Goal: Task Accomplishment & Management: Use online tool/utility

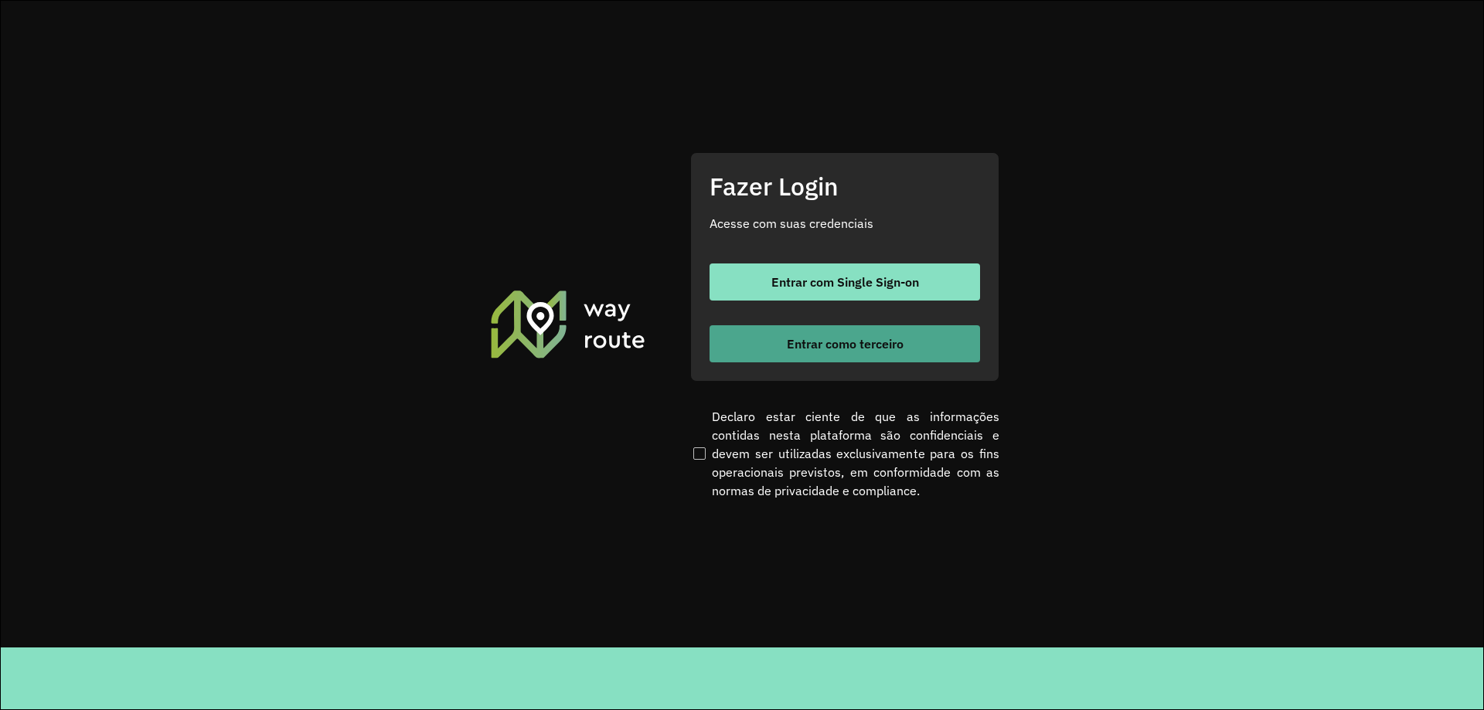
click at [839, 344] on span "Entrar como terceiro" at bounding box center [845, 344] width 117 height 12
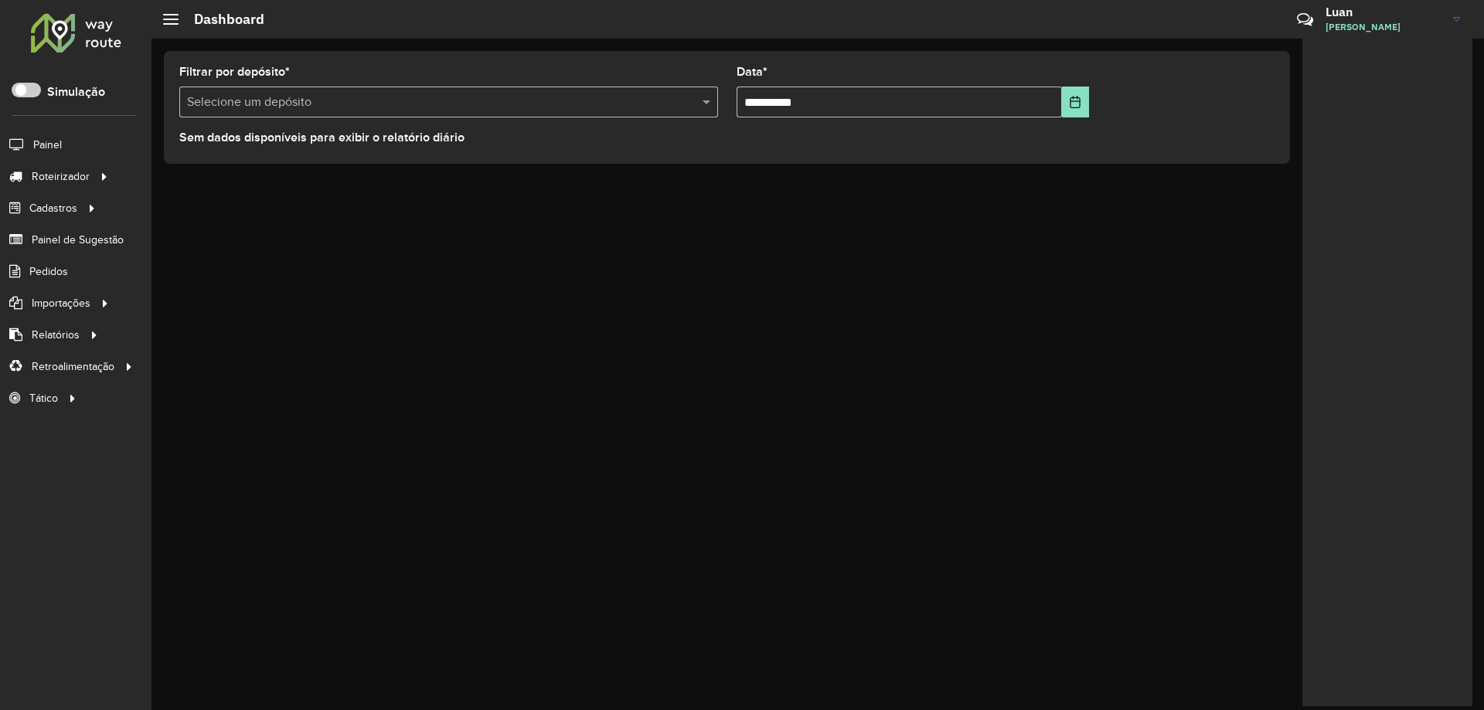
click at [376, 104] on input "text" at bounding box center [433, 102] width 492 height 19
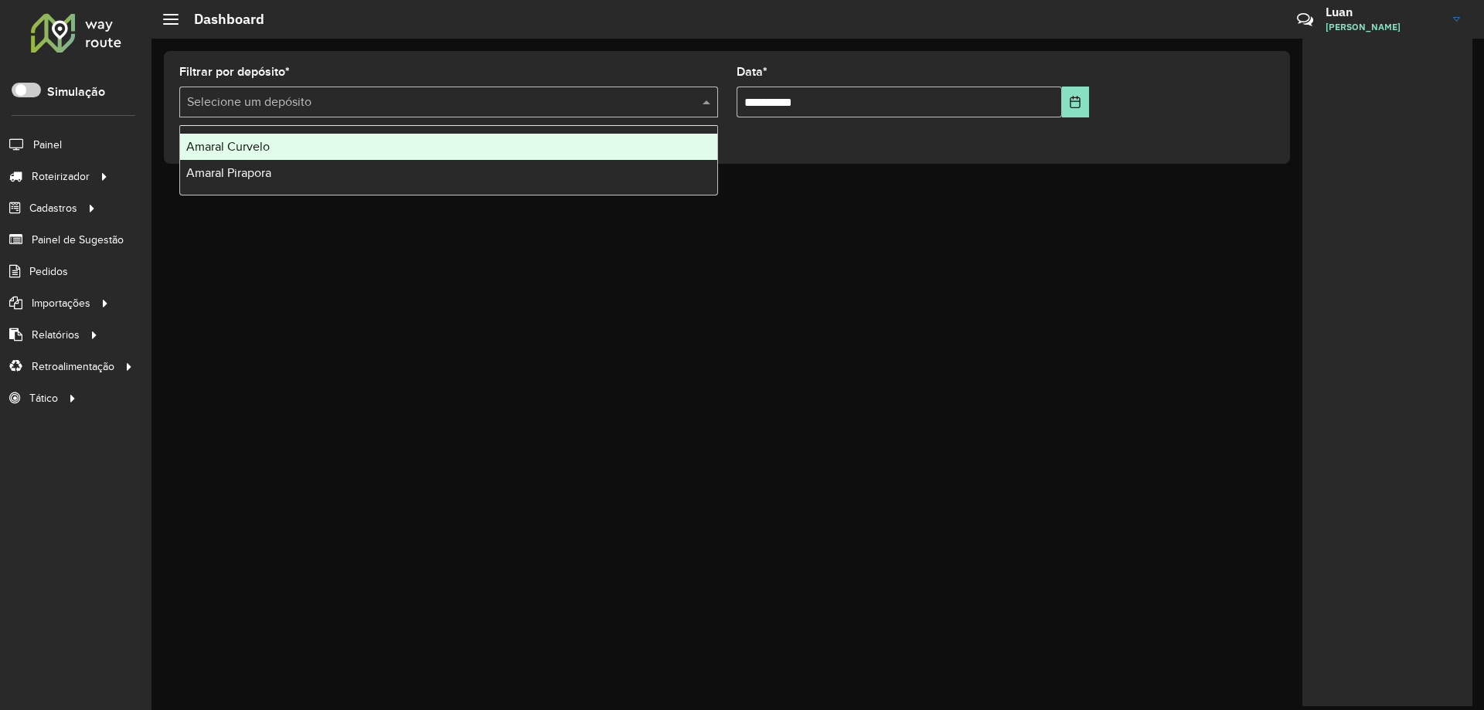
click at [294, 159] on div "Amaral Curvelo" at bounding box center [448, 147] width 537 height 26
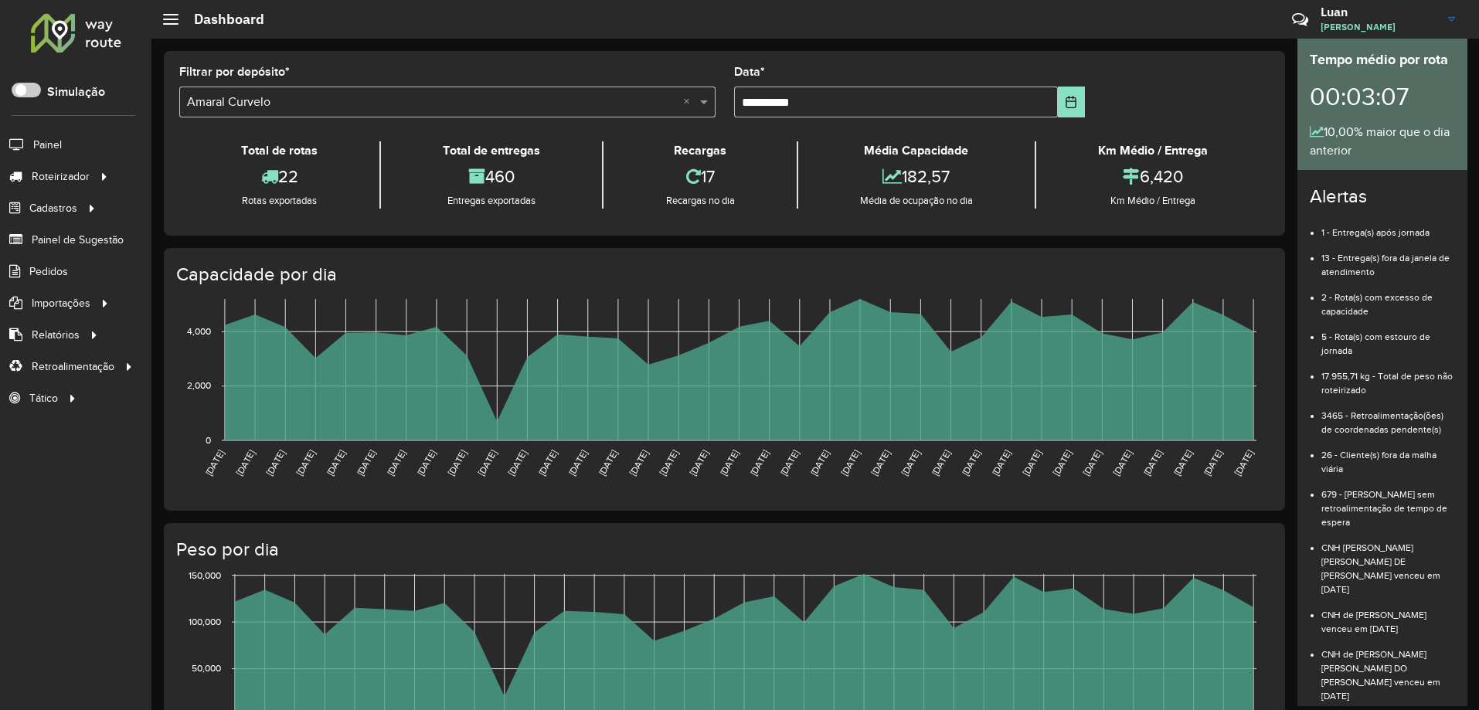
click at [359, 107] on input "text" at bounding box center [432, 102] width 490 height 19
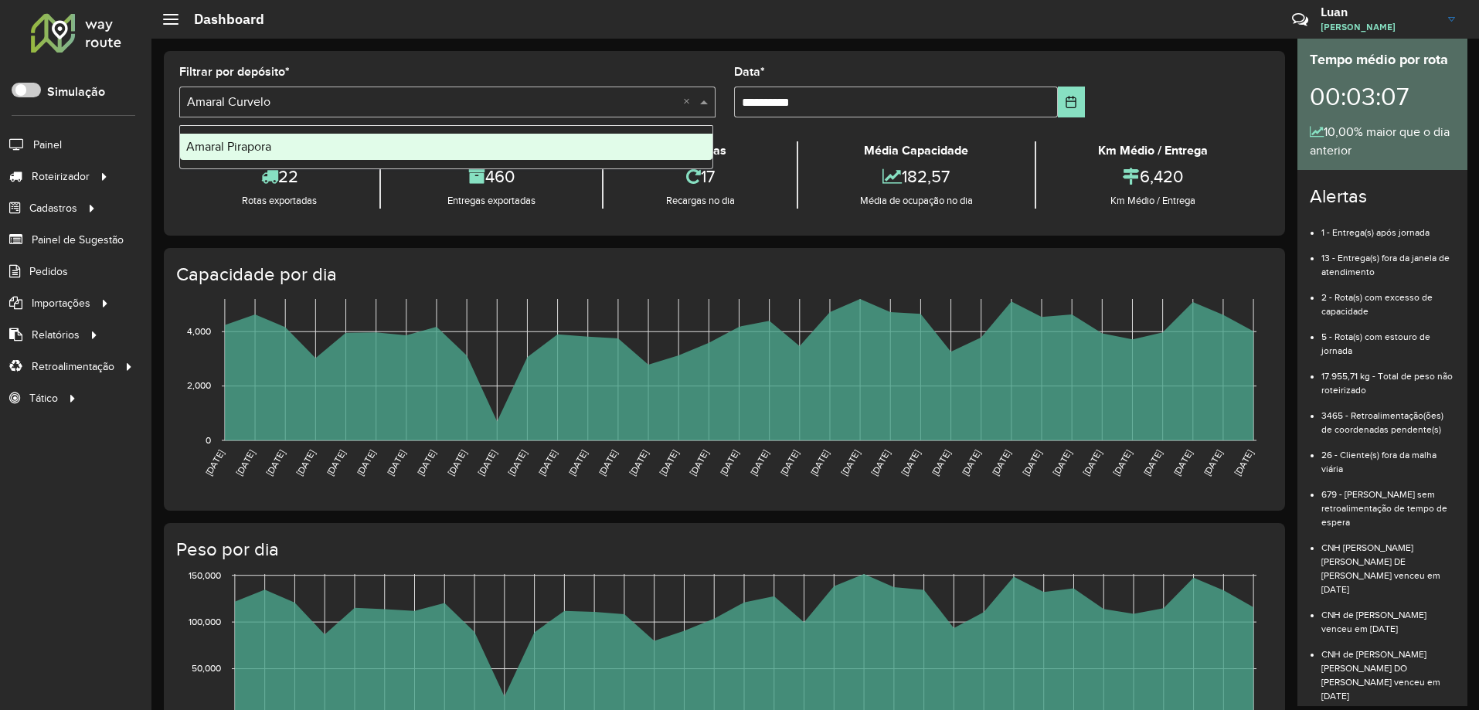
click at [352, 149] on div "Amaral Pirapora" at bounding box center [446, 147] width 532 height 26
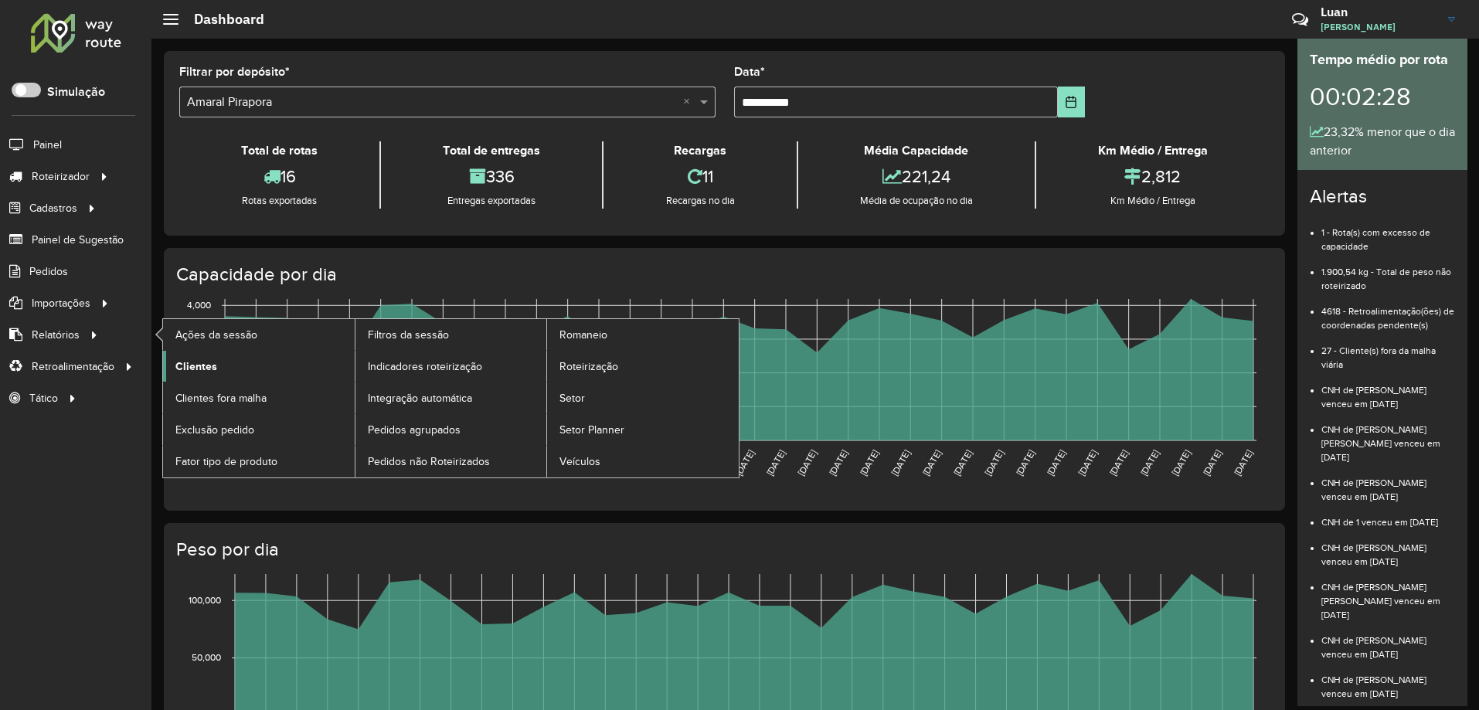
click at [189, 368] on span "Clientes" at bounding box center [196, 367] width 42 height 16
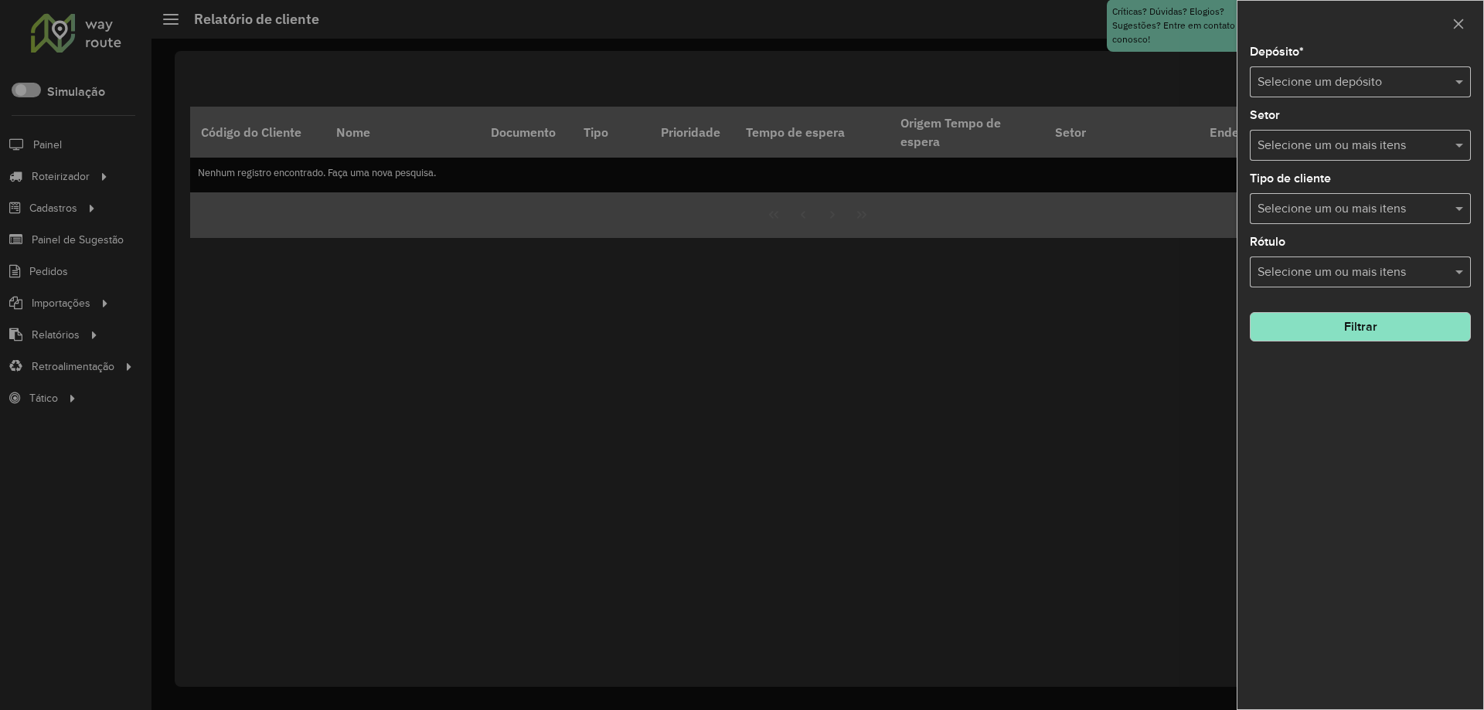
click at [1345, 93] on div "Selecione um depósito" at bounding box center [1359, 81] width 221 height 31
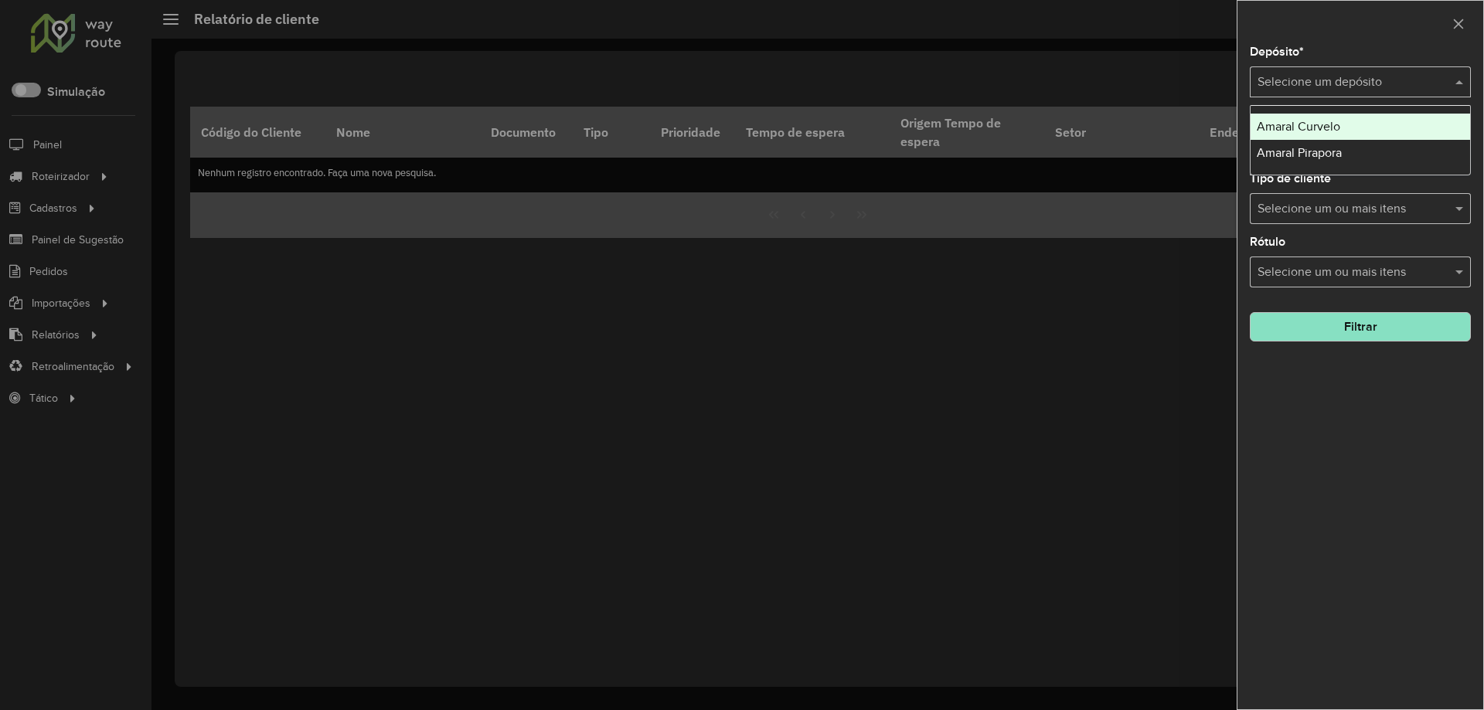
click at [1329, 123] on span "Amaral Curvelo" at bounding box center [1297, 126] width 83 height 13
click at [1328, 325] on button "Filtrar" at bounding box center [1359, 326] width 221 height 29
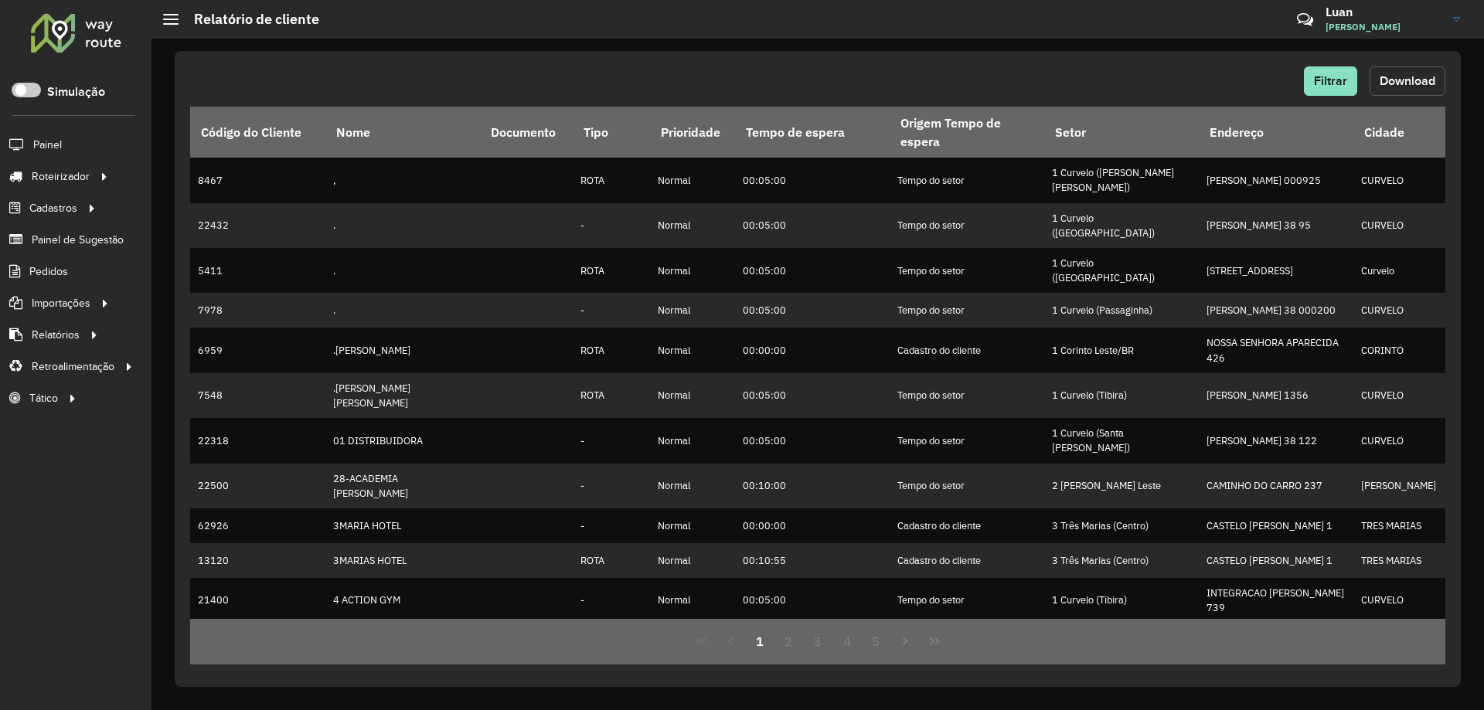
click at [1436, 89] on button "Download" at bounding box center [1407, 80] width 76 height 29
click at [1100, 48] on div "Filtrar Download Código do Cliente Nome Documento Tipo Prioridade Tempo de espe…" at bounding box center [817, 374] width 1332 height 671
click at [1328, 70] on button "Filtrar" at bounding box center [1330, 80] width 53 height 29
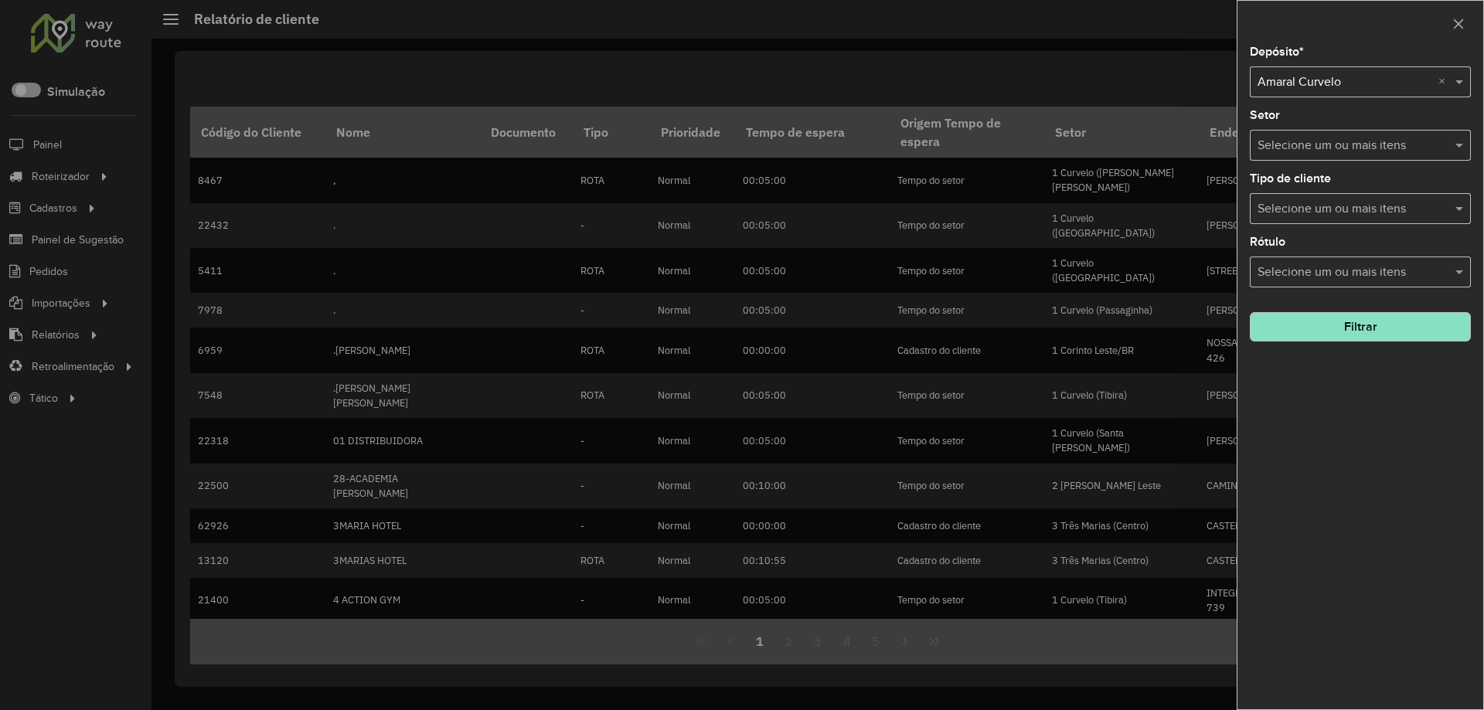
click at [1328, 85] on input "text" at bounding box center [1344, 82] width 175 height 19
click at [1324, 128] on span "Amaral Pirapora" at bounding box center [1298, 126] width 85 height 13
click at [1321, 331] on button "Filtrar" at bounding box center [1359, 326] width 221 height 29
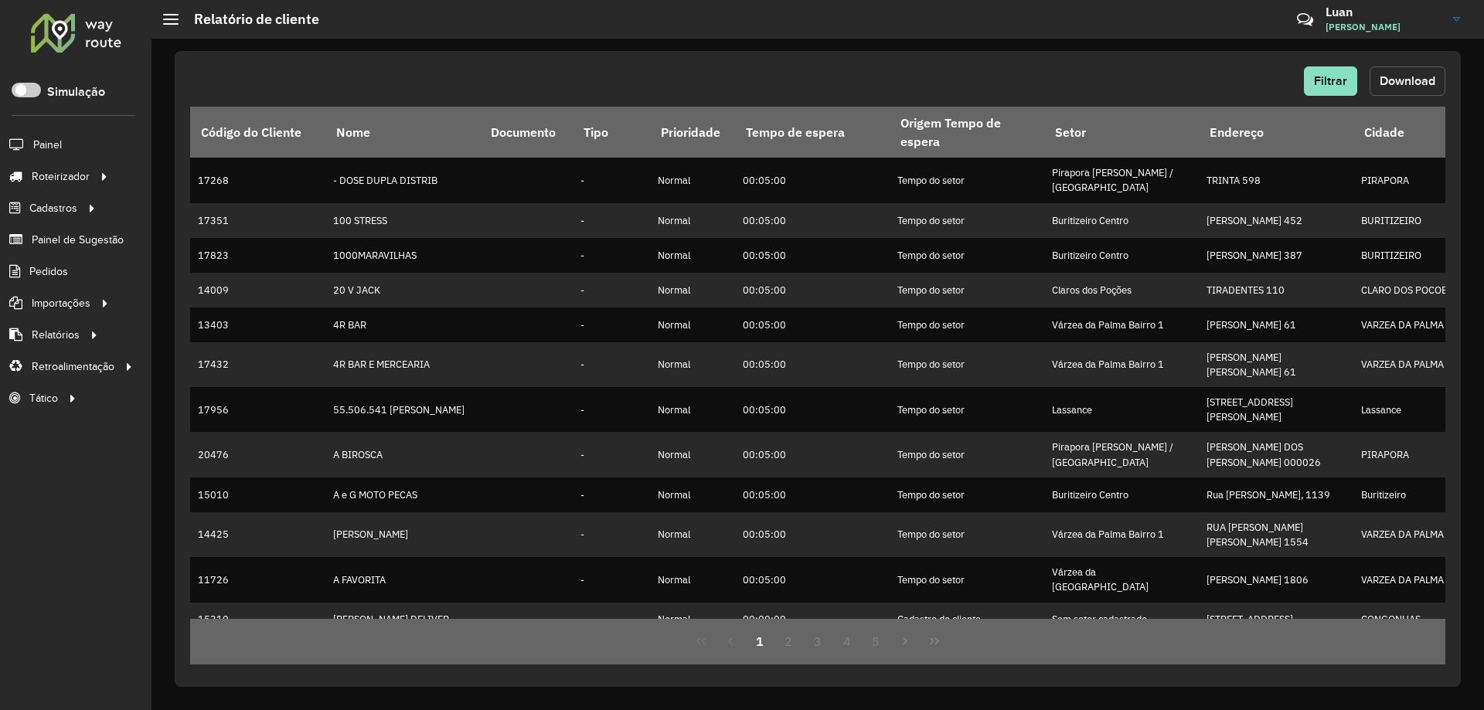
click at [1419, 90] on button "Download" at bounding box center [1407, 80] width 76 height 29
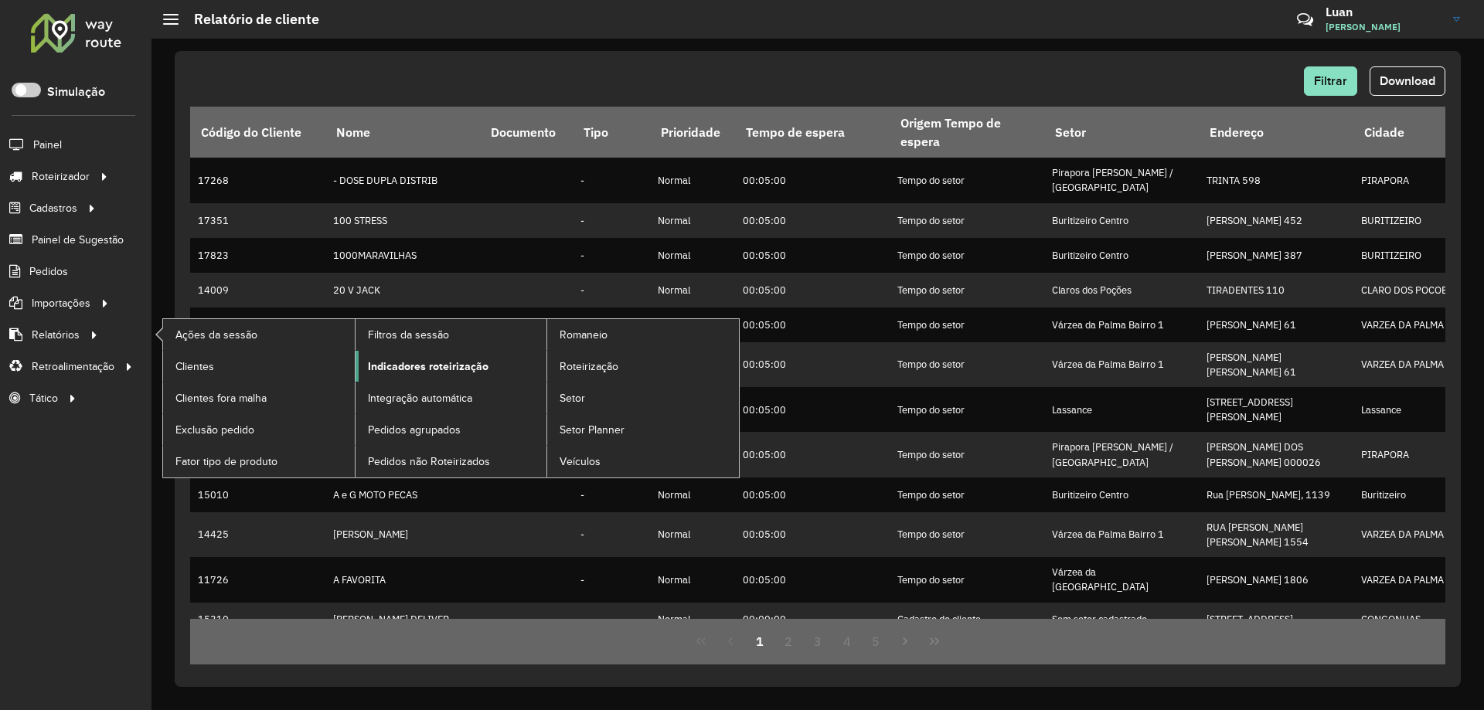
click at [425, 367] on span "Indicadores roteirização" at bounding box center [428, 367] width 121 height 16
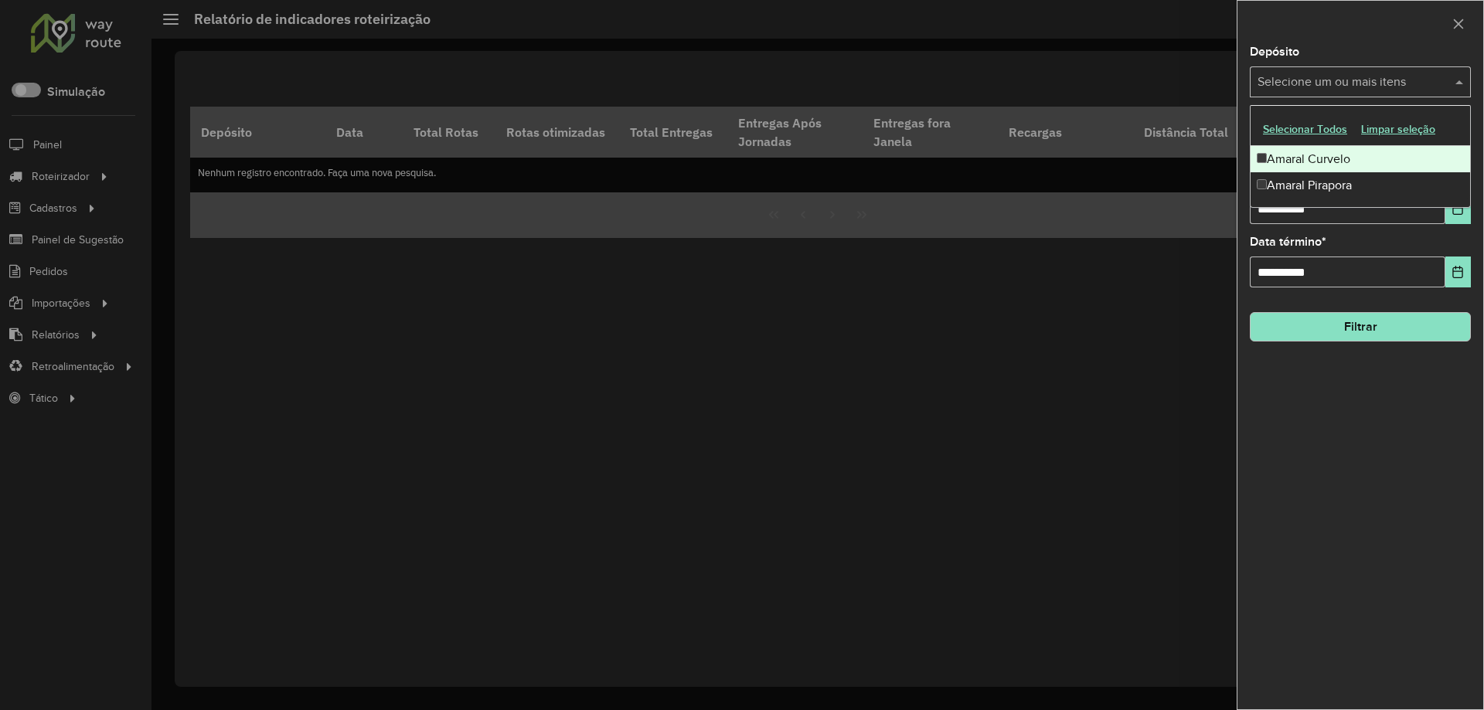
click at [1372, 80] on input "text" at bounding box center [1352, 82] width 198 height 19
click at [1296, 155] on div "Amaral Curvelo" at bounding box center [1359, 159] width 219 height 26
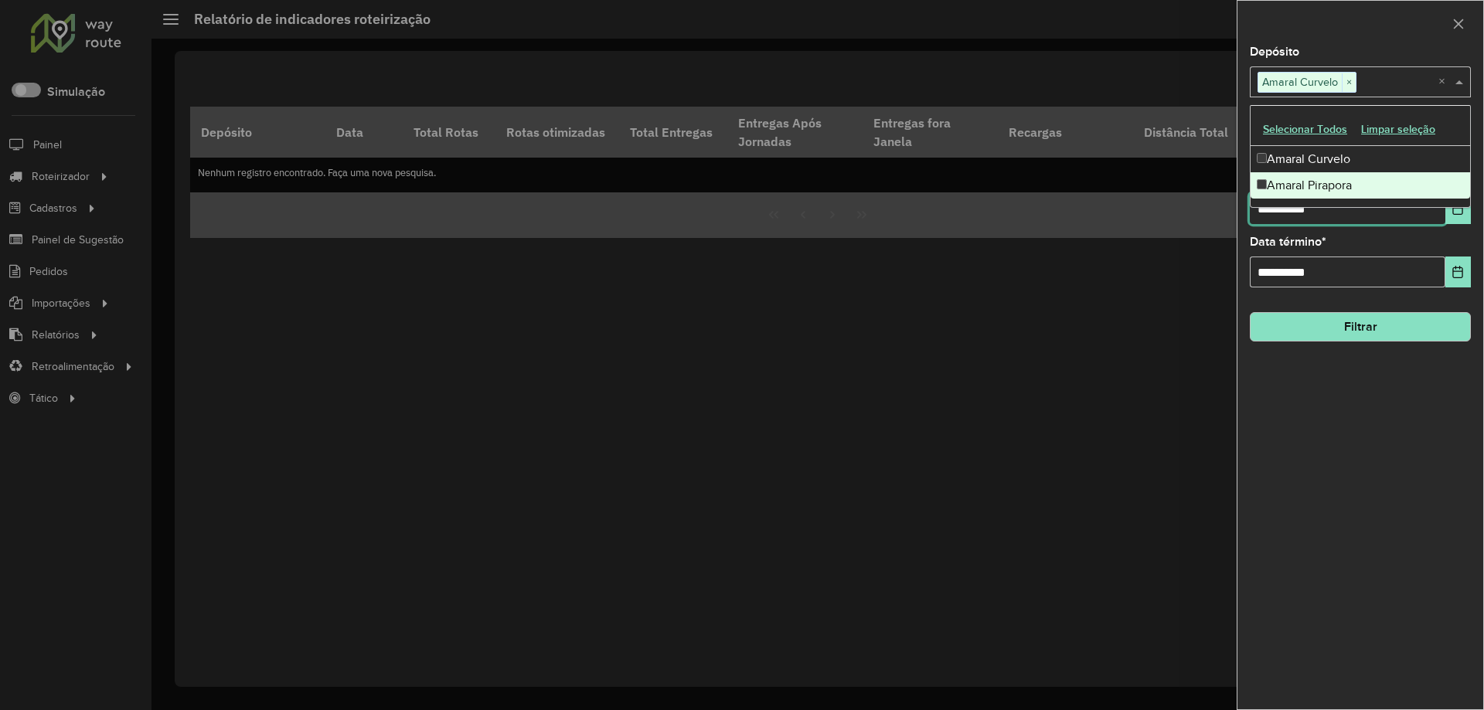
click at [1283, 222] on input "**********" at bounding box center [1346, 208] width 195 height 31
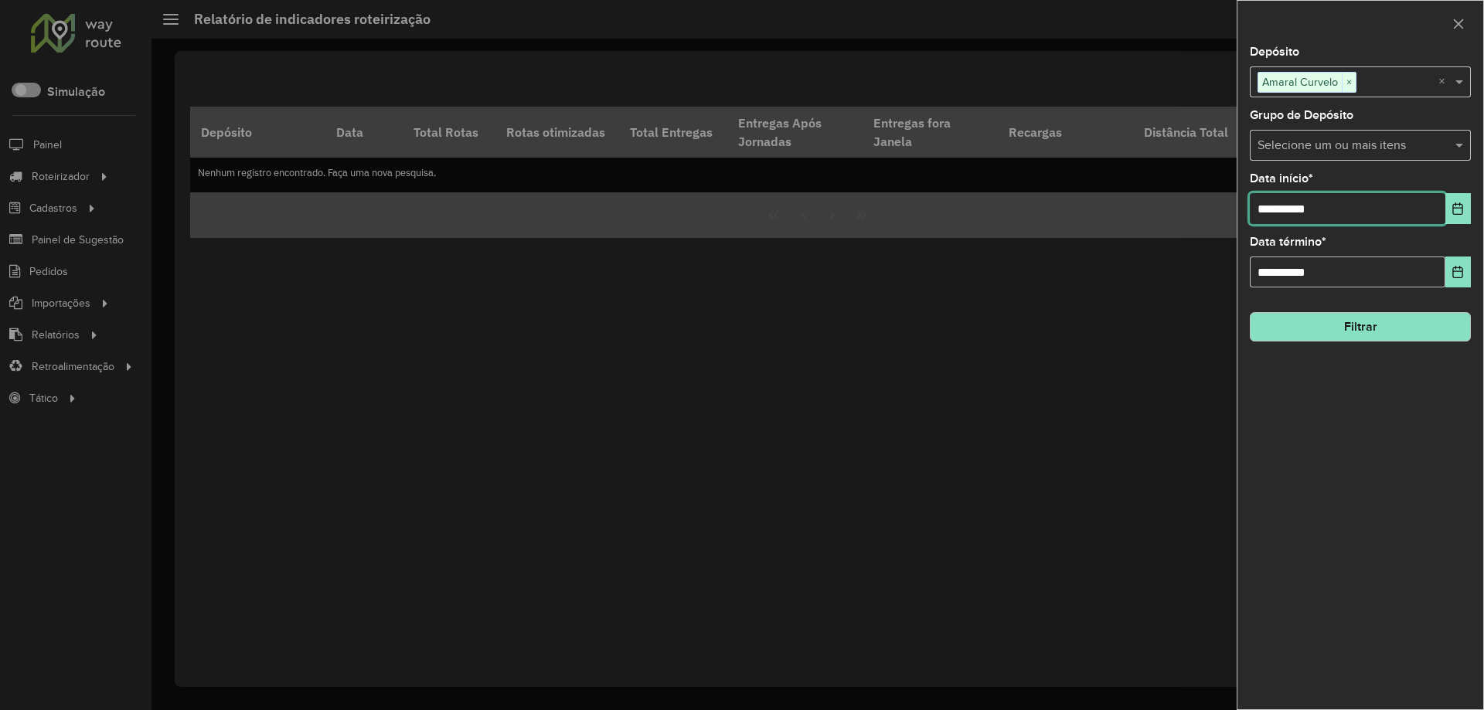
click at [1283, 222] on input "**********" at bounding box center [1346, 208] width 195 height 31
click at [1280, 220] on input "**********" at bounding box center [1346, 208] width 195 height 31
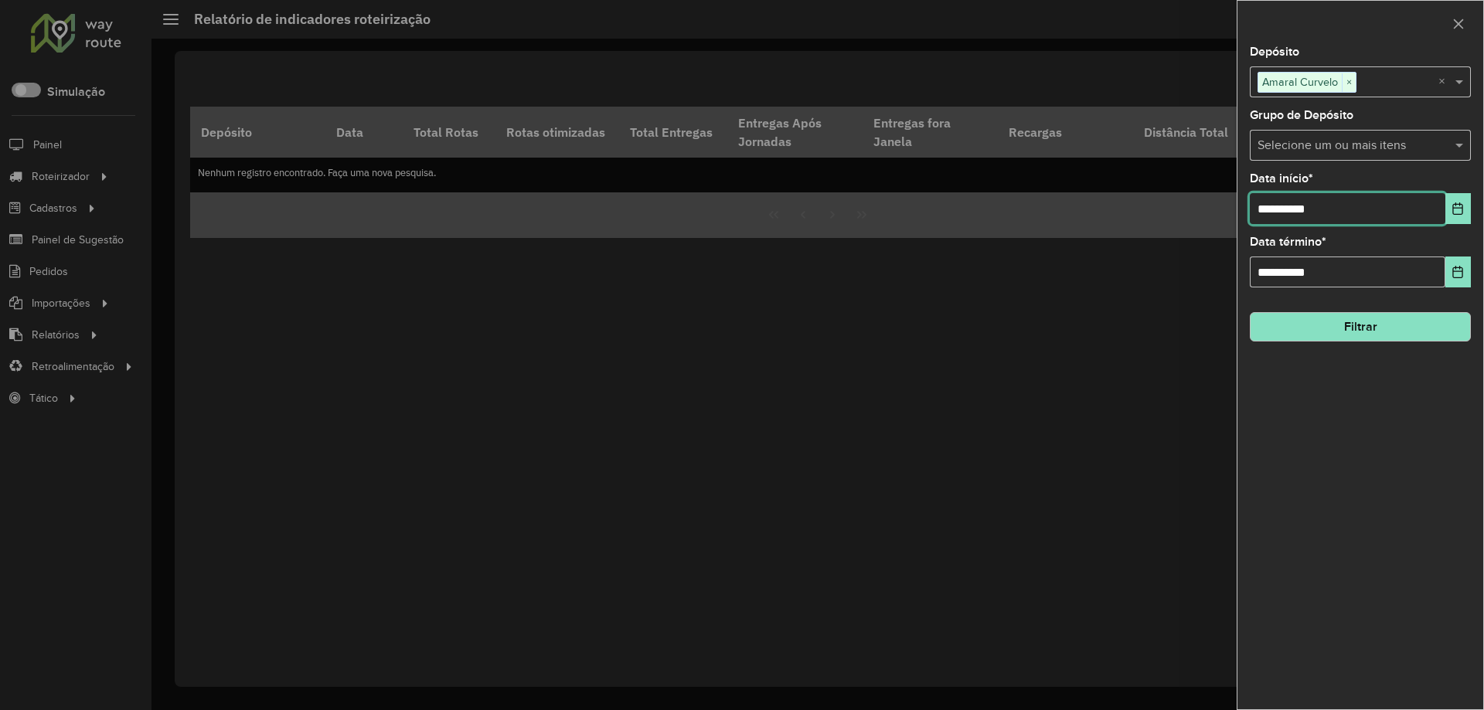
type input "**********"
click at [1261, 332] on button "Filtrar" at bounding box center [1359, 326] width 221 height 29
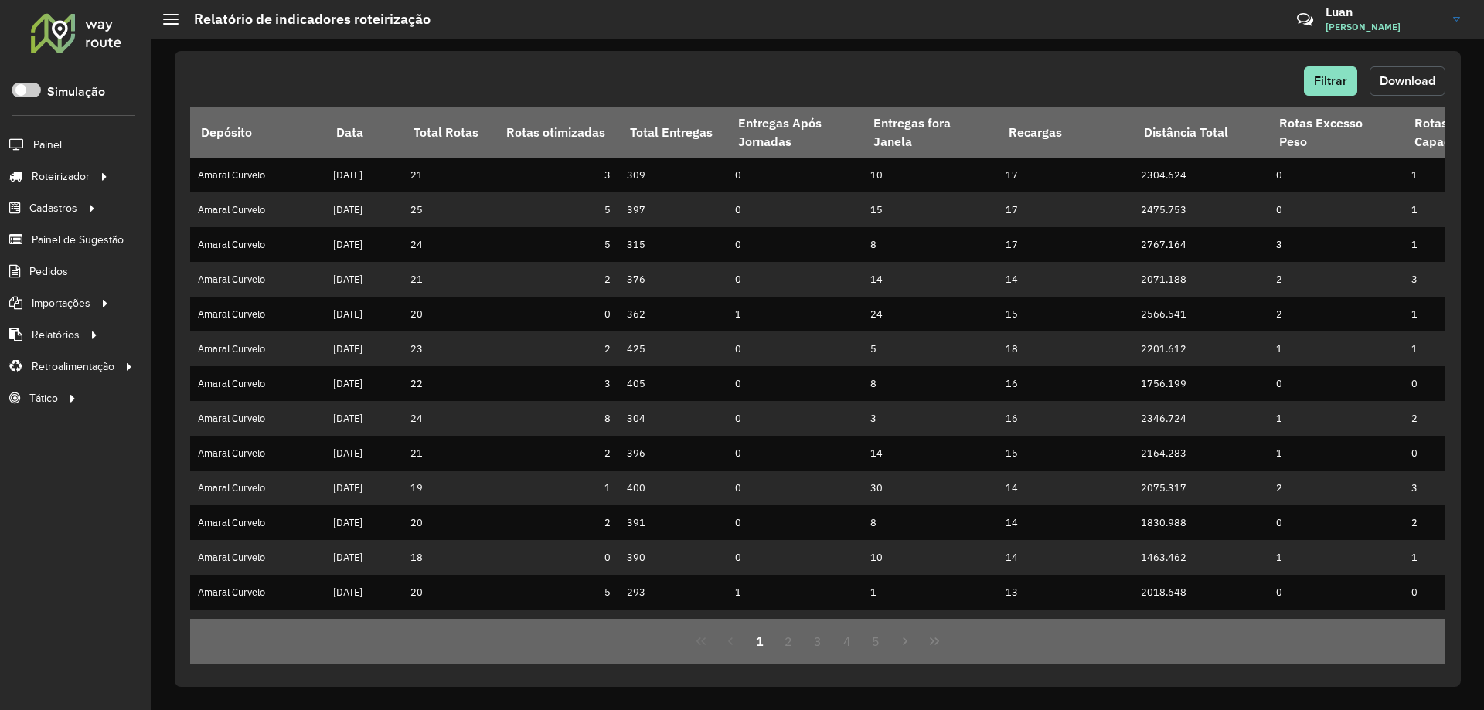
click at [1389, 80] on span "Download" at bounding box center [1407, 80] width 56 height 13
drag, startPoint x: 1130, startPoint y: 66, endPoint x: 1158, endPoint y: 73, distance: 28.7
click at [1130, 66] on div "Filtrar Download" at bounding box center [817, 80] width 1255 height 29
click at [1300, 72] on div "Filtrar Download" at bounding box center [817, 80] width 1255 height 29
click at [1329, 85] on span "Filtrar" at bounding box center [1330, 80] width 33 height 13
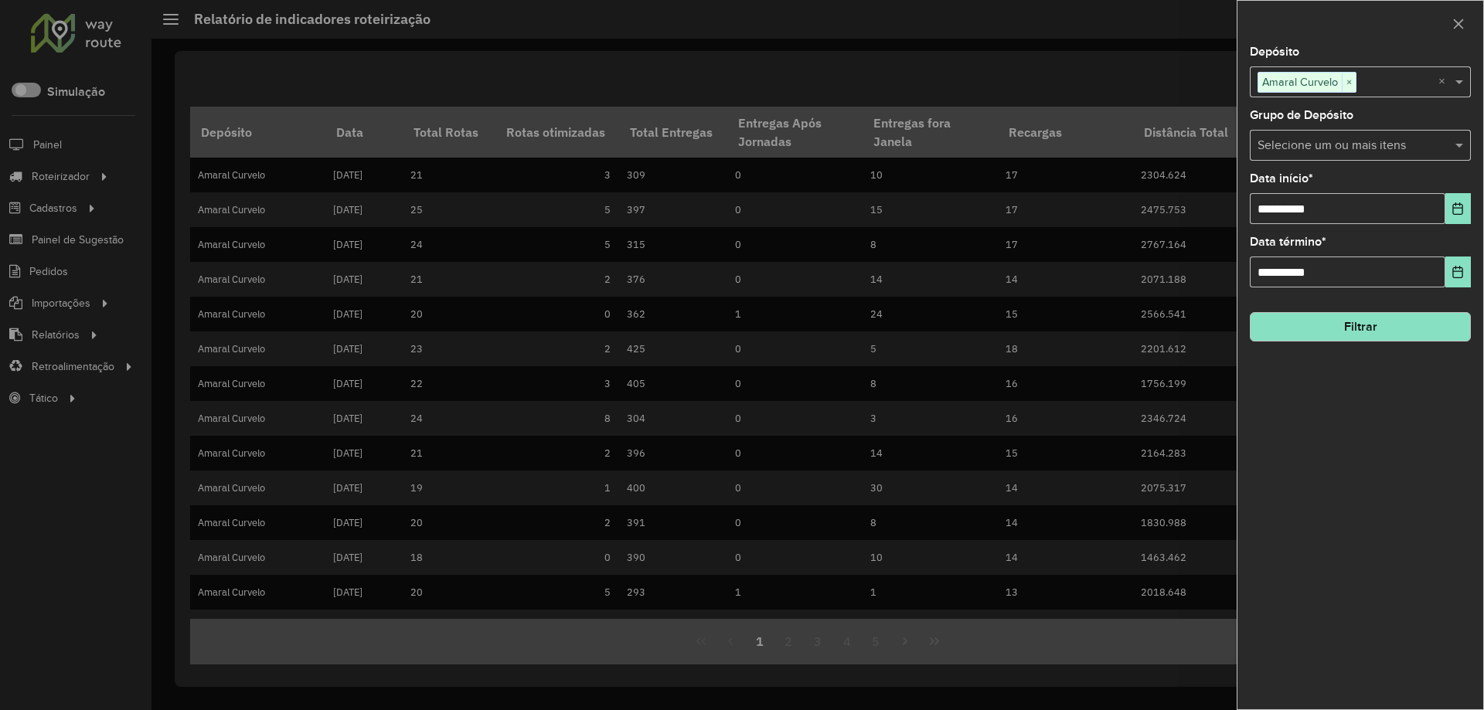
click at [1362, 76] on input "text" at bounding box center [1397, 82] width 82 height 19
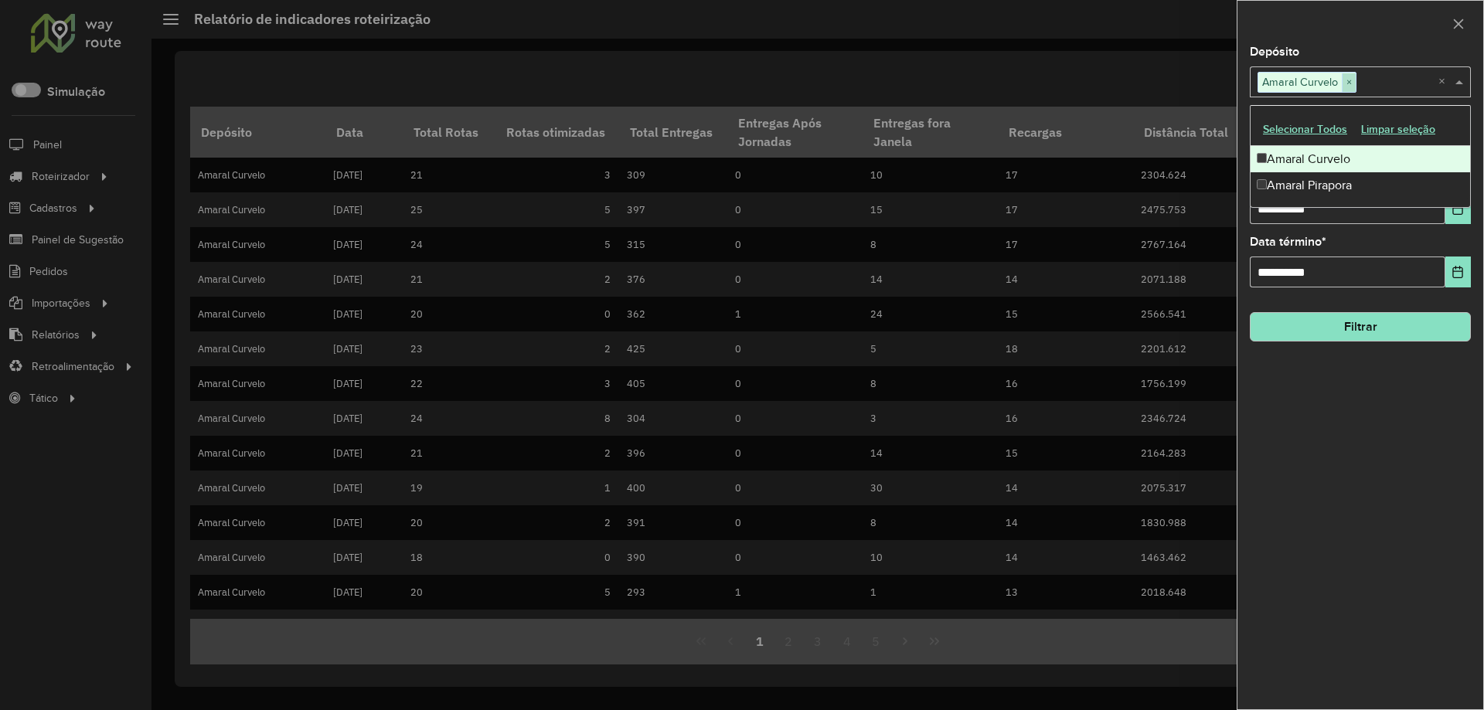
click at [1356, 79] on input "text" at bounding box center [1397, 82] width 82 height 19
click at [1348, 80] on span "×" at bounding box center [1348, 82] width 14 height 19
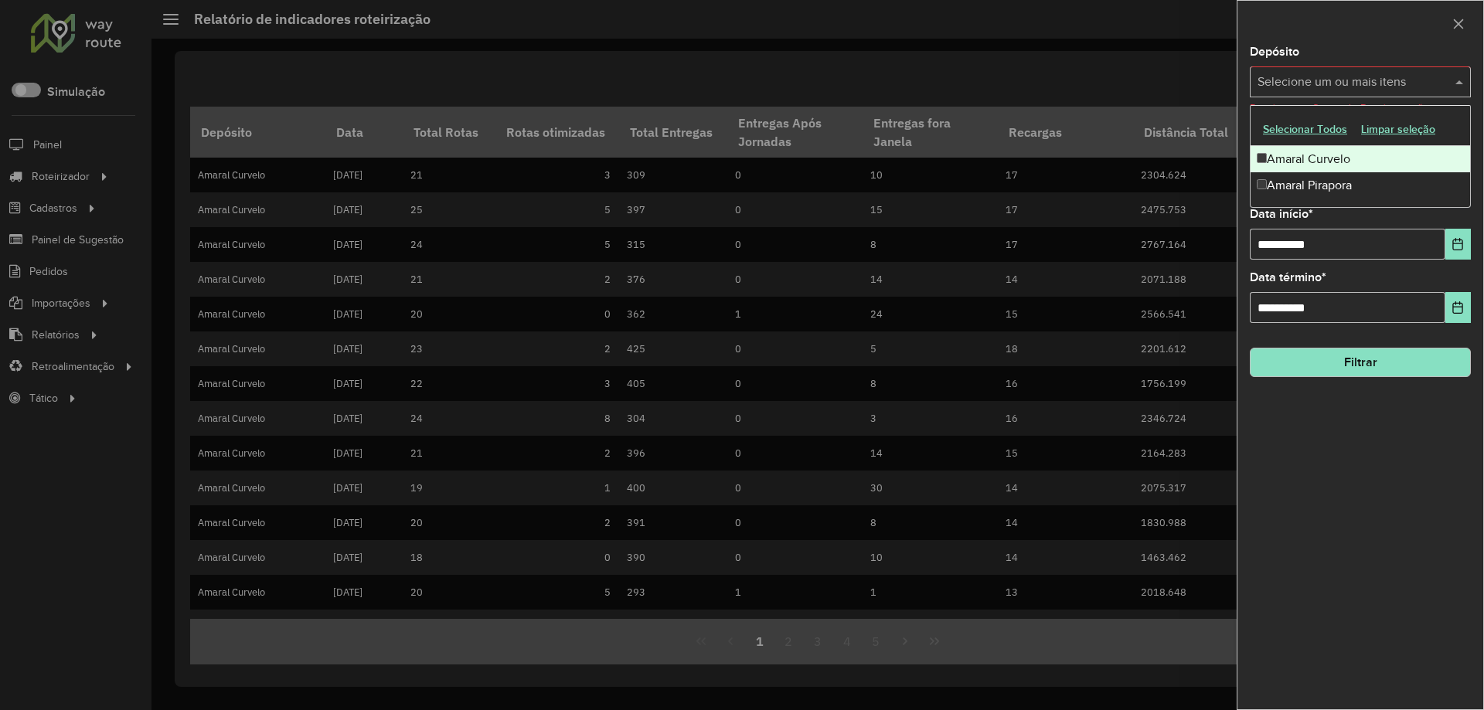
click at [1342, 83] on input "text" at bounding box center [1352, 82] width 198 height 19
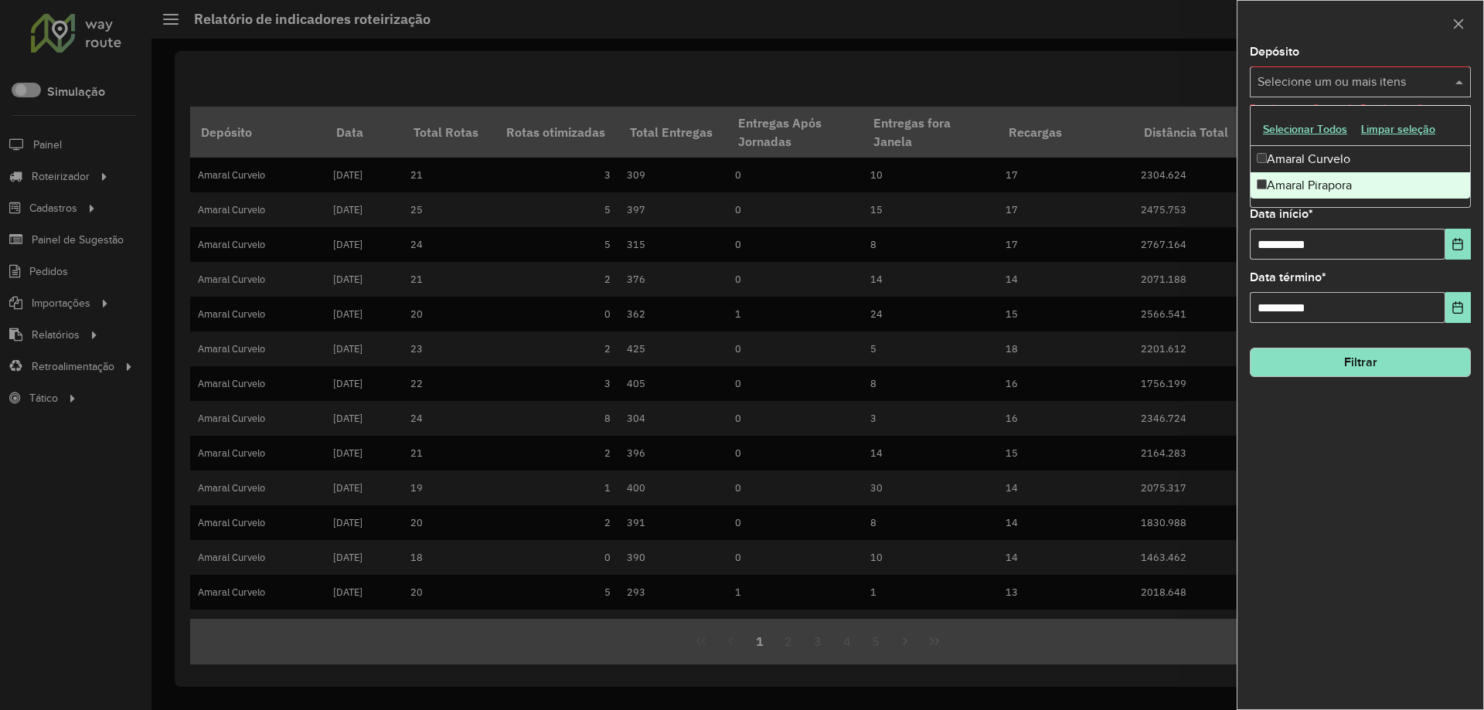
click at [1302, 190] on div "Amaral Pirapora" at bounding box center [1359, 185] width 219 height 26
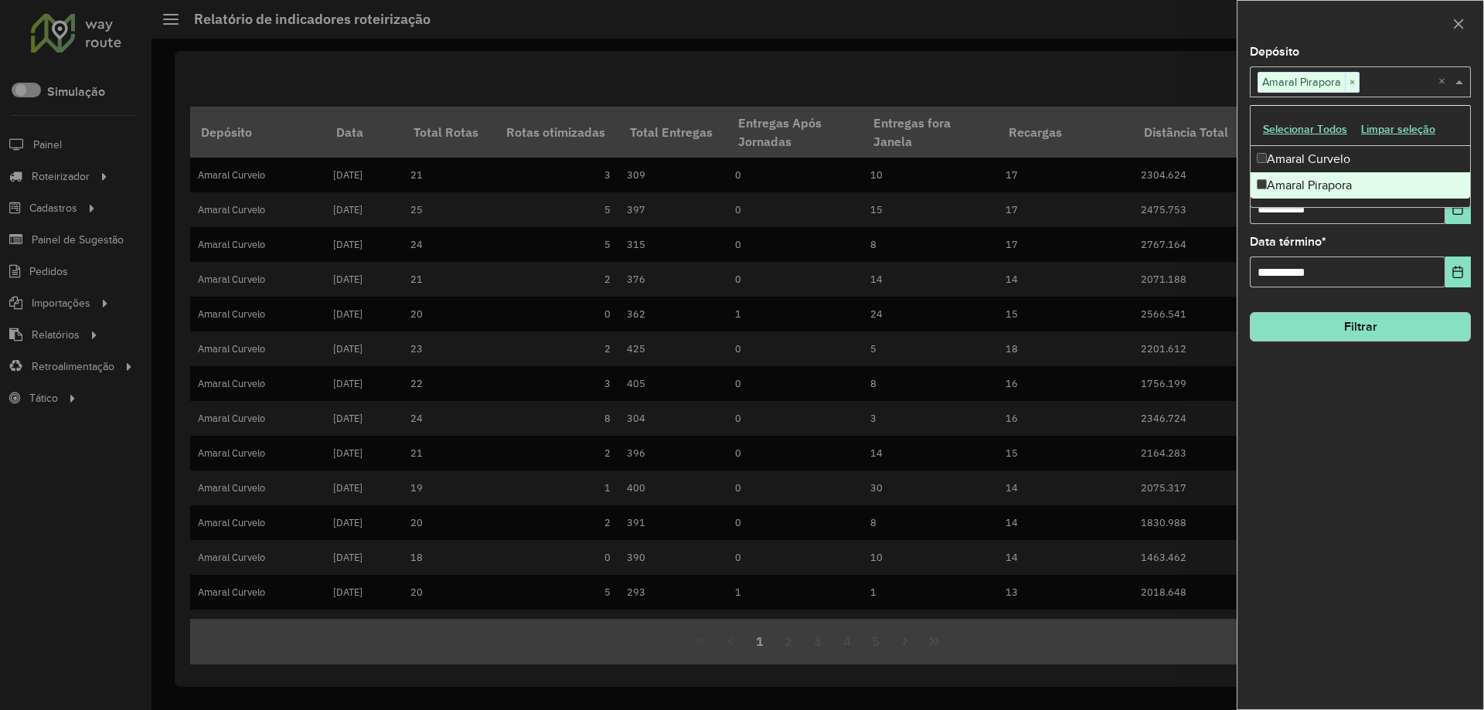
click at [1350, 338] on button "Filtrar" at bounding box center [1359, 326] width 221 height 29
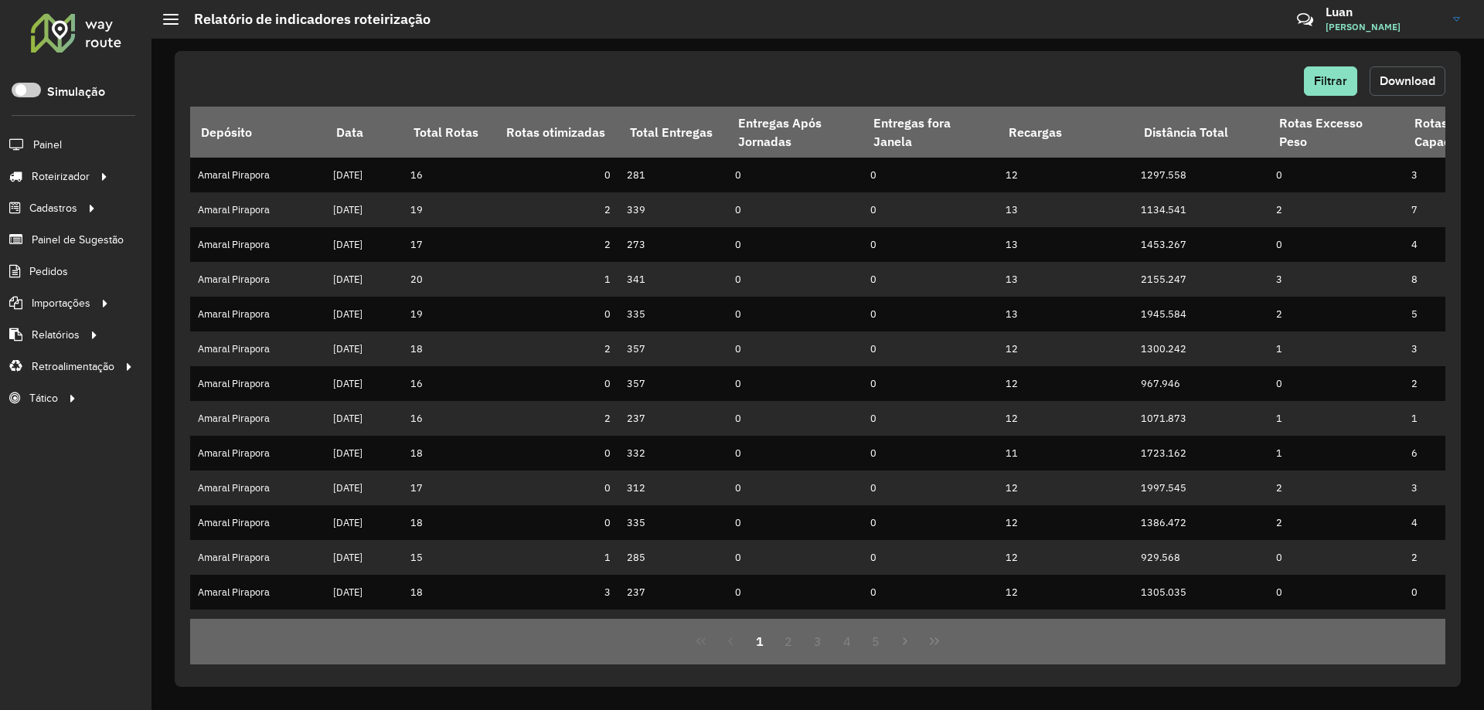
click at [1410, 88] on button "Download" at bounding box center [1407, 80] width 76 height 29
click at [192, 186] on link "Entregas" at bounding box center [257, 176] width 189 height 31
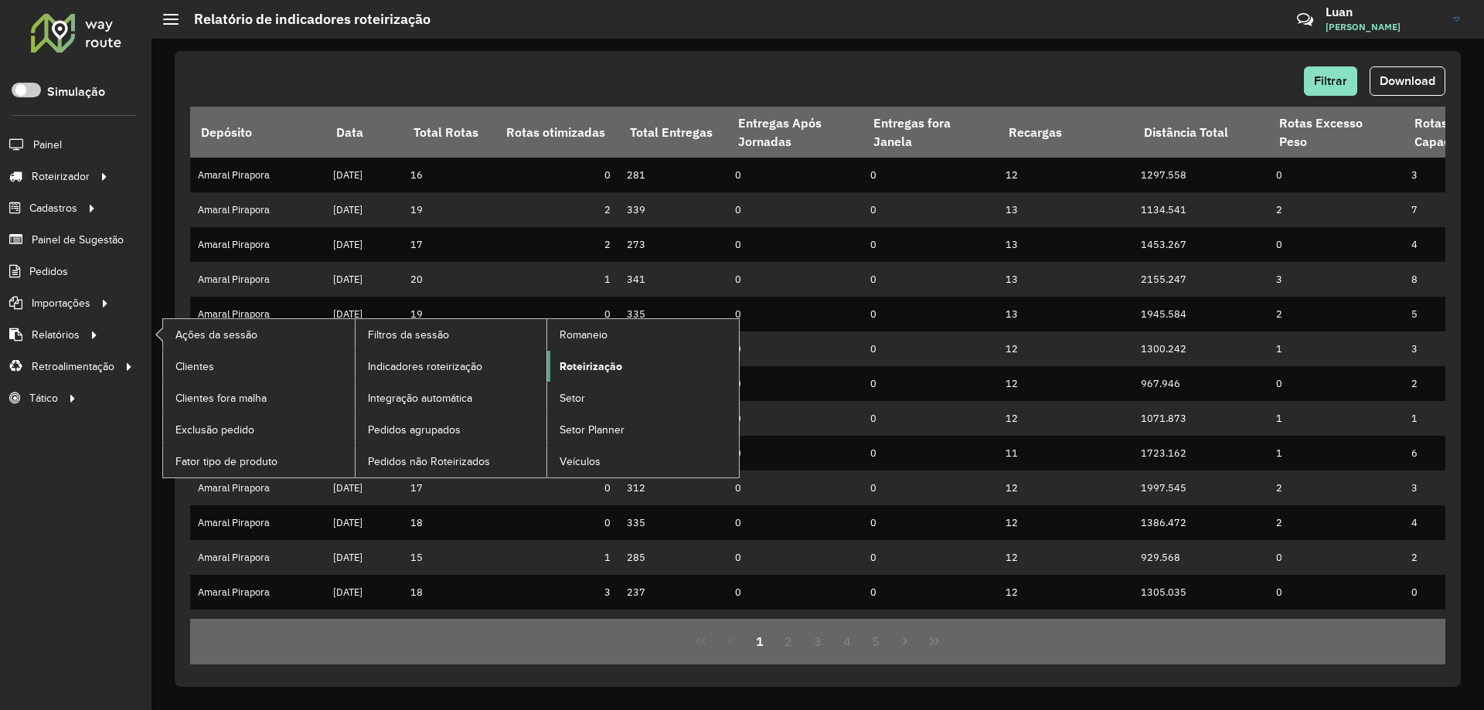
click at [556, 362] on link "Roteirização" at bounding box center [643, 366] width 192 height 31
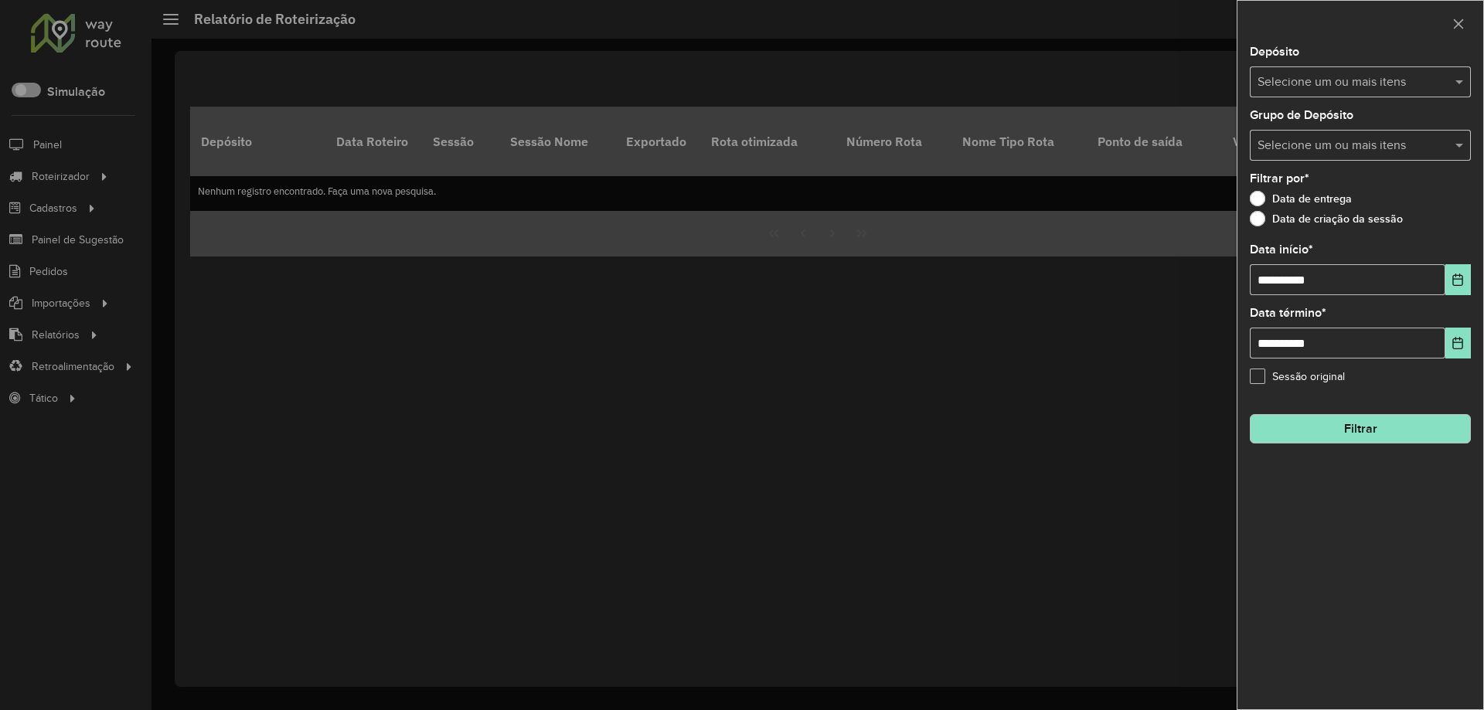
click at [1386, 90] on input "text" at bounding box center [1352, 82] width 198 height 19
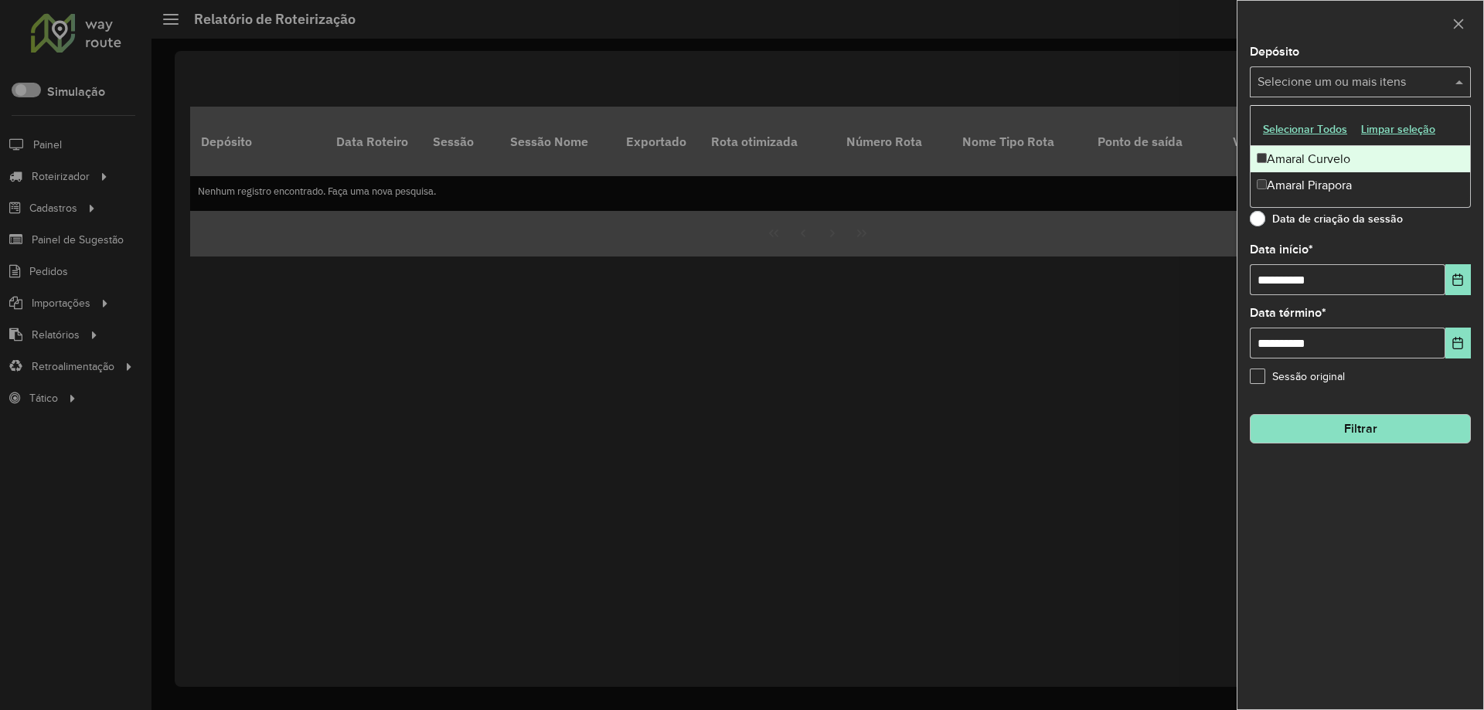
click at [1267, 166] on div "Amaral Curvelo" at bounding box center [1359, 159] width 219 height 26
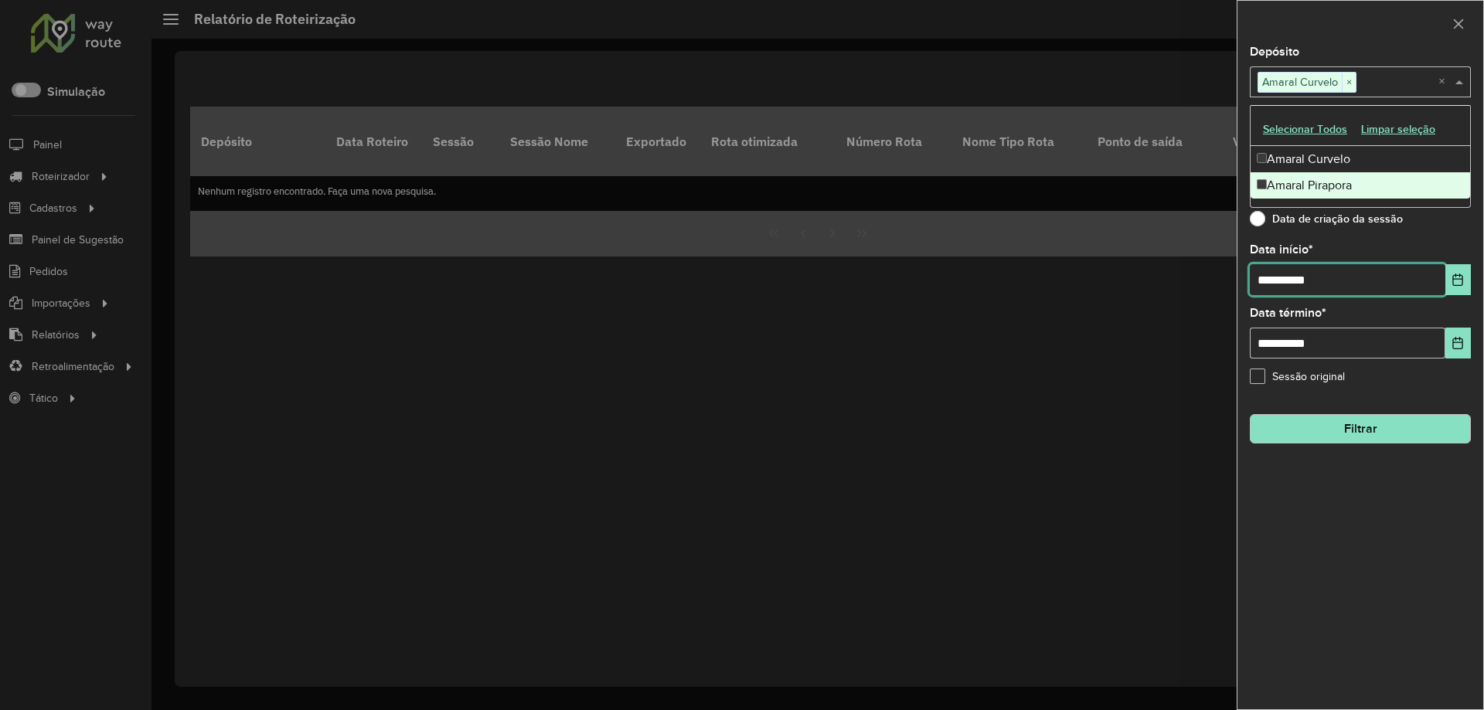
click at [1267, 266] on input "**********" at bounding box center [1346, 279] width 195 height 31
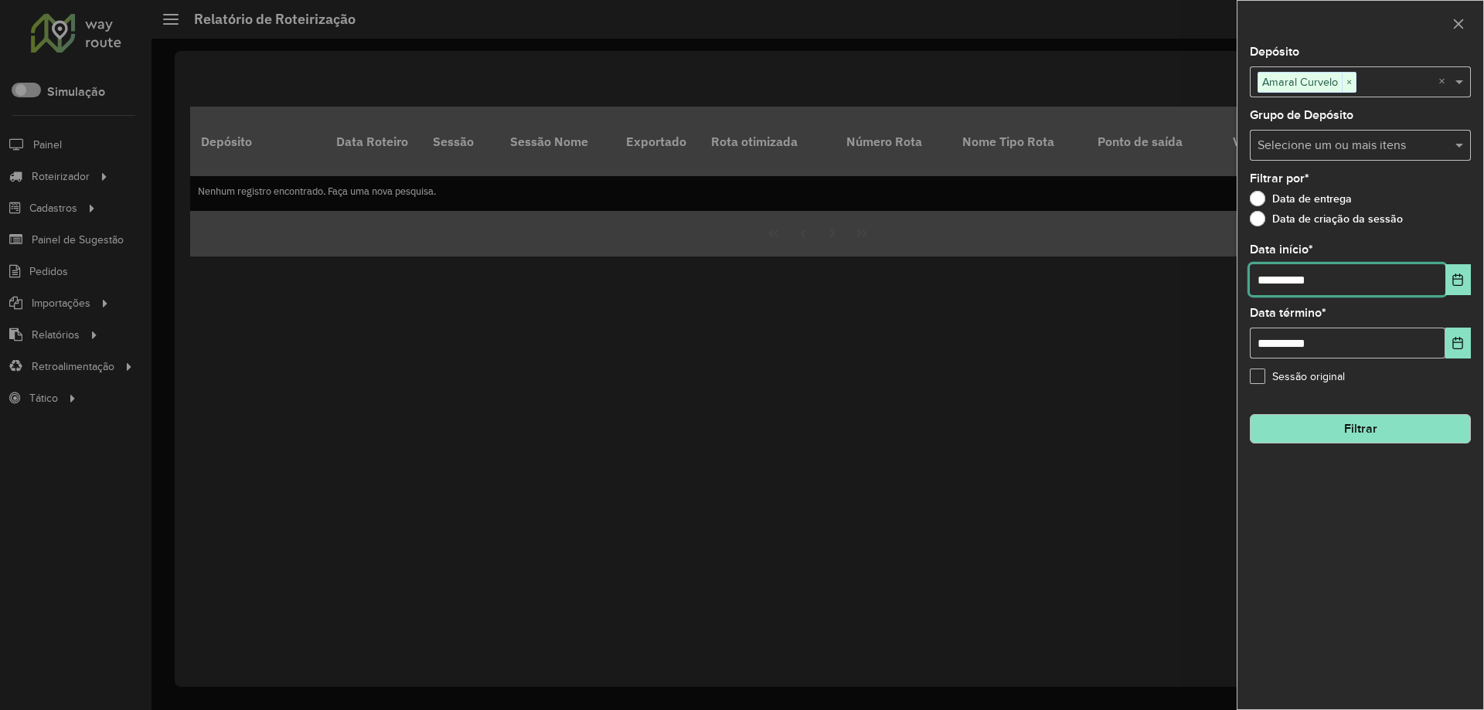
click at [1267, 266] on input "**********" at bounding box center [1346, 279] width 195 height 31
type input "**********"
click at [1377, 432] on button "Filtrar" at bounding box center [1359, 428] width 221 height 29
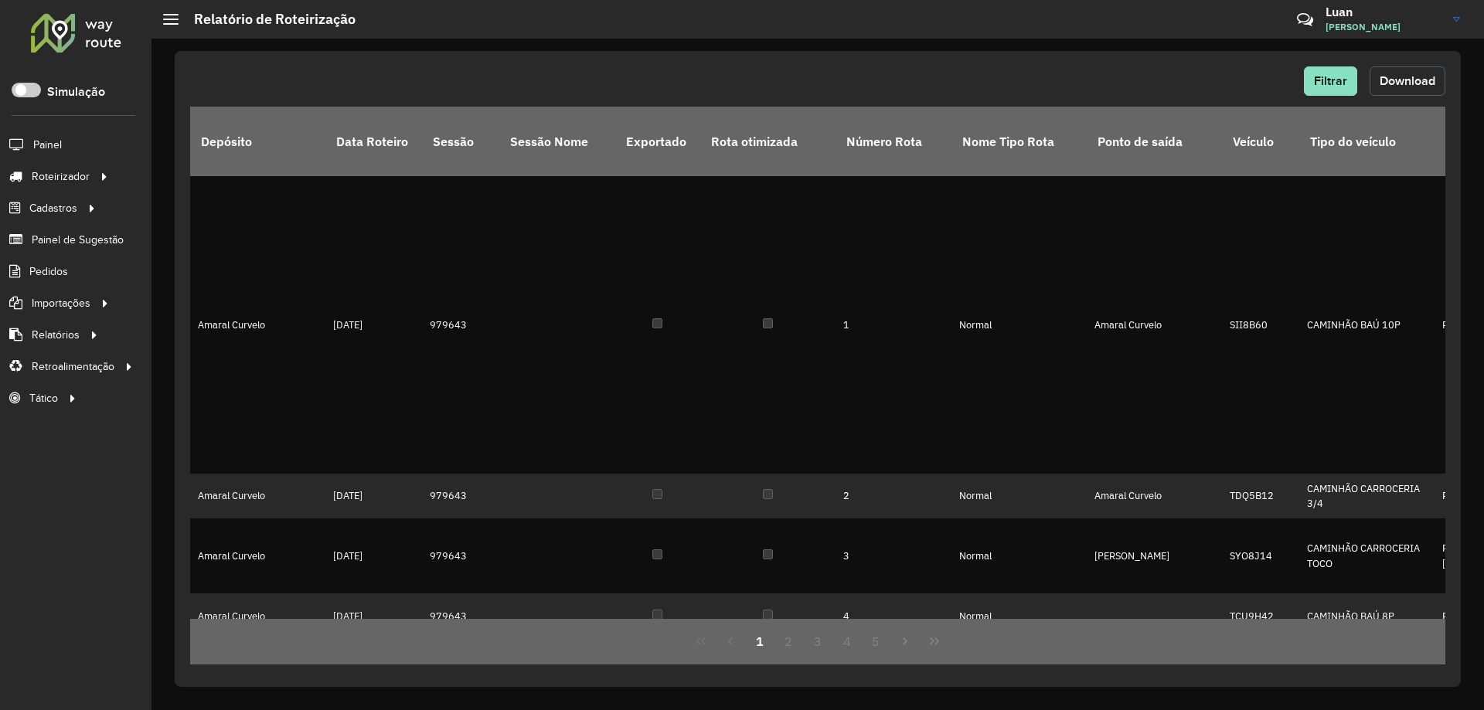
click at [1402, 90] on button "Download" at bounding box center [1407, 80] width 76 height 29
click at [1320, 94] on button "Filtrar" at bounding box center [1330, 80] width 53 height 29
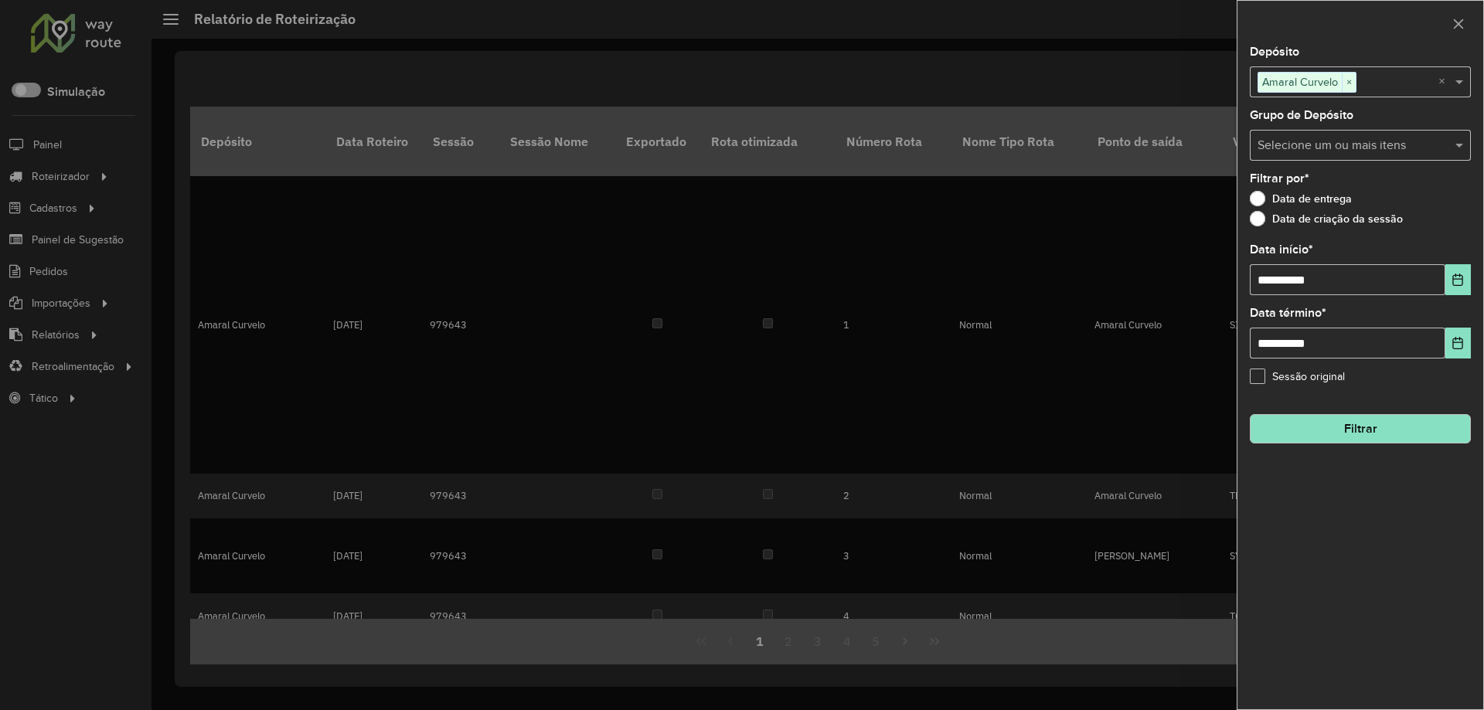
click at [1443, 121] on div "Grupo de Depósito Selecione um ou mais itens" at bounding box center [1359, 135] width 221 height 51
click at [1353, 84] on span "×" at bounding box center [1348, 82] width 14 height 19
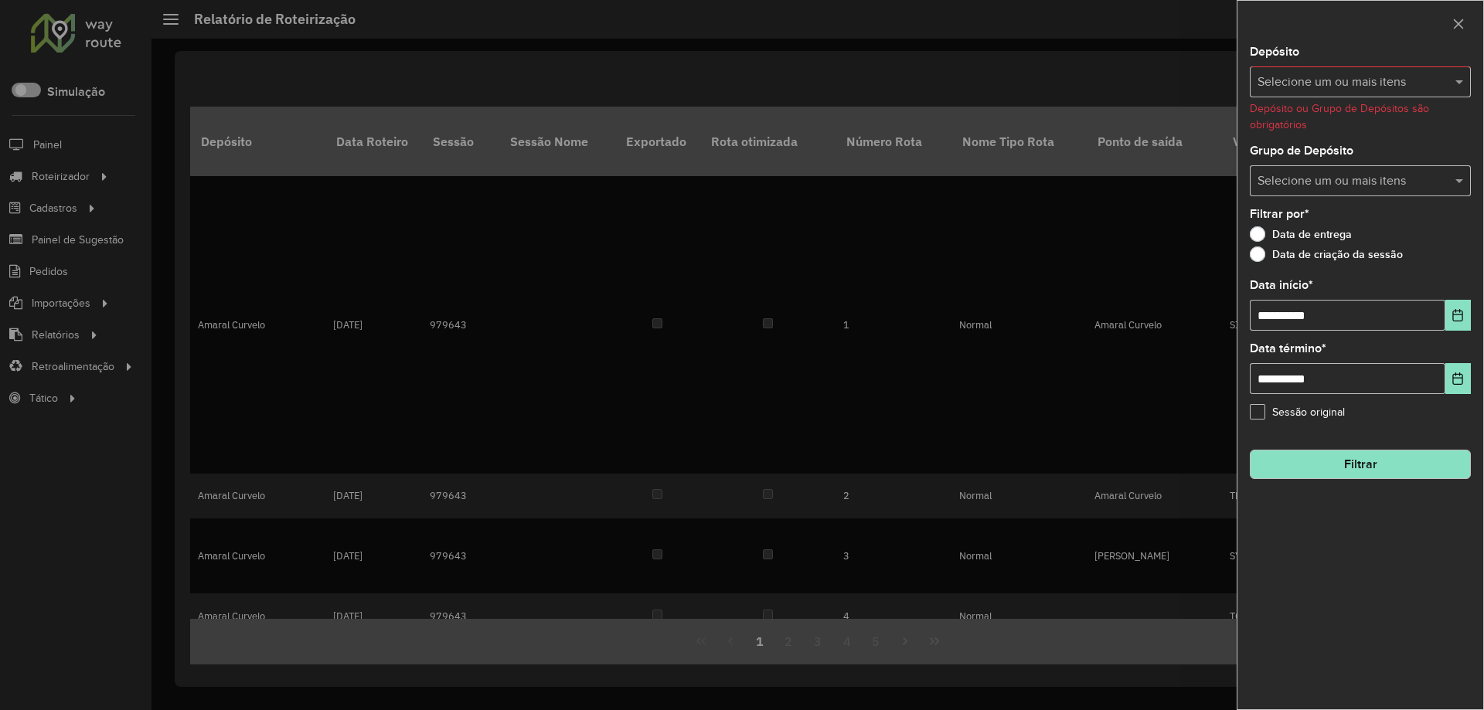
click at [1353, 84] on input "text" at bounding box center [1352, 82] width 198 height 19
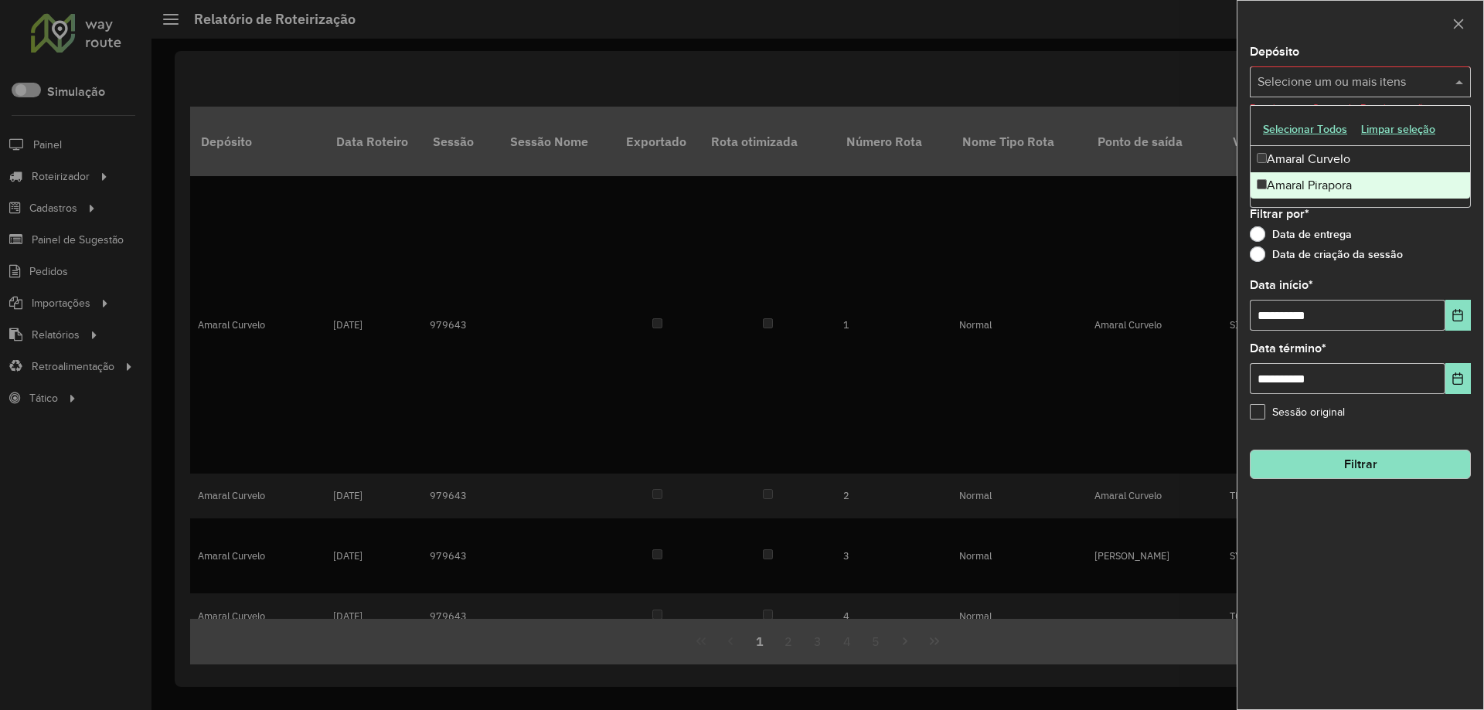
click at [1321, 175] on div "Amaral Pirapora" at bounding box center [1359, 185] width 219 height 26
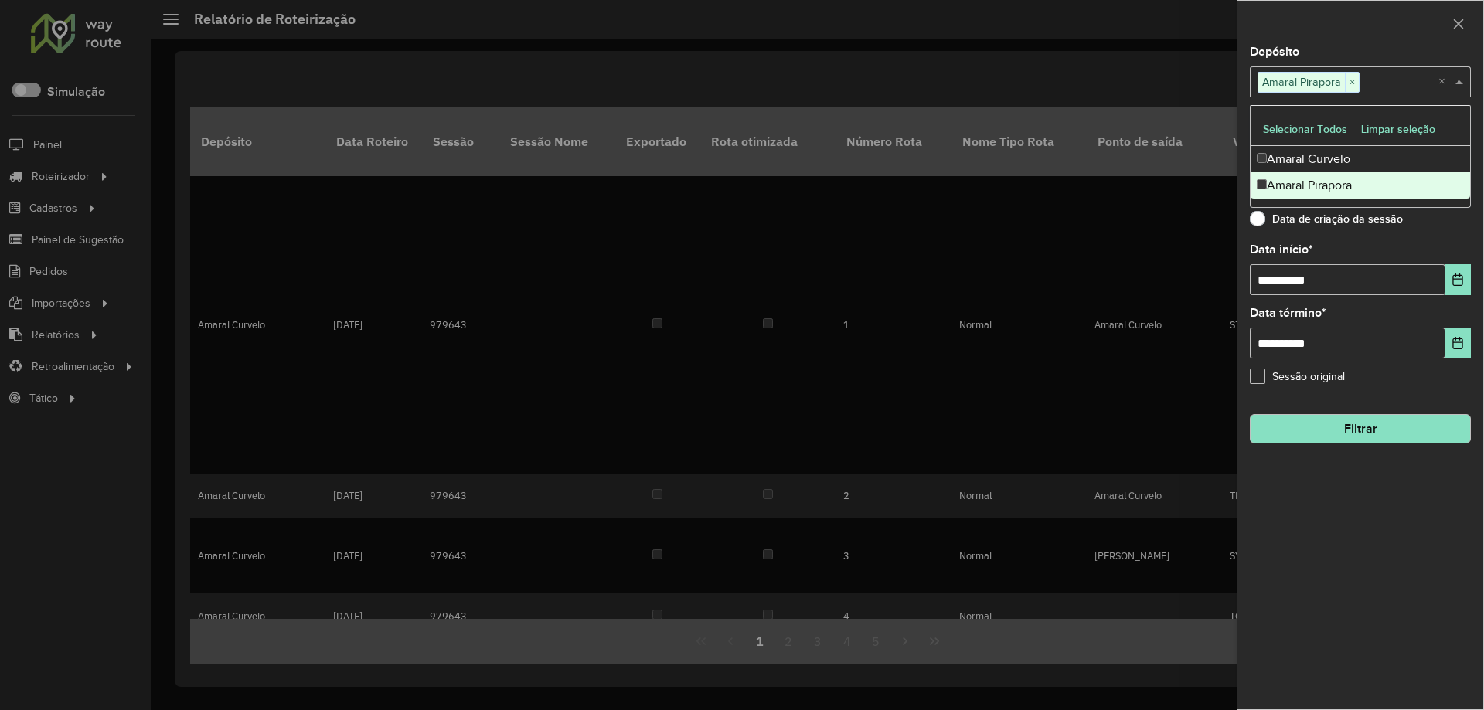
click at [1359, 436] on button "Filtrar" at bounding box center [1359, 428] width 221 height 29
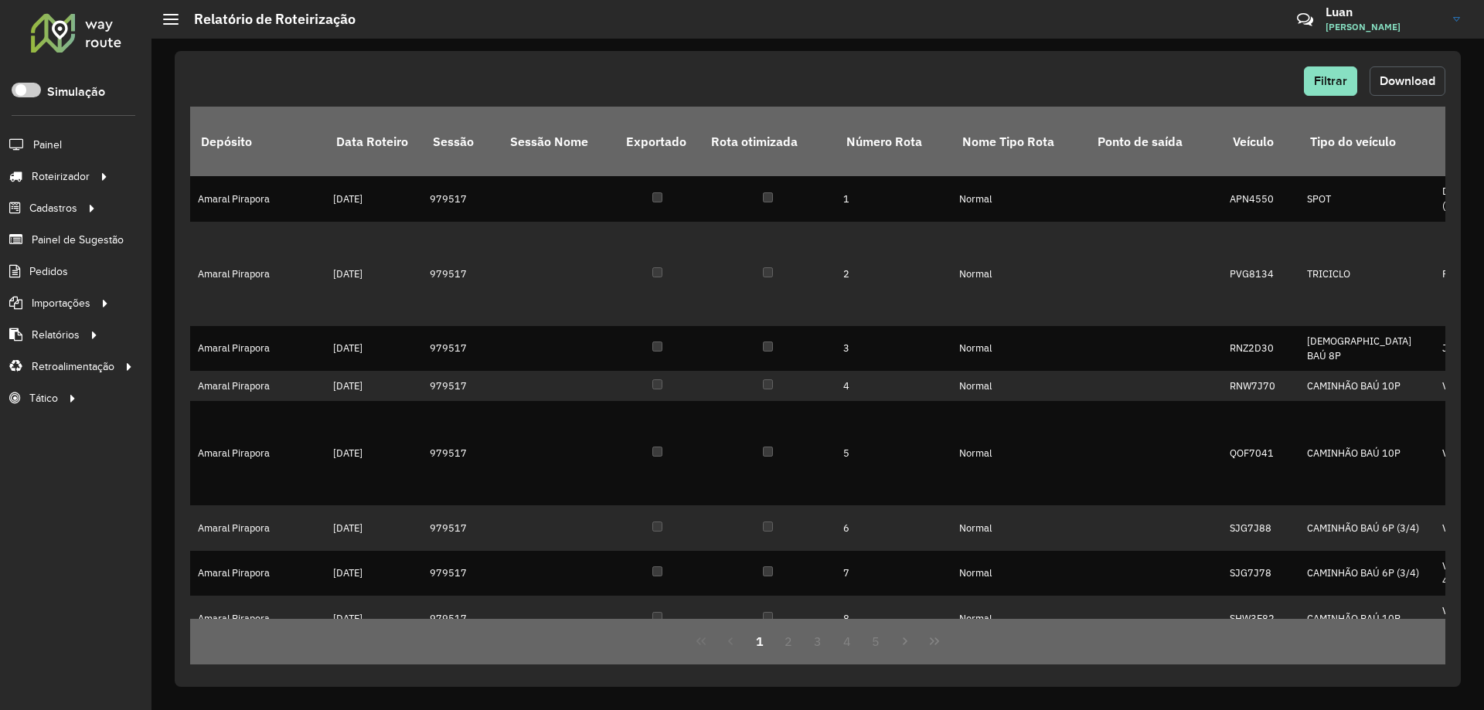
click at [1423, 87] on span "Download" at bounding box center [1407, 80] width 56 height 13
click at [879, 66] on div "Filtrar Download" at bounding box center [817, 80] width 1255 height 29
click at [181, 176] on span "Entregas" at bounding box center [197, 176] width 44 height 16
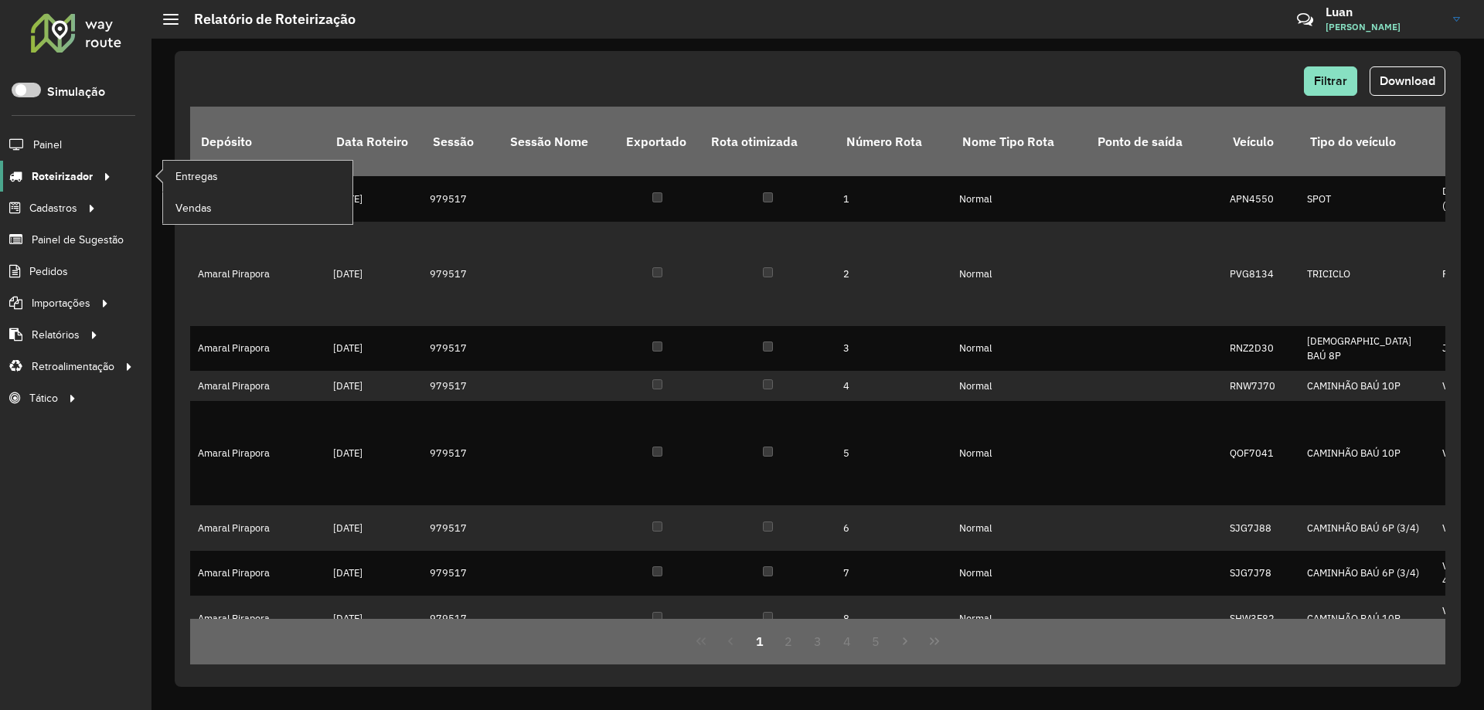
click at [54, 180] on span "Roteirizador" at bounding box center [62, 176] width 61 height 16
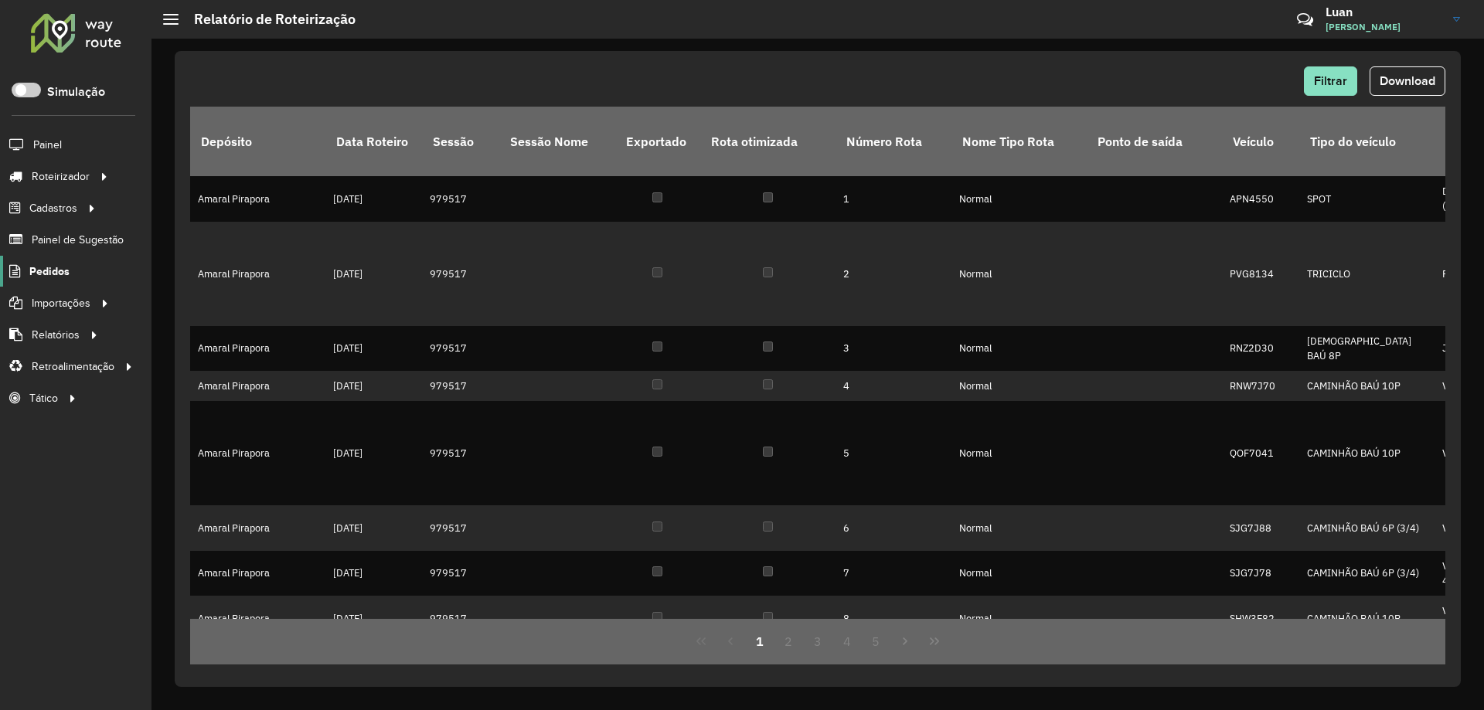
click at [50, 277] on span "Pedidos" at bounding box center [49, 271] width 40 height 16
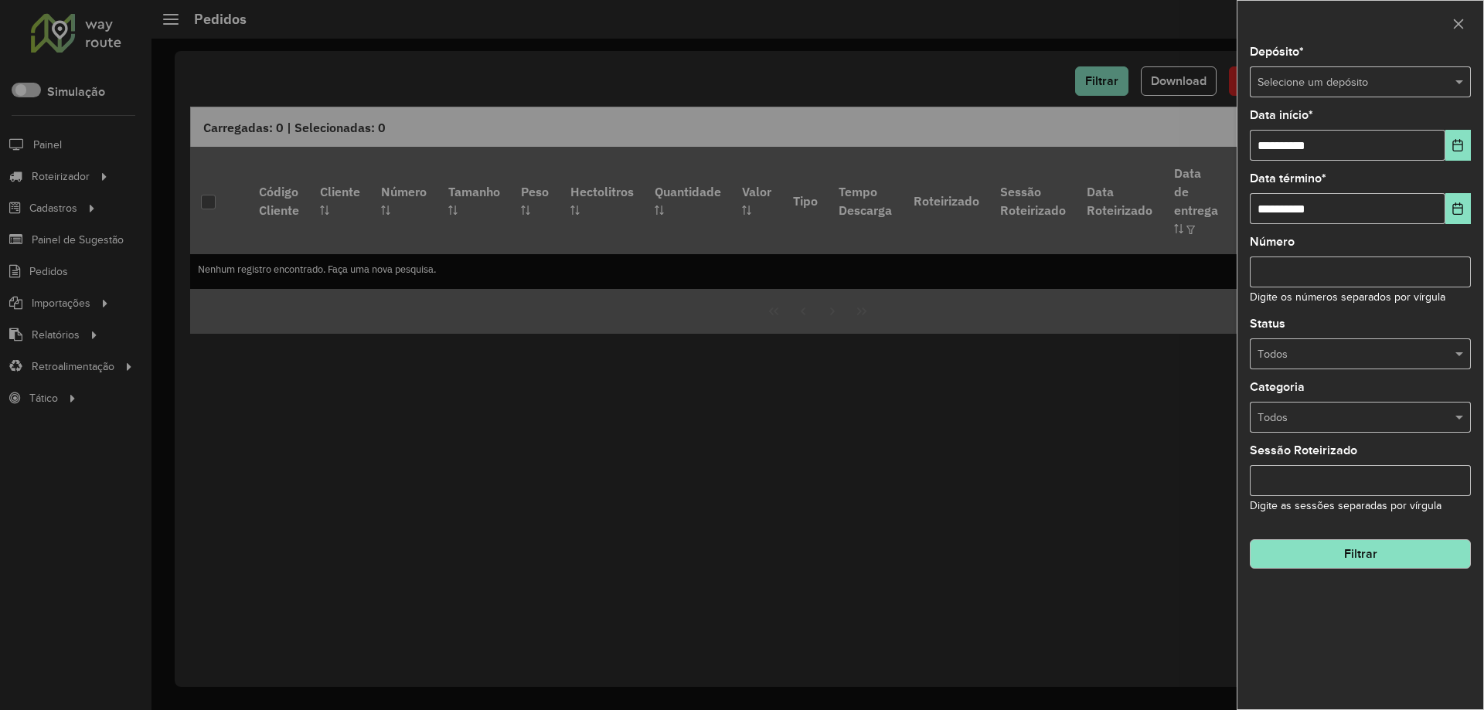
click at [1382, 76] on input "text" at bounding box center [1344, 82] width 175 height 17
click at [1299, 127] on span "Amaral Curvelo" at bounding box center [1294, 125] width 76 height 12
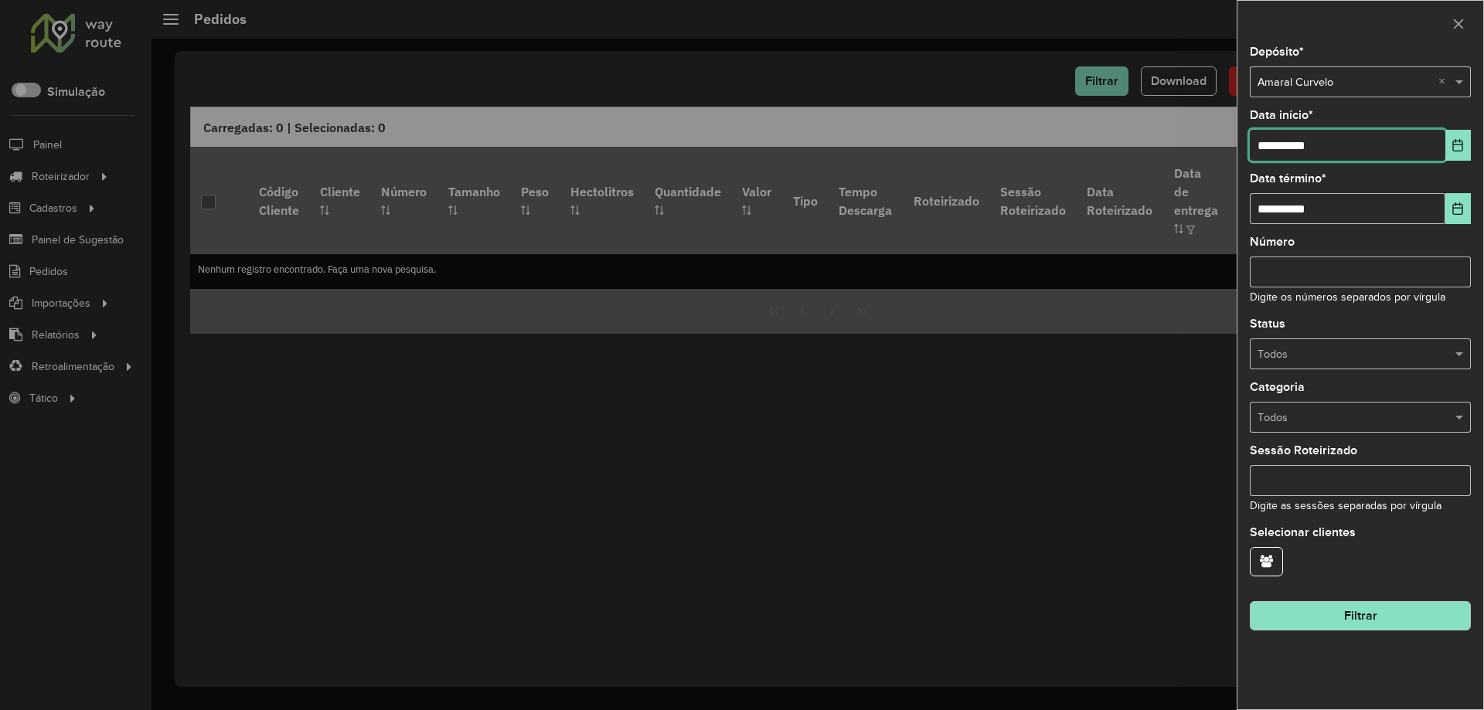
click at [1267, 158] on input "**********" at bounding box center [1346, 145] width 195 height 31
type input "**********"
click at [1356, 609] on button "Filtrar" at bounding box center [1359, 615] width 221 height 29
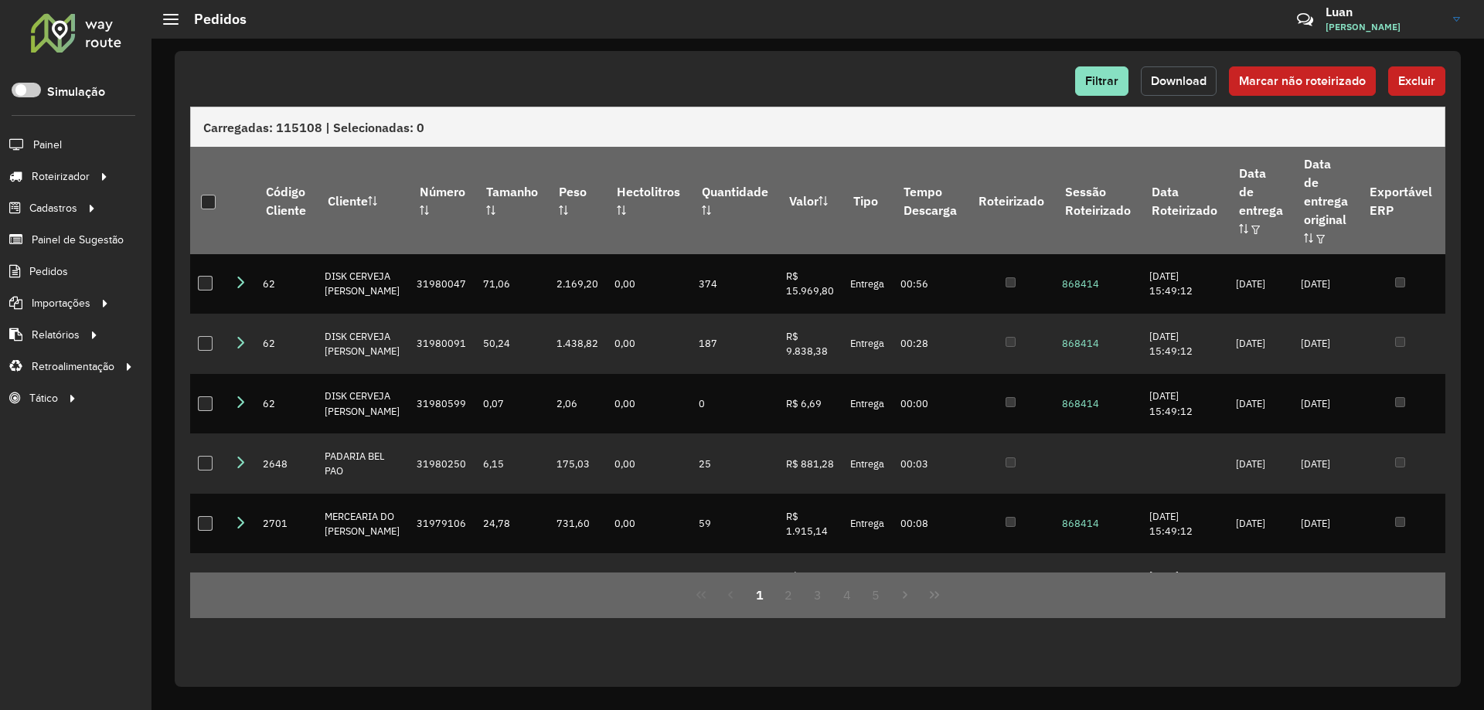
click at [1188, 83] on span "Download" at bounding box center [1179, 80] width 56 height 13
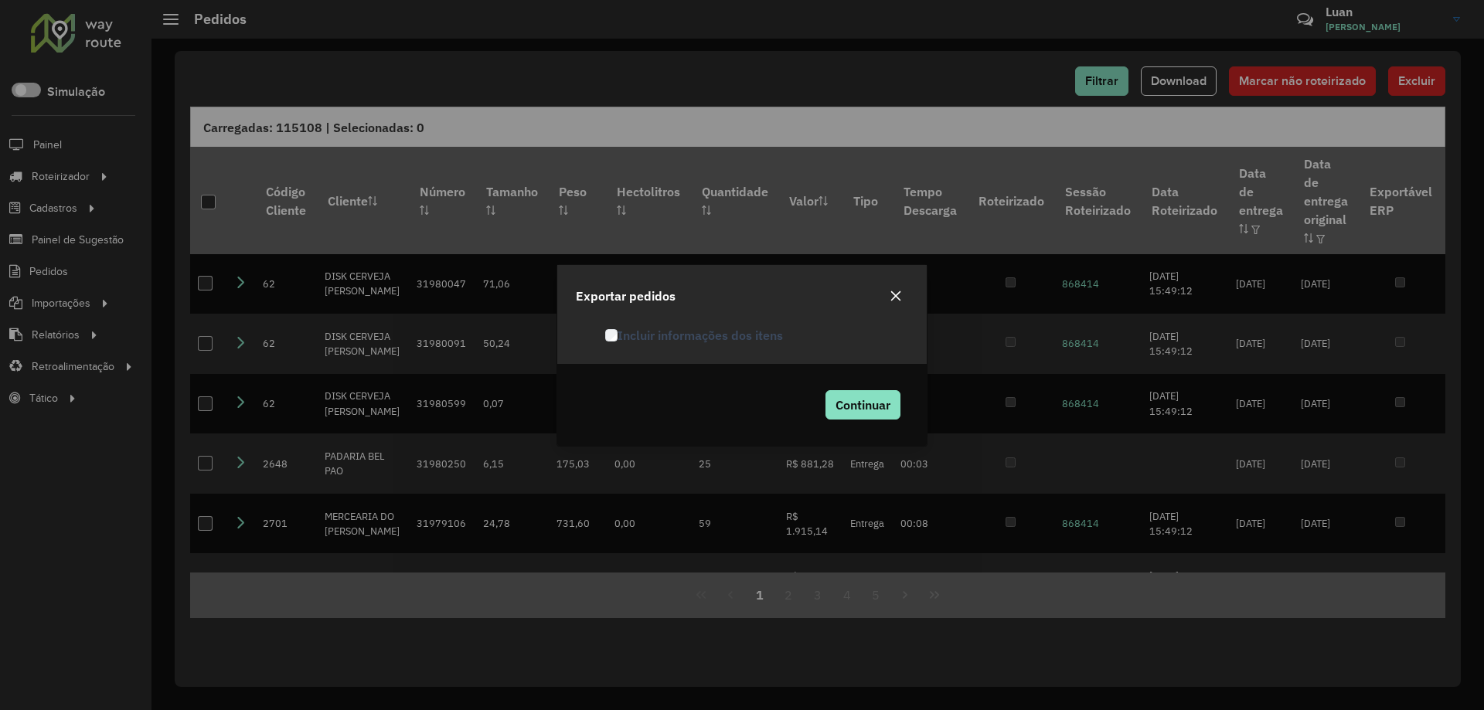
click at [639, 340] on label "Incluir informações dos itens" at bounding box center [694, 335] width 178 height 19
click at [857, 405] on span "Continuar" at bounding box center [862, 404] width 55 height 15
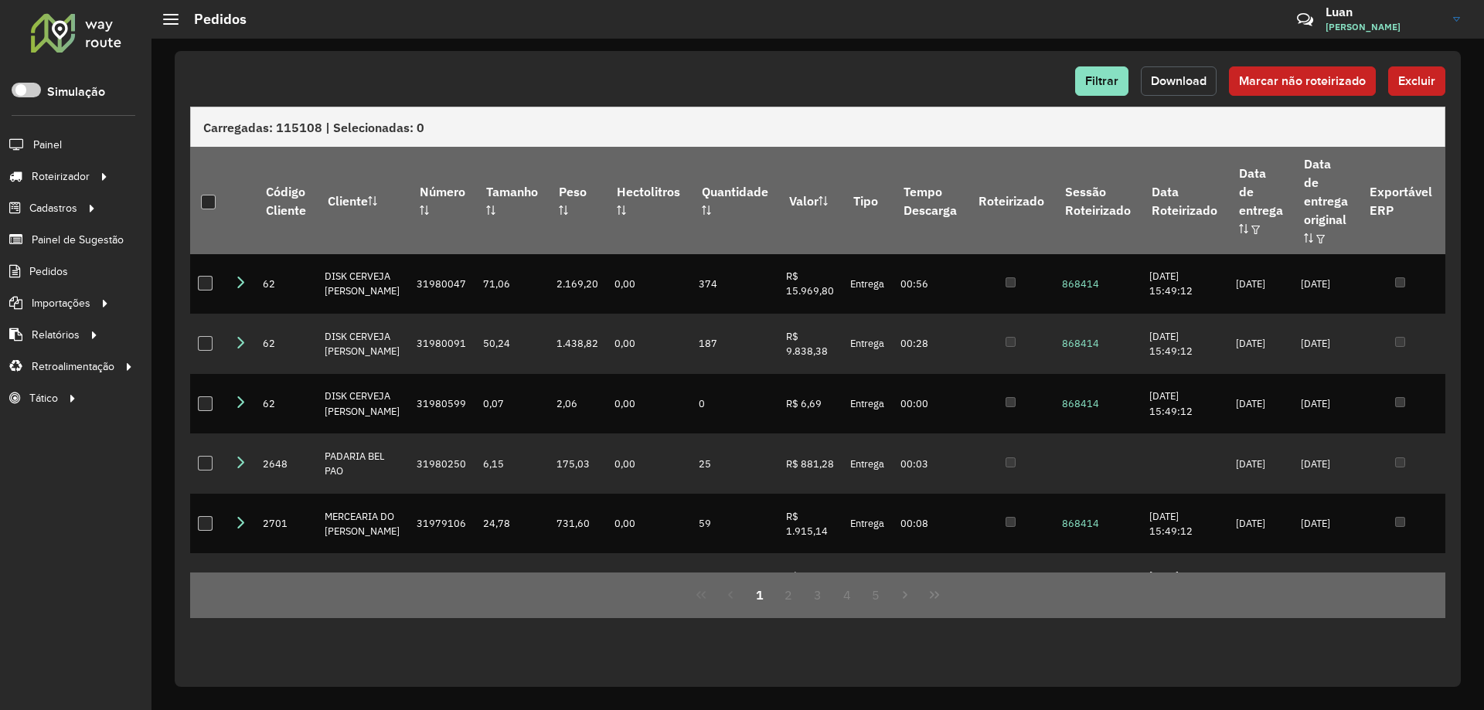
click at [1175, 71] on button "Download" at bounding box center [1179, 80] width 76 height 29
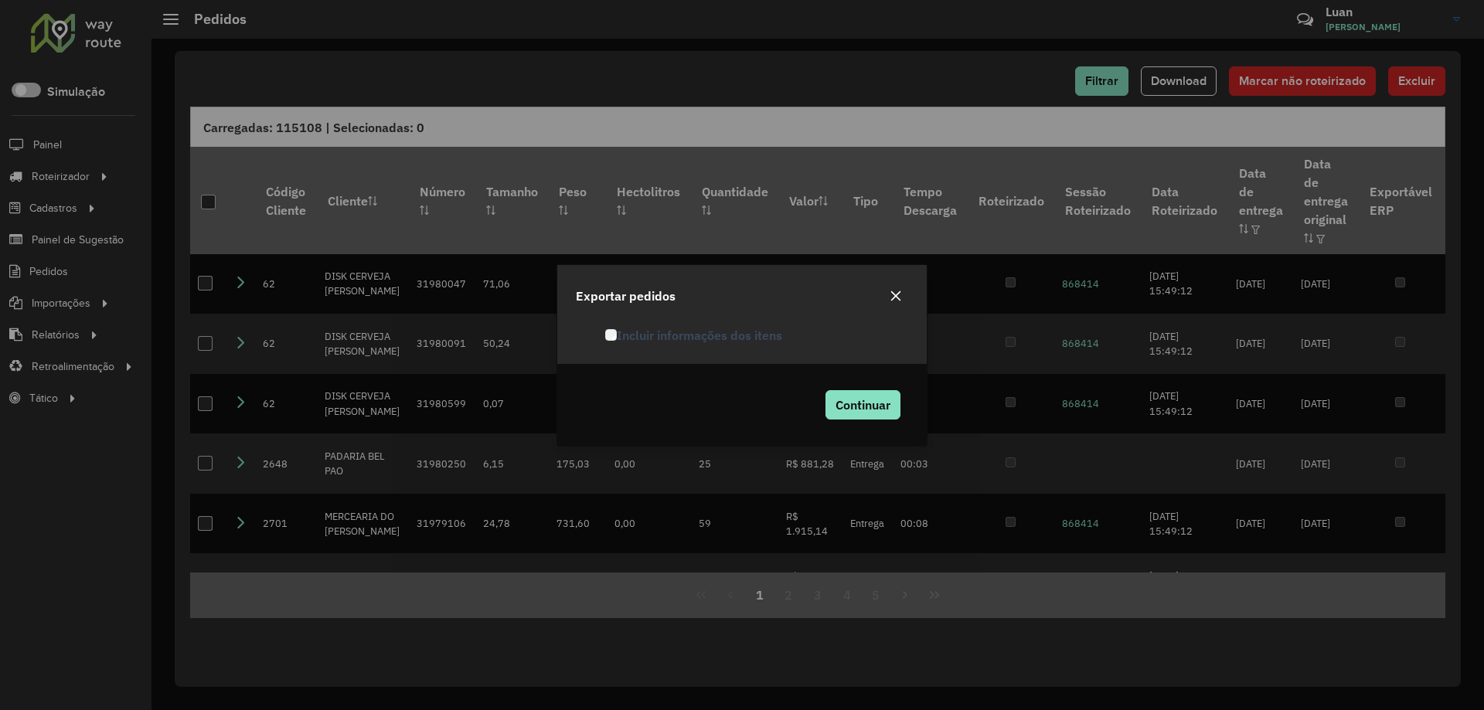
click at [652, 343] on label "Incluir informações dos itens" at bounding box center [693, 335] width 177 height 19
click at [867, 399] on span "Continuar" at bounding box center [862, 404] width 55 height 15
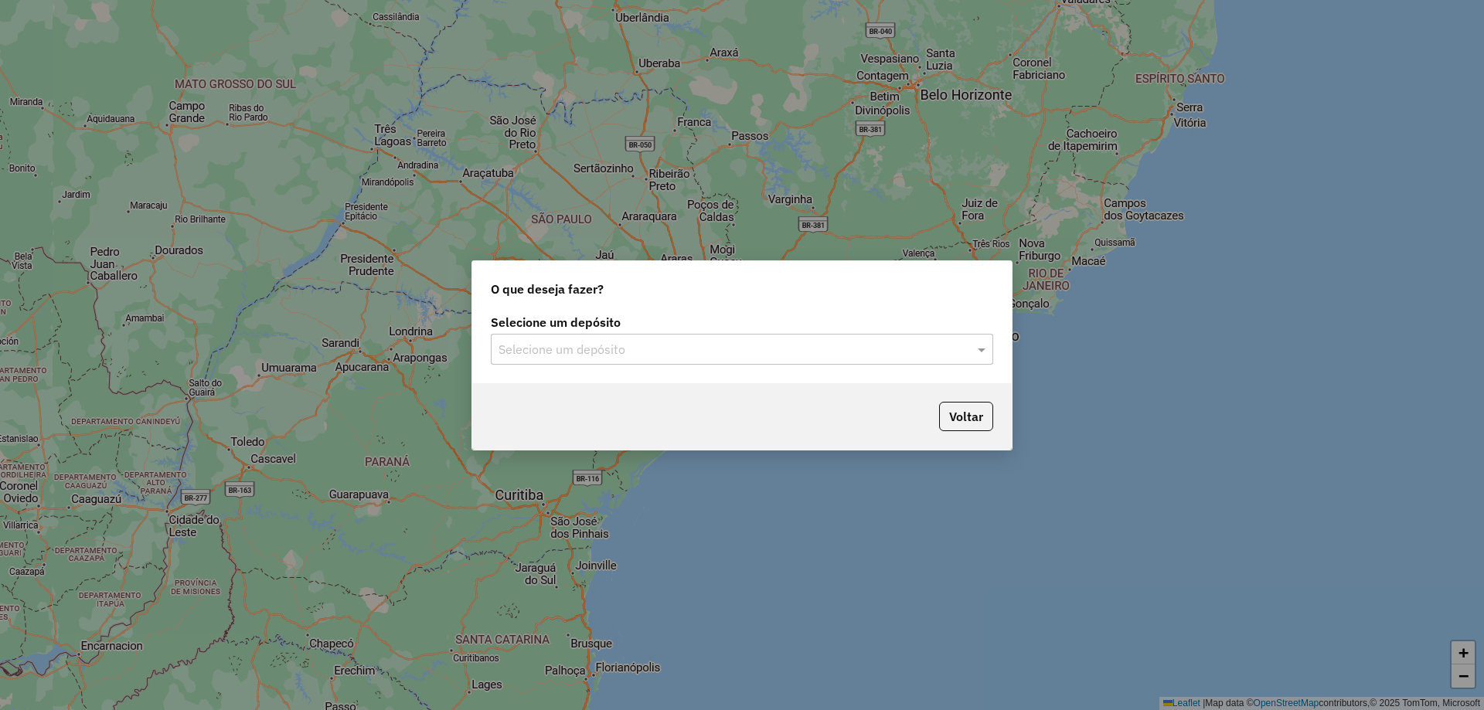
click at [685, 359] on div "Selecione um depósito" at bounding box center [742, 349] width 502 height 31
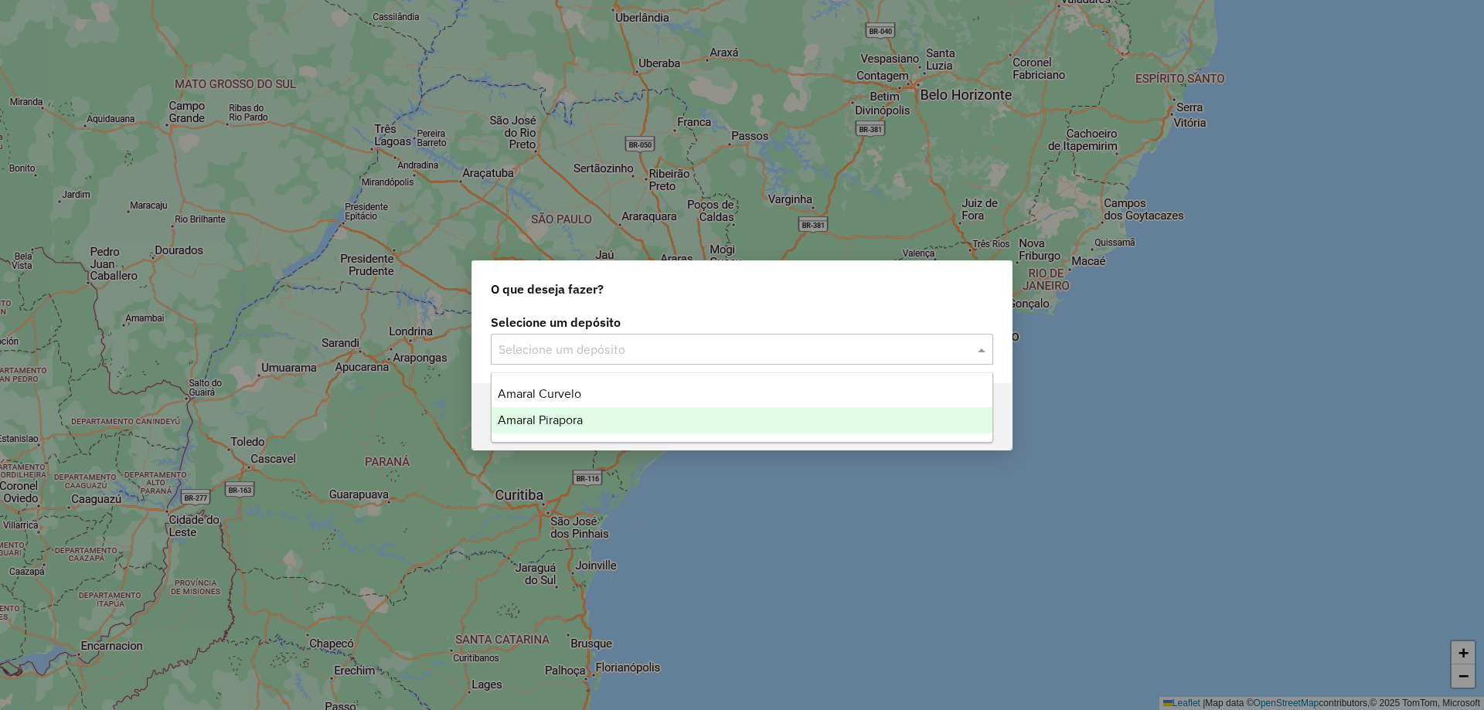
click at [628, 419] on div "Amaral Pirapora" at bounding box center [741, 420] width 501 height 26
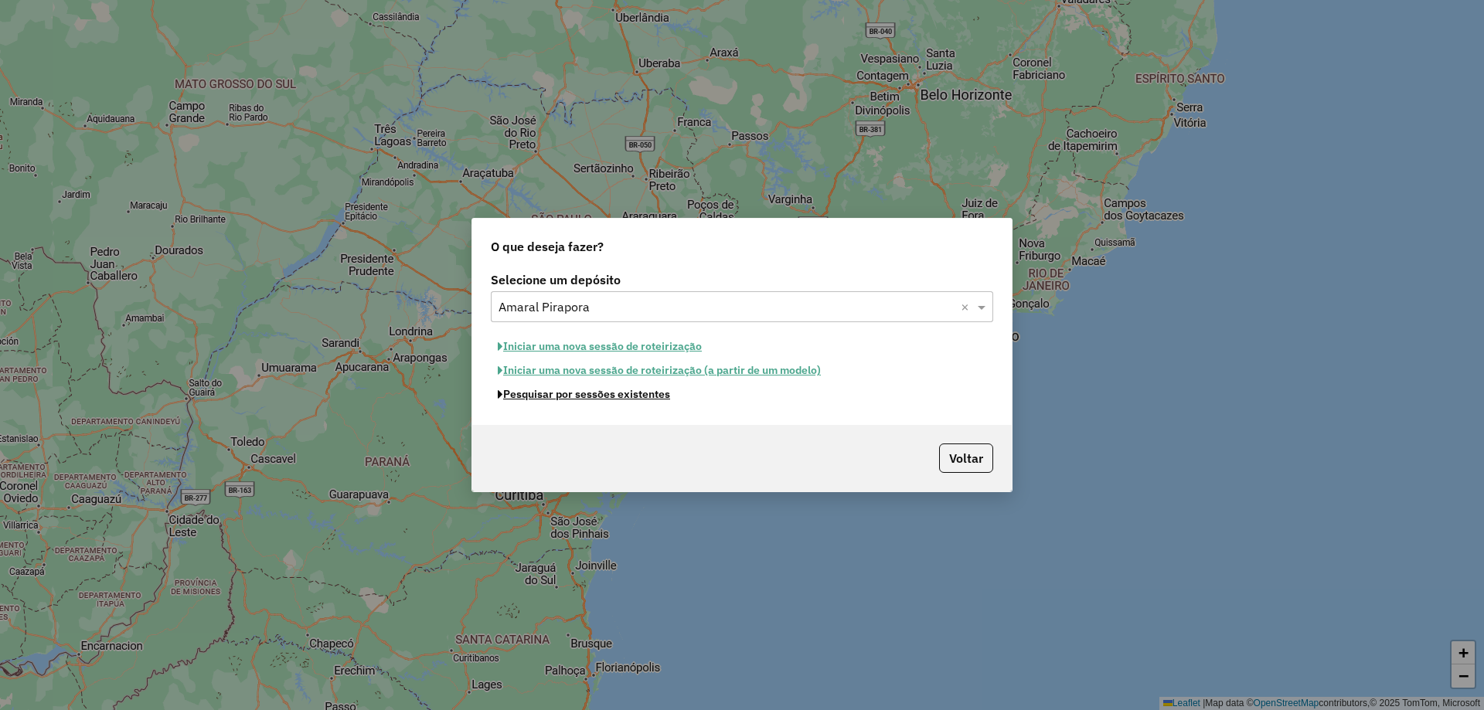
click at [589, 398] on button "Pesquisar por sessões existentes" at bounding box center [584, 394] width 186 height 24
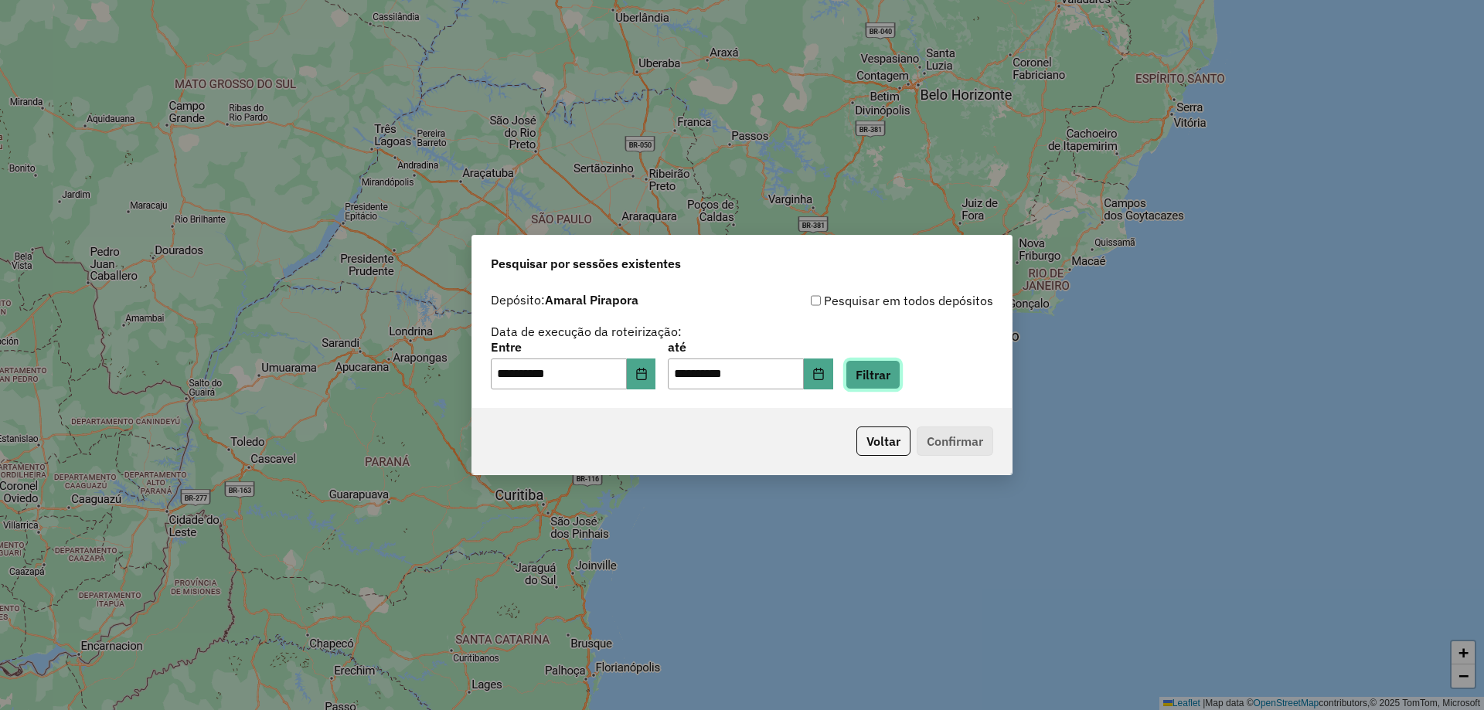
click at [896, 362] on button "Filtrar" at bounding box center [872, 374] width 55 height 29
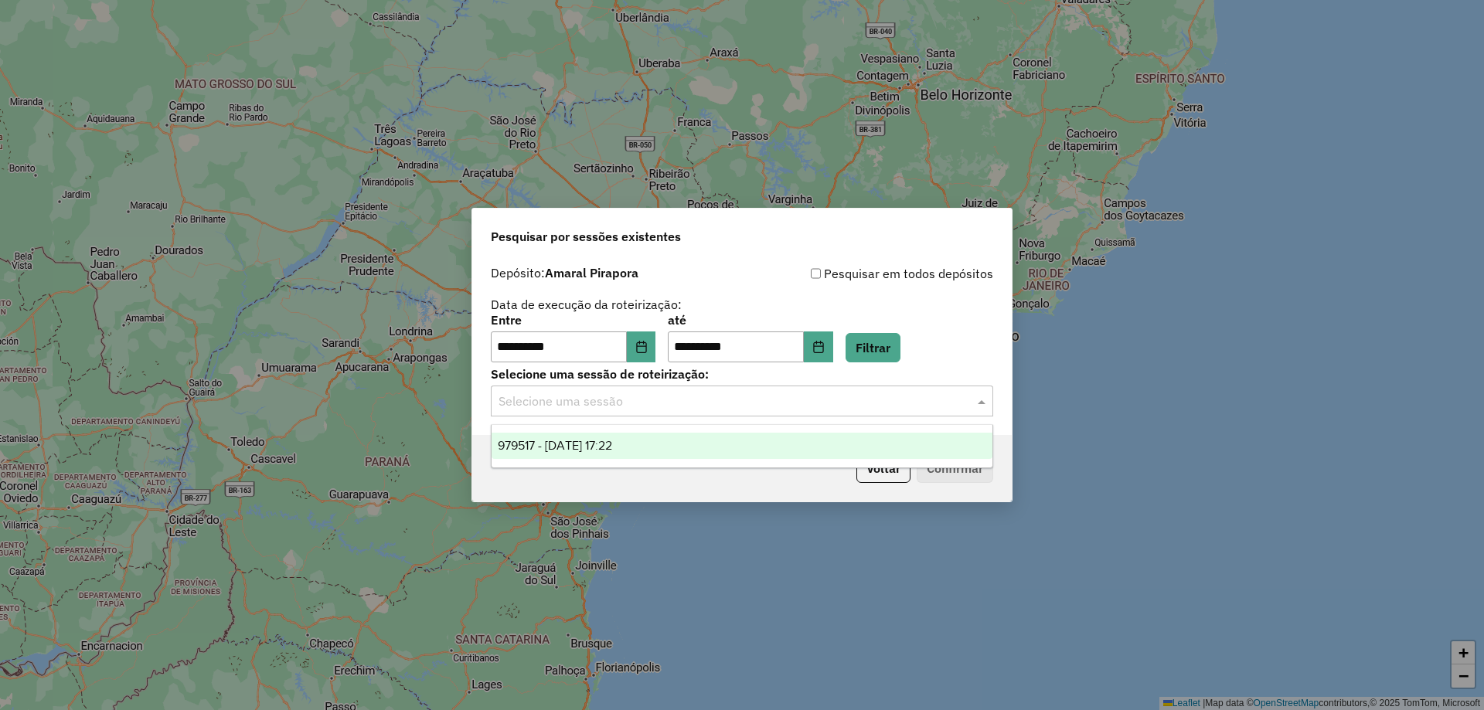
click at [634, 393] on input "text" at bounding box center [726, 402] width 456 height 19
click at [607, 439] on span "979517 - 15/08/2025 17:22" at bounding box center [555, 445] width 114 height 13
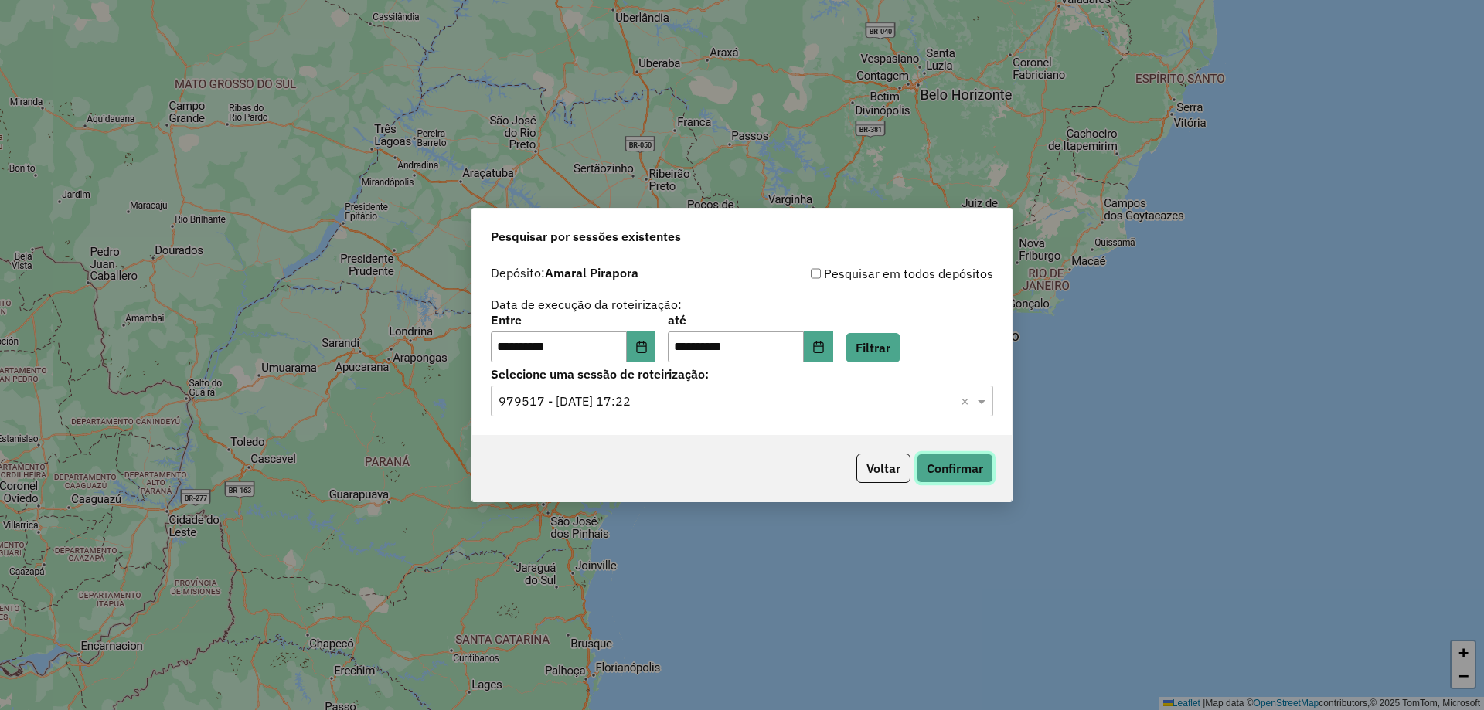
click at [967, 478] on button "Confirmar" at bounding box center [954, 468] width 76 height 29
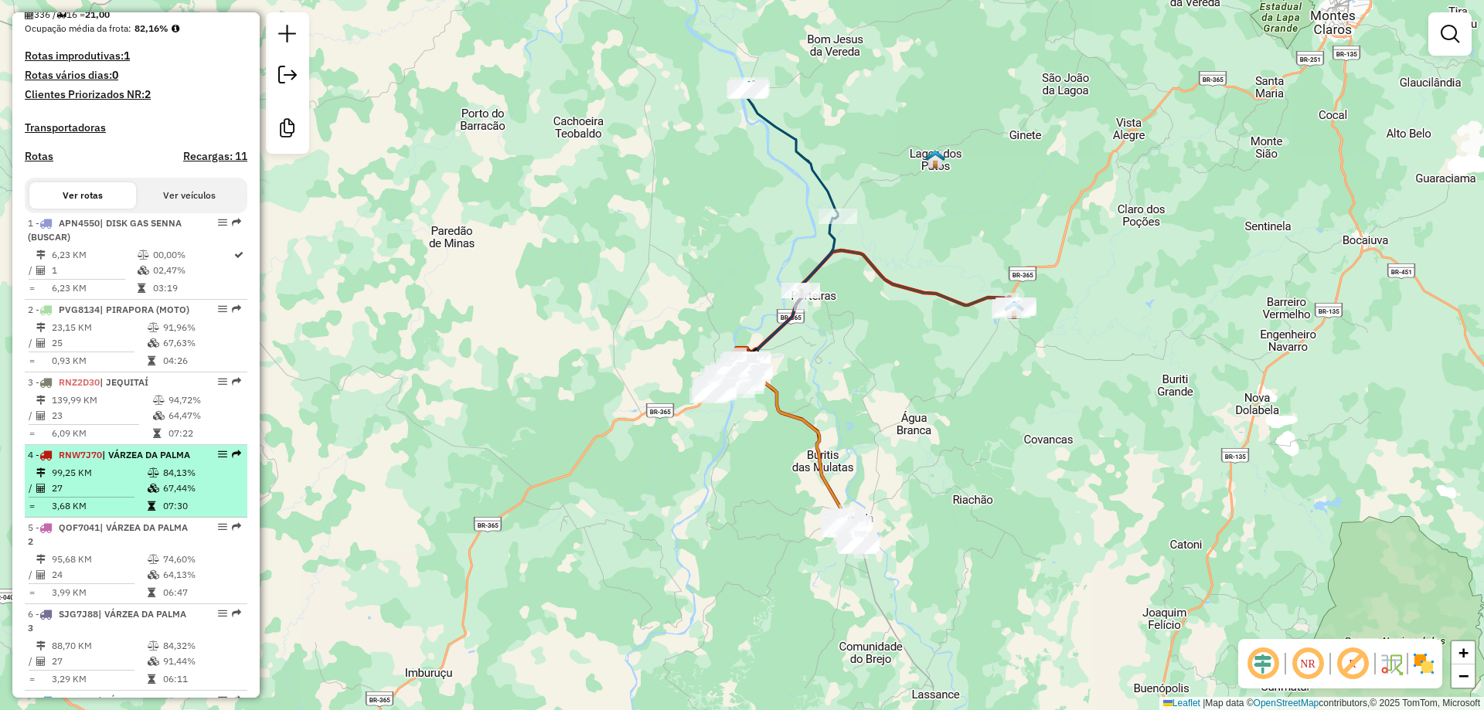
scroll to position [541, 0]
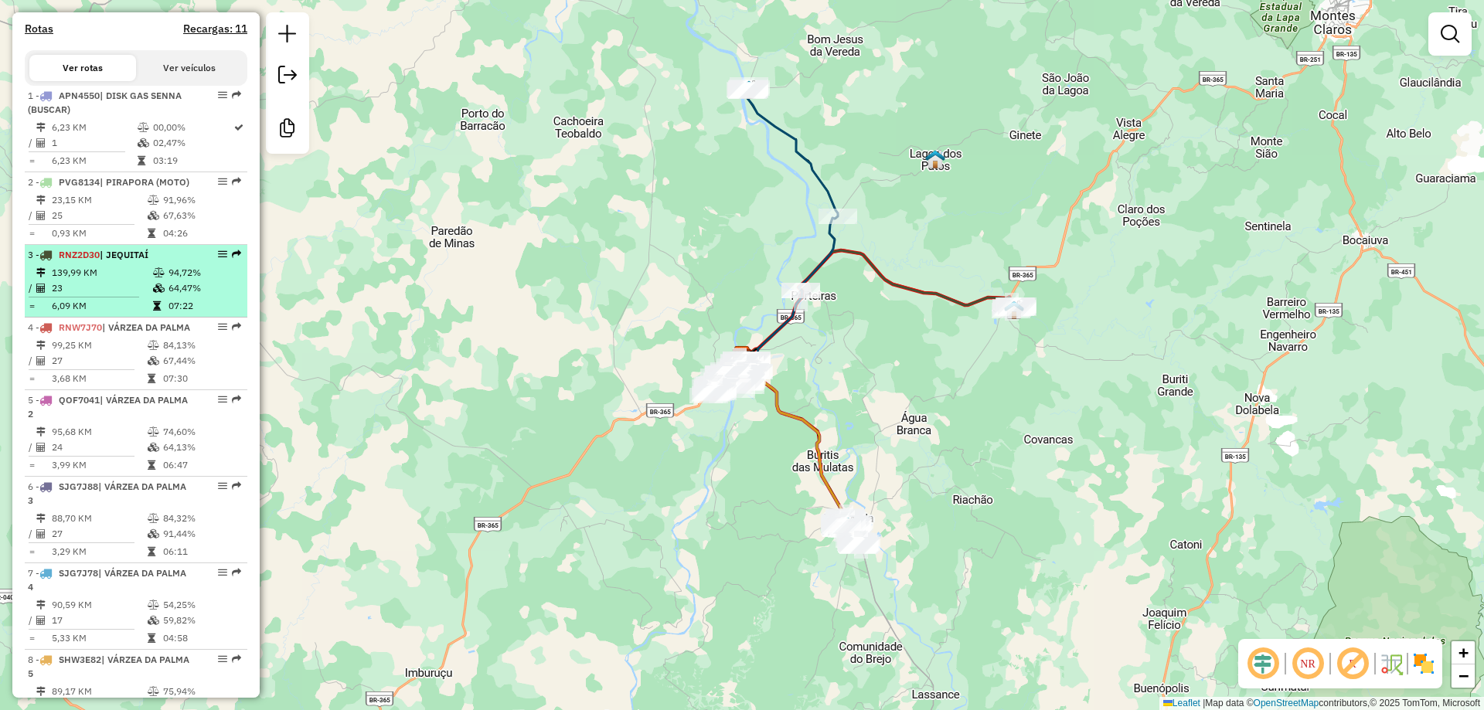
click at [158, 262] on div "3 - RNZ2D30 | JEQUITAÍ" at bounding box center [110, 255] width 164 height 14
select select "**********"
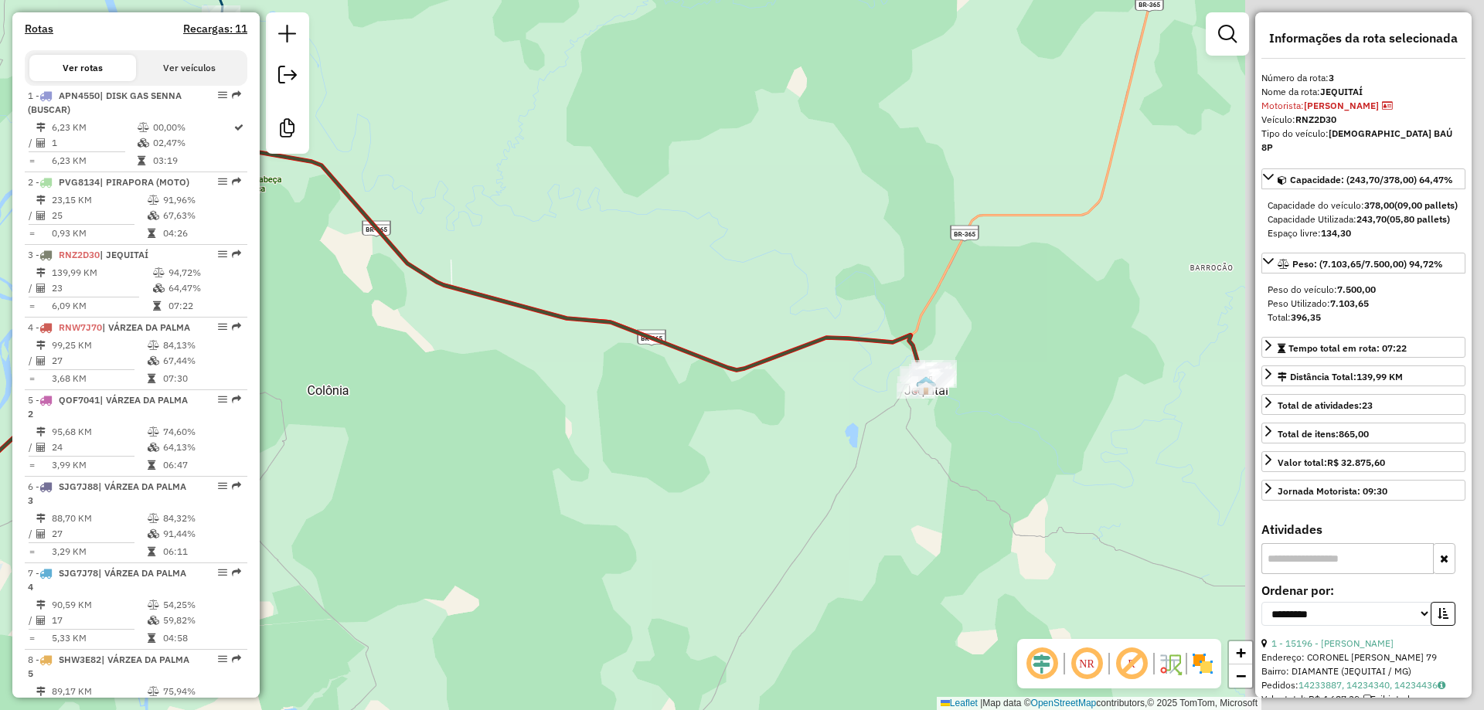
drag, startPoint x: 623, startPoint y: 350, endPoint x: 590, endPoint y: 350, distance: 33.2
click at [590, 350] on div "Janela de atendimento Grade de atendimento Capacidade Transportadoras Veículos …" at bounding box center [742, 355] width 1484 height 710
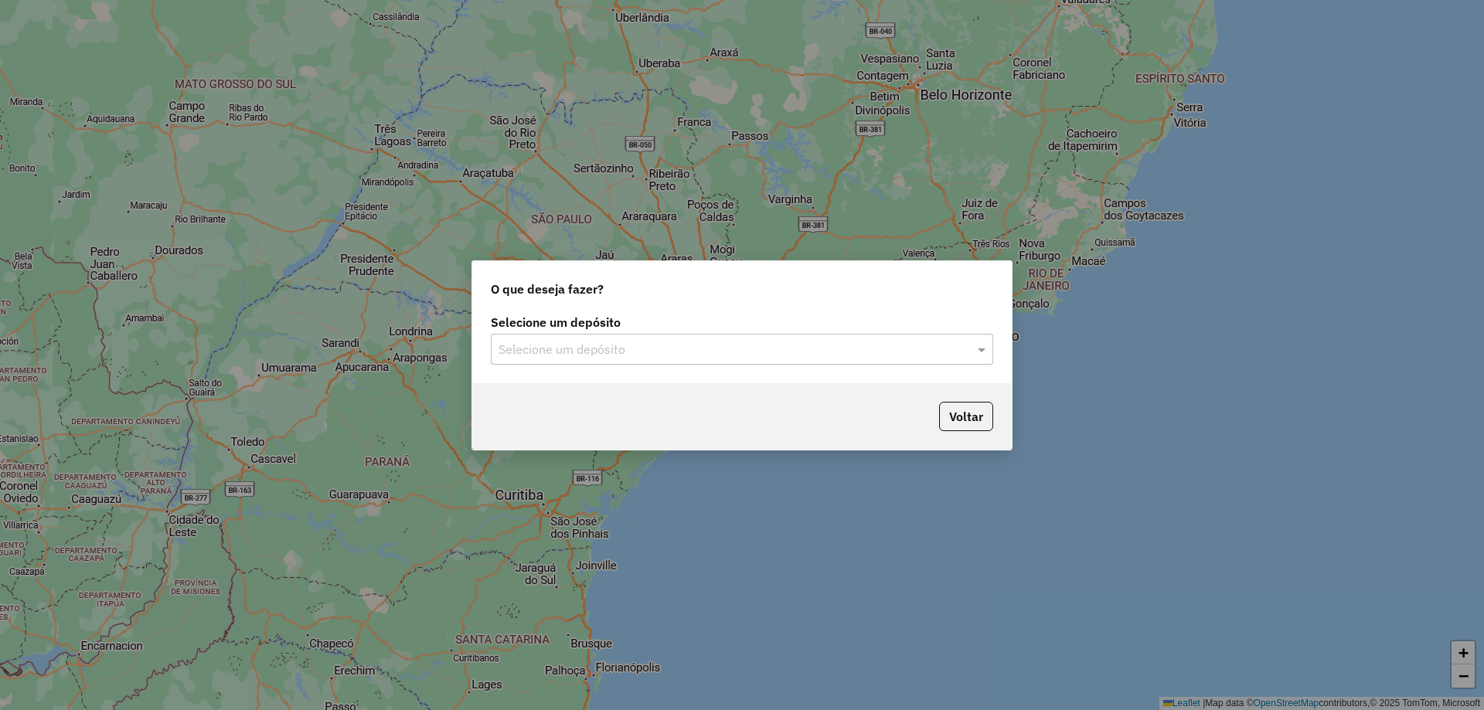
click at [623, 346] on input "text" at bounding box center [726, 350] width 456 height 19
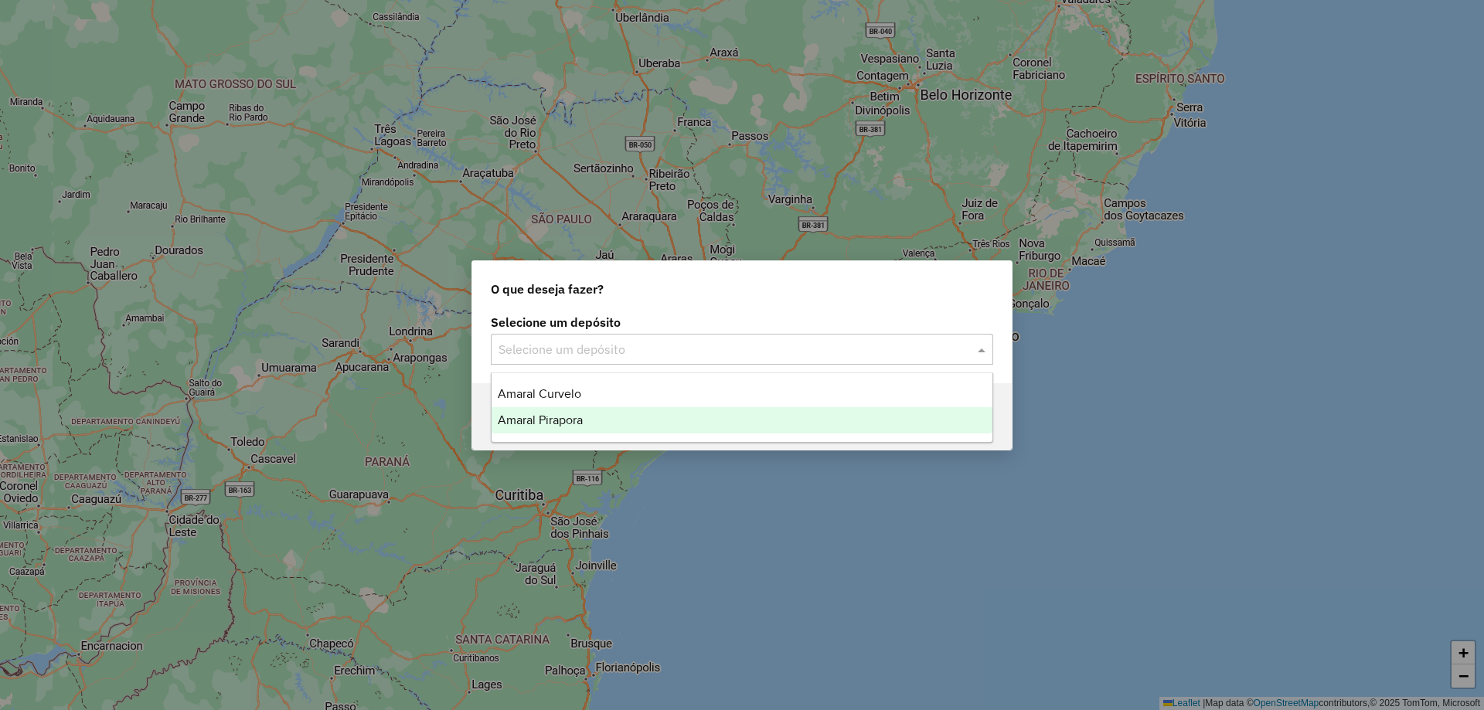
click at [552, 409] on div "Amaral Pirapora" at bounding box center [741, 420] width 501 height 26
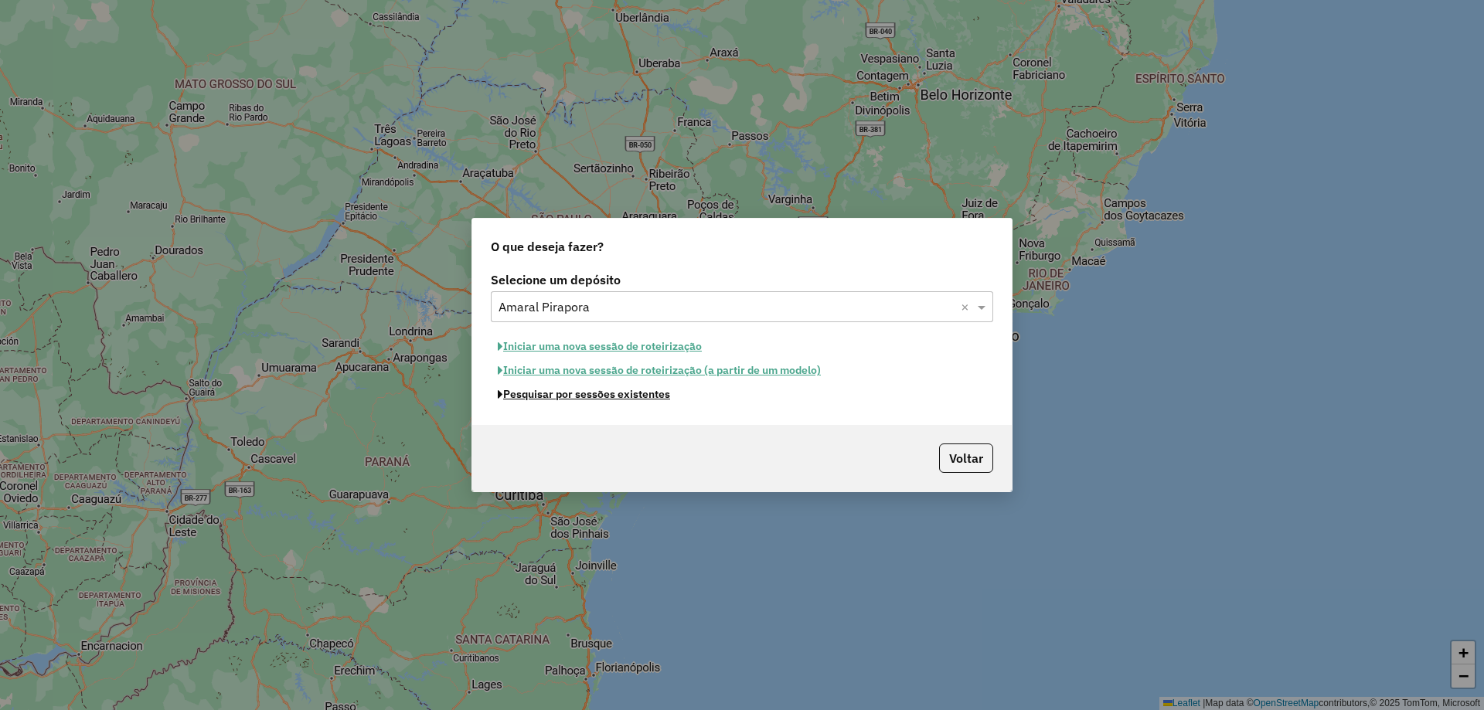
click at [563, 394] on button "Pesquisar por sessões existentes" at bounding box center [584, 394] width 186 height 24
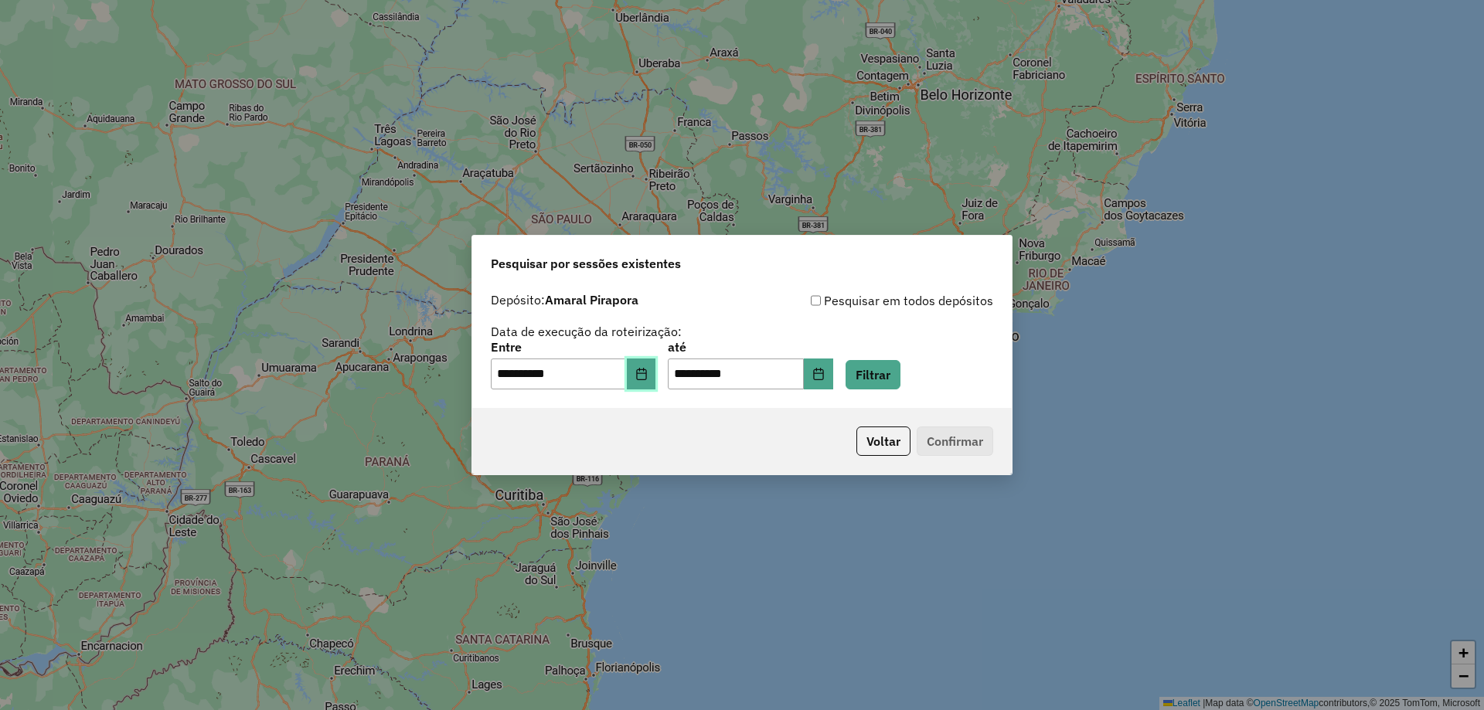
click at [648, 381] on button "Choose Date" at bounding box center [641, 374] width 29 height 31
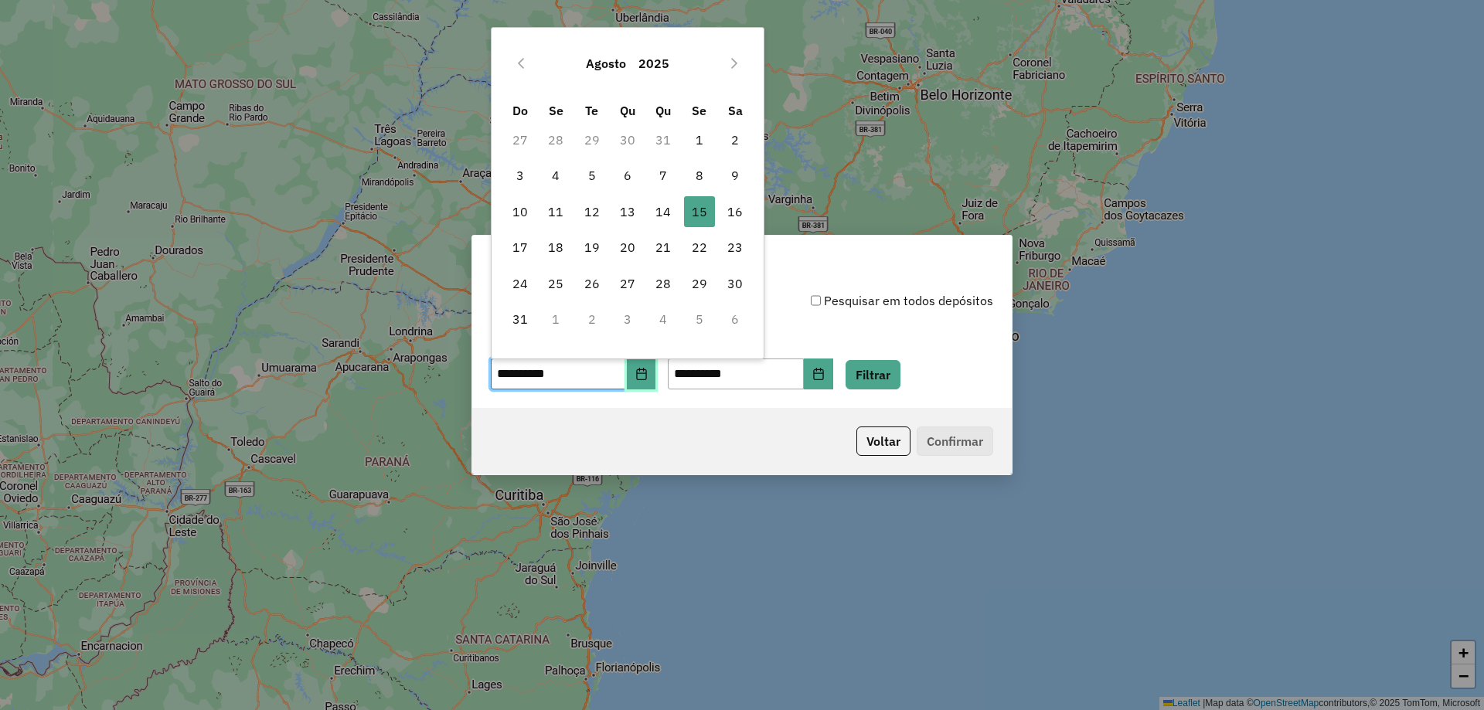
click at [648, 380] on button "Choose Date" at bounding box center [641, 374] width 29 height 31
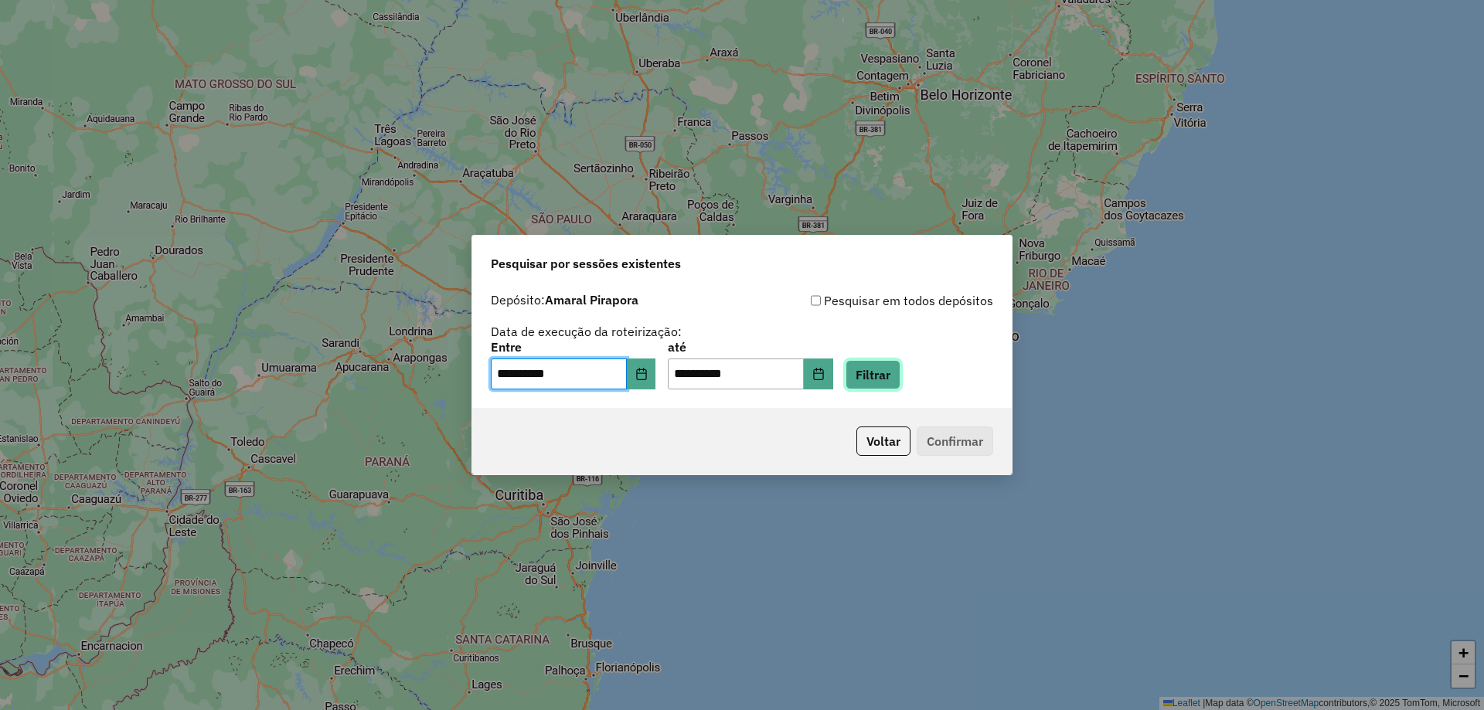
click at [900, 378] on button "Filtrar" at bounding box center [872, 374] width 55 height 29
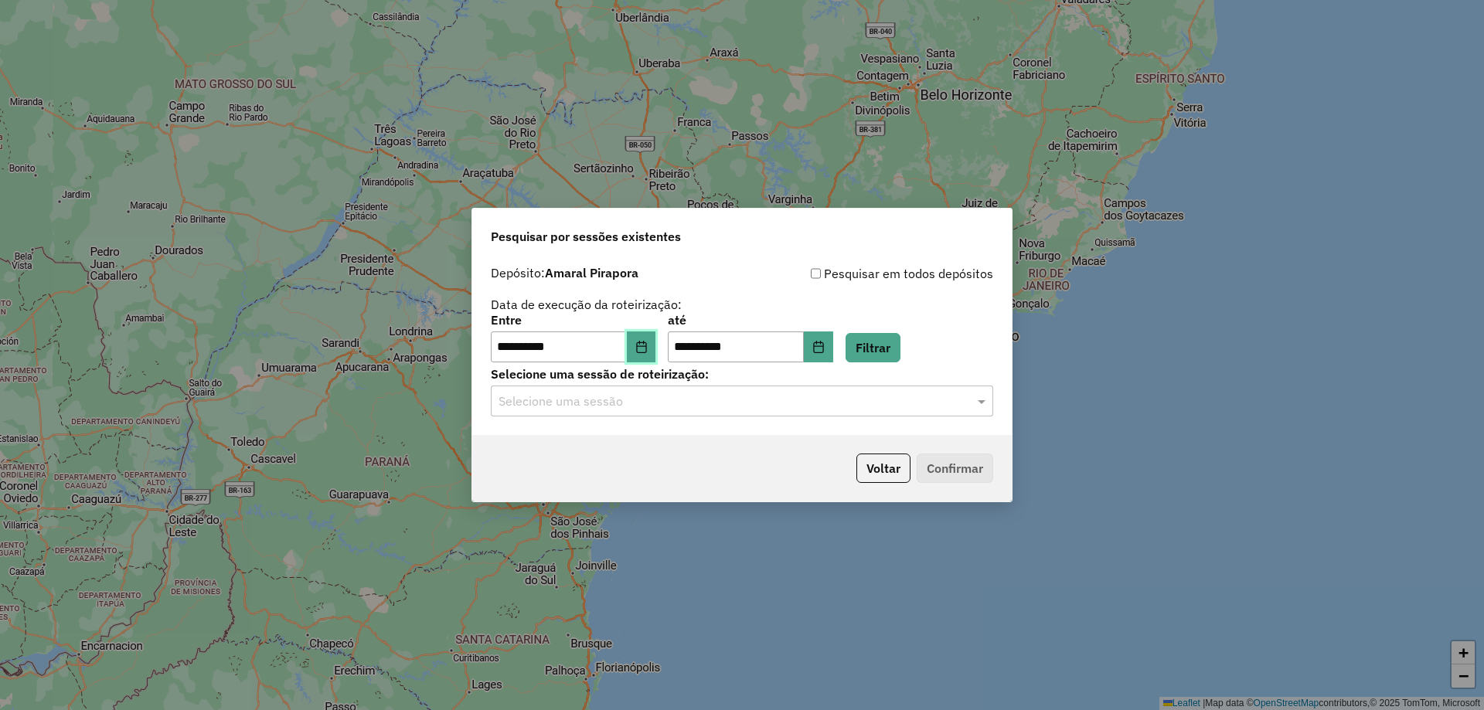
click at [656, 354] on button "Choose Date" at bounding box center [641, 346] width 29 height 31
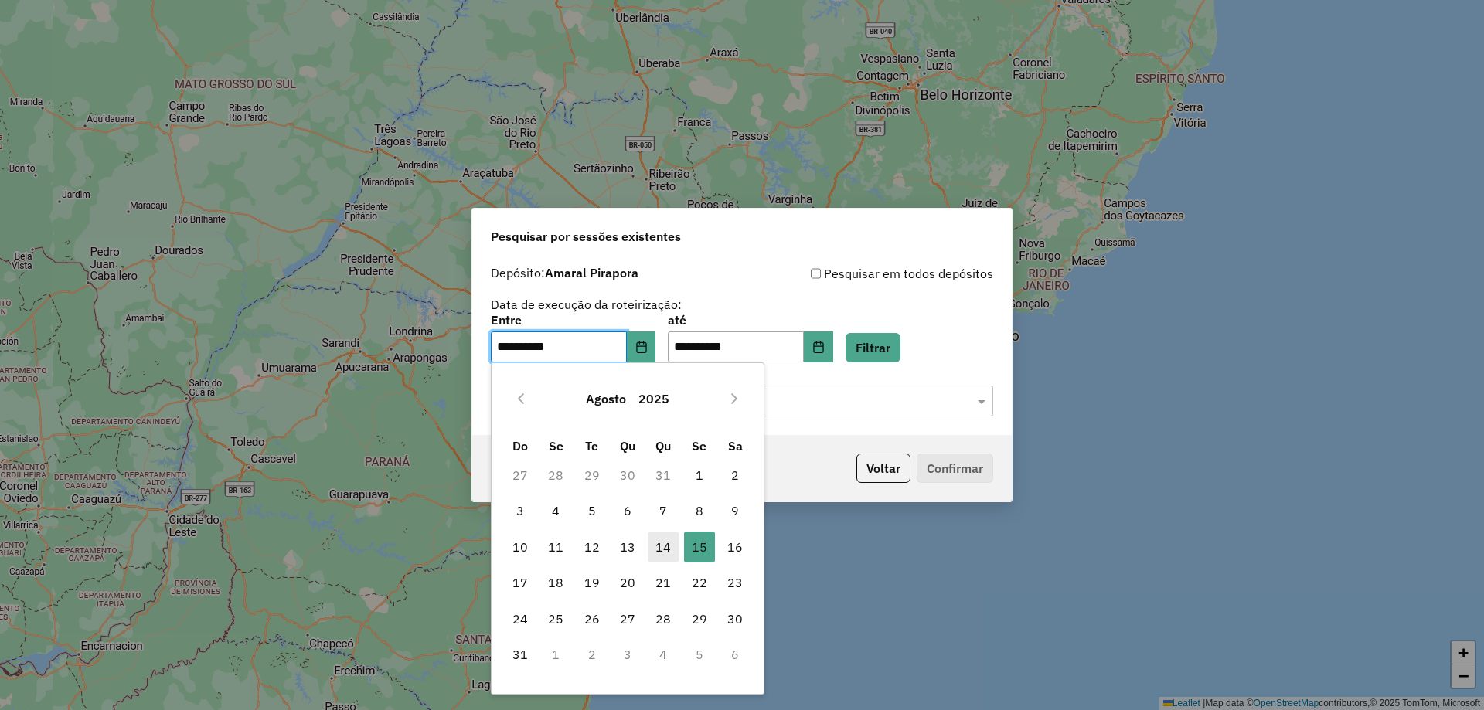
click at [663, 542] on span "14" at bounding box center [663, 547] width 31 height 31
type input "**********"
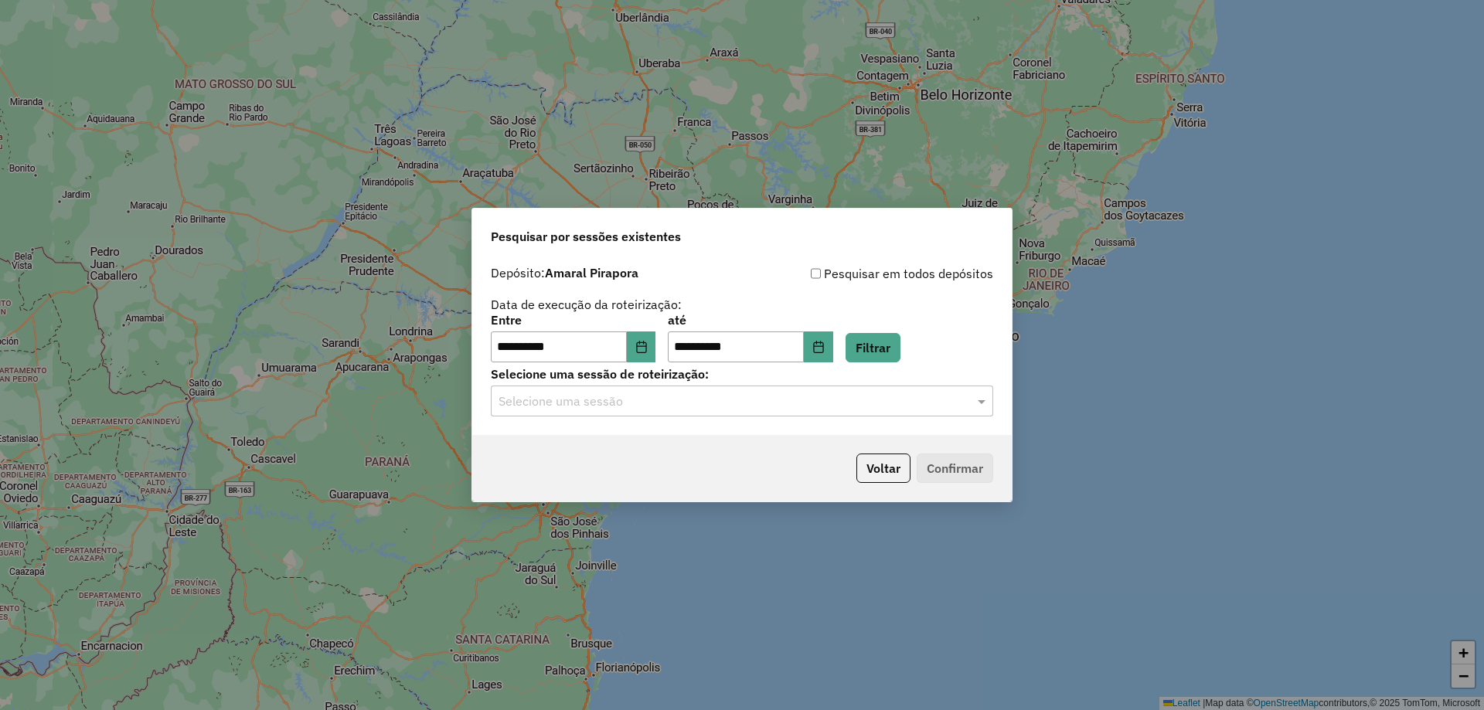
click at [897, 330] on div "**********" at bounding box center [742, 338] width 502 height 48
click at [894, 345] on button "Filtrar" at bounding box center [872, 347] width 55 height 29
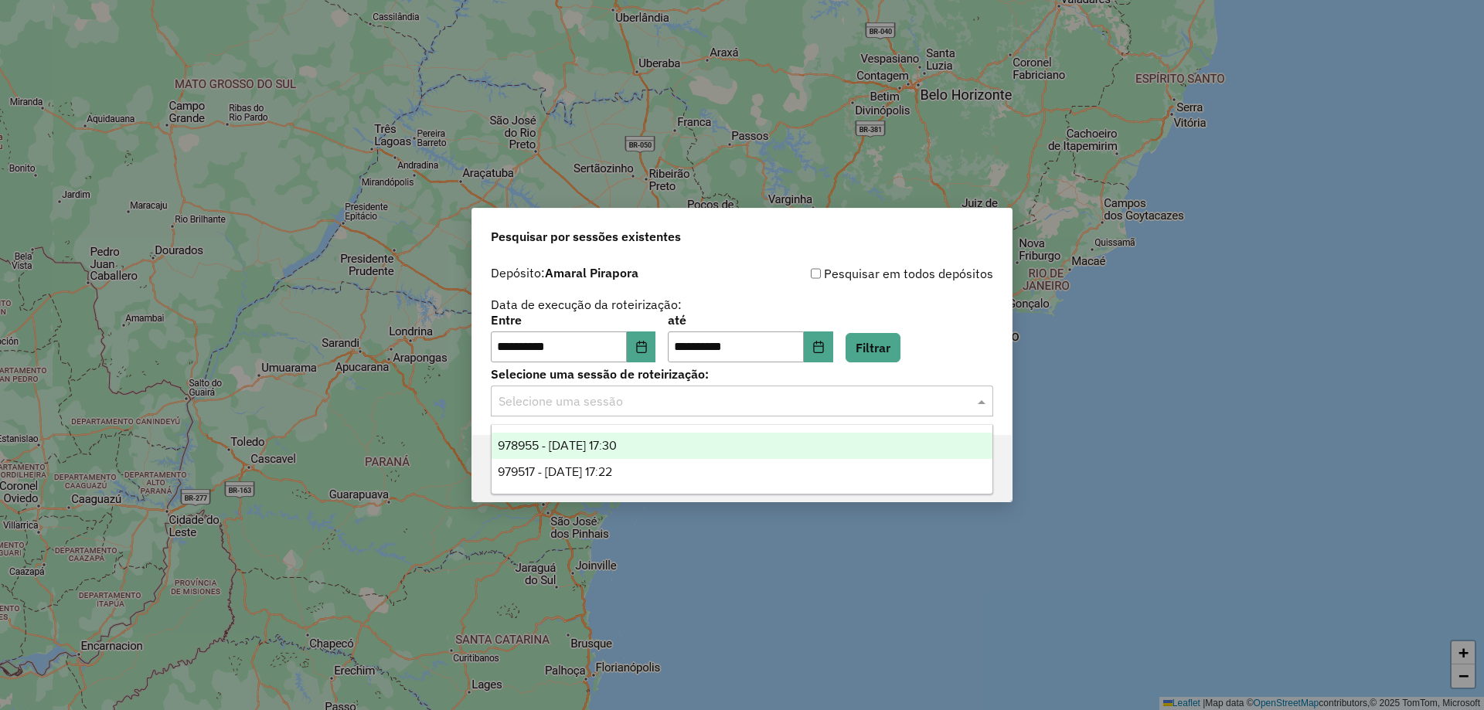
click at [706, 389] on div "Selecione uma sessão" at bounding box center [742, 401] width 502 height 31
click at [603, 451] on span "978955 - 14/08/2025 17:30" at bounding box center [557, 445] width 119 height 13
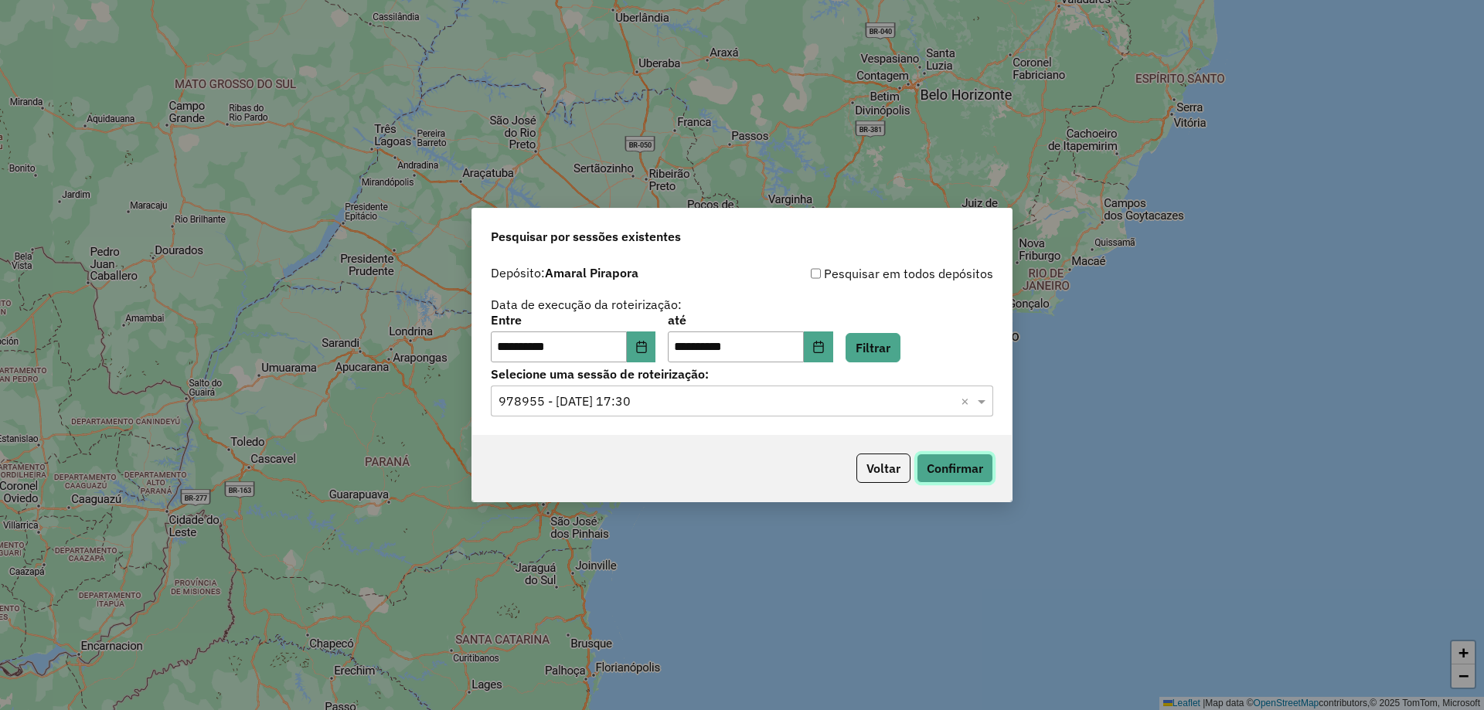
click at [957, 457] on button "Confirmar" at bounding box center [954, 468] width 76 height 29
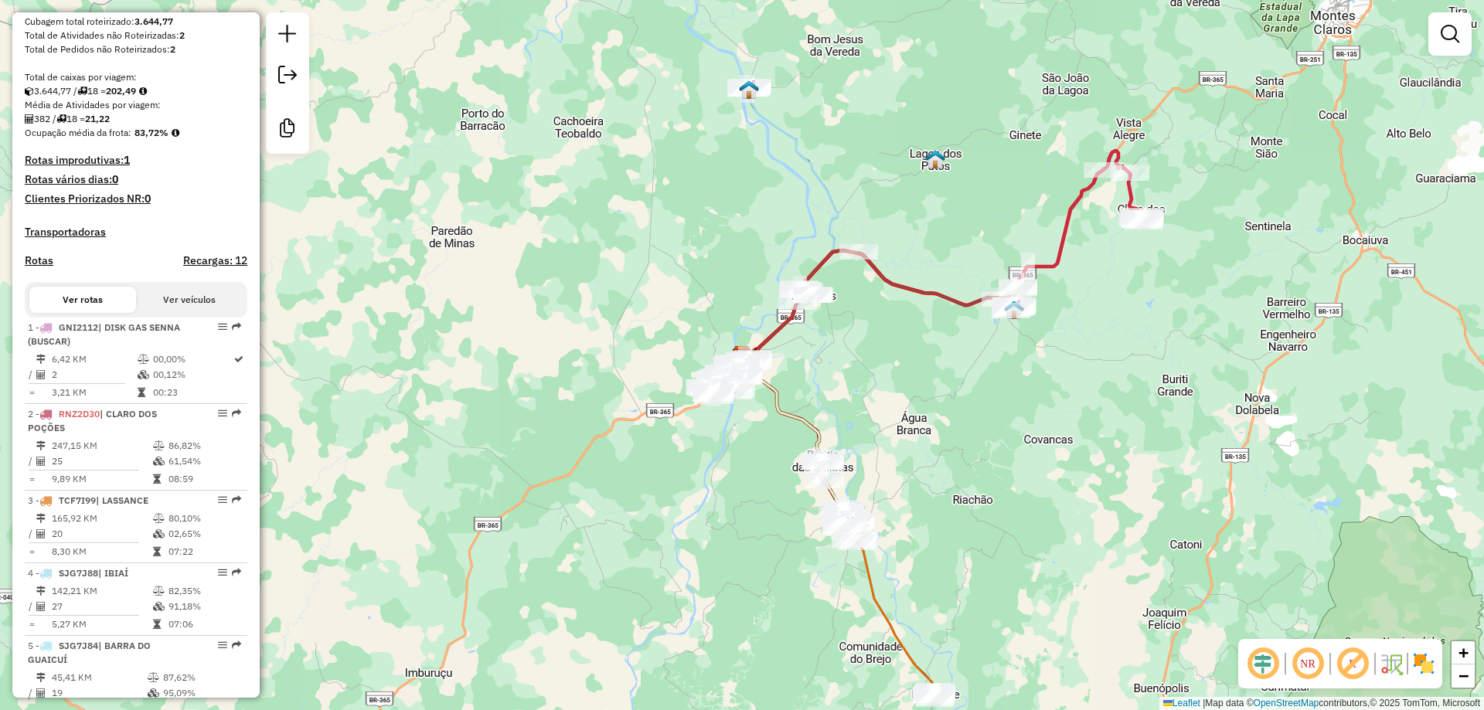
scroll to position [386, 0]
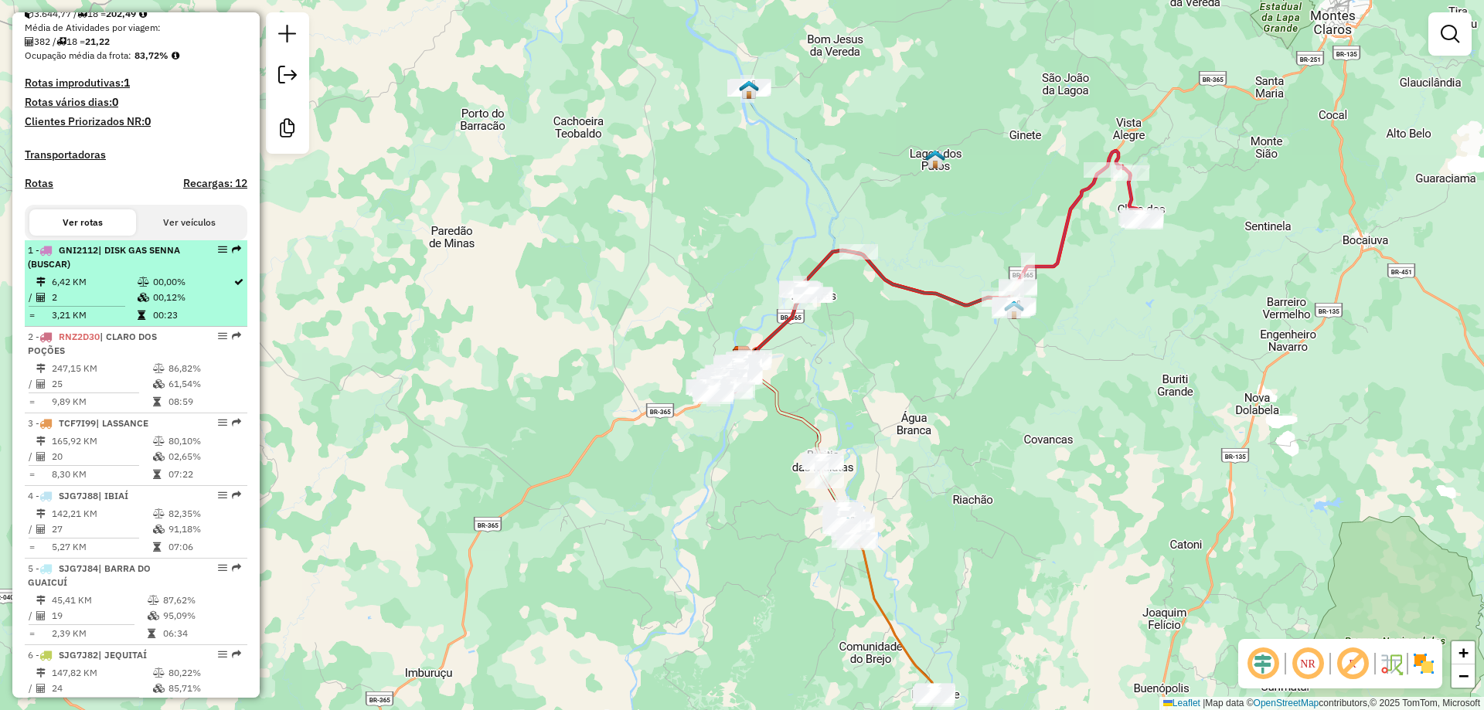
click at [104, 290] on td "6,42 KM" at bounding box center [94, 281] width 86 height 15
select select "**********"
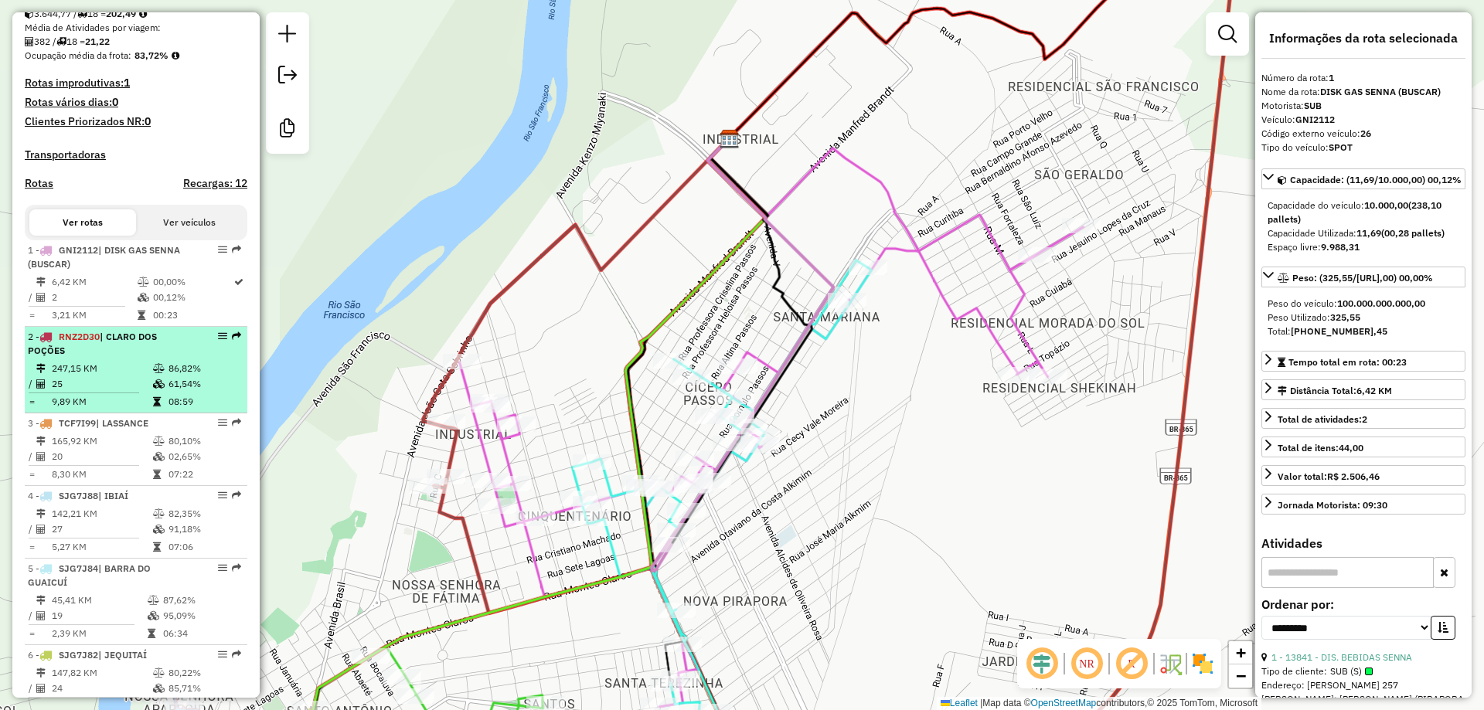
click at [104, 376] on td "247,15 KM" at bounding box center [101, 368] width 101 height 15
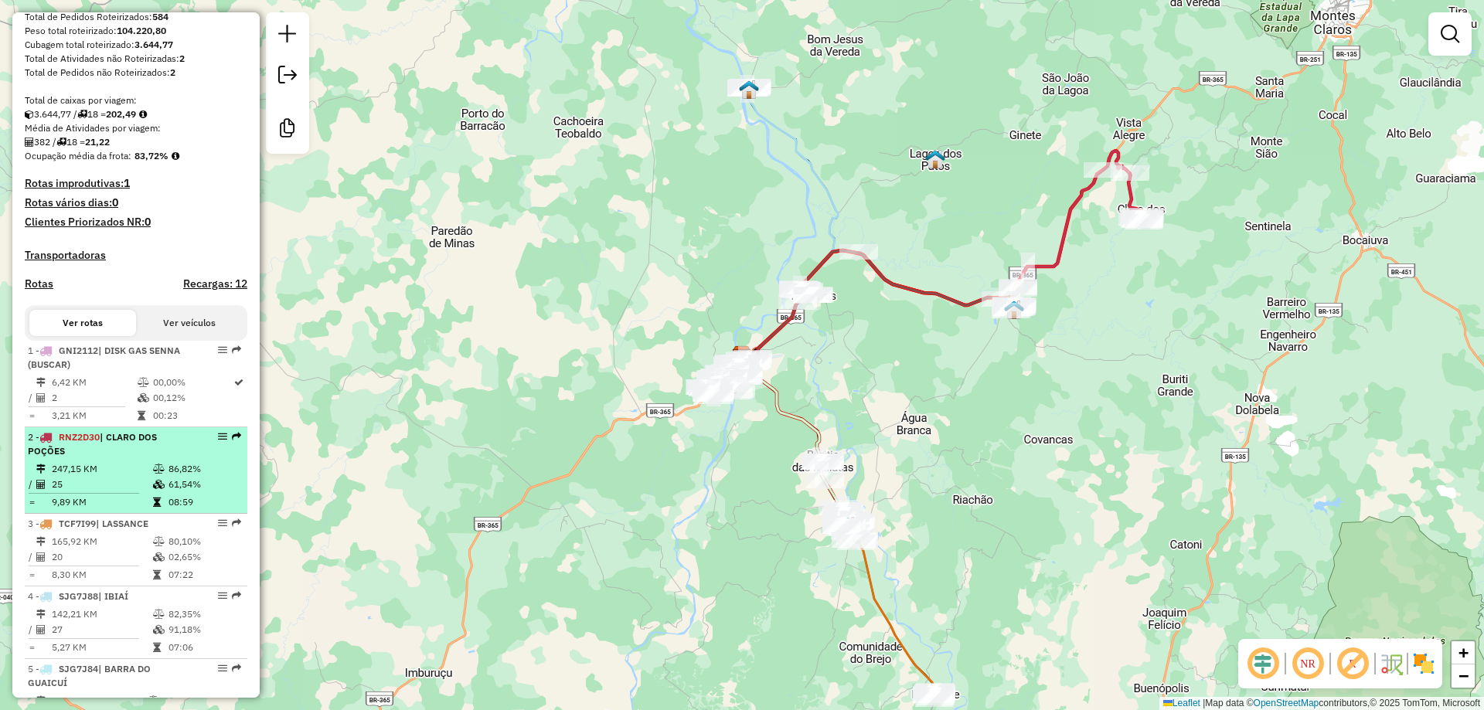
scroll to position [386, 0]
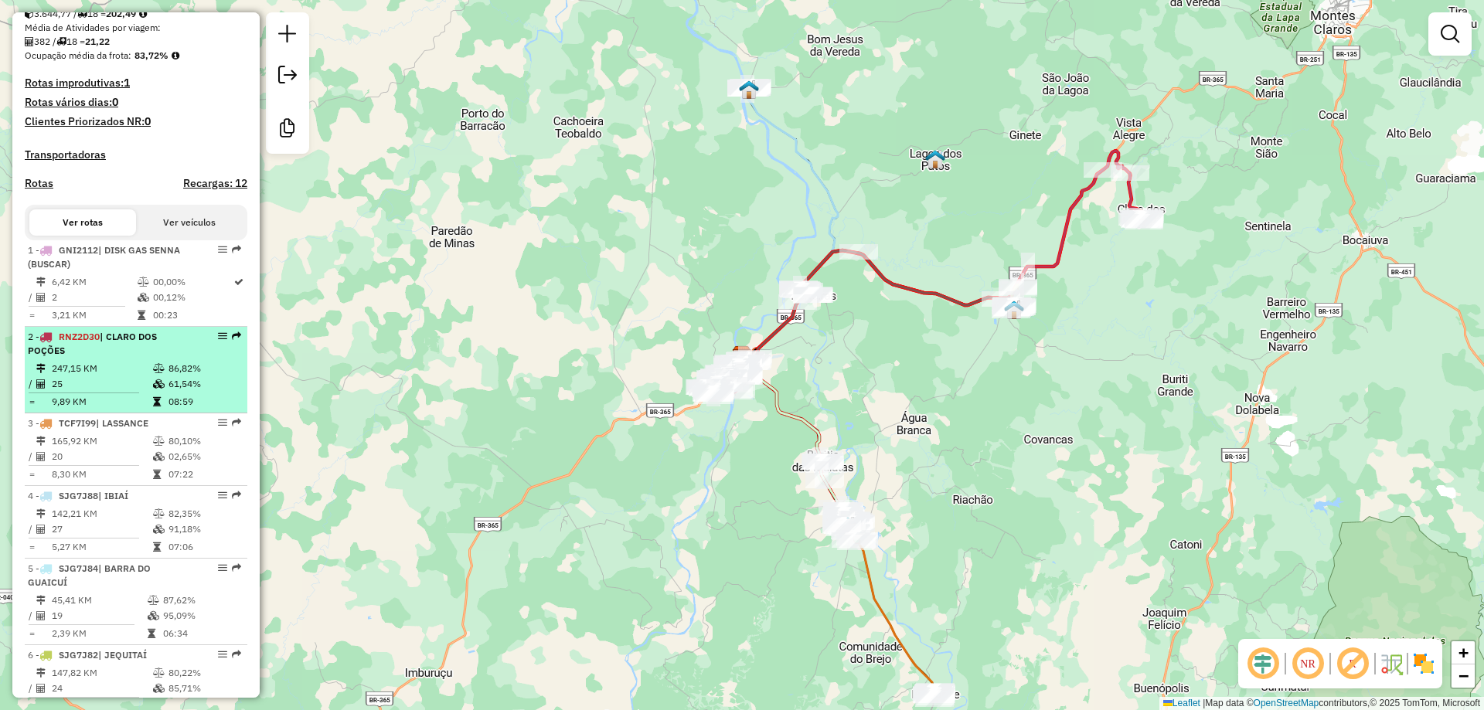
click at [127, 358] on div "2 - RNZ2D30 | CLARO DOS POÇÕES" at bounding box center [110, 344] width 164 height 28
select select "**********"
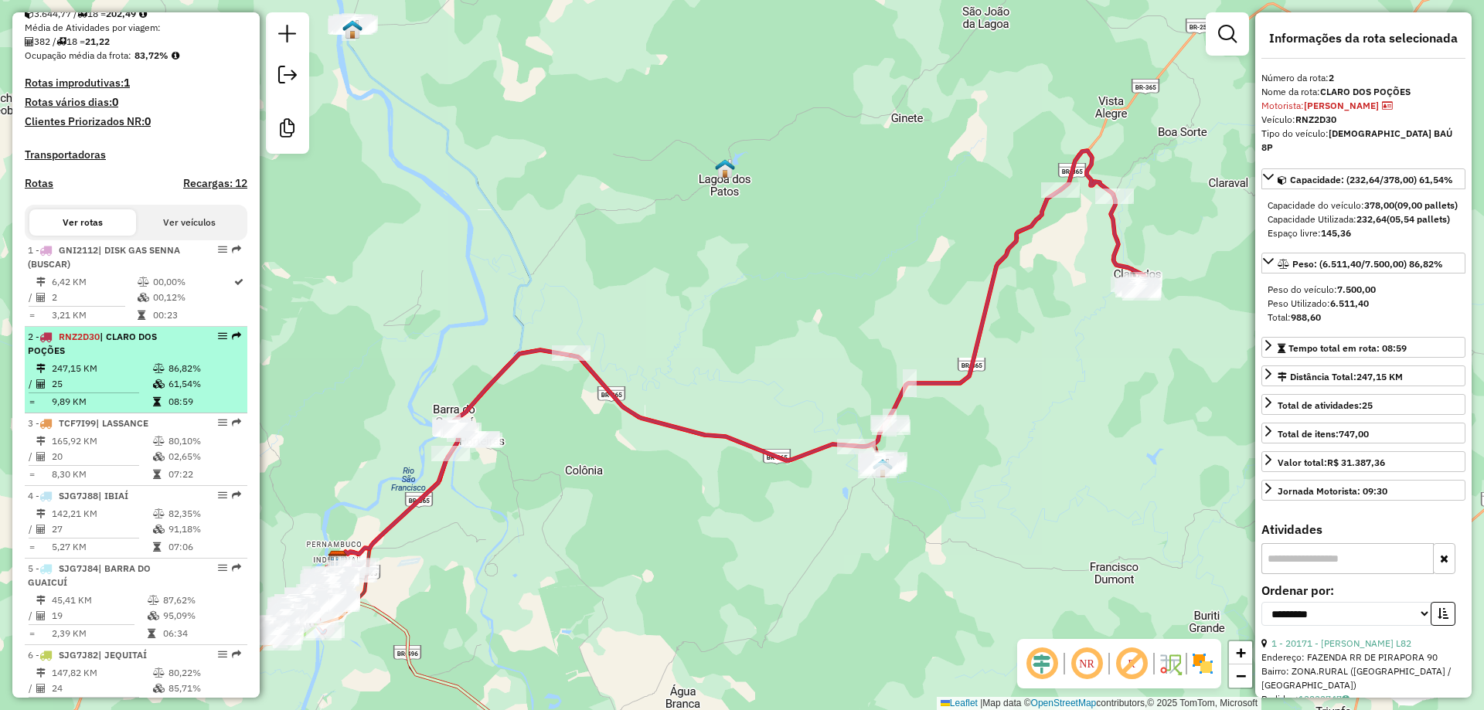
click at [101, 358] on div "2 - RNZ2D30 | CLARO DOS POÇÕES" at bounding box center [110, 344] width 164 height 28
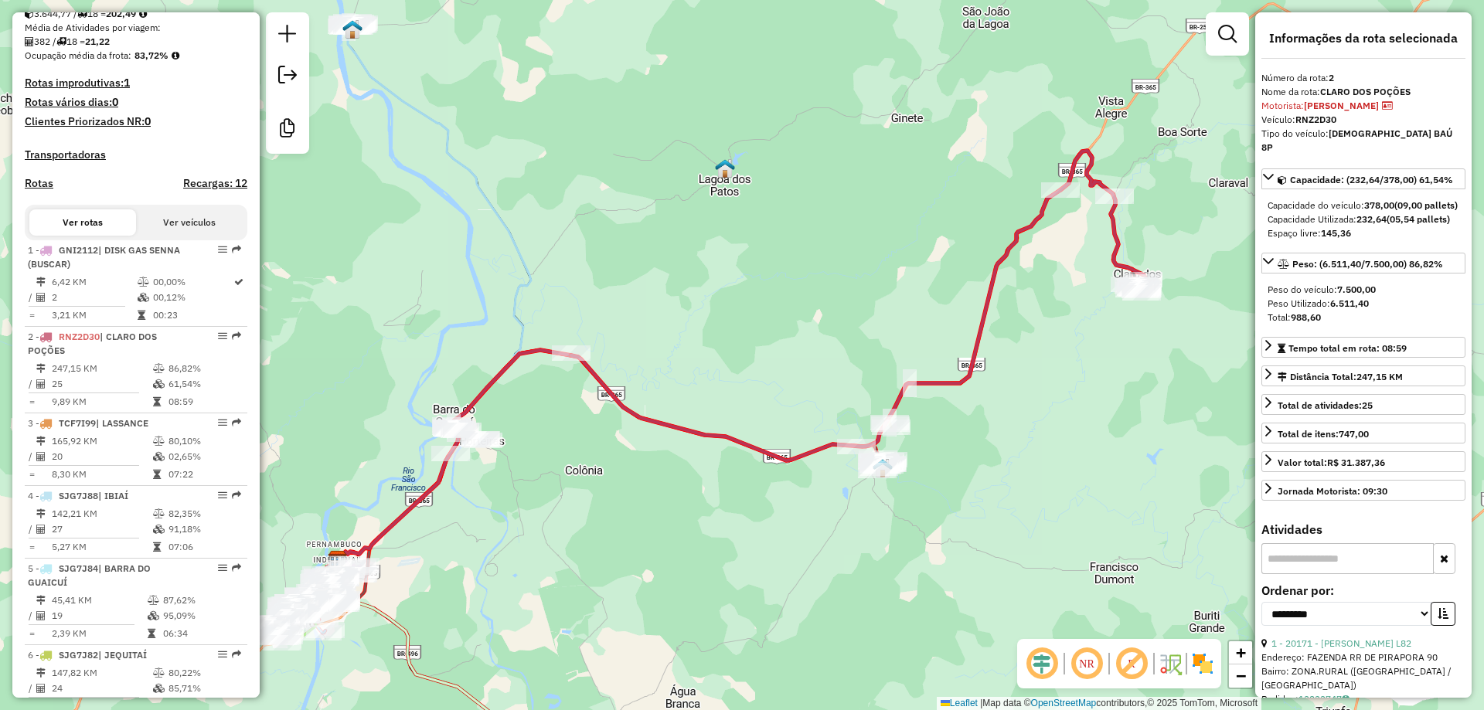
drag, startPoint x: 126, startPoint y: 368, endPoint x: 628, endPoint y: 488, distance: 516.3
click at [628, 488] on div "Janela de atendimento Grade de atendimento Capacidade Transportadoras Veículos …" at bounding box center [742, 355] width 1484 height 710
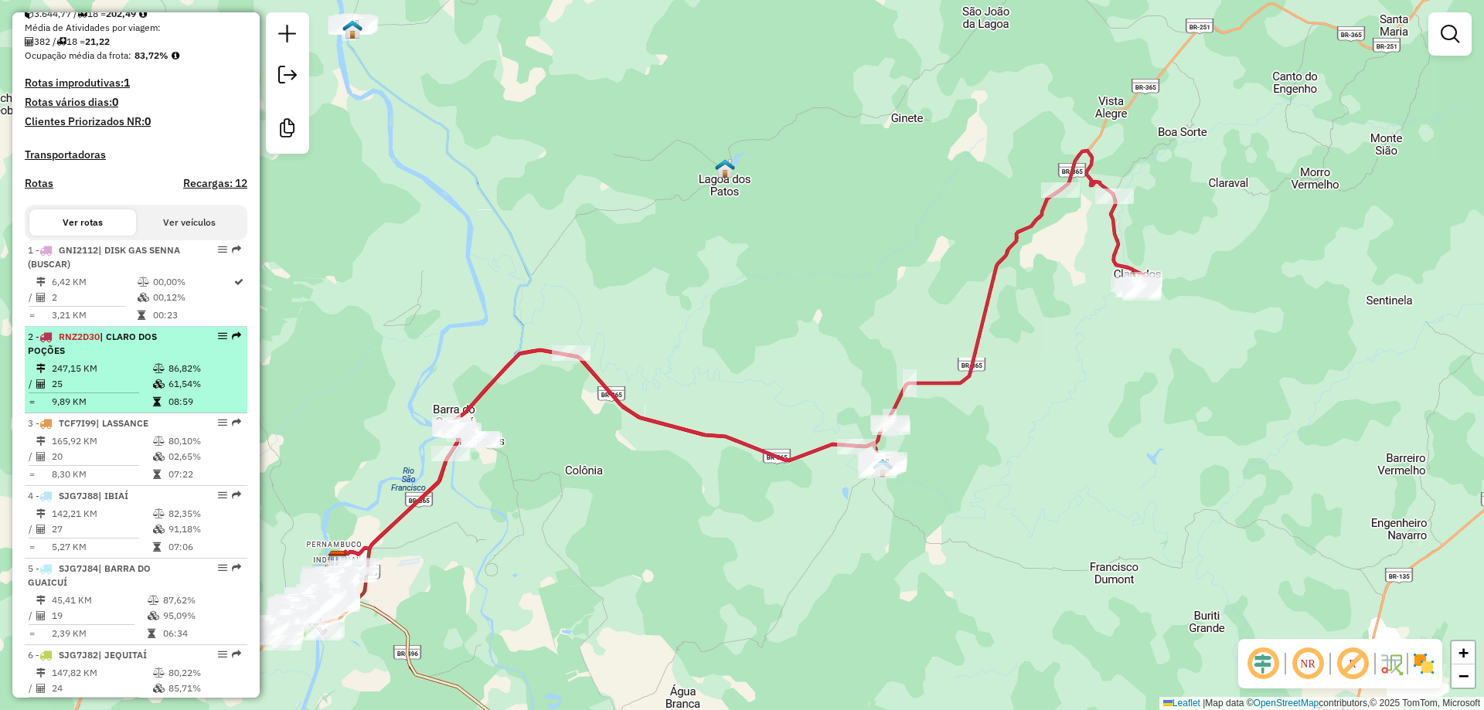
click at [175, 392] on td "61,54%" at bounding box center [204, 383] width 73 height 15
select select "**********"
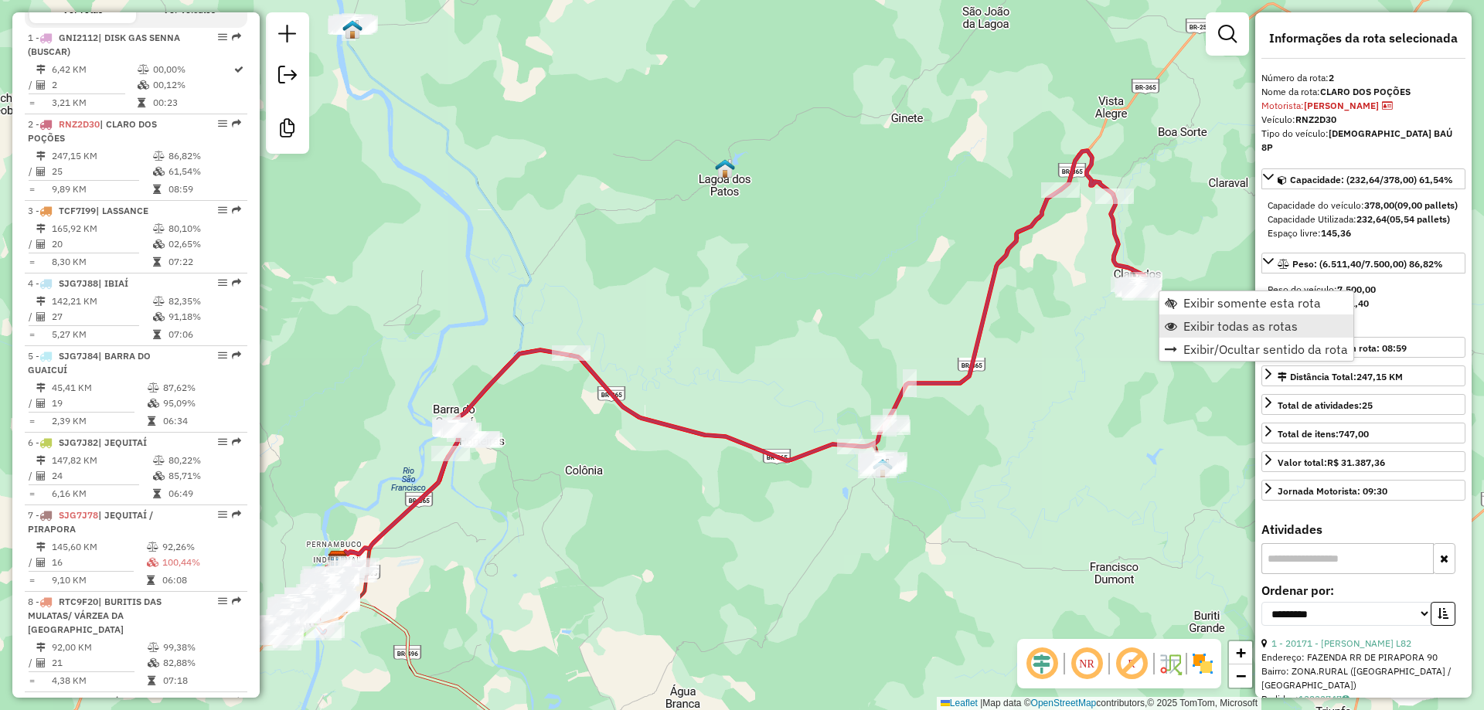
scroll to position [715, 0]
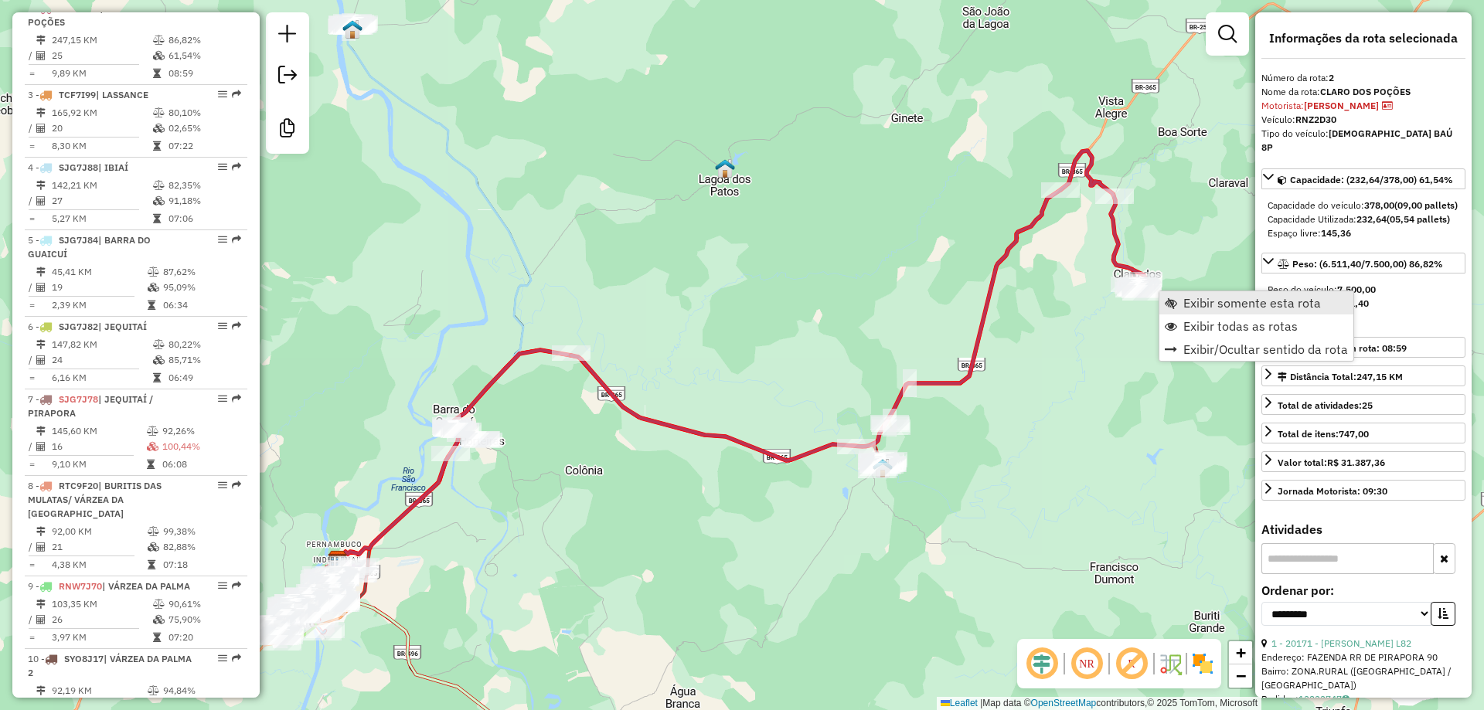
click at [1222, 308] on span "Exibir somente esta rota" at bounding box center [1252, 303] width 138 height 12
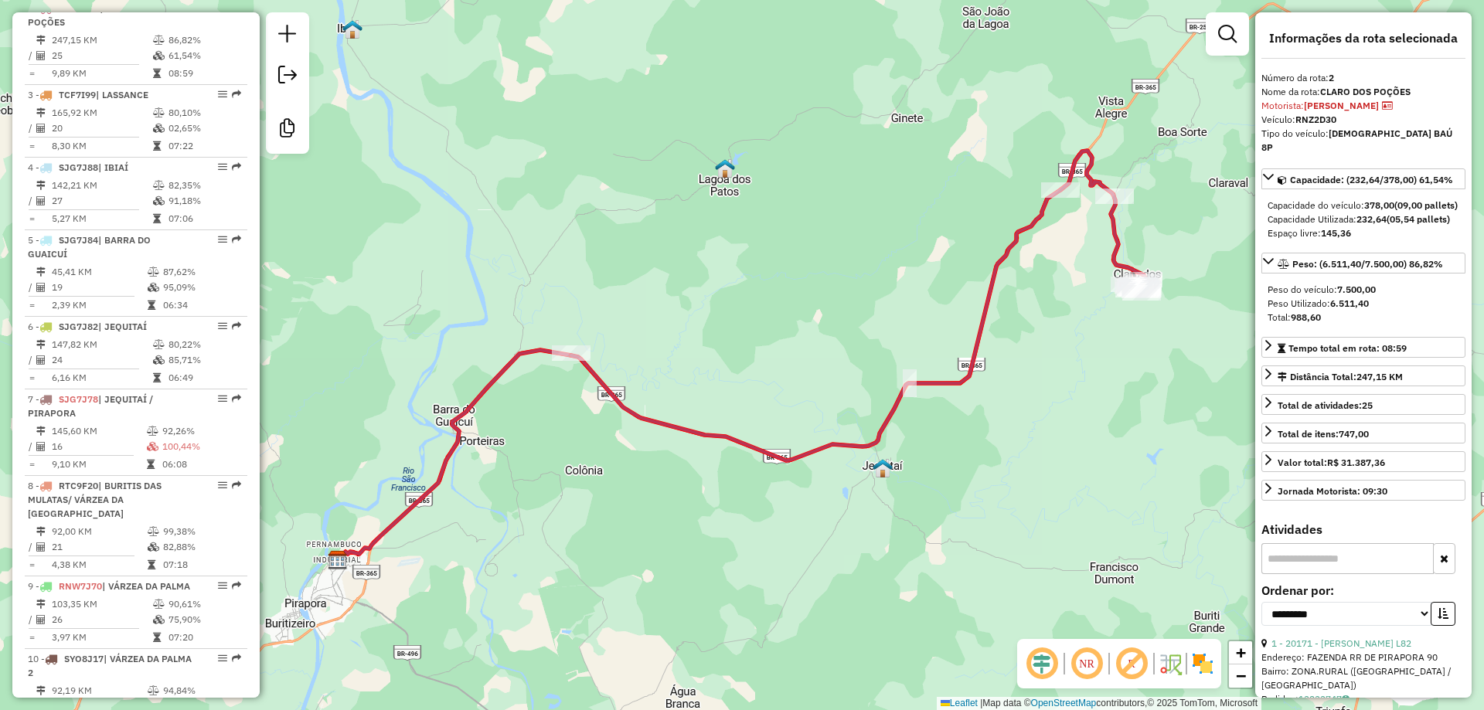
drag, startPoint x: 983, startPoint y: 359, endPoint x: 882, endPoint y: 403, distance: 110.4
click at [882, 403] on icon at bounding box center [858, 306] width 575 height 310
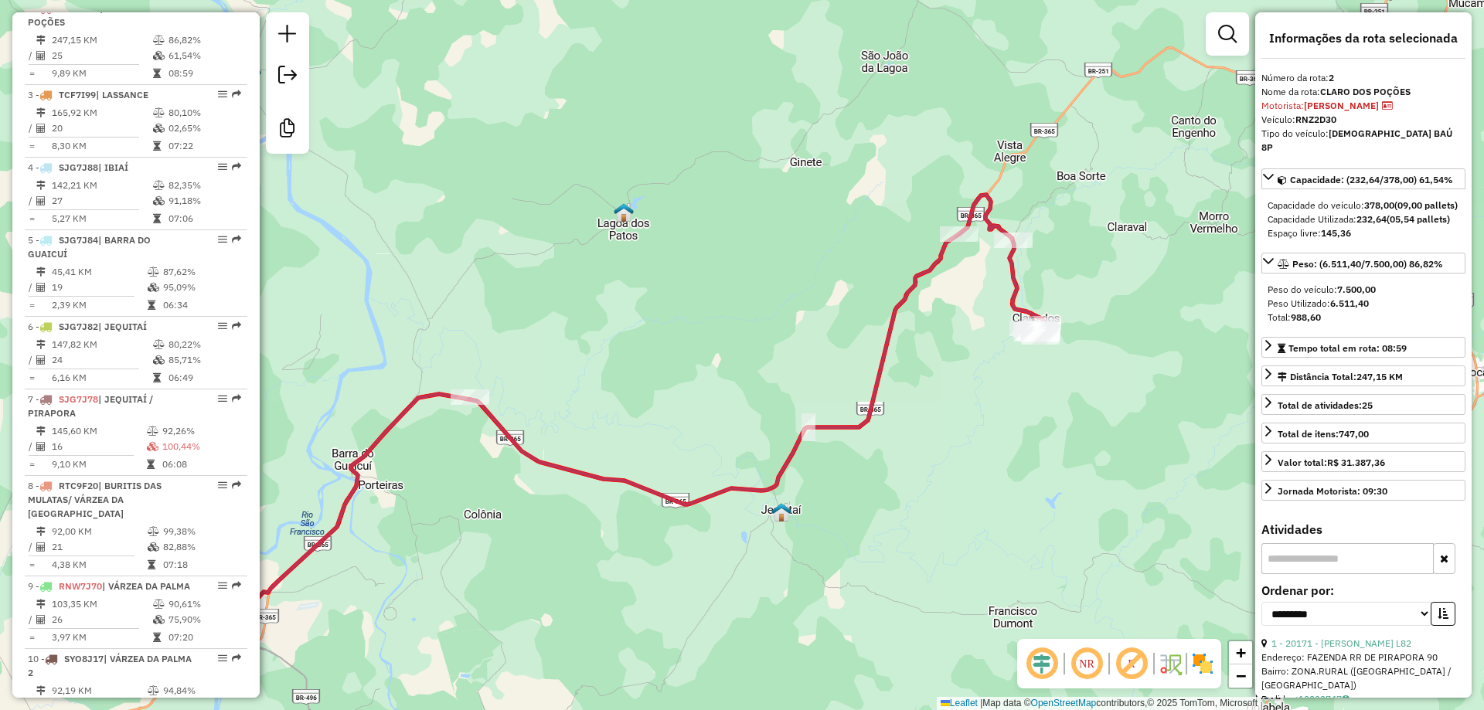
click at [619, 409] on div "Janela de atendimento Grade de atendimento Capacidade Transportadoras Veículos …" at bounding box center [742, 355] width 1484 height 710
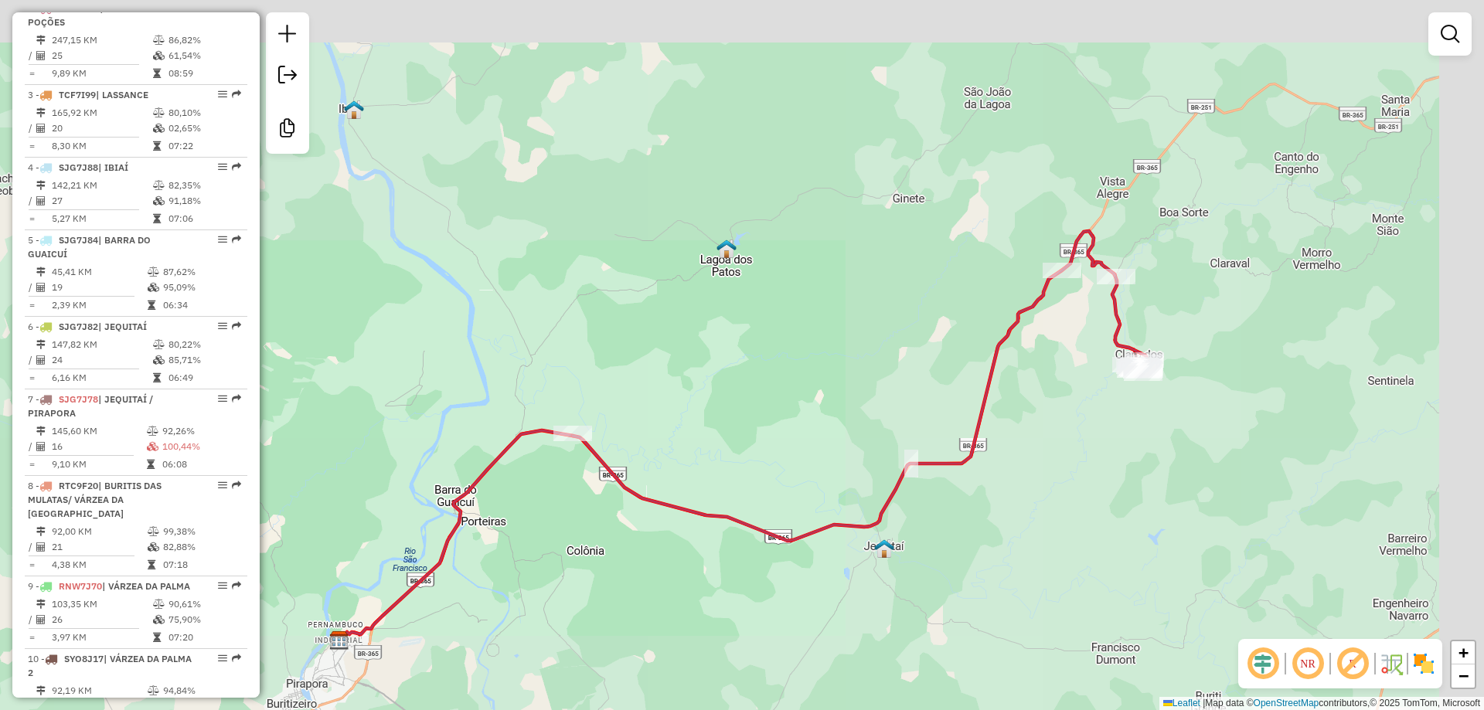
drag, startPoint x: 872, startPoint y: 381, endPoint x: 559, endPoint y: 469, distance: 325.1
click at [558, 467] on div "Janela de atendimento Grade de atendimento Capacidade Transportadoras Veículos …" at bounding box center [742, 355] width 1484 height 710
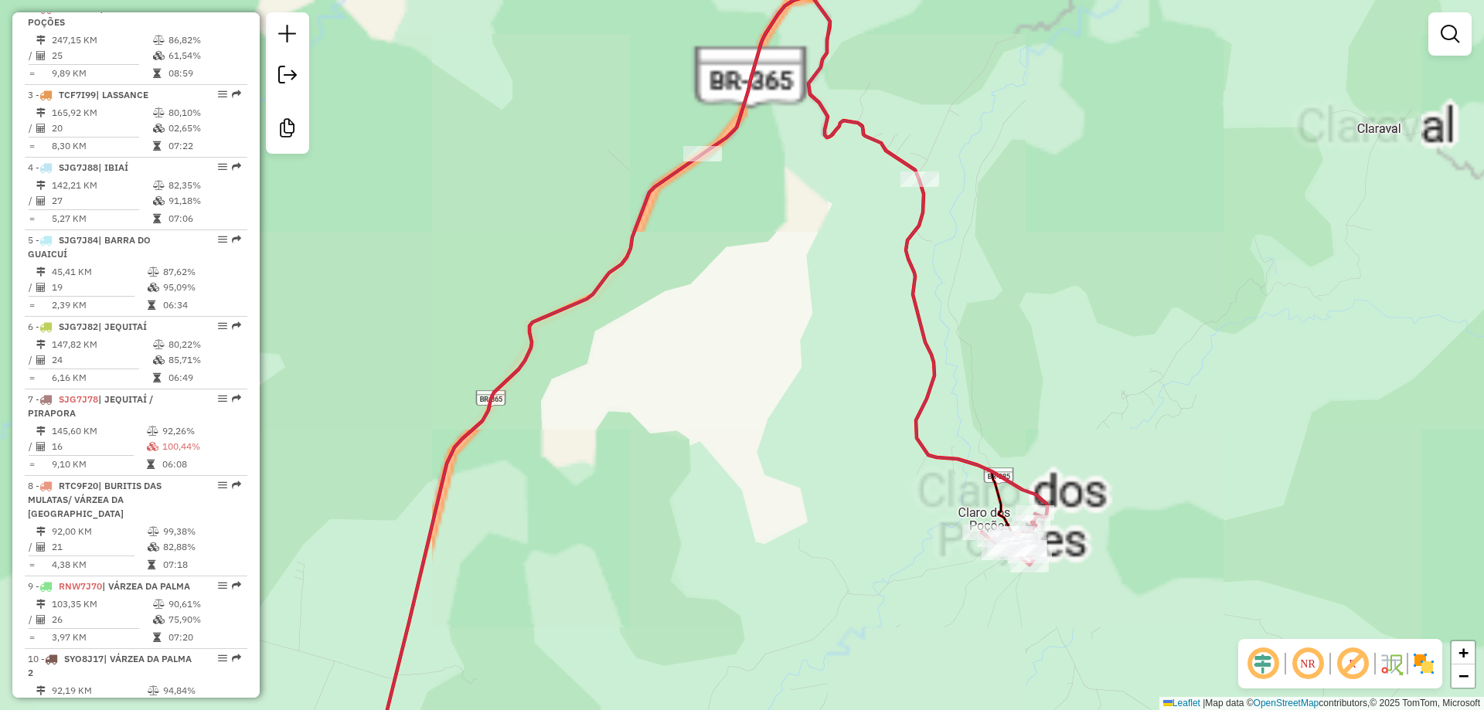
drag, startPoint x: 1003, startPoint y: 405, endPoint x: 797, endPoint y: 332, distance: 218.0
click at [797, 332] on div "Janela de atendimento Grade de atendimento Capacidade Transportadoras Veículos …" at bounding box center [742, 355] width 1484 height 710
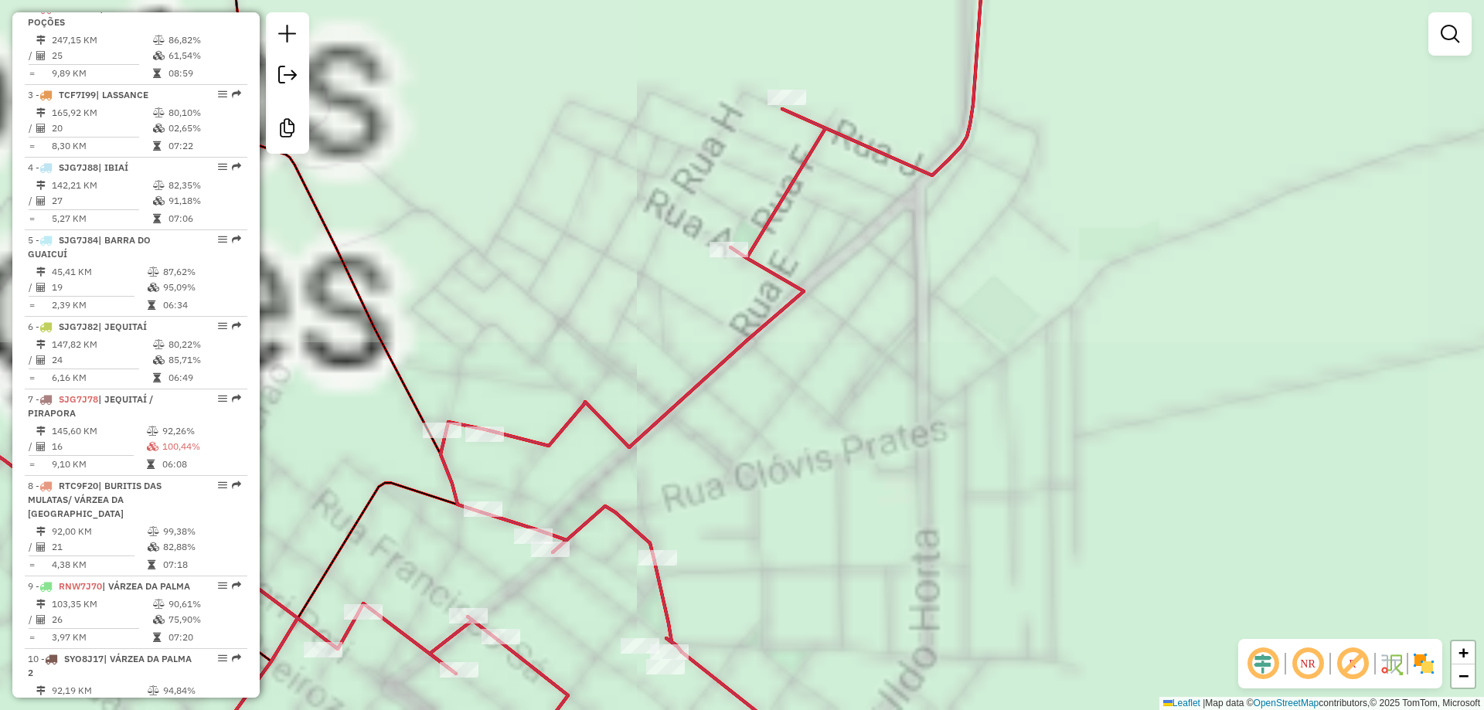
drag, startPoint x: 788, startPoint y: 516, endPoint x: 962, endPoint y: 308, distance: 271.6
click at [962, 308] on div "Janela de atendimento Grade de atendimento Capacidade Transportadoras Veículos …" at bounding box center [742, 355] width 1484 height 710
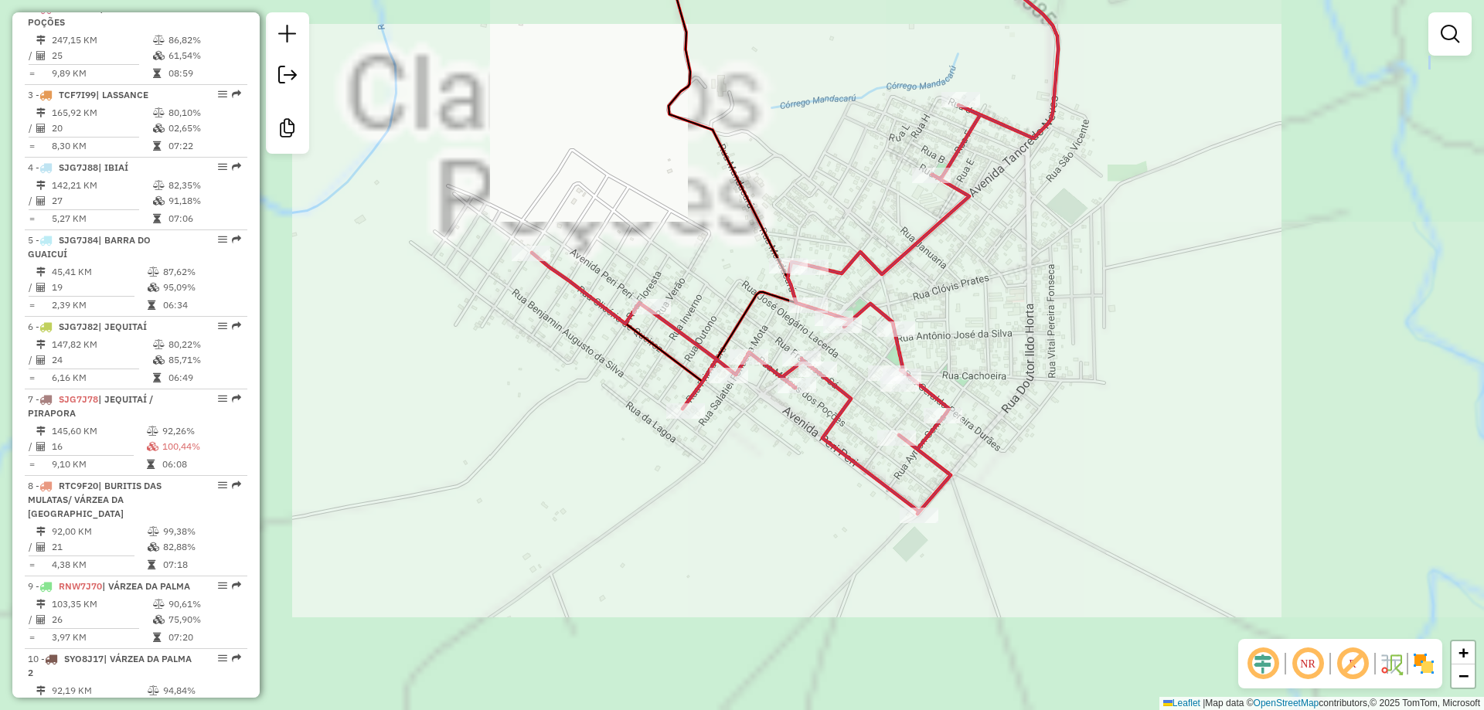
drag, startPoint x: 960, startPoint y: 320, endPoint x: 979, endPoint y: 433, distance: 115.1
click at [976, 433] on div "Janela de atendimento Grade de atendimento Capacidade Transportadoras Veículos …" at bounding box center [742, 355] width 1484 height 710
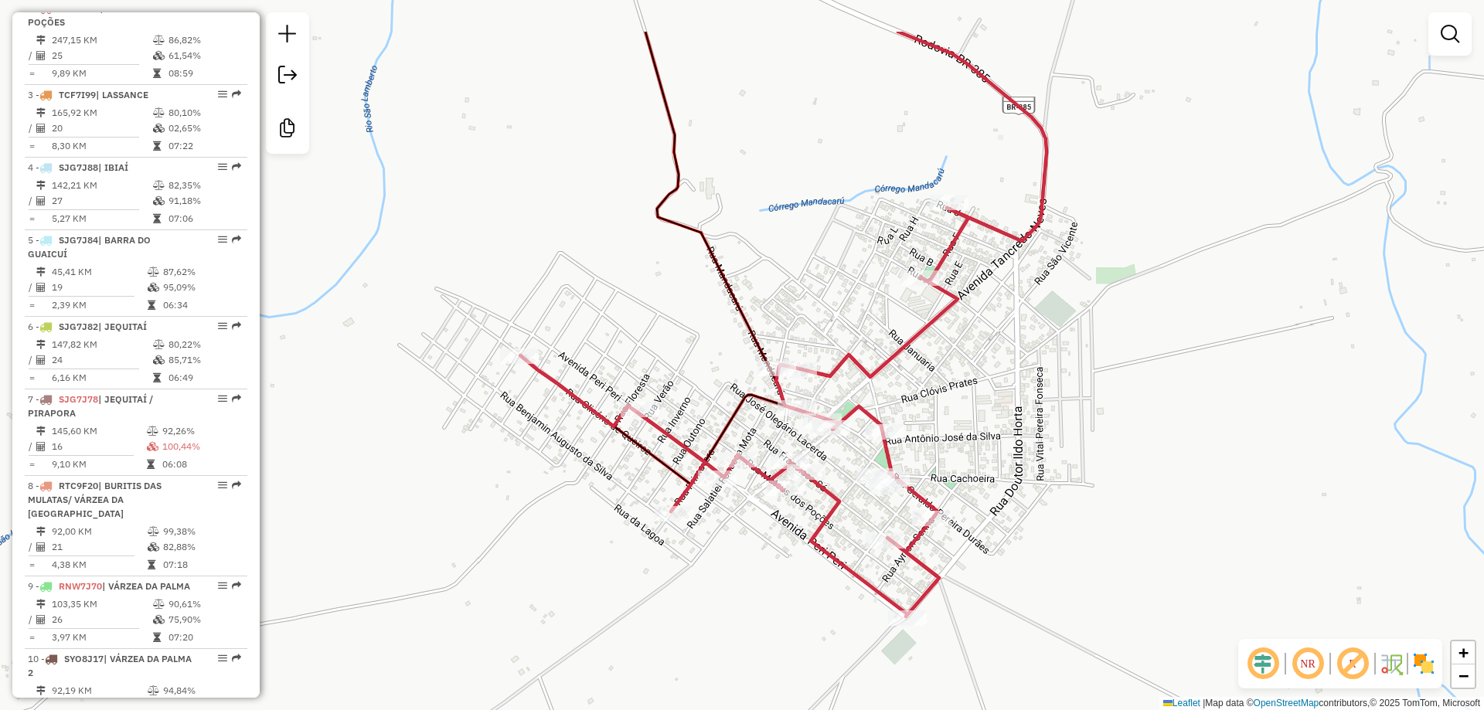
drag, startPoint x: 1032, startPoint y: 365, endPoint x: 1021, endPoint y: 467, distance: 103.4
click at [1021, 467] on div "Janela de atendimento Grade de atendimento Capacidade Transportadoras Veículos …" at bounding box center [742, 355] width 1484 height 710
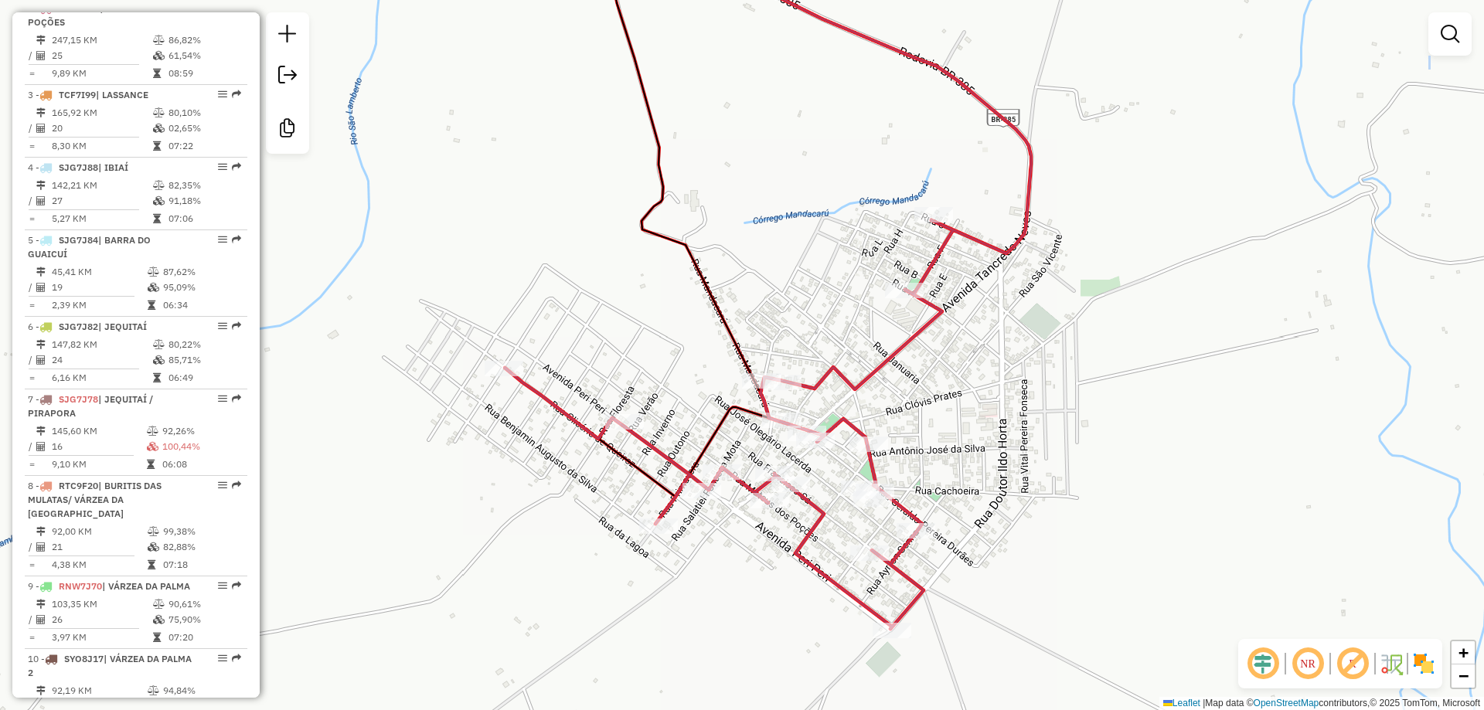
drag, startPoint x: 1028, startPoint y: 498, endPoint x: 1005, endPoint y: 481, distance: 29.4
click at [1005, 481] on div "Janela de atendimento Grade de atendimento Capacidade Transportadoras Veículos …" at bounding box center [742, 355] width 1484 height 710
drag, startPoint x: 736, startPoint y: 413, endPoint x: 794, endPoint y: 433, distance: 60.4
click at [773, 427] on div "Janela de atendimento Grade de atendimento Capacidade Transportadoras Veículos …" at bounding box center [742, 355] width 1484 height 710
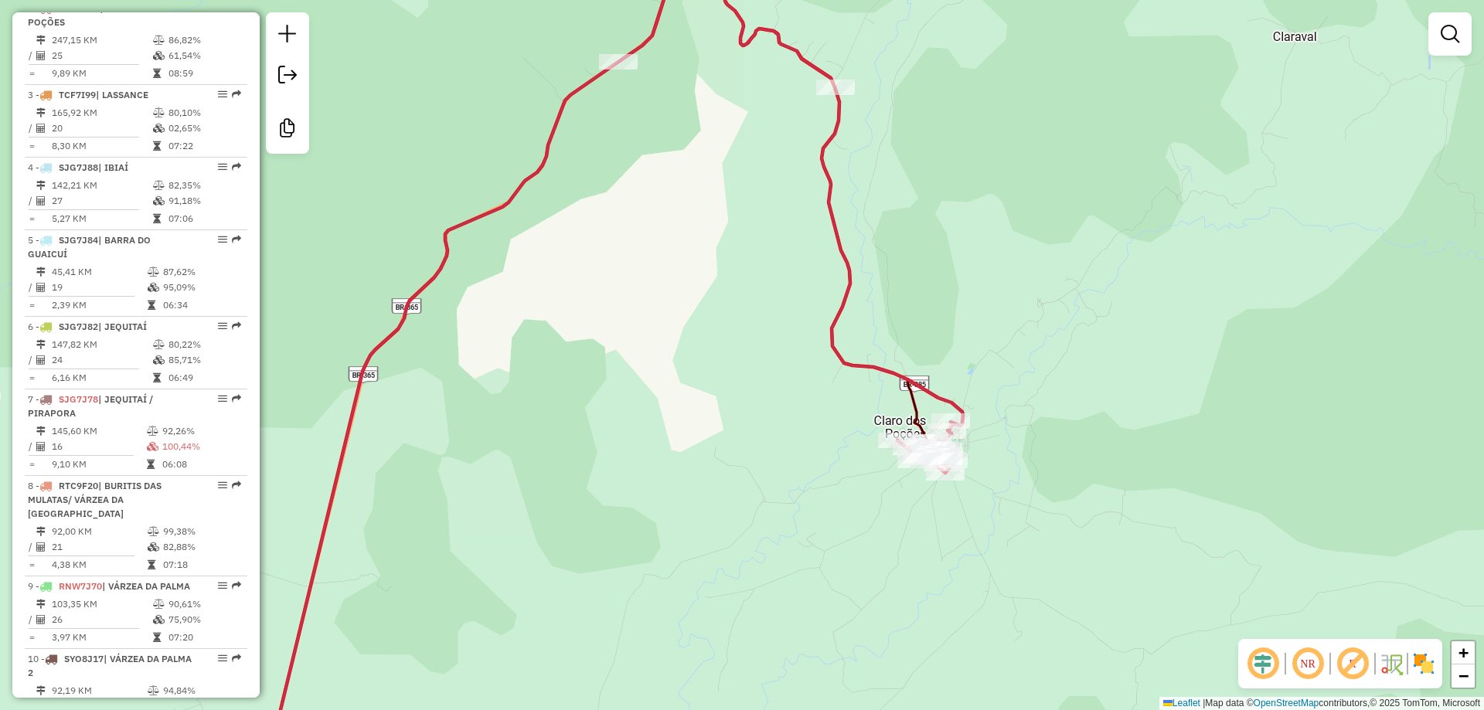
drag, startPoint x: 632, startPoint y: 450, endPoint x: 1087, endPoint y: 351, distance: 465.9
click at [1087, 351] on div "Janela de atendimento Grade de atendimento Capacidade Transportadoras Veículos …" at bounding box center [742, 355] width 1484 height 710
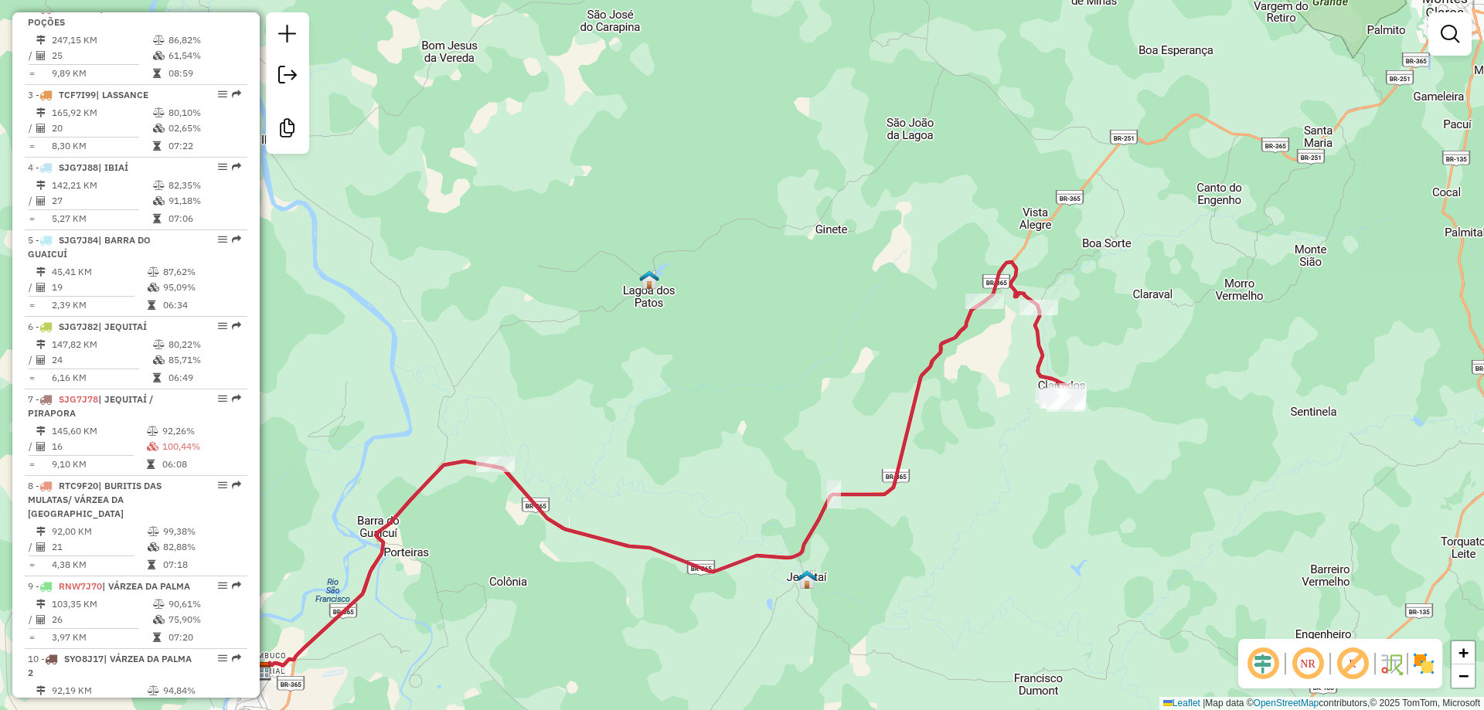
drag, startPoint x: 916, startPoint y: 294, endPoint x: 909, endPoint y: 426, distance: 131.5
click at [909, 426] on div "Janela de atendimento Grade de atendimento Capacidade Transportadoras Veículos …" at bounding box center [742, 355] width 1484 height 710
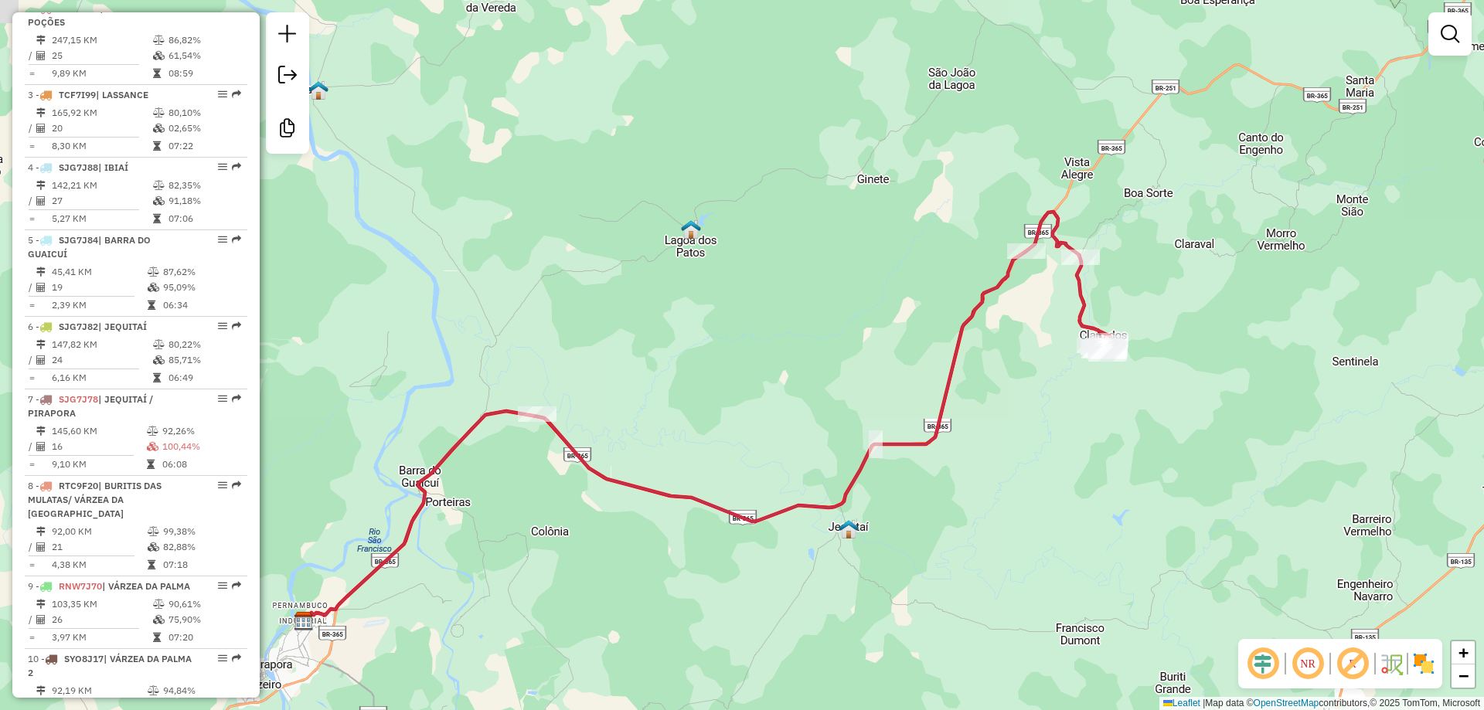
drag, startPoint x: 869, startPoint y: 443, endPoint x: 927, endPoint y: 433, distance: 59.6
click at [927, 433] on icon at bounding box center [824, 367] width 575 height 310
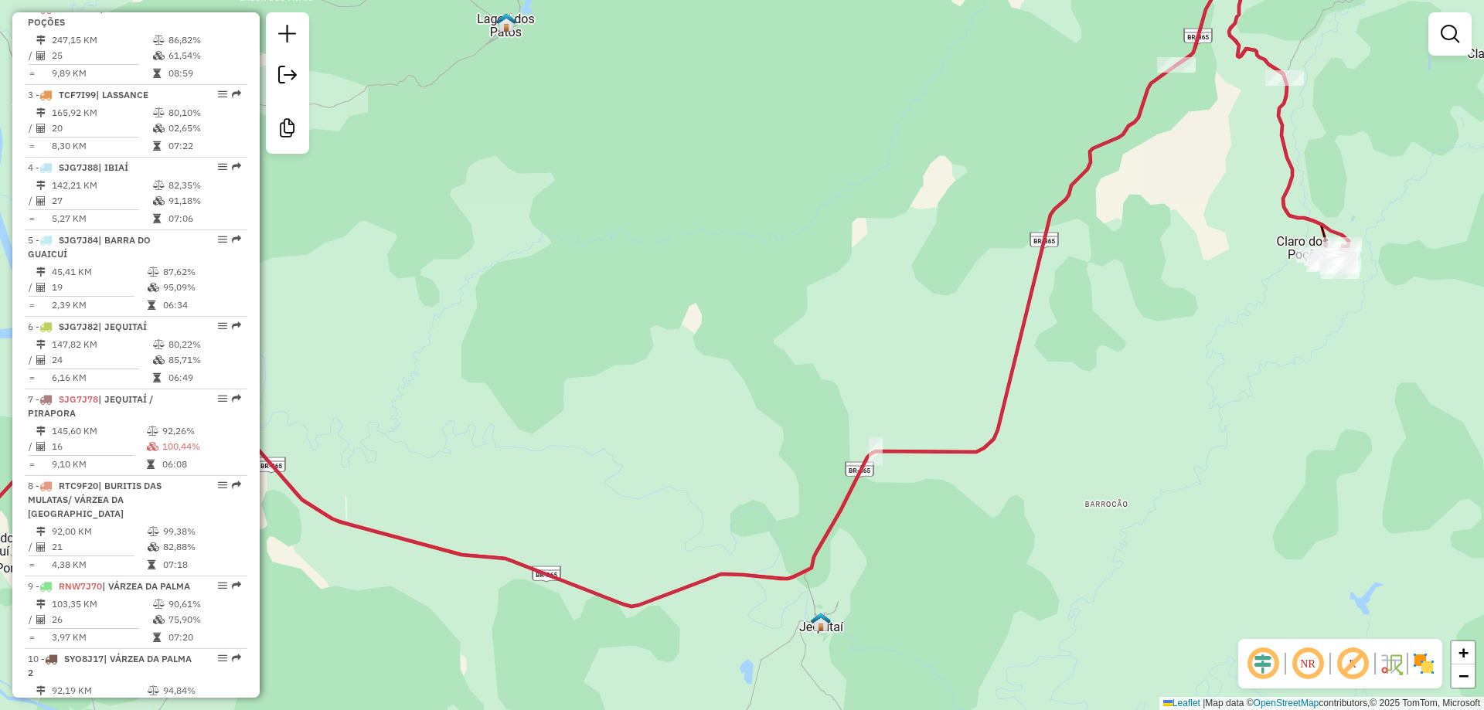
drag, startPoint x: 894, startPoint y: 444, endPoint x: 977, endPoint y: 448, distance: 83.5
click at [977, 448] on icon at bounding box center [773, 297] width 1151 height 620
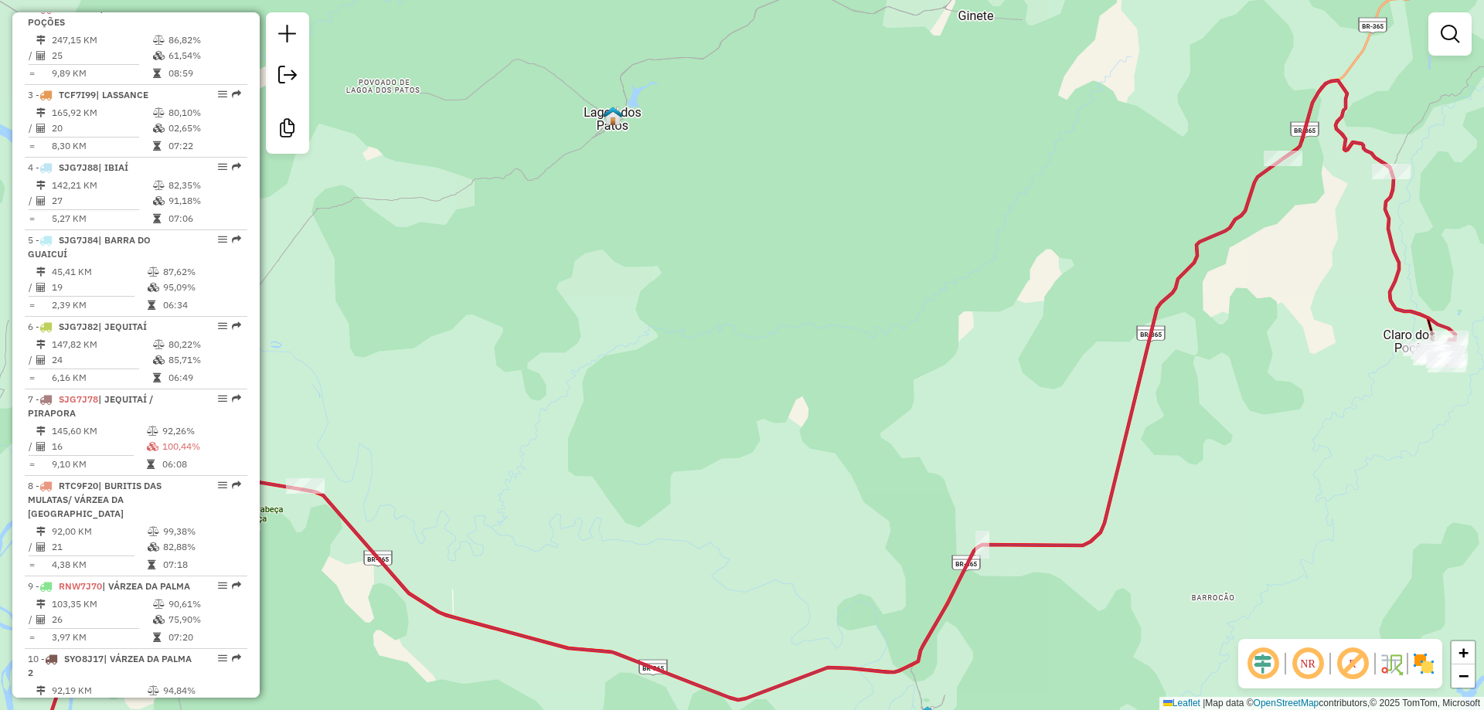
drag, startPoint x: 896, startPoint y: 492, endPoint x: 886, endPoint y: 567, distance: 75.5
click at [886, 567] on div "Janela de atendimento Grade de atendimento Capacidade Transportadoras Veículos …" at bounding box center [742, 355] width 1484 height 710
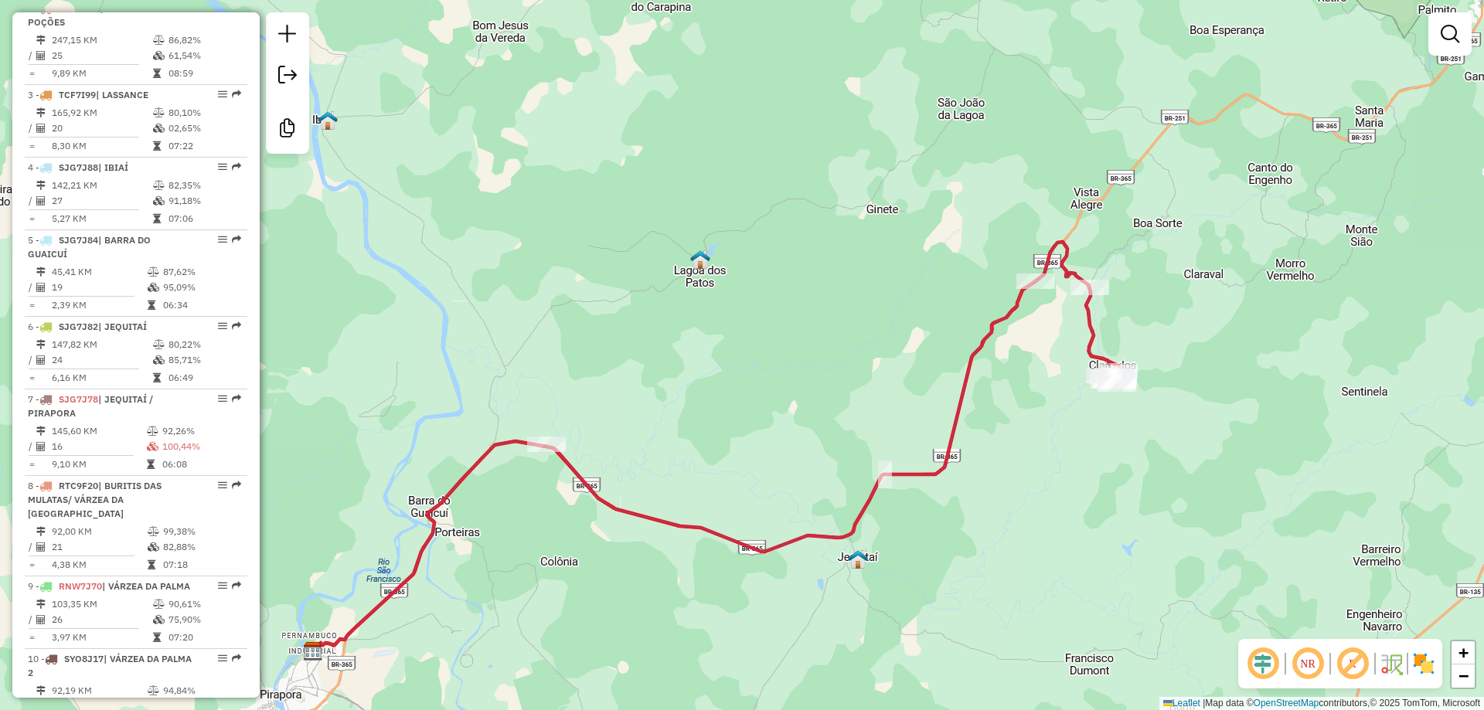
drag, startPoint x: 890, startPoint y: 569, endPoint x: 854, endPoint y: 475, distance: 100.3
click at [864, 484] on div "Janela de atendimento Grade de atendimento Capacidade Transportadoras Veículos …" at bounding box center [742, 355] width 1484 height 710
click at [662, 364] on div "Janela de atendimento Grade de atendimento Capacidade Transportadoras Veículos …" at bounding box center [742, 355] width 1484 height 710
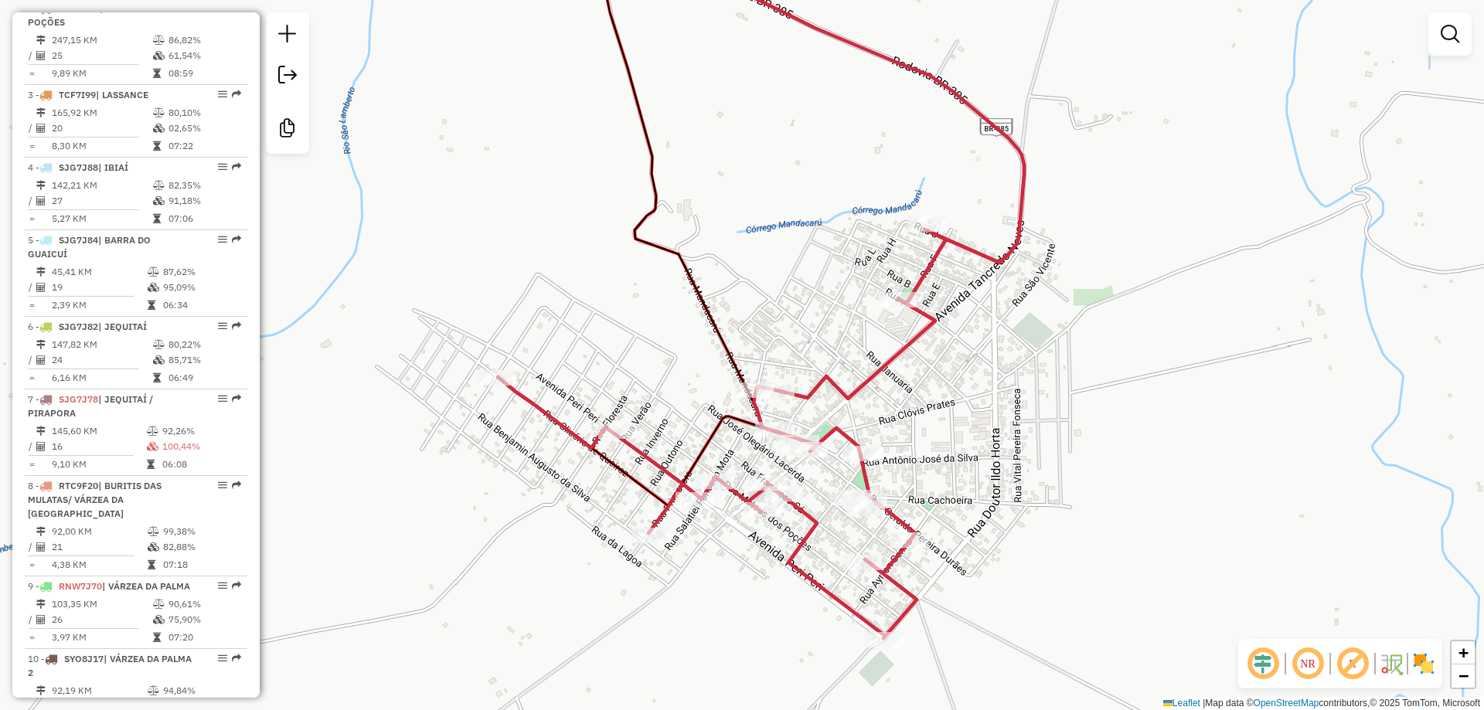
drag, startPoint x: 1022, startPoint y: 358, endPoint x: 791, endPoint y: 381, distance: 231.4
click at [791, 381] on div "Janela de atendimento Grade de atendimento Capacidade Transportadoras Veículos …" at bounding box center [742, 355] width 1484 height 710
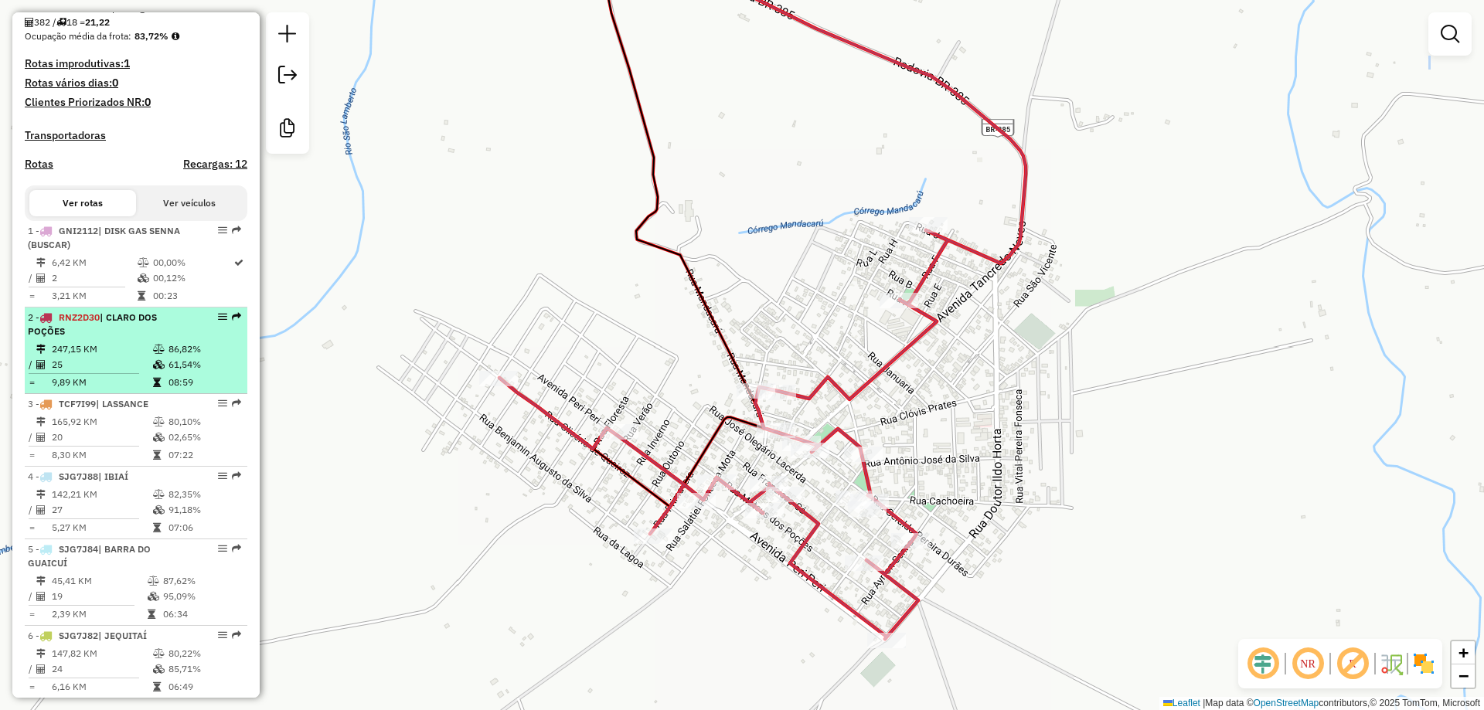
scroll to position [483, 0]
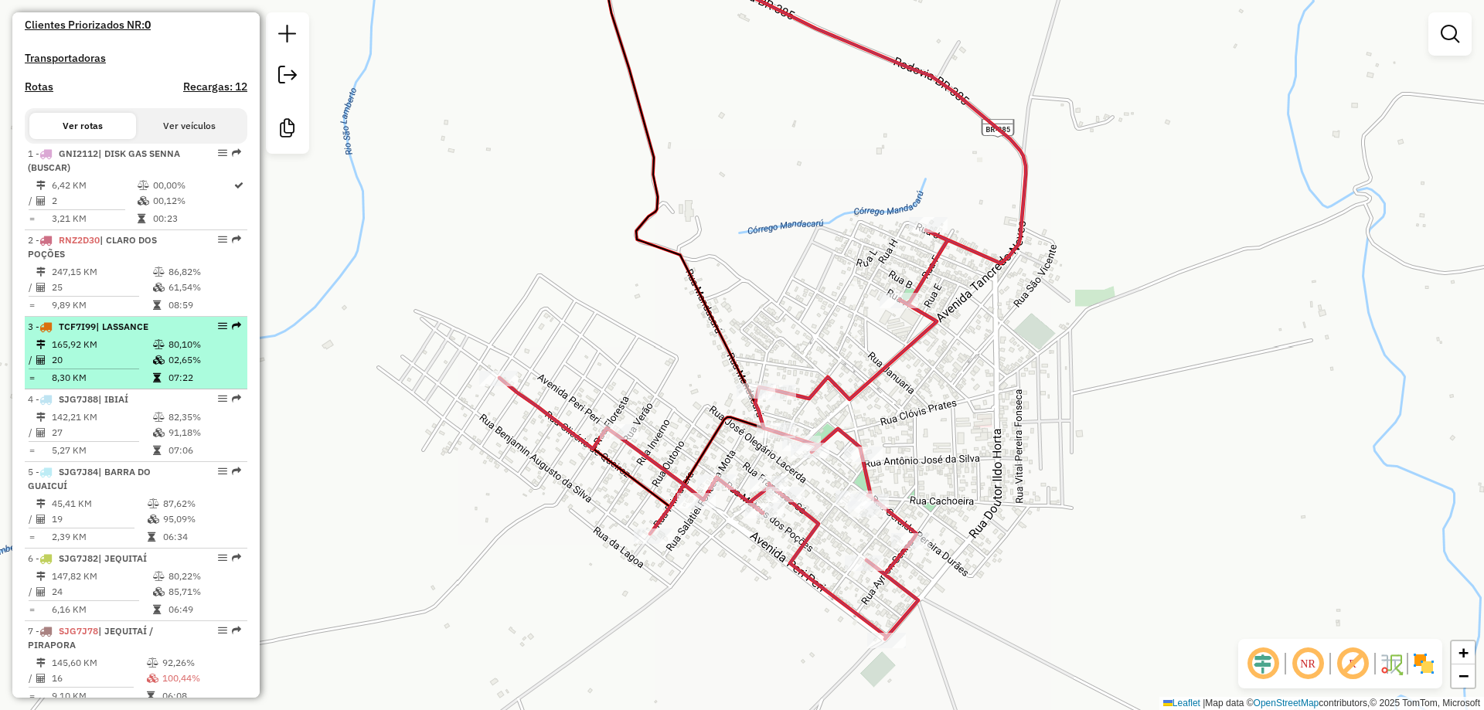
click at [123, 352] on td "165,92 KM" at bounding box center [101, 344] width 101 height 15
select select "**********"
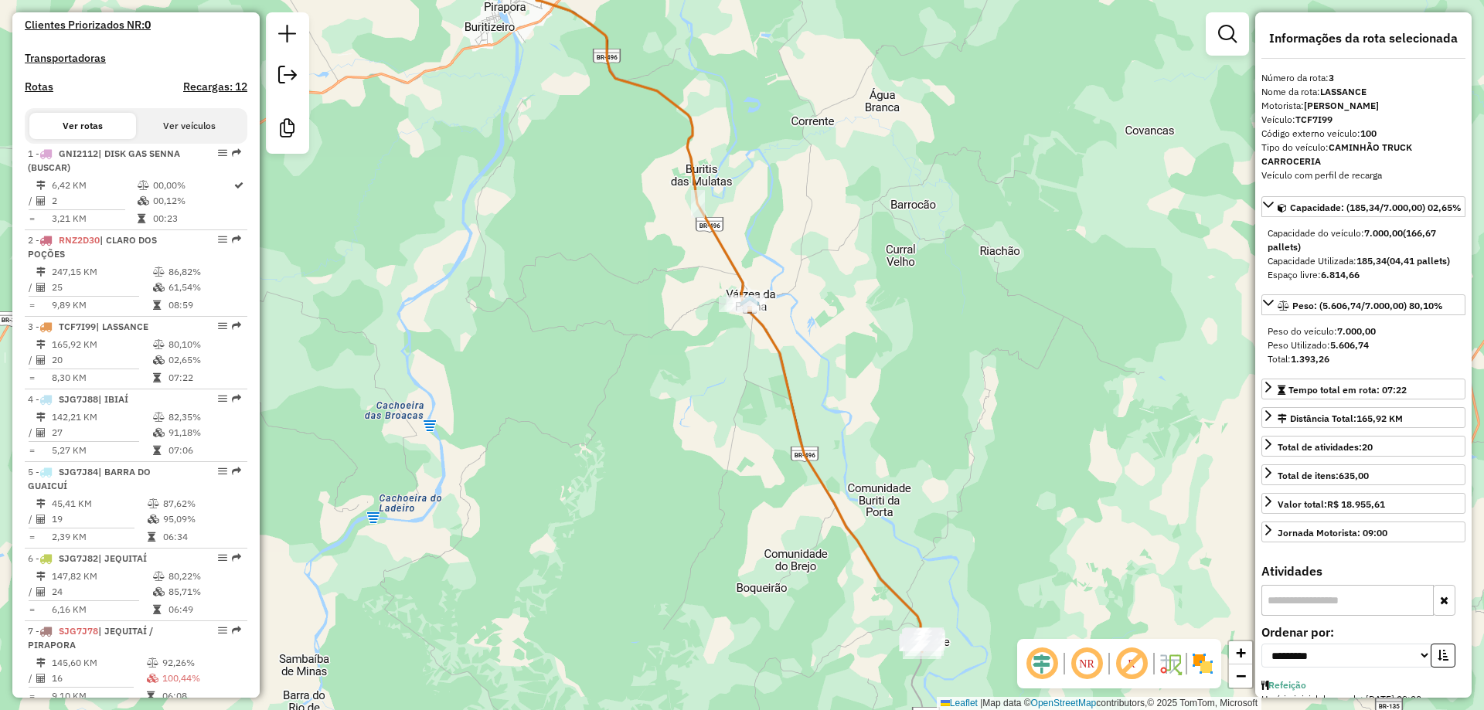
drag, startPoint x: 710, startPoint y: 444, endPoint x: 646, endPoint y: 363, distance: 103.4
click at [641, 321] on div "Janela de atendimento Grade de atendimento Capacidade Transportadoras Veículos …" at bounding box center [742, 355] width 1484 height 710
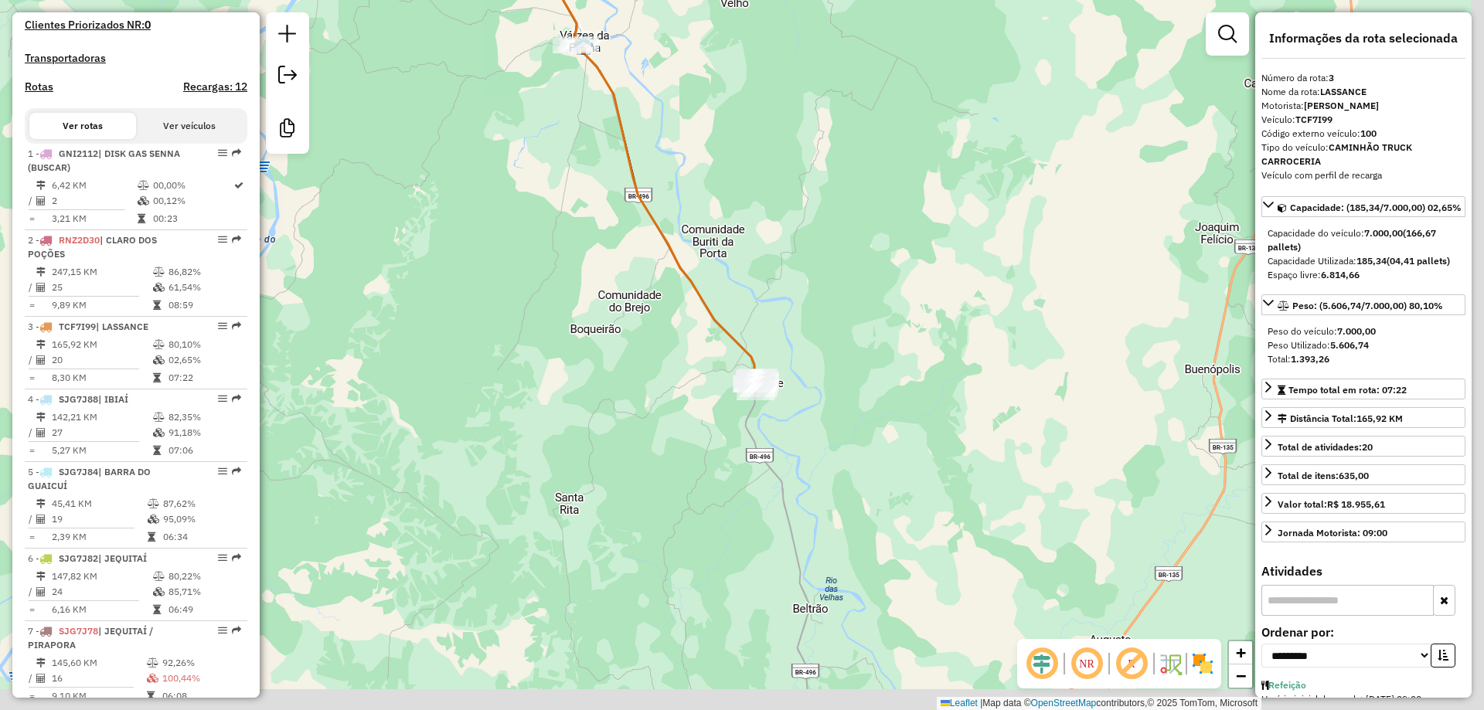
drag, startPoint x: 658, startPoint y: 338, endPoint x: 687, endPoint y: 385, distance: 55.5
click at [655, 337] on div "Janela de atendimento Grade de atendimento Capacidade Transportadoras Veículos …" at bounding box center [742, 355] width 1484 height 710
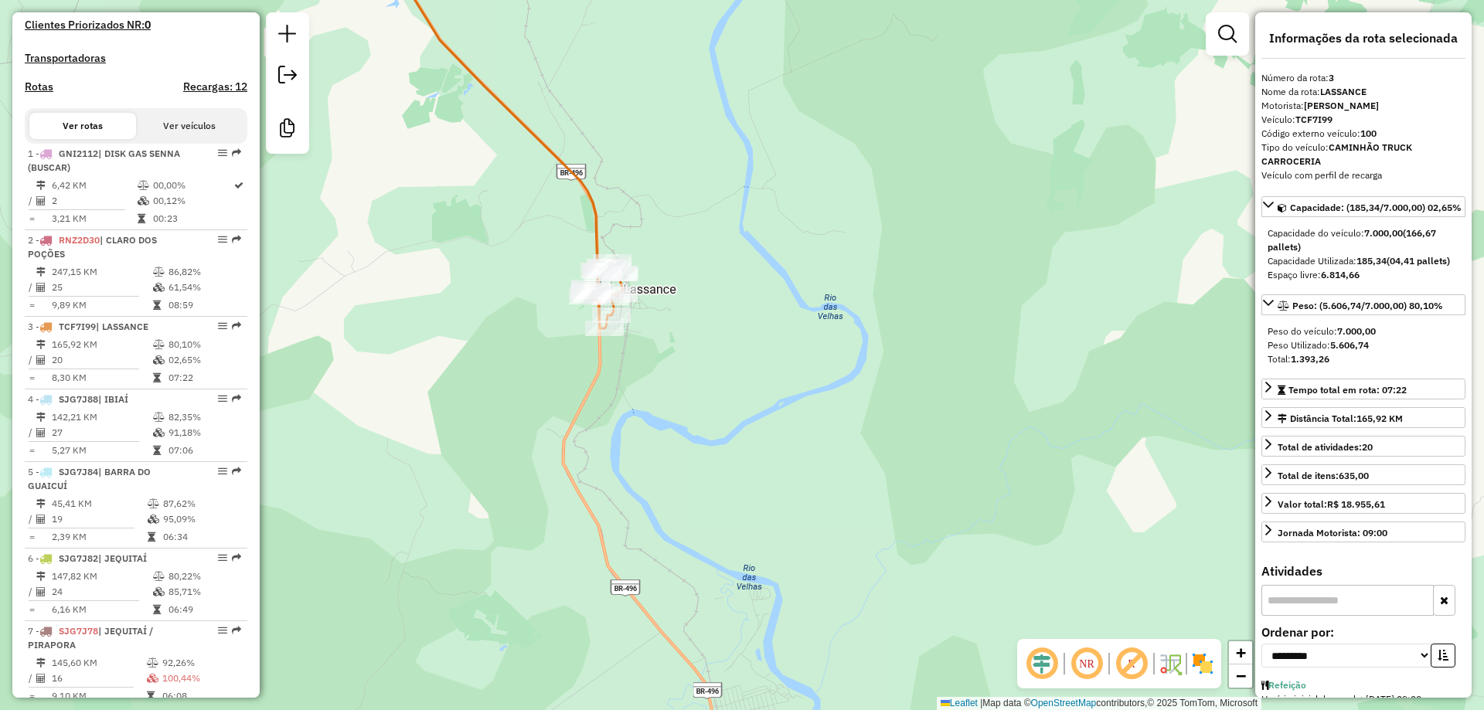
click at [1082, 684] on div "NR R" at bounding box center [1119, 663] width 204 height 49
click at [1091, 661] on em at bounding box center [1086, 663] width 37 height 37
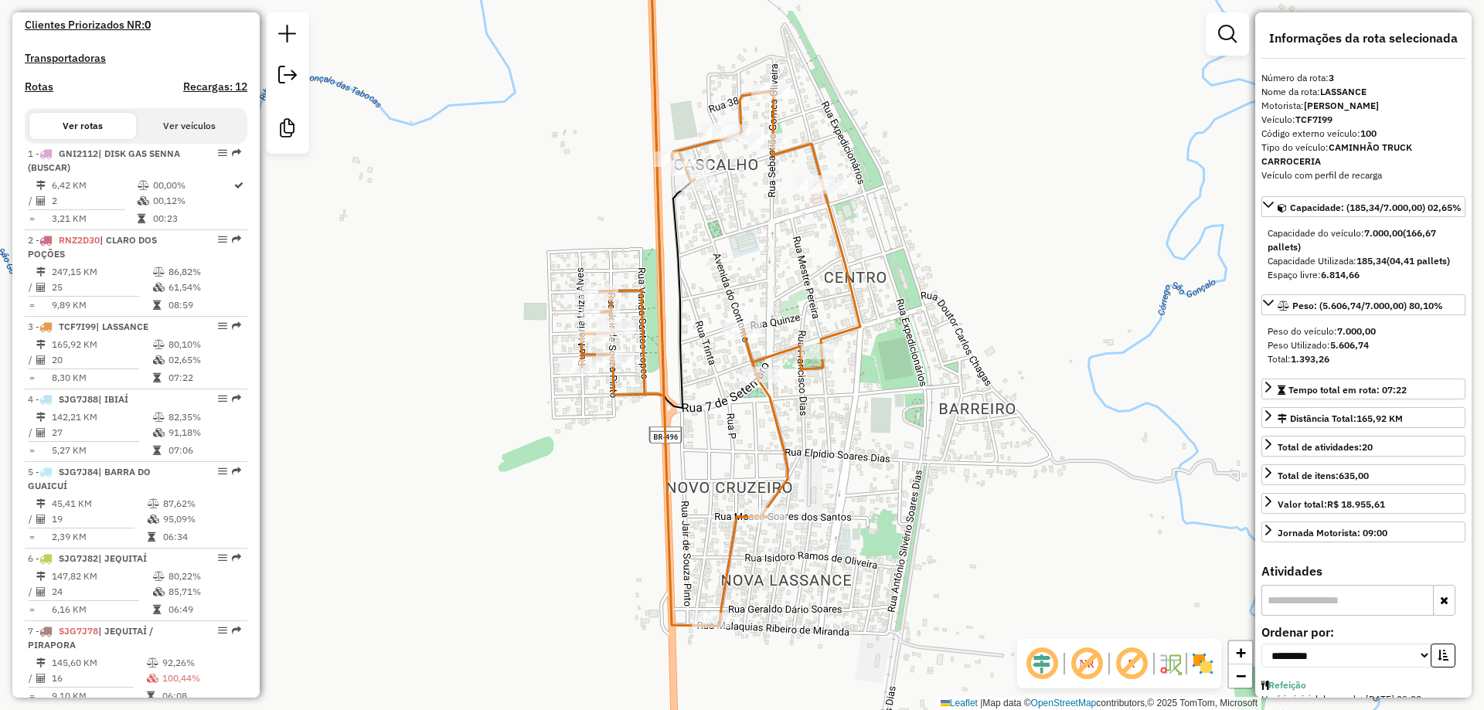
click at [730, 348] on div "Janela de atendimento Grade de atendimento Capacidade Transportadoras Veículos …" at bounding box center [742, 355] width 1484 height 710
click at [728, 358] on div "Janela de atendimento Grade de atendimento Capacidade Transportadoras Veículos …" at bounding box center [742, 355] width 1484 height 710
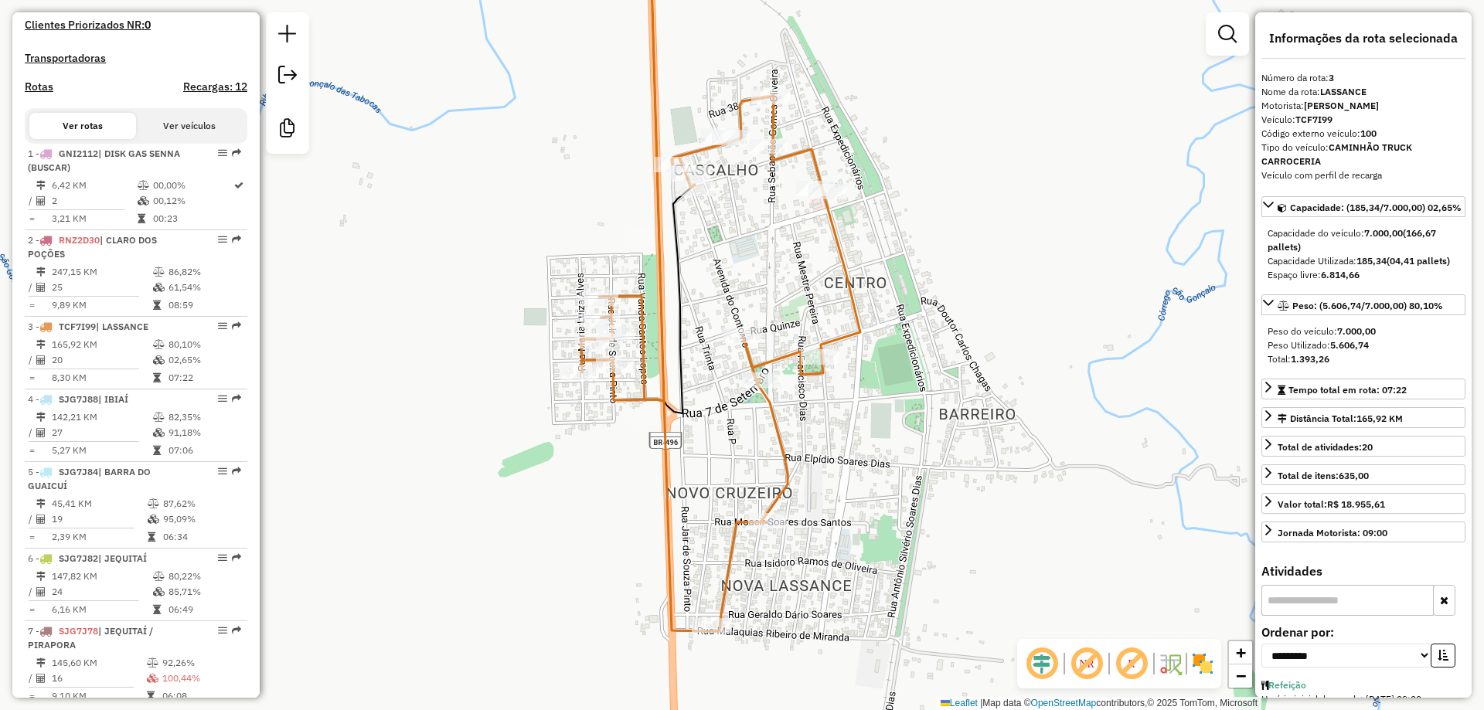
click at [718, 376] on div "Janela de atendimento Grade de atendimento Capacidade Transportadoras Veículos …" at bounding box center [742, 355] width 1484 height 710
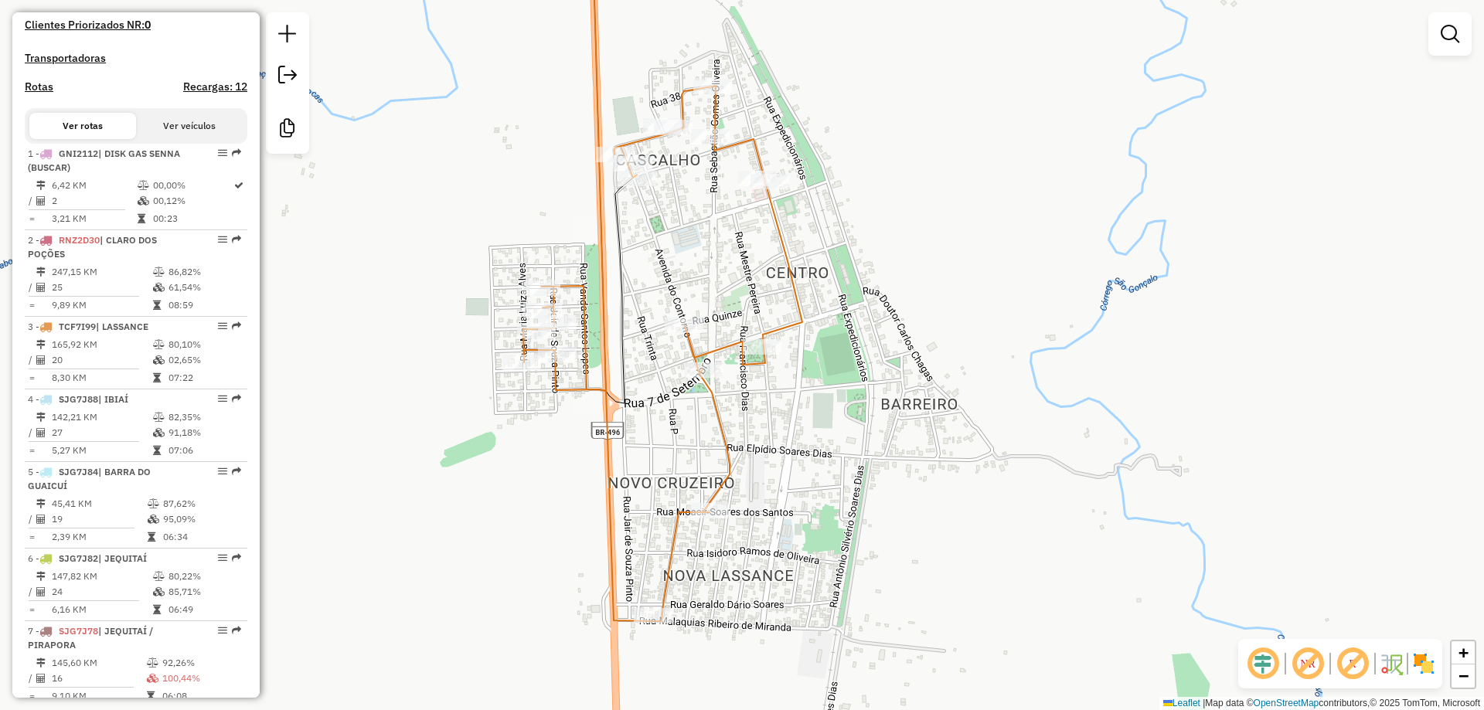
drag, startPoint x: 714, startPoint y: 376, endPoint x: 659, endPoint y: 365, distance: 55.8
click at [659, 365] on div "Janela de atendimento Grade de atendimento Capacidade Transportadoras Veículos …" at bounding box center [742, 355] width 1484 height 710
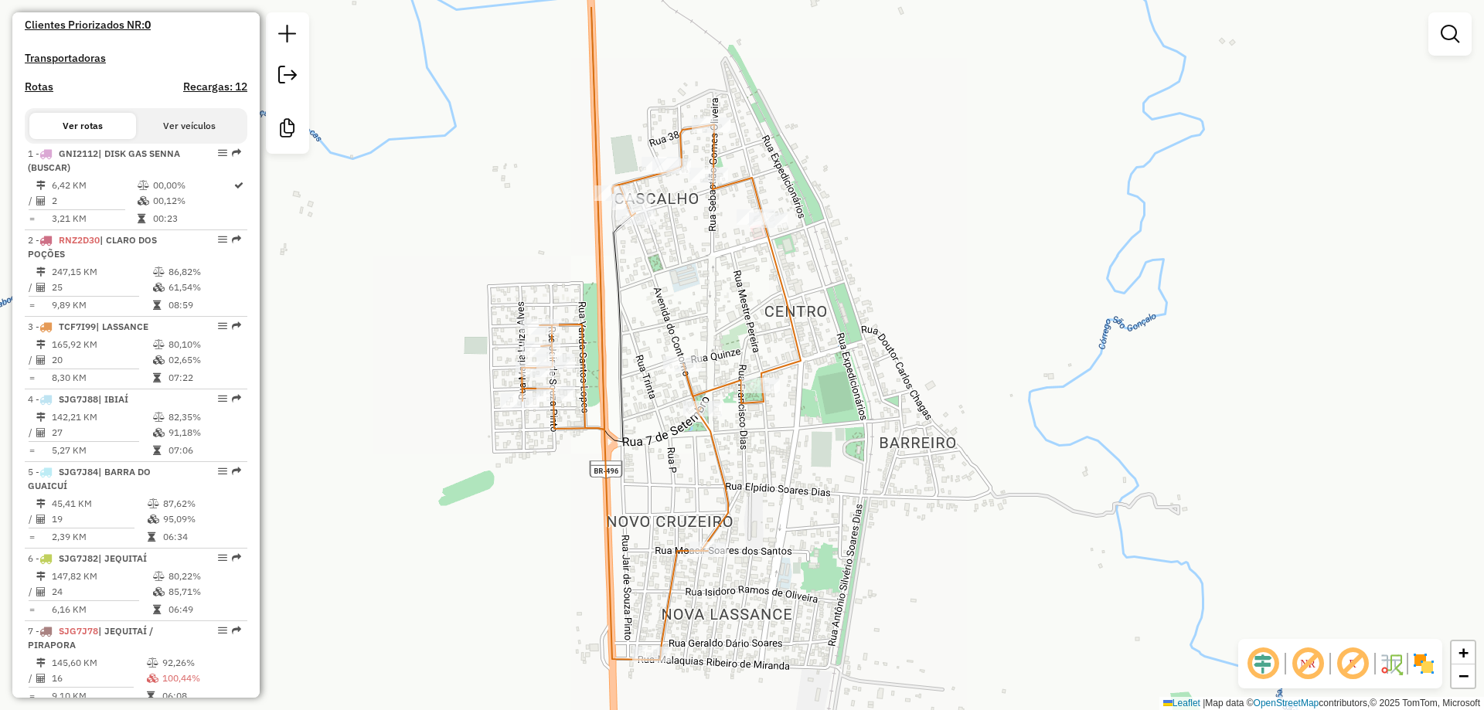
drag, startPoint x: 561, startPoint y: 329, endPoint x: 607, endPoint y: 381, distance: 69.5
click at [604, 386] on icon at bounding box center [578, 218] width 51 height 423
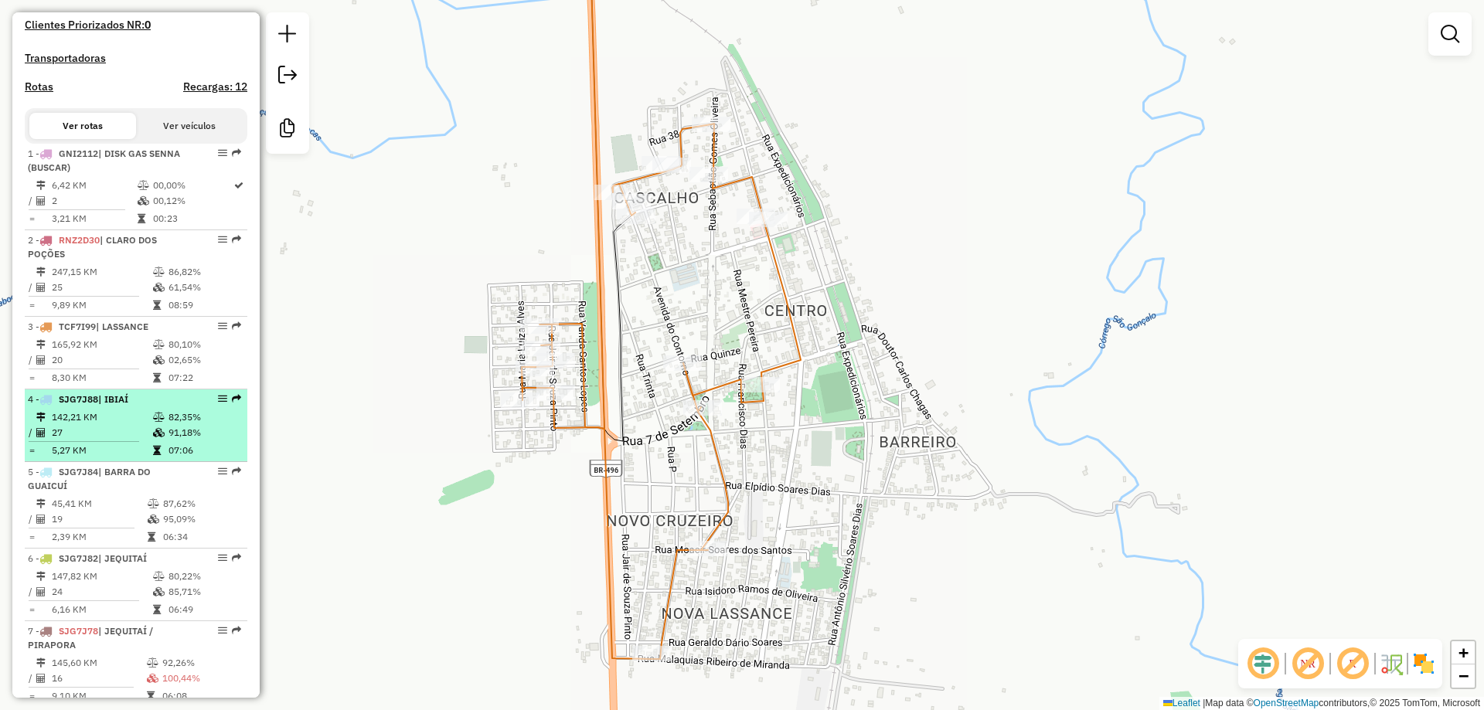
click at [101, 423] on td "142,21 KM" at bounding box center [101, 417] width 101 height 15
select select "**********"
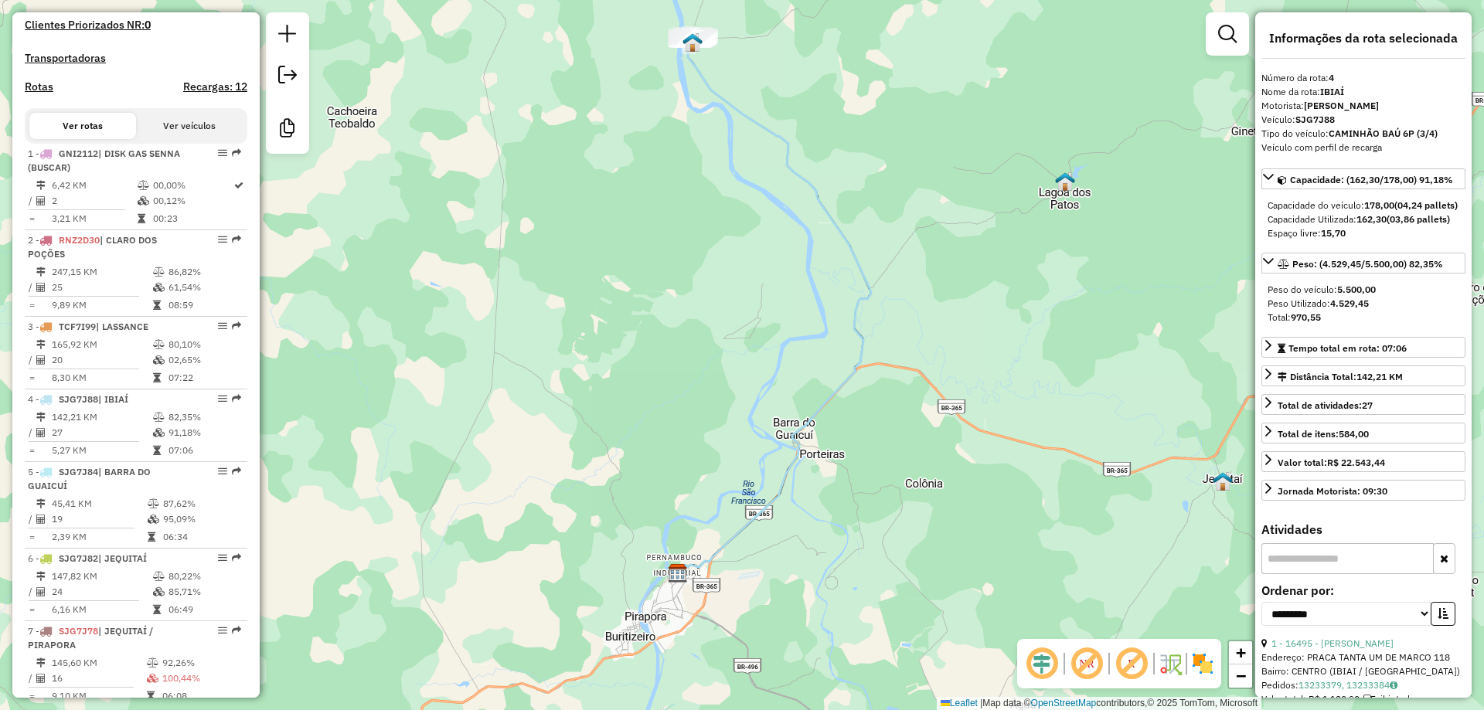
drag, startPoint x: 548, startPoint y: 454, endPoint x: 536, endPoint y: 561, distance: 108.0
click at [546, 549] on div "Janela de atendimento Grade de atendimento Capacidade Transportadoras Veículos …" at bounding box center [742, 355] width 1484 height 710
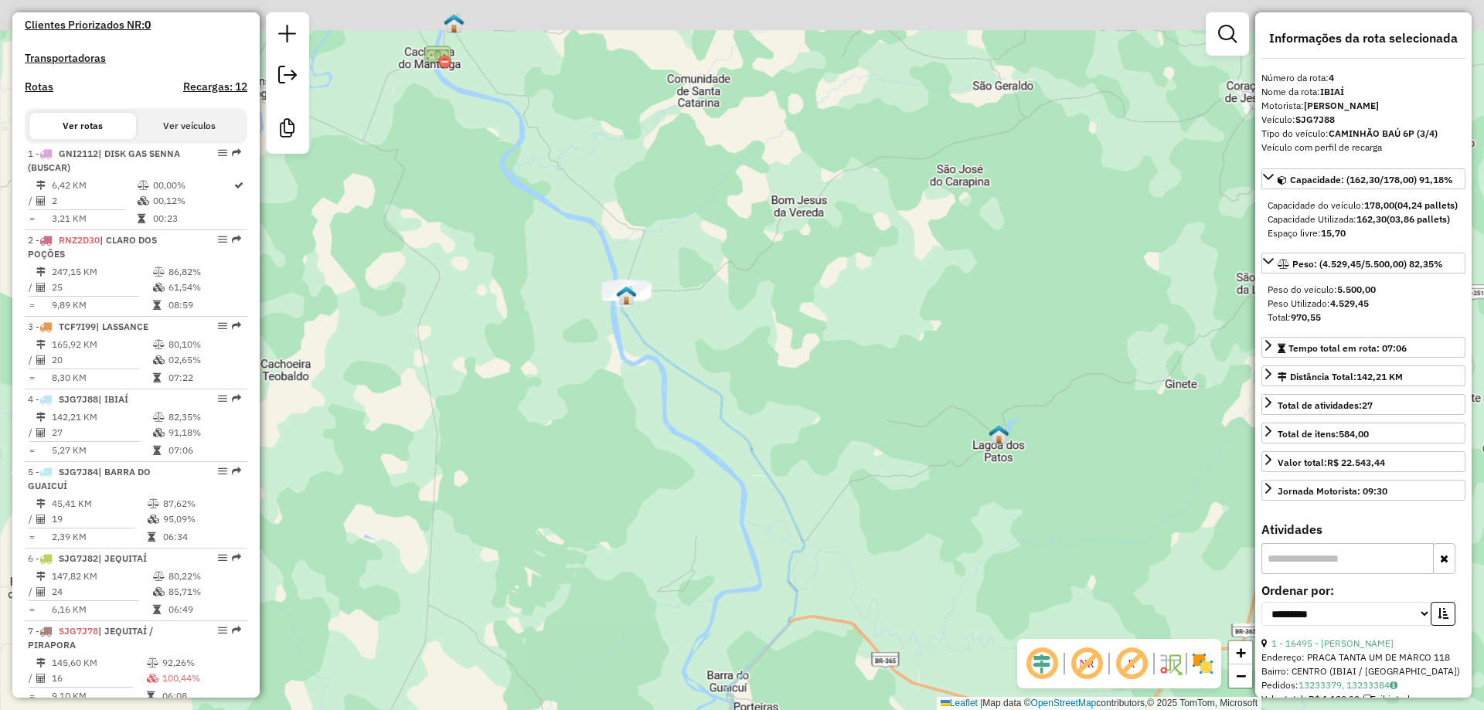
drag, startPoint x: 607, startPoint y: 532, endPoint x: 617, endPoint y: 555, distance: 25.3
click at [617, 555] on div "Janela de atendimento Grade de atendimento Capacidade Transportadoras Veículos …" at bounding box center [742, 355] width 1484 height 710
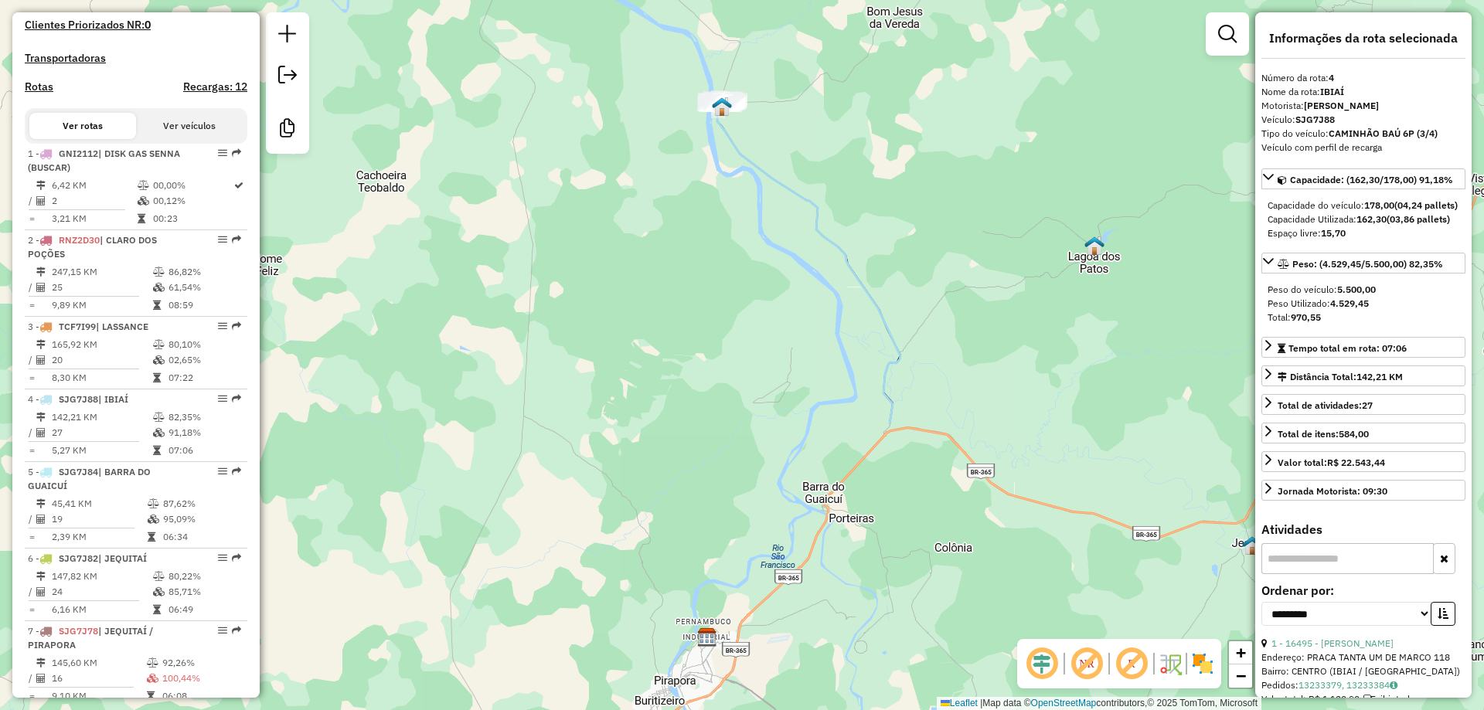
drag, startPoint x: 604, startPoint y: 587, endPoint x: 660, endPoint y: 437, distance: 159.9
click at [651, 478] on div "Janela de atendimento Grade de atendimento Capacidade Transportadoras Veículos …" at bounding box center [742, 355] width 1484 height 710
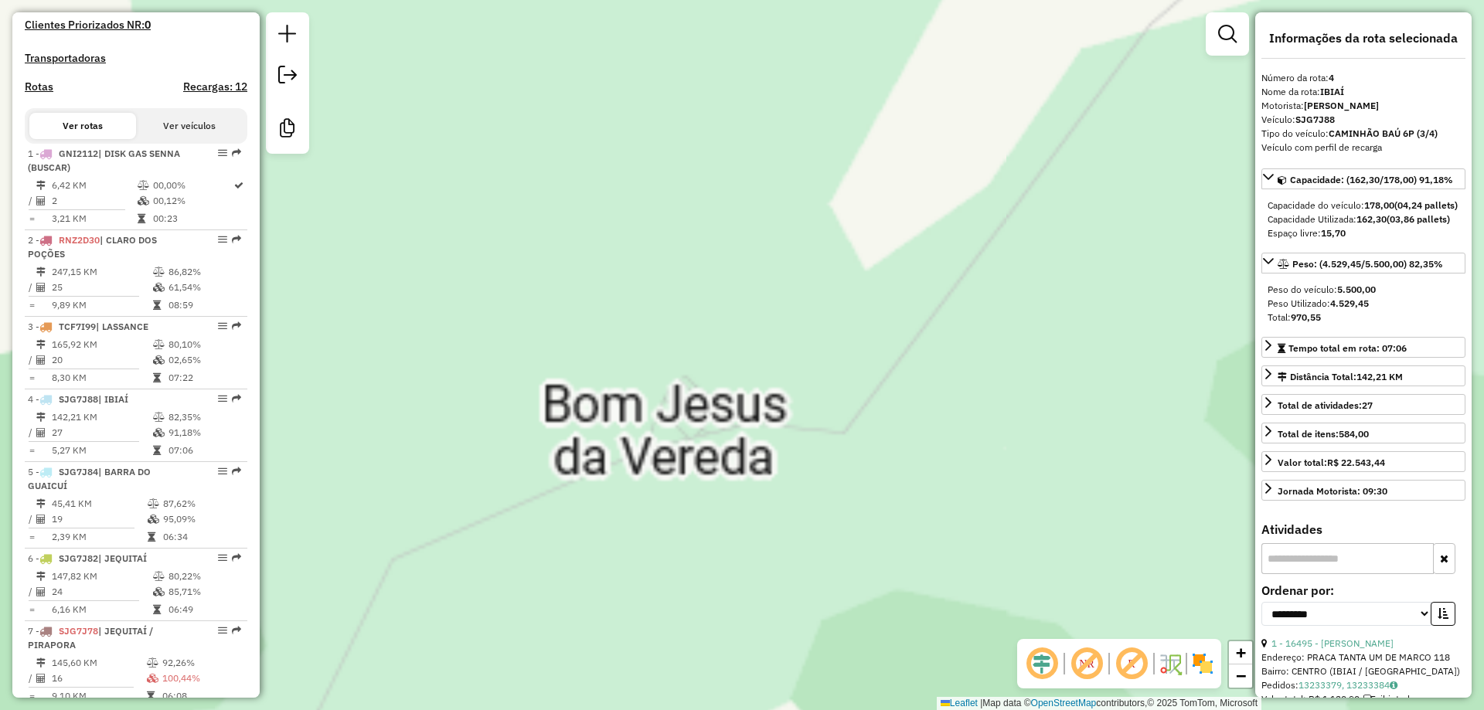
drag, startPoint x: 712, startPoint y: 322, endPoint x: 812, endPoint y: 277, distance: 110.3
click at [784, 289] on div "Janela de atendimento Grade de atendimento Capacidade Transportadoras Veículos …" at bounding box center [742, 355] width 1484 height 710
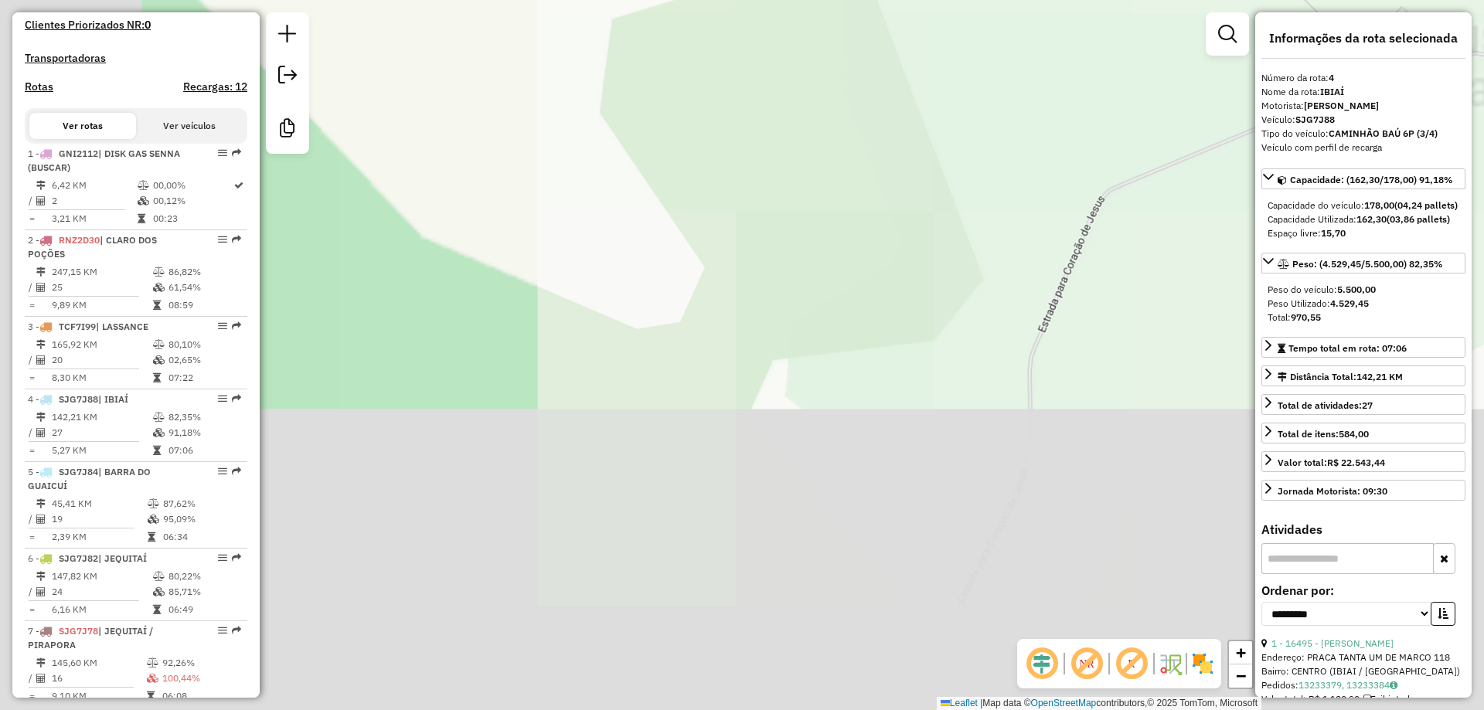
drag, startPoint x: 576, startPoint y: 372, endPoint x: 772, endPoint y: 320, distance: 202.2
click at [802, 283] on div "Janela de atendimento Grade de atendimento Capacidade Transportadoras Veículos …" at bounding box center [742, 355] width 1484 height 710
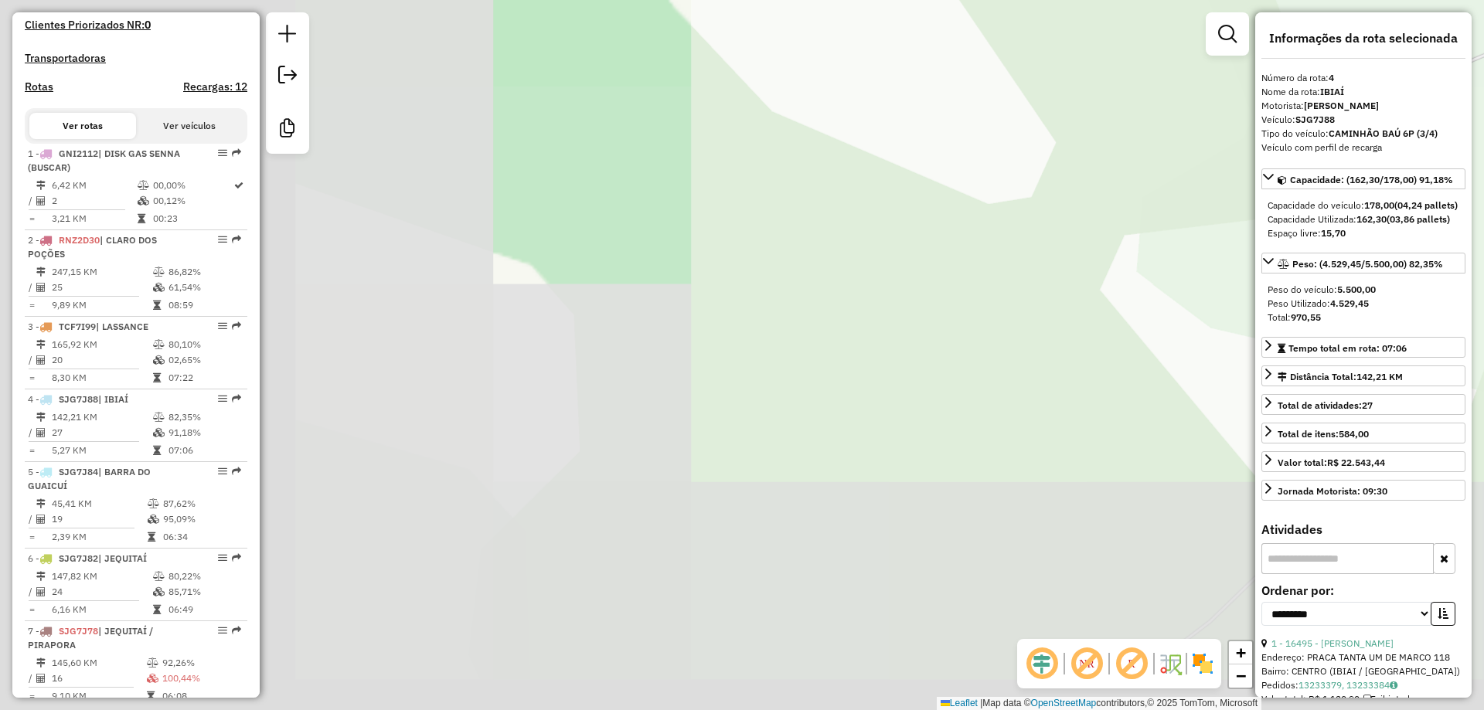
drag, startPoint x: 753, startPoint y: 348, endPoint x: 918, endPoint y: 294, distance: 173.2
click at [894, 297] on div "Janela de atendimento Grade de atendimento Capacidade Transportadoras Veículos …" at bounding box center [742, 355] width 1484 height 710
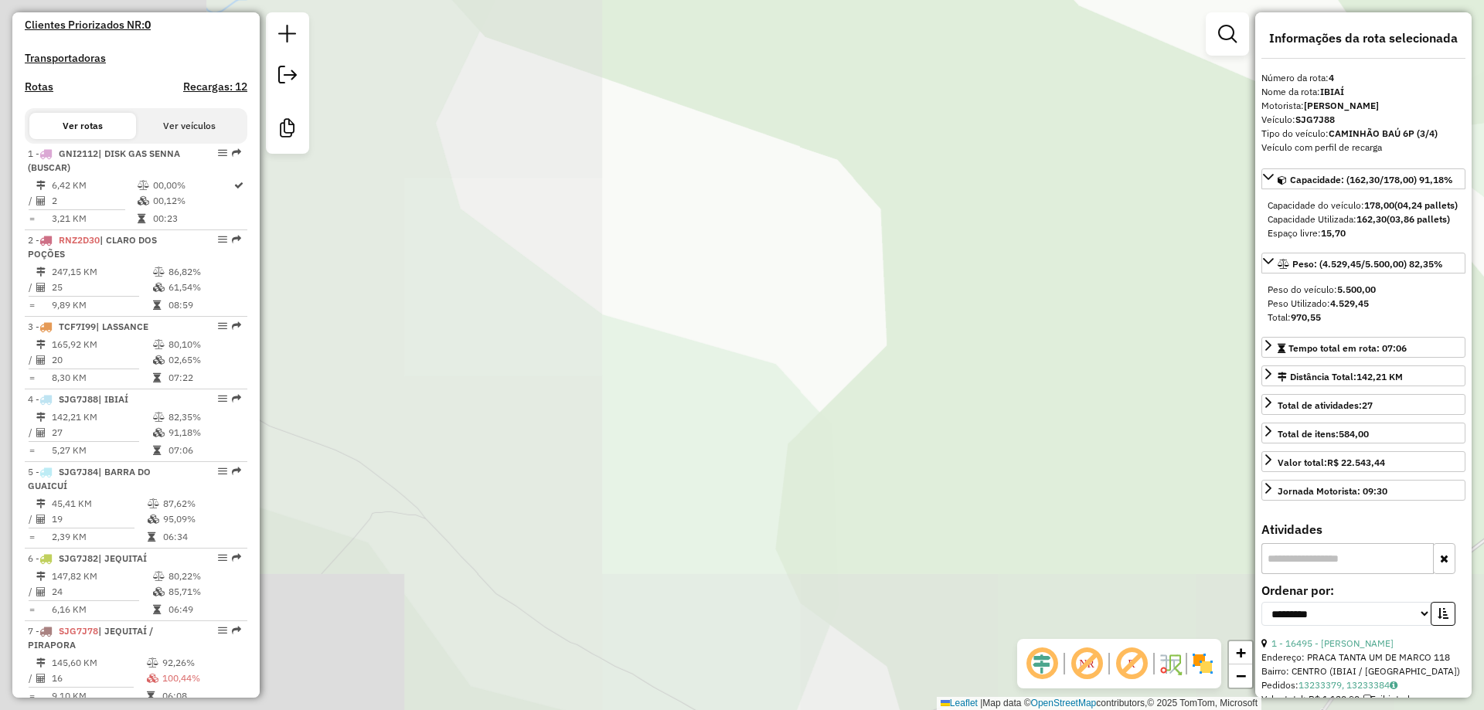
click at [777, 330] on div "Janela de atendimento Grade de atendimento Capacidade Transportadoras Veículos …" at bounding box center [742, 355] width 1484 height 710
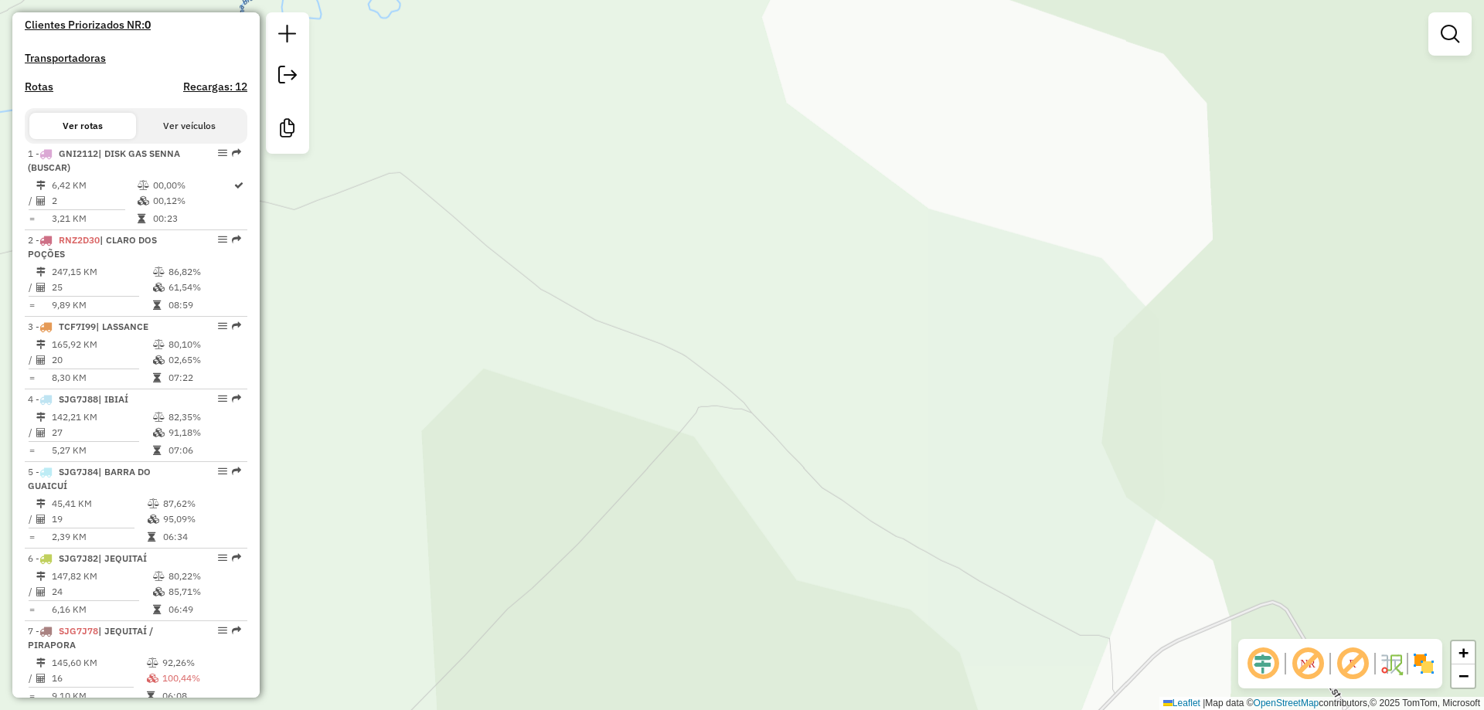
drag, startPoint x: 693, startPoint y: 356, endPoint x: 794, endPoint y: 311, distance: 110.7
click at [773, 325] on div "Janela de atendimento Grade de atendimento Capacidade Transportadoras Veículos …" at bounding box center [742, 355] width 1484 height 710
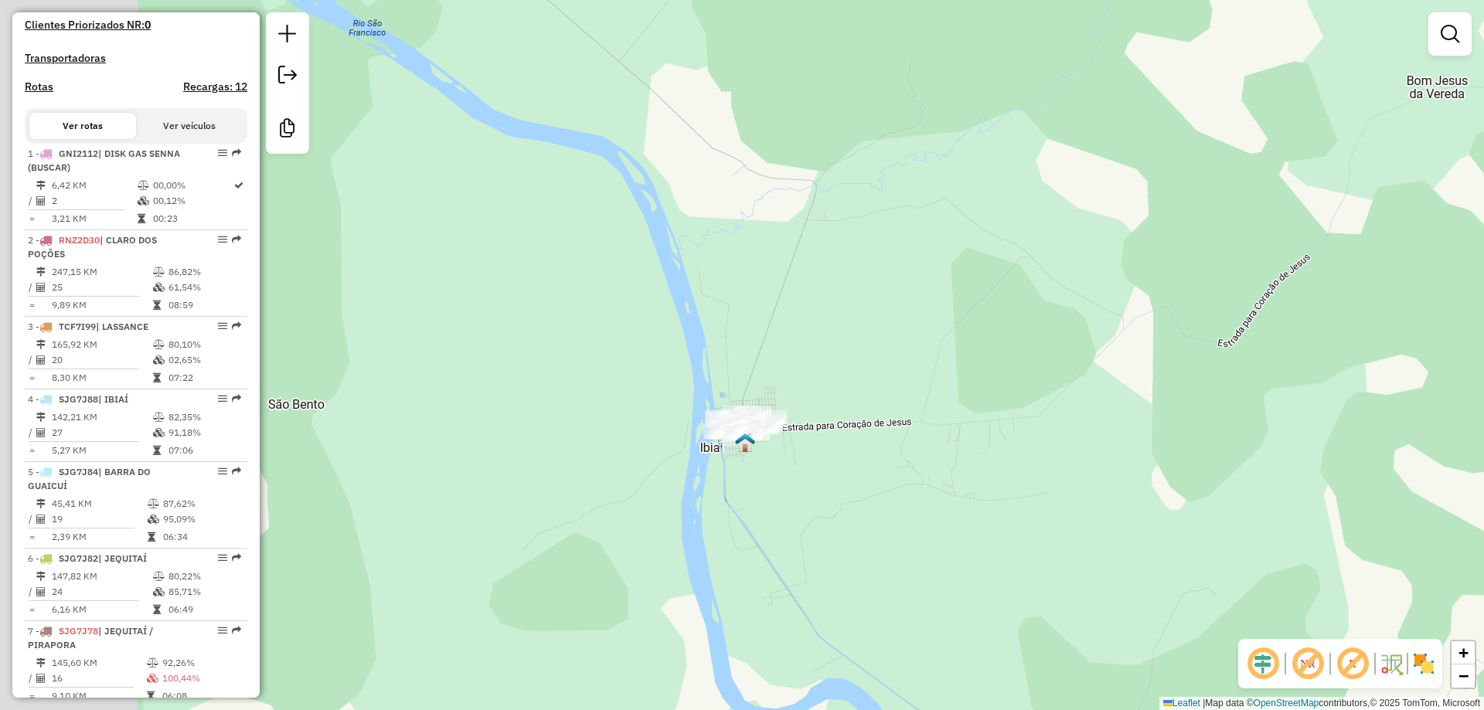
drag, startPoint x: 578, startPoint y: 366, endPoint x: 688, endPoint y: 328, distance: 116.3
click at [733, 290] on div "Janela de atendimento Grade de atendimento Capacidade Transportadoras Veículos …" at bounding box center [742, 355] width 1484 height 710
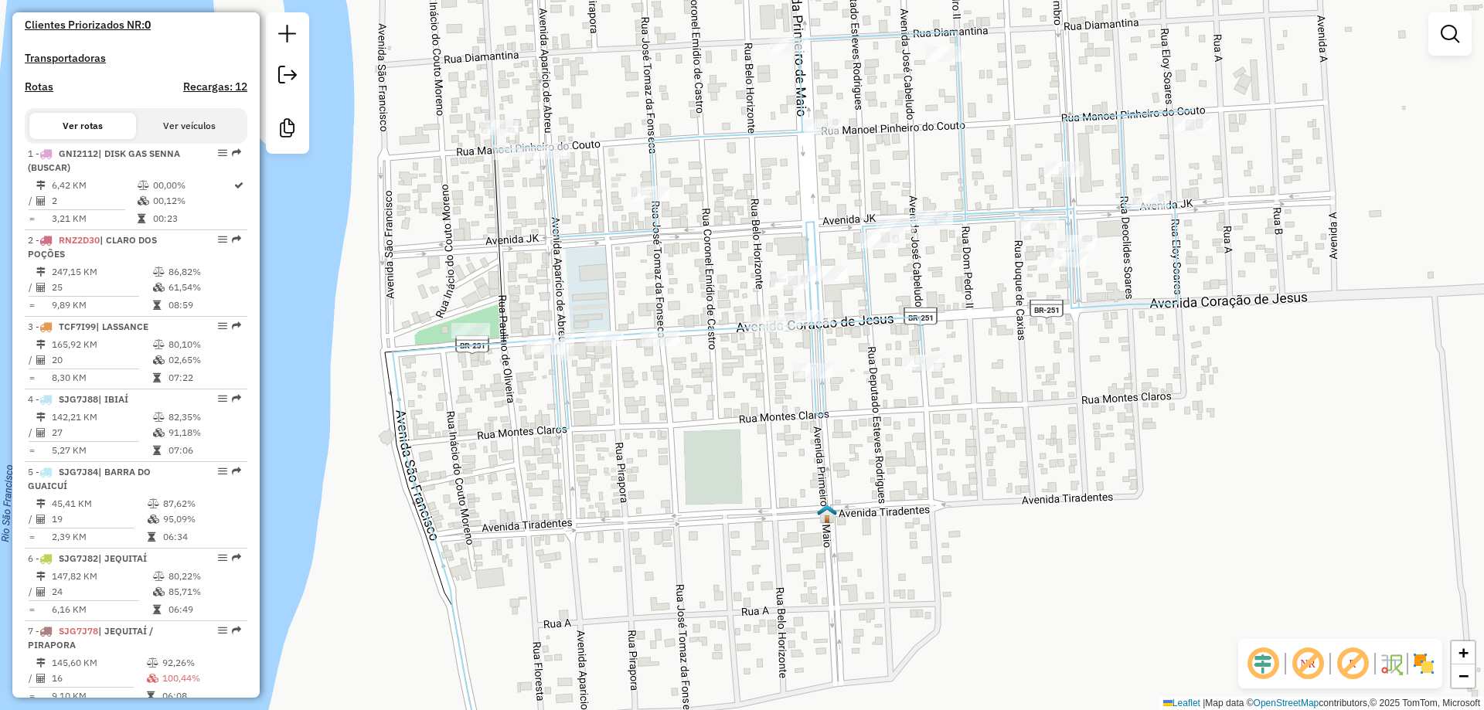
drag, startPoint x: 638, startPoint y: 469, endPoint x: 607, endPoint y: 436, distance: 45.9
click at [607, 436] on div "Janela de atendimento Grade de atendimento Capacidade Transportadoras Veículos …" at bounding box center [742, 355] width 1484 height 710
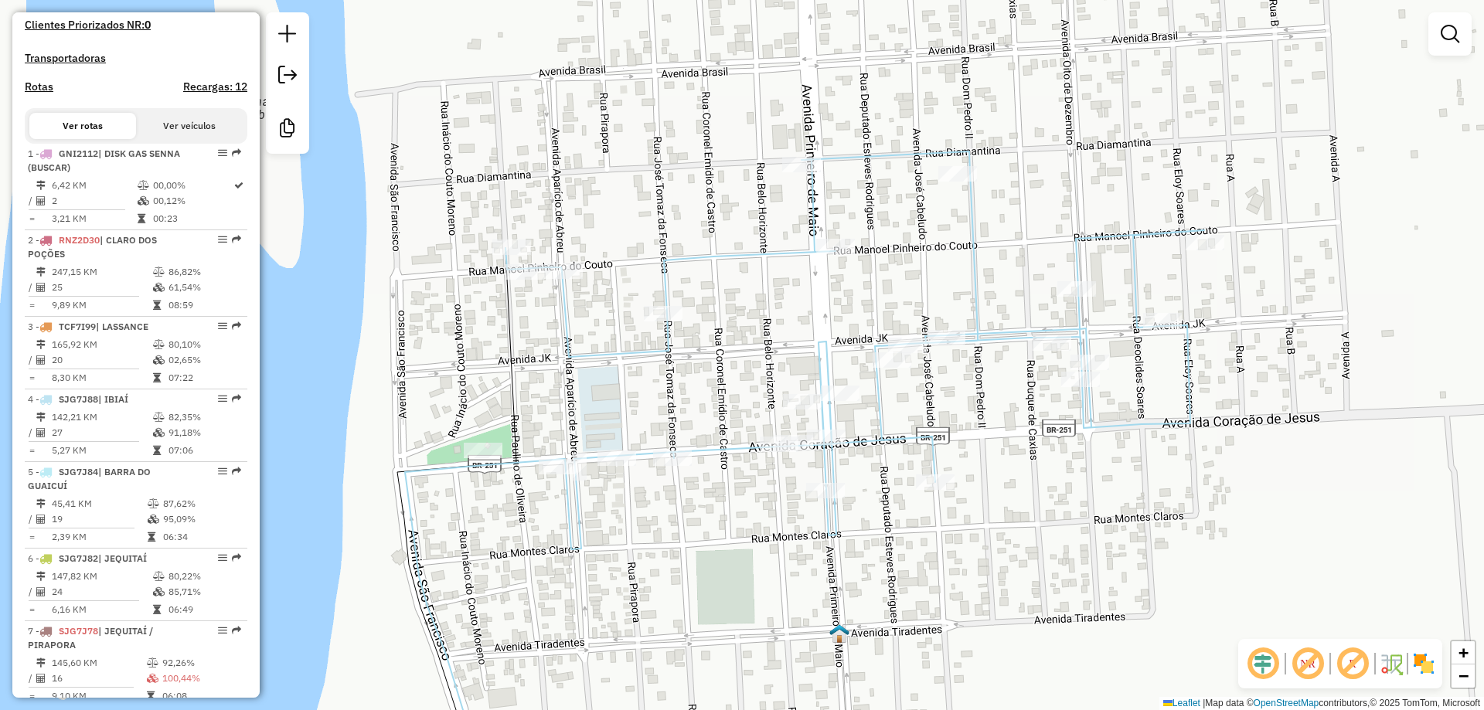
drag, startPoint x: 624, startPoint y: 461, endPoint x: 670, endPoint y: 599, distance: 144.9
click at [670, 599] on div "Janela de atendimento Grade de atendimento Capacidade Transportadoras Veículos …" at bounding box center [742, 355] width 1484 height 710
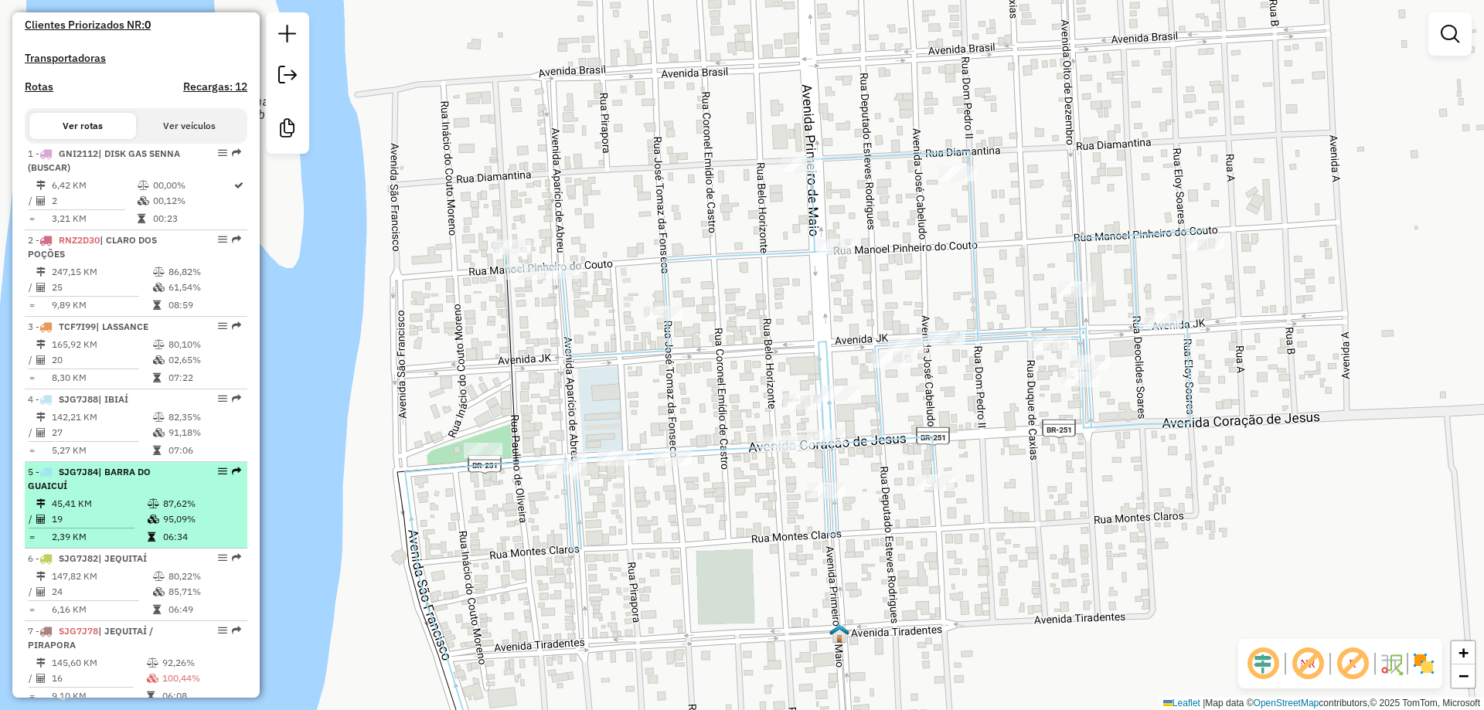
click at [119, 512] on td "45,41 KM" at bounding box center [99, 503] width 96 height 15
select select "**********"
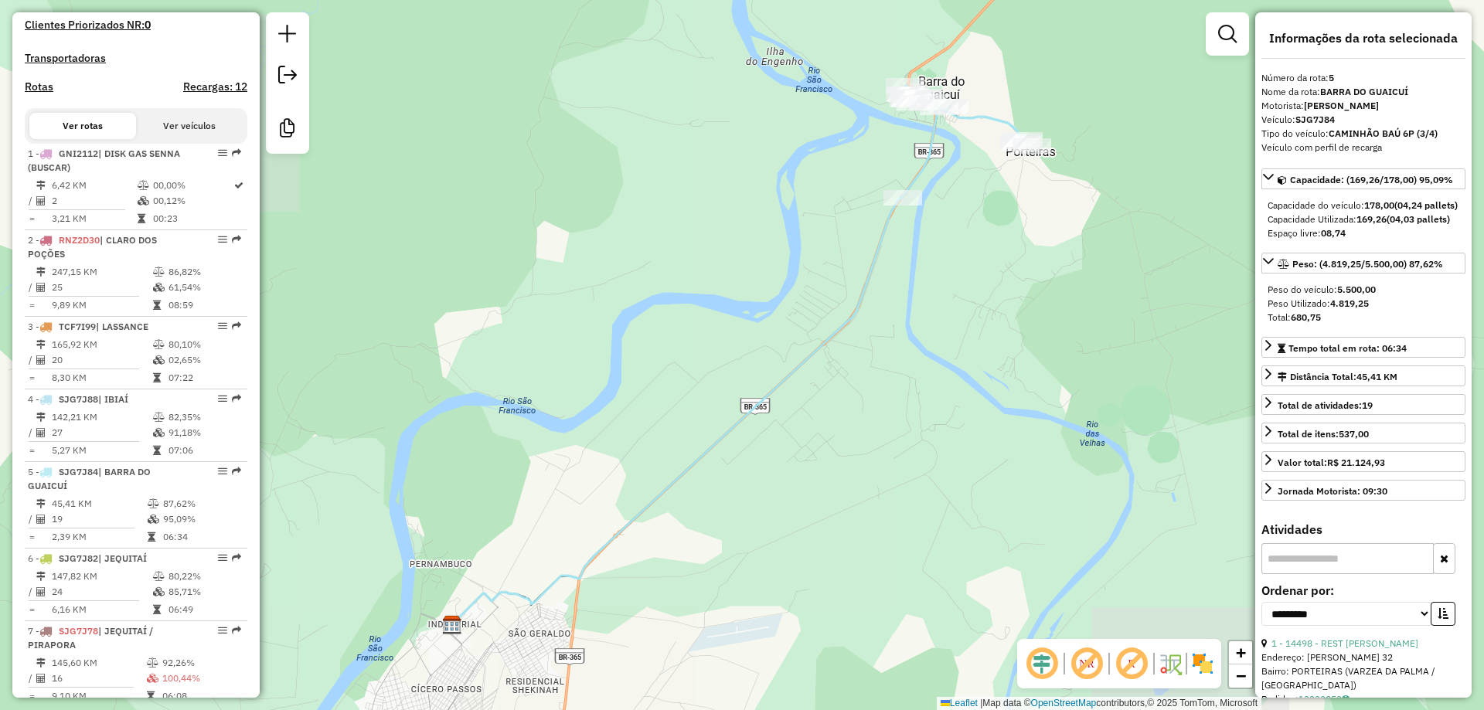
drag, startPoint x: 699, startPoint y: 366, endPoint x: 639, endPoint y: 520, distance: 165.2
click at [639, 520] on div "Janela de atendimento Grade de atendimento Capacidade Transportadoras Veículos …" at bounding box center [742, 355] width 1484 height 710
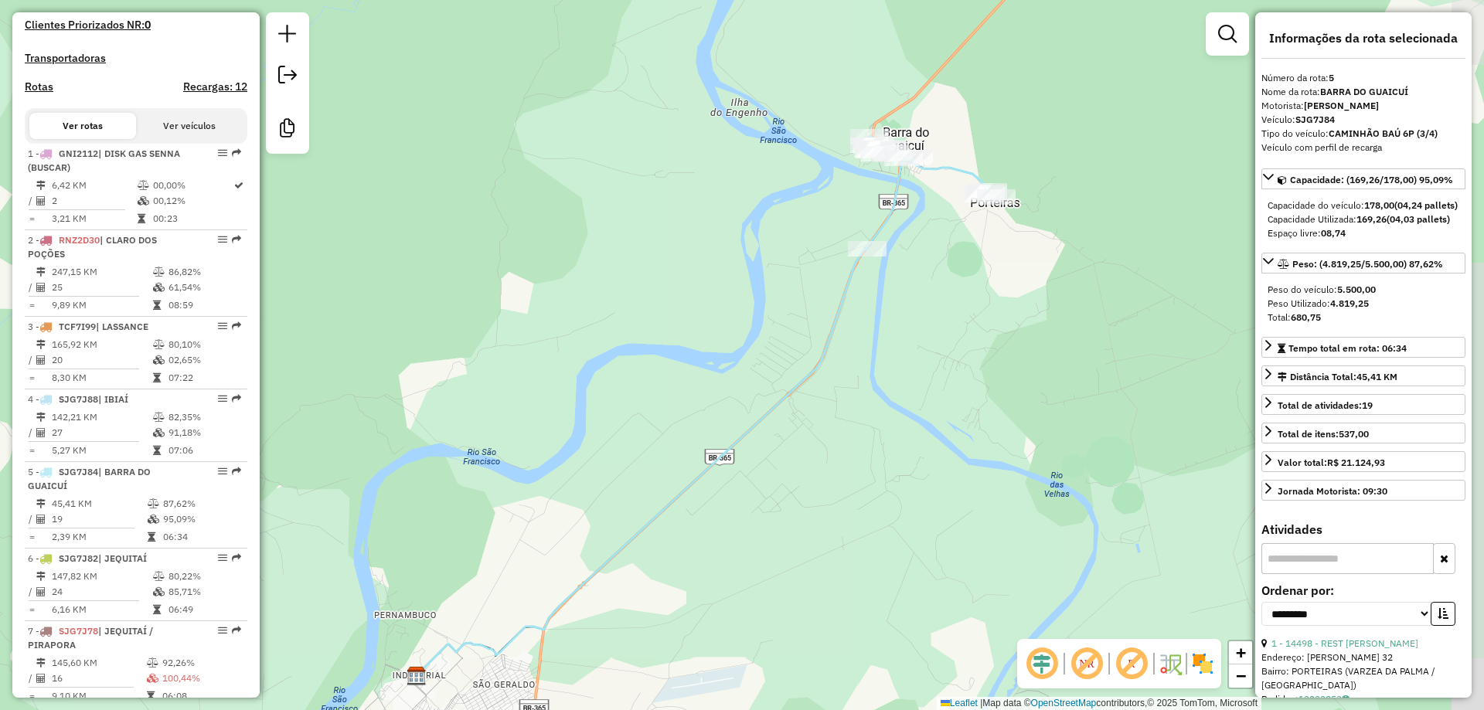
drag, startPoint x: 671, startPoint y: 408, endPoint x: 596, endPoint y: 467, distance: 95.8
click at [593, 464] on div "Janela de atendimento Grade de atendimento Capacidade Transportadoras Veículos …" at bounding box center [742, 355] width 1484 height 710
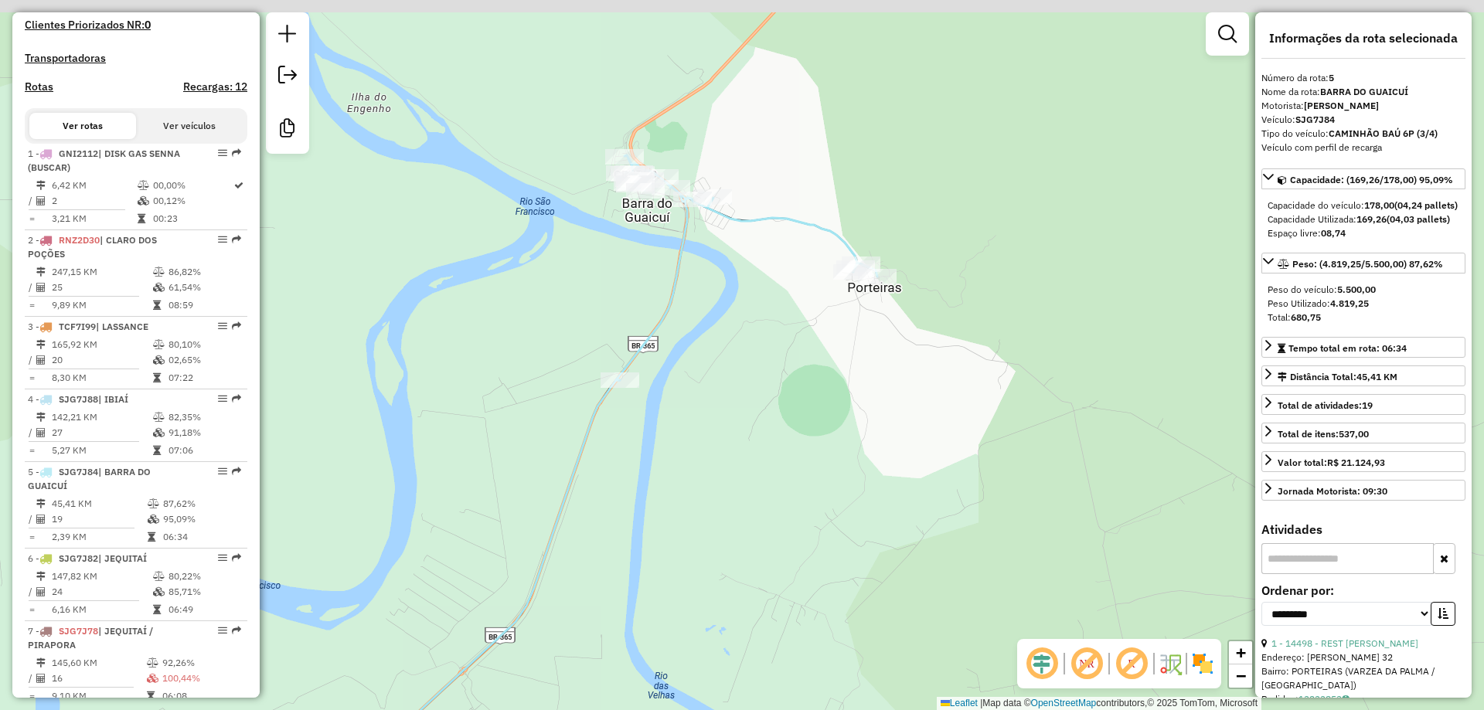
drag, startPoint x: 746, startPoint y: 219, endPoint x: 683, endPoint y: 317, distance: 116.2
click at [683, 317] on div "Janela de atendimento Grade de atendimento Capacidade Transportadoras Veículos …" at bounding box center [742, 355] width 1484 height 710
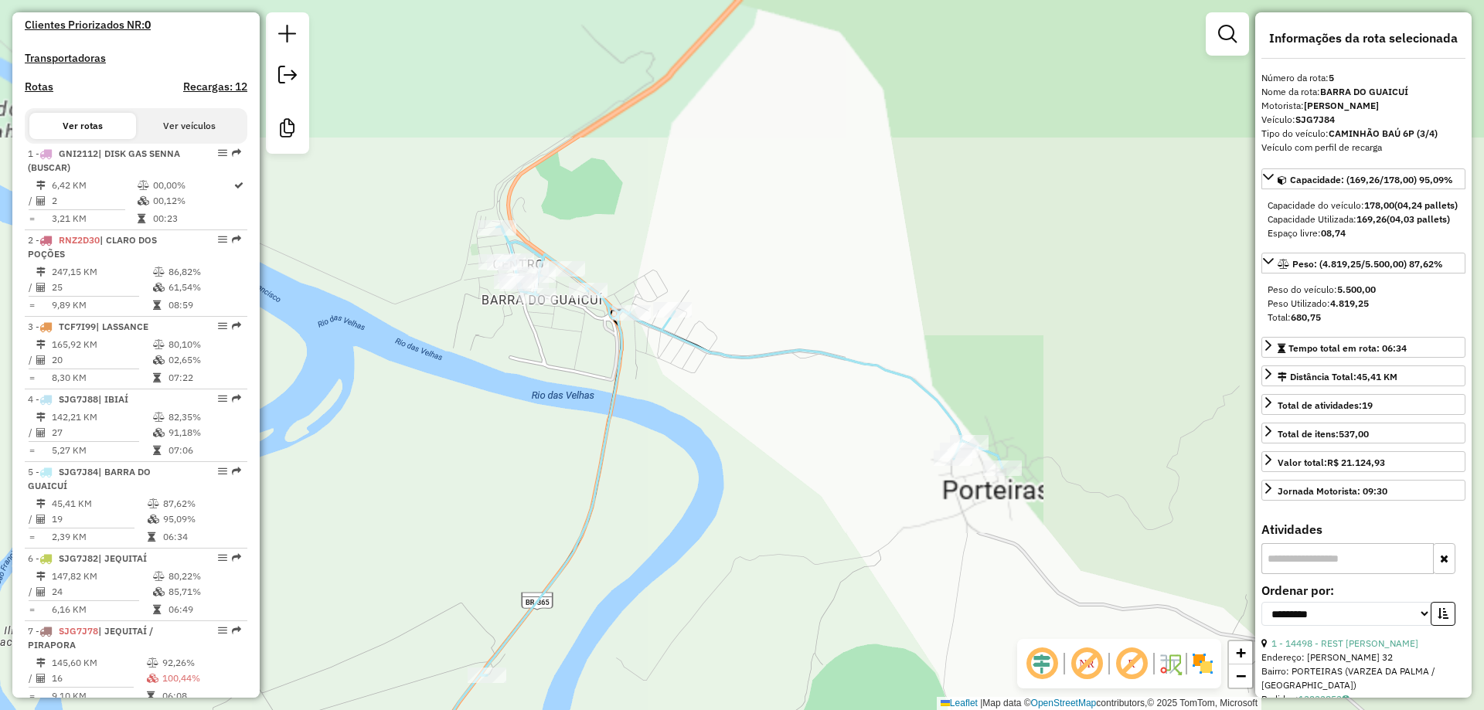
drag, startPoint x: 676, startPoint y: 334, endPoint x: 676, endPoint y: 461, distance: 126.7
click at [676, 461] on div "Janela de atendimento Grade de atendimento Capacidade Transportadoras Veículos …" at bounding box center [742, 355] width 1484 height 710
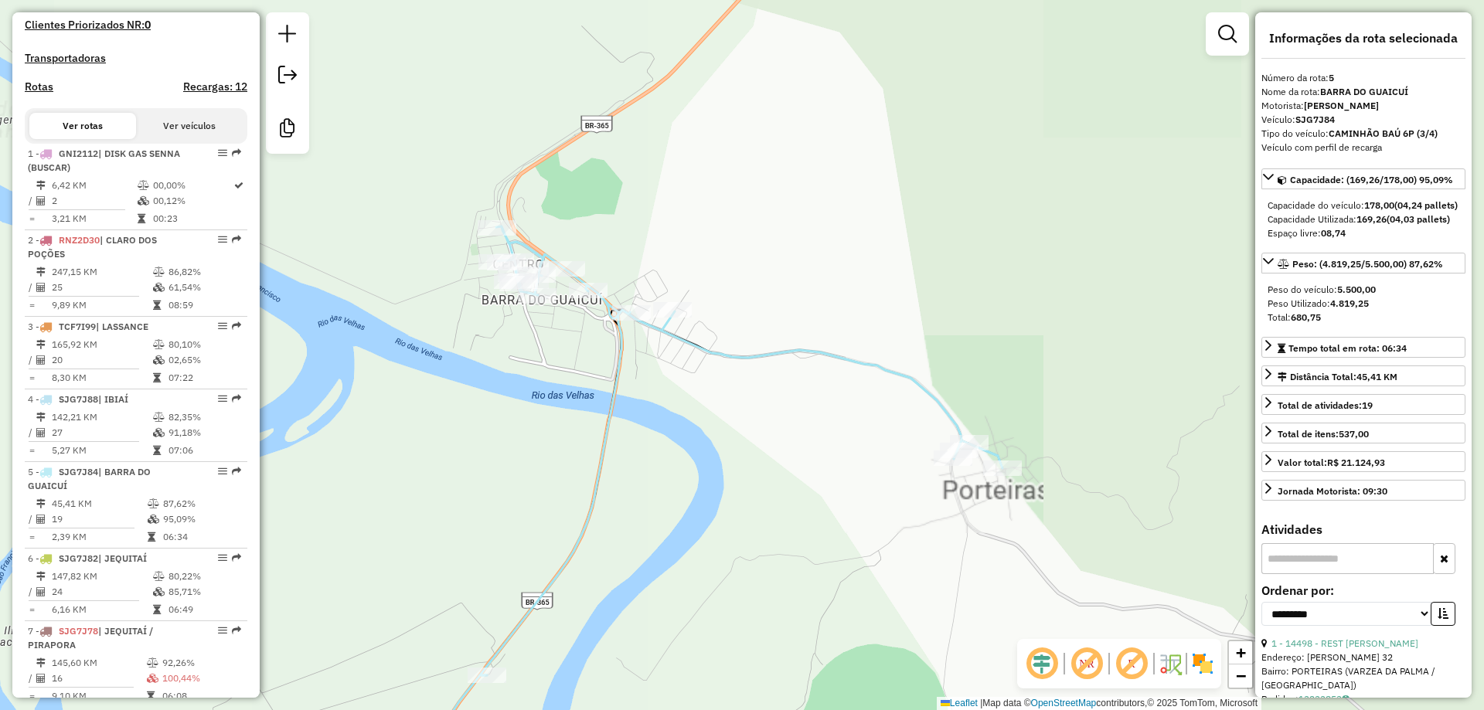
drag, startPoint x: 675, startPoint y: 461, endPoint x: 680, endPoint y: 437, distance: 24.4
click at [680, 437] on div "Janela de atendimento Grade de atendimento Capacidade Transportadoras Veículos …" at bounding box center [742, 355] width 1484 height 710
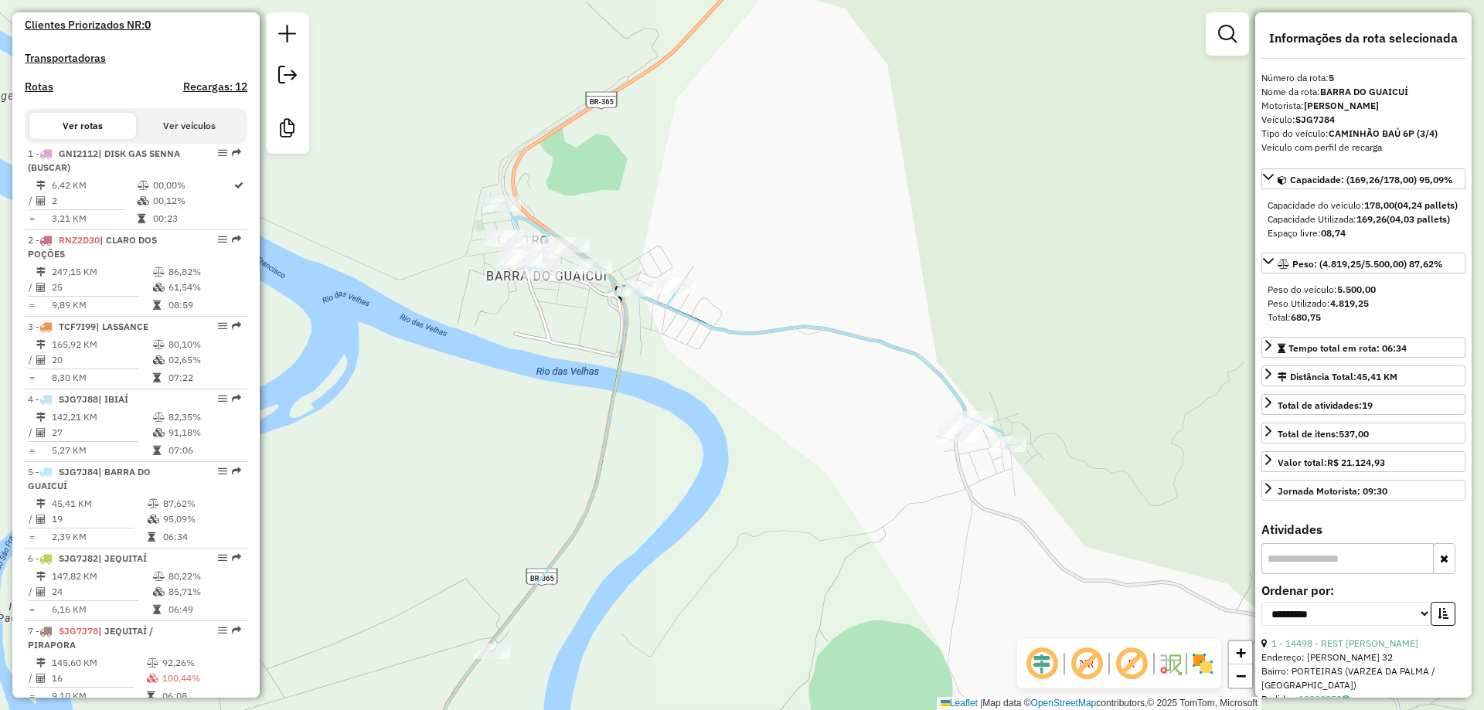
click at [680, 437] on div "Janela de atendimento Grade de atendimento Capacidade Transportadoras Veículos …" at bounding box center [742, 355] width 1484 height 710
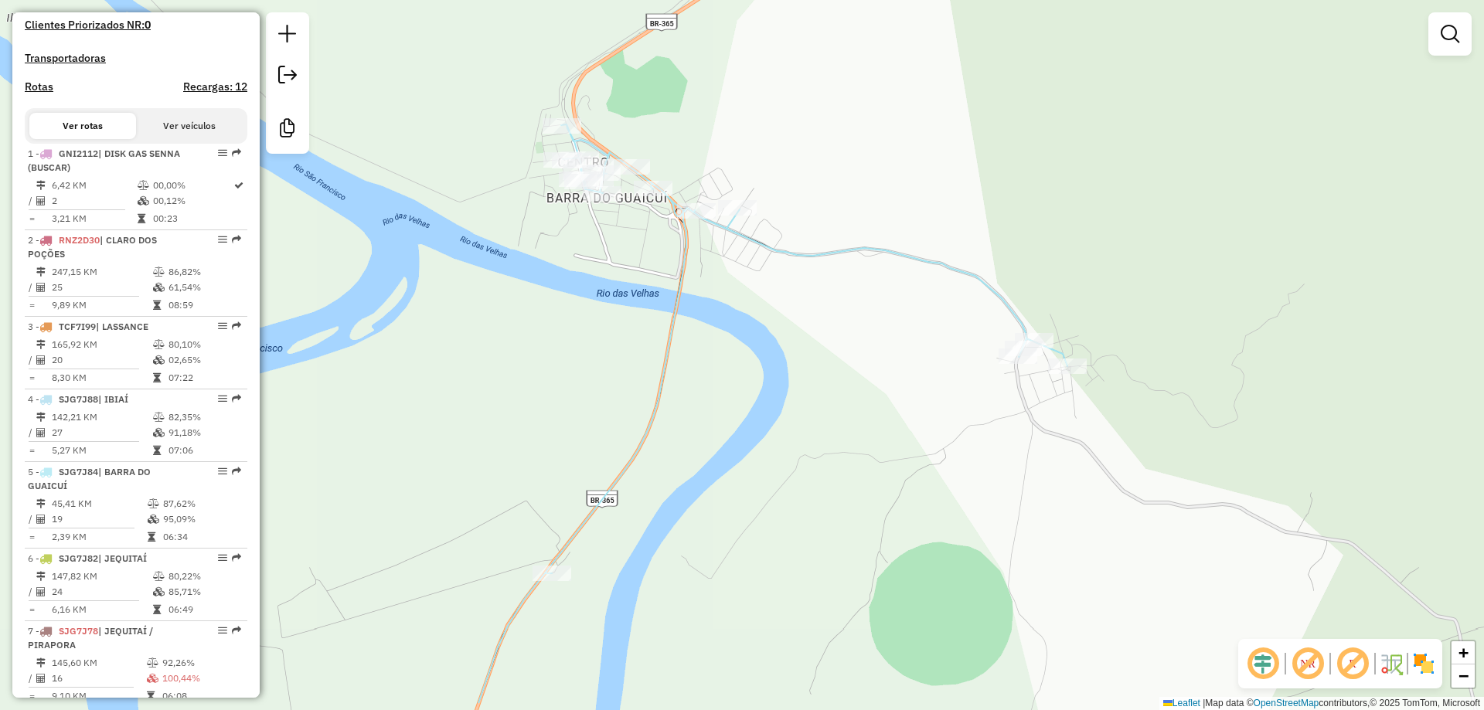
drag, startPoint x: 678, startPoint y: 440, endPoint x: 740, endPoint y: 362, distance: 99.6
click at [740, 362] on div "Janela de atendimento Grade de atendimento Capacidade Transportadoras Veículos …" at bounding box center [742, 355] width 1484 height 710
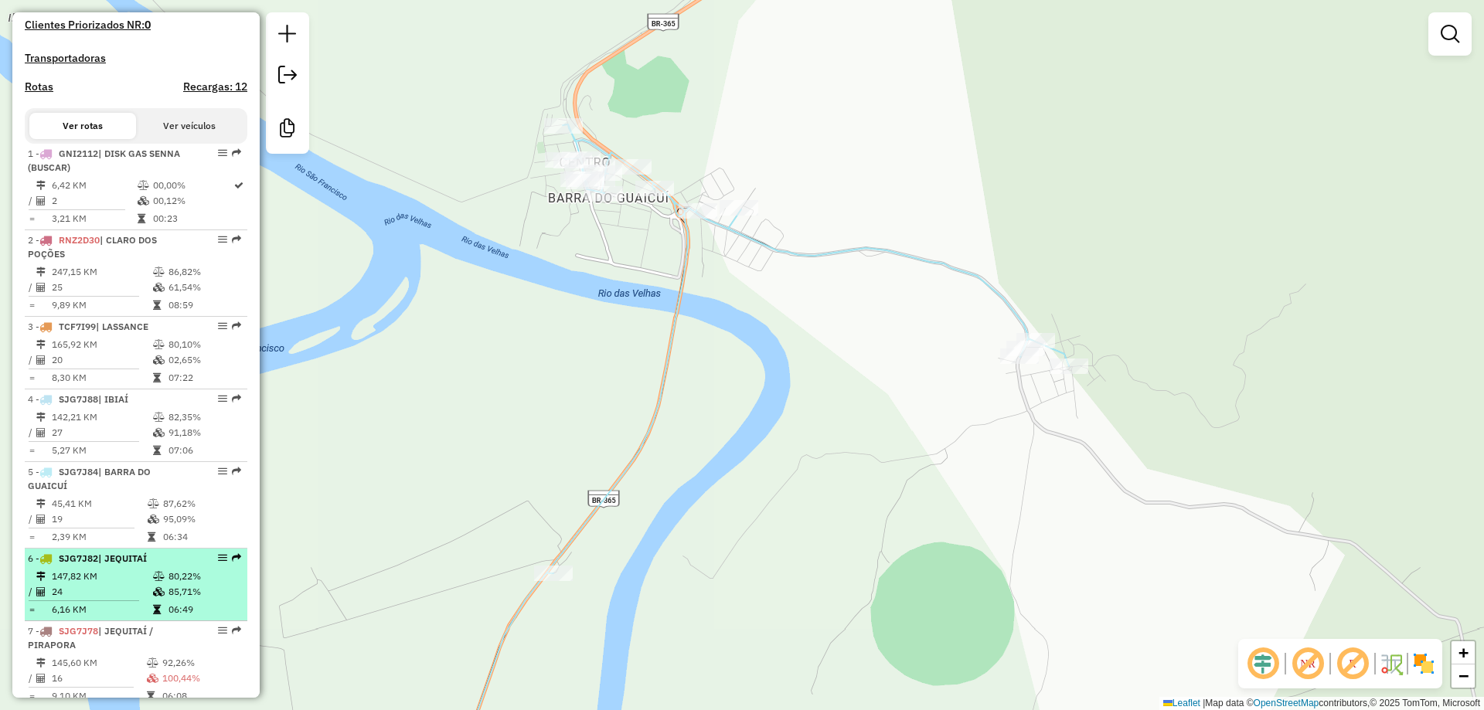
click at [95, 564] on span "SJG7J82" at bounding box center [78, 558] width 39 height 12
select select "**********"
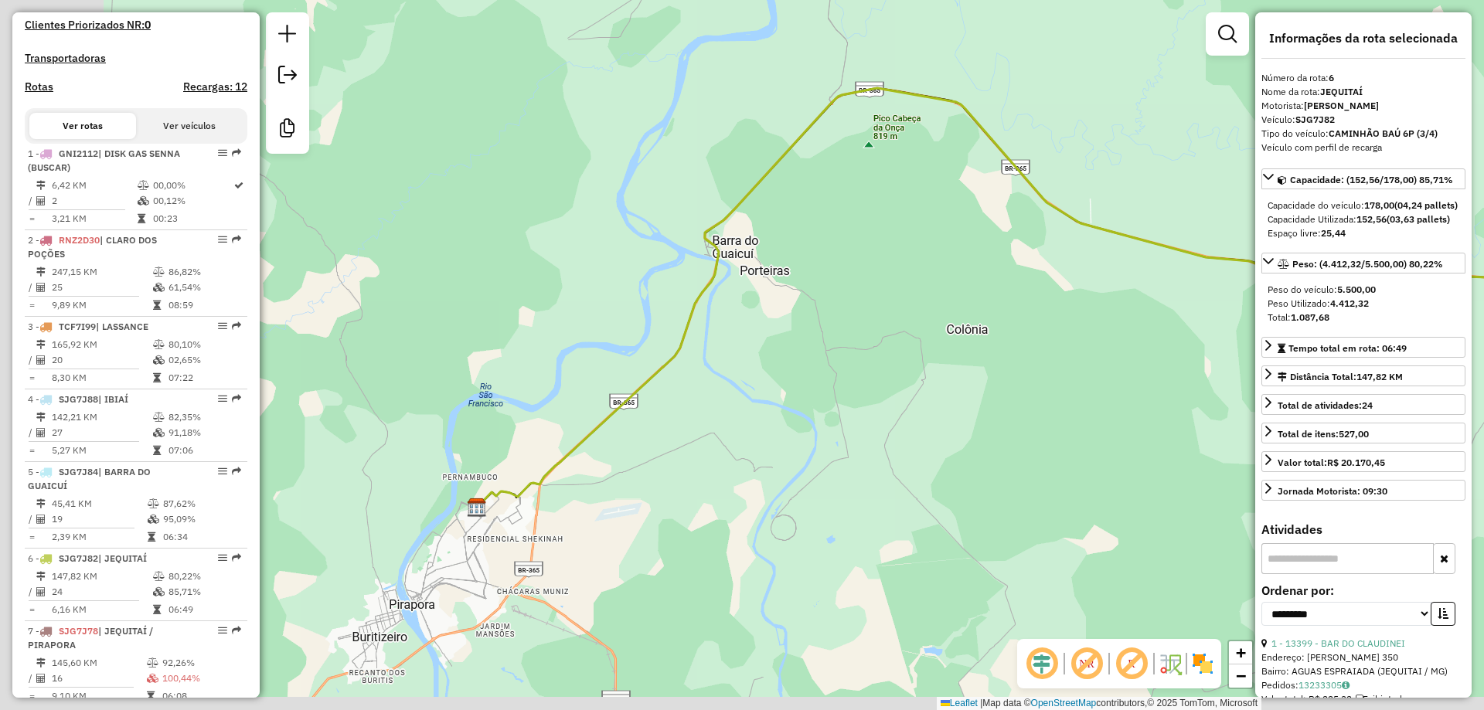
drag, startPoint x: 712, startPoint y: 352, endPoint x: 1141, endPoint y: 307, distance: 430.5
click at [1141, 307] on div "Janela de atendimento Grade de atendimento Capacidade Transportadoras Veículos …" at bounding box center [742, 355] width 1484 height 710
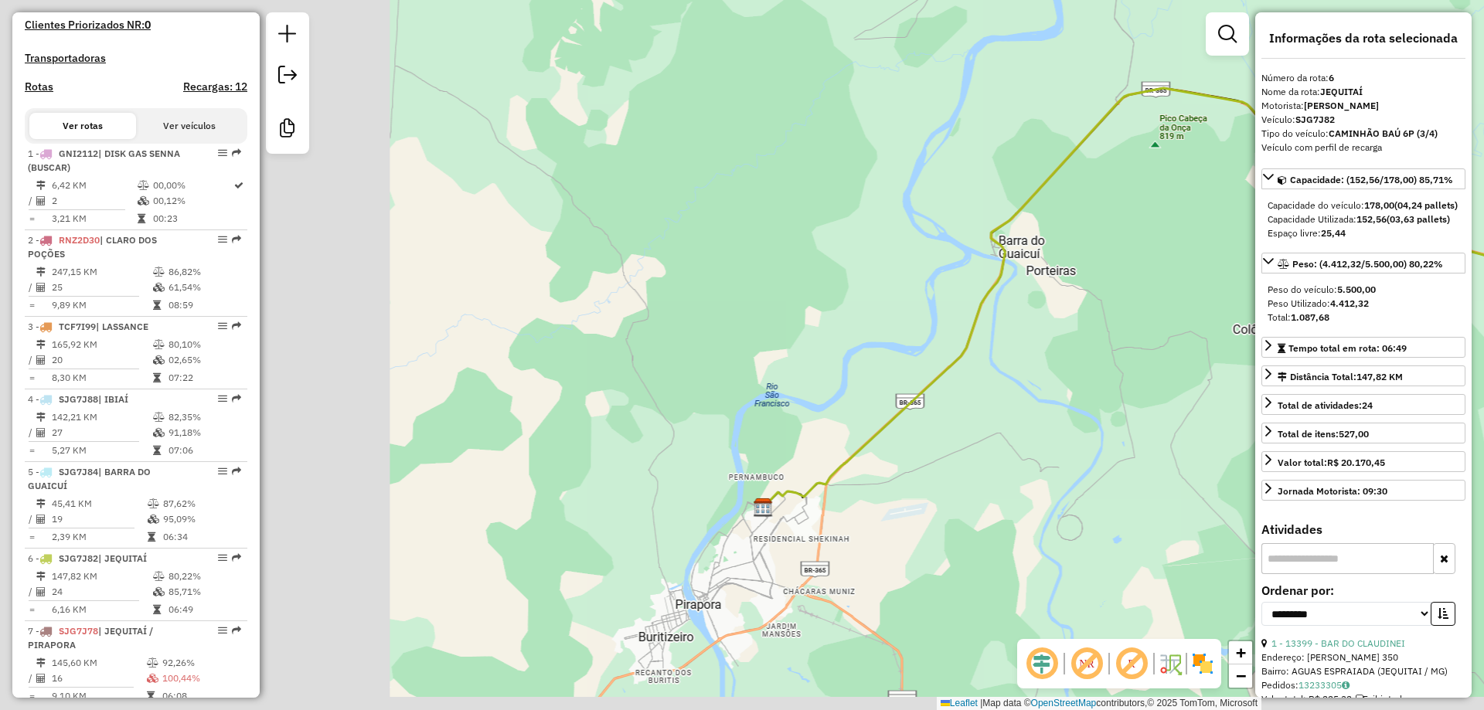
drag, startPoint x: 1103, startPoint y: 329, endPoint x: 562, endPoint y: 425, distance: 549.3
click at [564, 423] on div "Janela de atendimento Grade de atendimento Capacidade Transportadoras Veículos …" at bounding box center [742, 355] width 1484 height 710
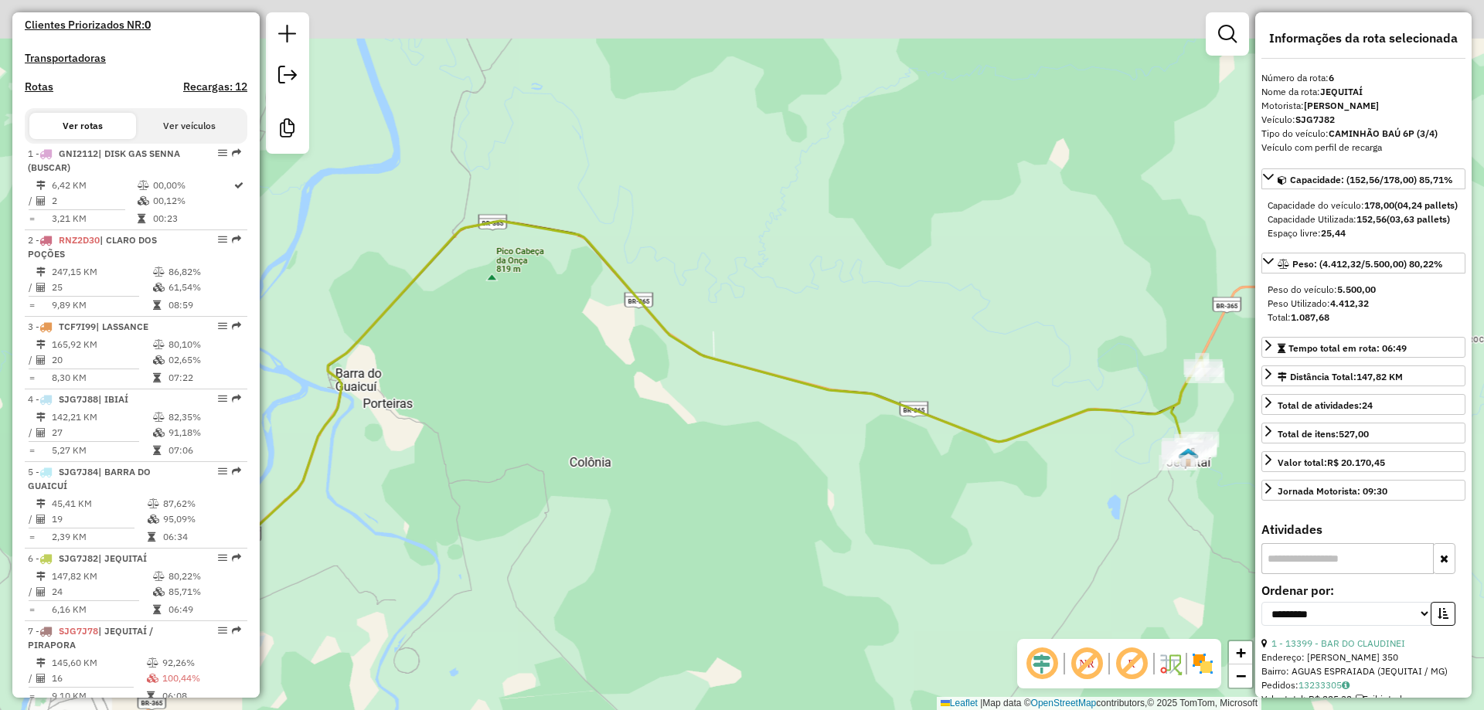
drag, startPoint x: 963, startPoint y: 366, endPoint x: 337, endPoint y: 480, distance: 636.1
click at [337, 480] on div "Janela de atendimento Grade de atendimento Capacidade Transportadoras Veículos …" at bounding box center [742, 355] width 1484 height 710
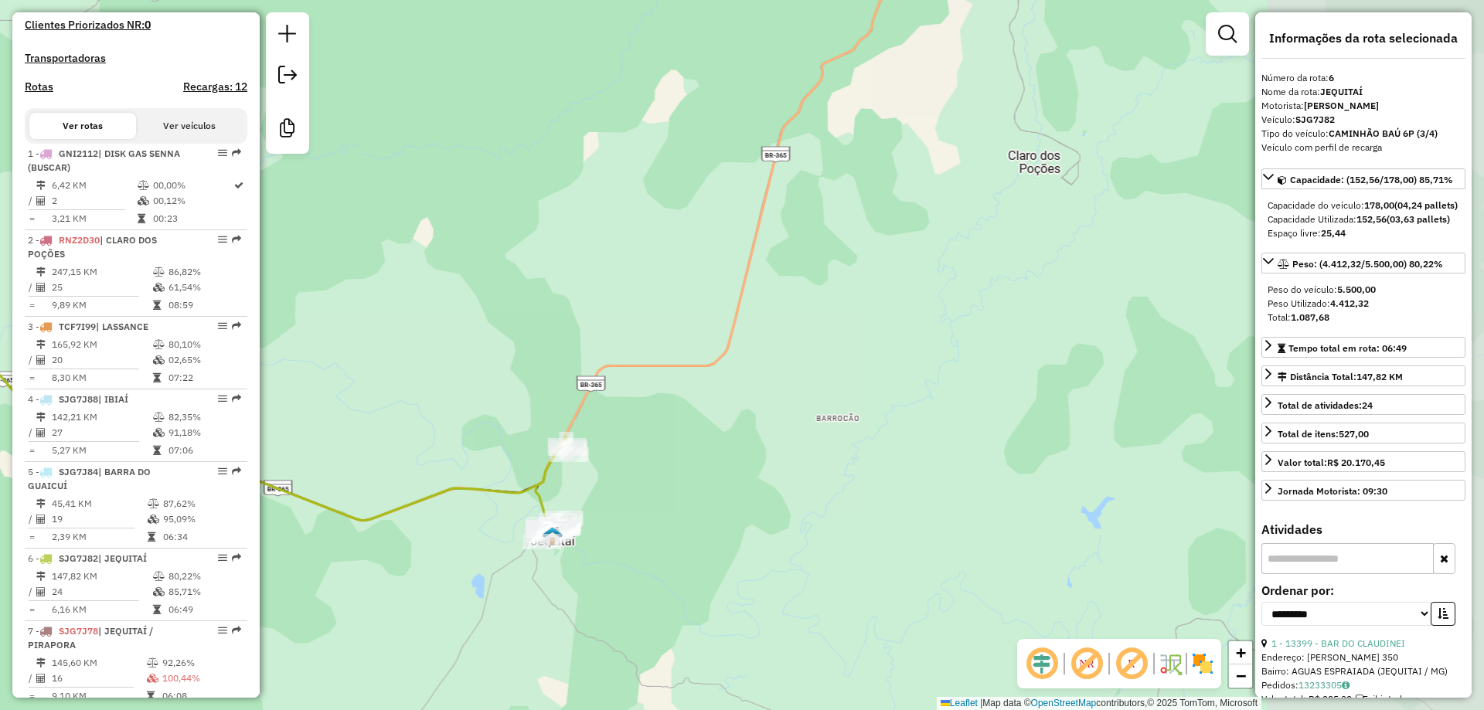
drag, startPoint x: 588, startPoint y: 473, endPoint x: 602, endPoint y: 437, distance: 38.9
click at [602, 437] on div "Rota 6 - Placa SJG7J82 15963 - PASTELARIA DA JANAIN Janela de atendimento Grade…" at bounding box center [742, 355] width 1484 height 710
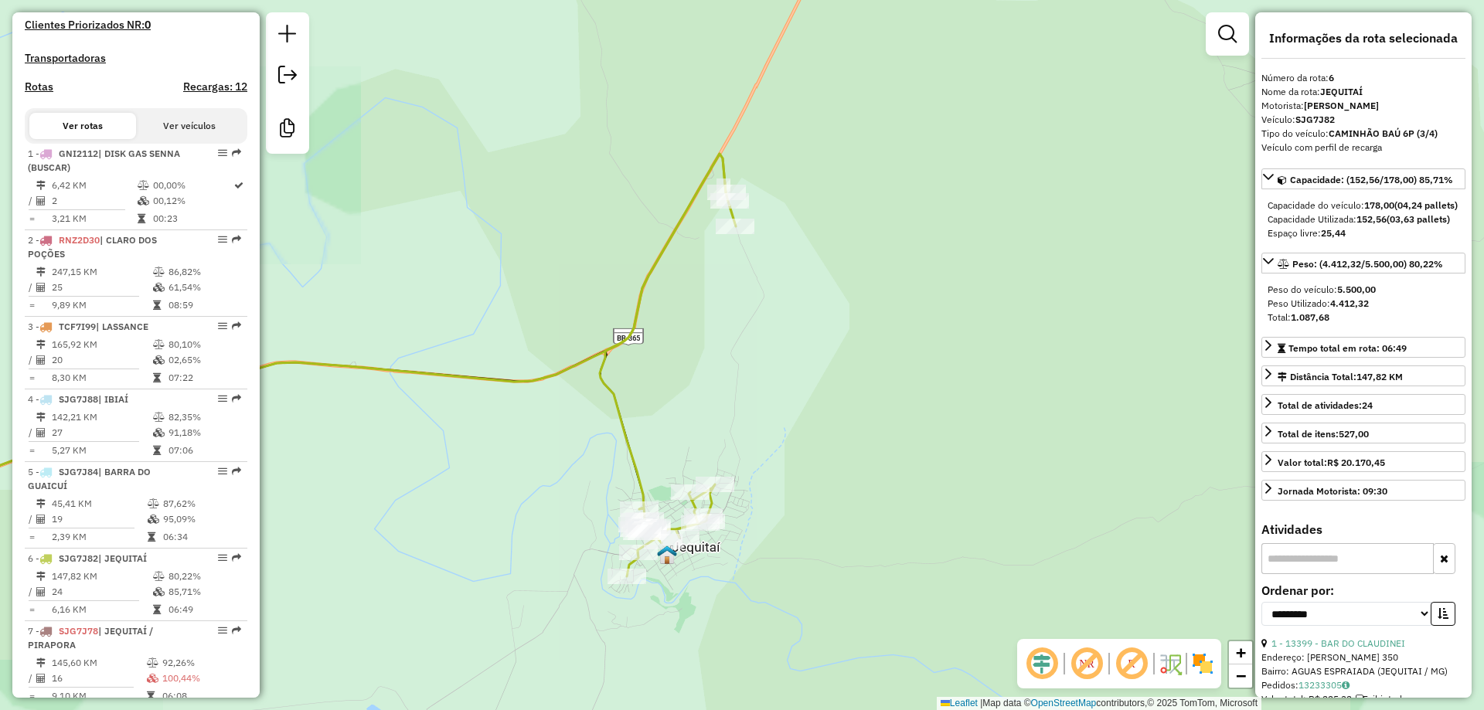
click at [614, 431] on div "Janela de atendimento Grade de atendimento Capacidade Transportadoras Veículos …" at bounding box center [742, 355] width 1484 height 710
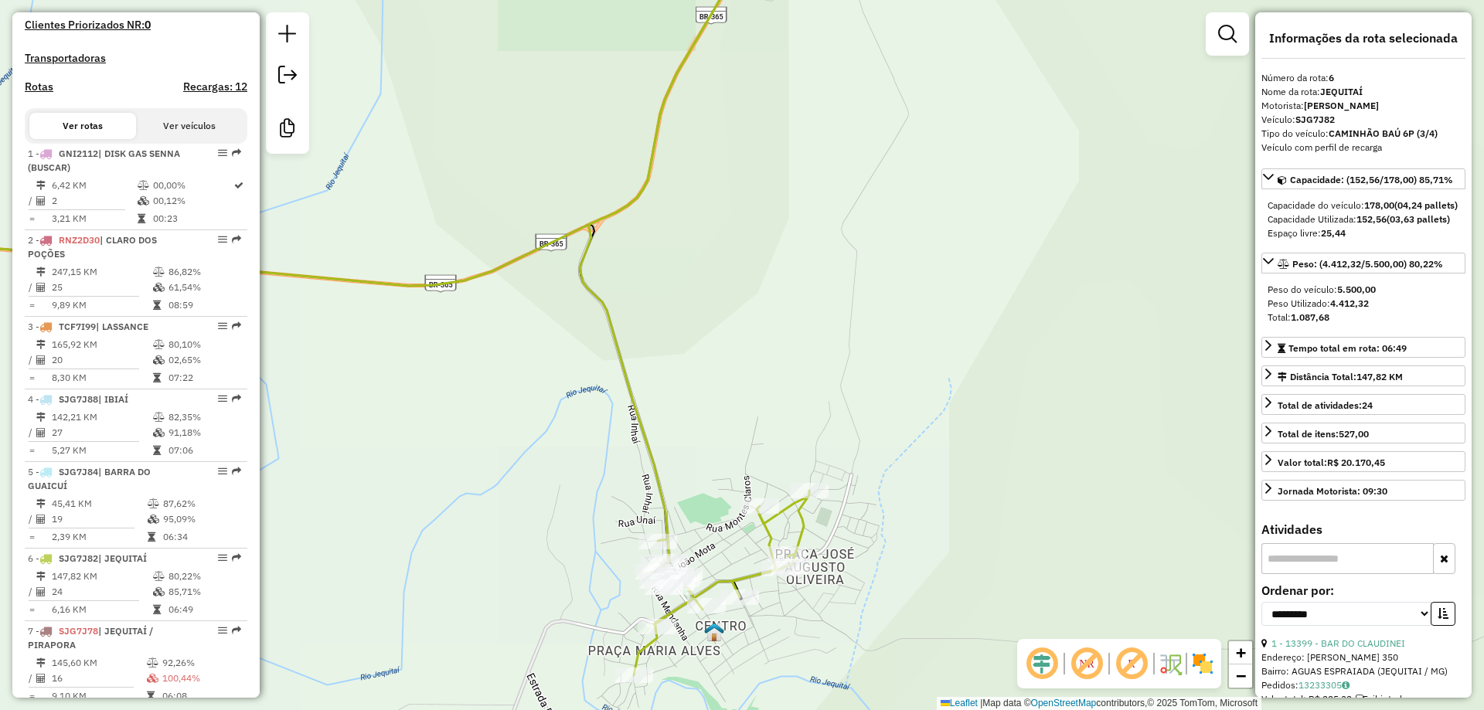
drag, startPoint x: 611, startPoint y: 436, endPoint x: 606, endPoint y: 389, distance: 46.7
click at [606, 389] on div "Janela de atendimento Grade de atendimento Capacidade Transportadoras Veículos …" at bounding box center [742, 355] width 1484 height 710
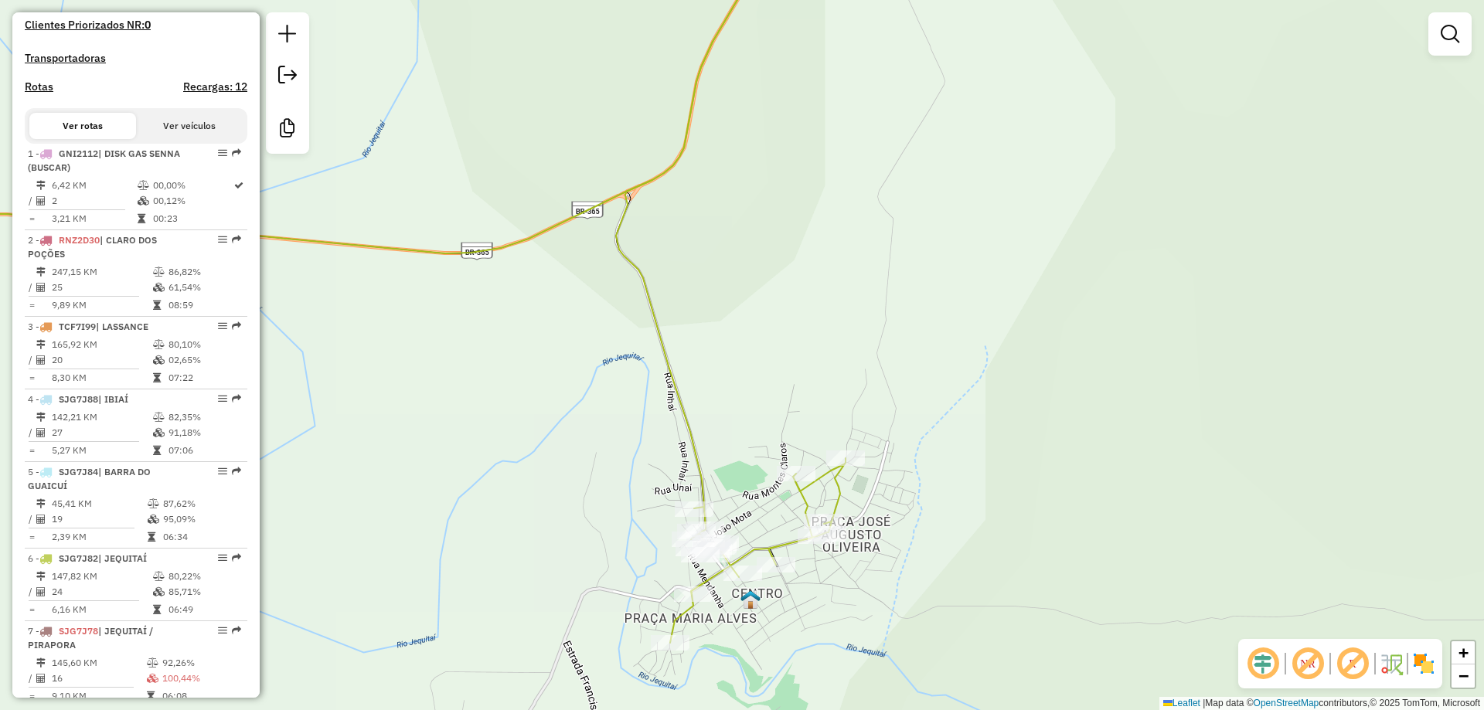
drag, startPoint x: 631, startPoint y: 410, endPoint x: 665, endPoint y: 370, distance: 53.1
click at [665, 370] on icon at bounding box center [752, 269] width 272 height 746
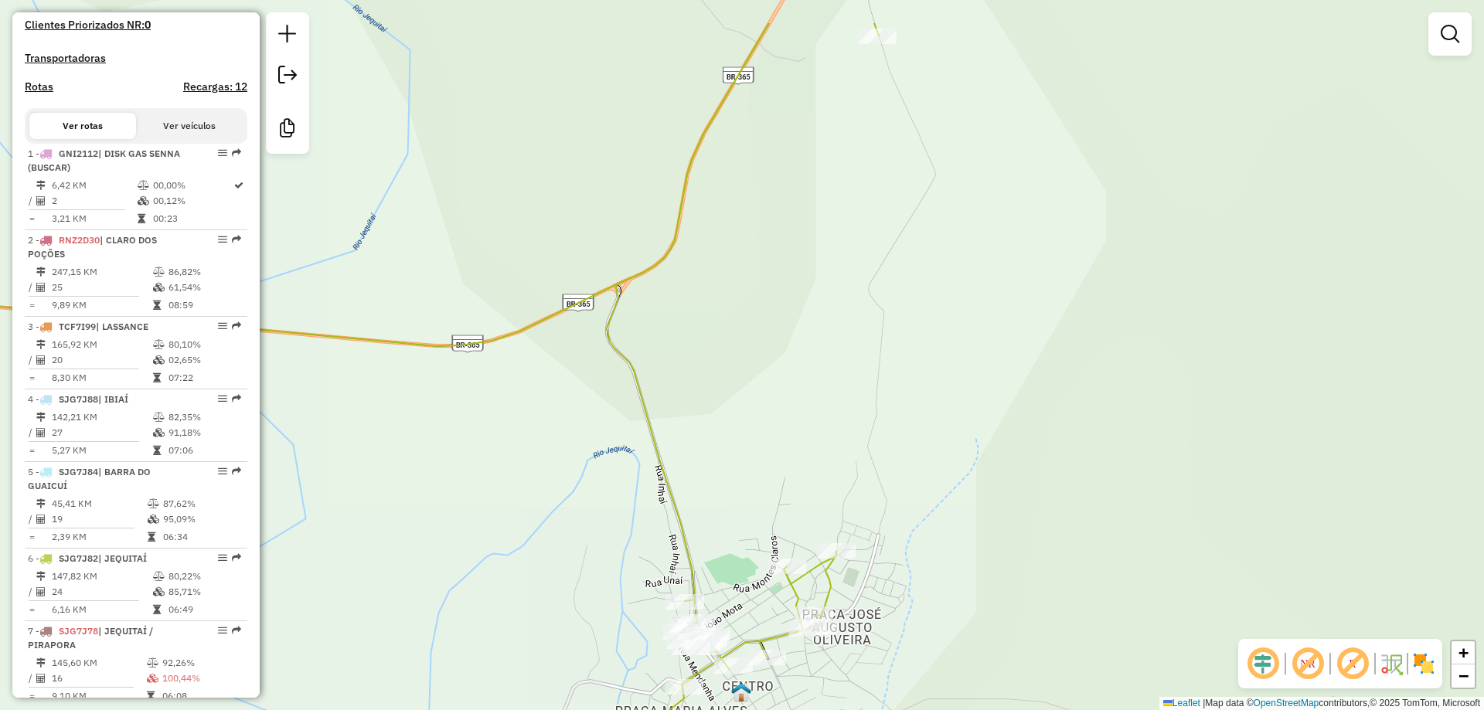
drag, startPoint x: 672, startPoint y: 386, endPoint x: 654, endPoint y: 589, distance: 203.2
click at [654, 594] on icon at bounding box center [743, 379] width 272 height 712
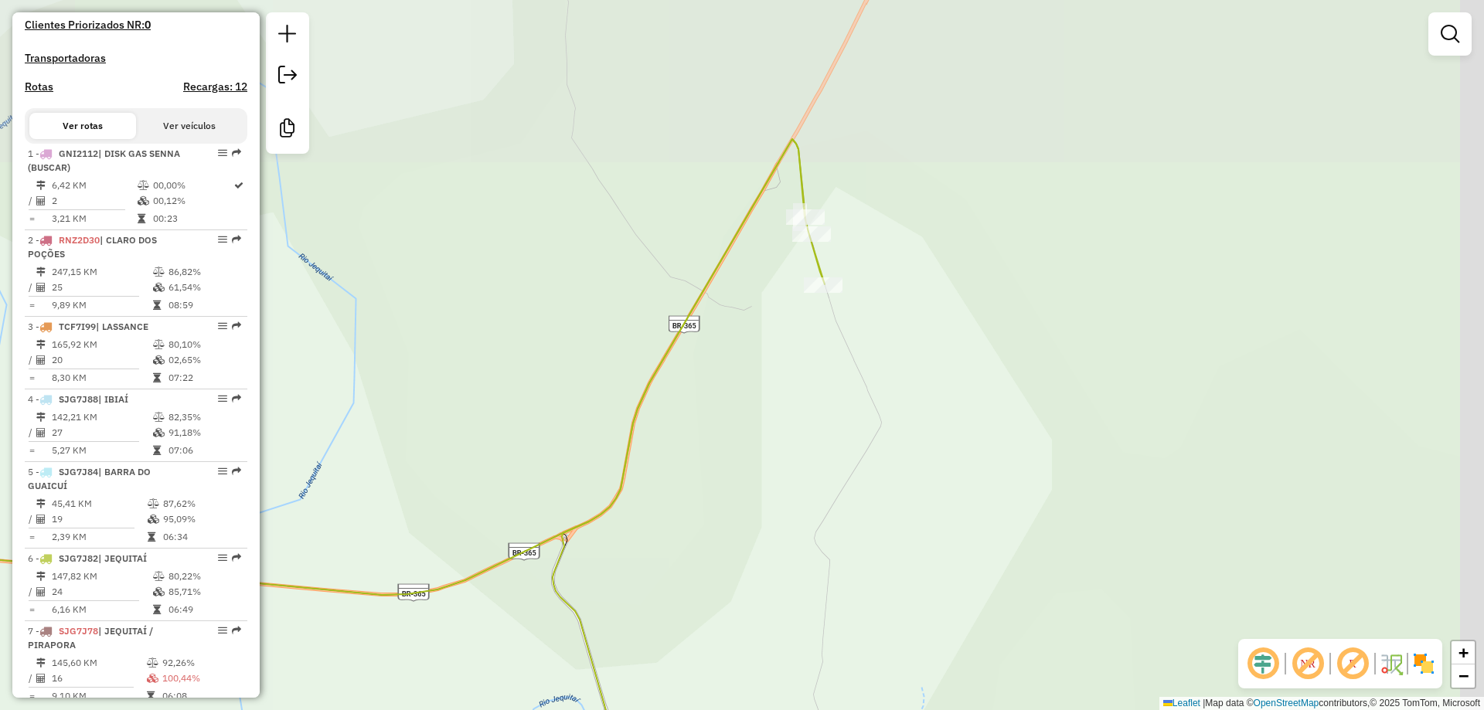
drag, startPoint x: 738, startPoint y: 390, endPoint x: 669, endPoint y: 569, distance: 191.3
click at [669, 569] on div "Janela de atendimento Grade de atendimento Capacidade Transportadoras Veículos …" at bounding box center [742, 355] width 1484 height 710
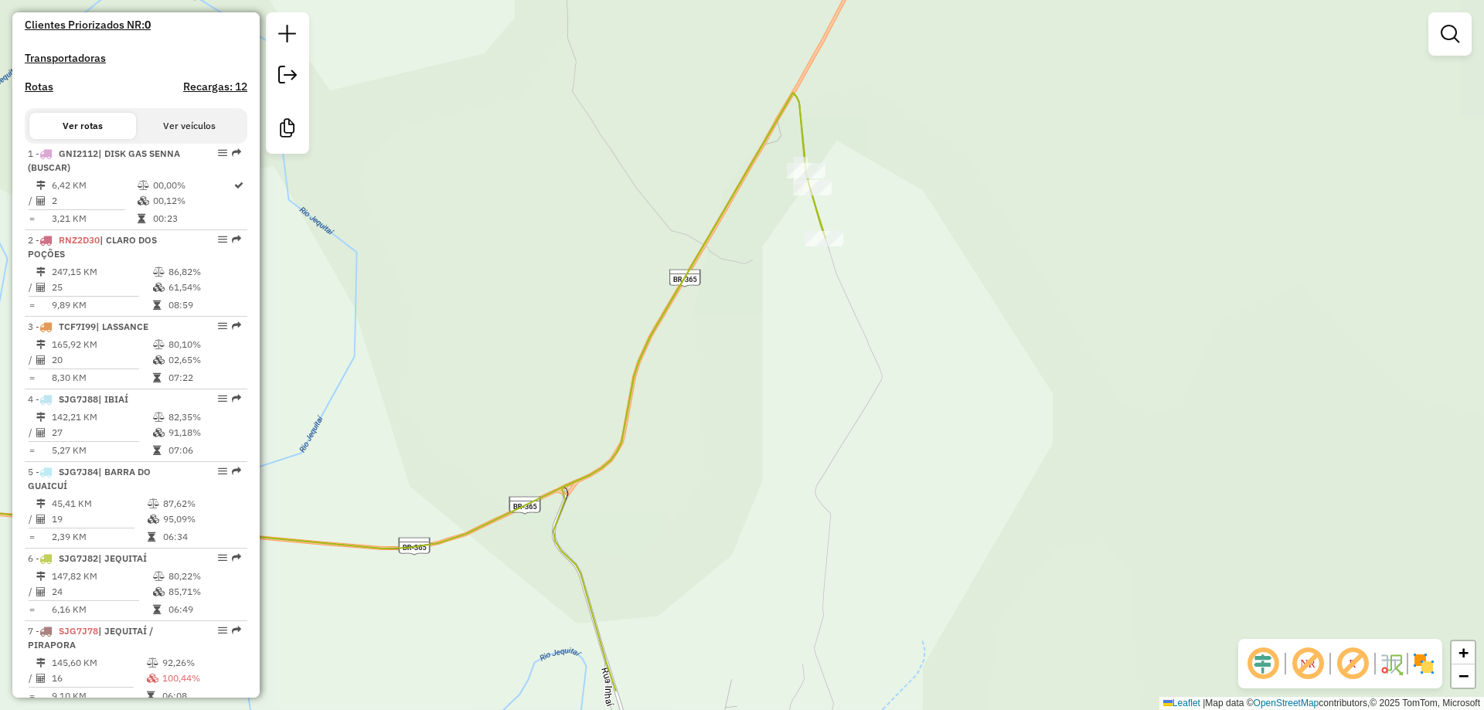
drag, startPoint x: 676, startPoint y: 446, endPoint x: 668, endPoint y: 491, distance: 46.2
click at [676, 361] on div "Janela de atendimento Grade de atendimento Capacidade Transportadoras Veículos …" at bounding box center [742, 355] width 1484 height 710
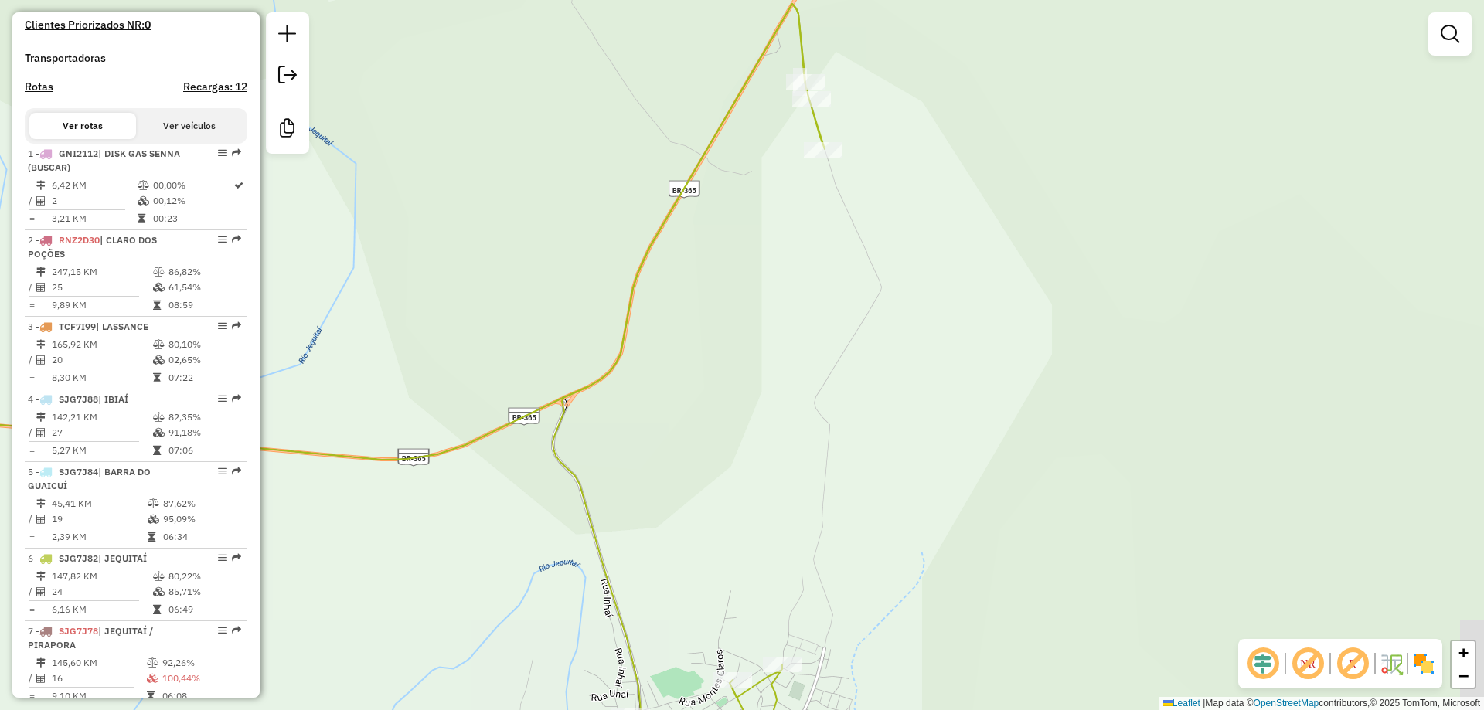
drag, startPoint x: 676, startPoint y: 410, endPoint x: 668, endPoint y: 390, distance: 21.5
click at [674, 359] on div "Janela de atendimento Grade de atendimento Capacidade Transportadoras Veículos …" at bounding box center [742, 355] width 1484 height 710
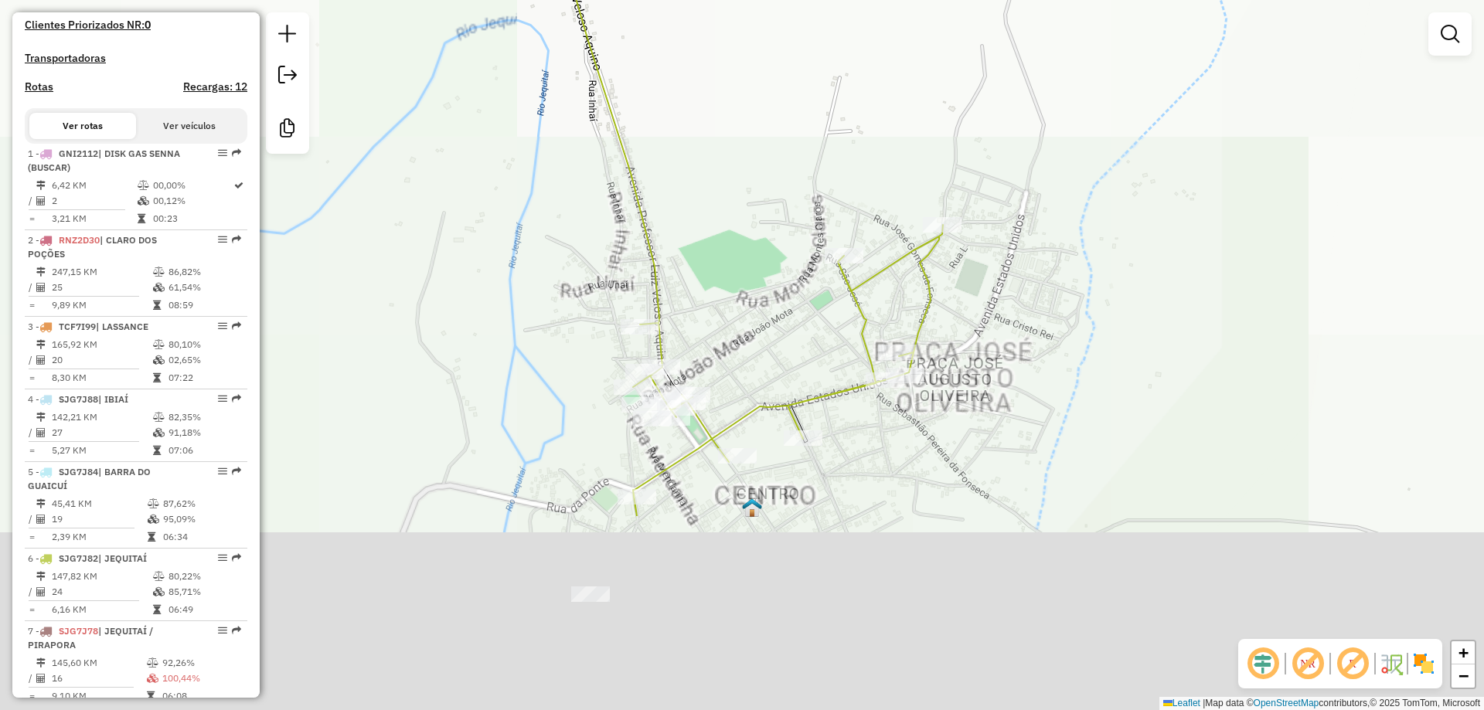
drag, startPoint x: 650, startPoint y: 551, endPoint x: 664, endPoint y: 286, distance: 265.4
click at [664, 286] on icon at bounding box center [713, 90] width 459 height 852
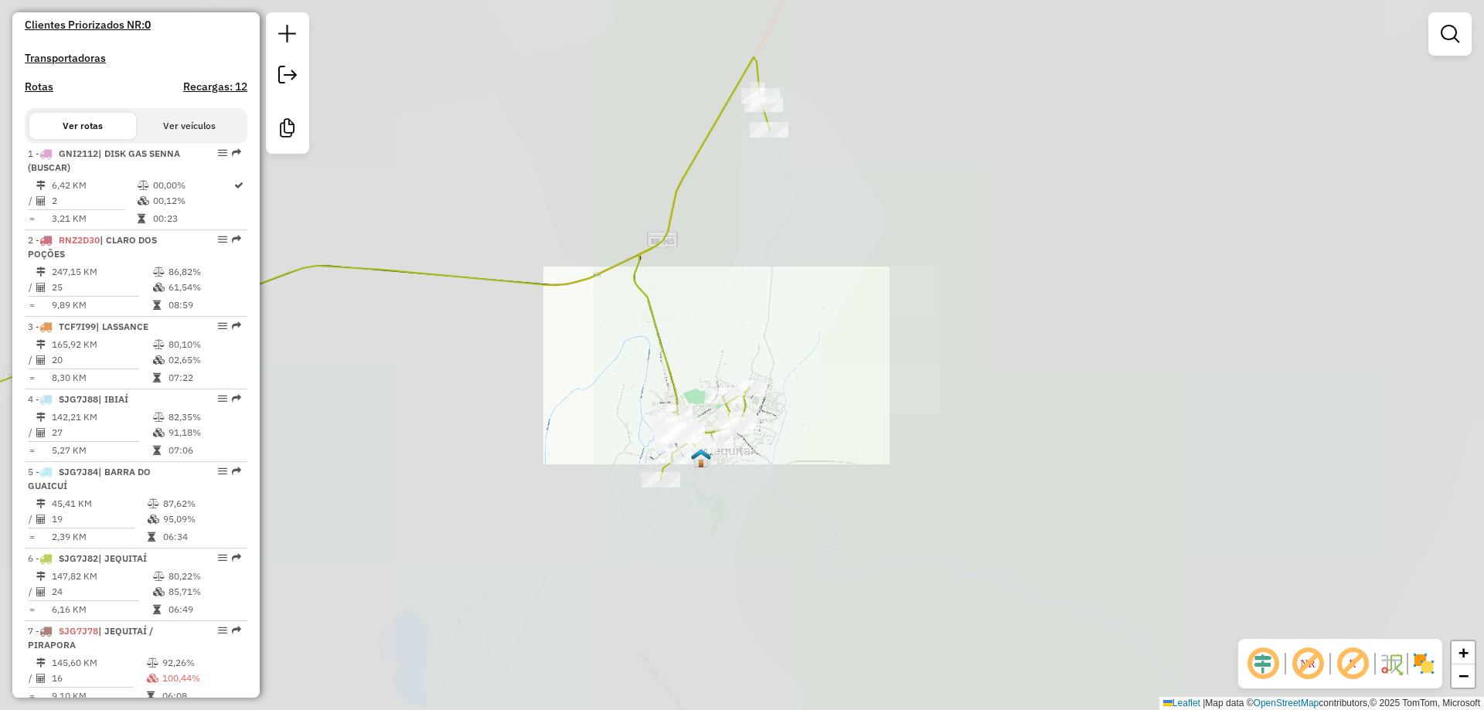
drag, startPoint x: 596, startPoint y: 338, endPoint x: 589, endPoint y: 417, distance: 79.9
click at [589, 416] on div "Janela de atendimento Grade de atendimento Capacidade Transportadoras Veículos …" at bounding box center [742, 355] width 1484 height 710
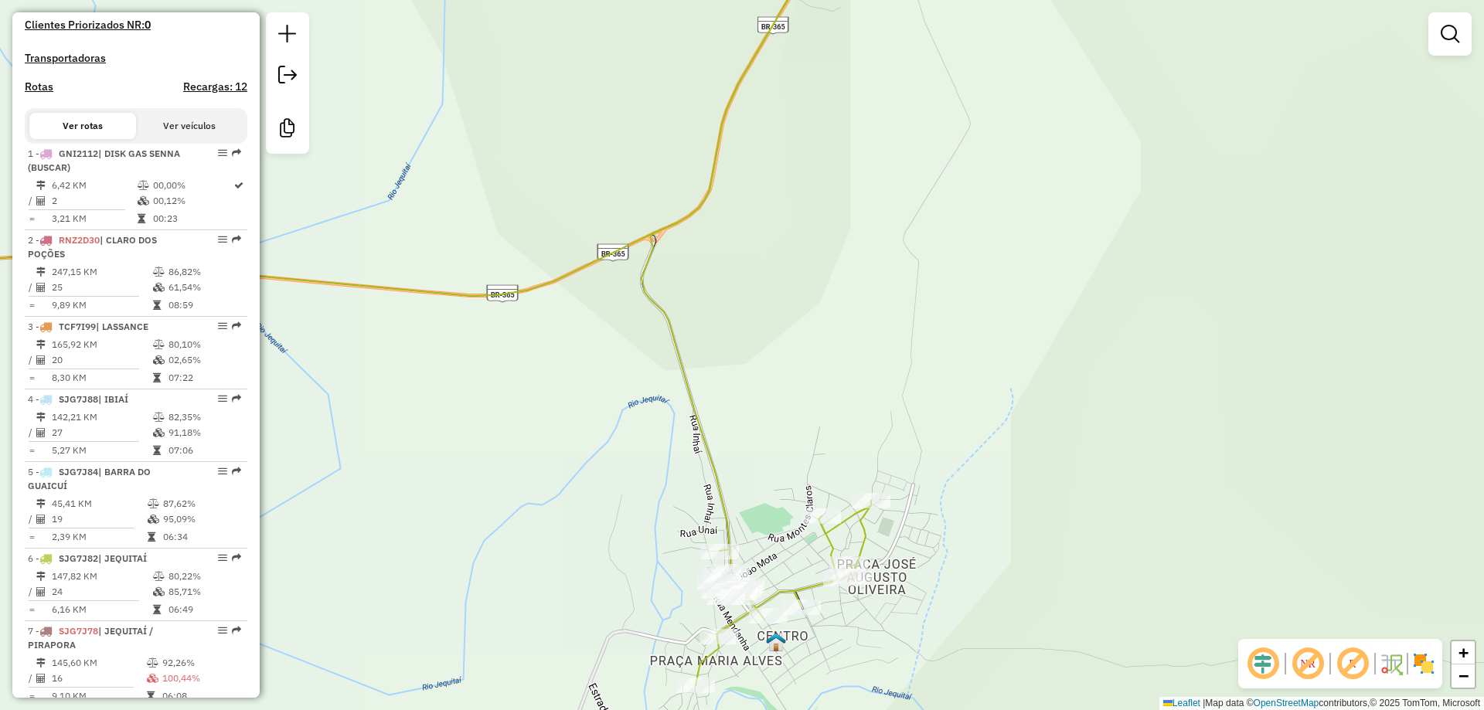
drag, startPoint x: 589, startPoint y: 460, endPoint x: 600, endPoint y: 430, distance: 31.6
click at [600, 430] on div "Janela de atendimento Grade de atendimento Capacidade Transportadoras Veículos …" at bounding box center [742, 355] width 1484 height 710
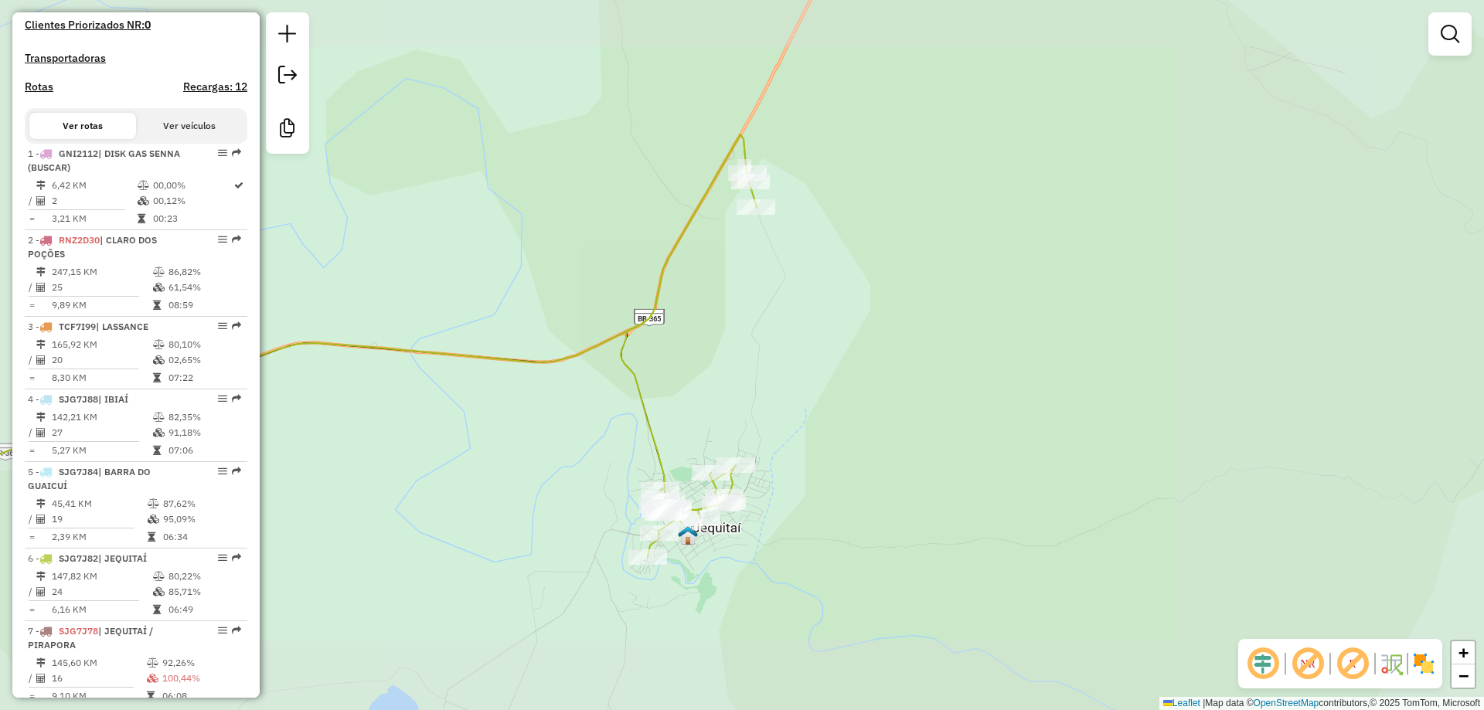
drag, startPoint x: 599, startPoint y: 458, endPoint x: 599, endPoint y: 506, distance: 47.9
click at [599, 506] on div "Janela de atendimento Grade de atendimento Capacidade Transportadoras Veículos …" at bounding box center [742, 355] width 1484 height 710
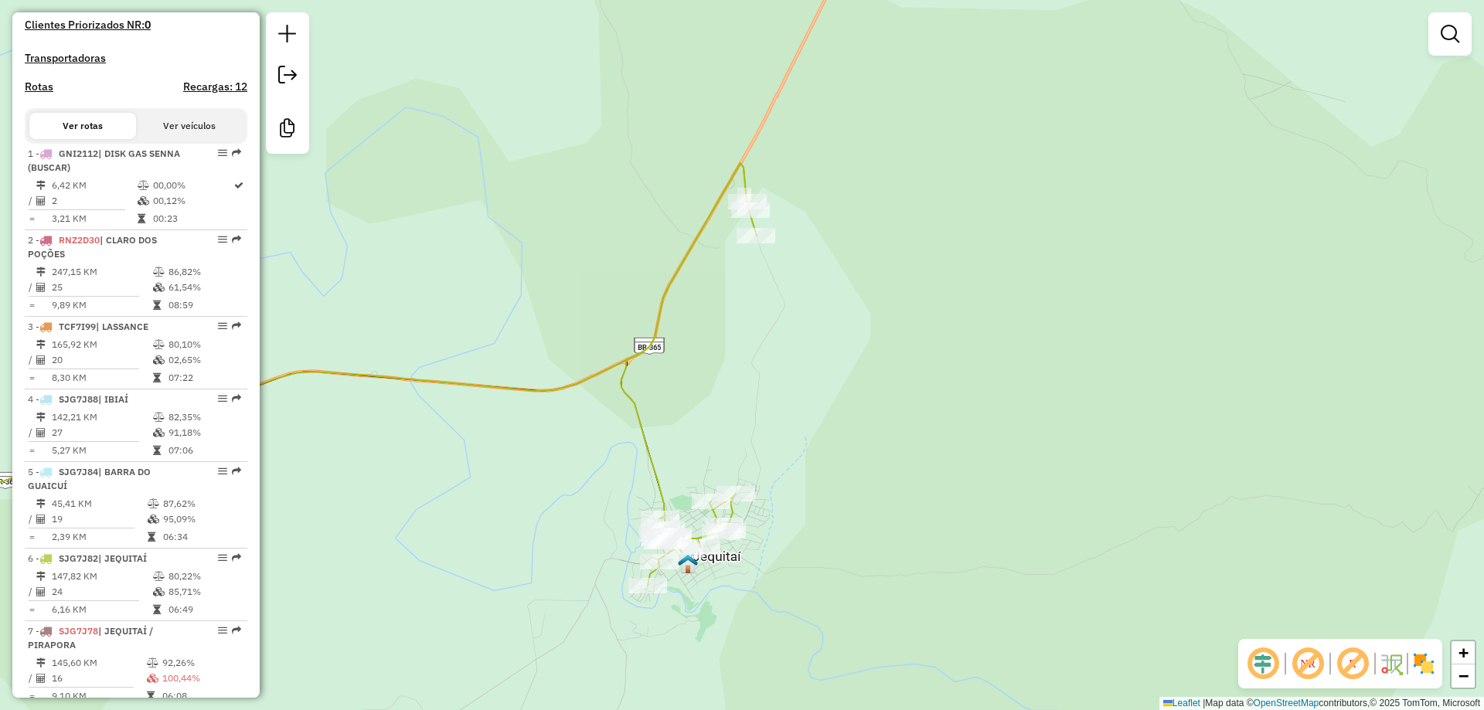
drag, startPoint x: 606, startPoint y: 461, endPoint x: 607, endPoint y: 505, distance: 43.3
click at [607, 505] on div "Janela de atendimento Grade de atendimento Capacidade Transportadoras Veículos …" at bounding box center [742, 355] width 1484 height 710
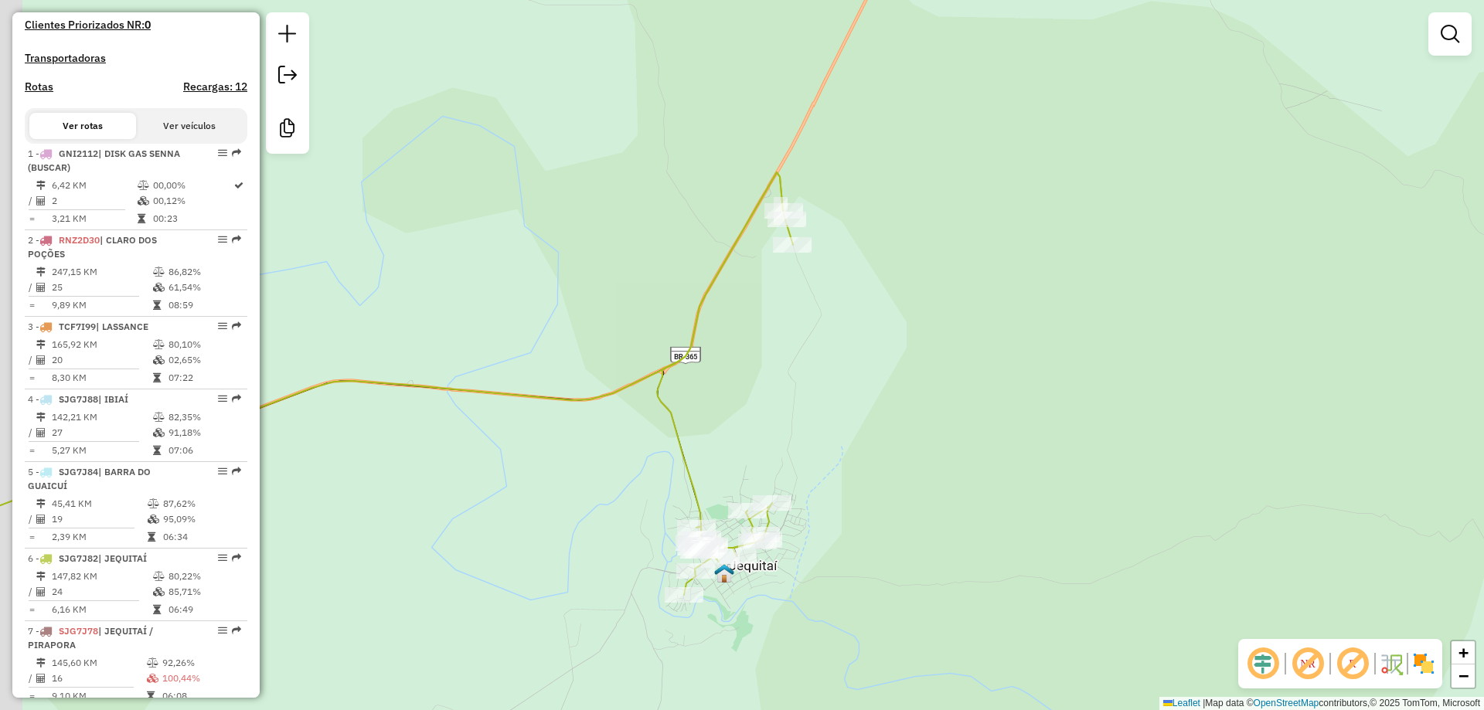
drag, startPoint x: 632, startPoint y: 497, endPoint x: 643, endPoint y: 437, distance: 60.5
click at [646, 442] on div "Janela de atendimento Grade de atendimento Capacidade Transportadoras Veículos …" at bounding box center [742, 355] width 1484 height 710
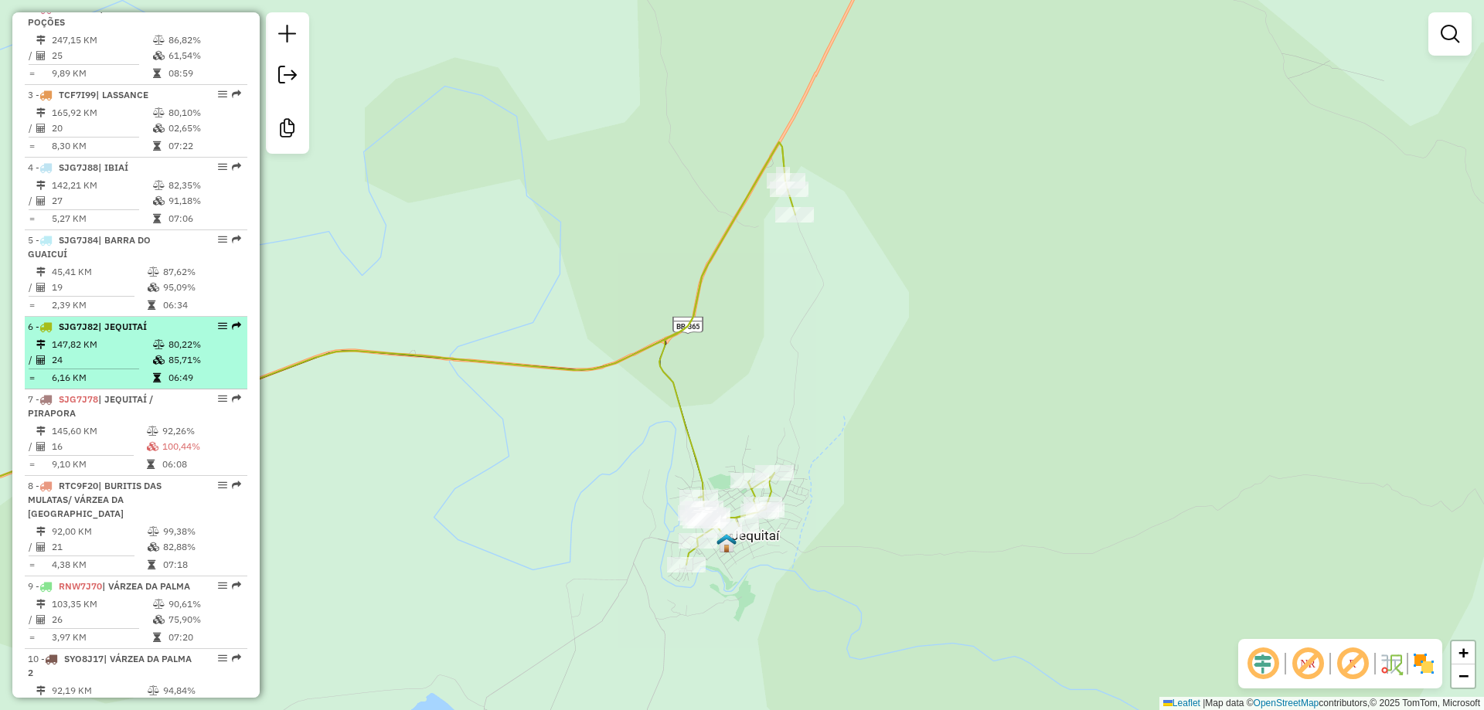
scroll to position [792, 0]
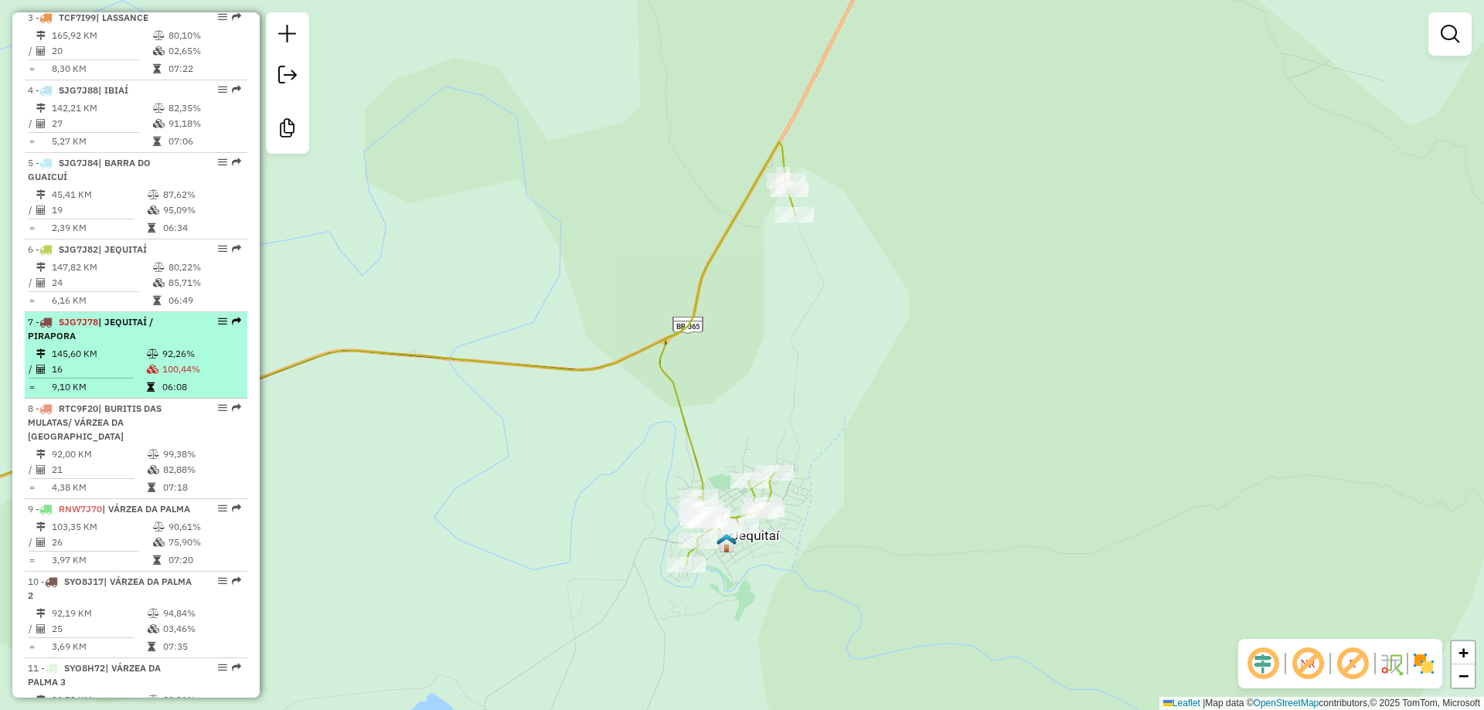
click at [112, 343] on div "7 - SJG7J78 | JEQUITAÍ / PIRAPORA" at bounding box center [110, 329] width 164 height 28
select select "**********"
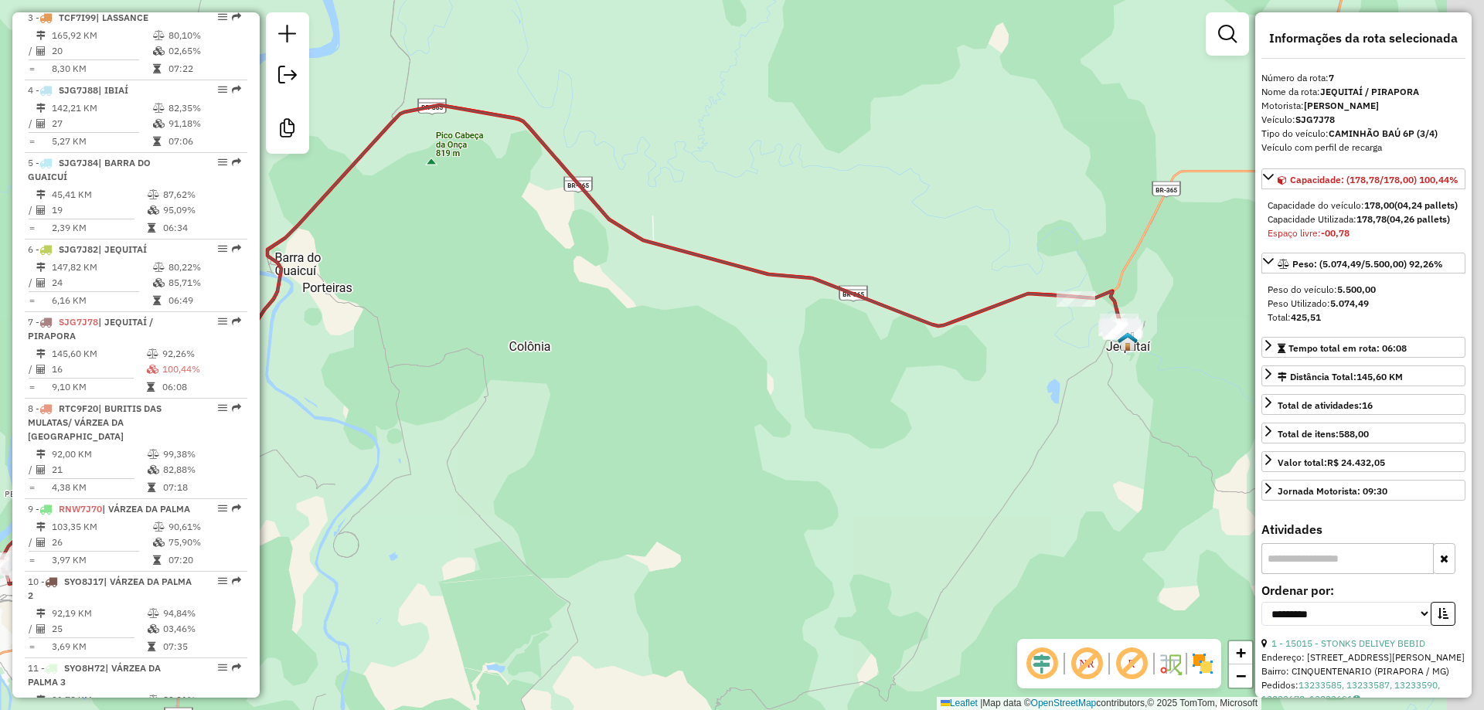
drag, startPoint x: 852, startPoint y: 384, endPoint x: 824, endPoint y: 406, distance: 34.6
click at [573, 436] on div "Janela de atendimento Grade de atendimento Capacidade Transportadoras Veículos …" at bounding box center [742, 355] width 1484 height 710
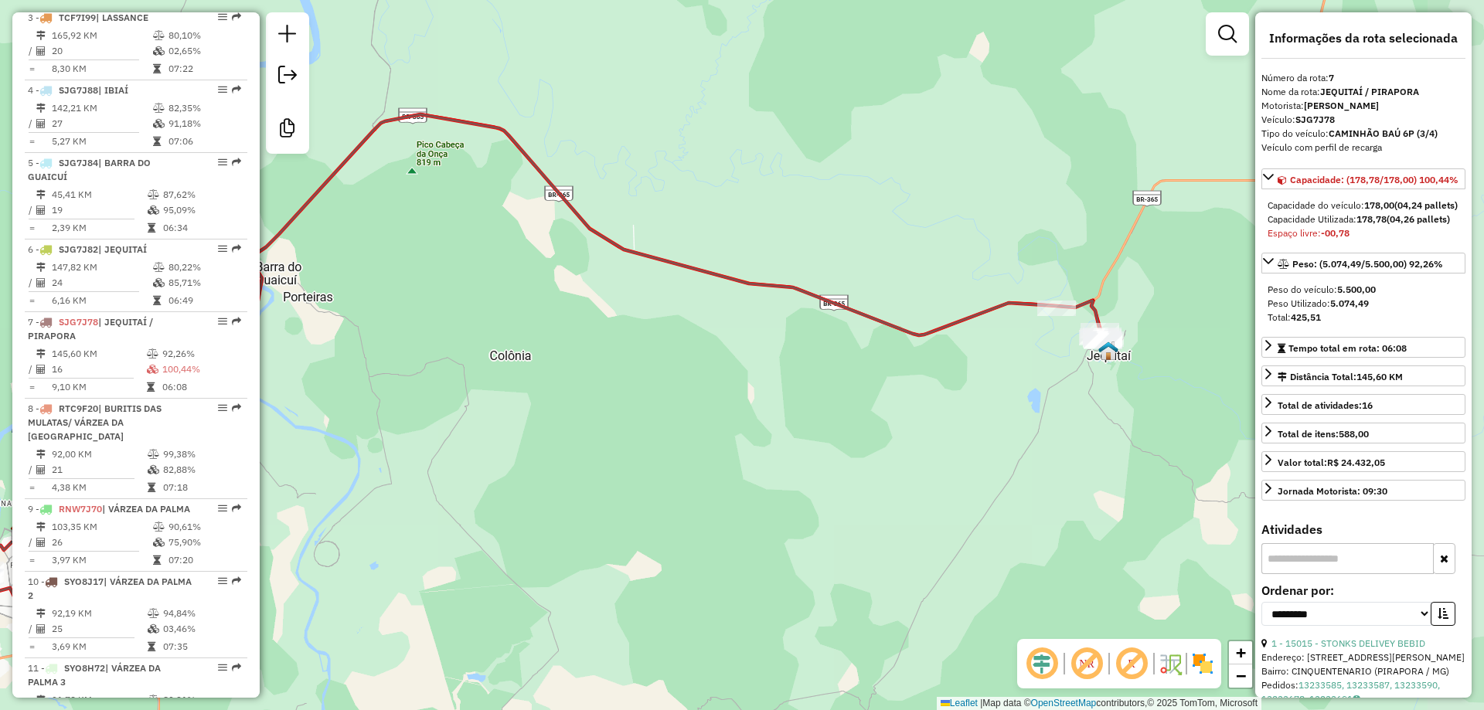
drag, startPoint x: 881, startPoint y: 399, endPoint x: 499, endPoint y: 498, distance: 394.5
click at [499, 498] on div "Janela de atendimento Grade de atendimento Capacidade Transportadoras Veículos …" at bounding box center [742, 355] width 1484 height 710
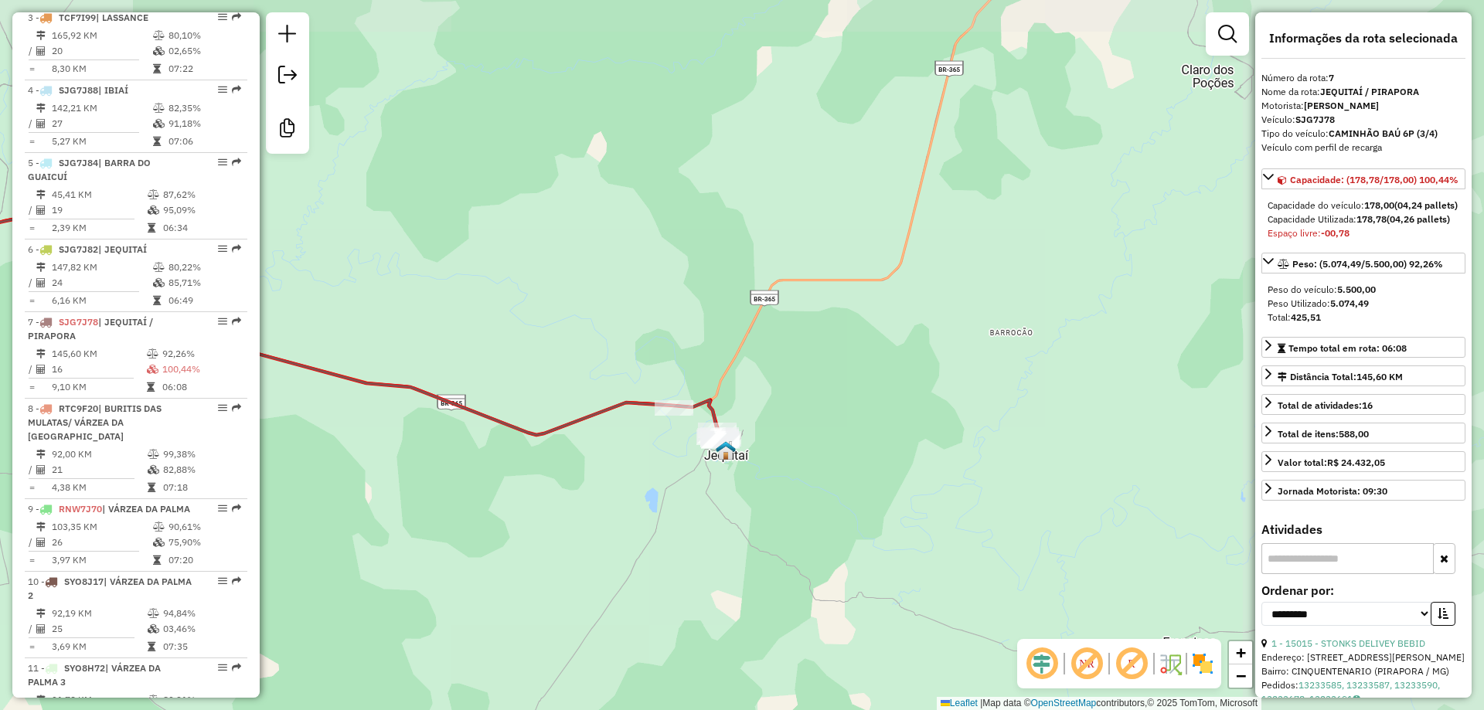
drag, startPoint x: 335, startPoint y: 563, endPoint x: 753, endPoint y: 427, distance: 440.1
click at [753, 427] on div "Janela de atendimento Grade de atendimento Capacidade Transportadoras Veículos …" at bounding box center [742, 355] width 1484 height 710
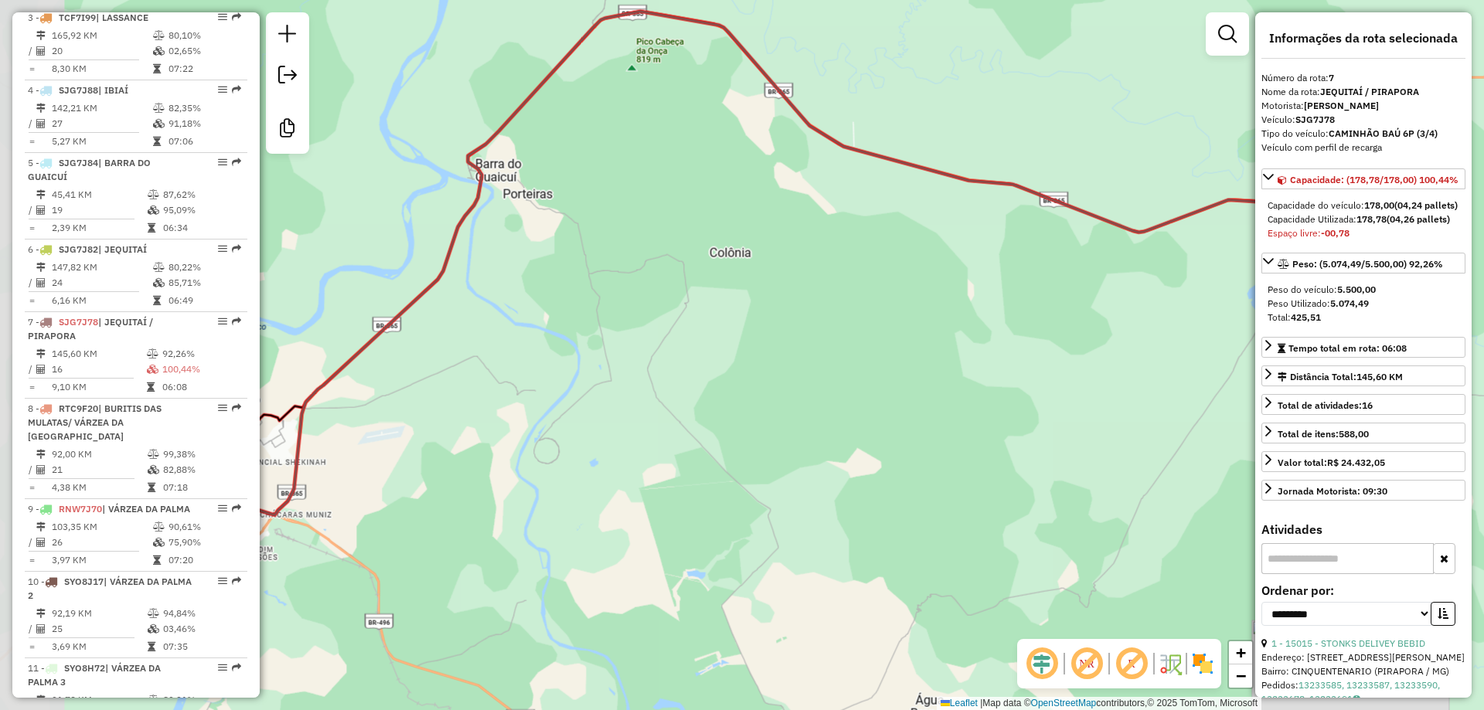
drag, startPoint x: 583, startPoint y: 476, endPoint x: 801, endPoint y: 396, distance: 231.5
click at [695, 424] on div "Janela de atendimento Grade de atendimento Capacidade Transportadoras Veículos …" at bounding box center [742, 355] width 1484 height 710
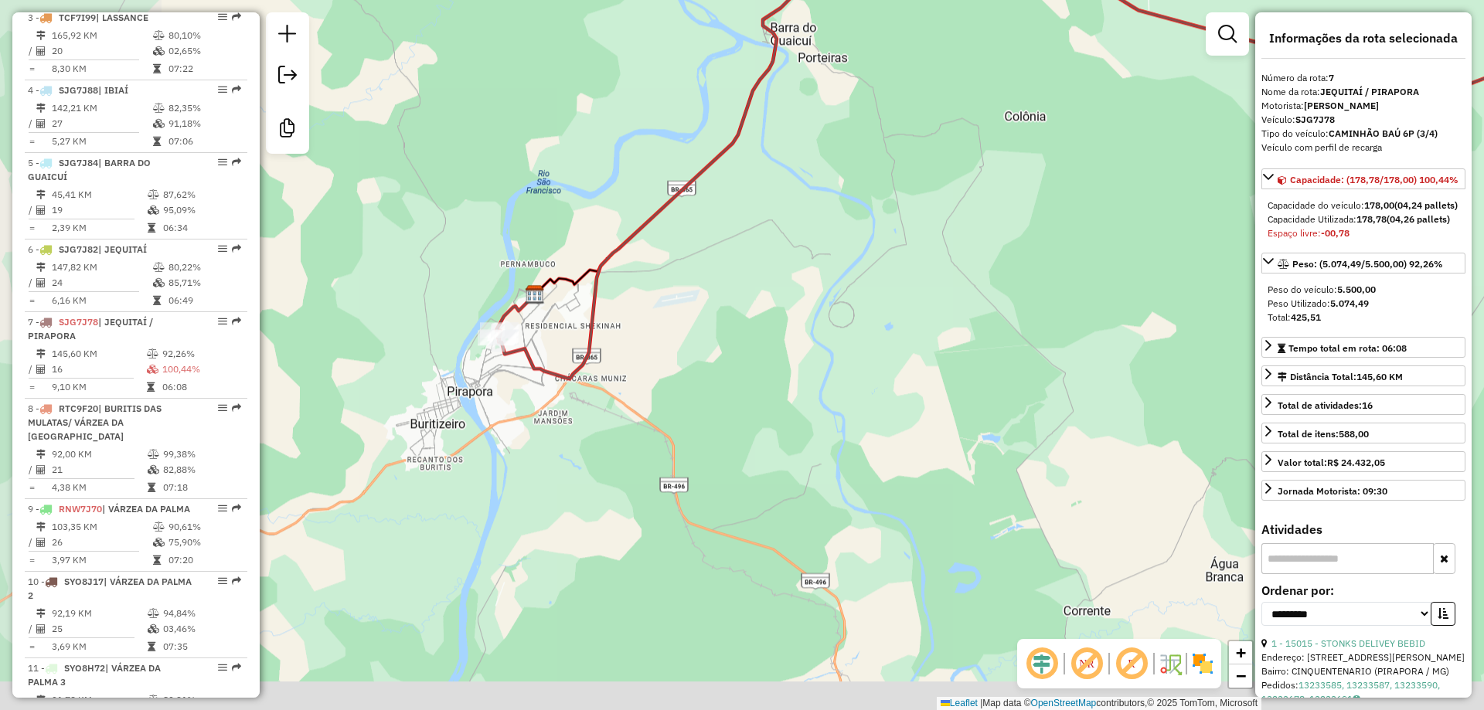
click at [542, 489] on div "Janela de atendimento Grade de atendimento Capacidade Transportadoras Veículos …" at bounding box center [742, 355] width 1484 height 710
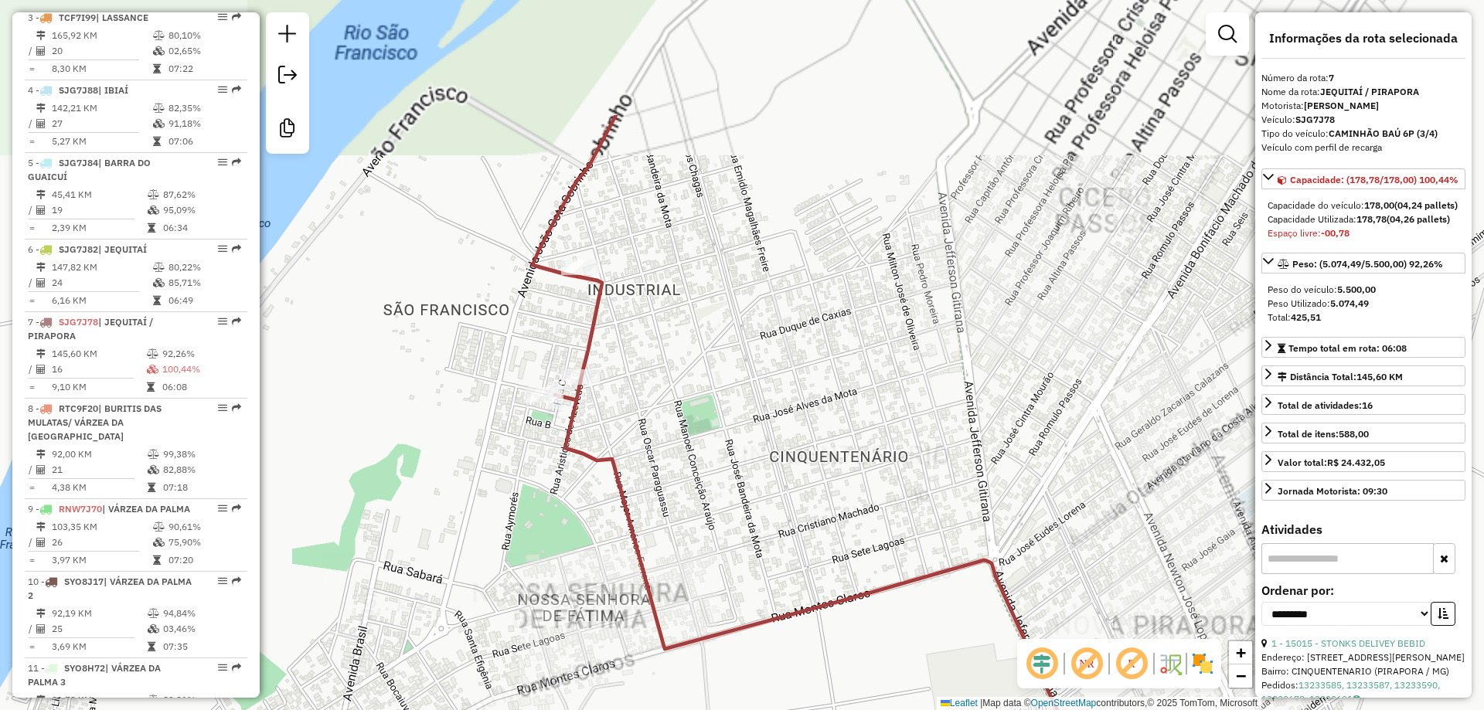
drag, startPoint x: 765, startPoint y: 233, endPoint x: 769, endPoint y: 440, distance: 207.1
click at [769, 440] on div "Janela de atendimento Grade de atendimento Capacidade Transportadoras Veículos …" at bounding box center [742, 355] width 1484 height 710
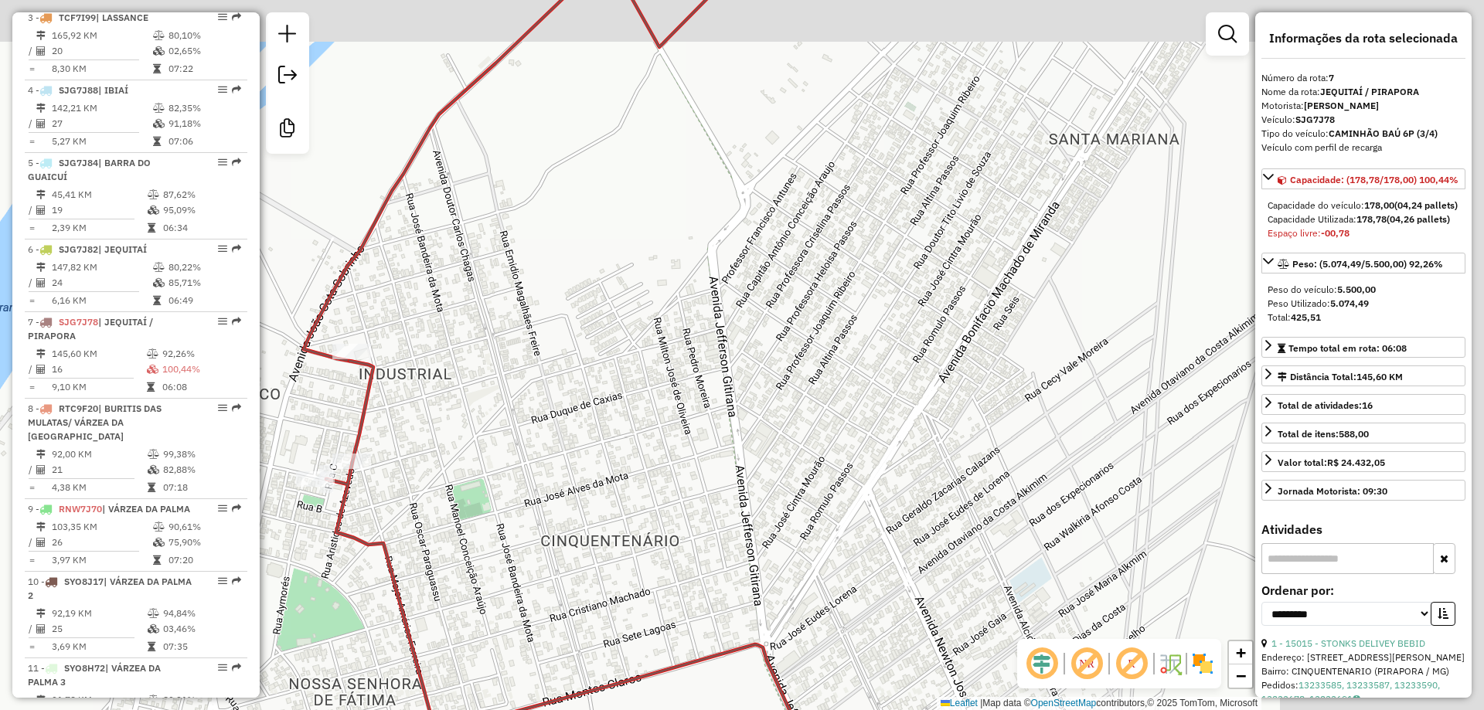
drag, startPoint x: 963, startPoint y: 328, endPoint x: 679, endPoint y: 396, distance: 291.4
click at [709, 396] on div "Janela de atendimento Grade de atendimento Capacidade Transportadoras Veículos …" at bounding box center [742, 355] width 1484 height 710
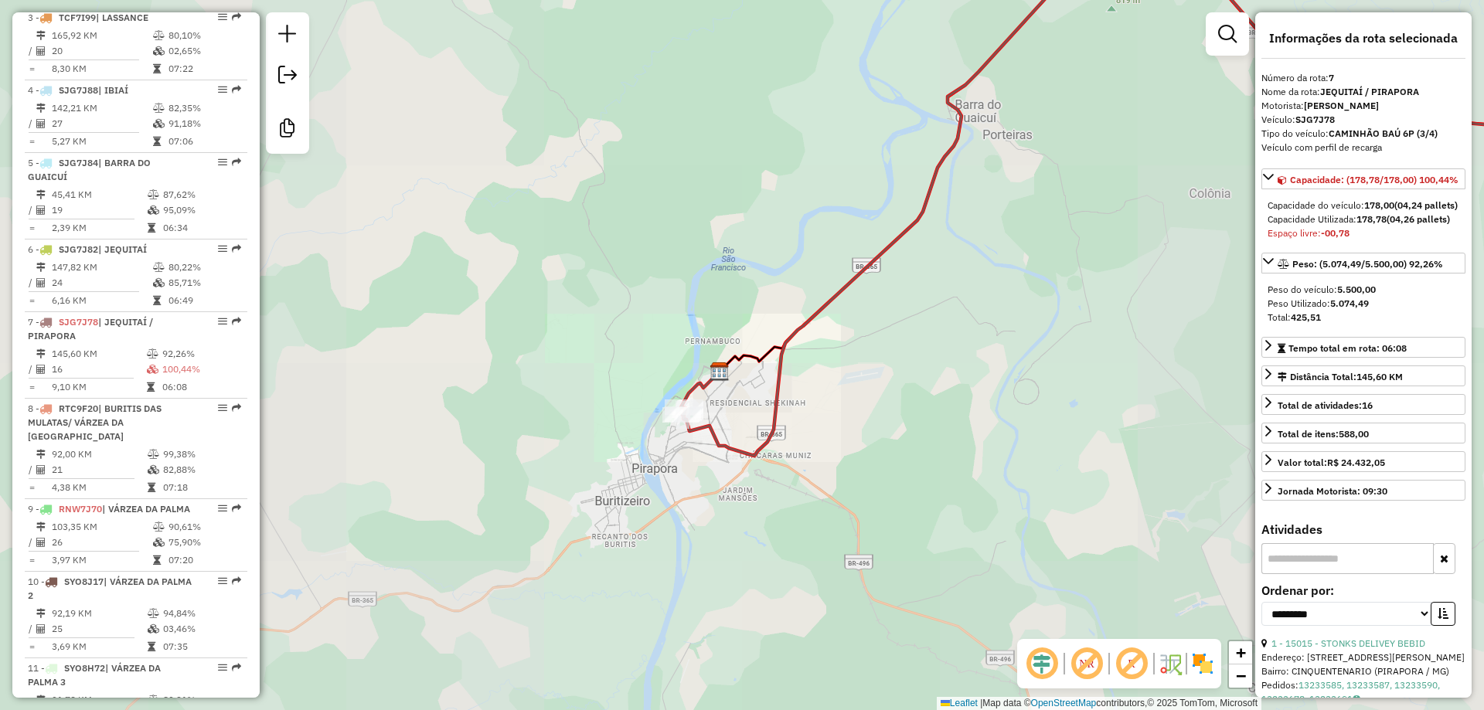
drag, startPoint x: 1039, startPoint y: 320, endPoint x: 779, endPoint y: 407, distance: 273.9
click at [575, 455] on div "Janela de atendimento Grade de atendimento Capacidade Transportadoras Veículos …" at bounding box center [742, 355] width 1484 height 710
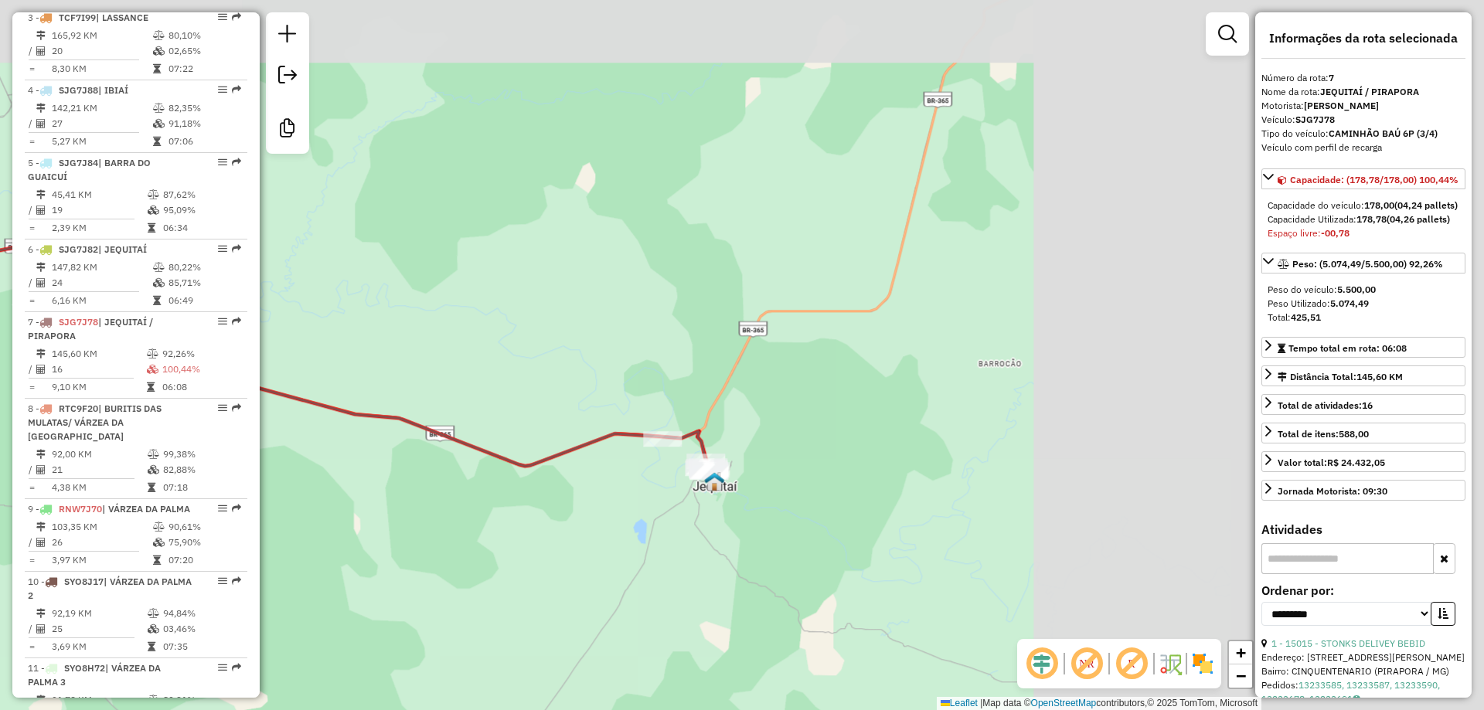
drag, startPoint x: 651, startPoint y: 448, endPoint x: 450, endPoint y: 505, distance: 208.1
click at [417, 510] on div "Janela de atendimento Grade de atendimento Capacidade Transportadoras Veículos …" at bounding box center [742, 355] width 1484 height 710
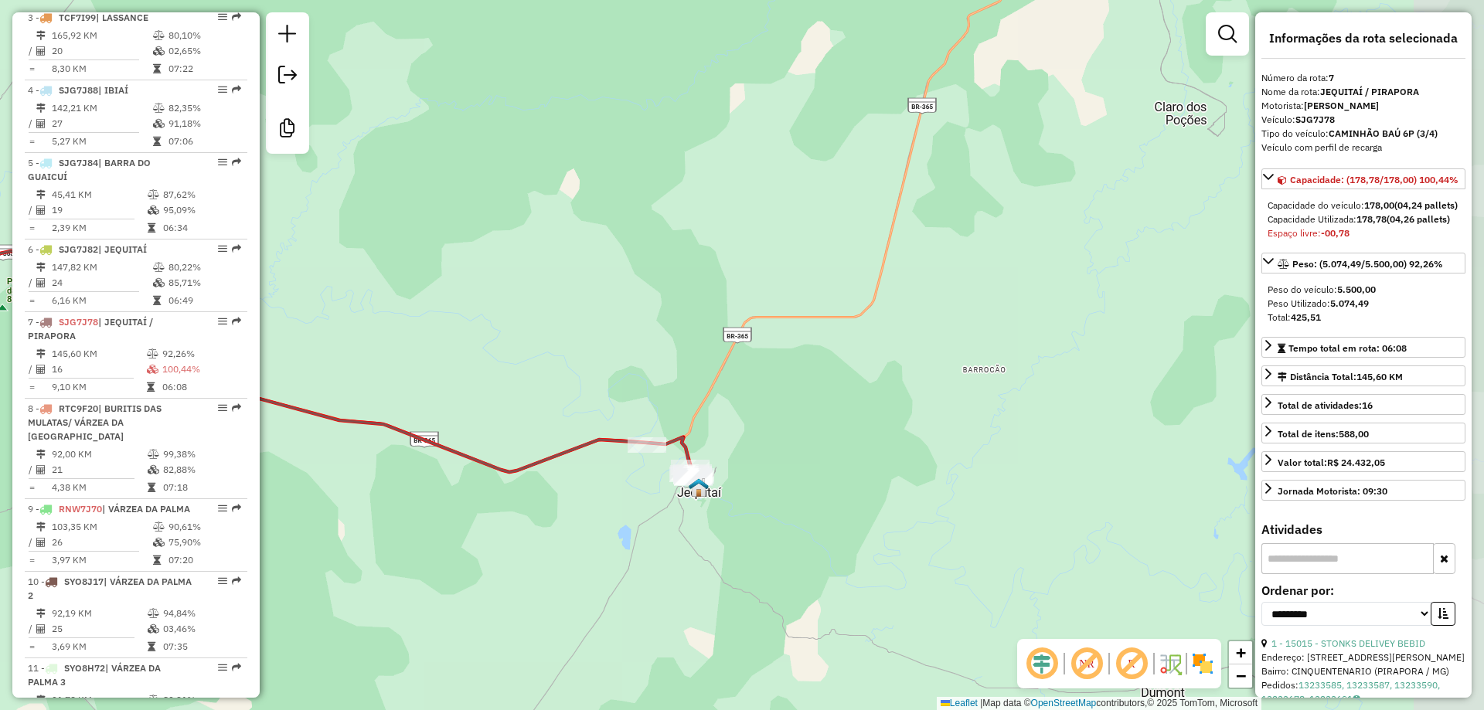
click at [539, 448] on div "Janela de atendimento Grade de atendimento Capacidade Transportadoras Veículos …" at bounding box center [742, 355] width 1484 height 710
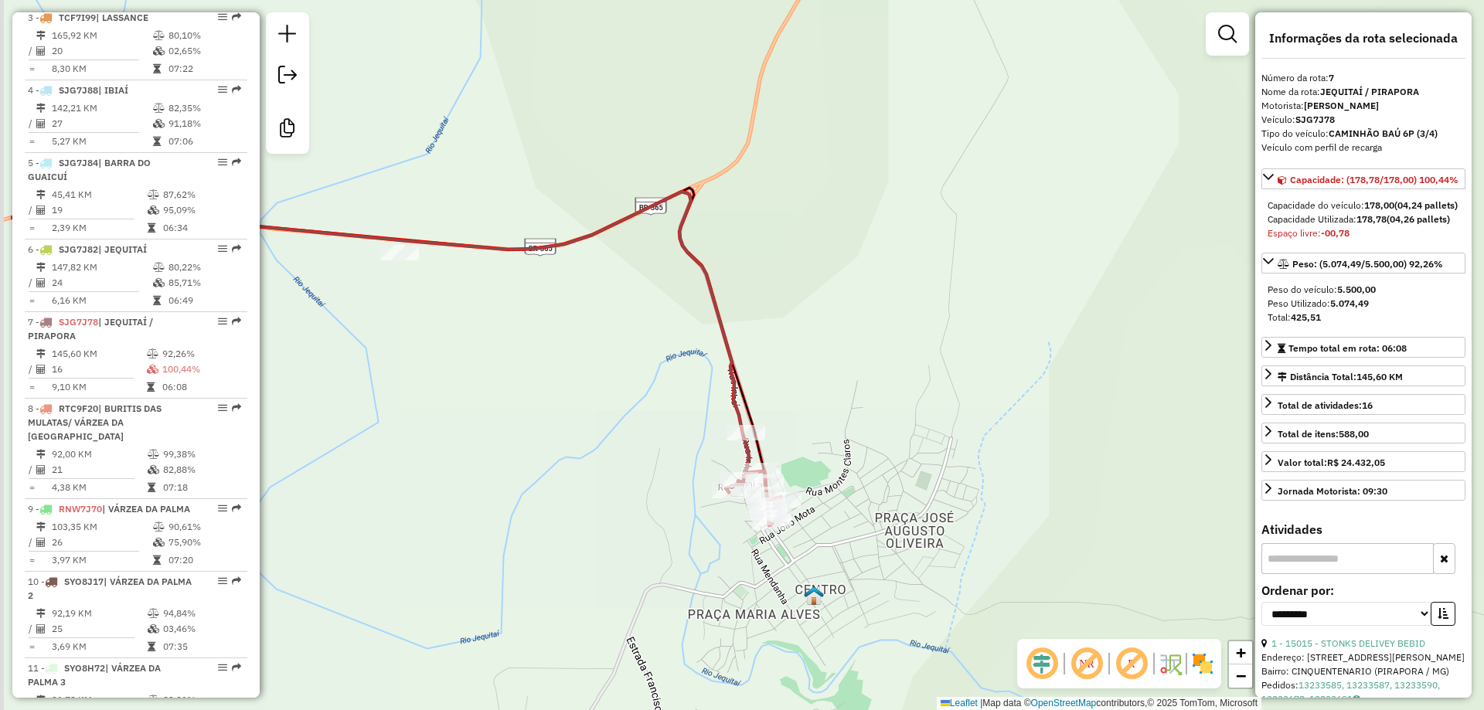
drag, startPoint x: 737, startPoint y: 403, endPoint x: 799, endPoint y: 411, distance: 62.3
click at [799, 411] on div "Janela de atendimento Grade de atendimento Capacidade Transportadoras Veículos …" at bounding box center [742, 355] width 1484 height 710
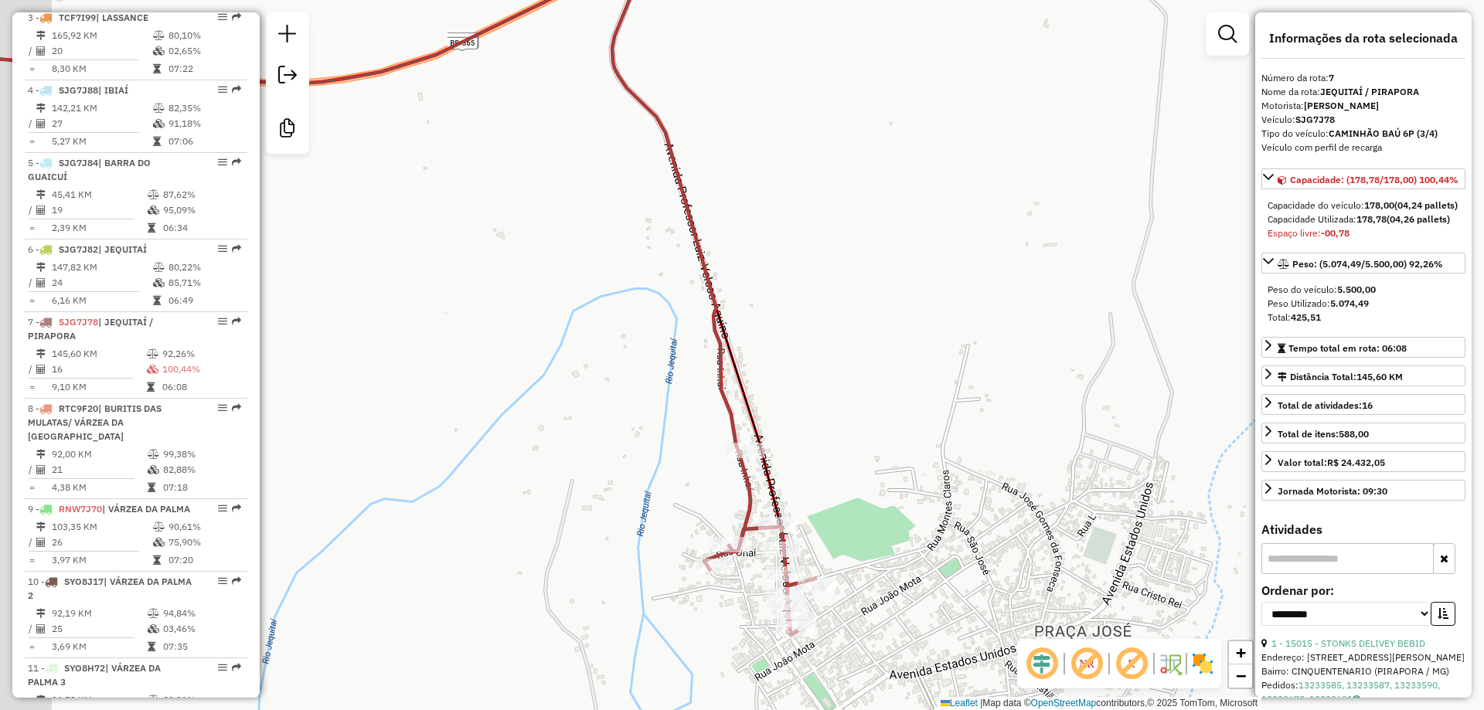
drag, startPoint x: 816, startPoint y: 416, endPoint x: 960, endPoint y: 412, distance: 143.8
click at [960, 412] on div "Janela de atendimento Grade de atendimento Capacidade Transportadoras Veículos …" at bounding box center [742, 355] width 1484 height 710
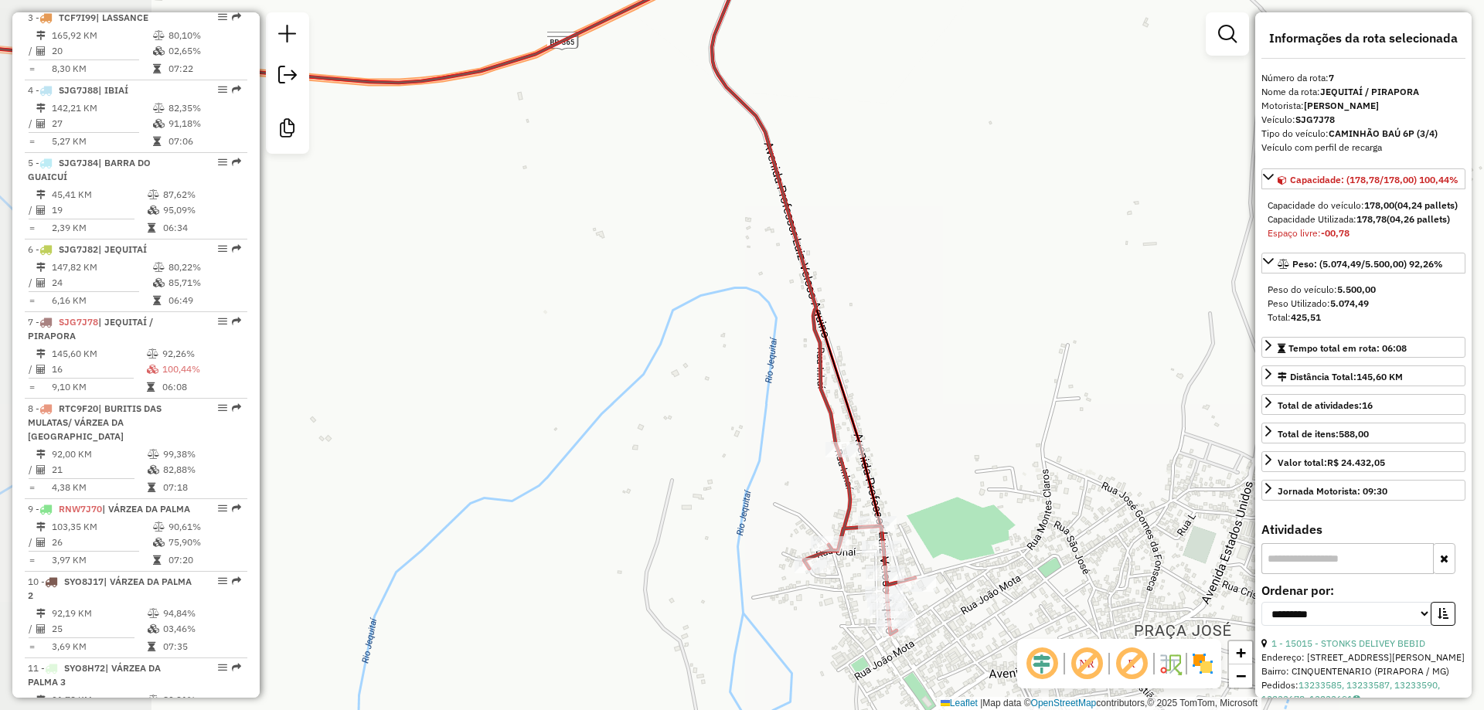
click at [960, 411] on div "Janela de atendimento Grade de atendimento Capacidade Transportadoras Veículos …" at bounding box center [742, 355] width 1484 height 710
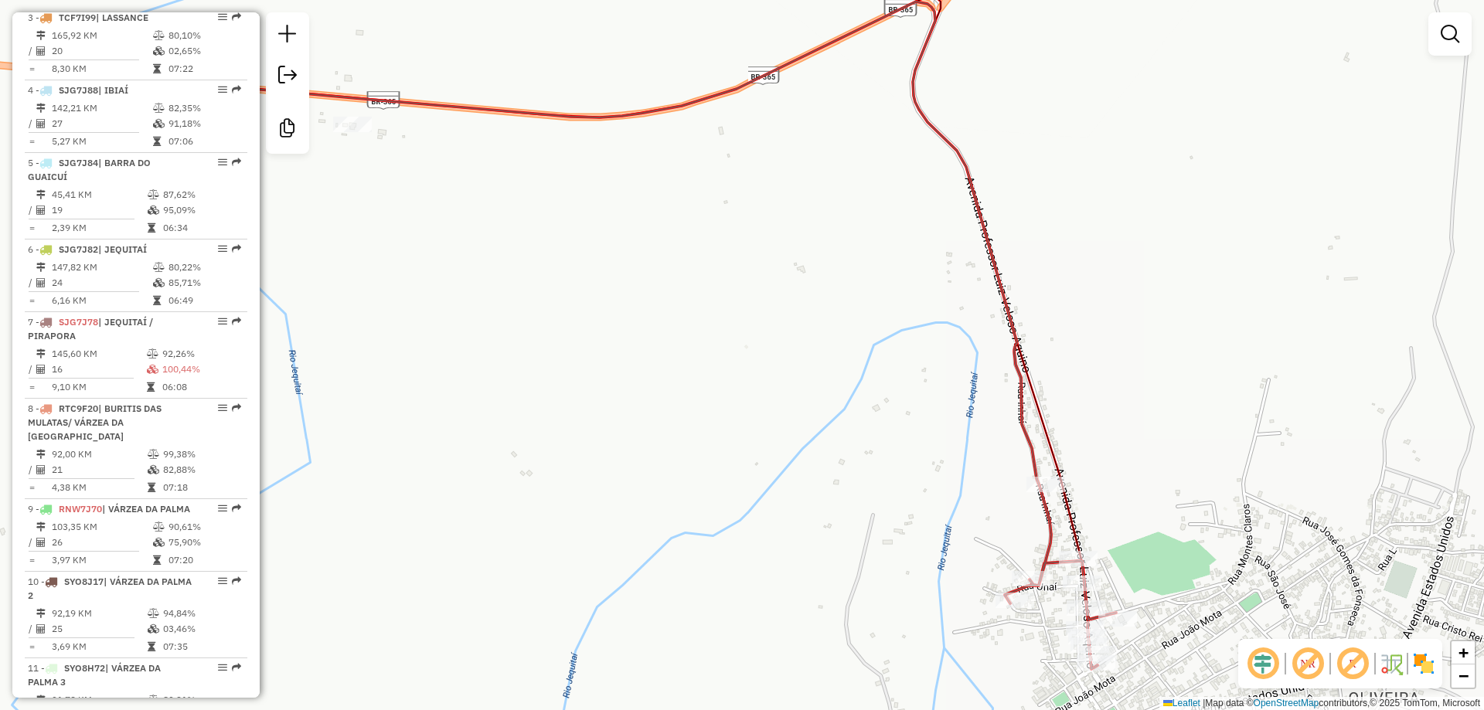
drag, startPoint x: 983, startPoint y: 396, endPoint x: 1184, endPoint y: 431, distance: 203.9
click at [1184, 431] on div "Janela de atendimento Grade de atendimento Capacidade Transportadoras Veículos …" at bounding box center [742, 355] width 1484 height 710
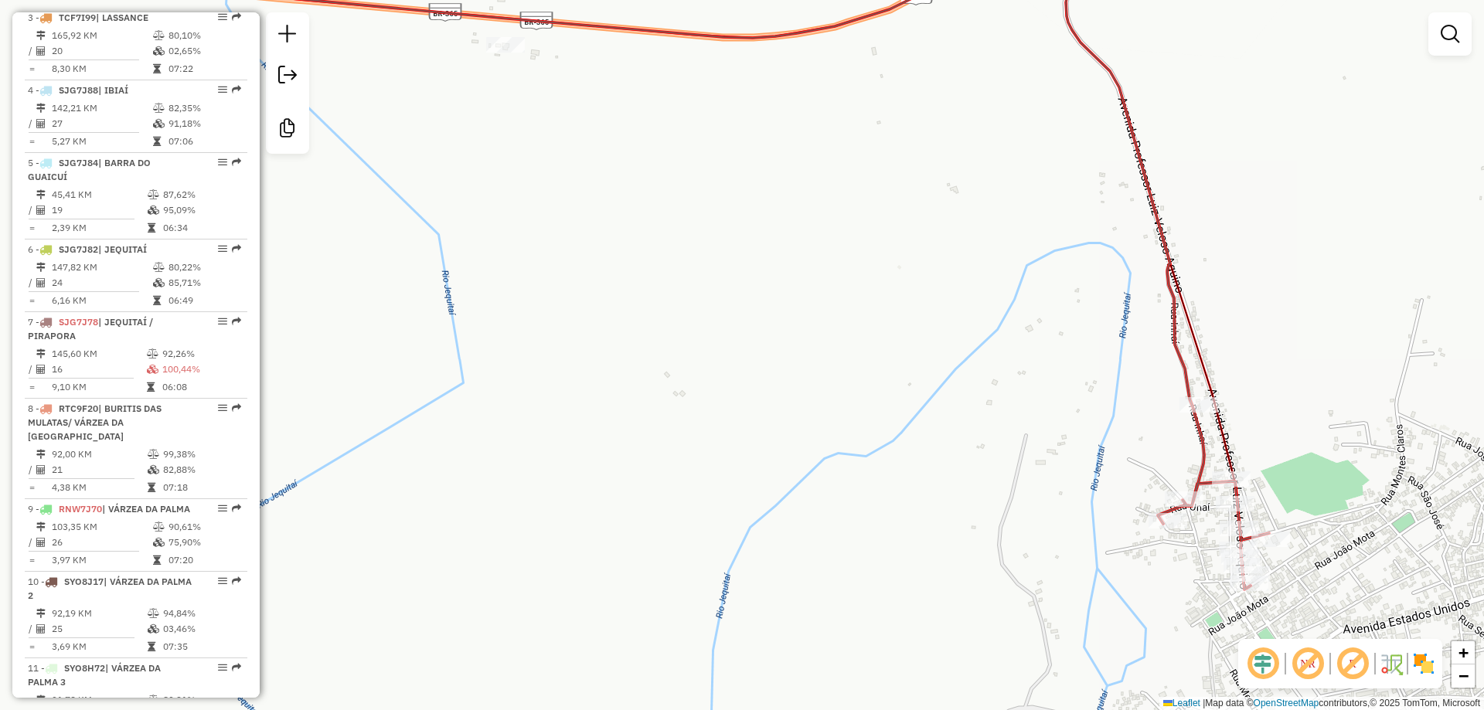
drag, startPoint x: 756, startPoint y: 412, endPoint x: 848, endPoint y: 364, distance: 103.7
click at [848, 364] on div "Janela de atendimento Grade de atendimento Capacidade Transportadoras Veículos …" at bounding box center [742, 355] width 1484 height 710
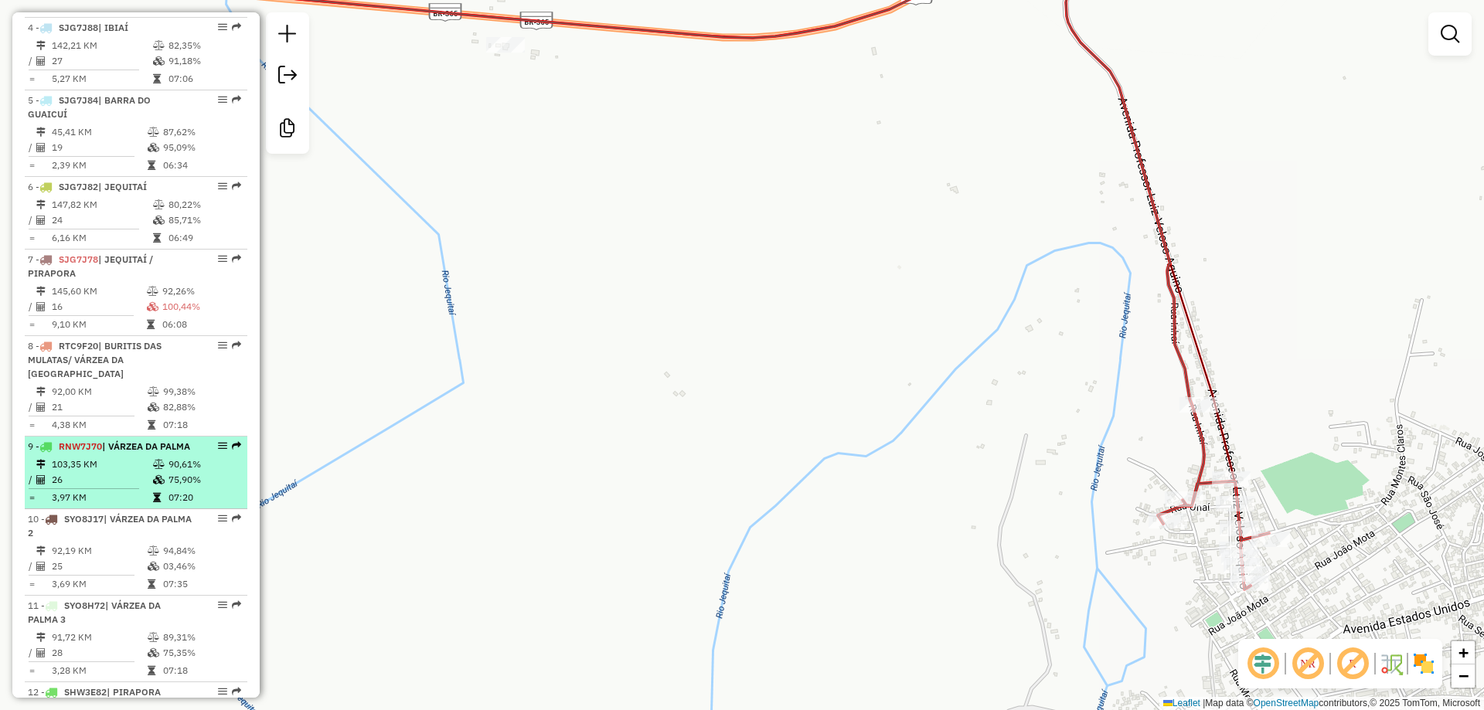
scroll to position [947, 0]
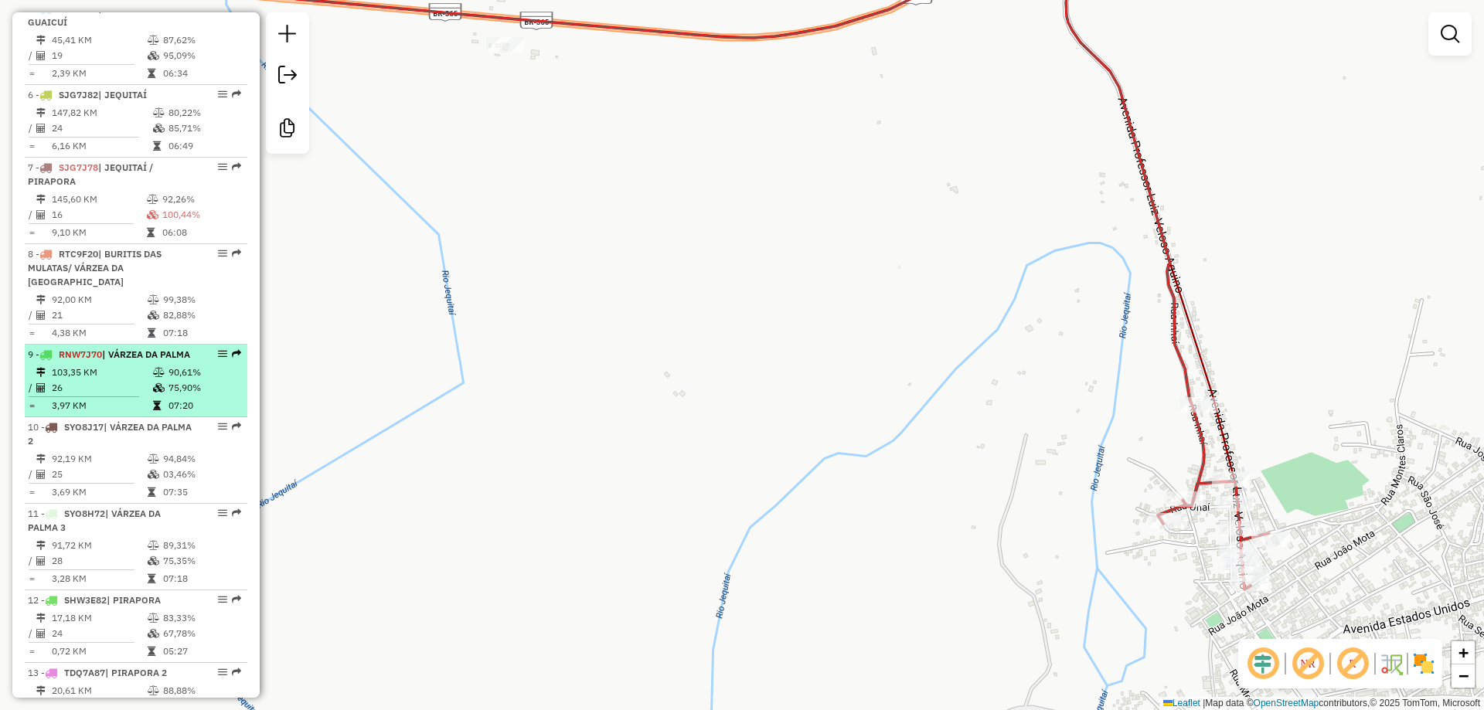
click at [113, 376] on li "9 - RNW7J70 | VÁRZEA DA PALMA 103,35 KM 90,61% / 26 75,90% = 3,97 KM 07:20" at bounding box center [136, 381] width 223 height 73
select select "**********"
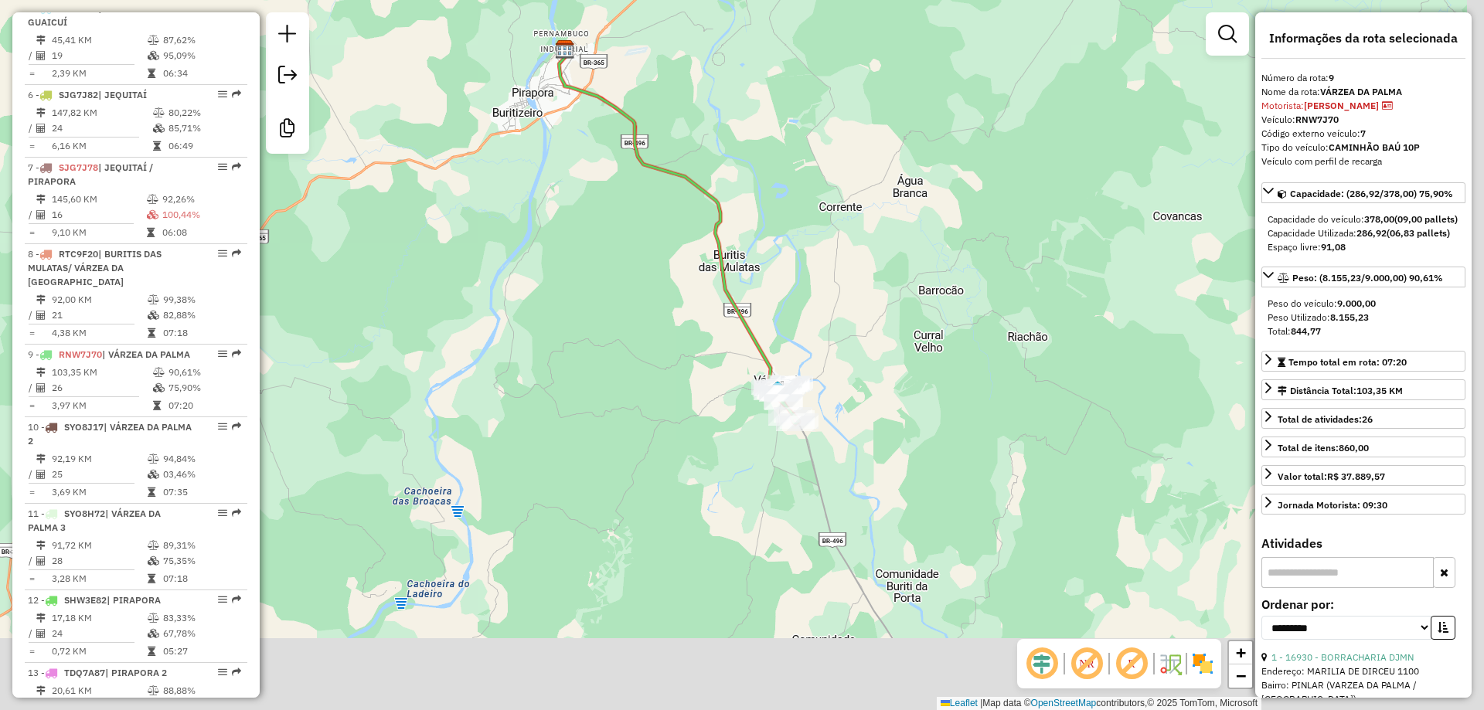
click at [649, 340] on div "Janela de atendimento Grade de atendimento Capacidade Transportadoras Veículos …" at bounding box center [742, 355] width 1484 height 710
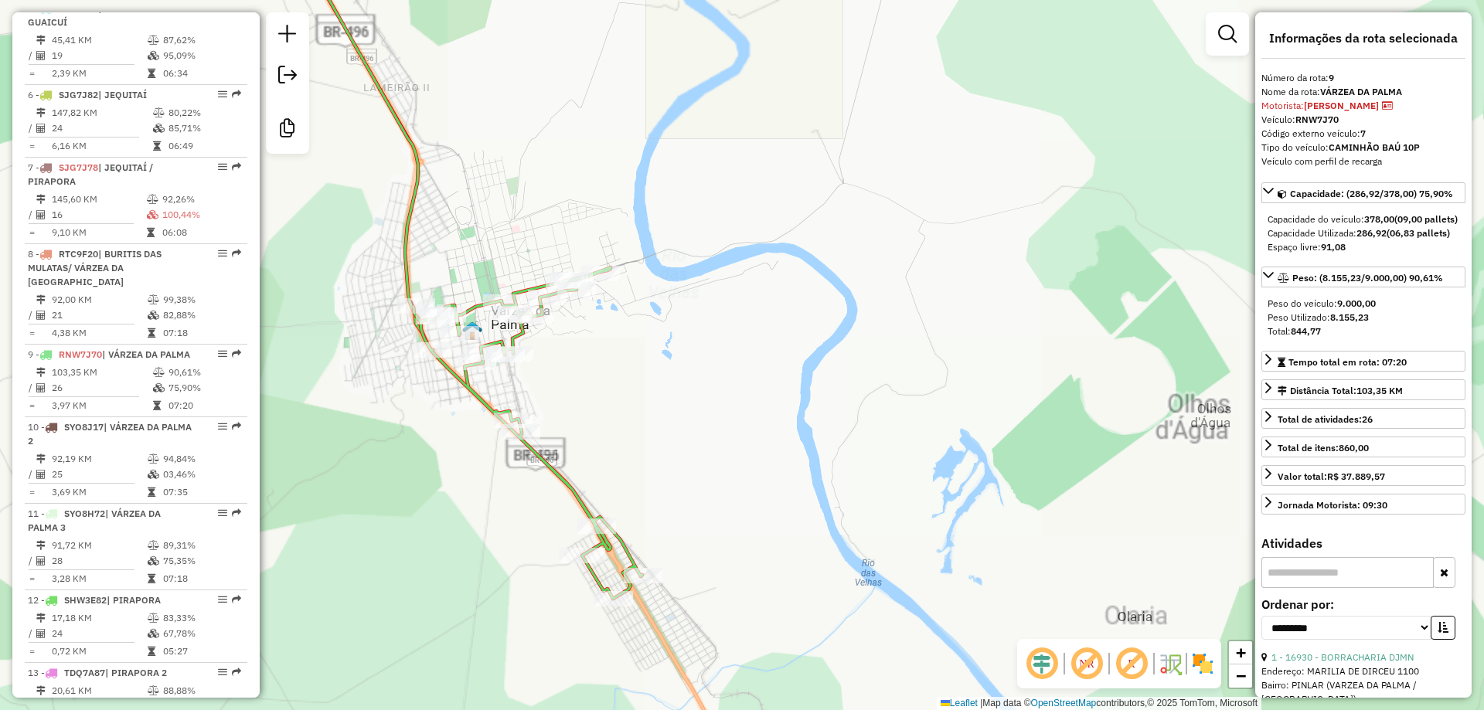
drag, startPoint x: 633, startPoint y: 414, endPoint x: 713, endPoint y: 321, distance: 122.7
click at [713, 321] on div "Janela de atendimento Grade de atendimento Capacidade Transportadoras Veículos …" at bounding box center [742, 355] width 1484 height 710
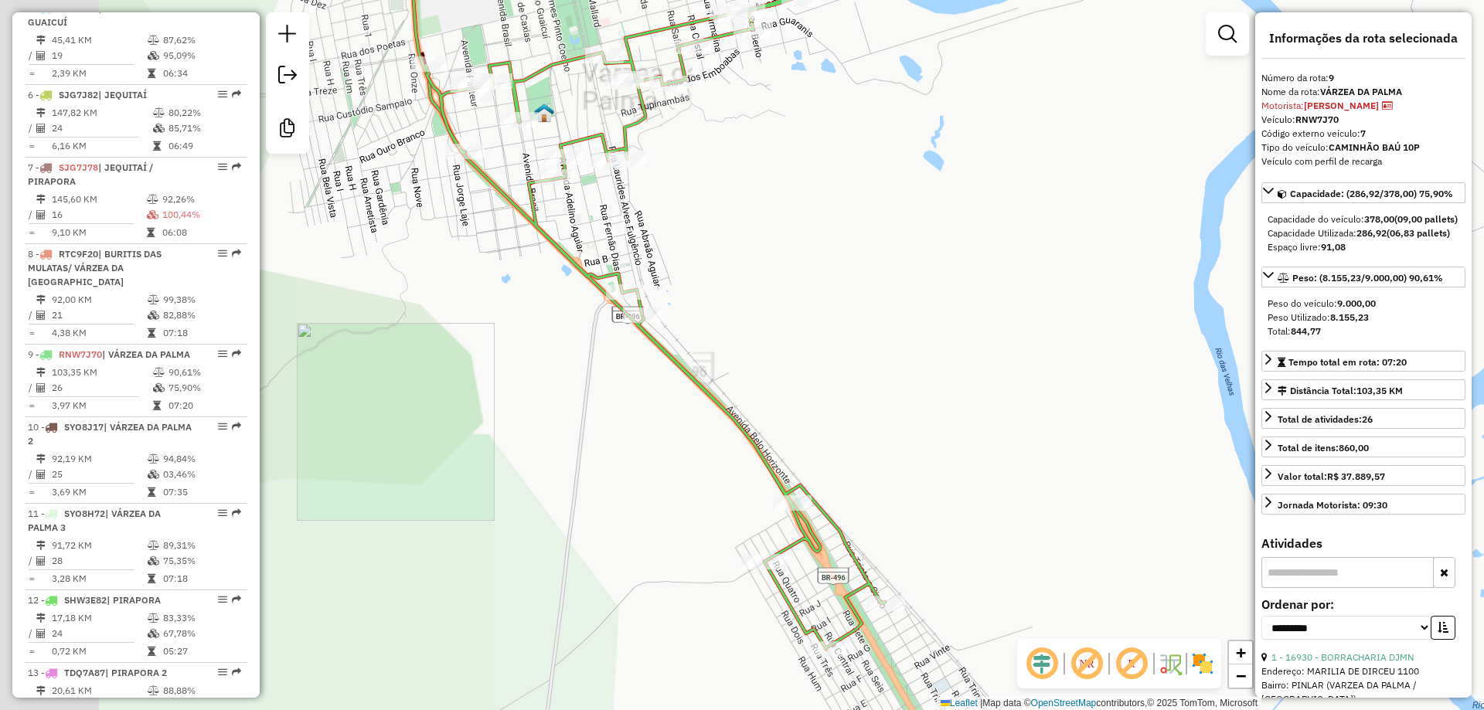
drag, startPoint x: 690, startPoint y: 347, endPoint x: 838, endPoint y: 320, distance: 150.8
click at [838, 320] on div "Janela de atendimento Grade de atendimento Capacidade Transportadoras Veículos …" at bounding box center [742, 355] width 1484 height 710
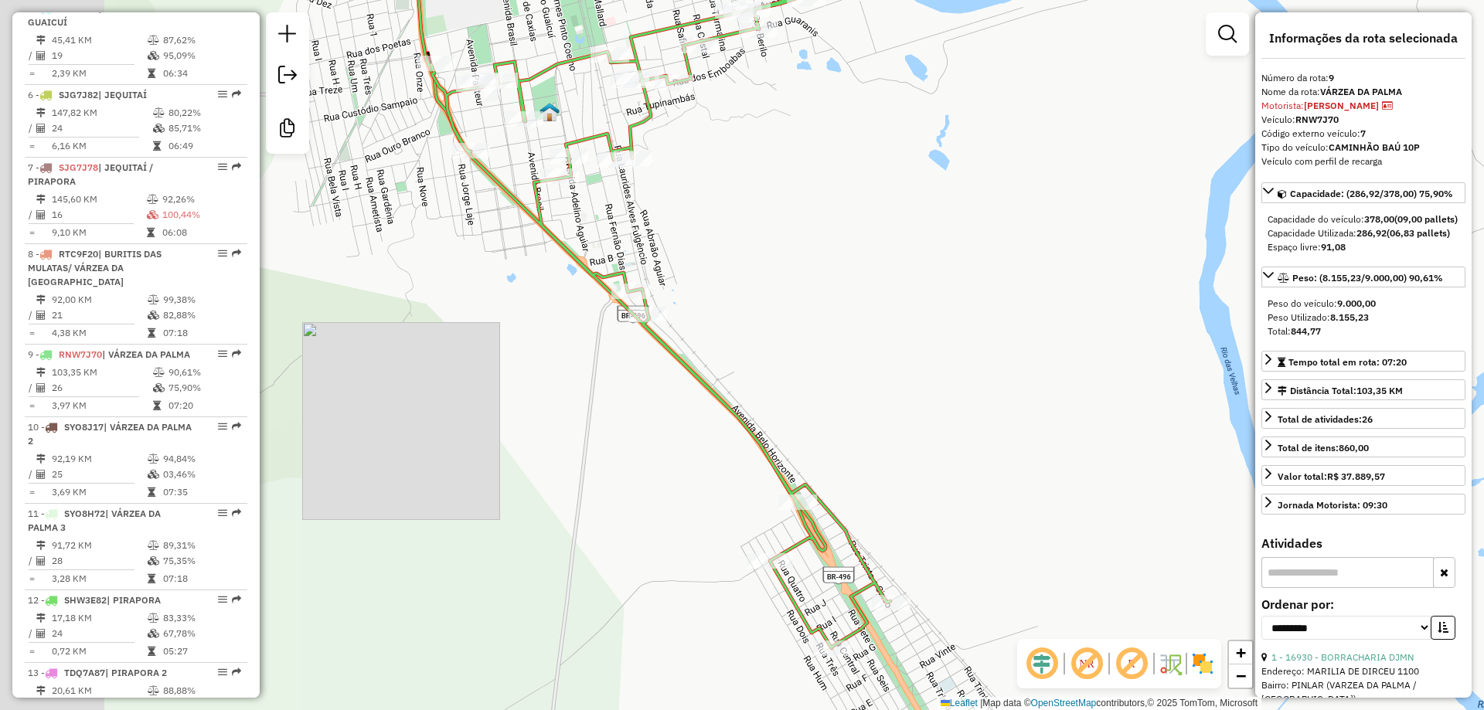
click at [838, 320] on div "Janela de atendimento Grade de atendimento Capacidade Transportadoras Veículos …" at bounding box center [742, 355] width 1484 height 710
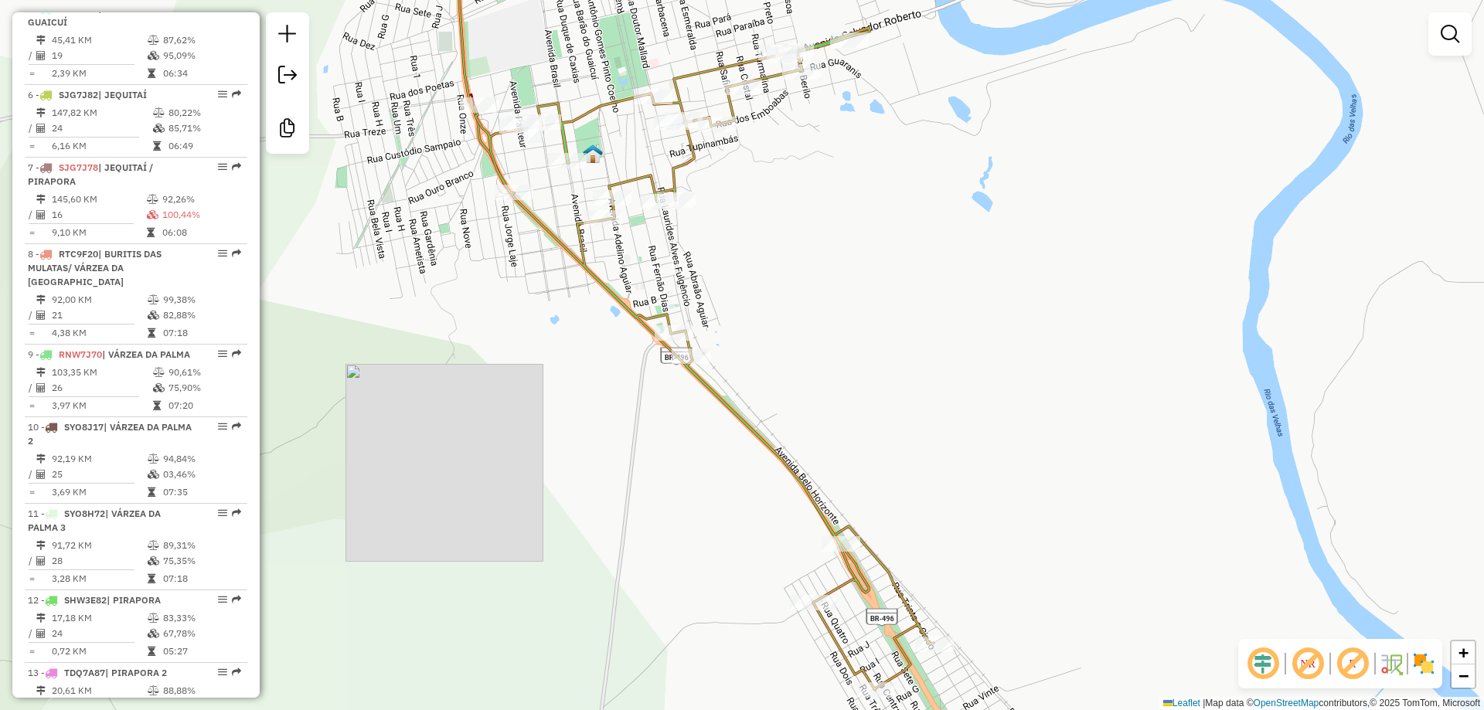
drag, startPoint x: 862, startPoint y: 352, endPoint x: 892, endPoint y: 364, distance: 31.9
click at [892, 364] on div "Janela de atendimento Grade de atendimento Capacidade Transportadoras Veículos …" at bounding box center [742, 355] width 1484 height 710
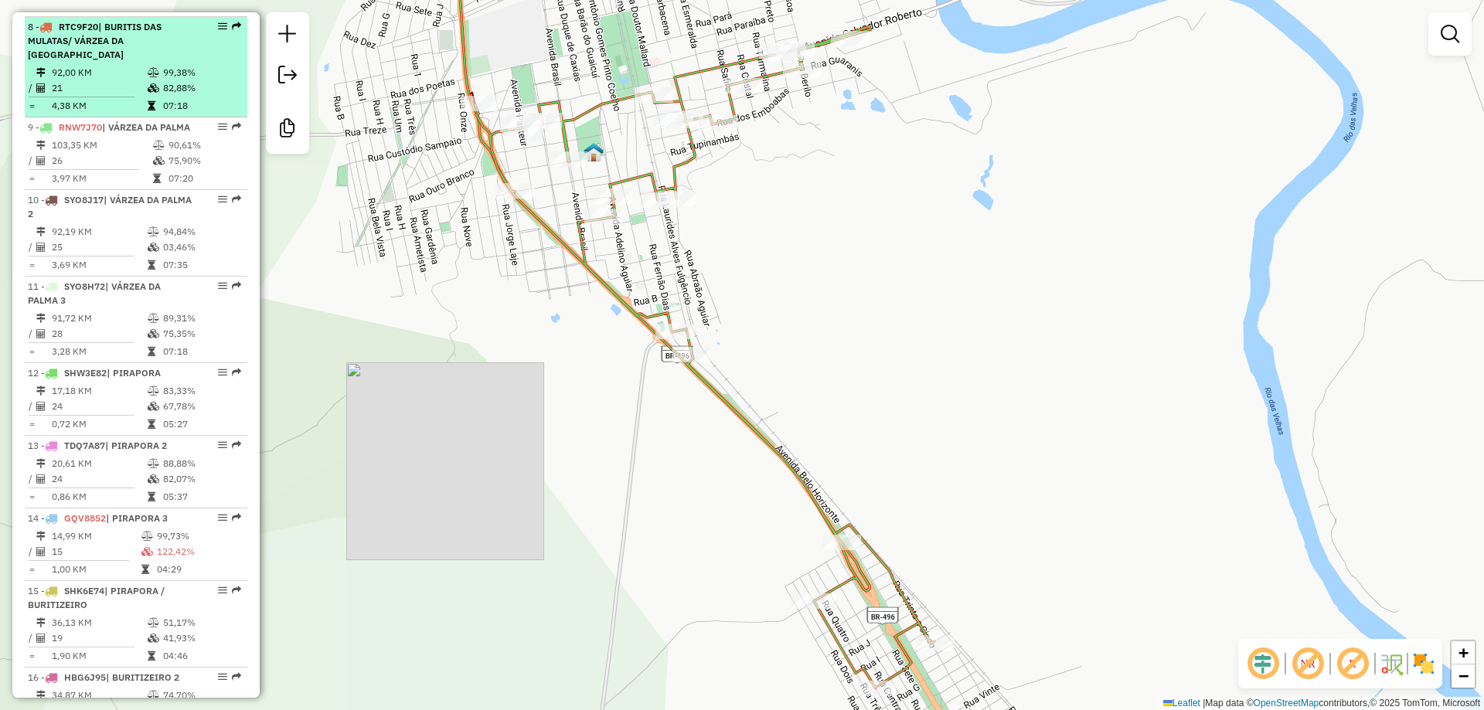
scroll to position [1178, 0]
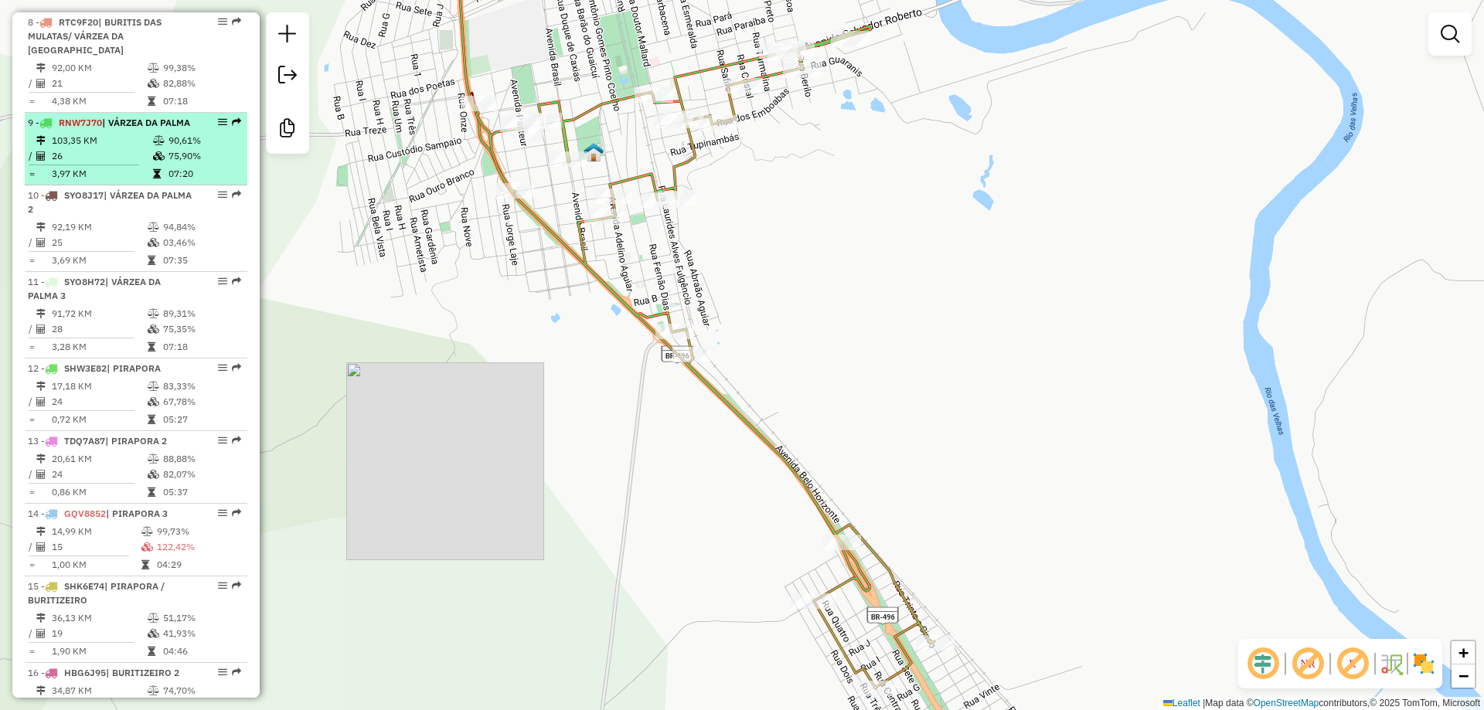
click at [92, 165] on hr at bounding box center [84, 165] width 110 height 1
select select "**********"
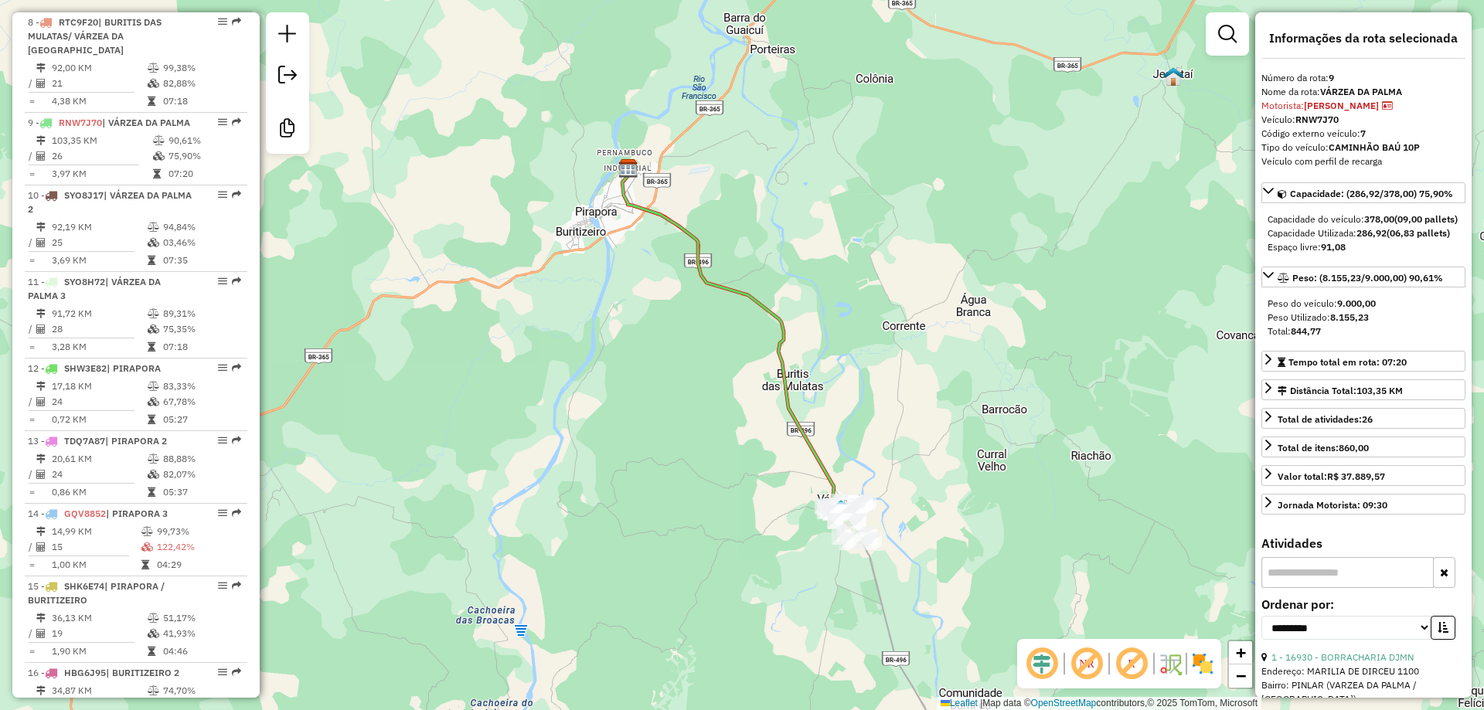
drag, startPoint x: 584, startPoint y: 308, endPoint x: 369, endPoint y: 134, distance: 276.4
click at [384, 127] on div "Janela de atendimento Grade de atendimento Capacidade Transportadoras Veículos …" at bounding box center [742, 355] width 1484 height 710
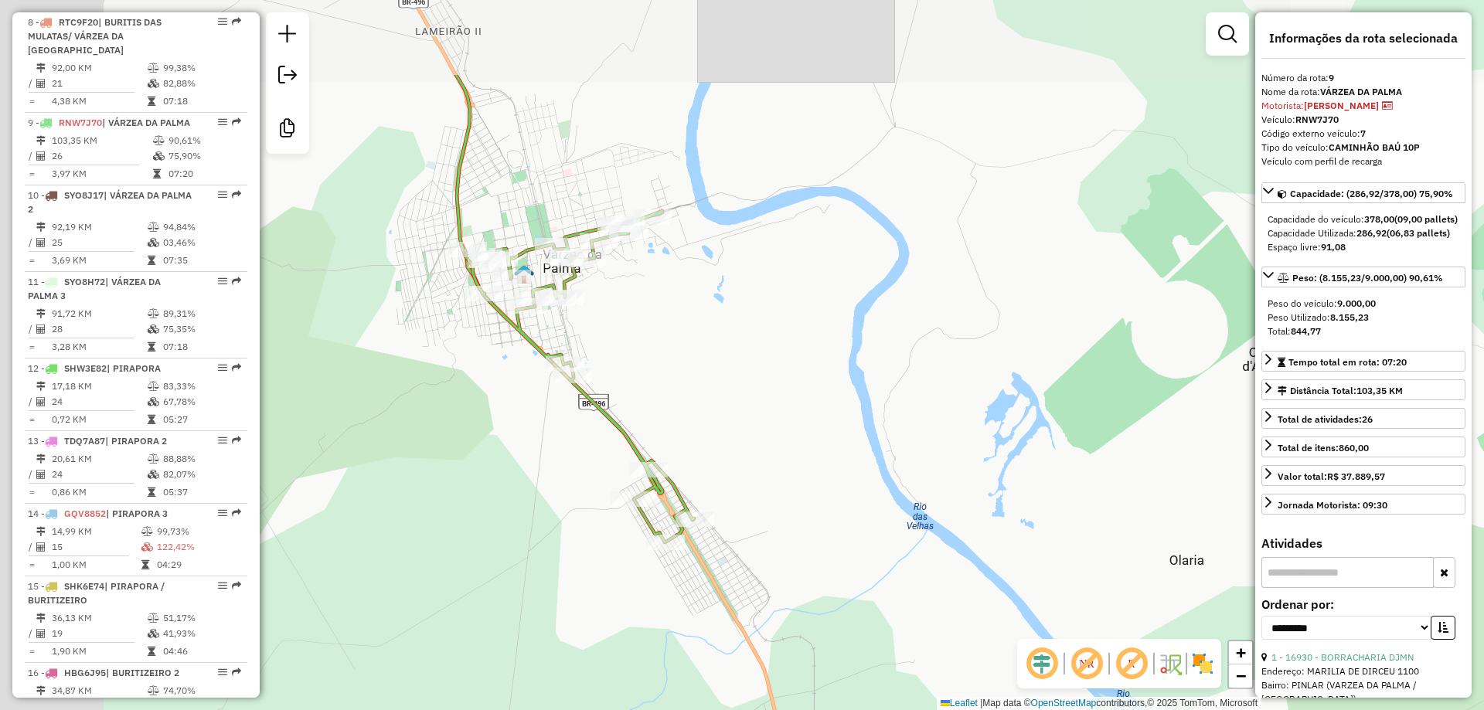
drag, startPoint x: 495, startPoint y: 256, endPoint x: 709, endPoint y: 377, distance: 246.0
click at [709, 377] on div "Janela de atendimento Grade de atendimento Capacidade Transportadoras Veículos …" at bounding box center [742, 355] width 1484 height 710
click at [705, 376] on div "Janela de atendimento Grade de atendimento Capacidade Transportadoras Veículos …" at bounding box center [742, 355] width 1484 height 710
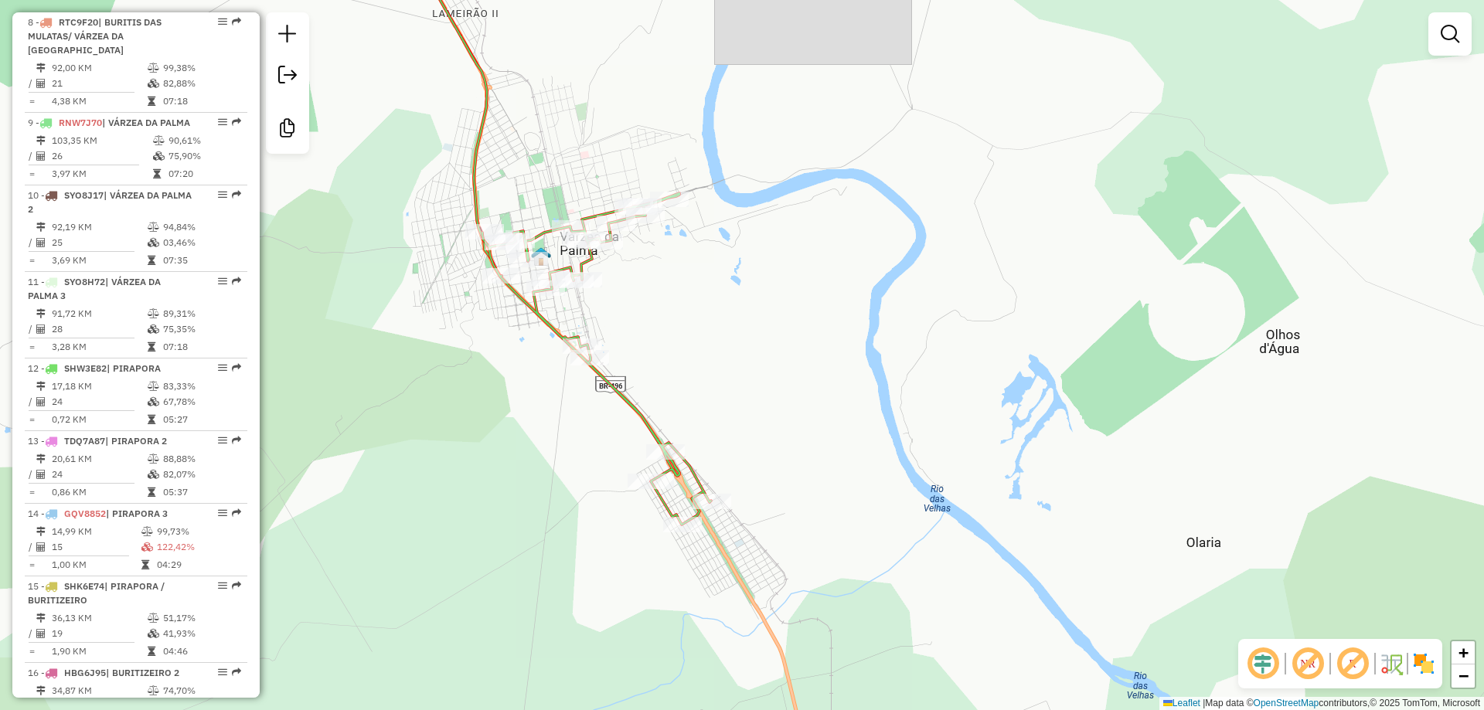
drag, startPoint x: 689, startPoint y: 382, endPoint x: 706, endPoint y: 362, distance: 26.9
click at [706, 363] on div "Janela de atendimento Grade de atendimento Capacidade Transportadoras Veículos …" at bounding box center [742, 355] width 1484 height 710
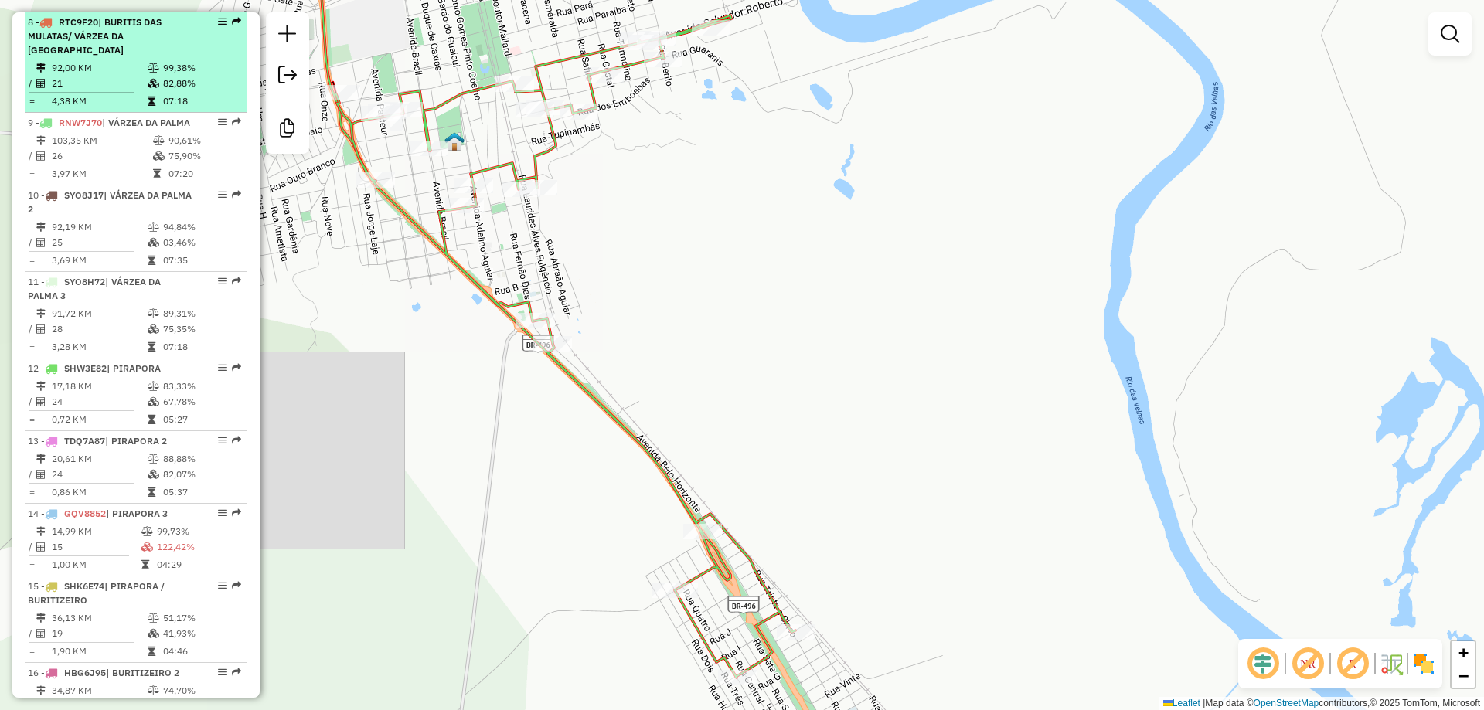
click at [94, 86] on td "21" at bounding box center [99, 83] width 96 height 15
select select "**********"
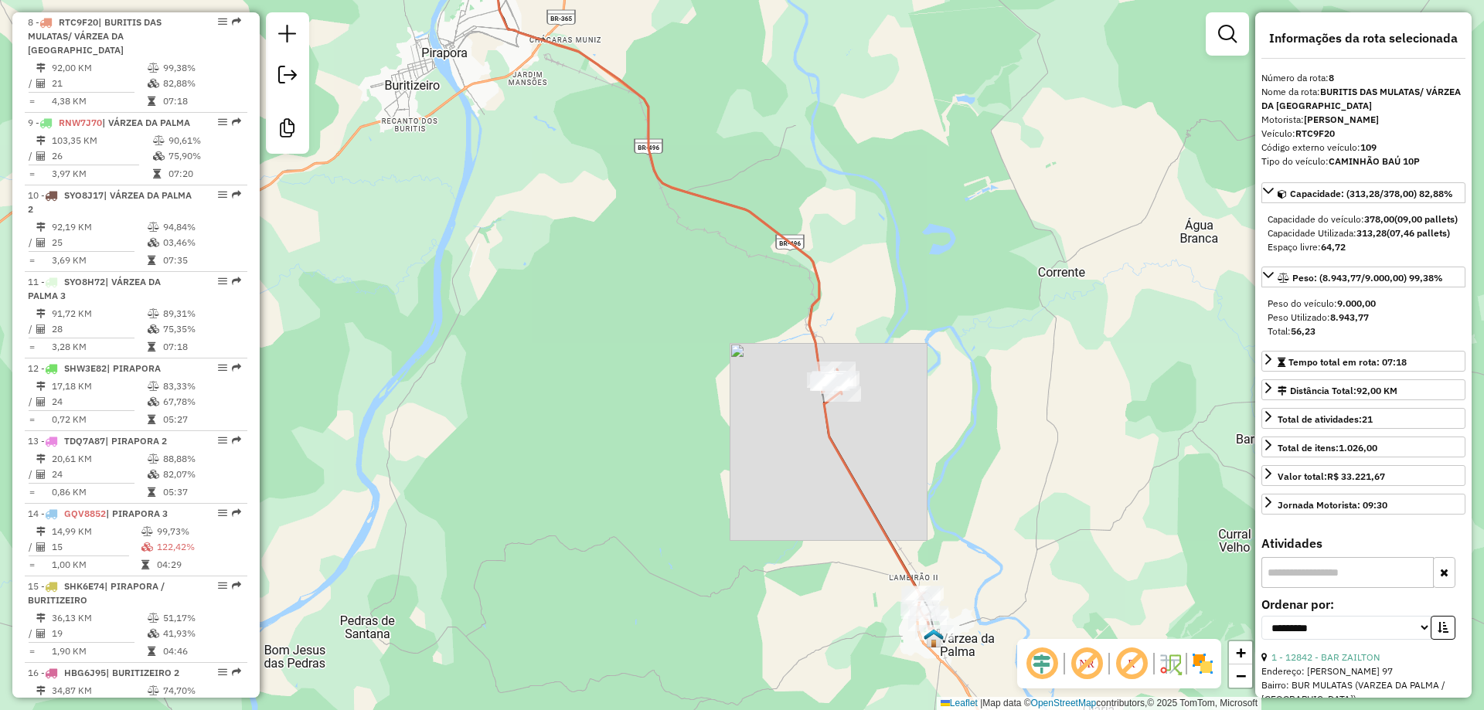
drag, startPoint x: 719, startPoint y: 484, endPoint x: 598, endPoint y: 312, distance: 210.3
click at [599, 313] on div "Janela de atendimento Grade de atendimento Capacidade Transportadoras Veículos …" at bounding box center [742, 355] width 1484 height 710
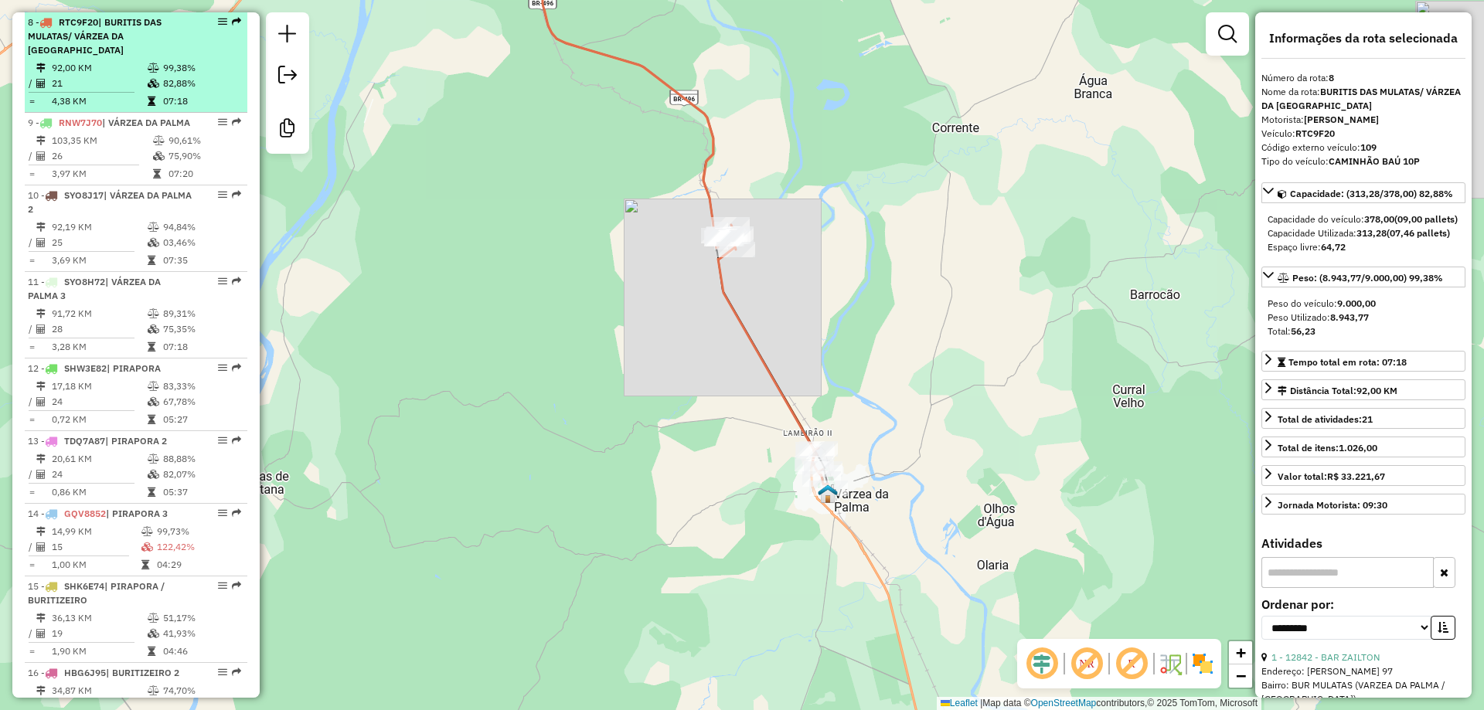
click at [120, 86] on td "21" at bounding box center [99, 83] width 96 height 15
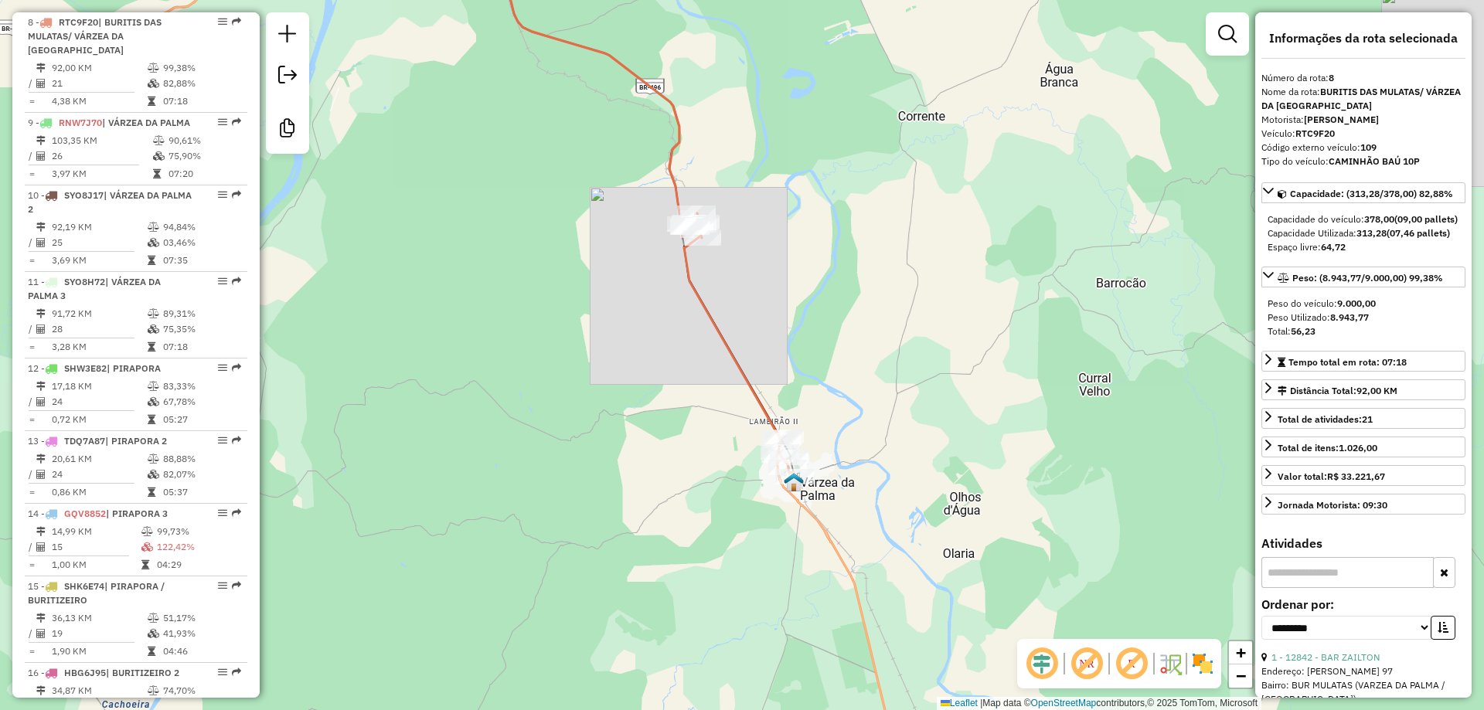
drag, startPoint x: 683, startPoint y: 378, endPoint x: 556, endPoint y: 243, distance: 185.3
click at [556, 243] on div "Janela de atendimento Grade de atendimento Capacidade Transportadoras Veículos …" at bounding box center [742, 355] width 1484 height 710
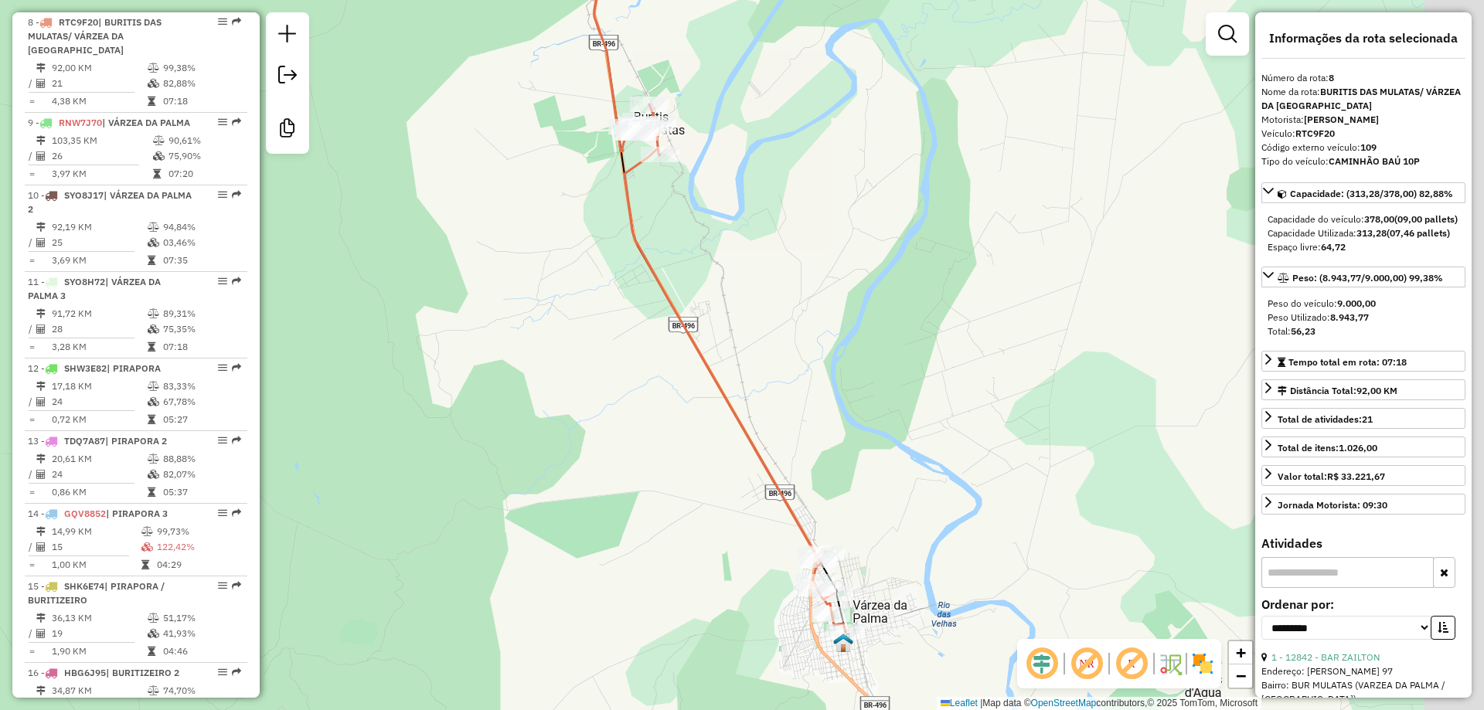
drag, startPoint x: 758, startPoint y: 379, endPoint x: 810, endPoint y: 383, distance: 51.9
click at [695, 415] on div "Janela de atendimento Grade de atendimento Capacidade Transportadoras Veículos …" at bounding box center [742, 355] width 1484 height 710
click at [821, 381] on div "Janela de atendimento Grade de atendimento Capacidade Transportadoras Veículos …" at bounding box center [742, 355] width 1484 height 710
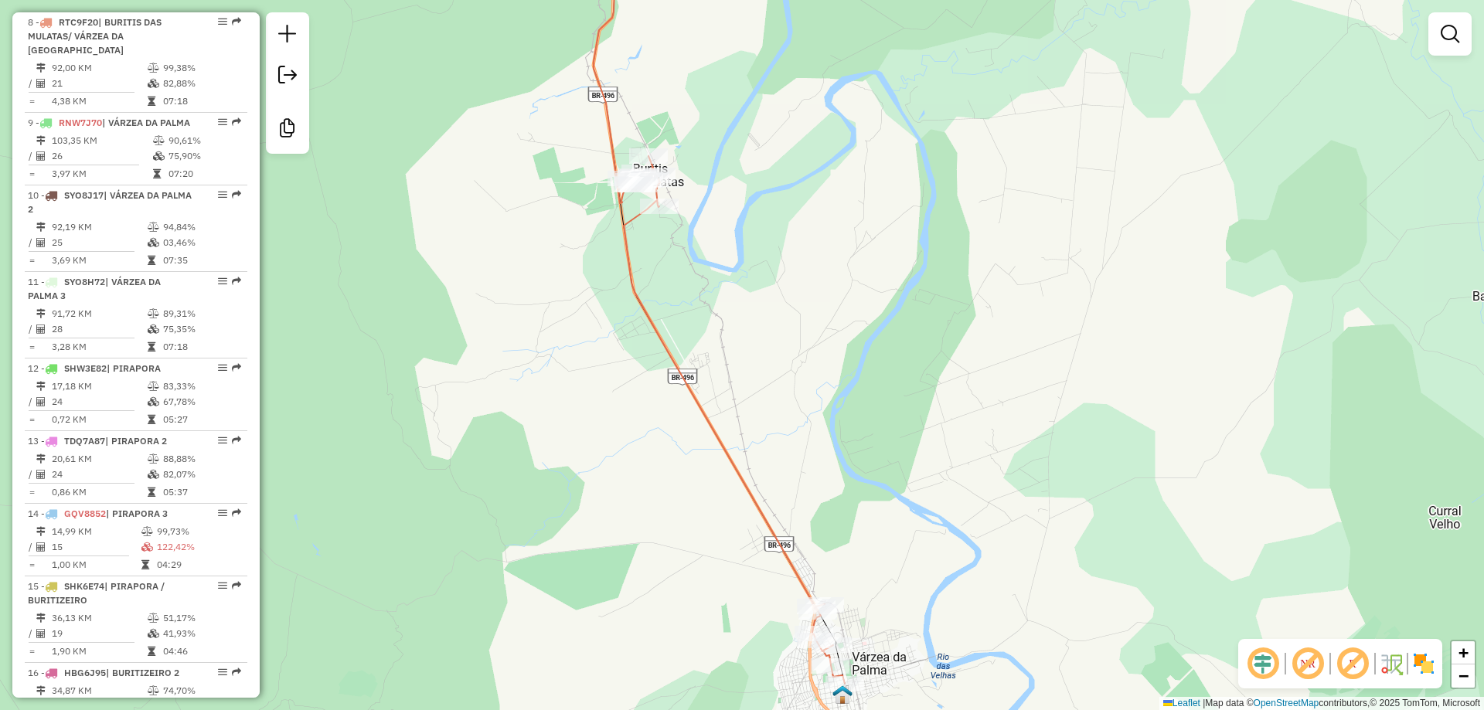
drag, startPoint x: 844, startPoint y: 423, endPoint x: 648, endPoint y: 393, distance: 198.7
click at [848, 520] on div "Janela de atendimento Grade de atendimento Capacidade Transportadoras Veículos …" at bounding box center [742, 355] width 1484 height 710
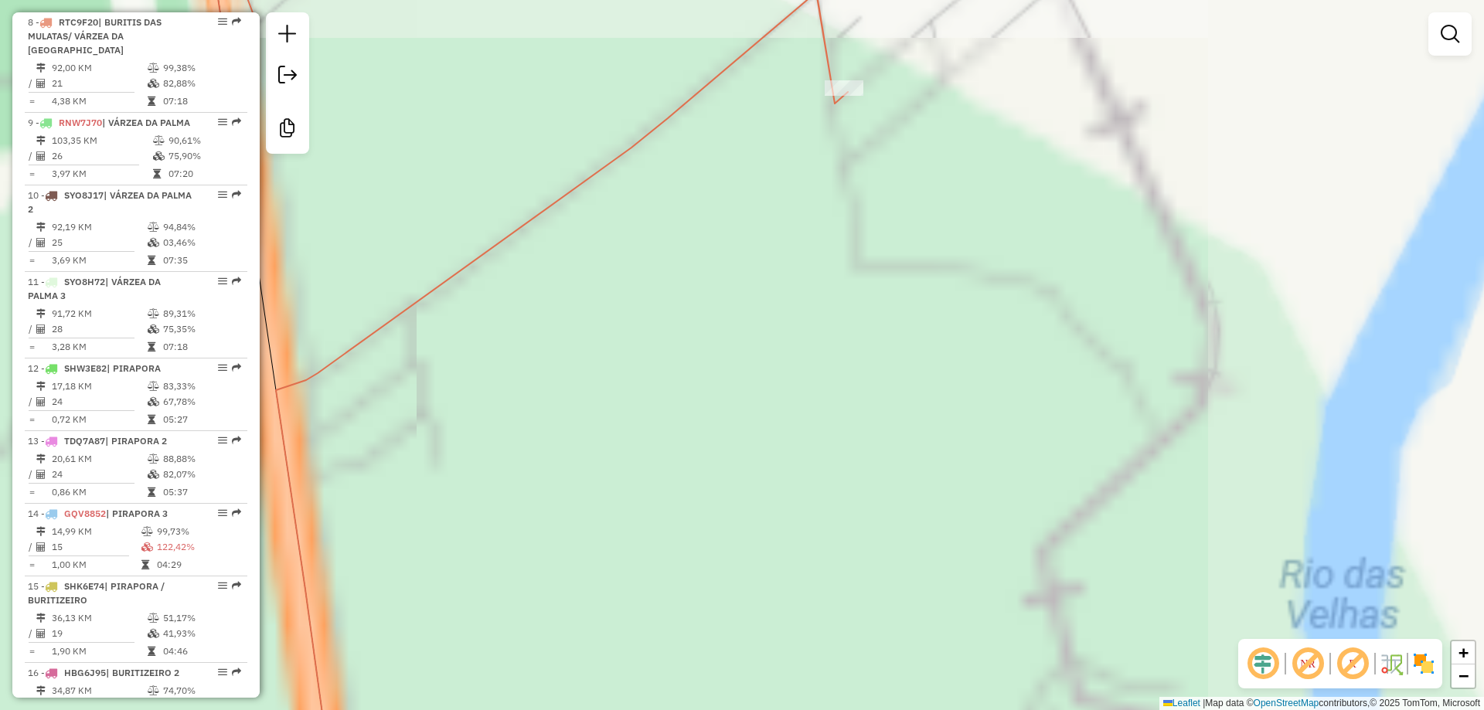
click at [685, 592] on div "Janela de atendimento Grade de atendimento Capacidade Transportadoras Veículos …" at bounding box center [742, 355] width 1484 height 710
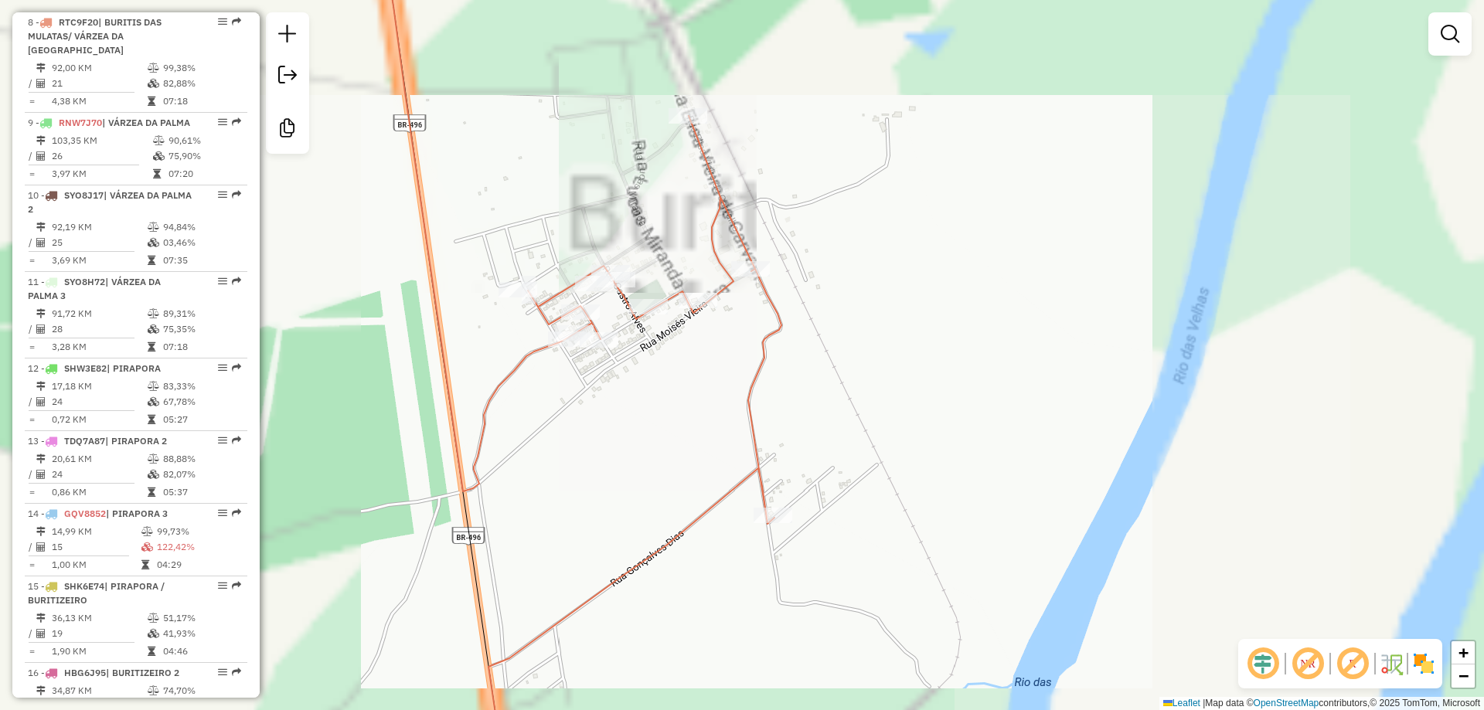
drag, startPoint x: 635, startPoint y: 478, endPoint x: 646, endPoint y: 552, distance: 75.0
click at [646, 552] on div "Janela de atendimento Grade de atendimento Capacidade Transportadoras Veículos …" at bounding box center [742, 355] width 1484 height 710
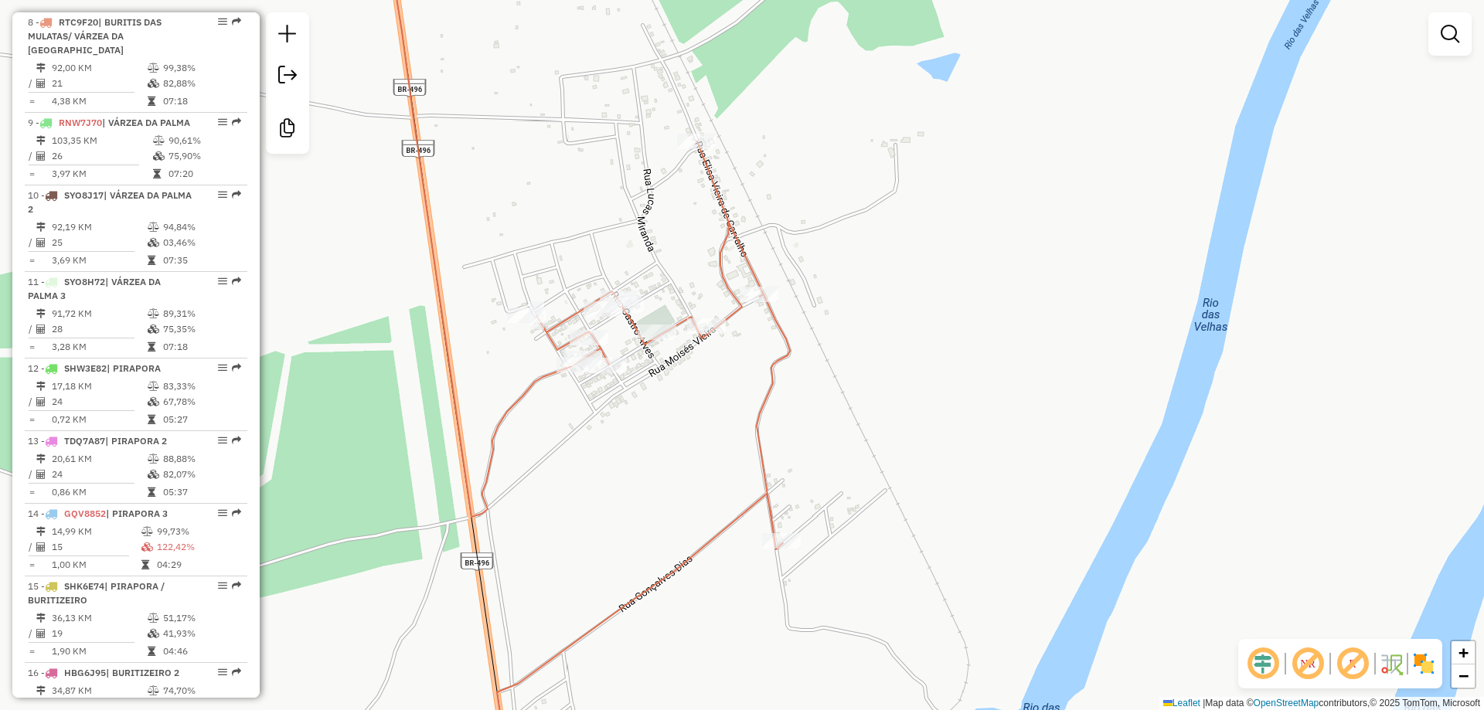
drag, startPoint x: 602, startPoint y: 461, endPoint x: 614, endPoint y: 491, distance: 32.6
click at [614, 491] on div "Janela de atendimento Grade de atendimento Capacidade Transportadoras Veículos …" at bounding box center [742, 355] width 1484 height 710
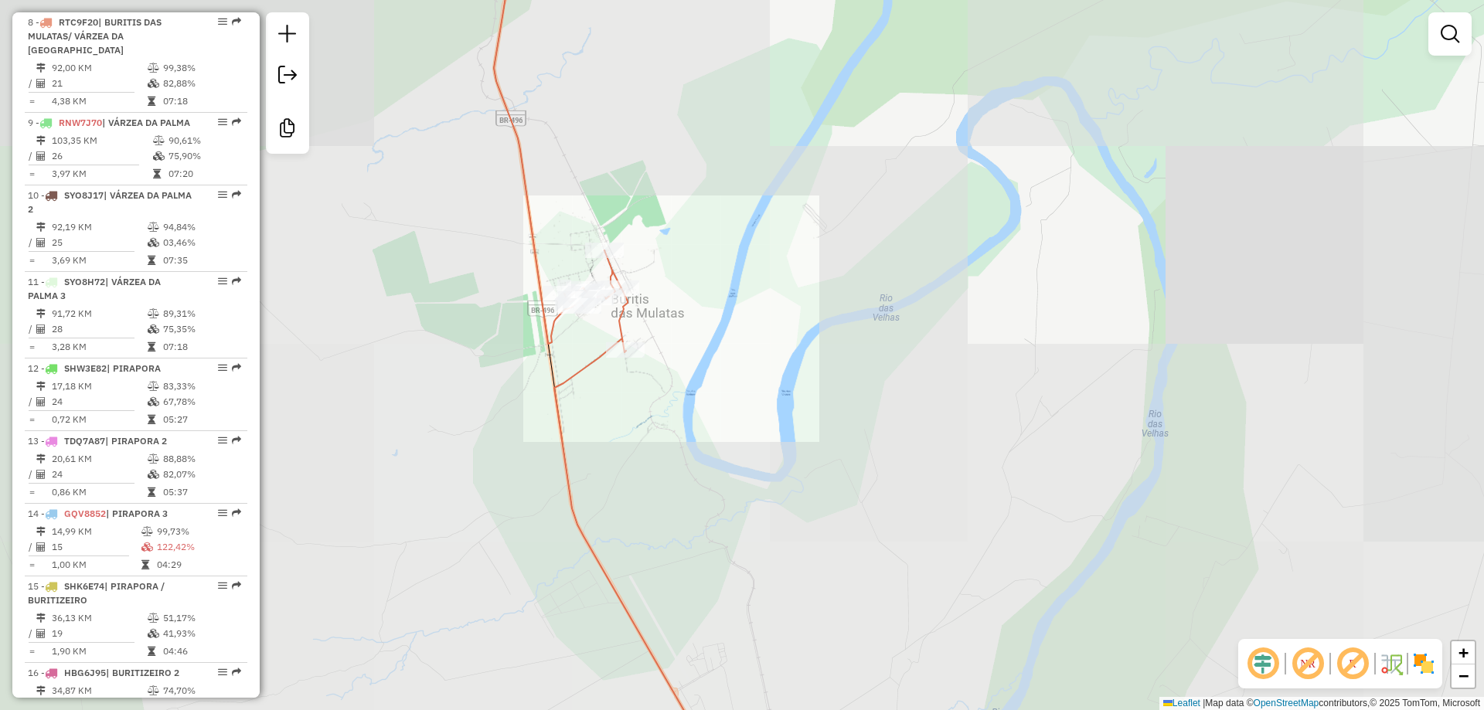
drag, startPoint x: 699, startPoint y: 473, endPoint x: 559, endPoint y: 198, distance: 308.2
click at [552, 185] on div "Janela de atendimento Grade de atendimento Capacidade Transportadoras Veículos …" at bounding box center [742, 355] width 1484 height 710
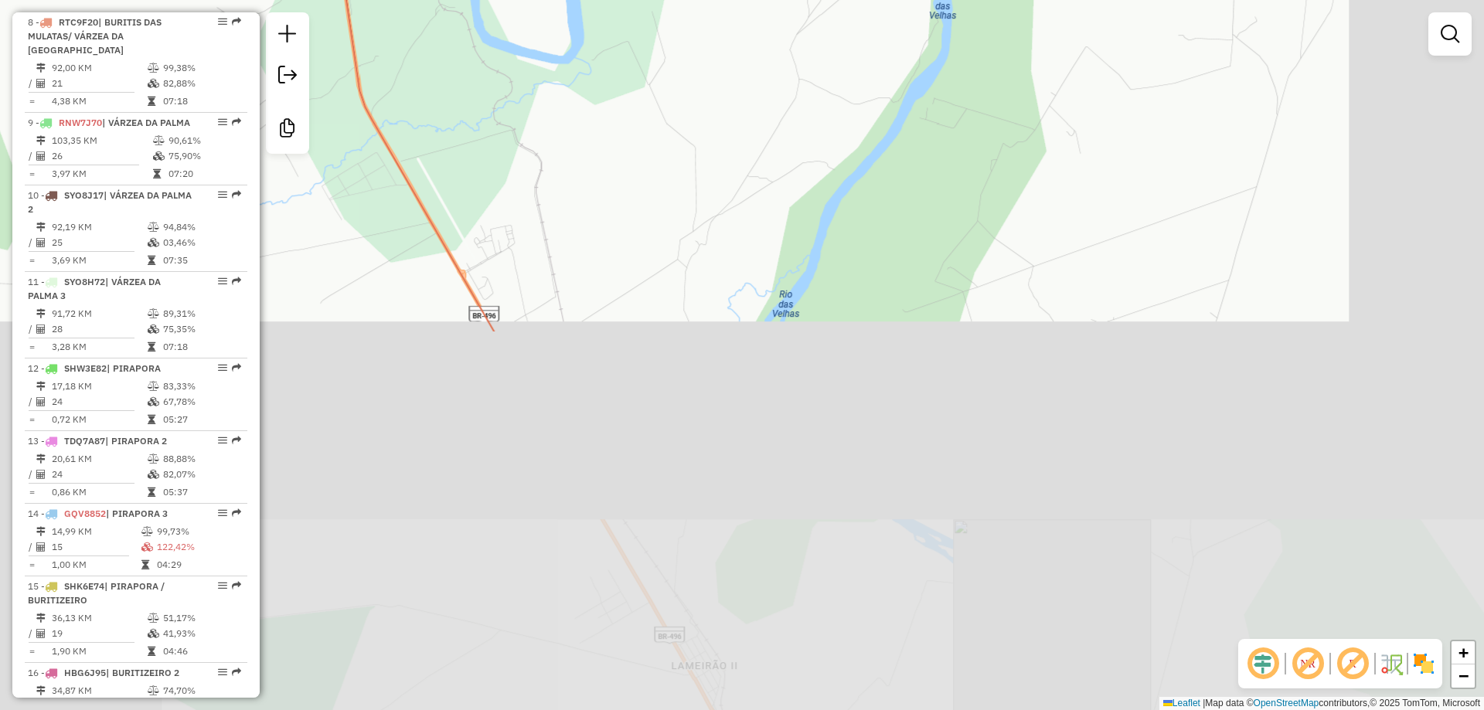
drag, startPoint x: 597, startPoint y: 393, endPoint x: 573, endPoint y: 69, distance: 324.7
click at [573, 118] on div "Janela de atendimento Grade de atendimento Capacidade Transportadoras Veículos …" at bounding box center [742, 355] width 1484 height 710
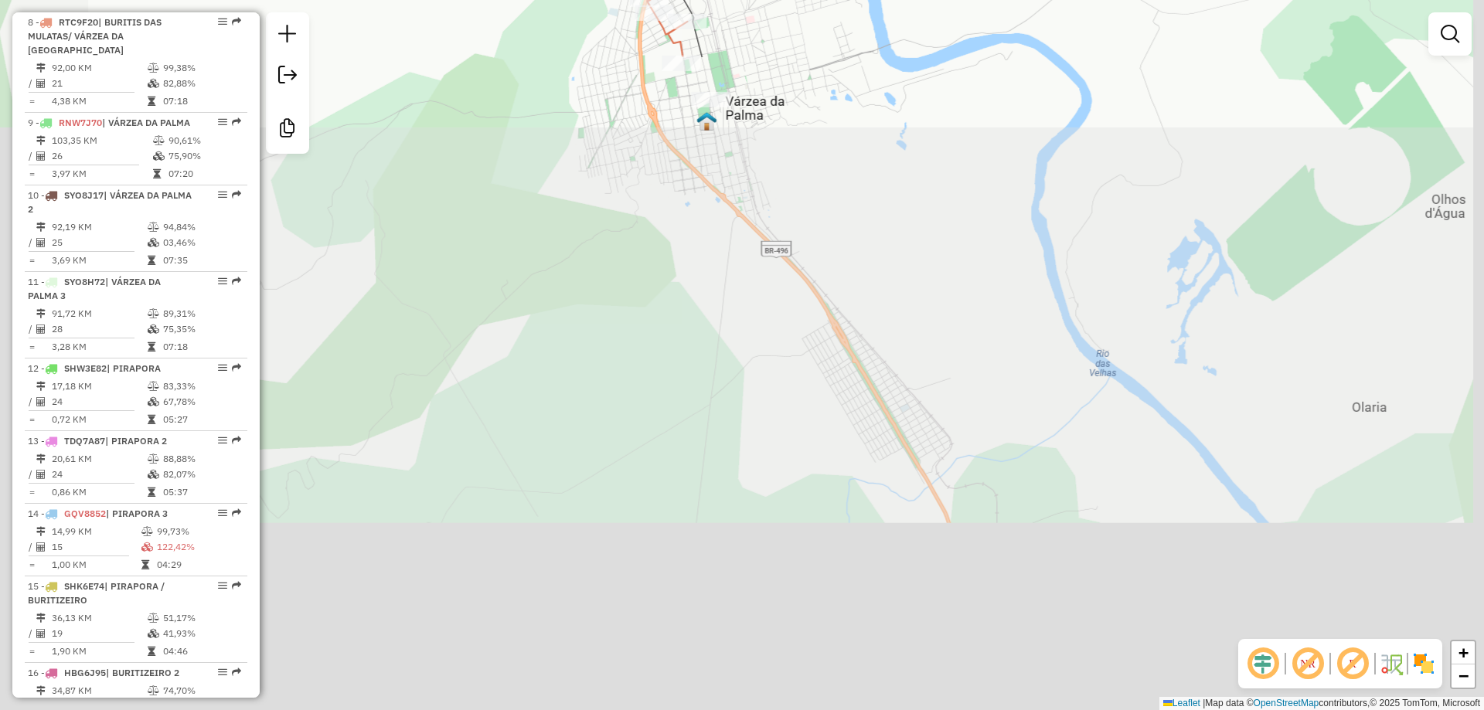
drag, startPoint x: 602, startPoint y: 305, endPoint x: 596, endPoint y: 532, distance: 226.5
click at [593, 513] on div "Janela de atendimento Grade de atendimento Capacidade Transportadoras Veículos …" at bounding box center [742, 355] width 1484 height 710
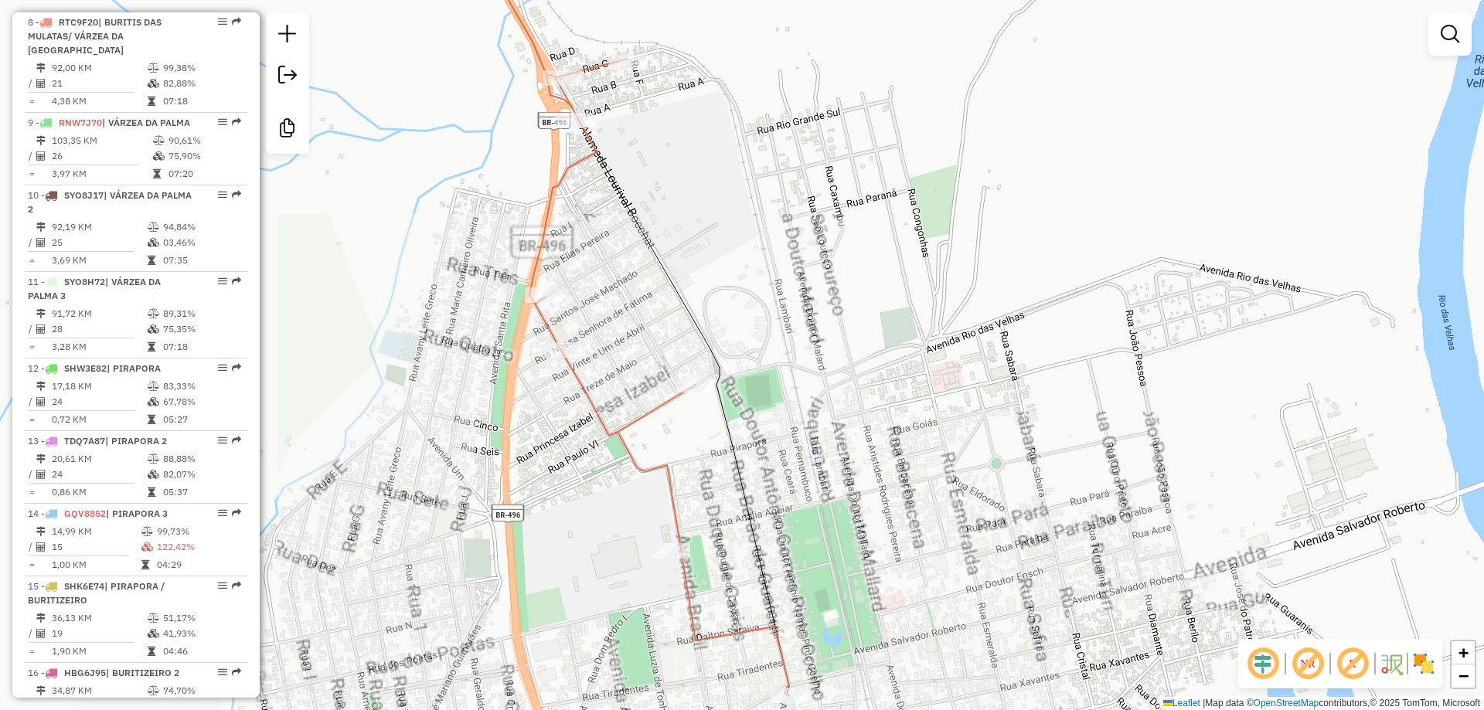
drag, startPoint x: 733, startPoint y: 285, endPoint x: 748, endPoint y: 217, distance: 69.7
click at [748, 217] on div "Janela de atendimento Grade de atendimento Capacidade Transportadoras Veículos …" at bounding box center [742, 355] width 1484 height 710
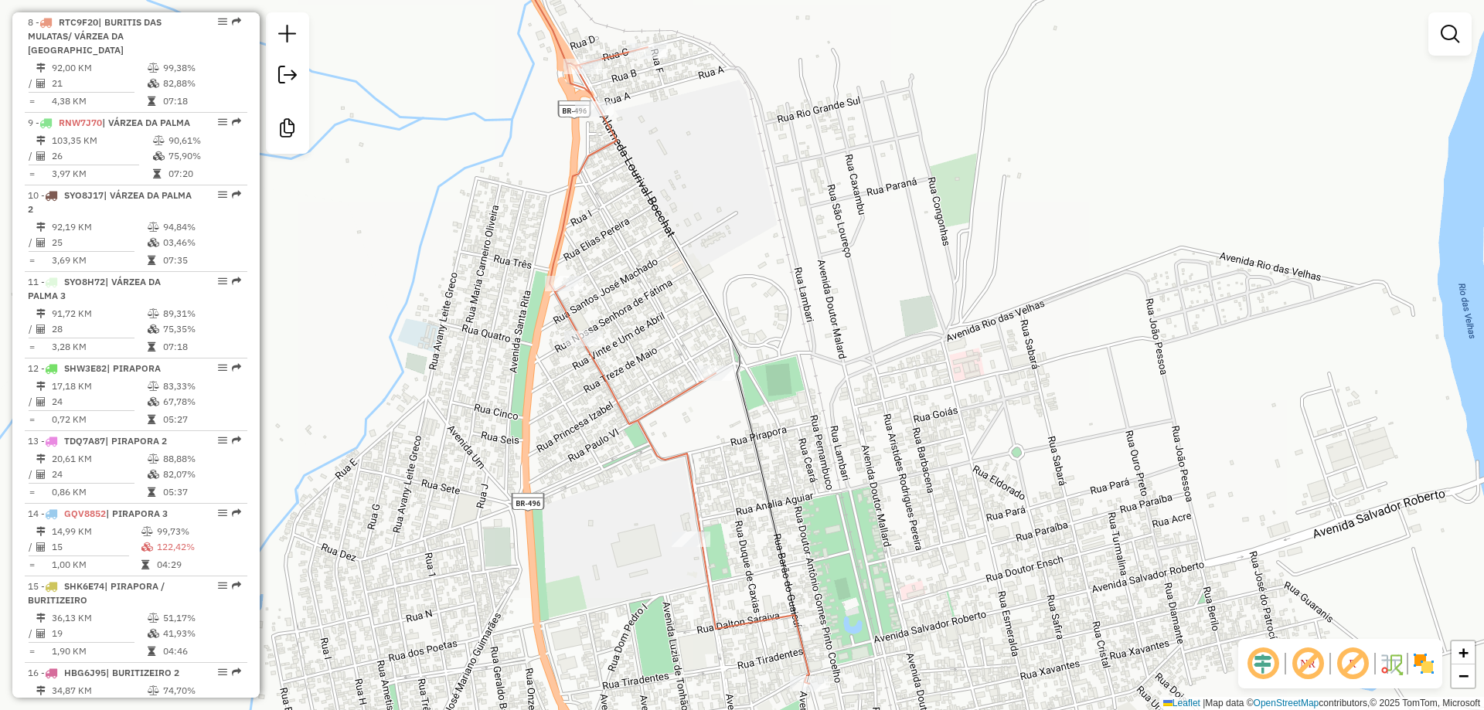
drag, startPoint x: 843, startPoint y: 257, endPoint x: 851, endPoint y: 311, distance: 54.6
click at [851, 311] on div "Janela de atendimento Grade de atendimento Capacidade Transportadoras Veículos …" at bounding box center [742, 355] width 1484 height 710
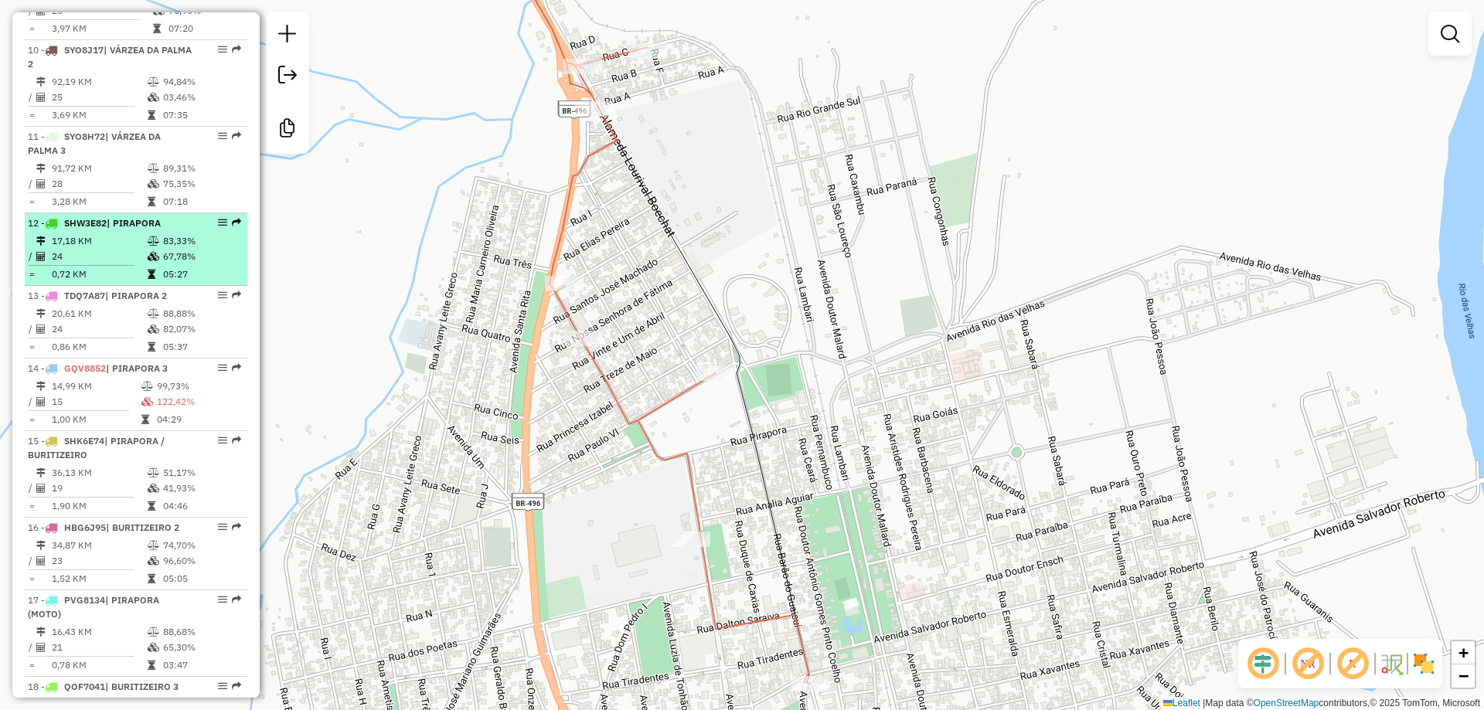
scroll to position [1333, 0]
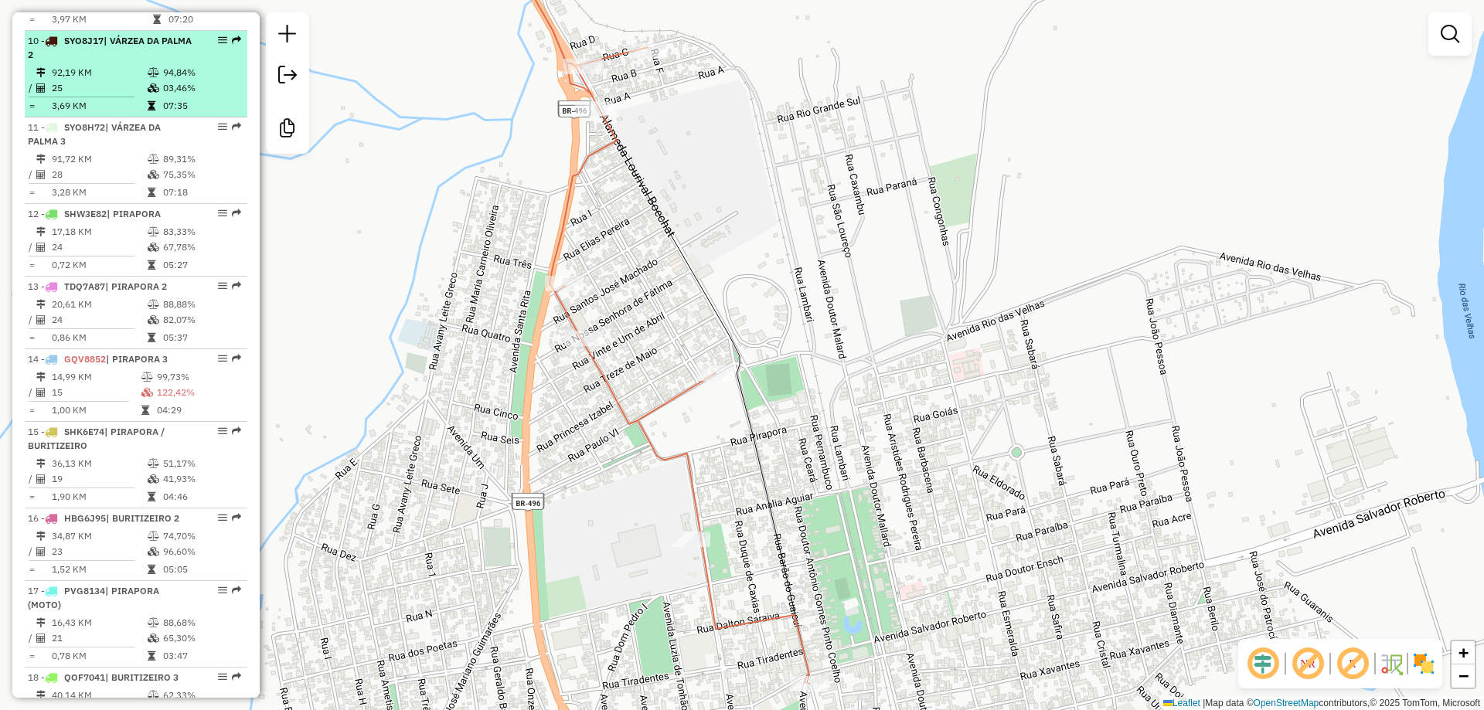
click at [87, 62] on div "10 - SYO8J17 | VÁRZEA DA PALMA 2" at bounding box center [110, 48] width 164 height 28
select select "**********"
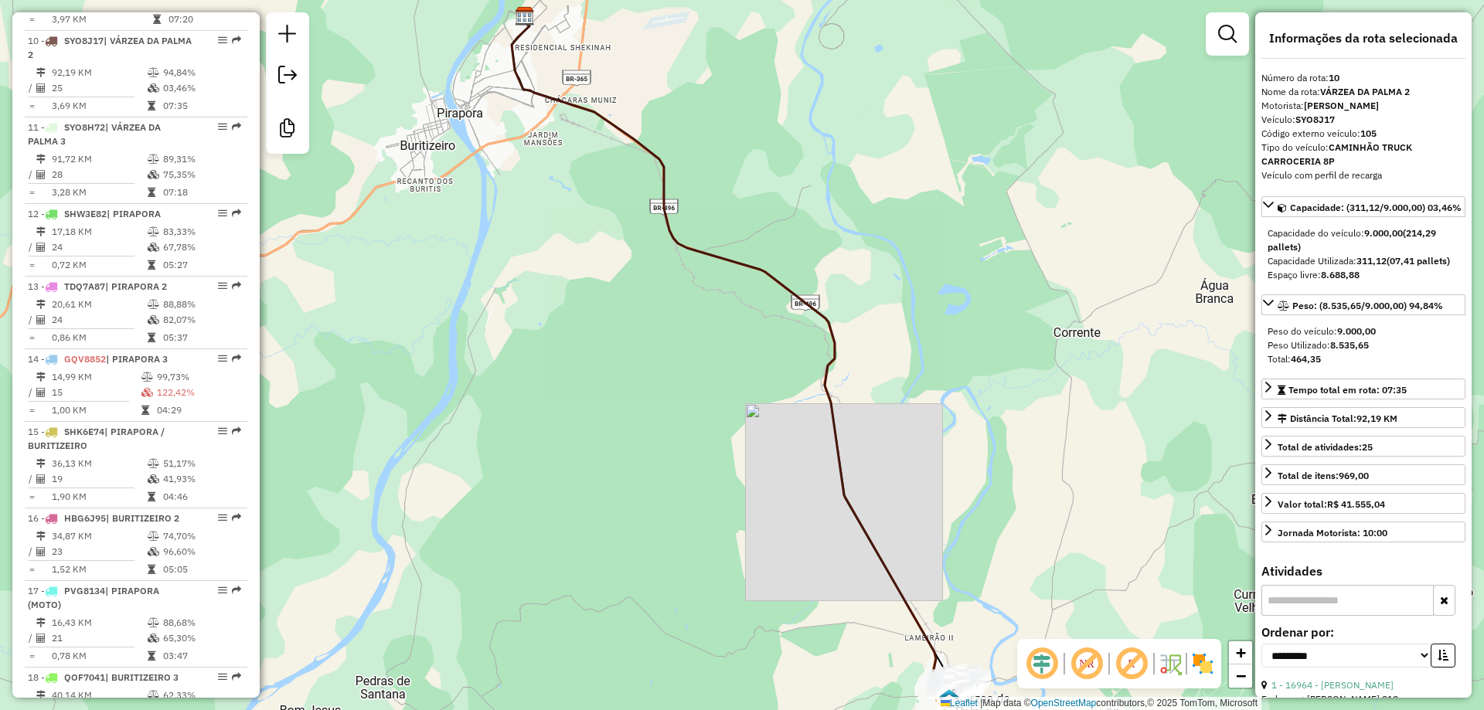
drag, startPoint x: 820, startPoint y: 482, endPoint x: 639, endPoint y: 134, distance: 391.9
click at [640, 83] on div "Janela de atendimento Grade de atendimento Capacidade Transportadoras Veículos …" at bounding box center [742, 355] width 1484 height 710
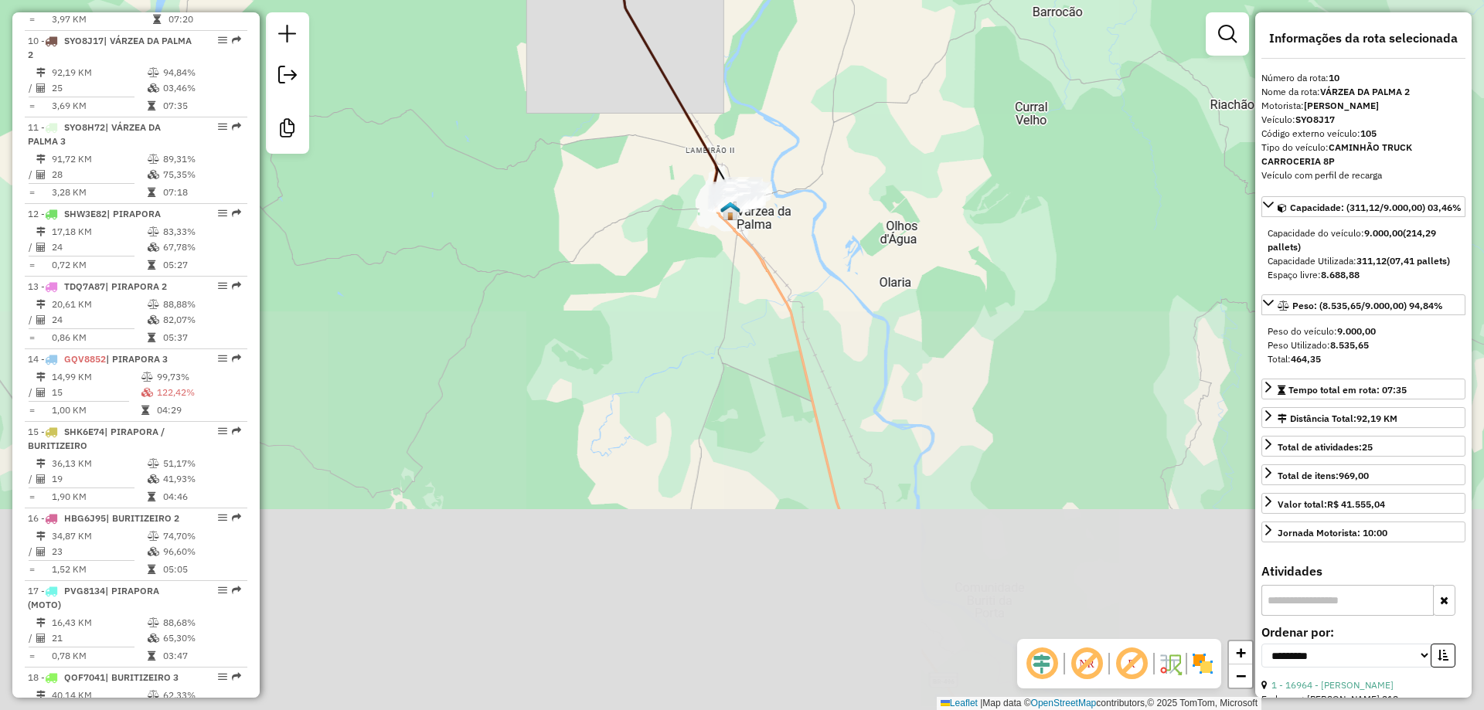
drag, startPoint x: 755, startPoint y: 425, endPoint x: 738, endPoint y: 473, distance: 50.8
click at [735, 475] on div "Janela de atendimento Grade de atendimento Capacidade Transportadoras Veículos …" at bounding box center [742, 355] width 1484 height 710
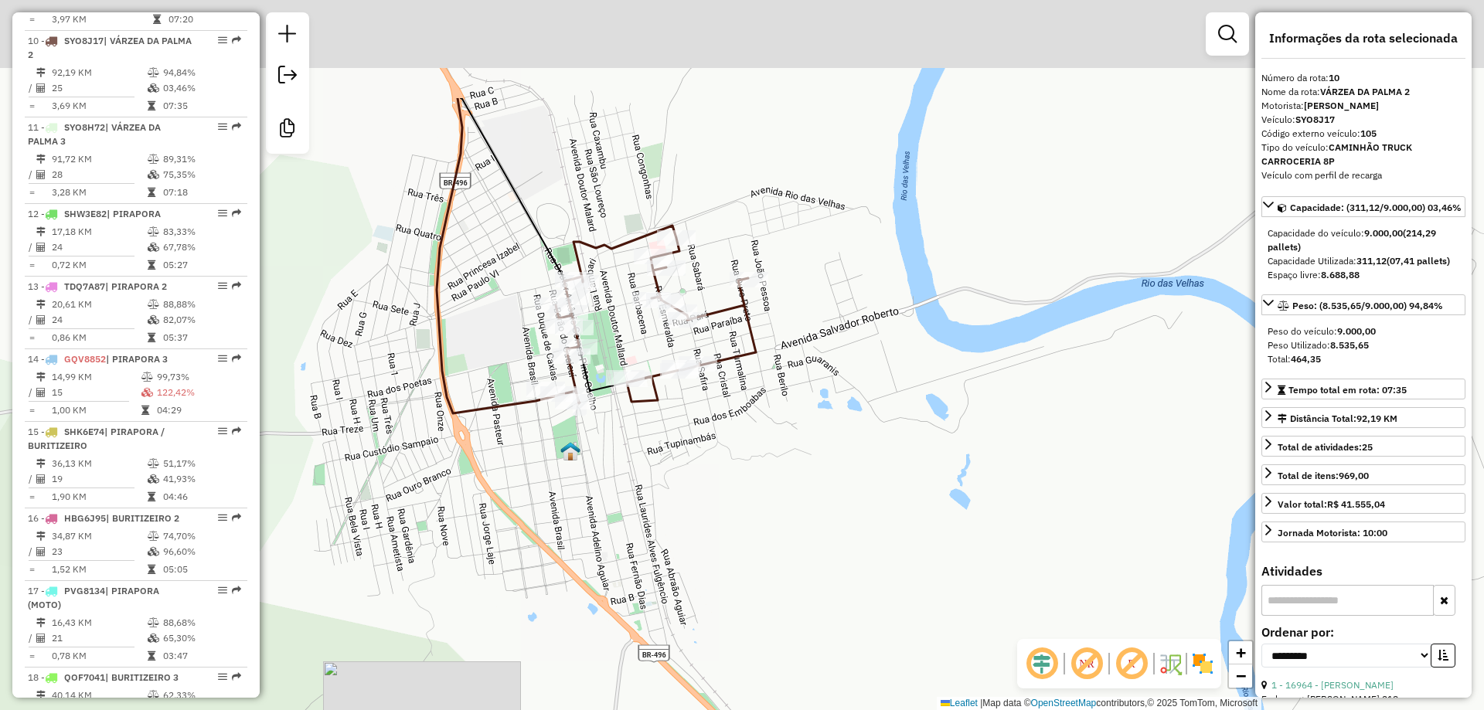
drag, startPoint x: 586, startPoint y: 236, endPoint x: 636, endPoint y: 406, distance: 176.3
click at [636, 403] on icon at bounding box center [652, 315] width 208 height 178
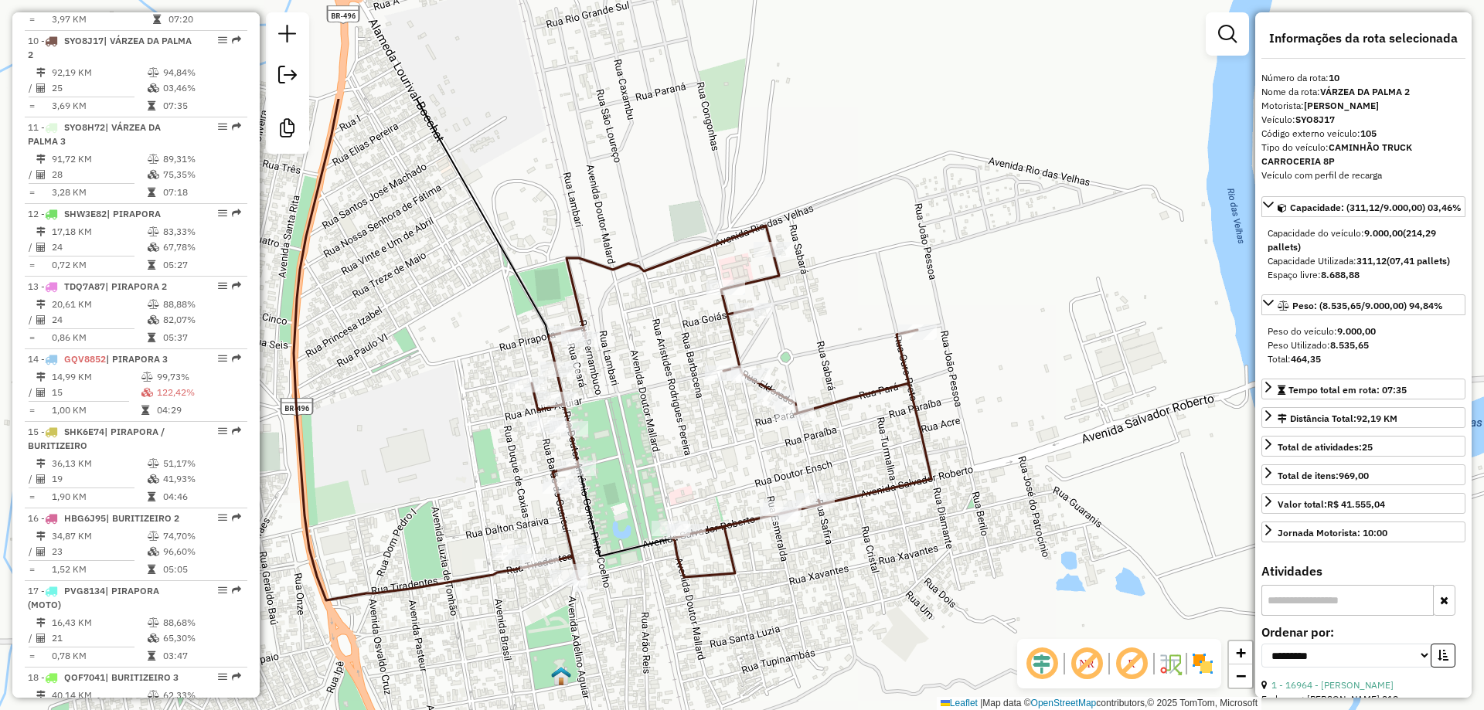
drag, startPoint x: 686, startPoint y: 401, endPoint x: 741, endPoint y: 565, distance: 172.8
click at [740, 566] on icon at bounding box center [723, 403] width 416 height 354
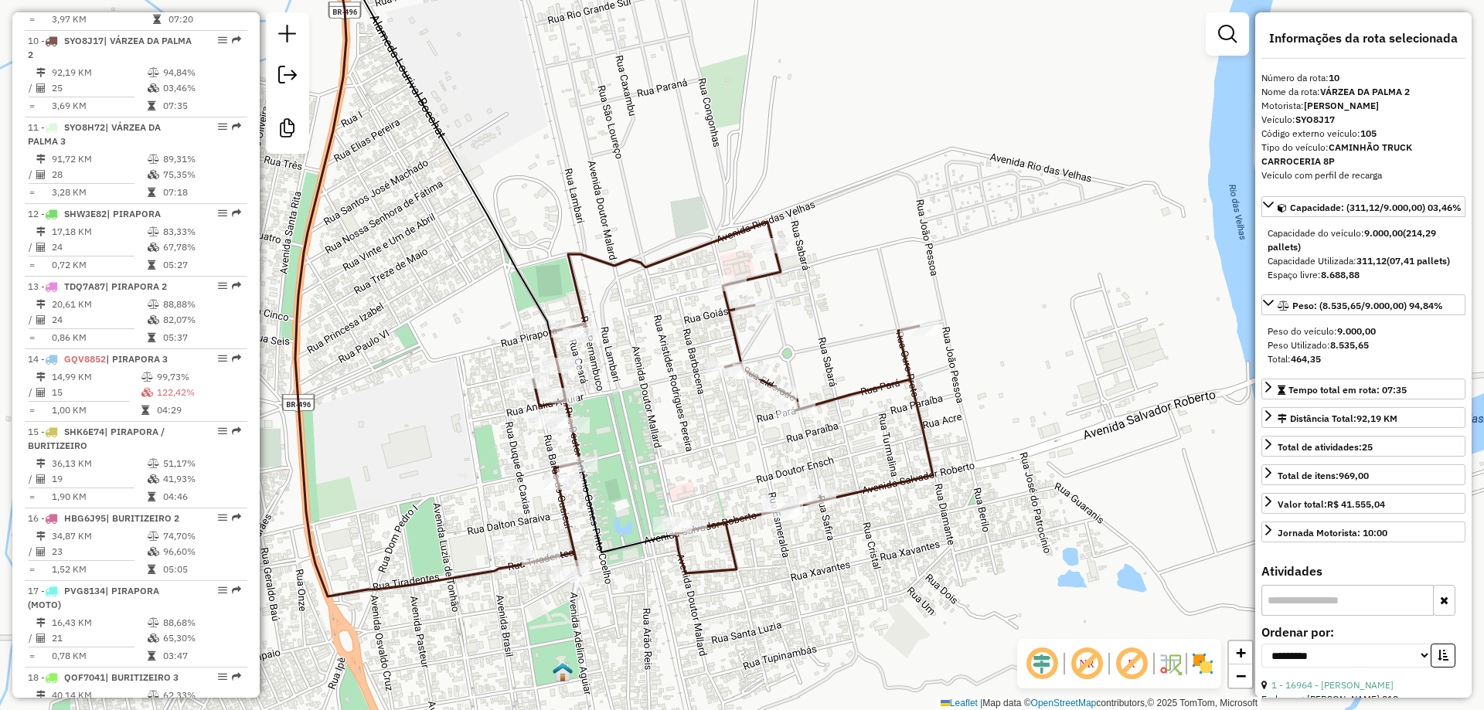
click at [758, 578] on div "Janela de atendimento Grade de atendimento Capacidade Transportadoras Veículos …" at bounding box center [742, 355] width 1484 height 710
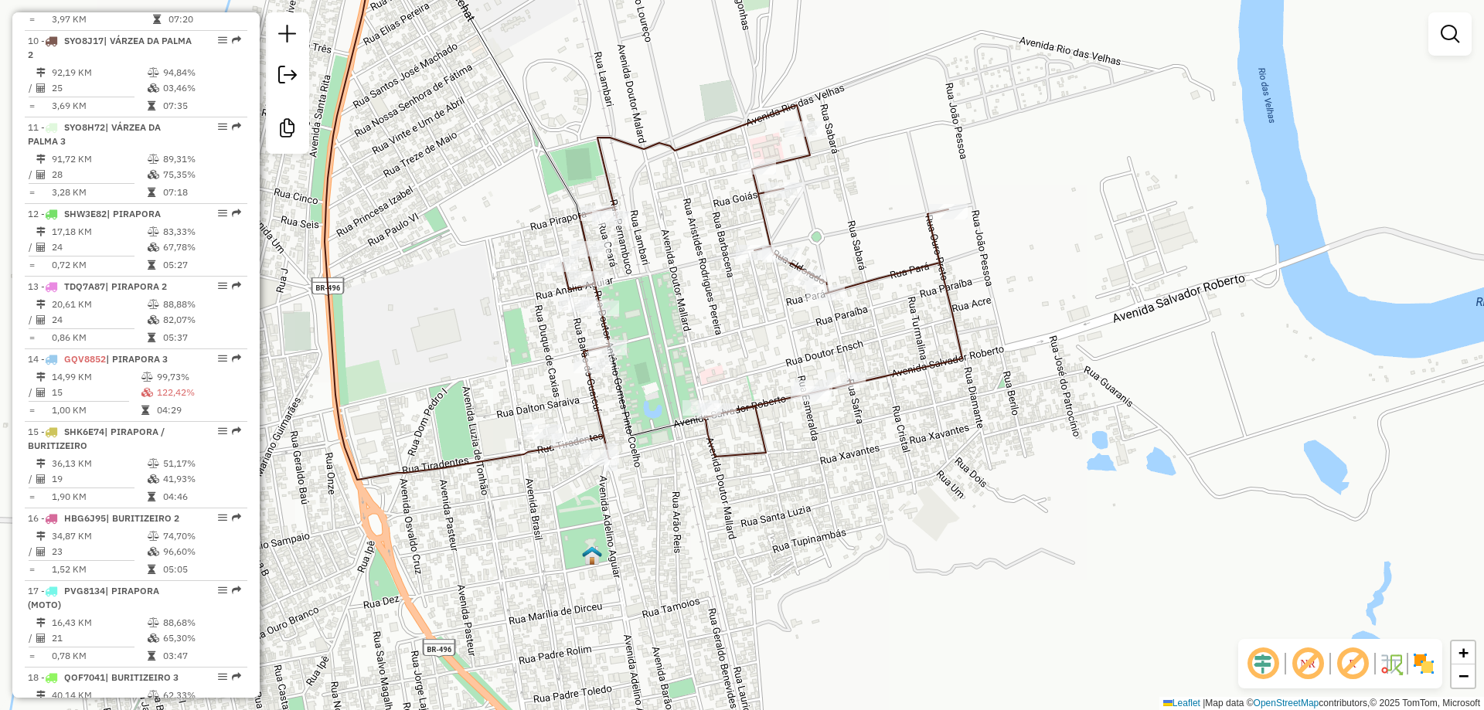
drag, startPoint x: 793, startPoint y: 568, endPoint x: 822, endPoint y: 469, distance: 103.2
click at [822, 469] on div "Janela de atendimento Grade de atendimento Capacidade Transportadoras Veículos …" at bounding box center [742, 355] width 1484 height 710
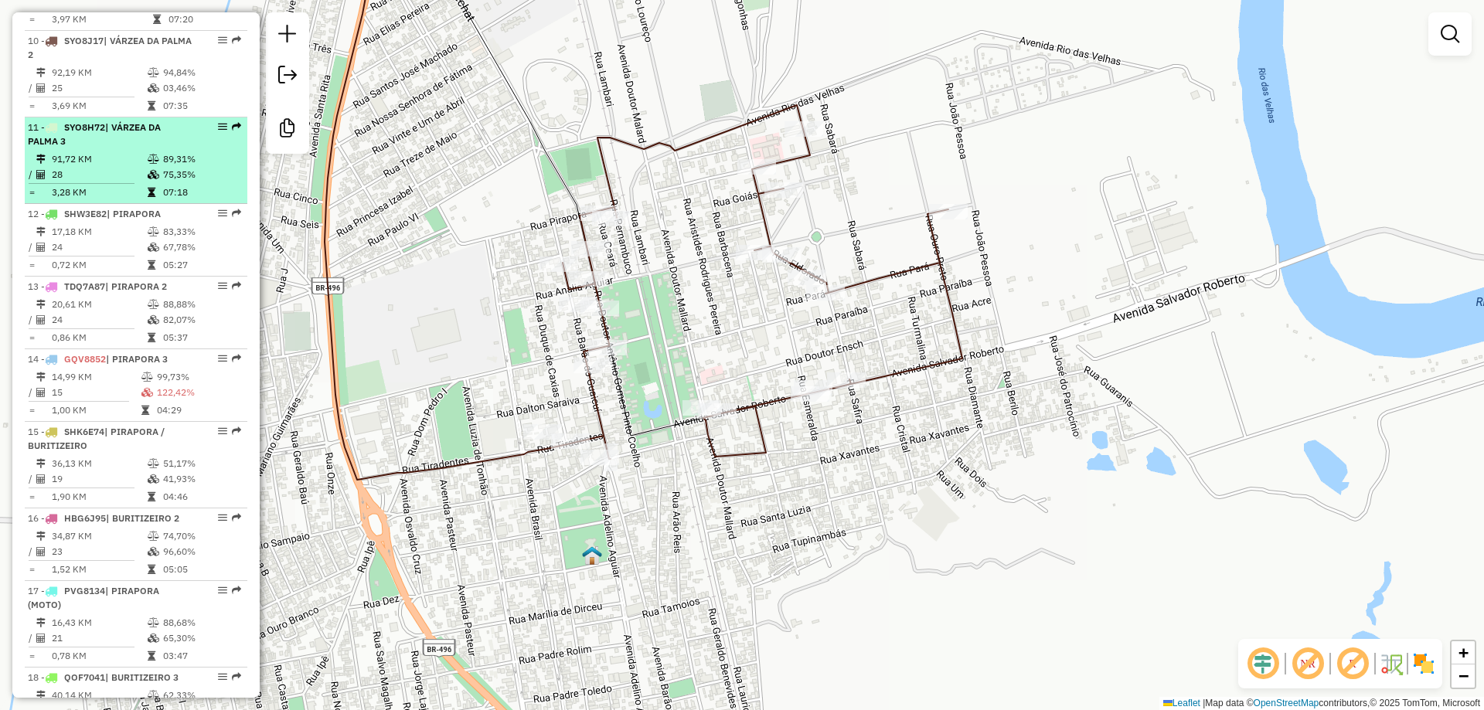
click at [124, 147] on span "| VÁRZEA DA PALMA 3" at bounding box center [94, 133] width 133 height 25
select select "**********"
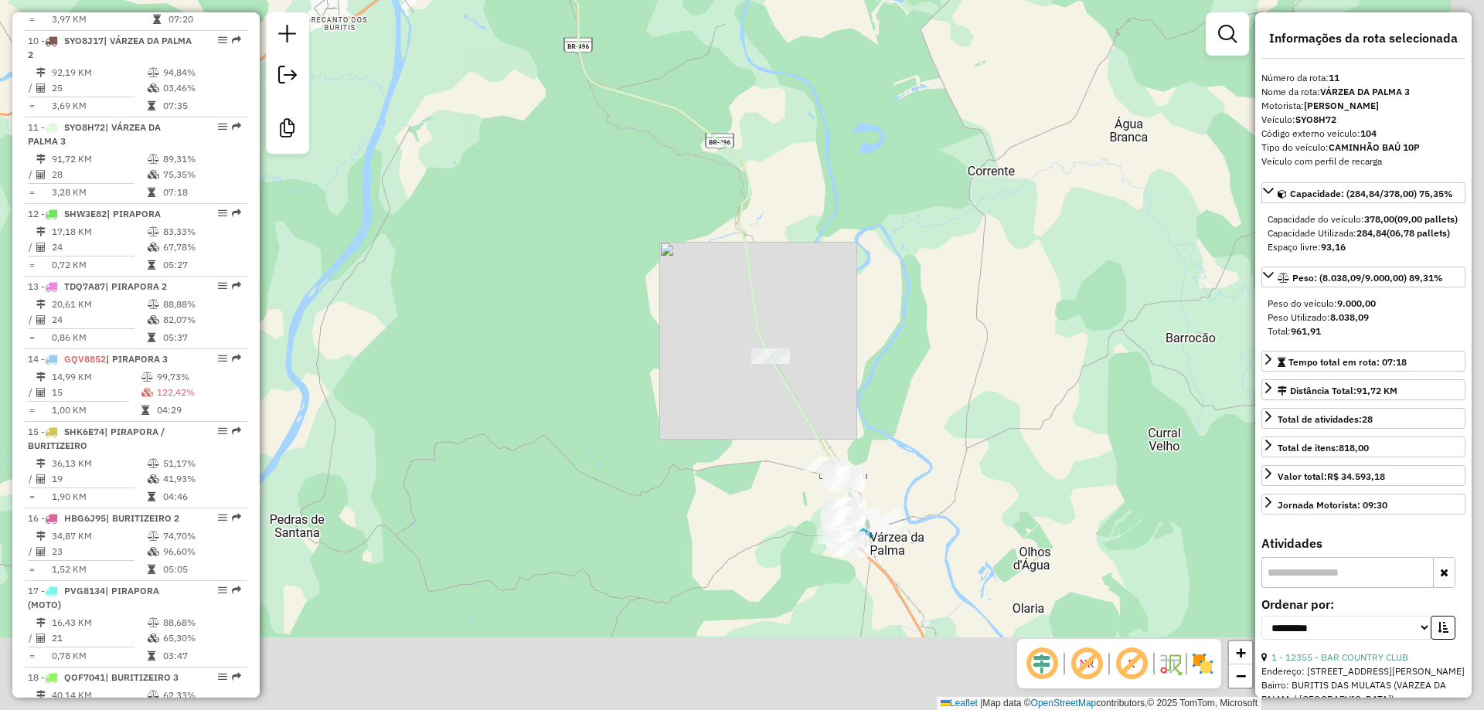
drag, startPoint x: 539, startPoint y: 201, endPoint x: 506, endPoint y: 148, distance: 62.4
click at [502, 121] on div "Janela de atendimento Grade de atendimento Capacidade Transportadoras Veículos …" at bounding box center [742, 355] width 1484 height 710
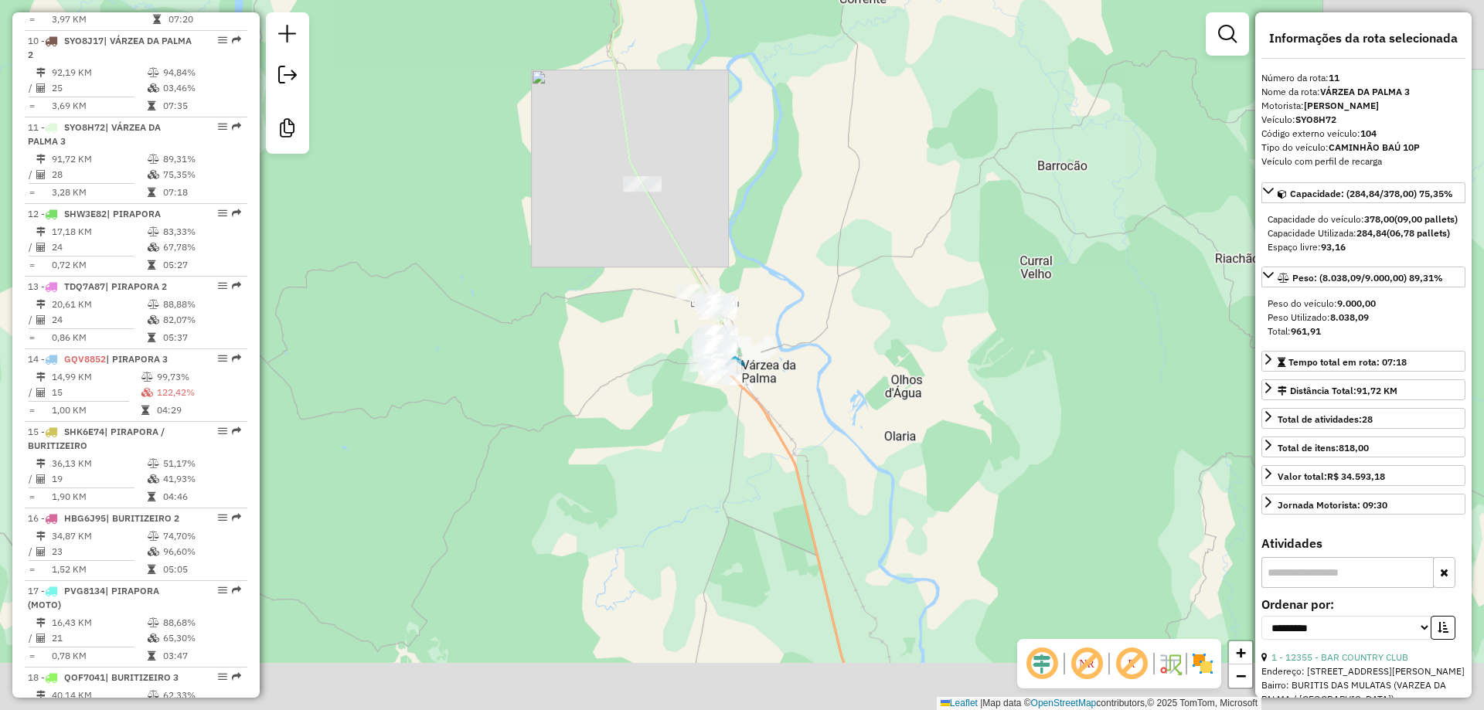
drag, startPoint x: 618, startPoint y: 292, endPoint x: 519, endPoint y: 288, distance: 99.0
click at [505, 189] on div "Janela de atendimento Grade de atendimento Capacidade Transportadoras Veículos …" at bounding box center [742, 355] width 1484 height 710
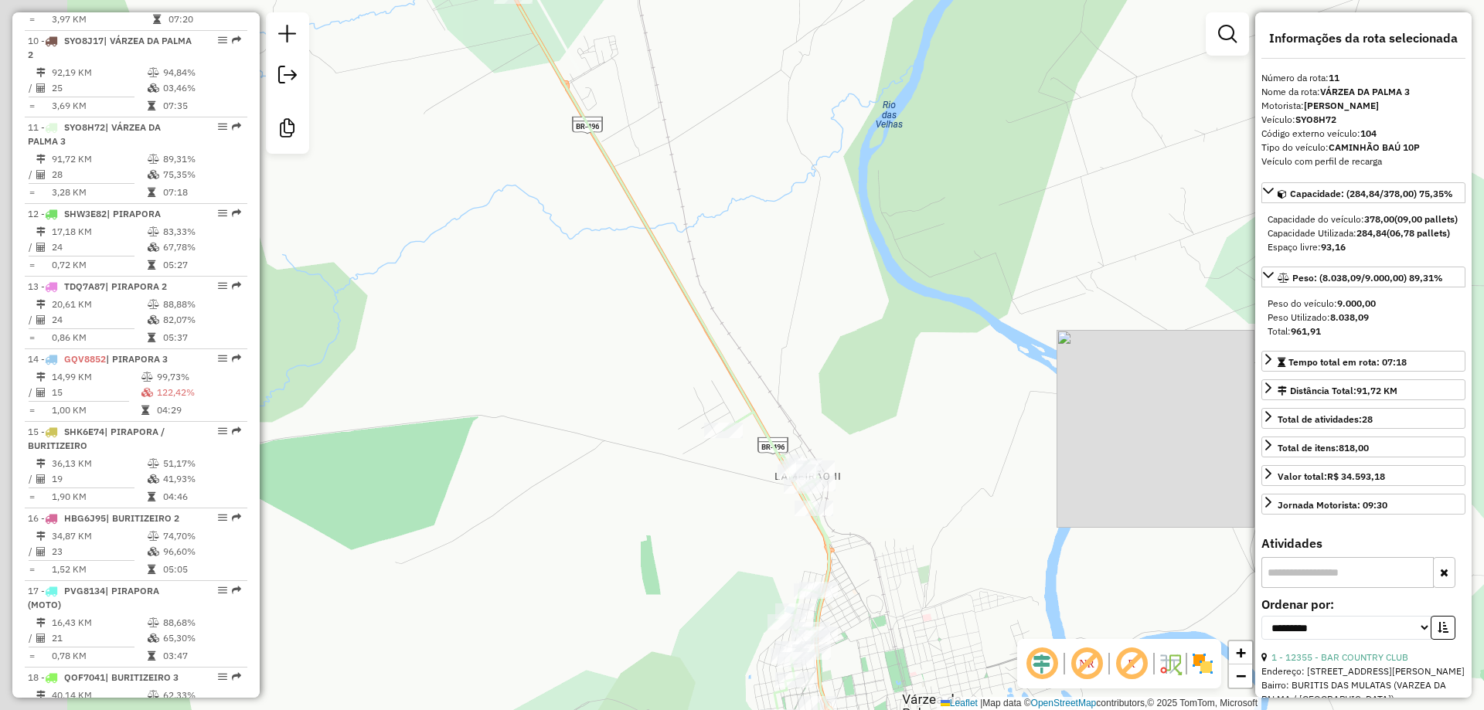
drag, startPoint x: 739, startPoint y: 269, endPoint x: 854, endPoint y: 301, distance: 118.7
click at [854, 302] on div "Janela de atendimento Grade de atendimento Capacidade Transportadoras Veículos …" at bounding box center [742, 355] width 1484 height 710
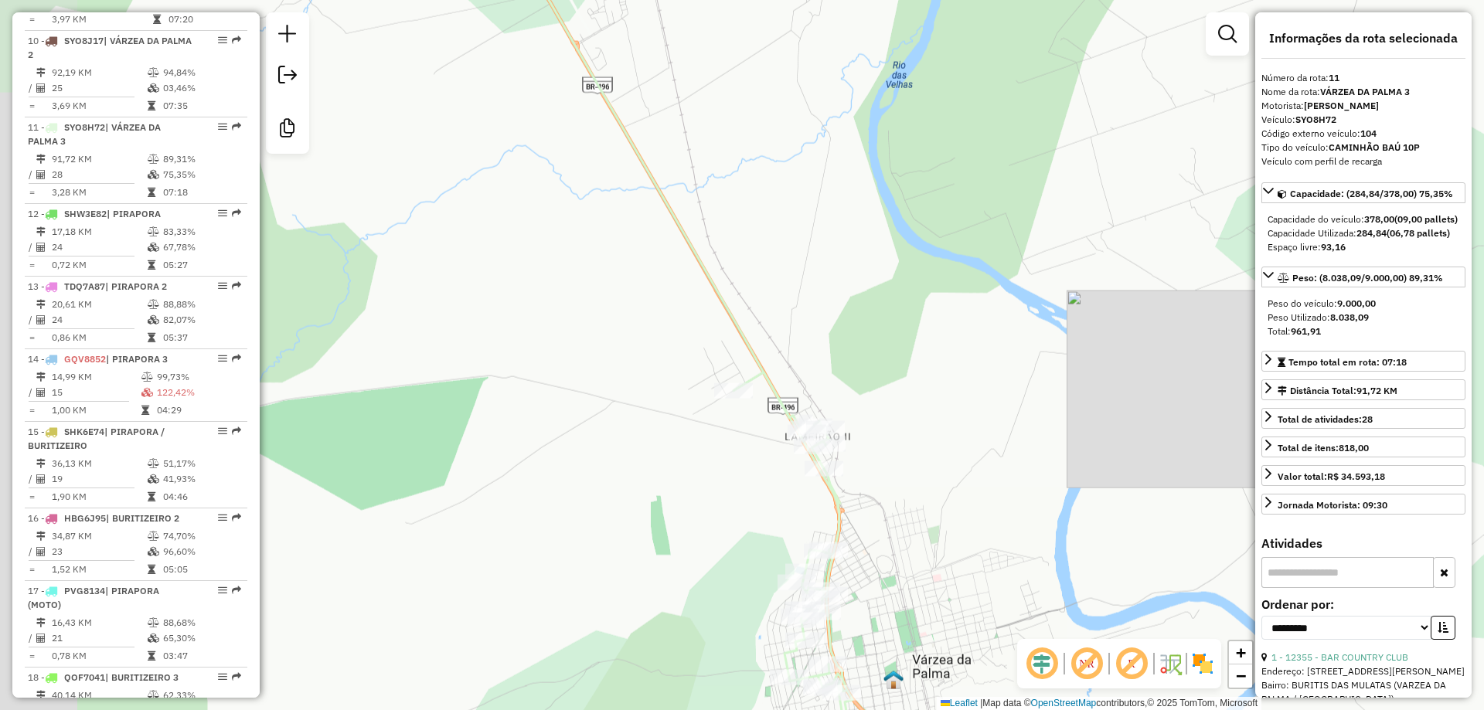
click at [866, 314] on div "Janela de atendimento Grade de atendimento Capacidade Transportadoras Veículos …" at bounding box center [742, 355] width 1484 height 710
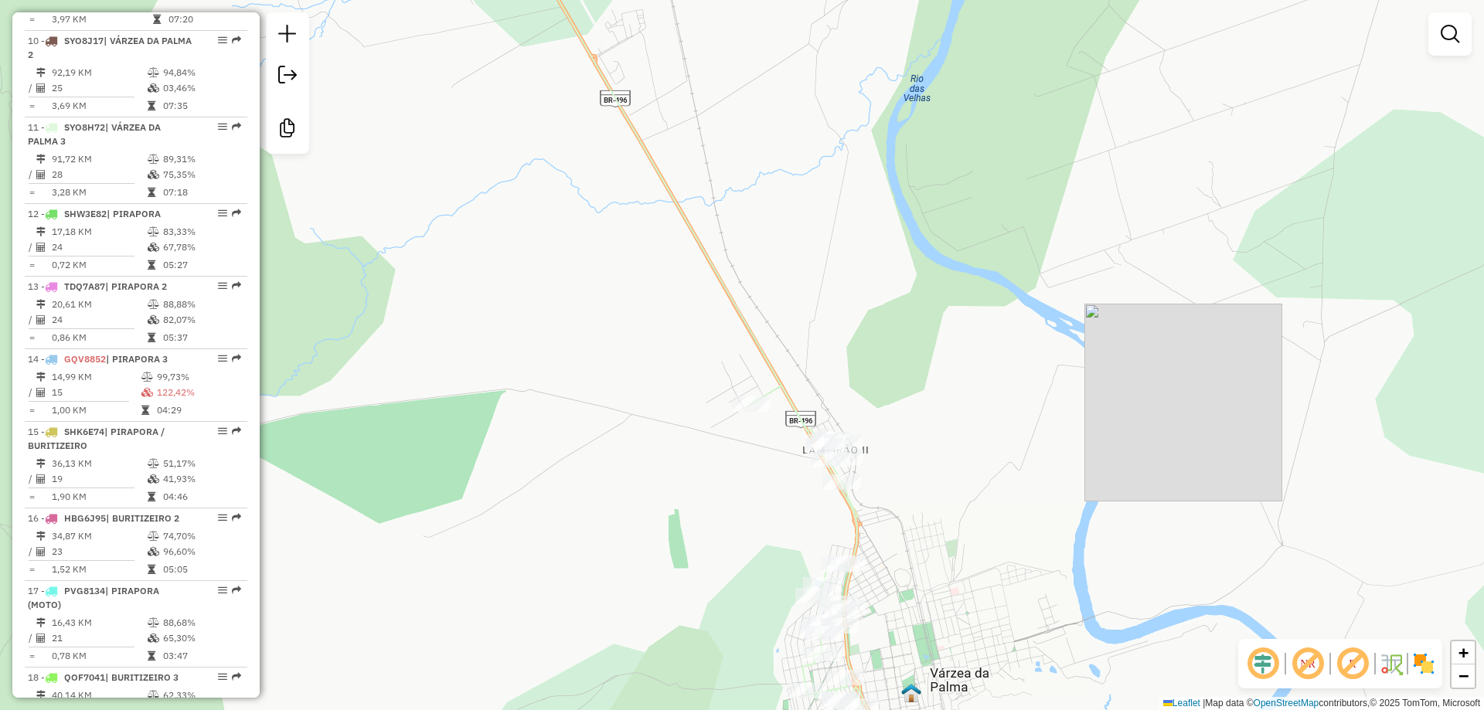
drag, startPoint x: 933, startPoint y: 389, endPoint x: 940, endPoint y: 396, distance: 10.4
click at [940, 396] on div "Janela de atendimento Grade de atendimento Capacidade Transportadoras Veículos …" at bounding box center [742, 355] width 1484 height 710
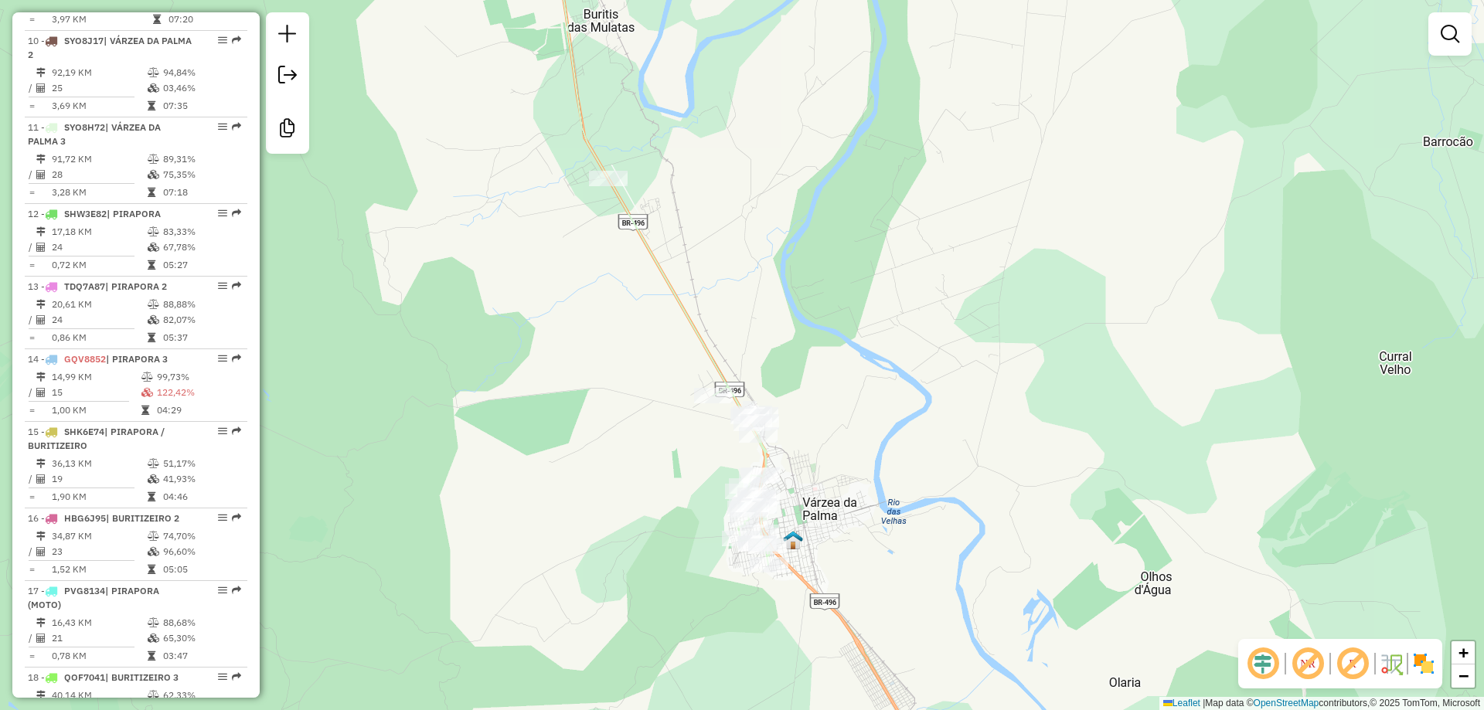
drag, startPoint x: 832, startPoint y: 426, endPoint x: 793, endPoint y: 430, distance: 39.7
click at [793, 430] on div "Janela de atendimento Grade de atendimento Capacidade Transportadoras Veículos …" at bounding box center [742, 355] width 1484 height 710
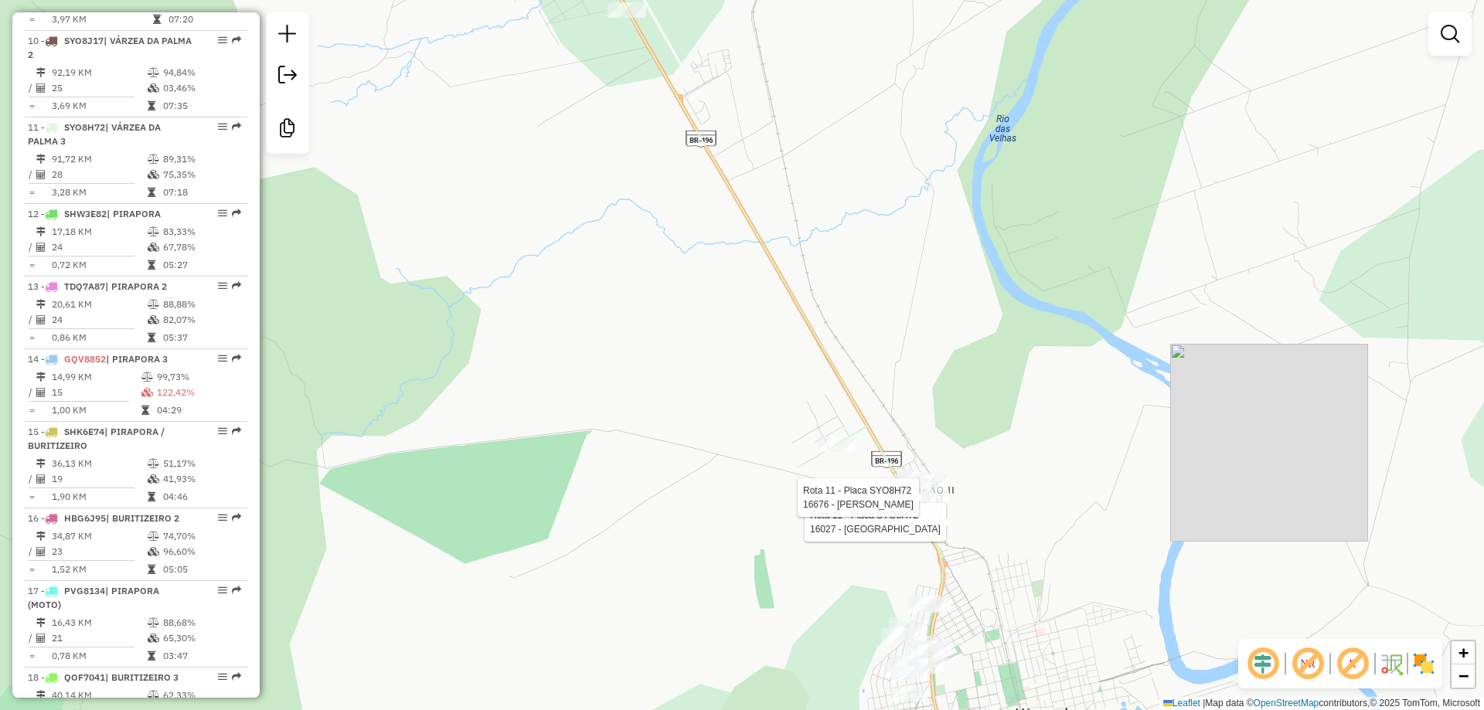
drag, startPoint x: 573, startPoint y: 347, endPoint x: 495, endPoint y: 181, distance: 183.9
click at [479, 166] on div "Rota 11 - Placa SYO8H72 16027 - VILLA CLARA Rota 11 - Placa SYO8H72 16676 - LAN…" at bounding box center [742, 355] width 1484 height 710
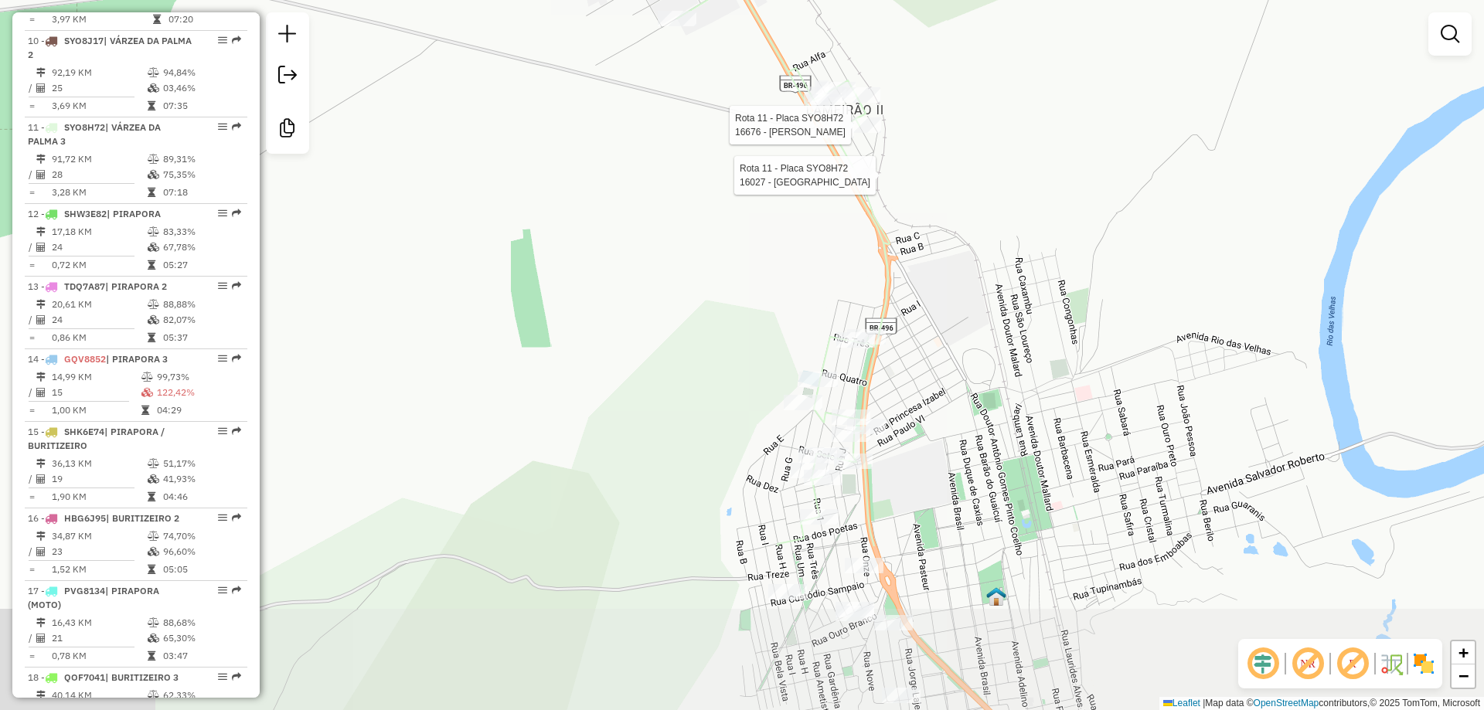
drag, startPoint x: 797, startPoint y: 433, endPoint x: 658, endPoint y: 195, distance: 275.7
click at [658, 195] on div "Rota 11 - Placa SYO8H72 16027 - VILLA CLARA Rota 11 - Placa SYO8H72 16676 - LAN…" at bounding box center [742, 355] width 1484 height 710
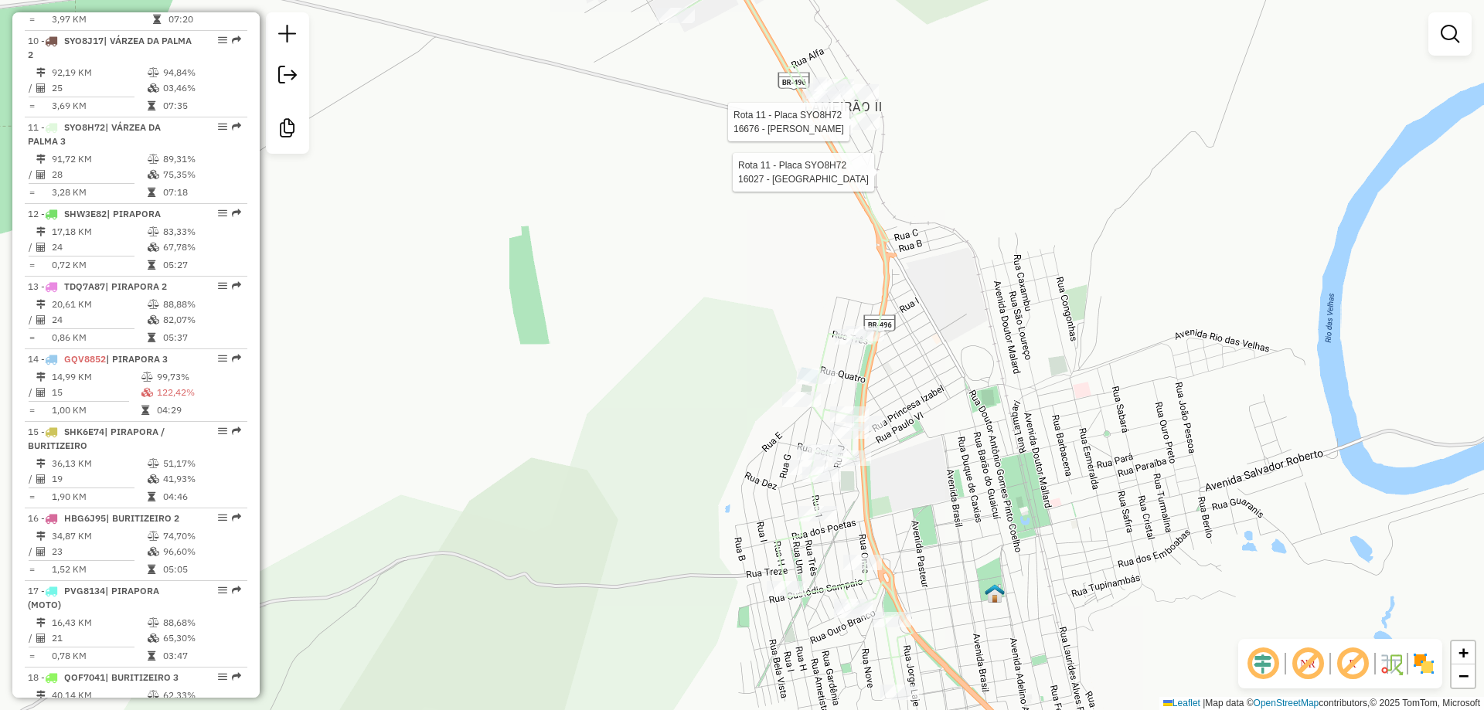
click at [668, 267] on div "Rota 11 - Placa SYO8H72 16027 - VILLA CLARA Rota 11 - Placa SYO8H72 16676 - LAN…" at bounding box center [742, 355] width 1484 height 710
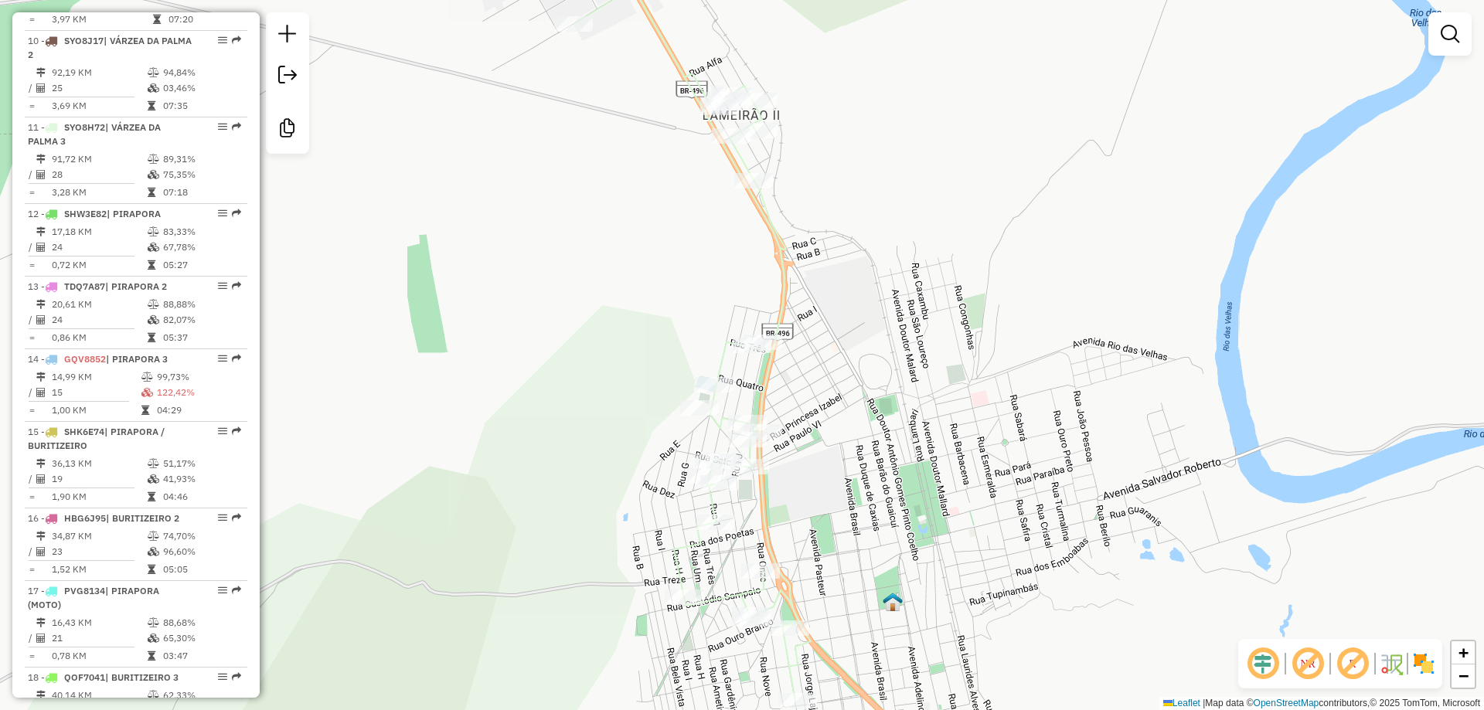
drag, startPoint x: 600, startPoint y: 249, endPoint x: 546, endPoint y: 270, distance: 58.3
click at [546, 270] on div "Janela de atendimento Grade de atendimento Capacidade Transportadoras Veículos …" at bounding box center [742, 355] width 1484 height 710
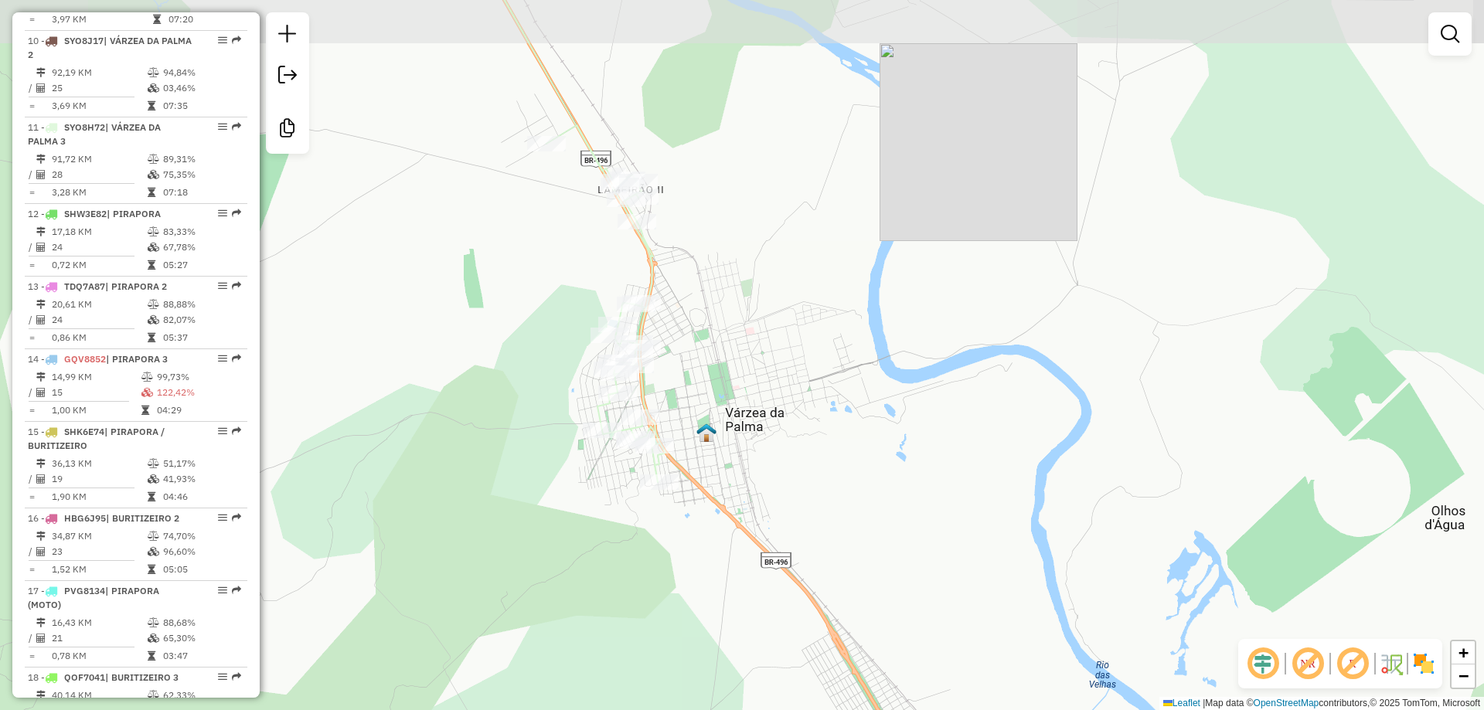
drag, startPoint x: 478, startPoint y: 212, endPoint x: 486, endPoint y: 224, distance: 14.6
click at [493, 239] on div "Janela de atendimento Grade de atendimento Capacidade Transportadoras Veículos …" at bounding box center [742, 355] width 1484 height 710
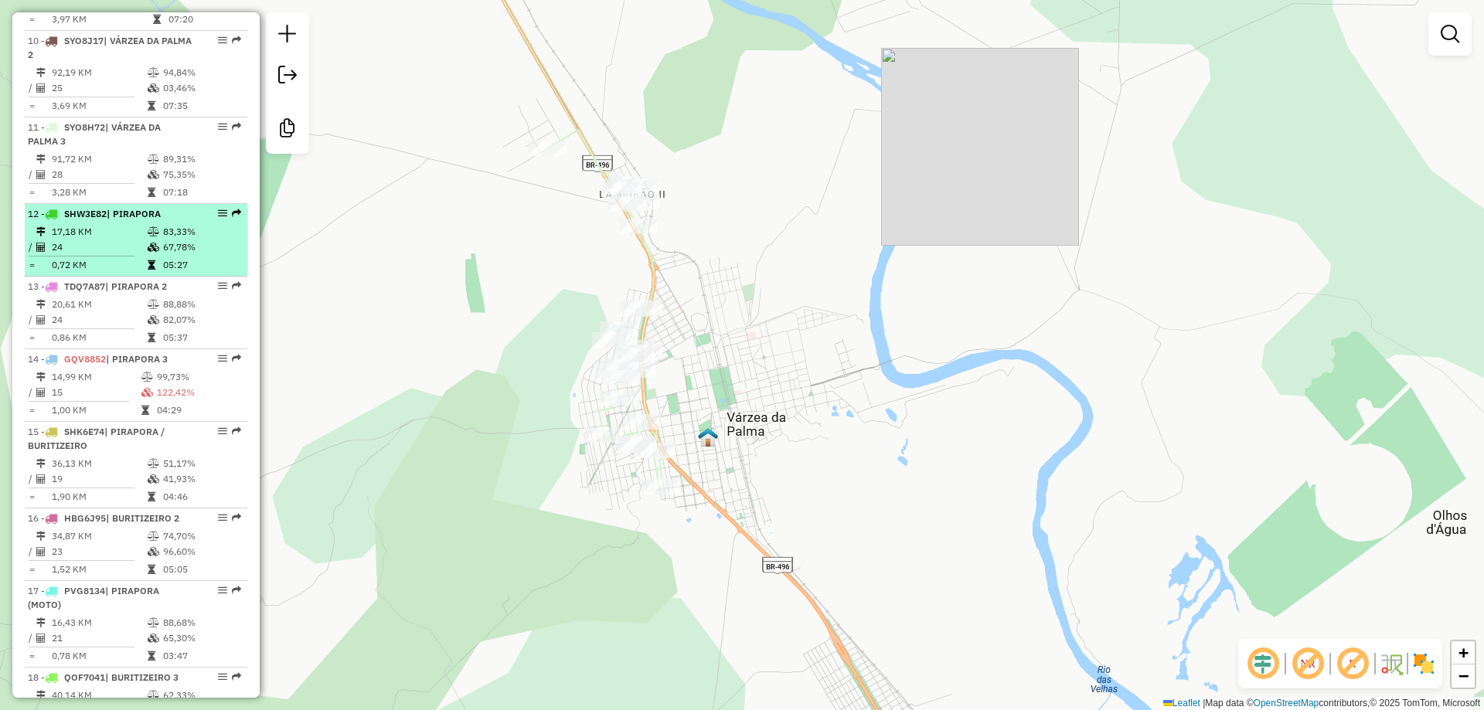
click at [93, 254] on td "24" at bounding box center [99, 247] width 96 height 15
select select "**********"
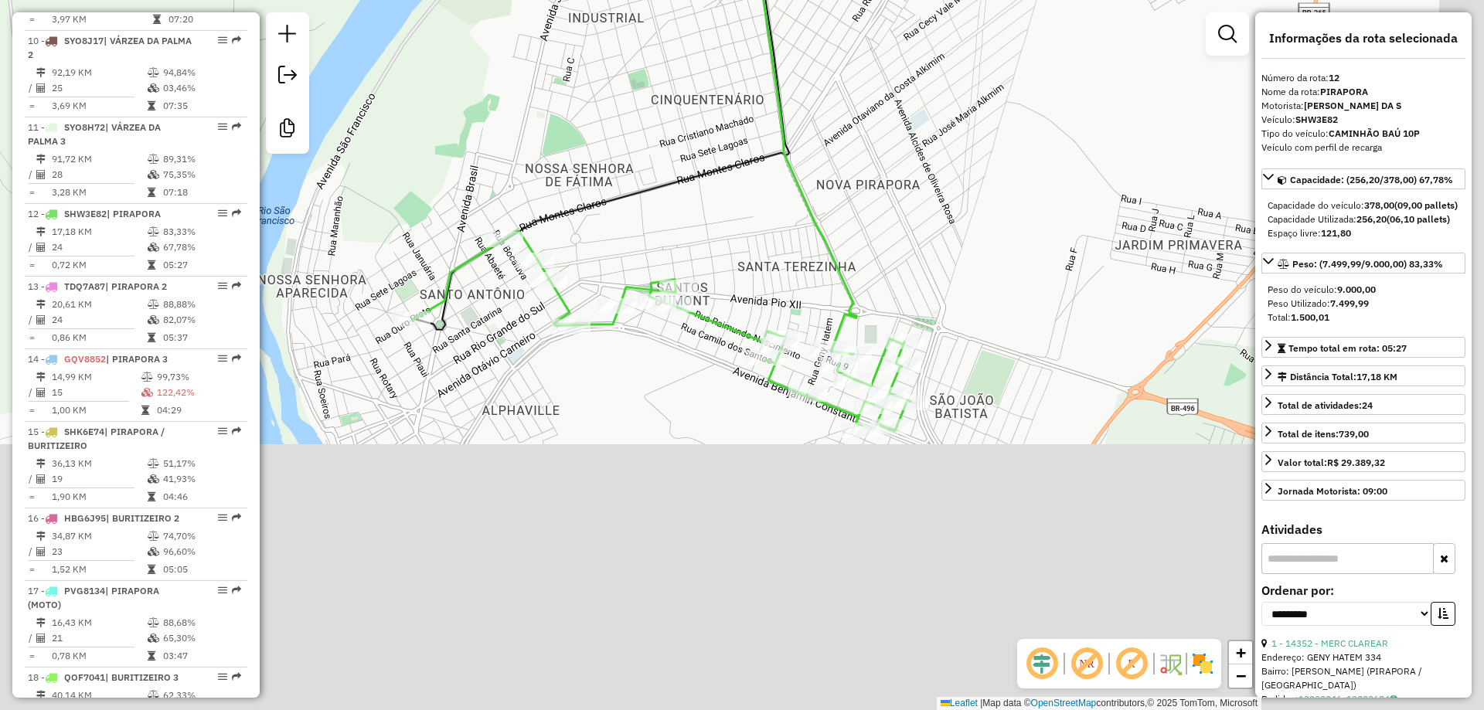
drag, startPoint x: 610, startPoint y: 185, endPoint x: 608, endPoint y: 207, distance: 21.8
click at [600, 162] on div "Janela de atendimento Grade de atendimento Capacidade Transportadoras Veículos …" at bounding box center [742, 355] width 1484 height 710
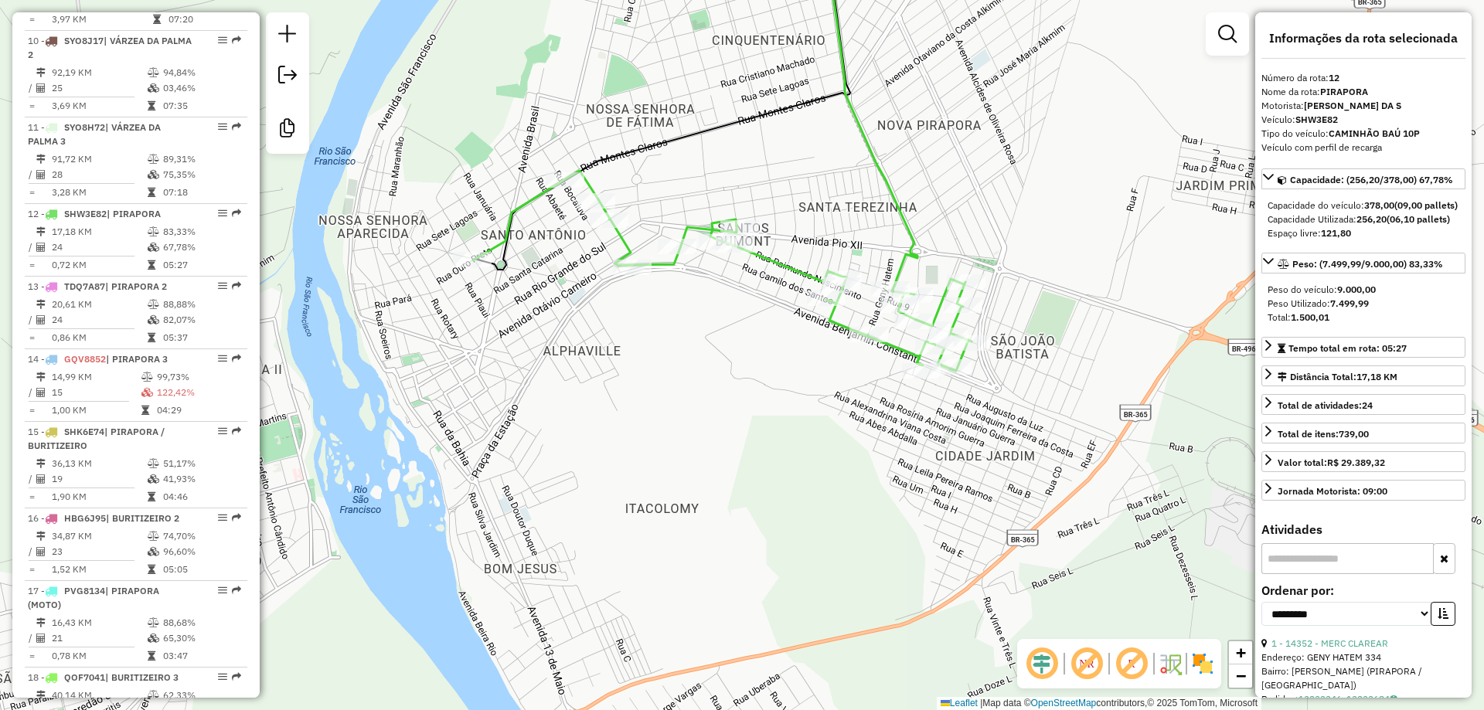
click at [654, 358] on div "Janela de atendimento Grade de atendimento Capacidade Transportadoras Veículos …" at bounding box center [742, 355] width 1484 height 710
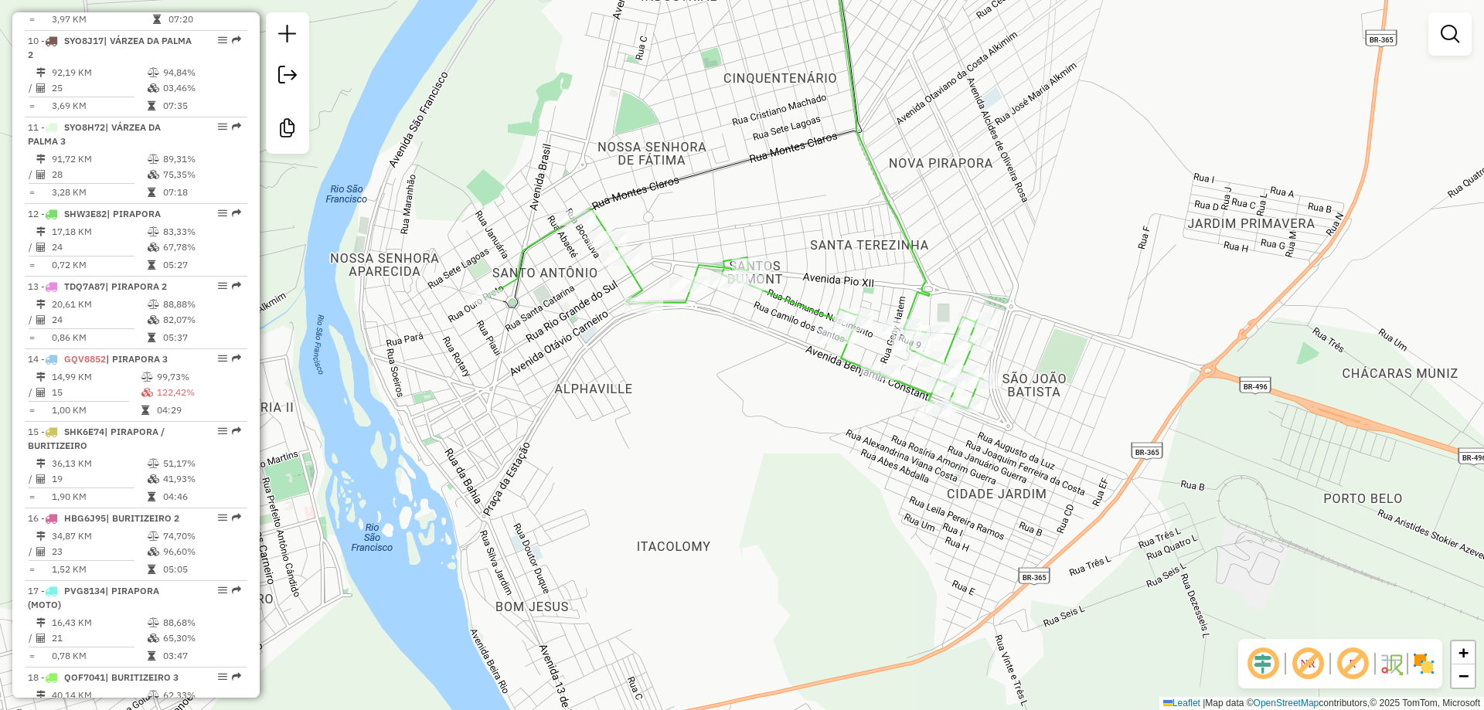
click at [666, 397] on div "Janela de atendimento Grade de atendimento Capacidade Transportadoras Veículos …" at bounding box center [742, 355] width 1484 height 710
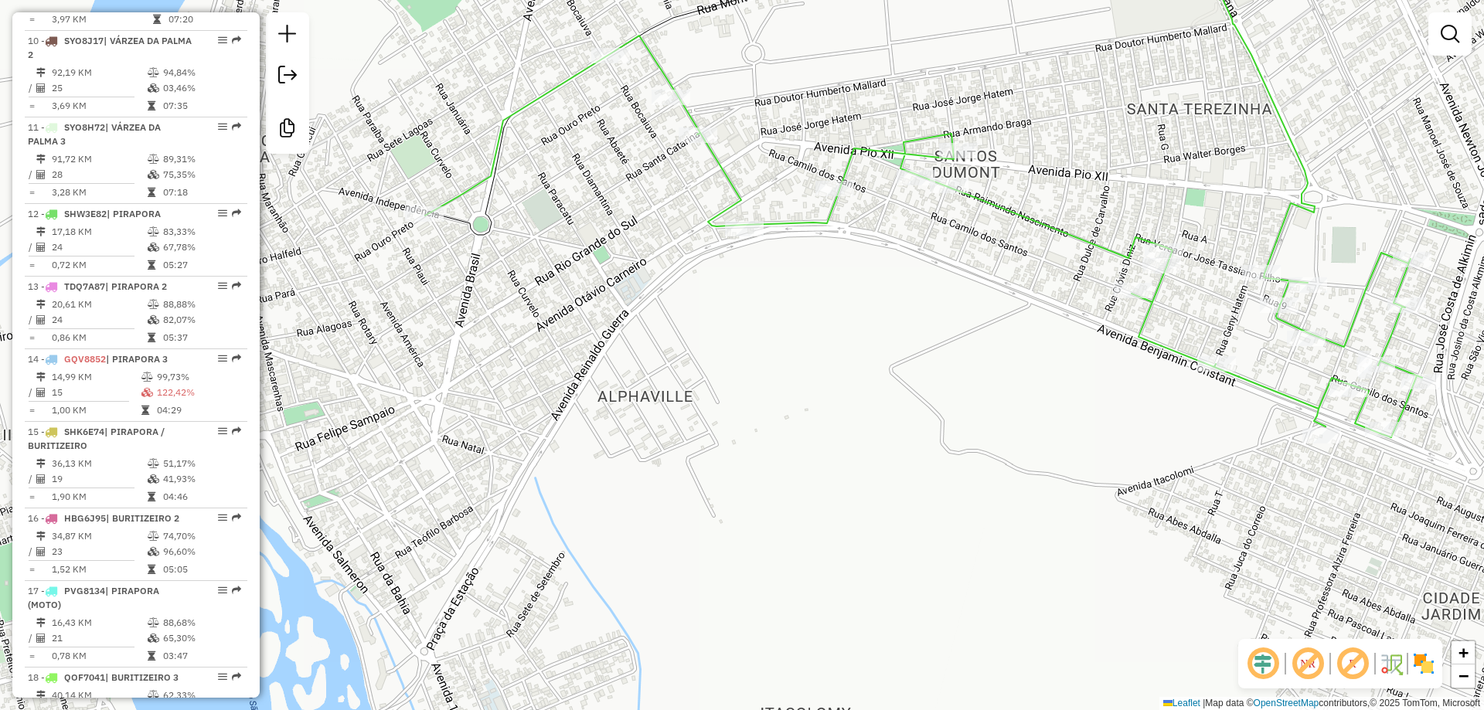
drag, startPoint x: 453, startPoint y: 301, endPoint x: 531, endPoint y: 286, distance: 79.6
click at [531, 286] on div "Janela de atendimento Grade de atendimento Capacidade Transportadoras Veículos …" at bounding box center [742, 355] width 1484 height 710
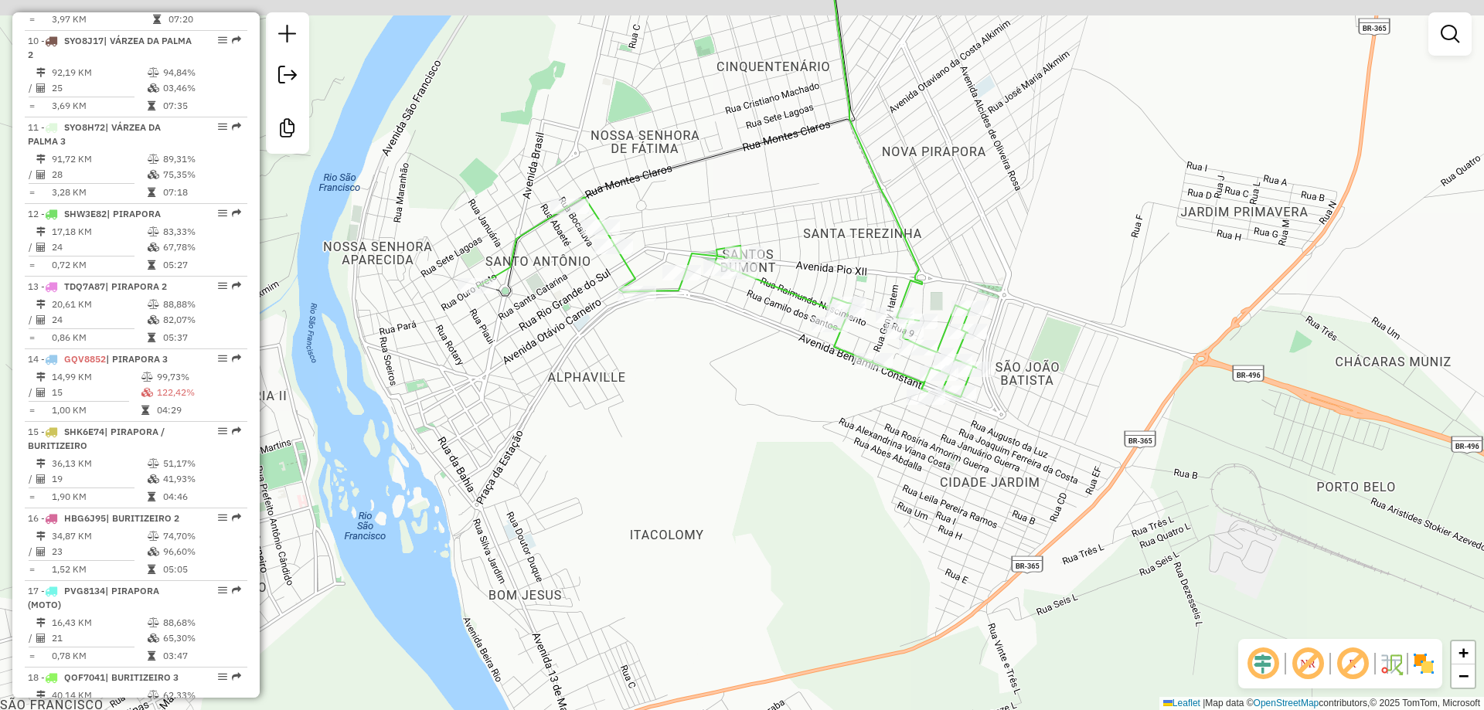
drag, startPoint x: 546, startPoint y: 267, endPoint x: 534, endPoint y: 321, distance: 55.3
click at [534, 321] on div "Janela de atendimento Grade de atendimento Capacidade Transportadoras Veículos …" at bounding box center [742, 355] width 1484 height 710
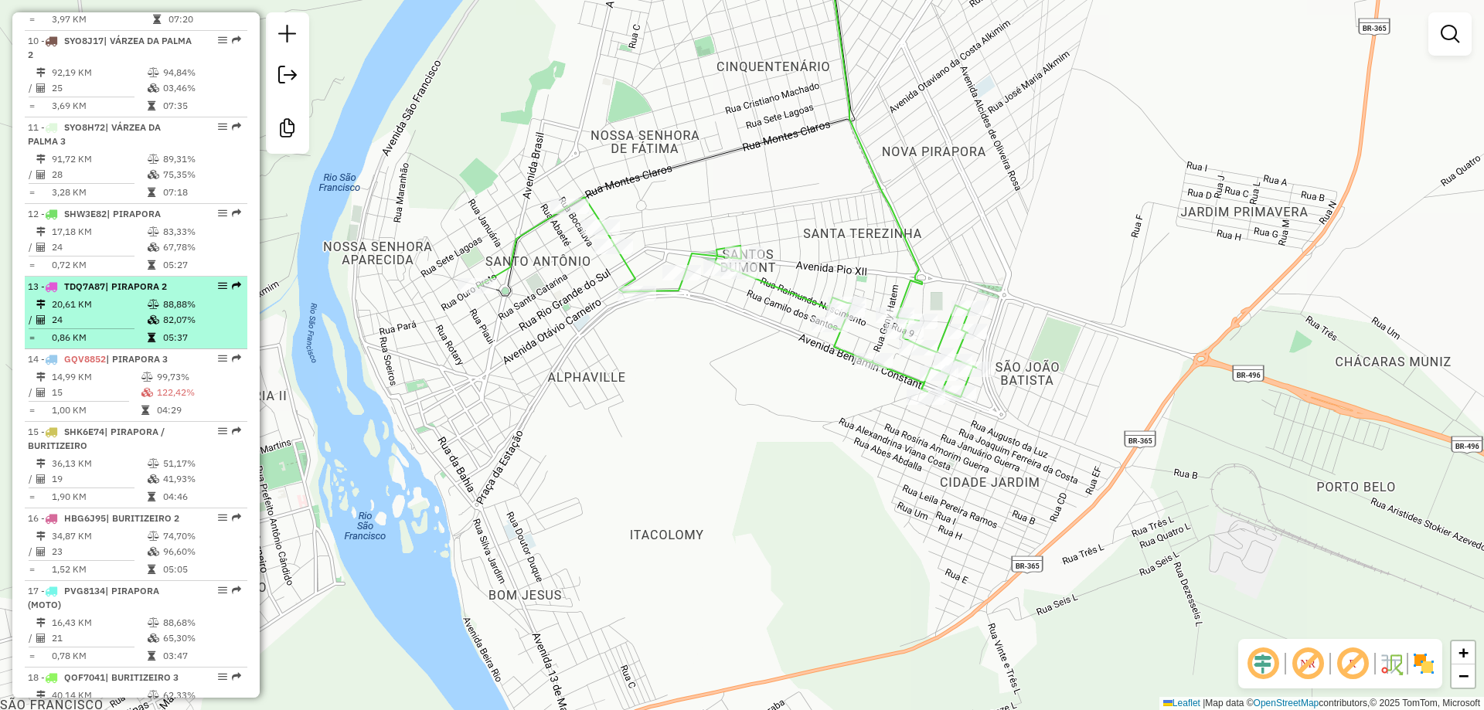
click at [70, 312] on td "20,61 KM" at bounding box center [99, 304] width 96 height 15
select select "**********"
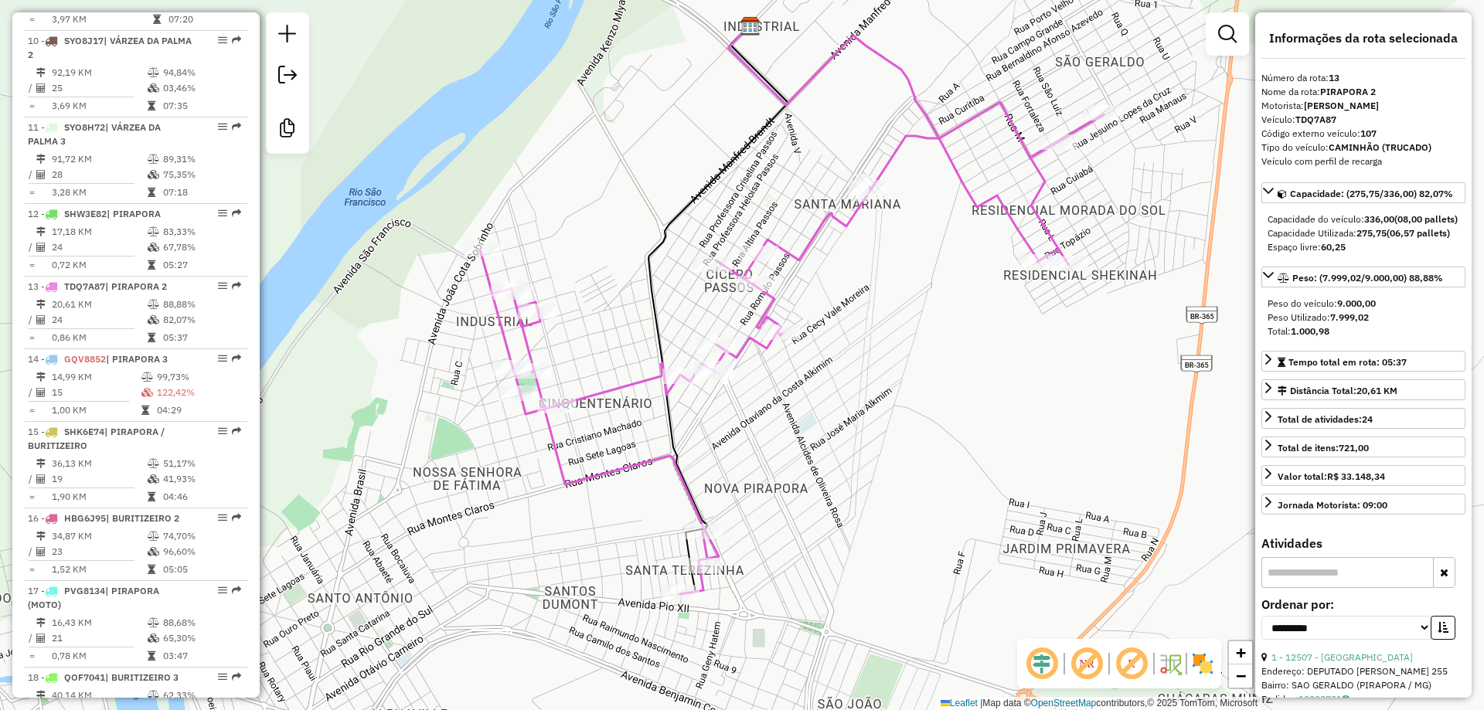
drag, startPoint x: 787, startPoint y: 413, endPoint x: 838, endPoint y: 369, distance: 67.4
click at [838, 369] on div "Janela de atendimento Grade de atendimento Capacidade Transportadoras Veículos …" at bounding box center [742, 355] width 1484 height 710
click at [846, 370] on div "Janela de atendimento Grade de atendimento Capacidade Transportadoras Veículos …" at bounding box center [742, 355] width 1484 height 710
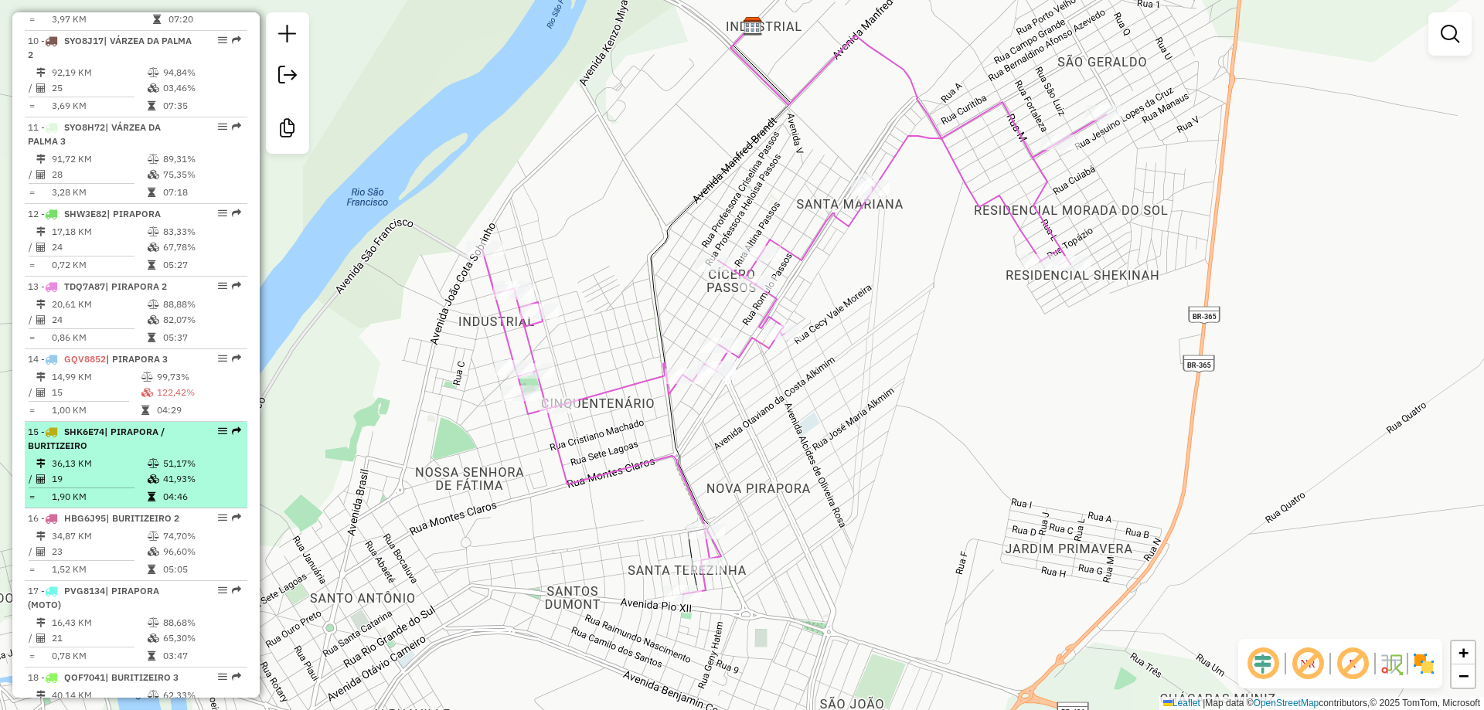
click at [127, 452] on div "15 - SHK6E74 | PIRAPORA / BURITIZEIRO" at bounding box center [110, 439] width 164 height 28
select select "**********"
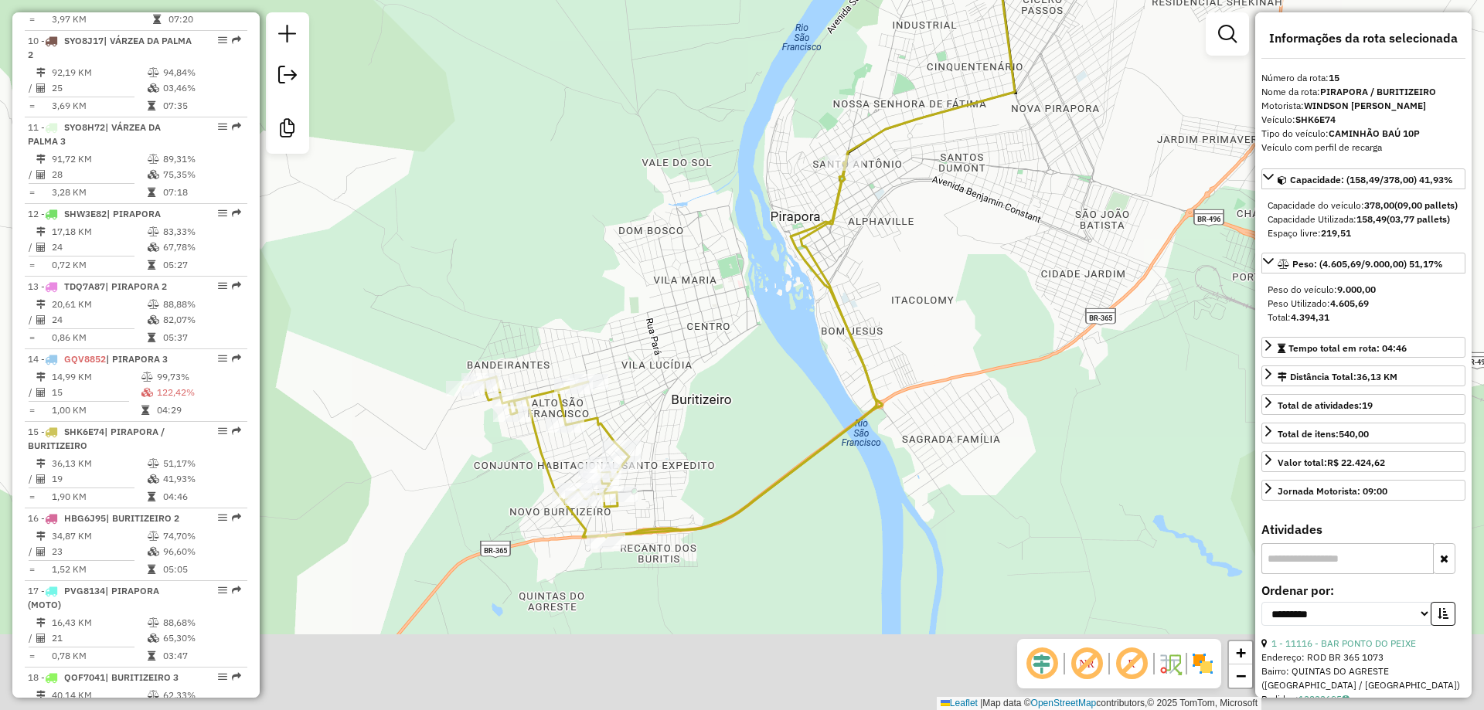
click at [835, 277] on icon at bounding box center [672, 344] width 419 height 385
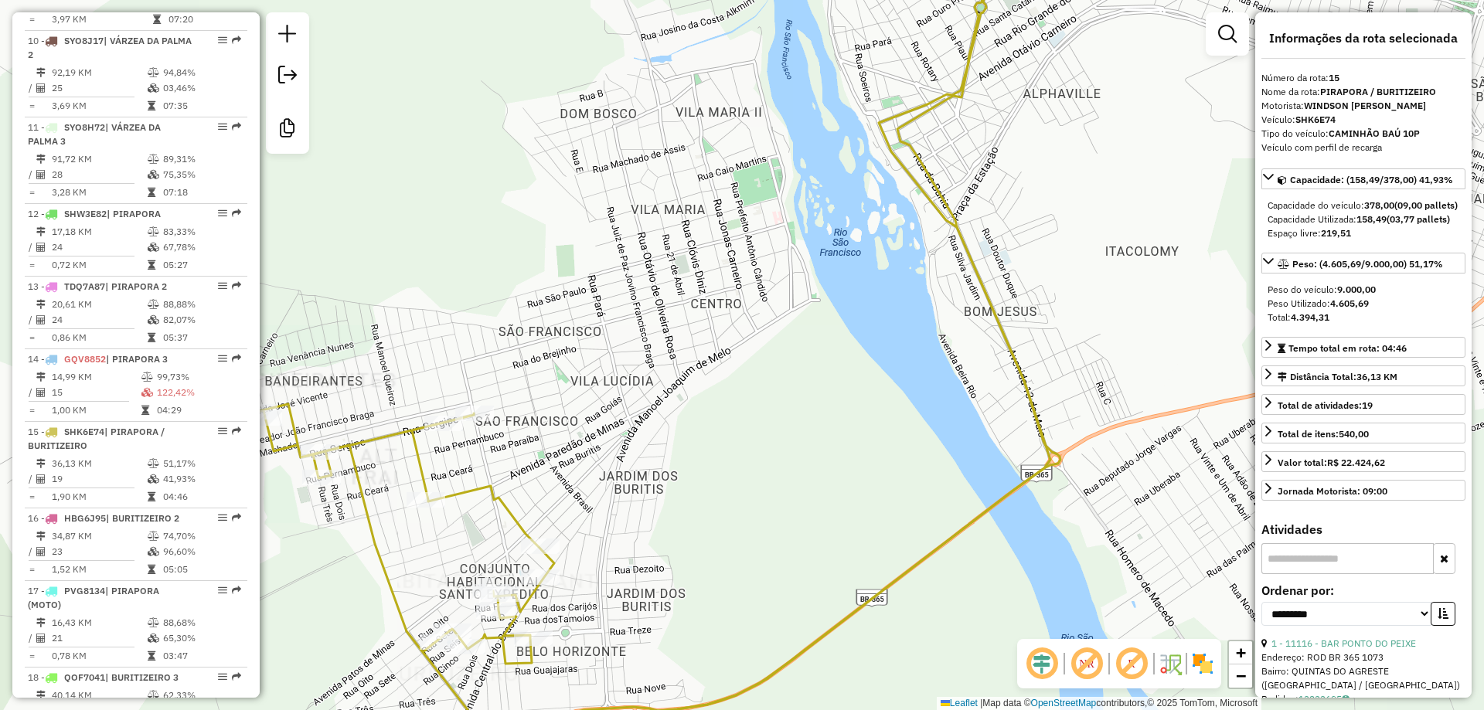
drag, startPoint x: 677, startPoint y: 355, endPoint x: 746, endPoint y: 301, distance: 87.6
click at [688, 339] on div "Janela de atendimento Grade de atendimento Capacidade Transportadoras Veículos …" at bounding box center [742, 355] width 1484 height 710
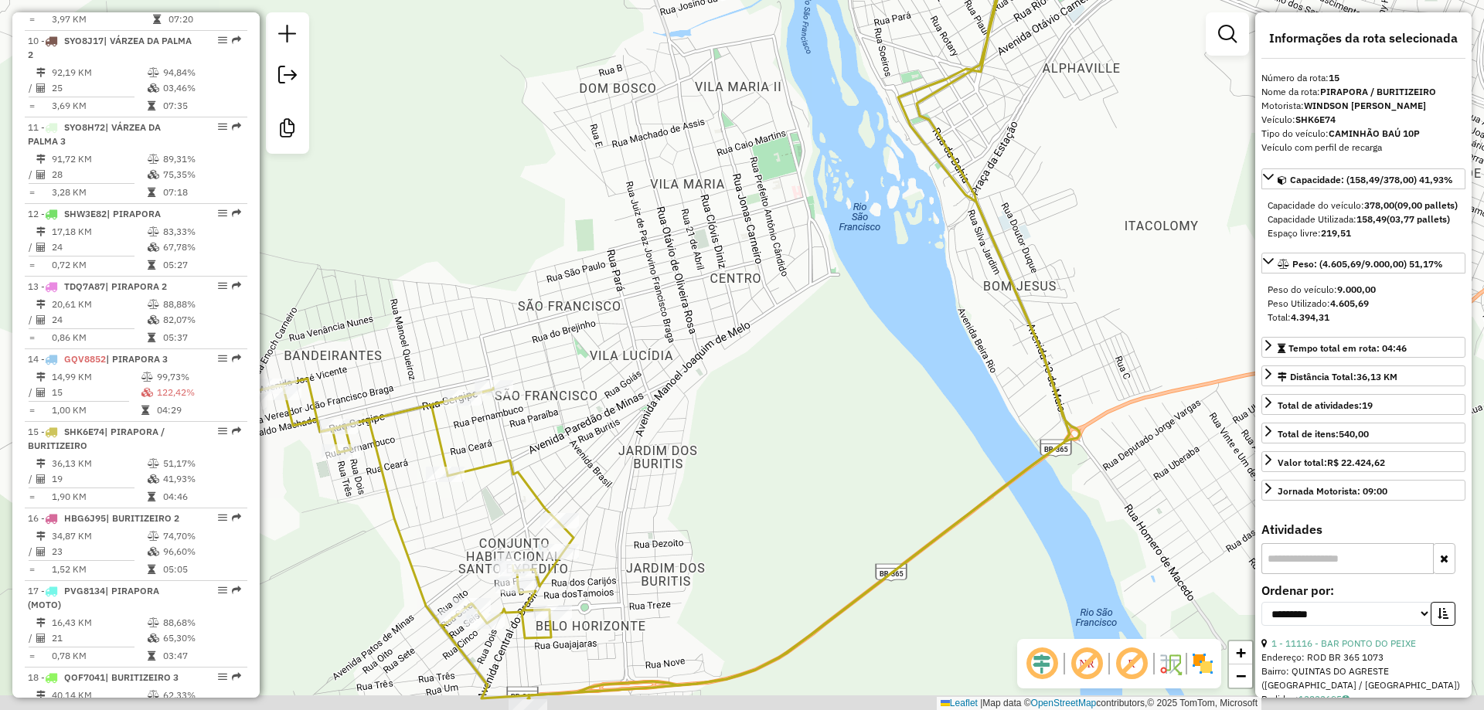
drag, startPoint x: 747, startPoint y: 301, endPoint x: 787, endPoint y: 289, distance: 41.8
click at [787, 289] on div "Janela de atendimento Grade de atendimento Capacidade Transportadoras Veículos …" at bounding box center [742, 355] width 1484 height 710
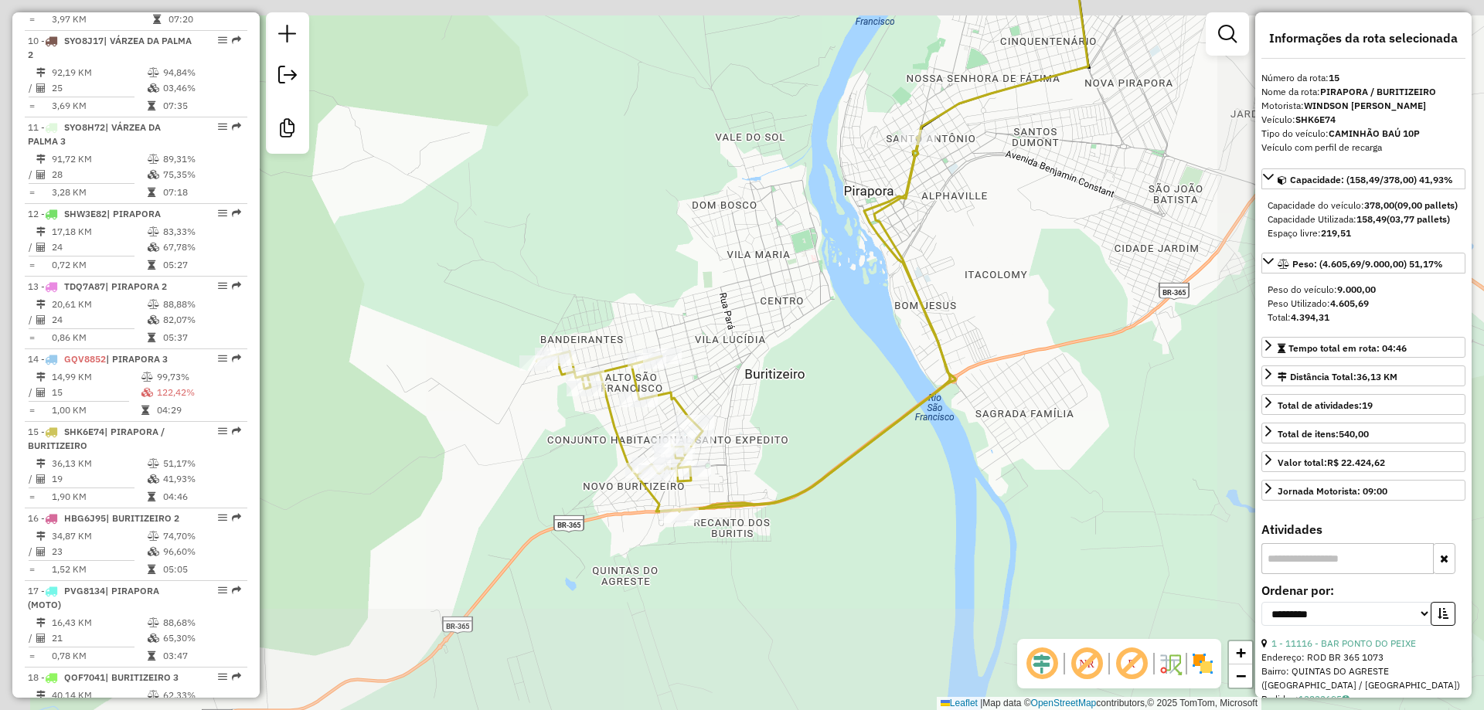
drag, startPoint x: 789, startPoint y: 313, endPoint x: 787, endPoint y: 329, distance: 16.4
click at [787, 329] on div "Janela de atendimento Grade de atendimento Capacidade Transportadoras Veículos …" at bounding box center [742, 355] width 1484 height 710
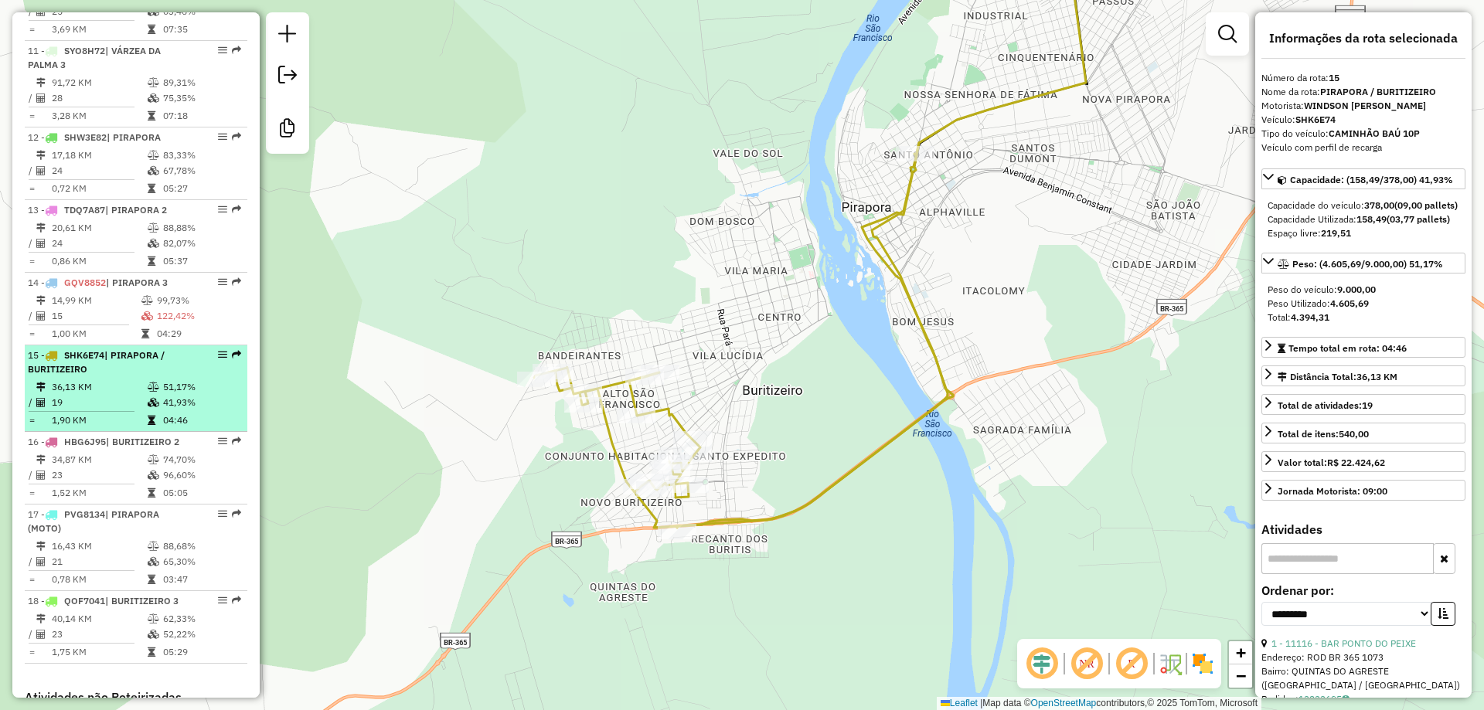
scroll to position [1410, 0]
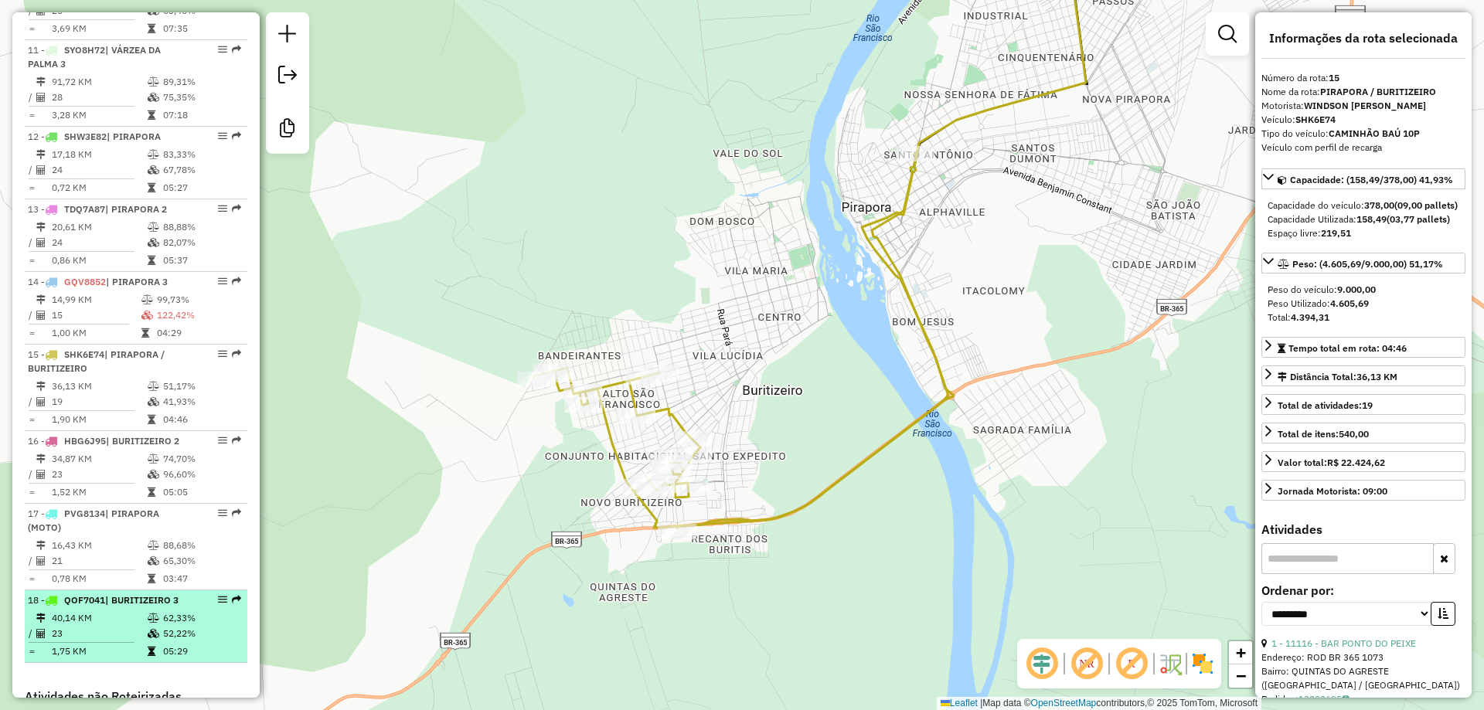
click at [119, 606] on span "| BURITIZEIRO 3" at bounding box center [141, 600] width 73 height 12
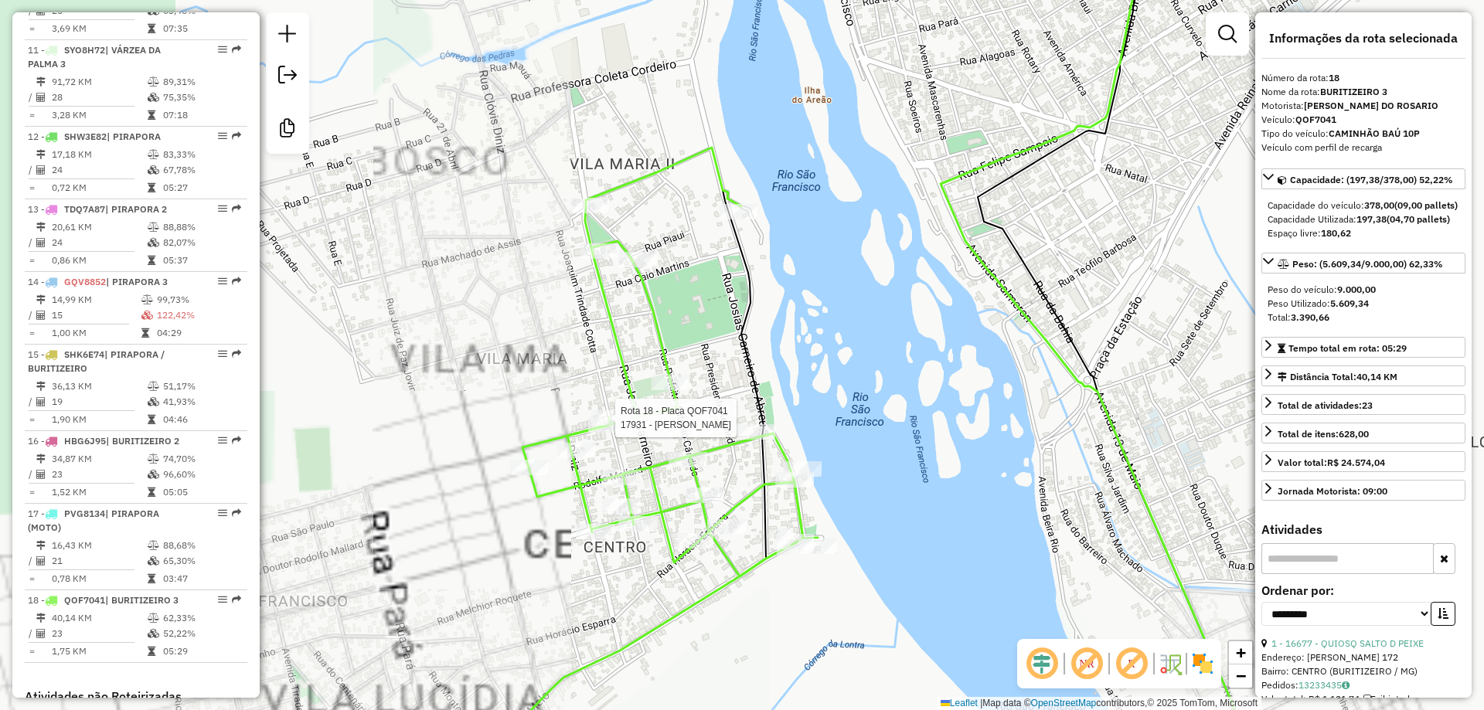
click at [487, 403] on div "Rota 18 - Placa QOF7041 12957 - PANIF. ARTE DO TRIGO Rota 18 - Placa QOF7041 17…" at bounding box center [742, 355] width 1484 height 710
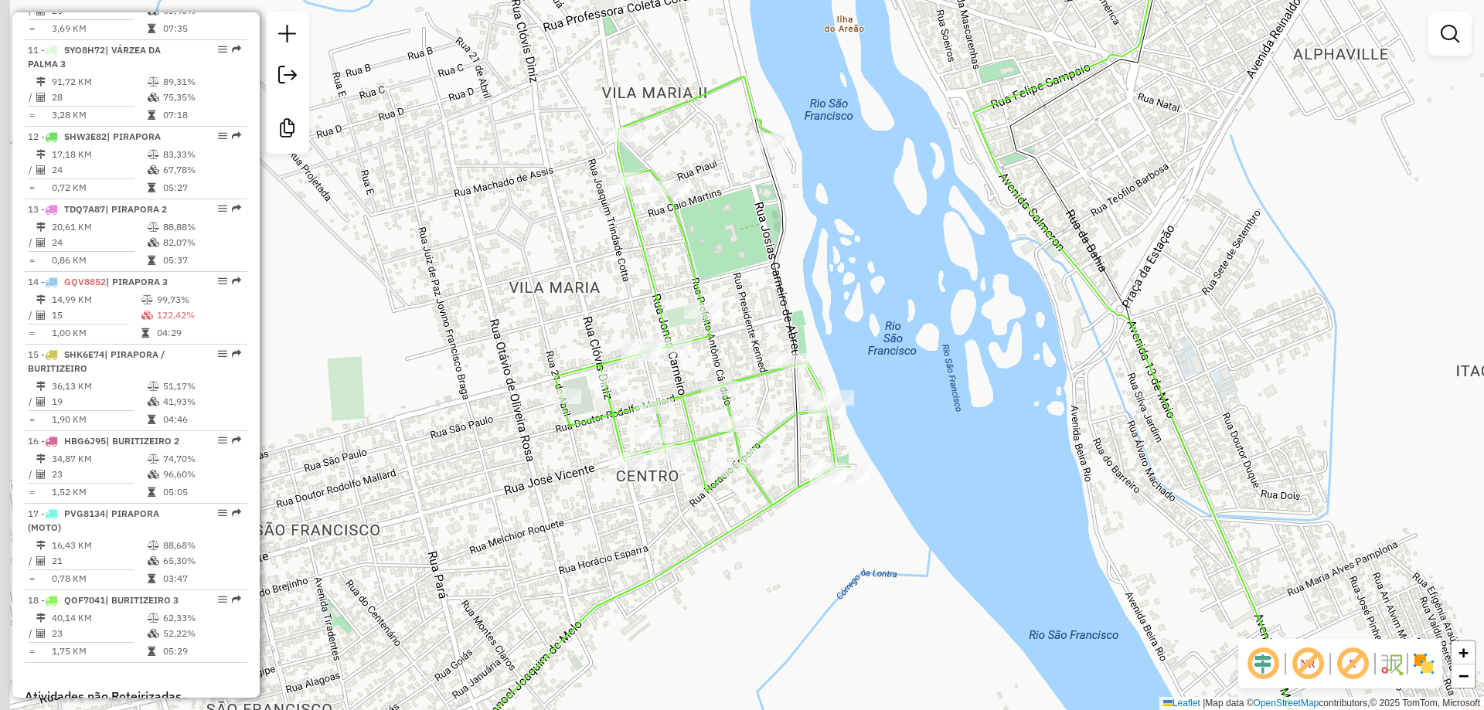
drag, startPoint x: 515, startPoint y: 323, endPoint x: 521, endPoint y: 314, distance: 10.7
click at [521, 314] on div "Janela de atendimento Grade de atendimento Capacidade Transportadoras Veículos …" at bounding box center [742, 355] width 1484 height 710
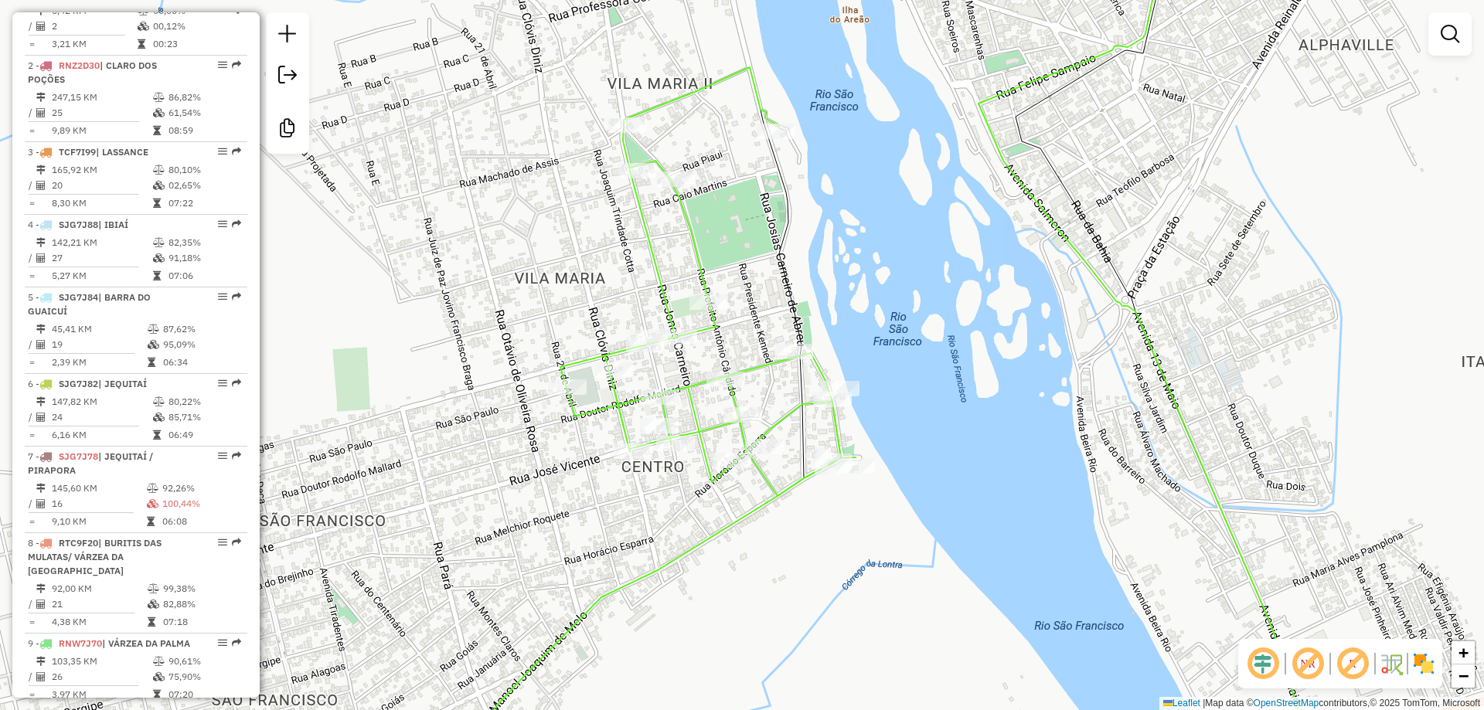
scroll to position [715, 0]
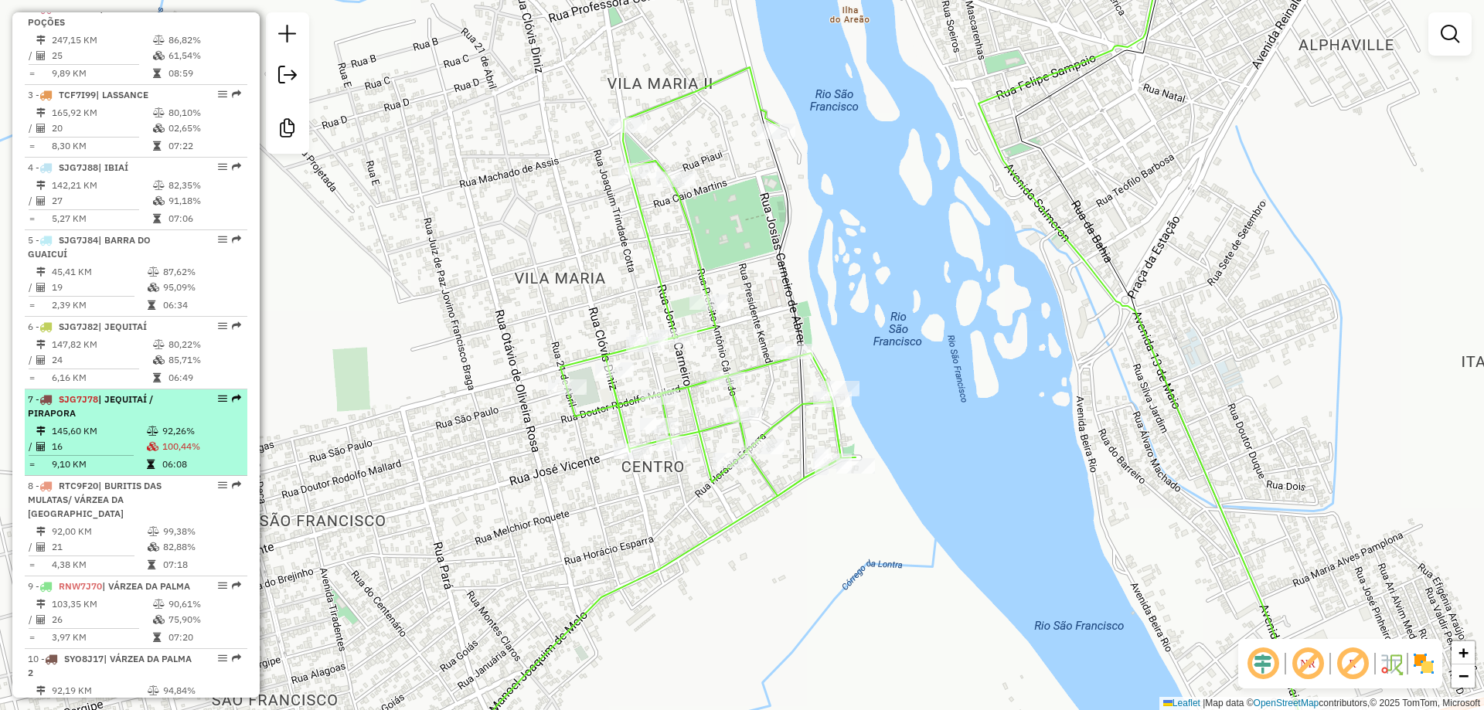
click at [115, 420] on div "7 - SJG7J78 | JEQUITAÍ / PIRAPORA" at bounding box center [110, 407] width 164 height 28
select select "**********"
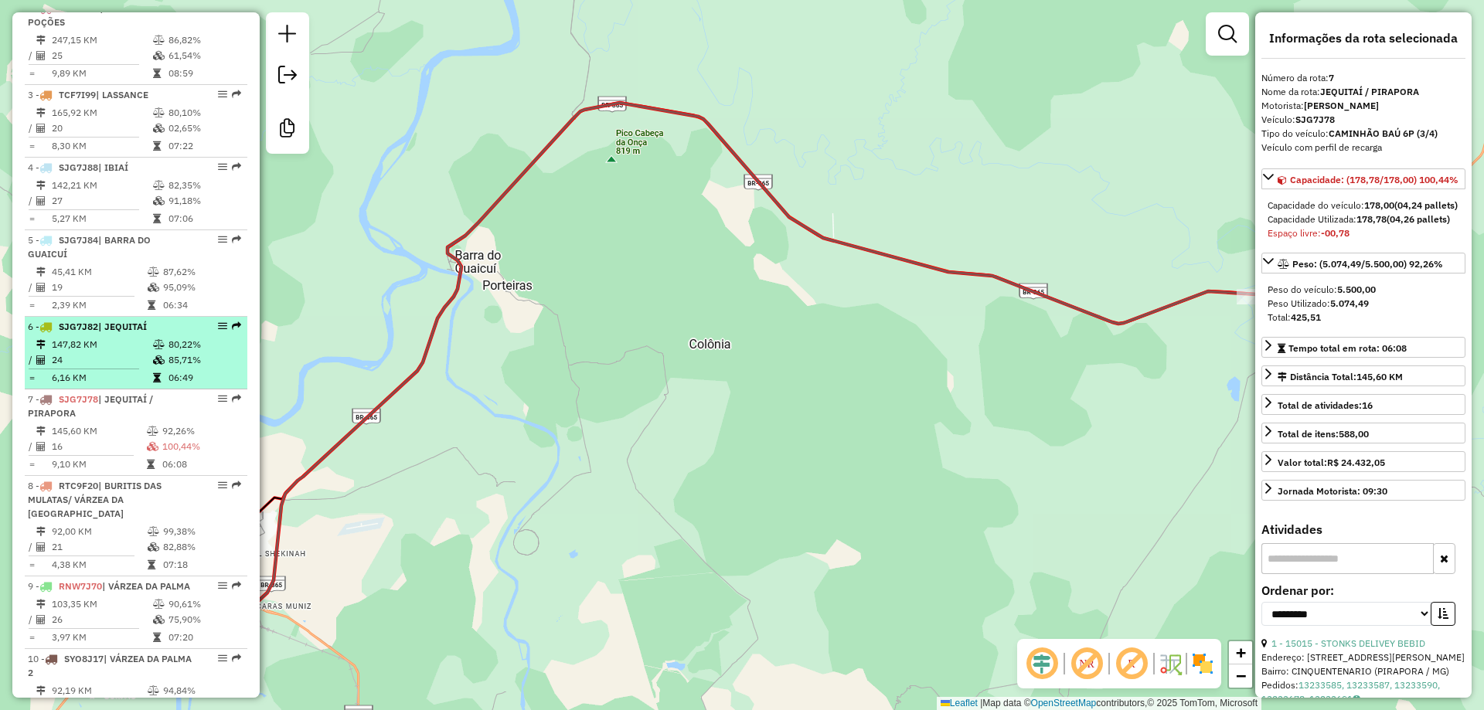
click at [87, 332] on span "SJG7J82" at bounding box center [78, 327] width 39 height 12
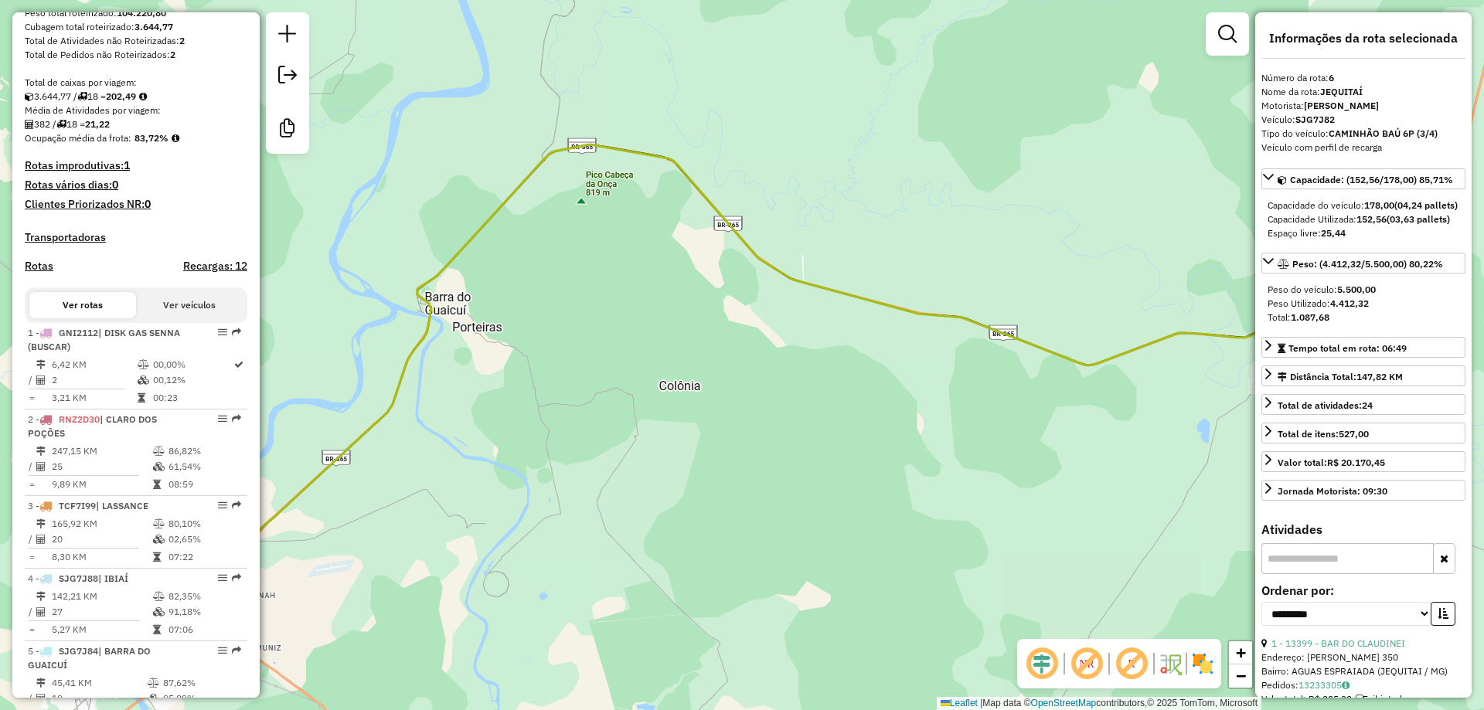
scroll to position [560, 0]
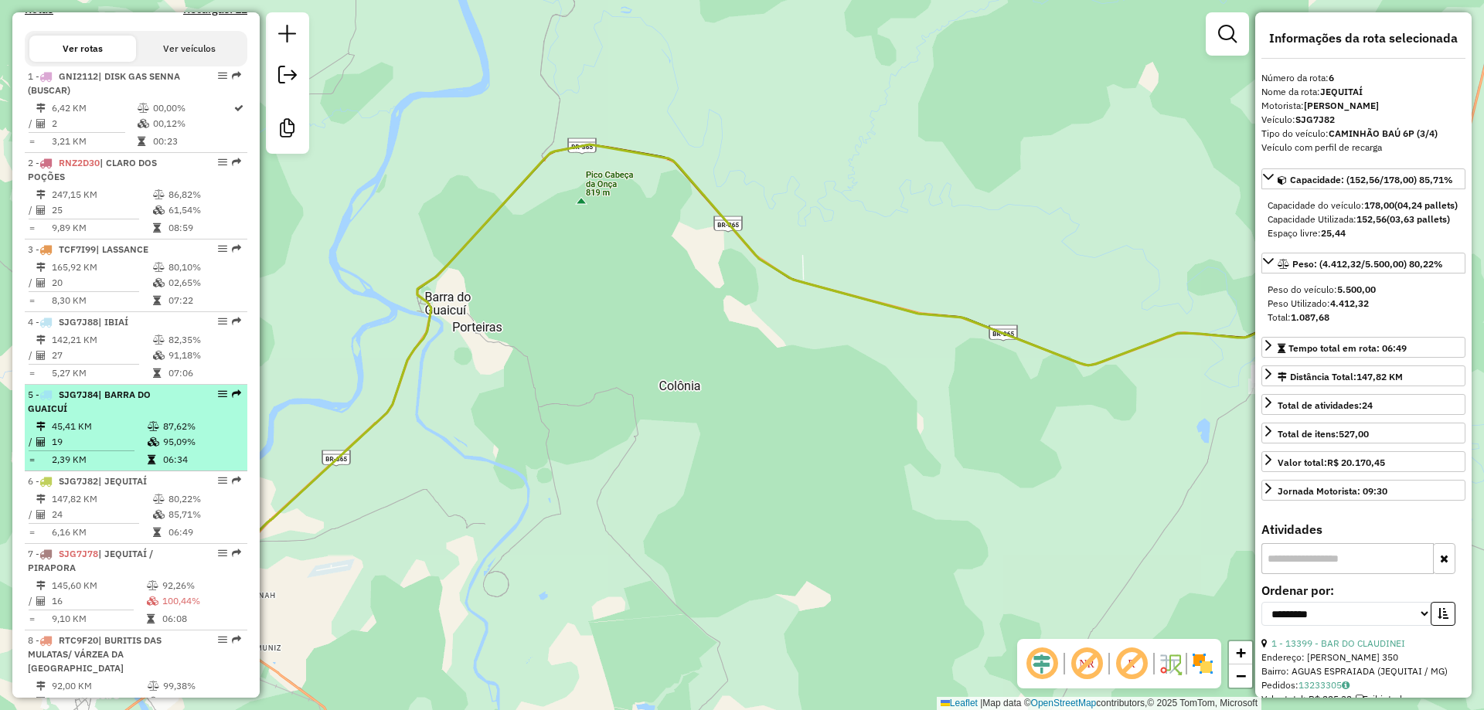
click at [78, 416] on div "5 - SJG7J84 | BARRA DO GUAICUÍ" at bounding box center [110, 402] width 164 height 28
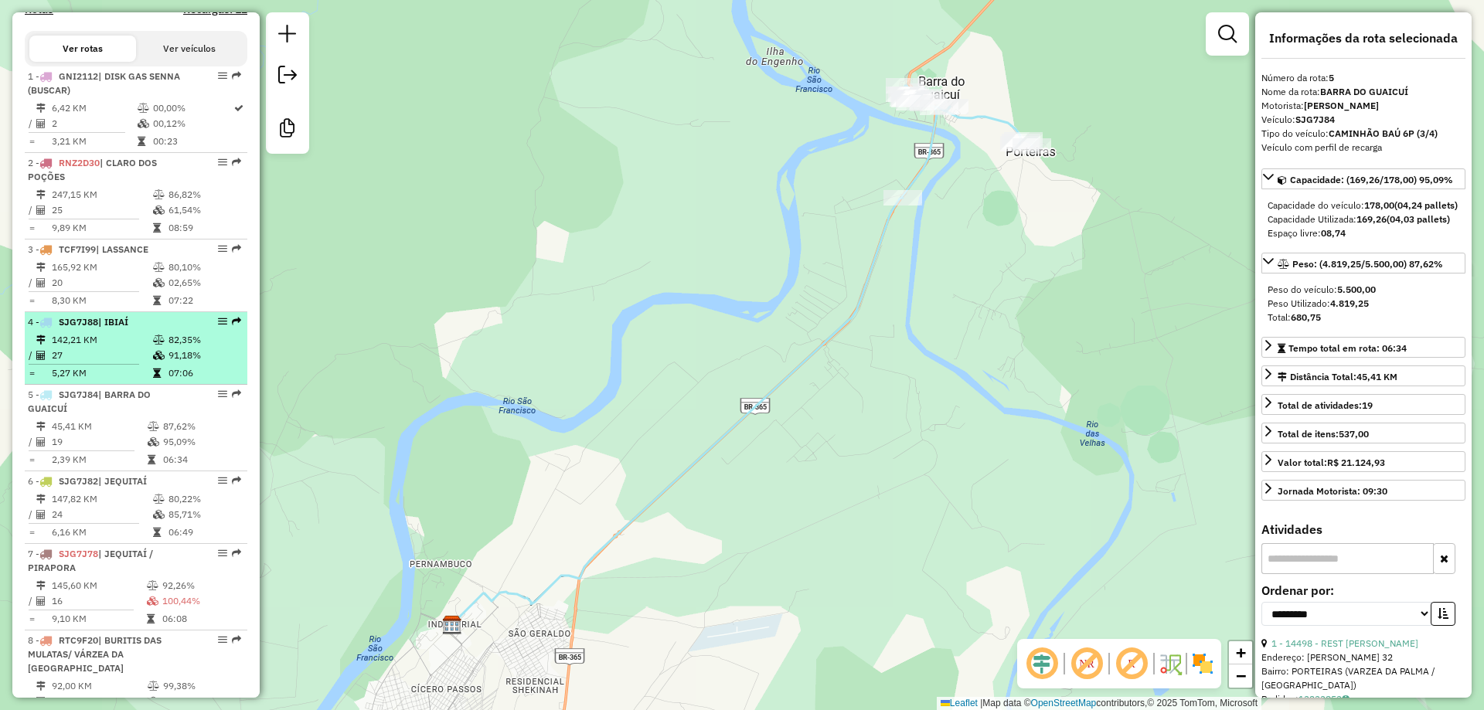
click at [91, 348] on td "142,21 KM" at bounding box center [101, 339] width 101 height 15
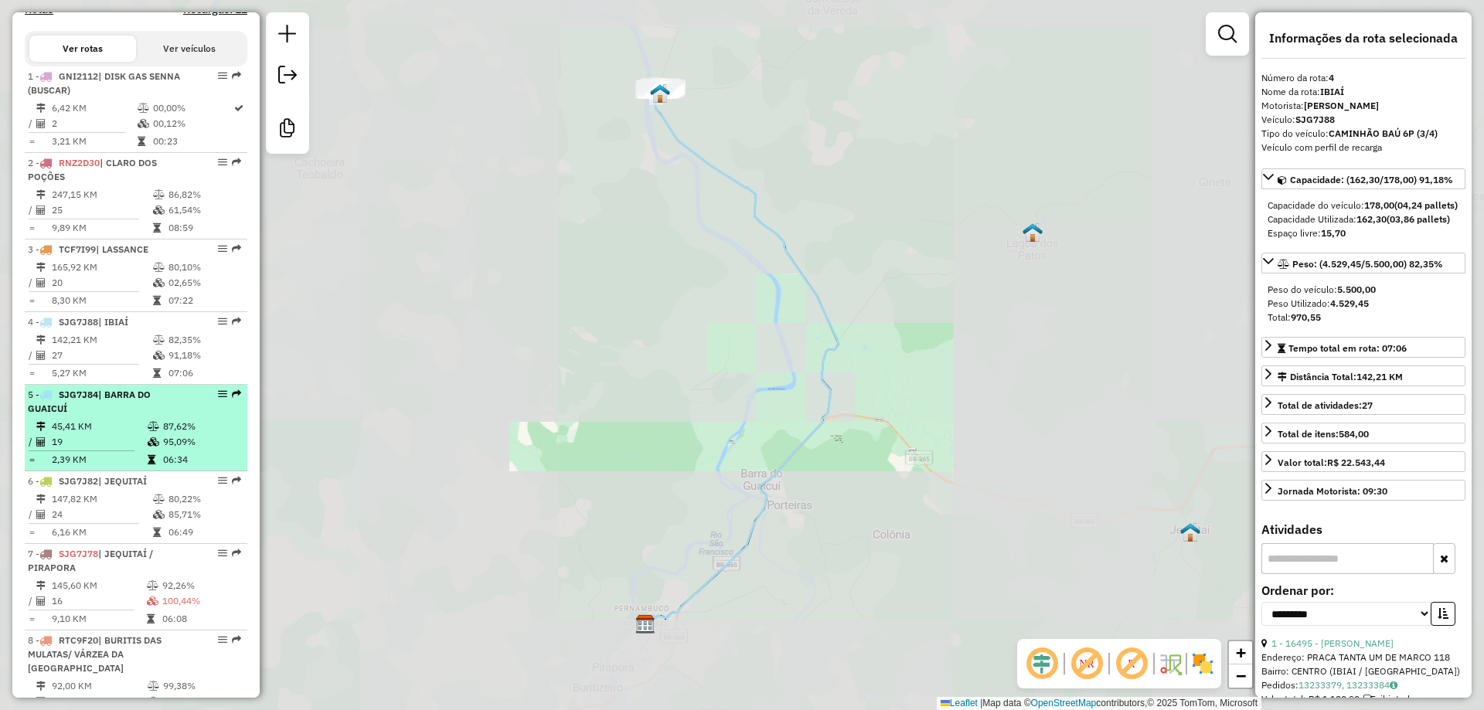
drag, startPoint x: 87, startPoint y: 458, endPoint x: 85, endPoint y: 474, distance: 15.5
click at [87, 450] on td "19" at bounding box center [99, 441] width 96 height 15
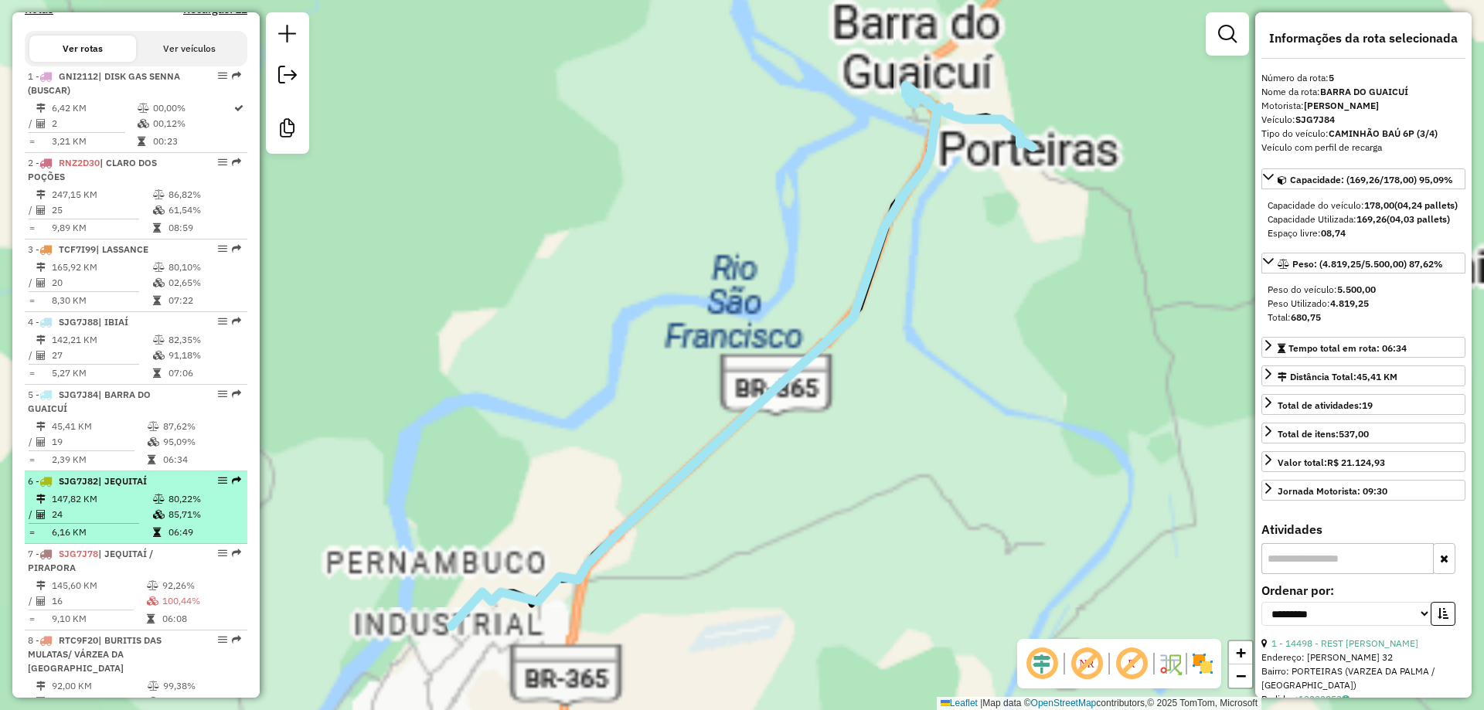
click at [85, 487] on span "SJG7J82" at bounding box center [78, 481] width 39 height 12
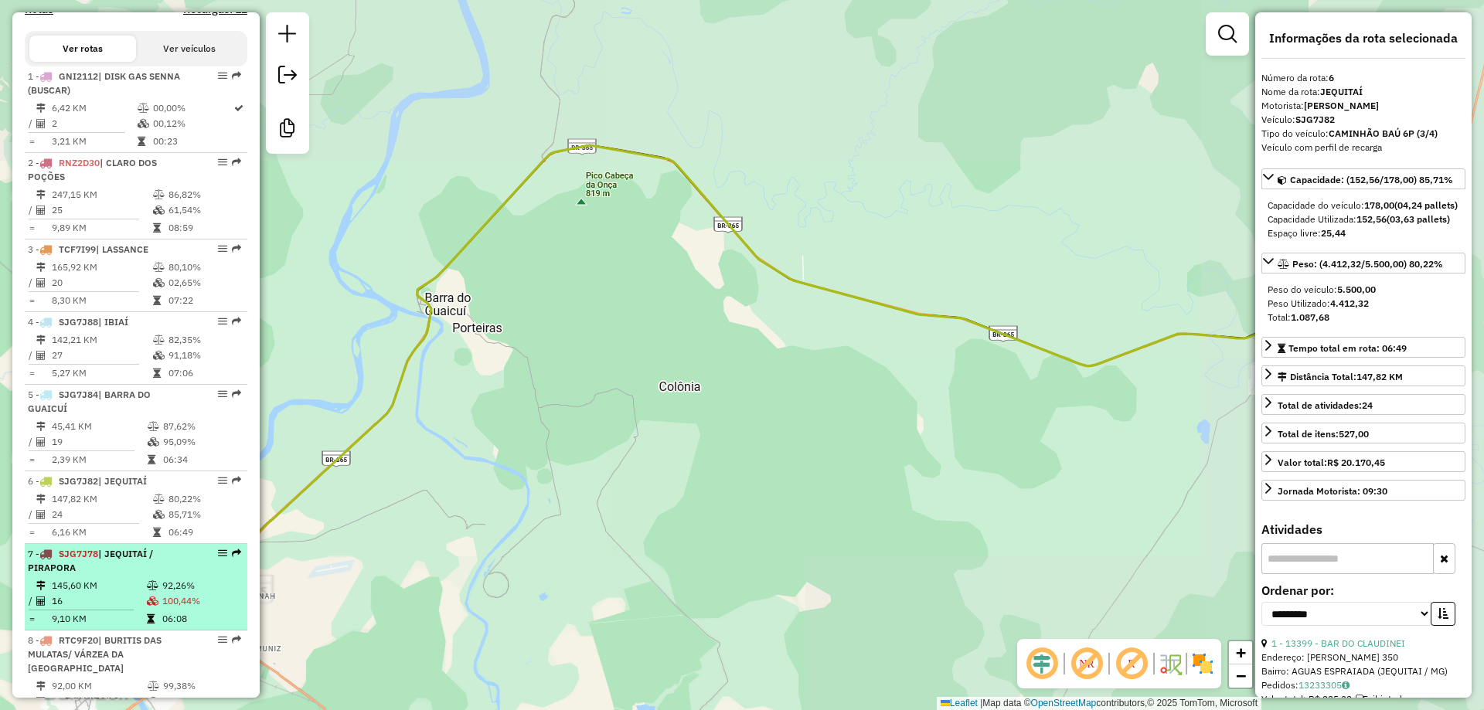
click at [94, 559] on span "SJG7J78" at bounding box center [78, 554] width 39 height 12
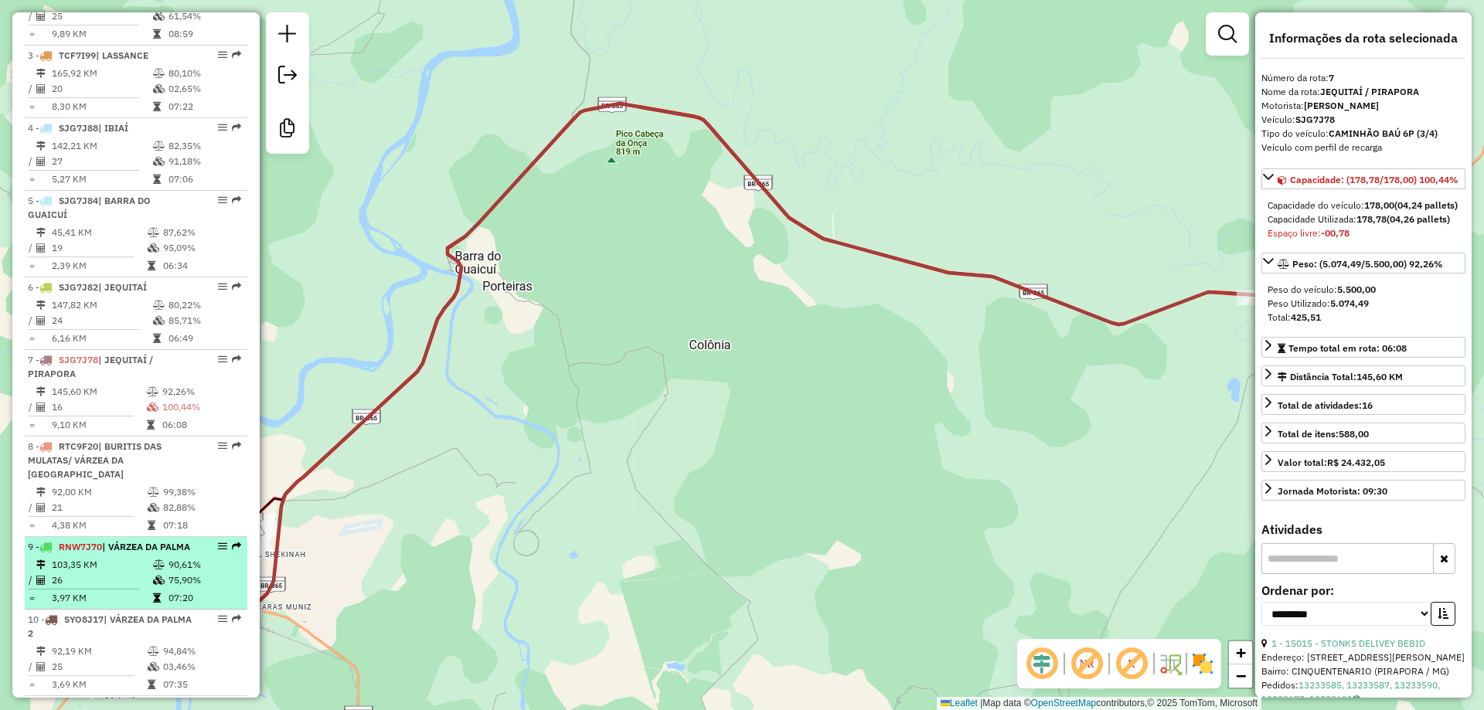
scroll to position [792, 0]
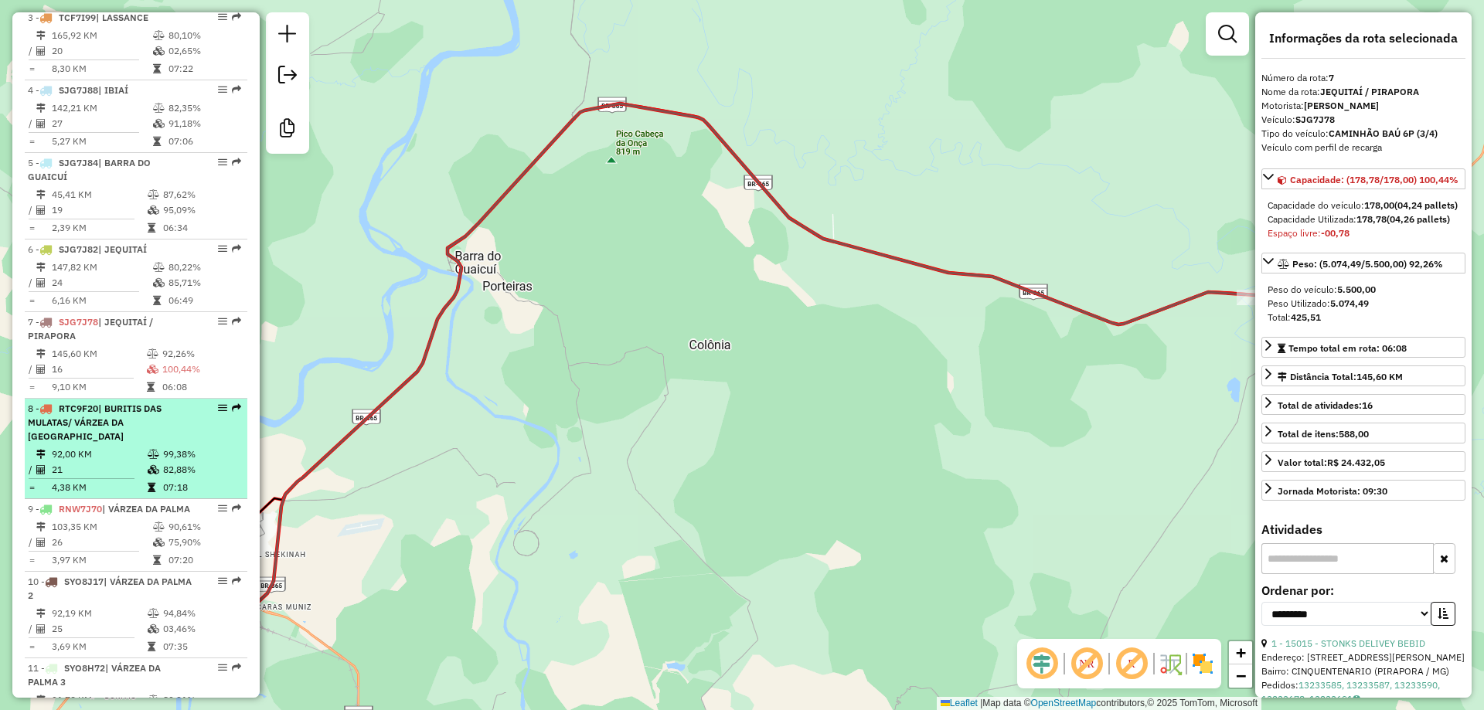
click at [104, 435] on span "| BURITIS DAS MULATAS/ VÁRZEA DA PALMA" at bounding box center [95, 422] width 134 height 39
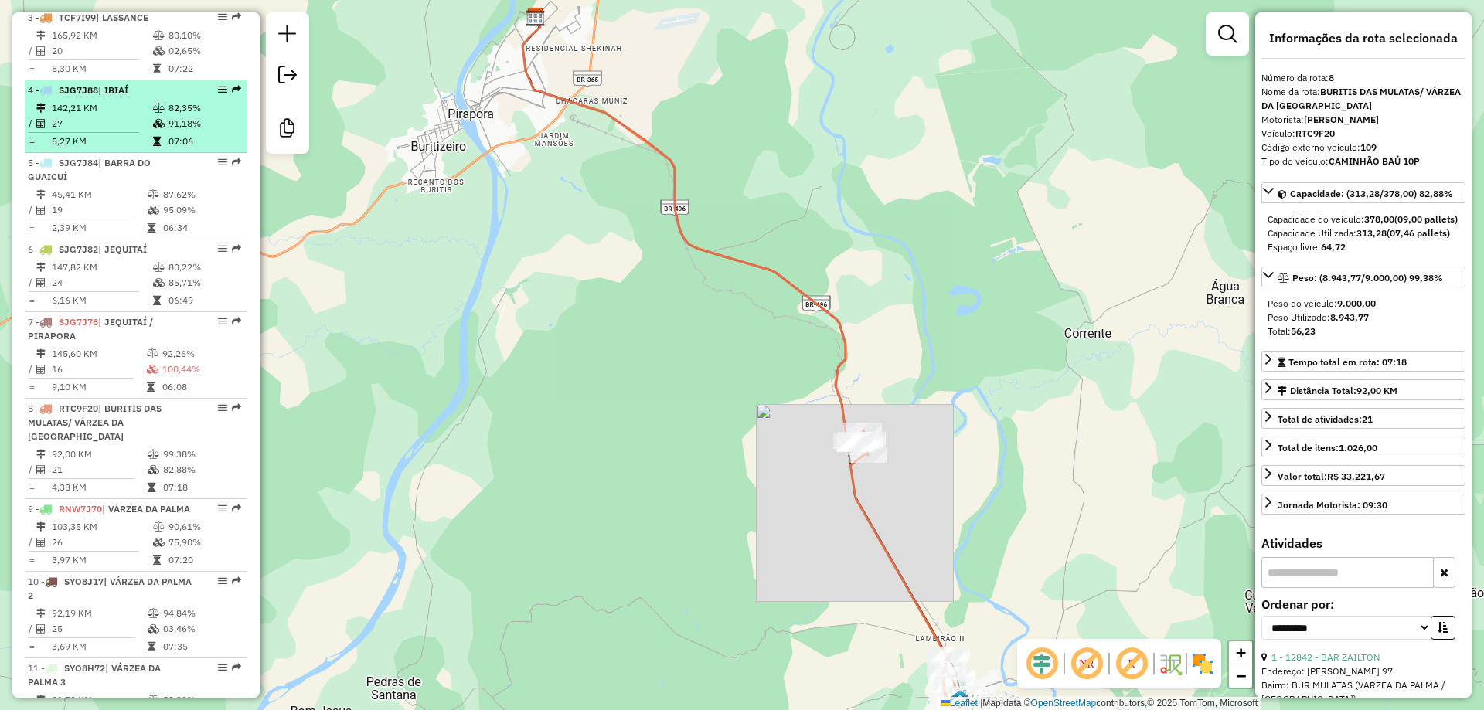
click at [107, 149] on td "5,27 KM" at bounding box center [101, 141] width 101 height 15
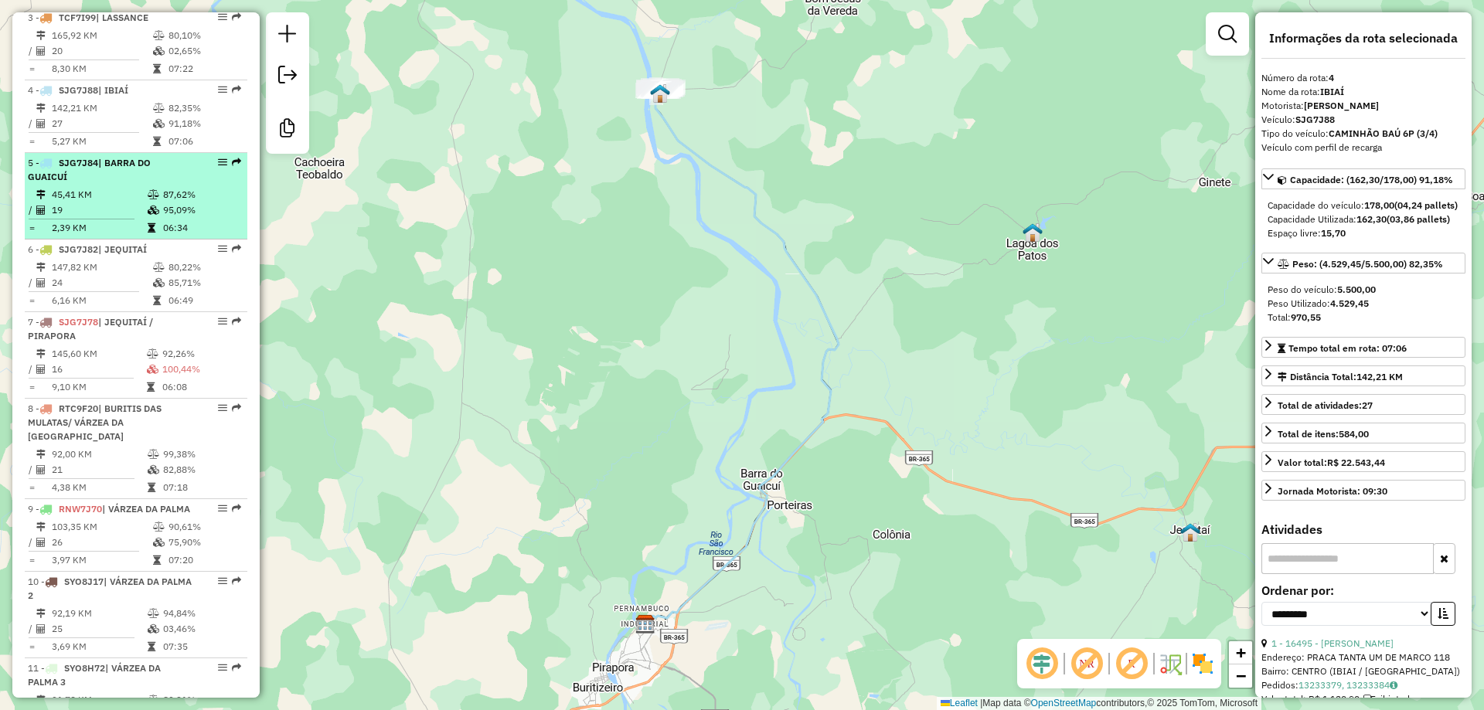
click at [103, 199] on li "5 - SJG7J84 | BARRA DO GUAICUÍ 45,41 KM 87,62% / 19 95,09% = 2,39 KM 06:34" at bounding box center [136, 196] width 223 height 87
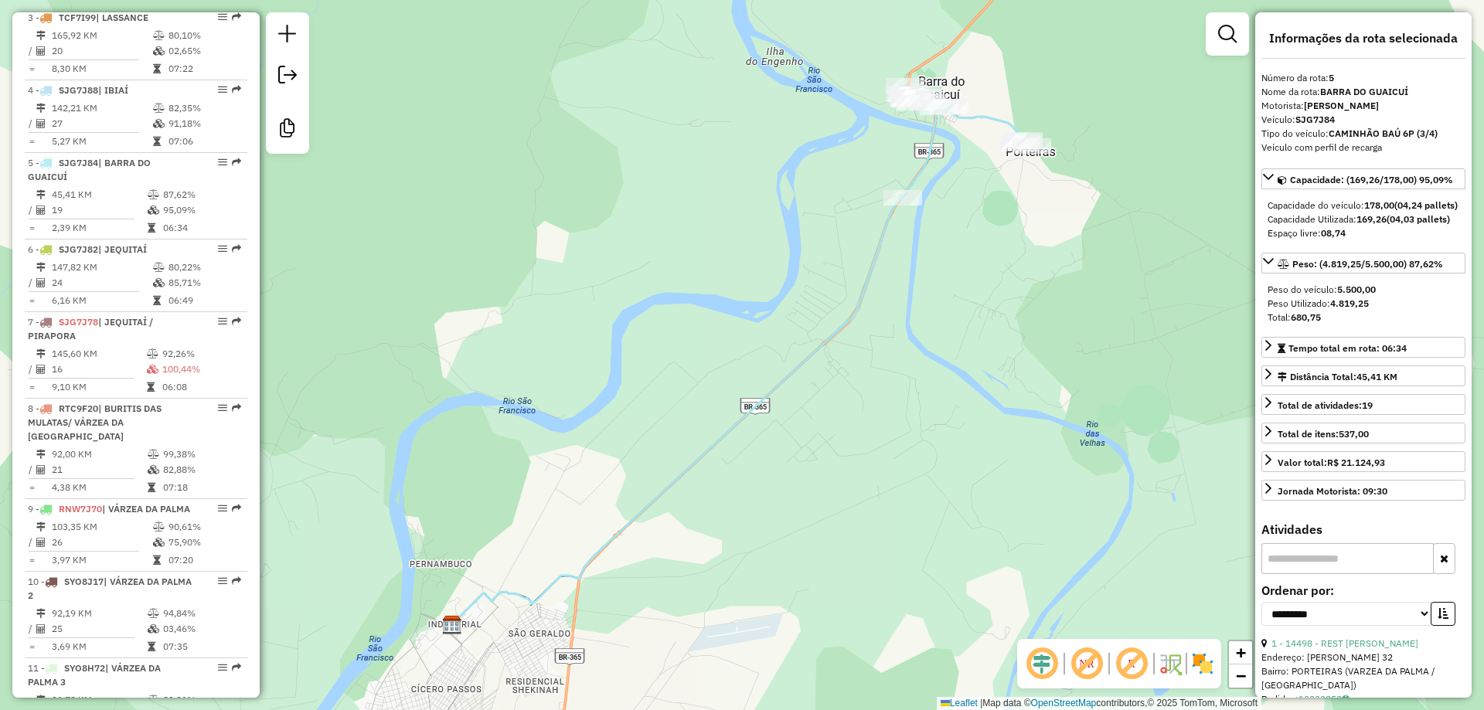
drag, startPoint x: 682, startPoint y: 421, endPoint x: 697, endPoint y: 561, distance: 140.6
click at [697, 561] on div "Janela de atendimento Grade de atendimento Capacidade Transportadoras Veículos …" at bounding box center [742, 355] width 1484 height 710
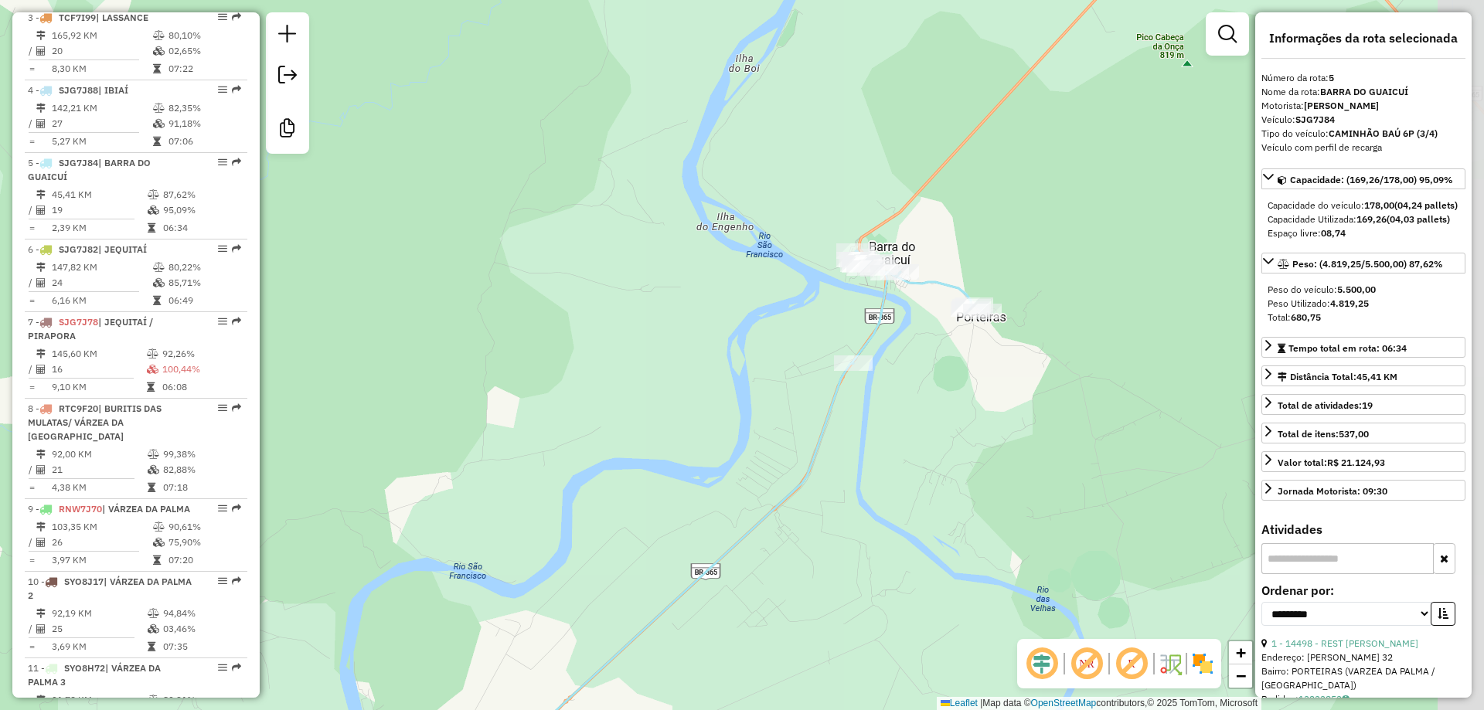
drag, startPoint x: 830, startPoint y: 393, endPoint x: 727, endPoint y: 355, distance: 109.3
click at [665, 437] on icon at bounding box center [628, 576] width 450 height 427
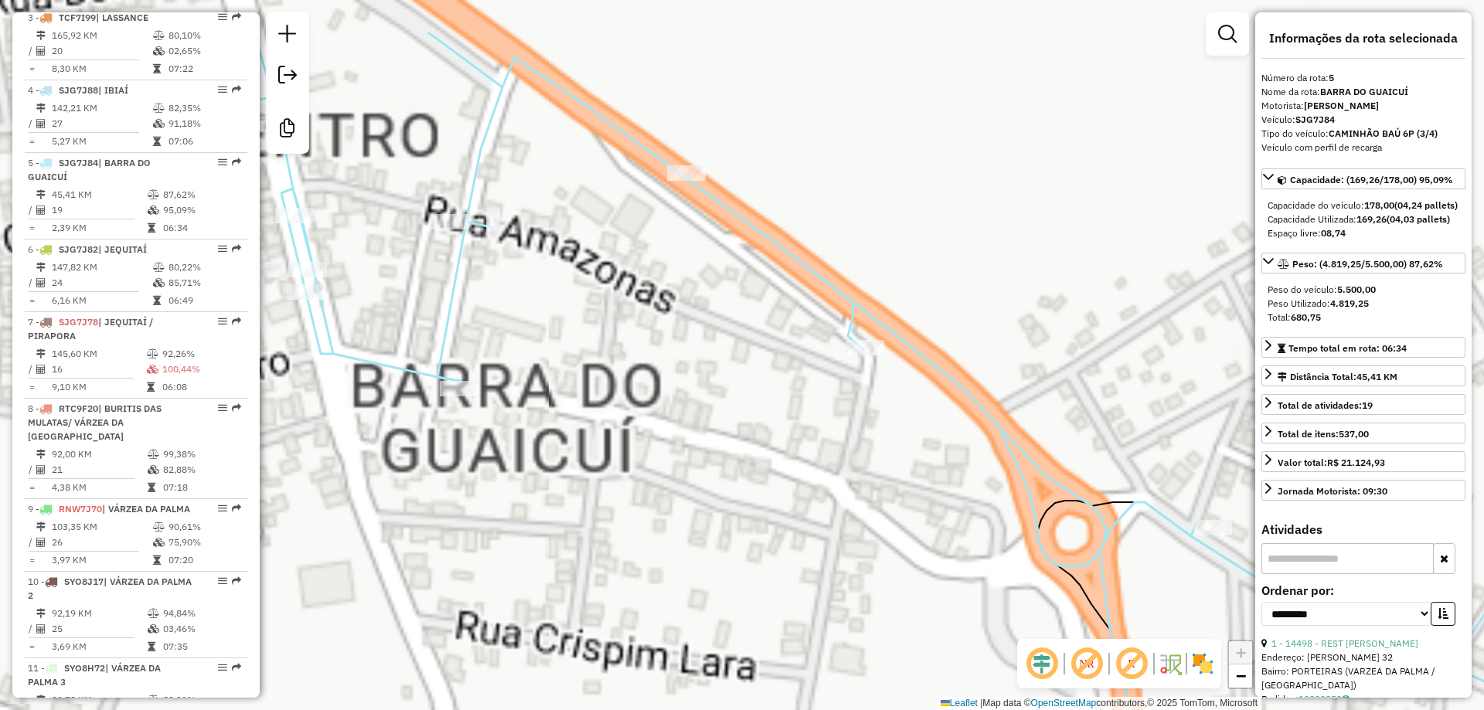
drag, startPoint x: 656, startPoint y: 336, endPoint x: 770, endPoint y: 420, distance: 141.6
click at [770, 420] on div "Janela de atendimento Grade de atendimento Capacidade Transportadoras Veículos …" at bounding box center [742, 355] width 1484 height 710
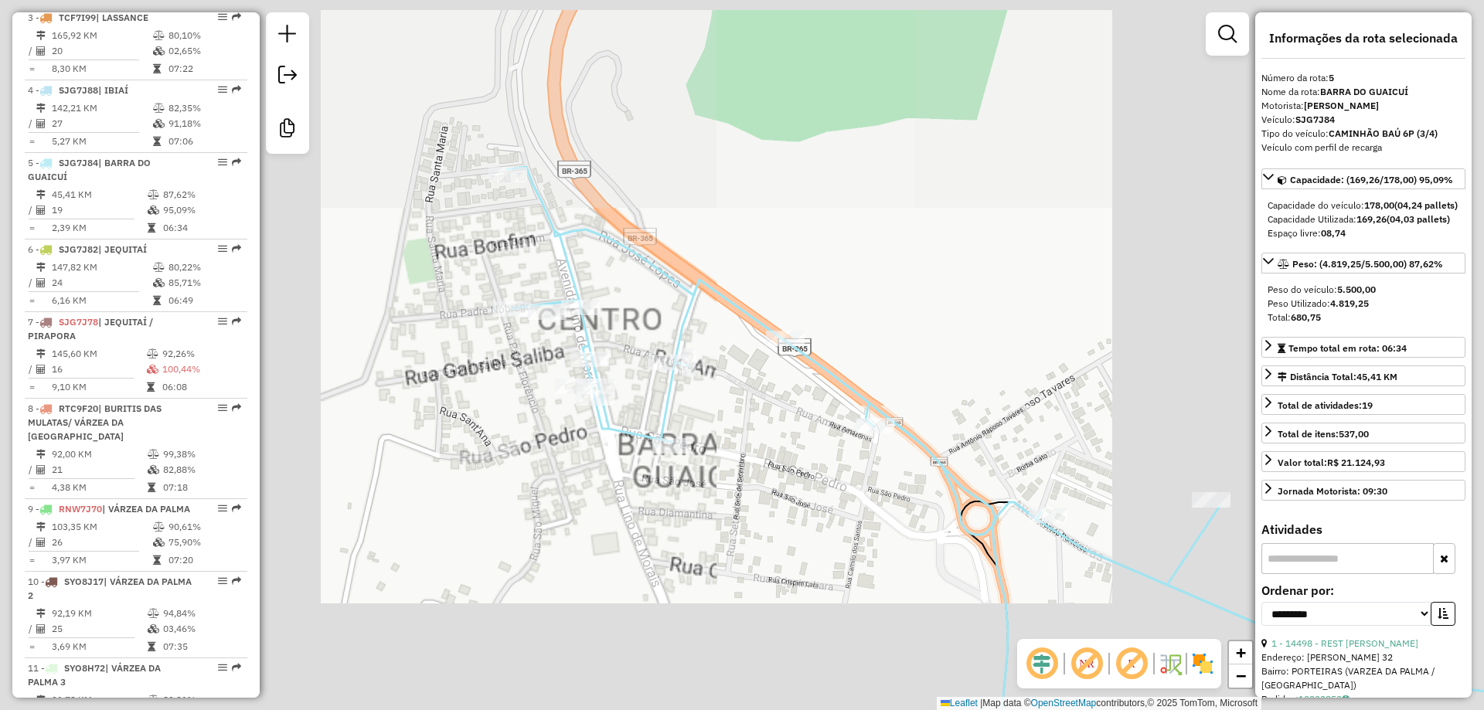
drag, startPoint x: 771, startPoint y: 416, endPoint x: 733, endPoint y: 408, distance: 39.6
click at [733, 408] on div "Janela de atendimento Grade de atendimento Capacidade Transportadoras Veículos …" at bounding box center [742, 355] width 1484 height 710
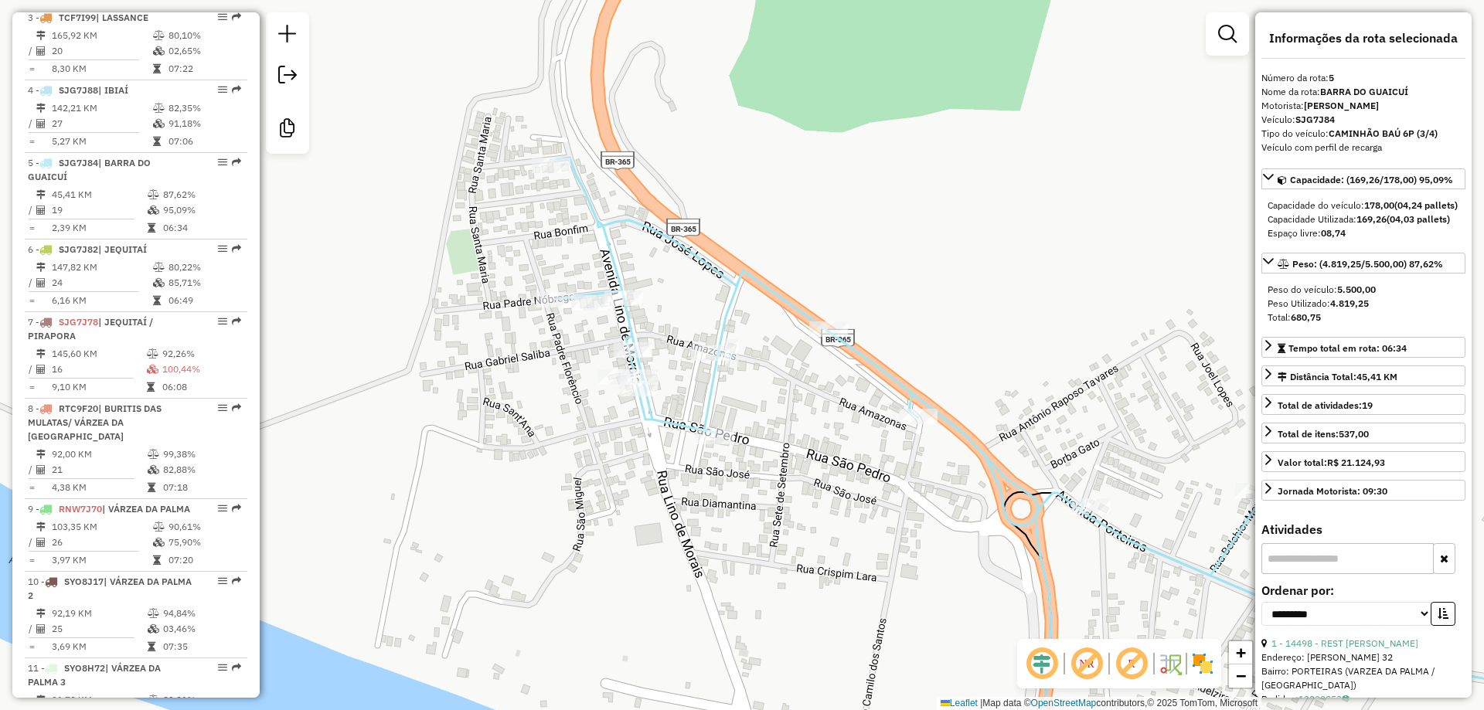
drag, startPoint x: 440, startPoint y: 269, endPoint x: 529, endPoint y: 272, distance: 88.9
click at [527, 270] on div "Janela de atendimento Grade de atendimento Capacidade Transportadoras Veículos …" at bounding box center [742, 355] width 1484 height 710
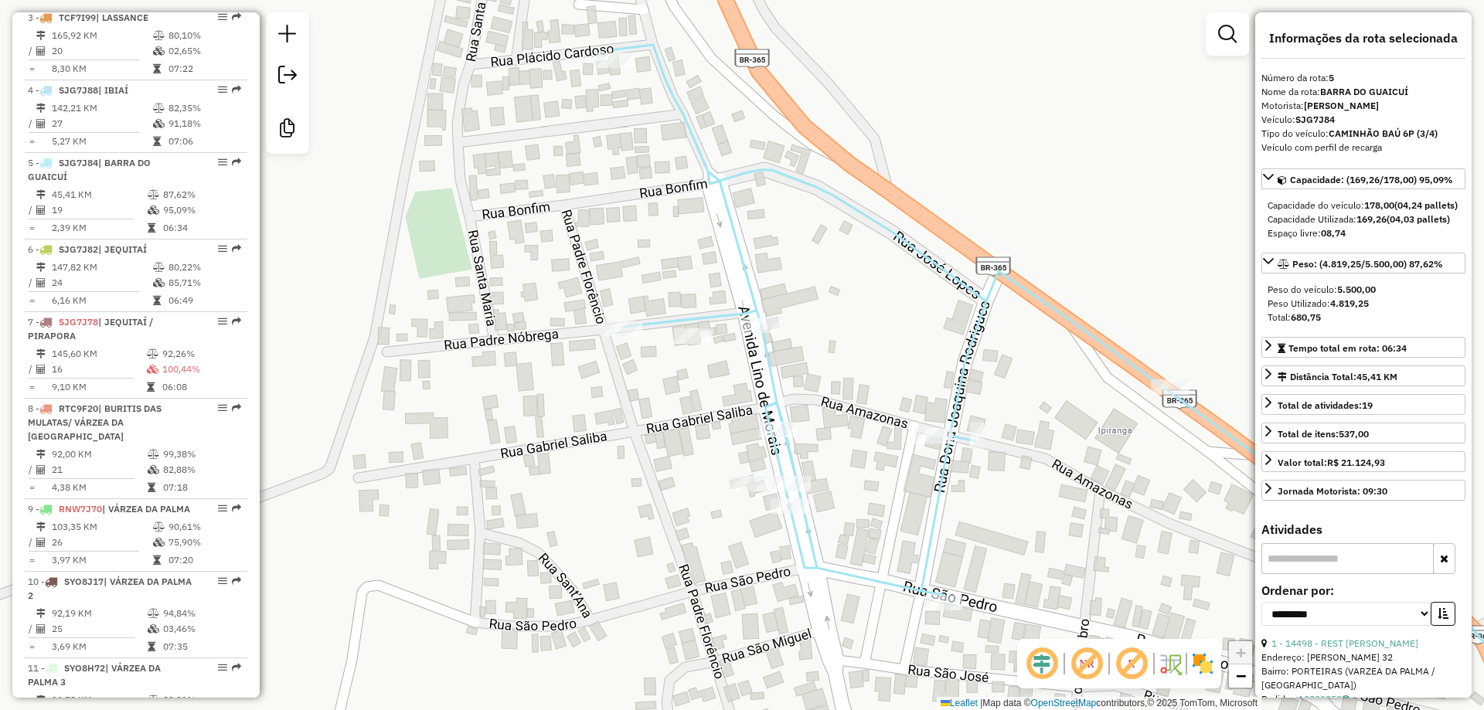
drag, startPoint x: 532, startPoint y: 283, endPoint x: 567, endPoint y: 290, distance: 35.5
click at [567, 290] on div "Janela de atendimento Grade de atendimento Capacidade Transportadoras Veículos …" at bounding box center [742, 355] width 1484 height 710
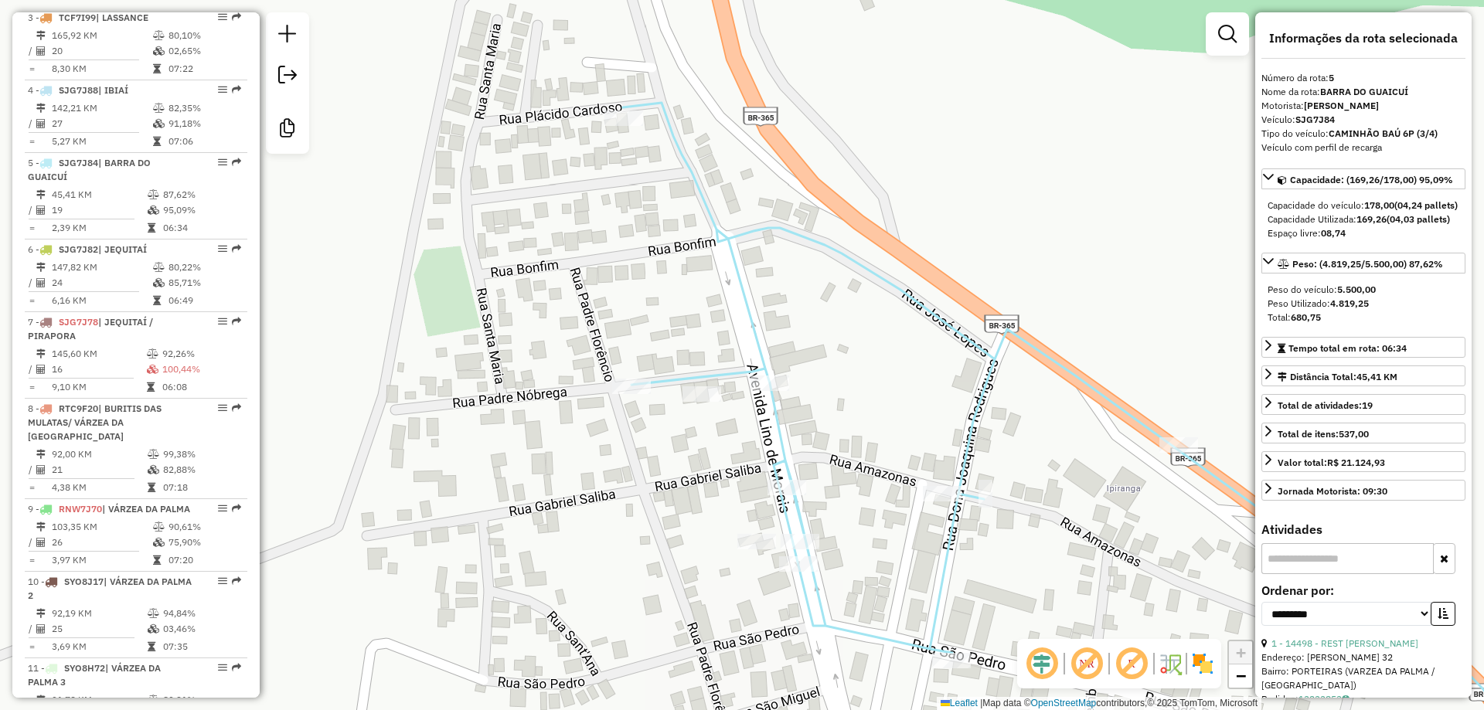
drag, startPoint x: 513, startPoint y: 329, endPoint x: 634, endPoint y: 342, distance: 121.3
click at [634, 342] on div "Janela de atendimento Grade de atendimento Capacidade Transportadoras Veículos …" at bounding box center [742, 355] width 1484 height 710
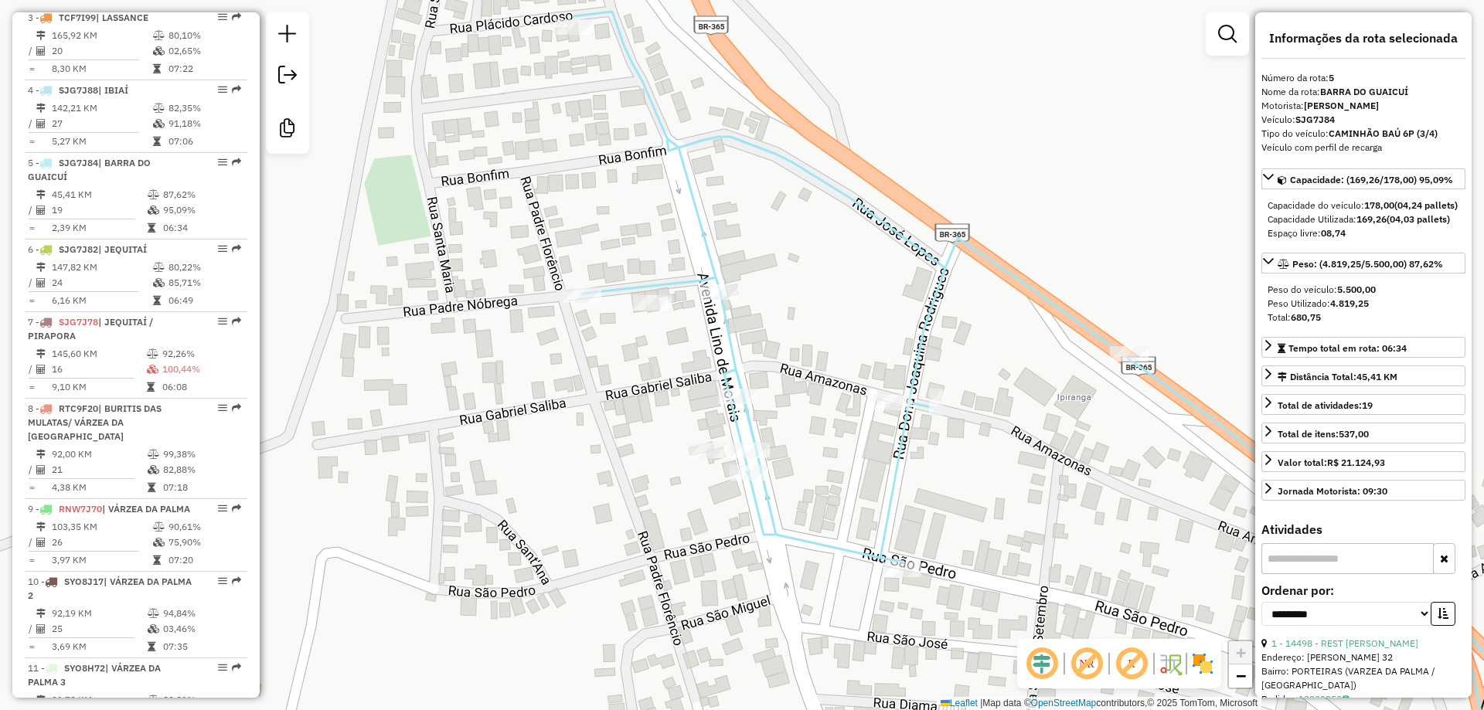
drag, startPoint x: 824, startPoint y: 330, endPoint x: 726, endPoint y: 254, distance: 124.0
click at [726, 254] on div "Janela de atendimento Grade de atendimento Capacidade Transportadoras Veículos …" at bounding box center [742, 355] width 1484 height 710
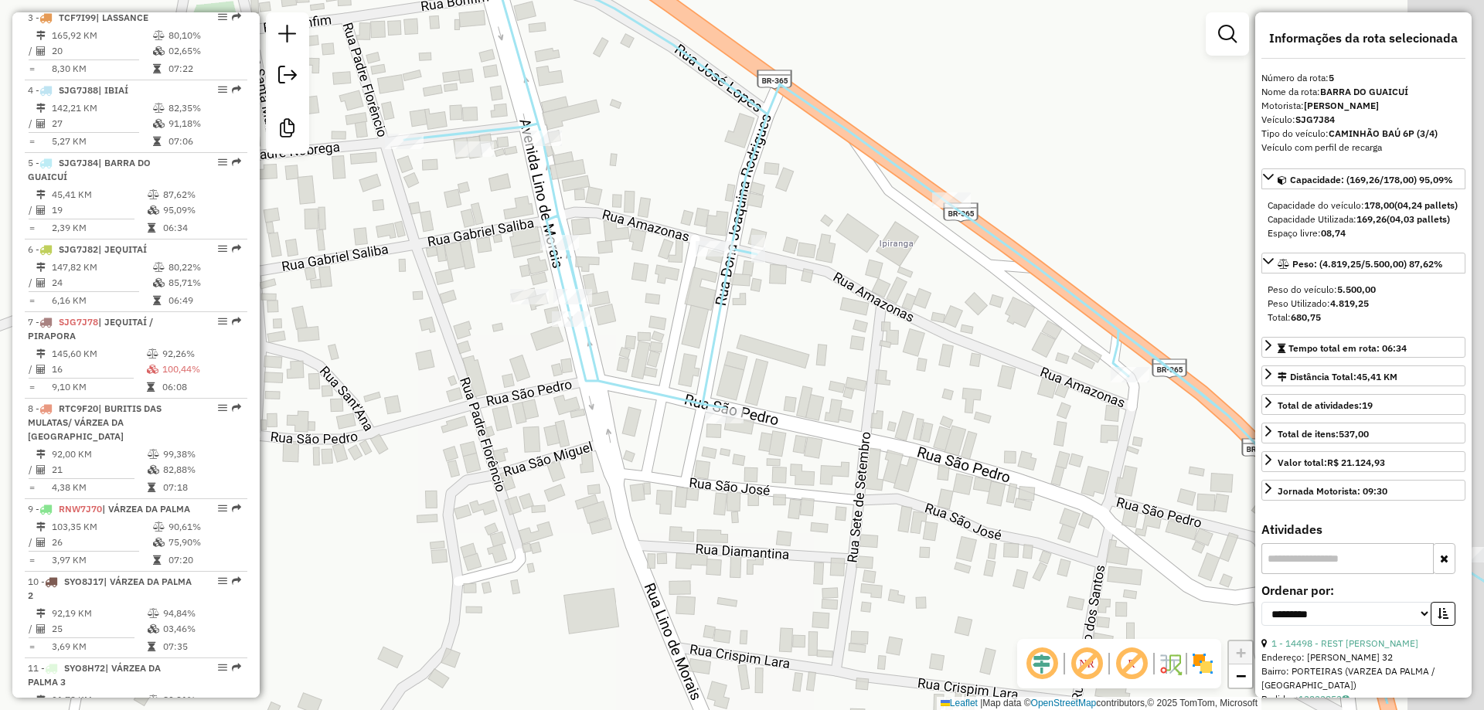
drag, startPoint x: 896, startPoint y: 343, endPoint x: 350, endPoint y: -63, distance: 679.8
click at [350, 0] on html "Aguarde... Pop-up bloqueado! Seu navegador bloqueou automáticamente a abertura …" at bounding box center [742, 355] width 1484 height 710
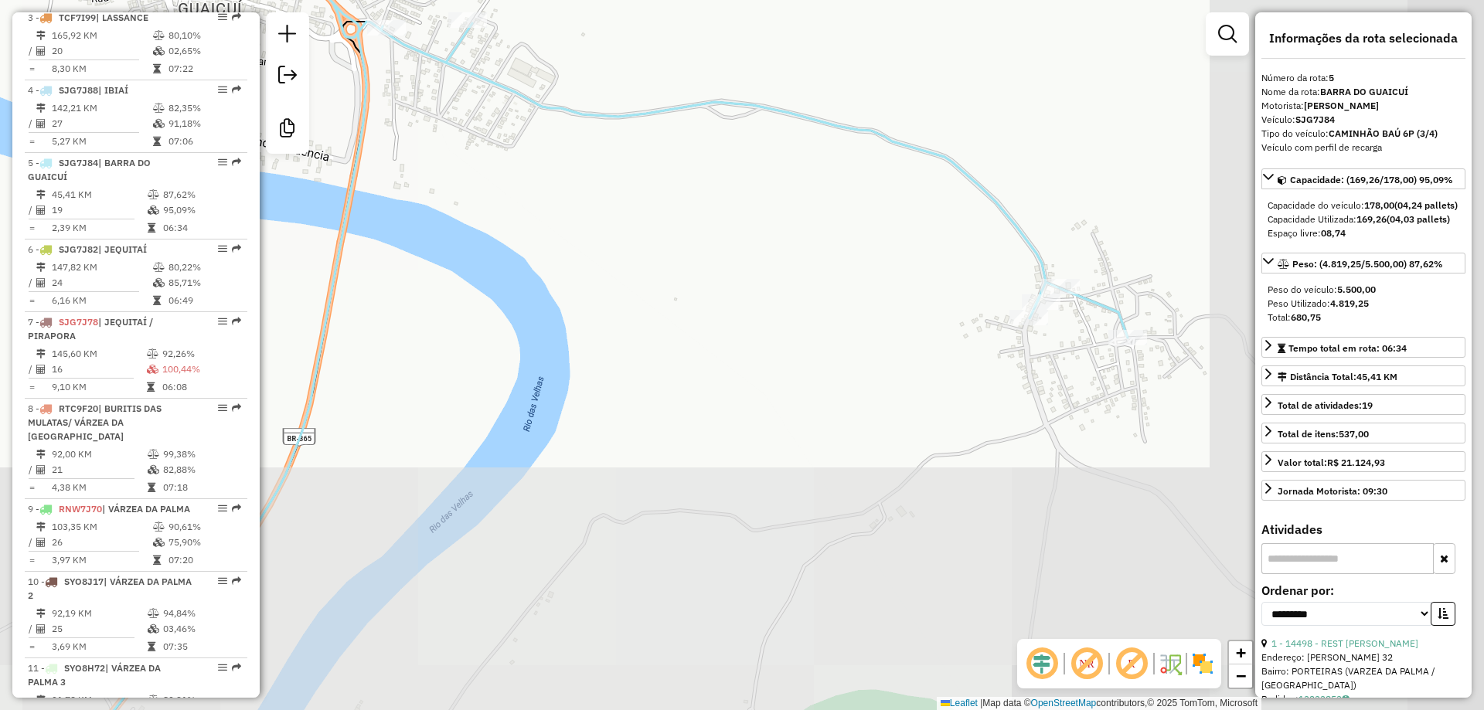
drag, startPoint x: 717, startPoint y: 184, endPoint x: 427, endPoint y: 171, distance: 290.8
click at [427, 171] on div "Janela de atendimento Grade de atendimento Capacidade Transportadoras Veículos …" at bounding box center [742, 355] width 1484 height 710
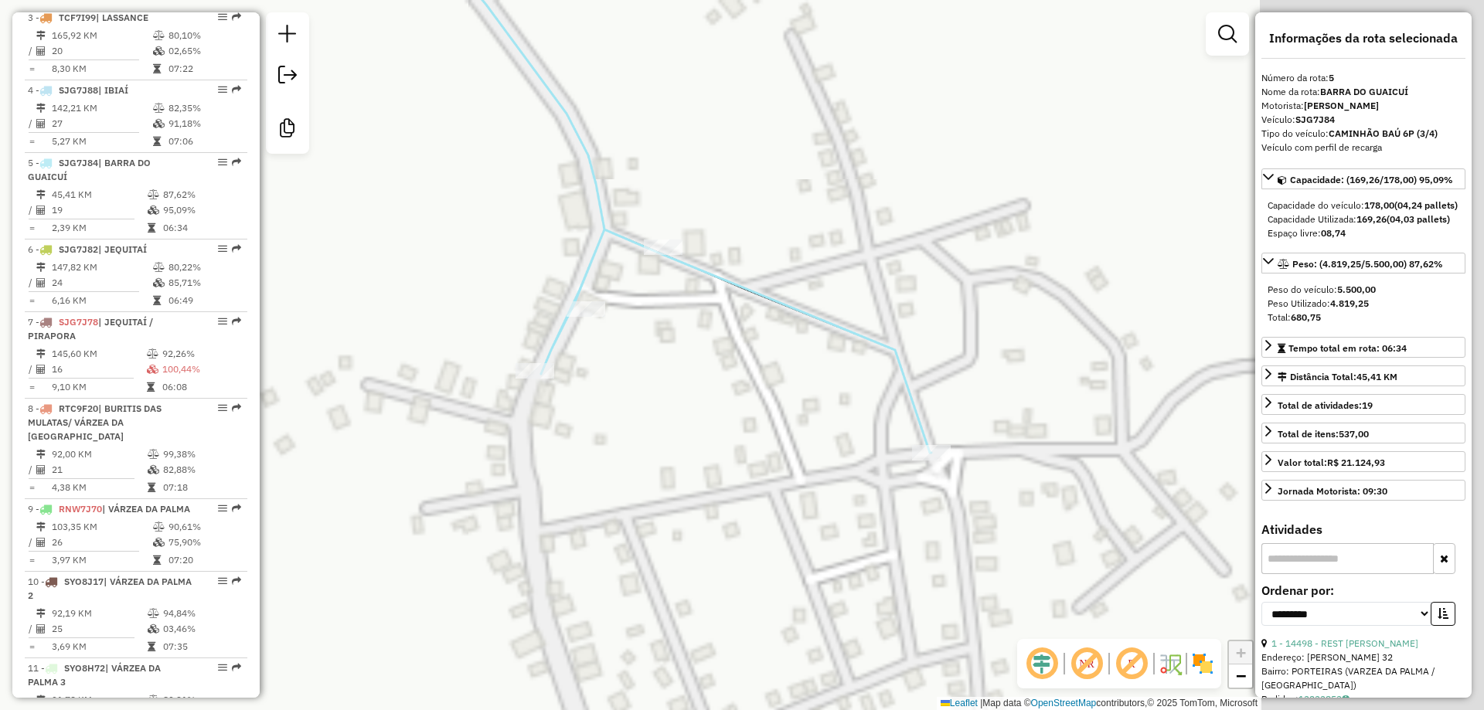
drag, startPoint x: 466, startPoint y: 148, endPoint x: 461, endPoint y: 141, distance: 8.2
click at [406, 124] on div "Janela de atendimento Grade de atendimento Capacidade Transportadoras Veículos …" at bounding box center [742, 355] width 1484 height 710
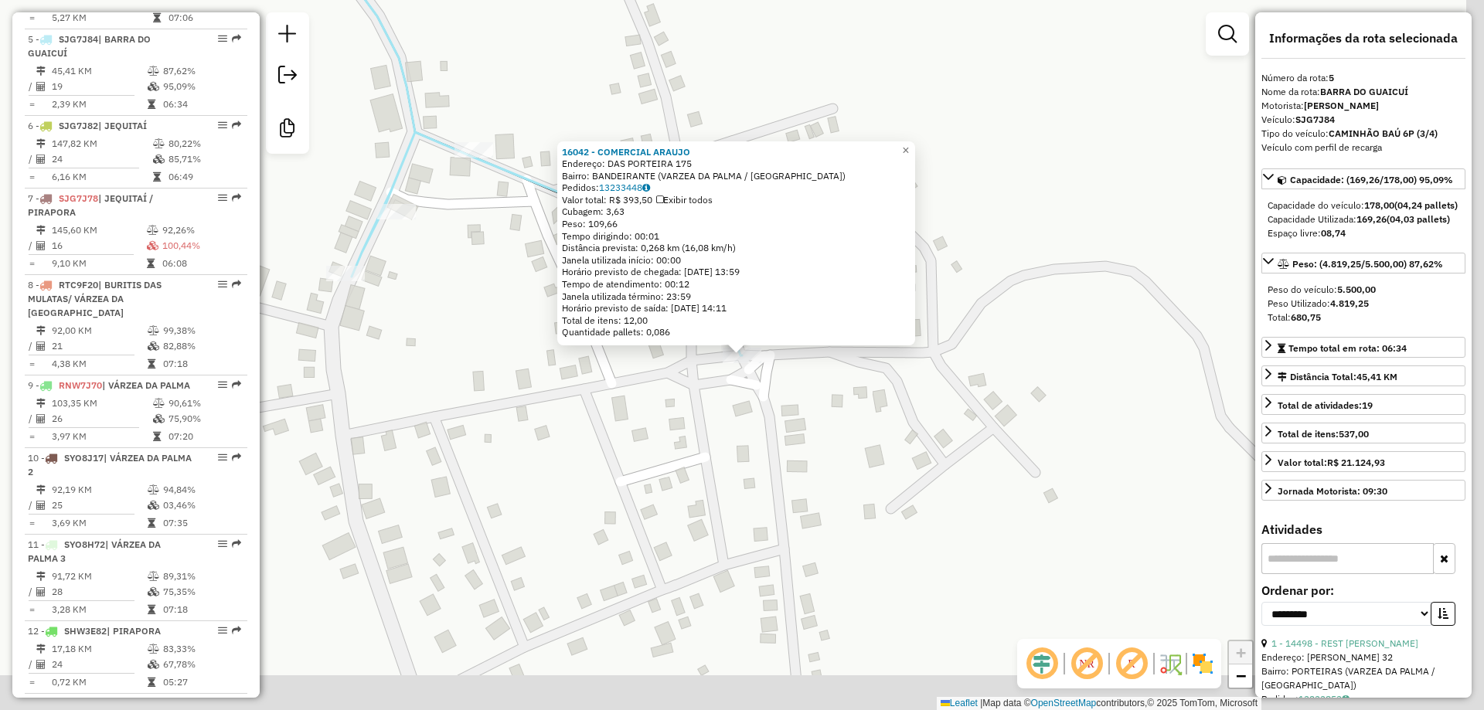
scroll to position [947, 0]
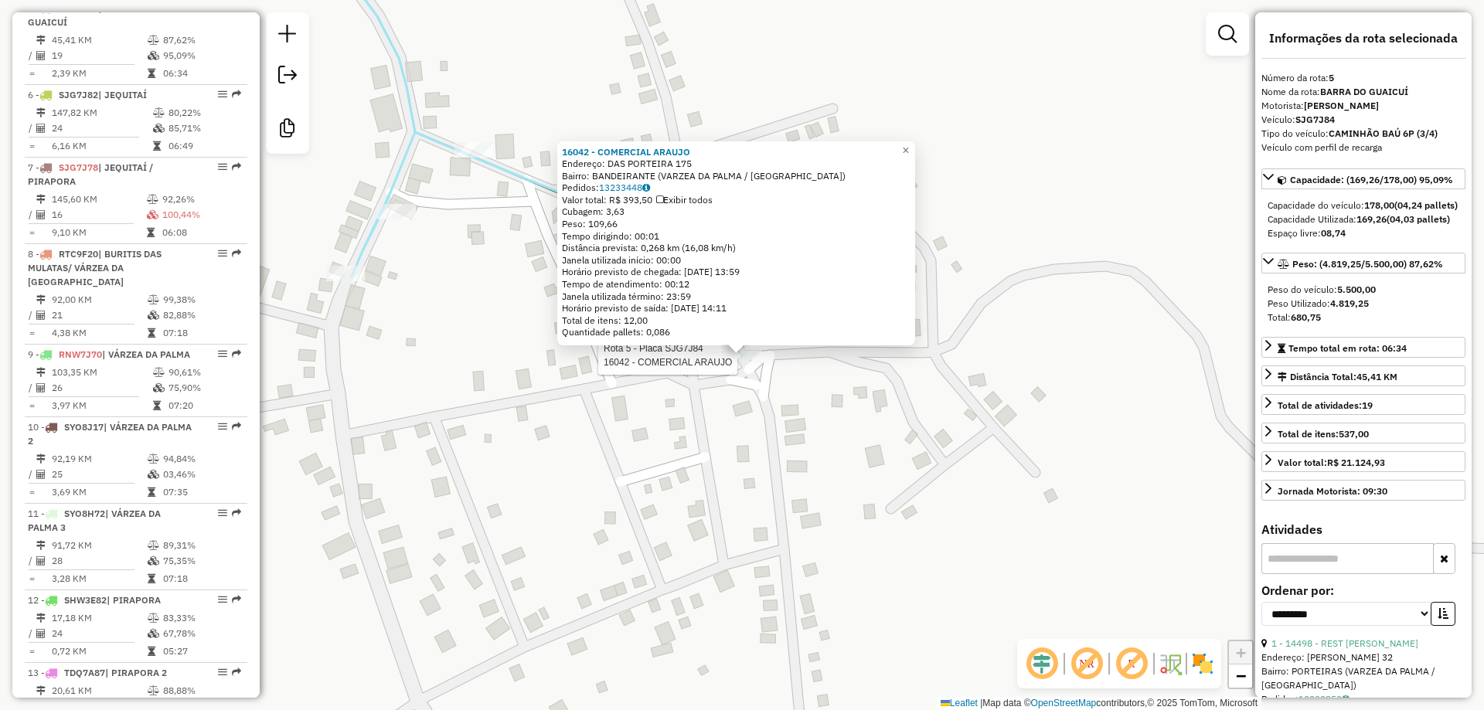
click at [629, 386] on div "Rota 5 - Placa SJG7J84 16042 - COMERCIAL ARAUJO 16042 - COMERCIAL ARAUJO Endere…" at bounding box center [742, 355] width 1484 height 710
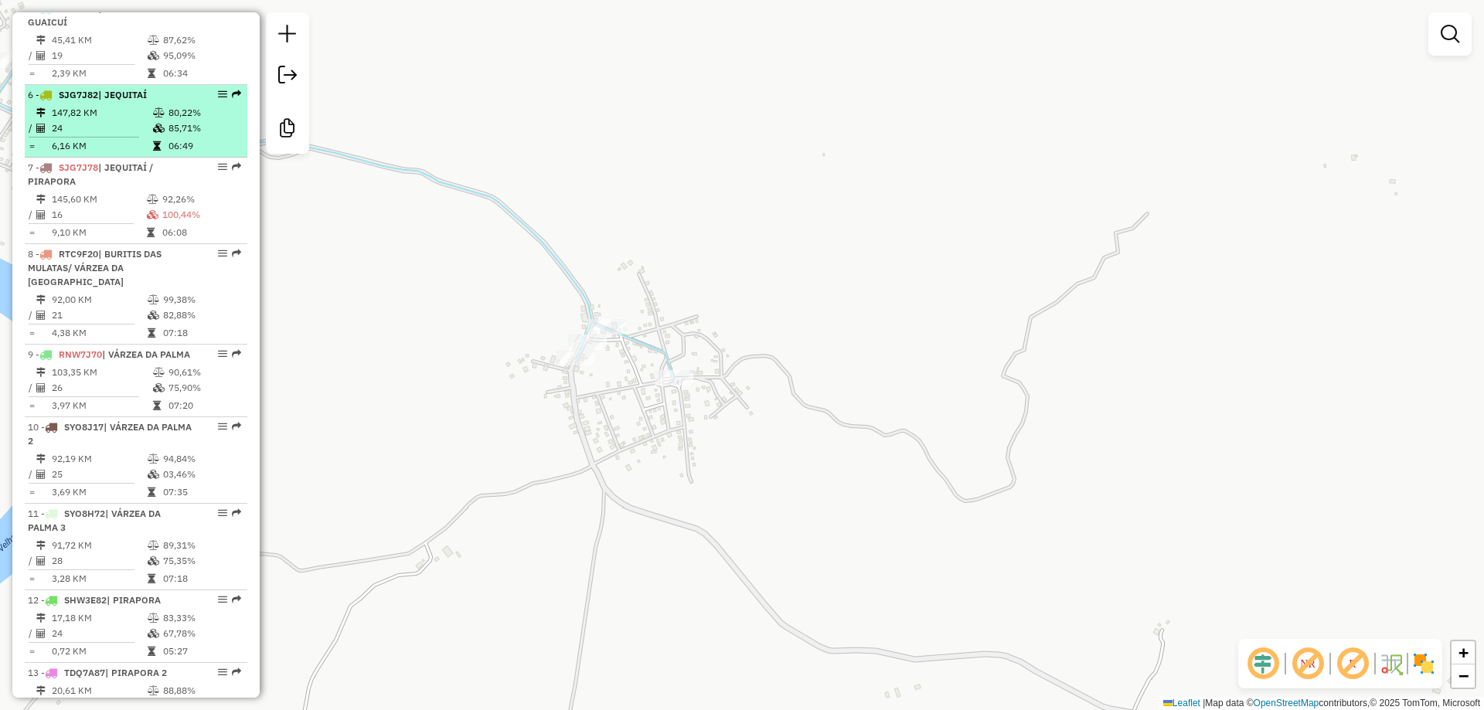
click at [95, 121] on td "147,82 KM" at bounding box center [101, 112] width 101 height 15
select select "**********"
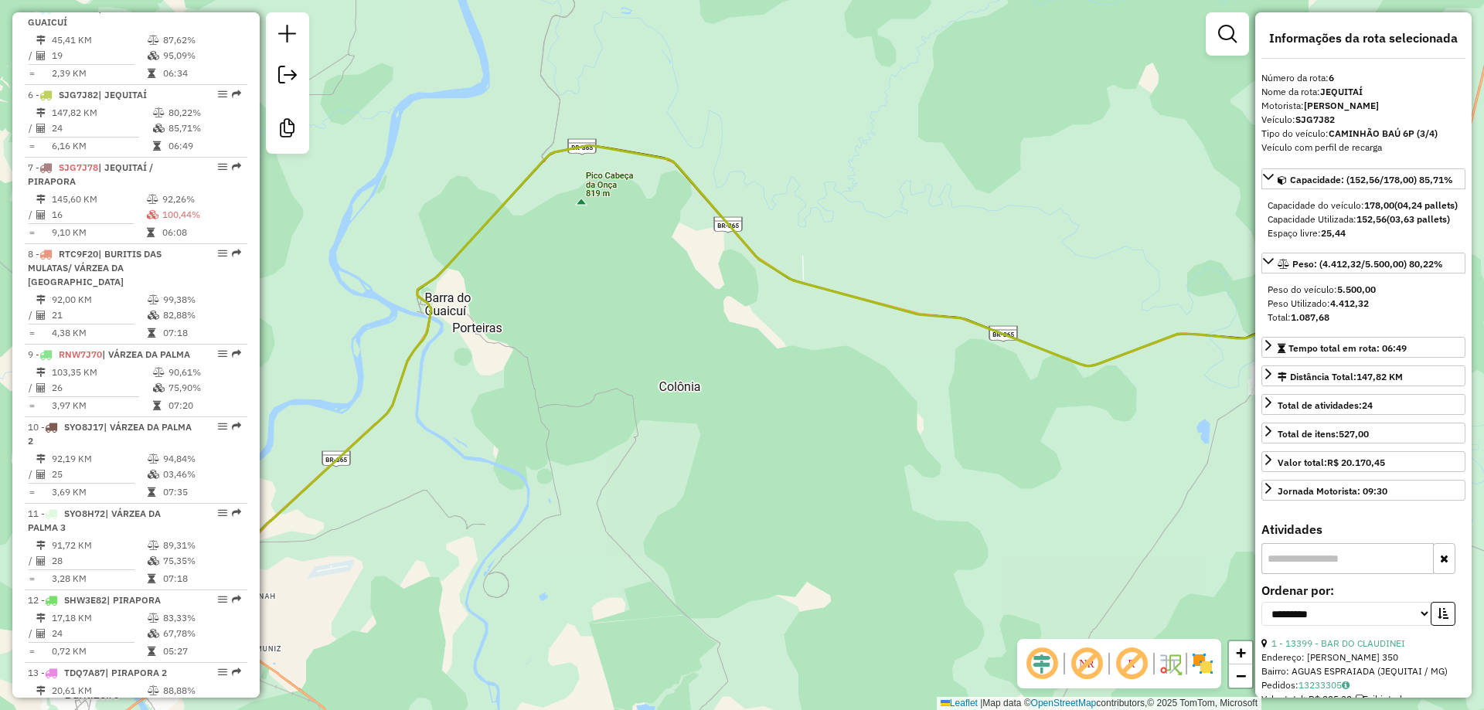
drag, startPoint x: 552, startPoint y: 403, endPoint x: 730, endPoint y: 312, distance: 199.4
click at [736, 312] on div "Janela de atendimento Grade de atendimento Capacidade Transportadoras Veículos …" at bounding box center [742, 355] width 1484 height 710
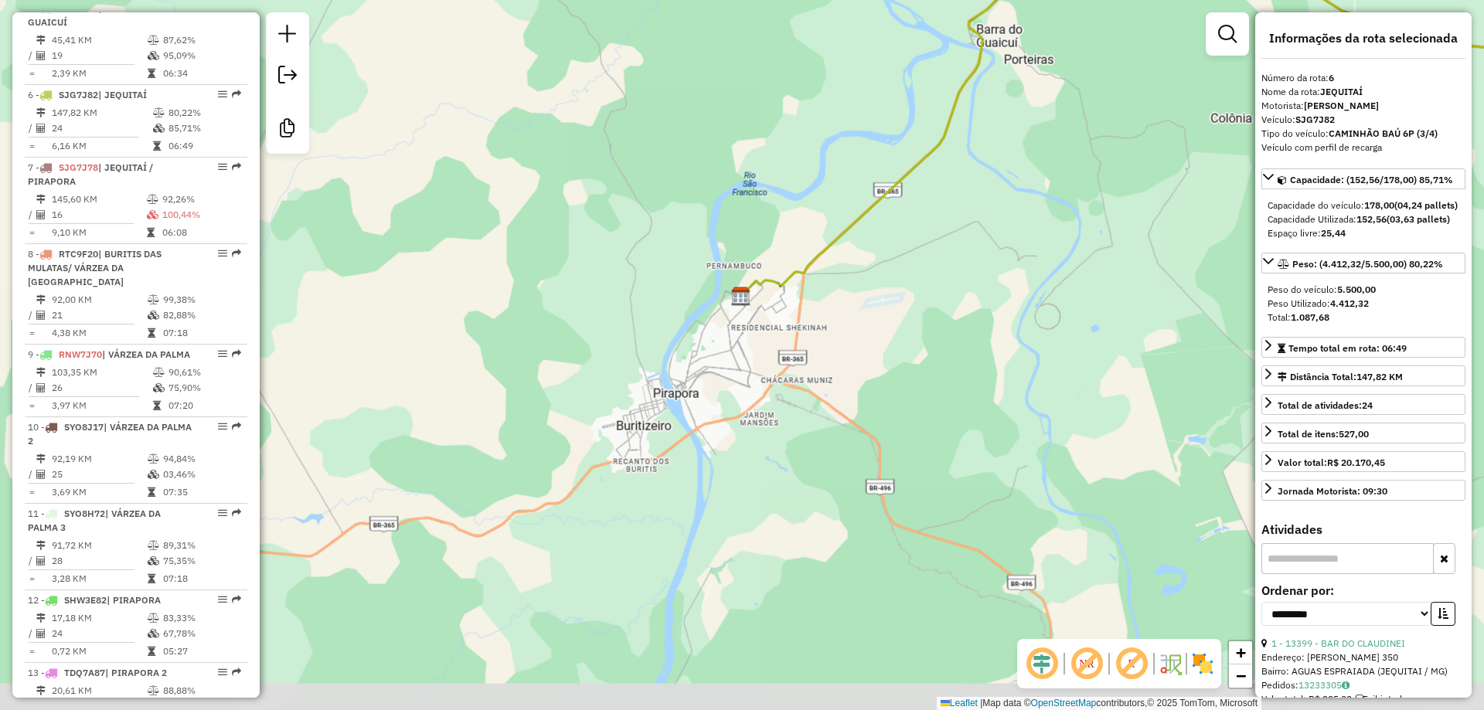
drag, startPoint x: 661, startPoint y: 368, endPoint x: 705, endPoint y: 342, distance: 52.0
click at [705, 342] on div "Janela de atendimento Grade de atendimento Capacidade Transportadoras Veículos …" at bounding box center [742, 355] width 1484 height 710
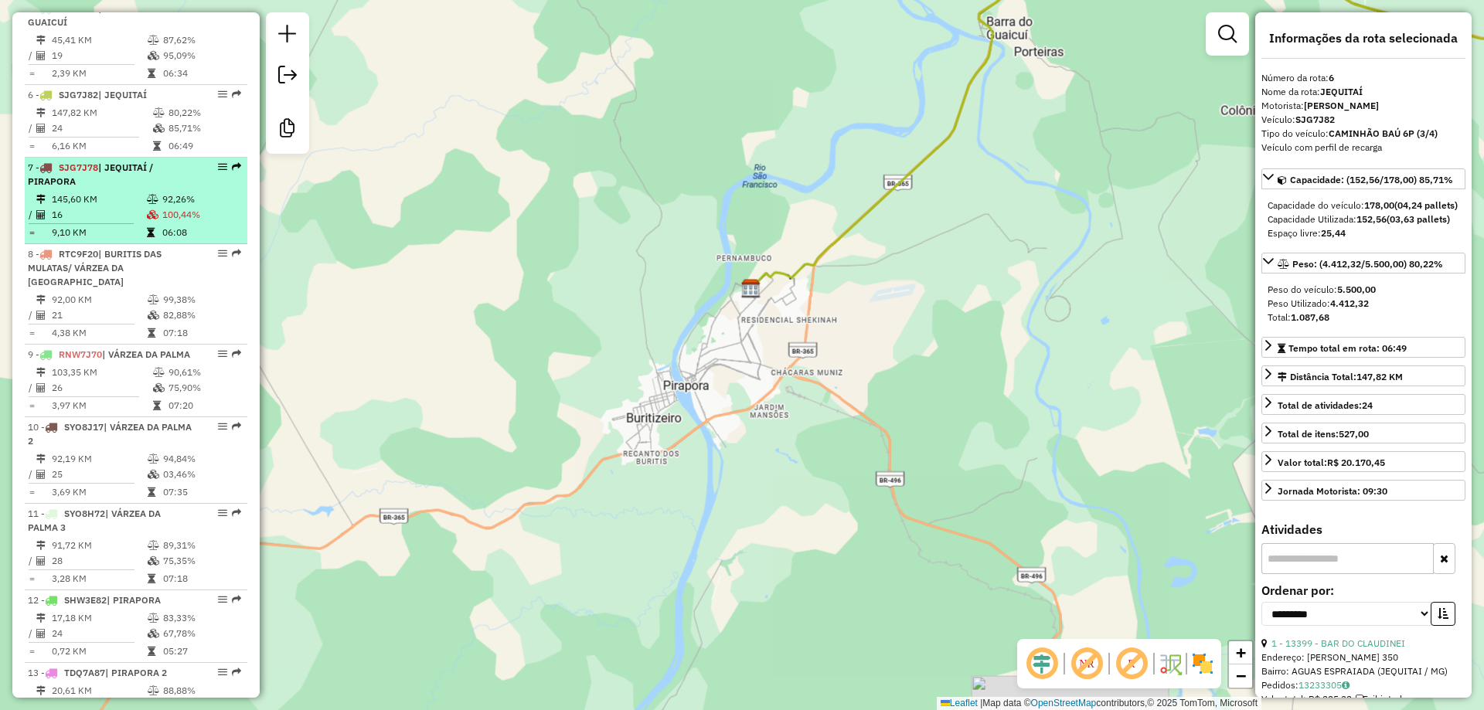
click at [85, 189] on div "7 - SJG7J78 | JEQUITAÍ / PIRAPORA" at bounding box center [110, 175] width 164 height 28
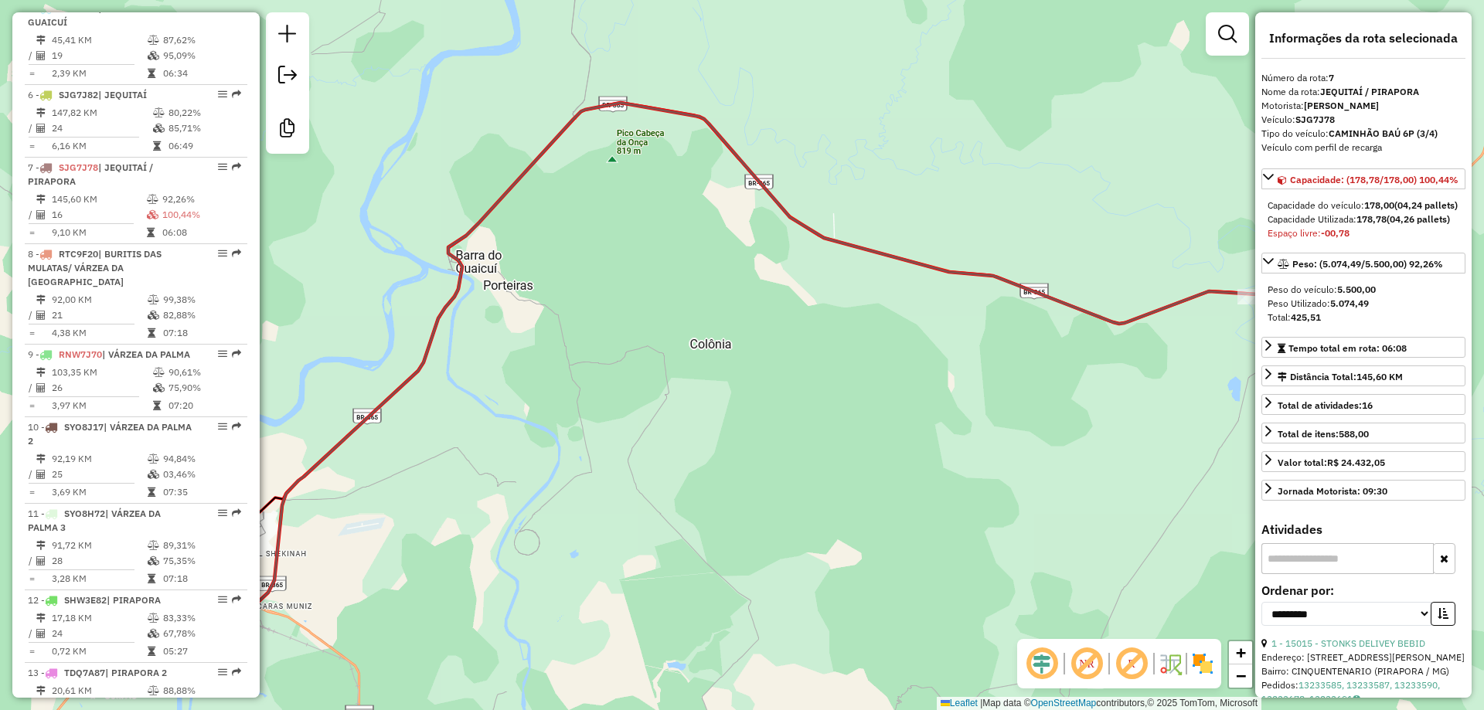
click at [831, 193] on div "Janela de atendimento Grade de atendimento Capacidade Transportadoras Veículos …" at bounding box center [742, 355] width 1484 height 710
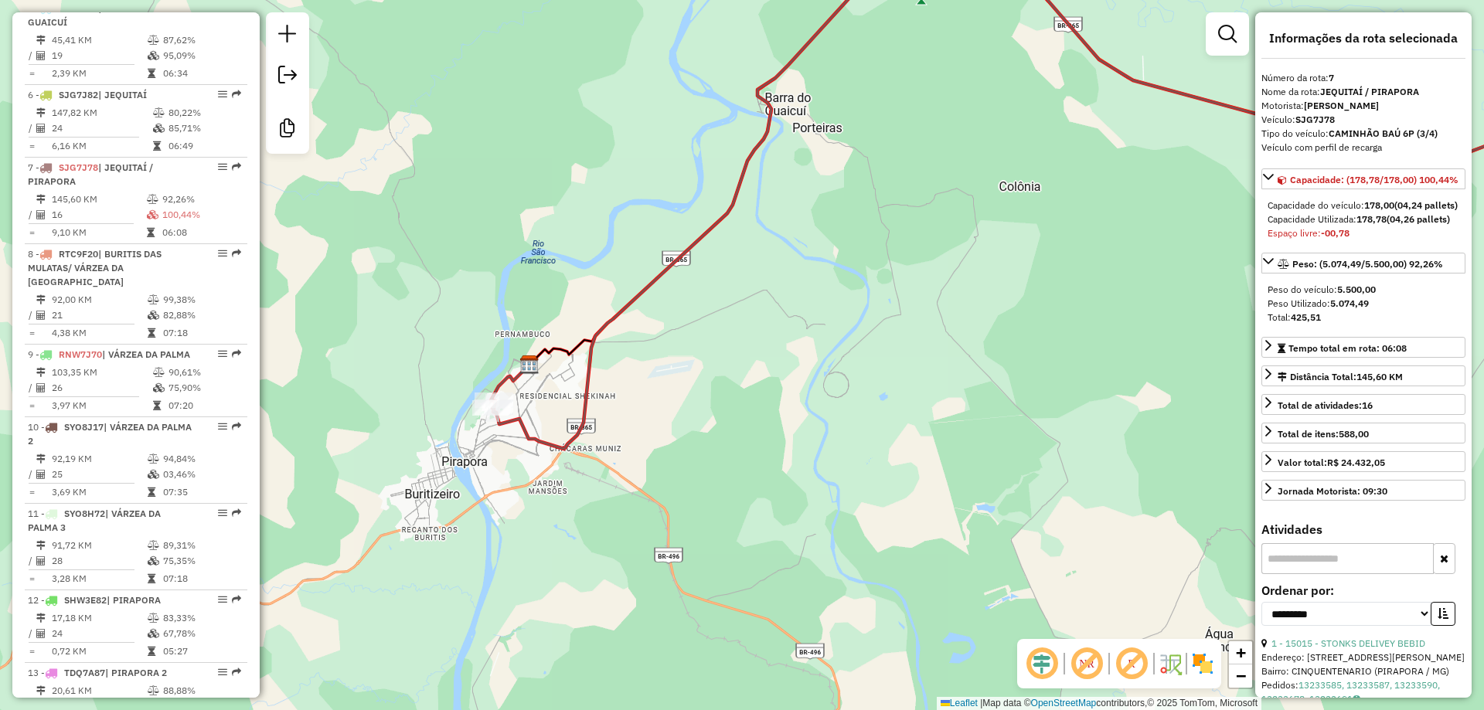
drag, startPoint x: 685, startPoint y: 322, endPoint x: 644, endPoint y: 352, distance: 50.8
click at [661, 348] on div "Janela de atendimento Grade de atendimento Capacidade Transportadoras Veículos …" at bounding box center [742, 355] width 1484 height 710
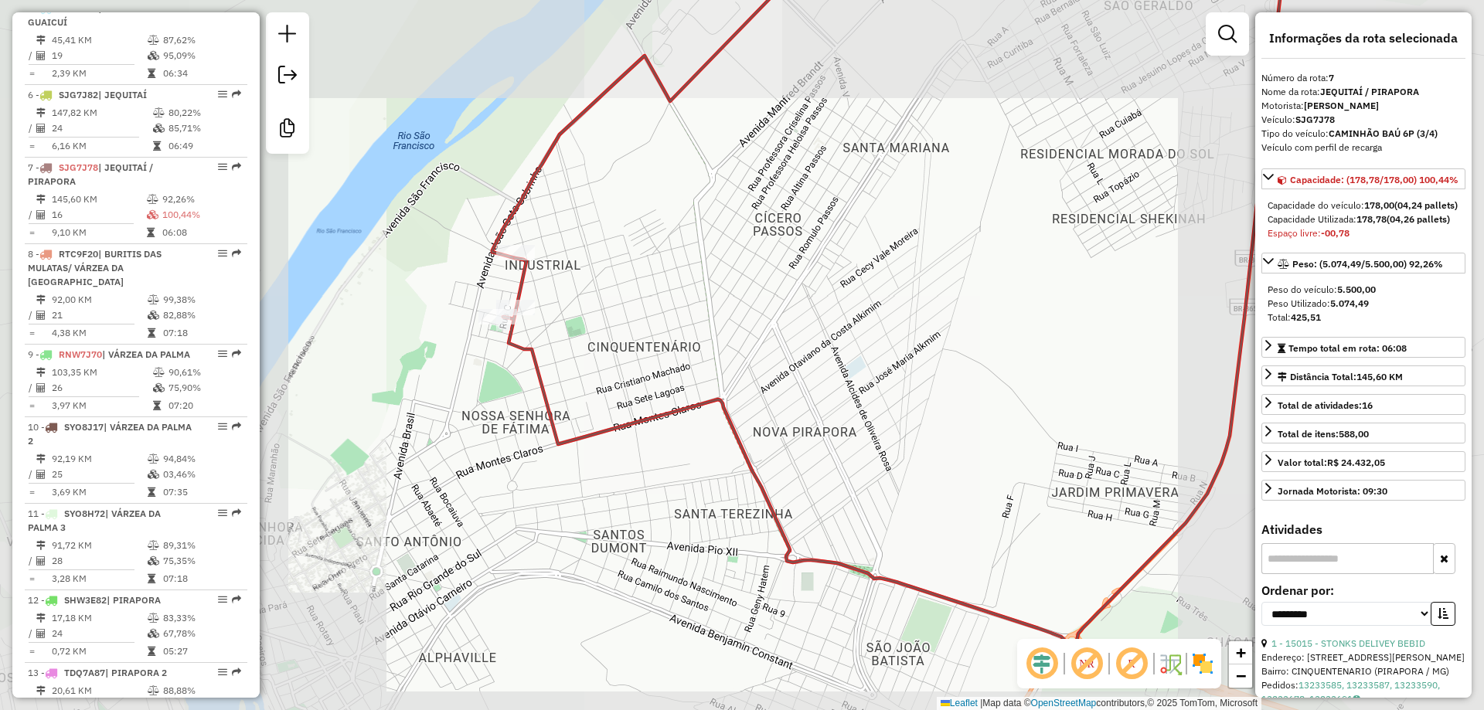
drag, startPoint x: 568, startPoint y: 301, endPoint x: 631, endPoint y: 321, distance: 66.7
click at [631, 321] on div "Janela de atendimento Grade de atendimento Capacidade Transportadoras Veículos …" at bounding box center [742, 355] width 1484 height 710
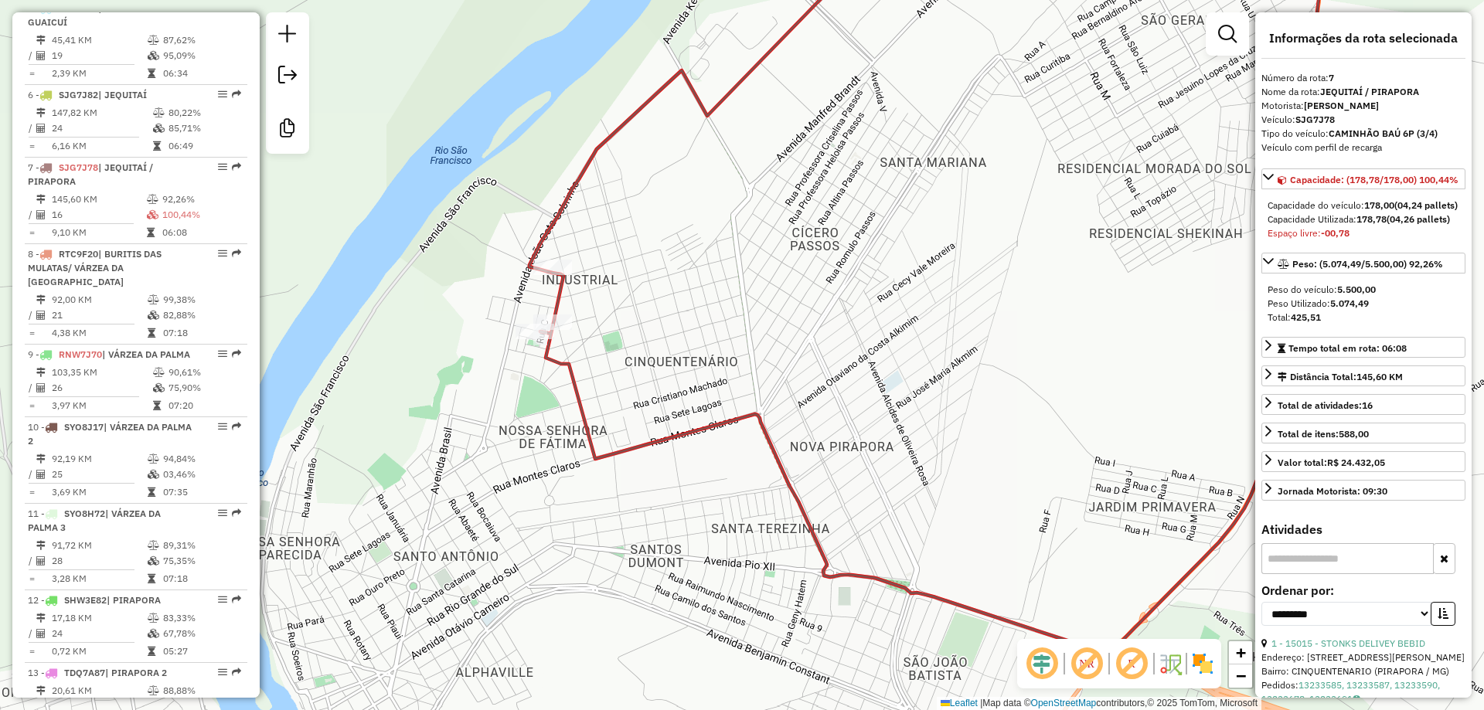
drag, startPoint x: 687, startPoint y: 287, endPoint x: 732, endPoint y: 318, distance: 54.9
click at [732, 318] on div "Janela de atendimento Grade de atendimento Capacidade Transportadoras Veículos …" at bounding box center [742, 355] width 1484 height 710
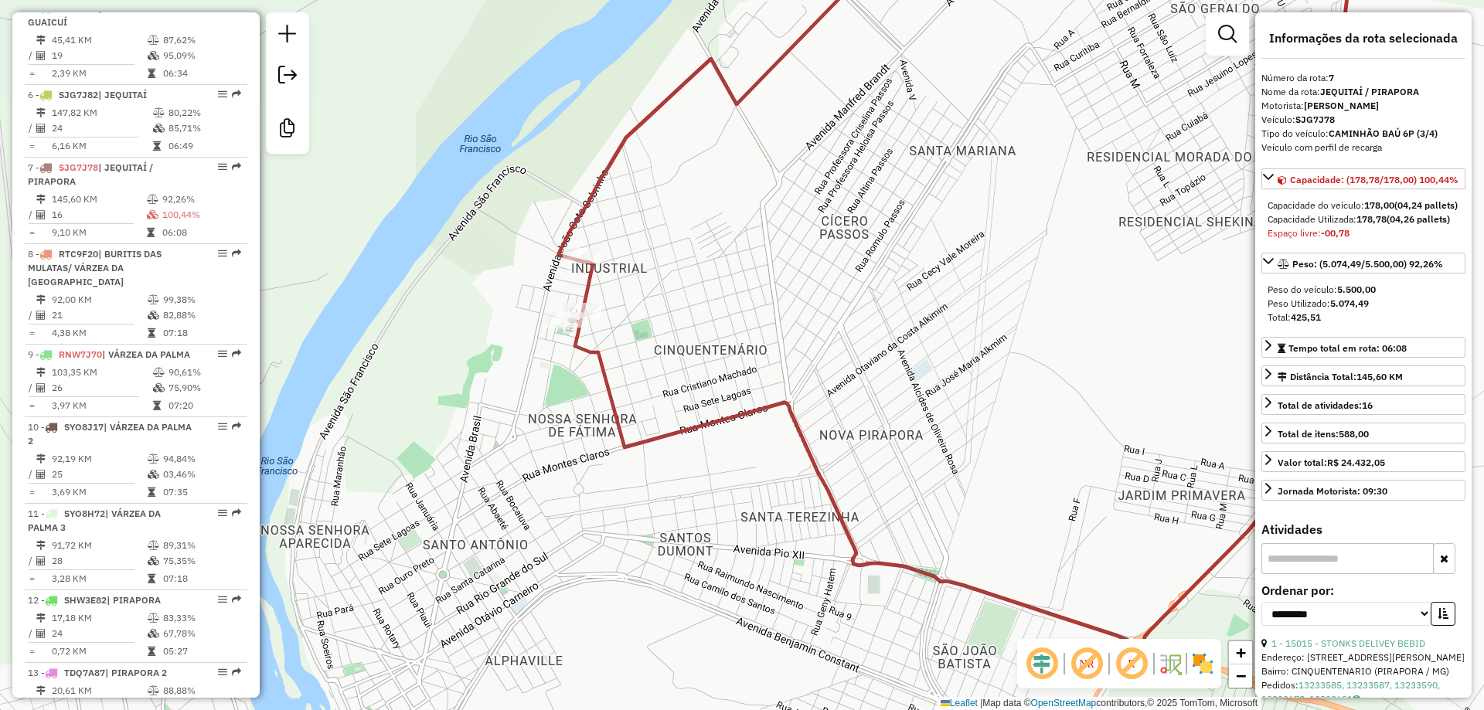
click at [658, 287] on div "Janela de atendimento Grade de atendimento Capacidade Transportadoras Veículos …" at bounding box center [742, 355] width 1484 height 710
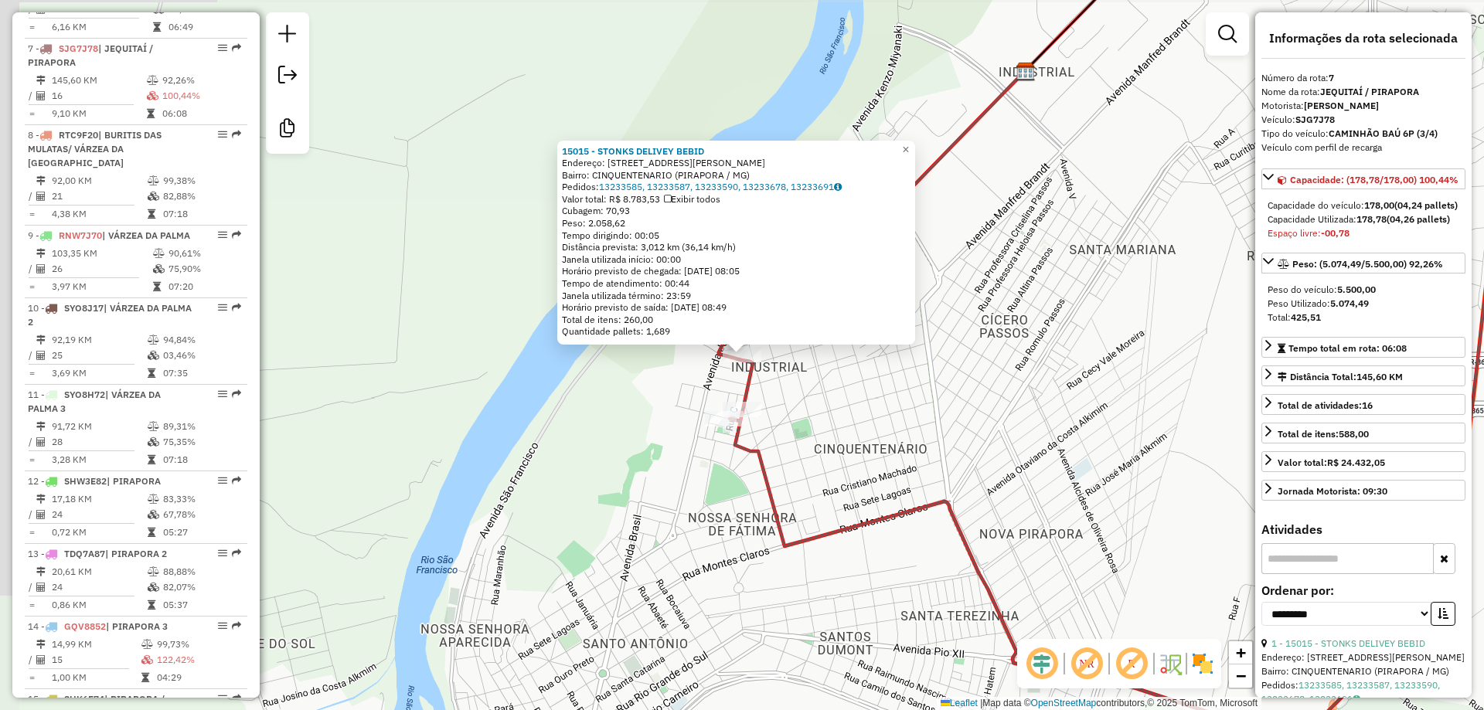
scroll to position [1106, 0]
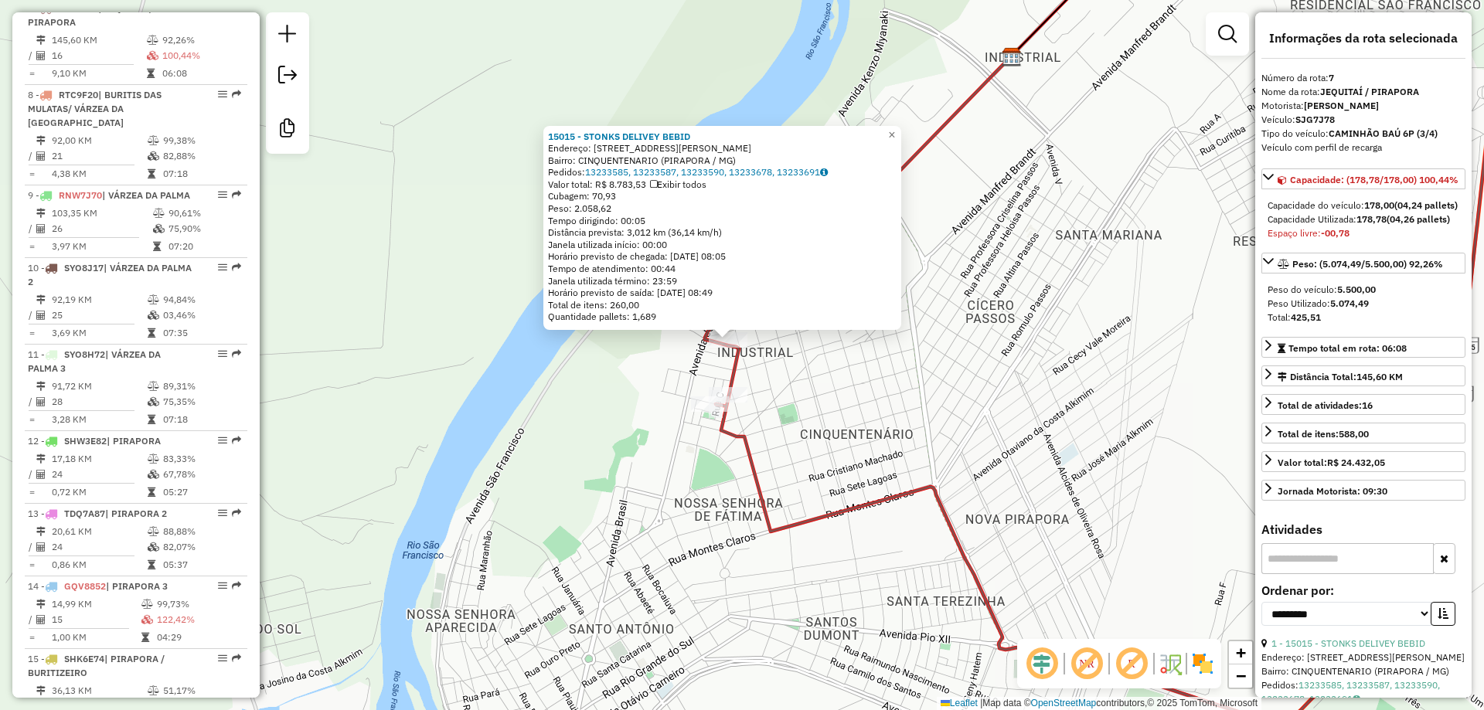
drag, startPoint x: 803, startPoint y: 457, endPoint x: 796, endPoint y: 442, distance: 16.9
click at [777, 433] on div "15015 - STONKS DELIVEY BEBID Endereço: DR CARLOS CHAGAS 663 Bairro: CINQUENTENA…" at bounding box center [742, 355] width 1484 height 710
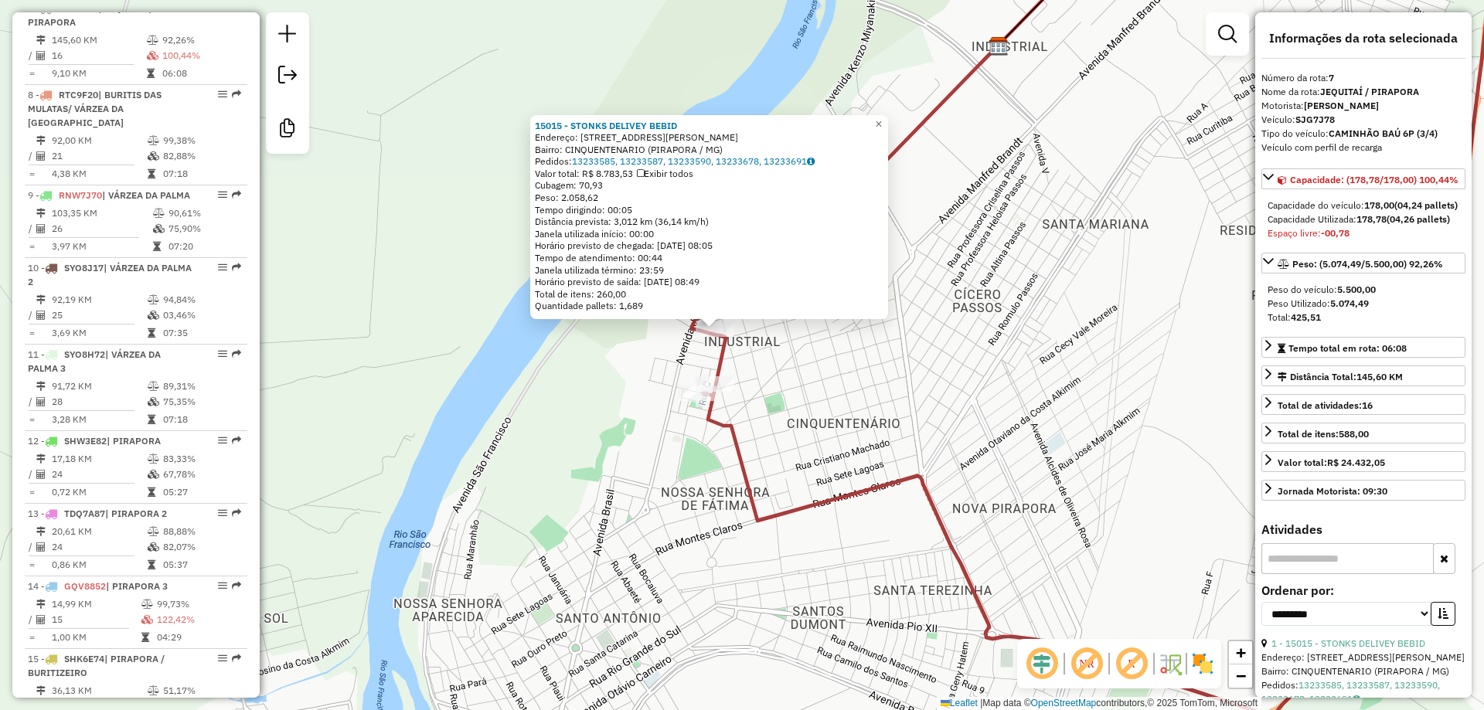
click at [828, 457] on div "15015 - STONKS DELIVEY BEBID Endereço: DR CARLOS CHAGAS 663 Bairro: CINQUENTENA…" at bounding box center [742, 355] width 1484 height 710
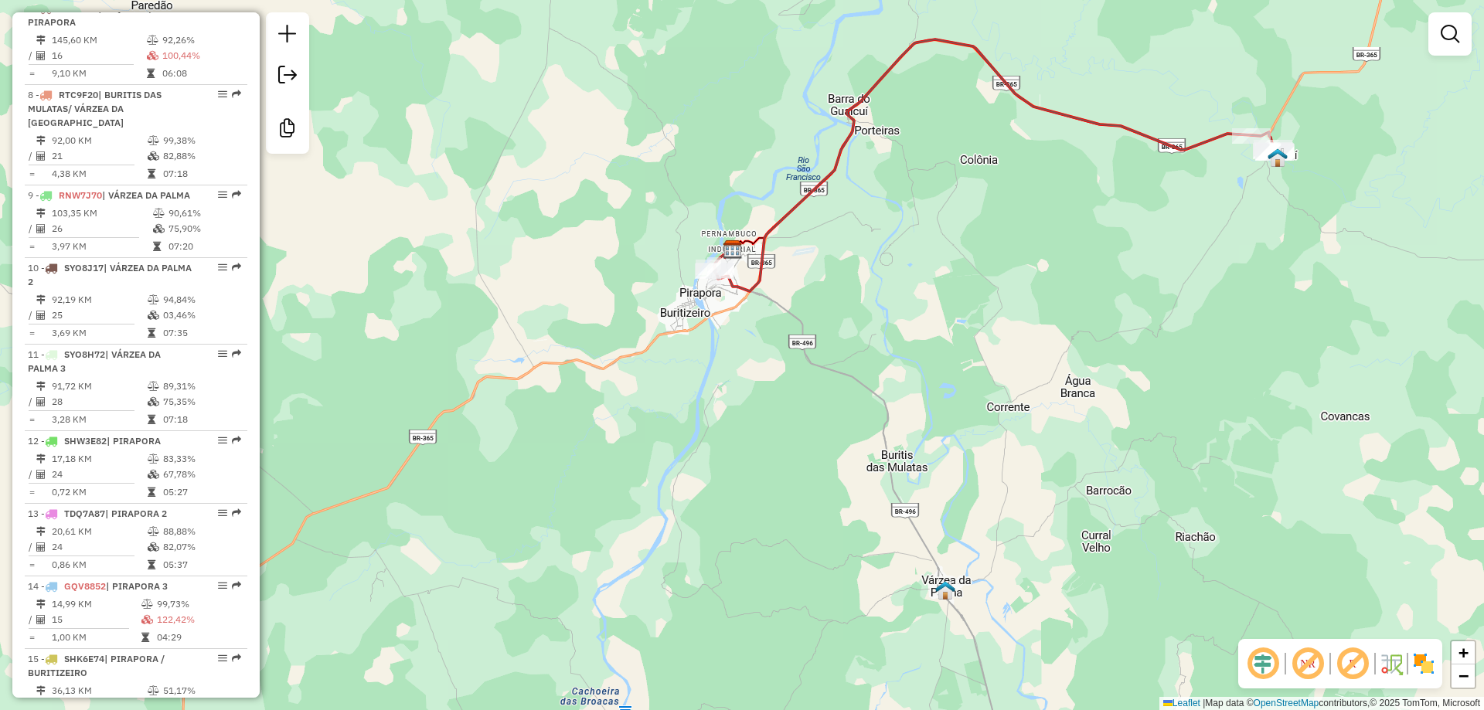
drag, startPoint x: 920, startPoint y: 396, endPoint x: 779, endPoint y: 357, distance: 146.6
click at [872, 368] on div "Janela de atendimento Grade de atendimento Capacidade Transportadoras Veículos …" at bounding box center [742, 355] width 1484 height 710
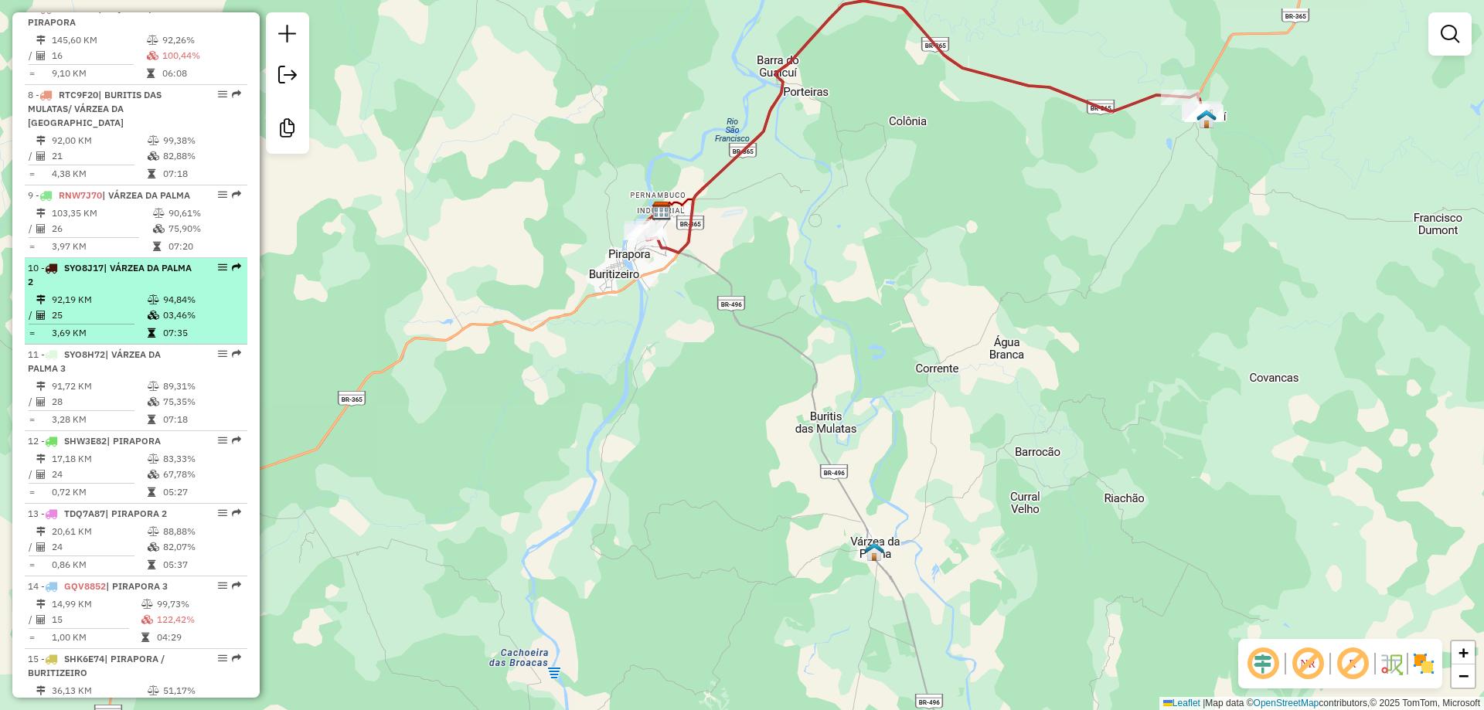
click at [112, 323] on td "25" at bounding box center [99, 315] width 96 height 15
select select "**********"
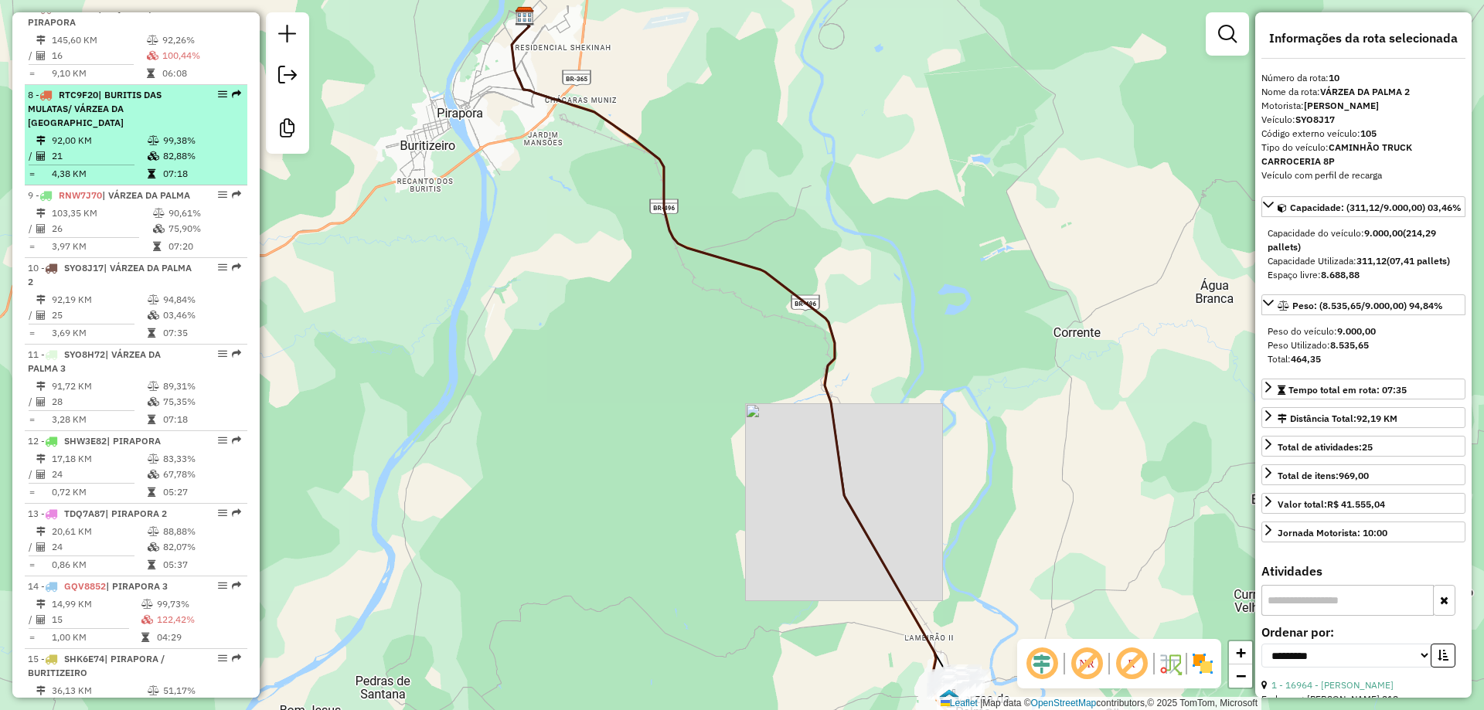
click at [96, 146] on td "92,00 KM" at bounding box center [99, 140] width 96 height 15
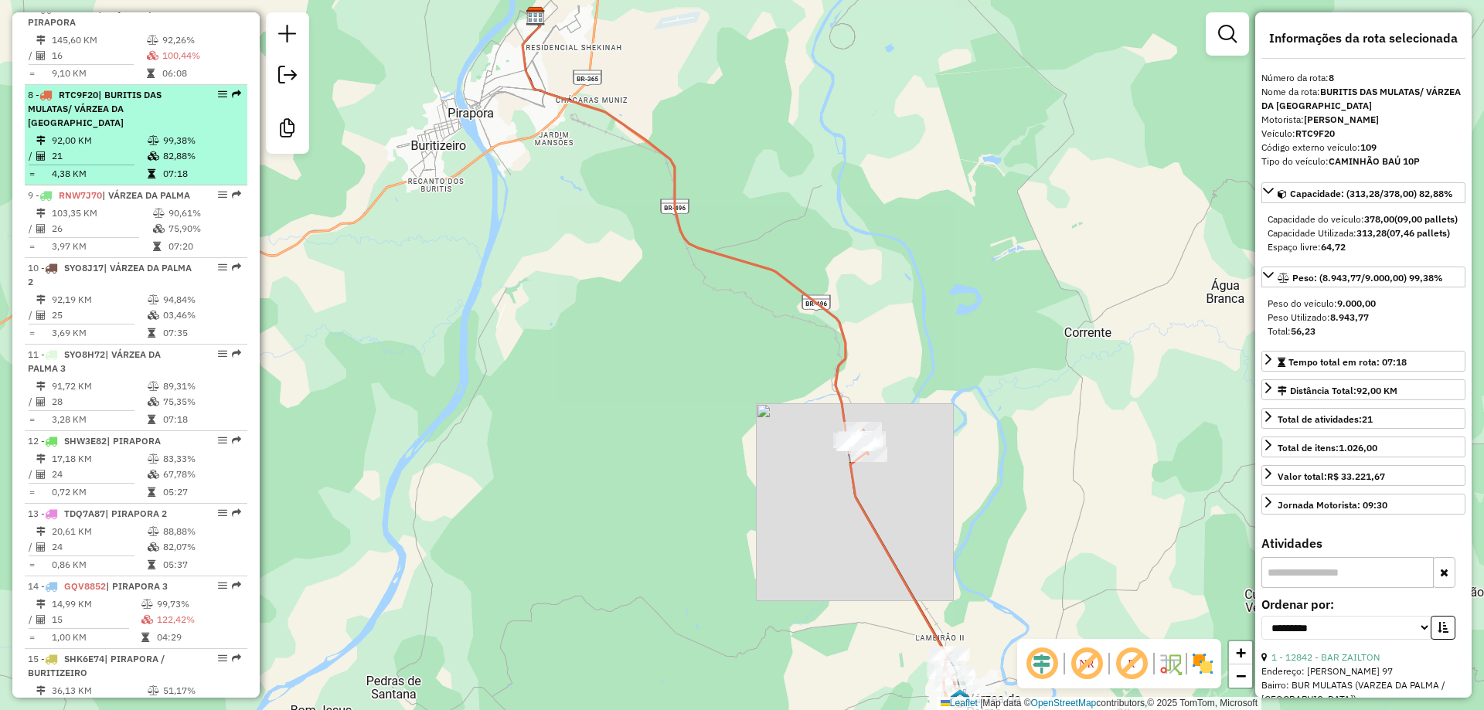
click at [106, 132] on li "8 - RTC9F20 | BURITIS DAS MULATAS/ VÁRZEA DA PALMA 92,00 KM 99,38% / 21 82,88% …" at bounding box center [136, 135] width 223 height 100
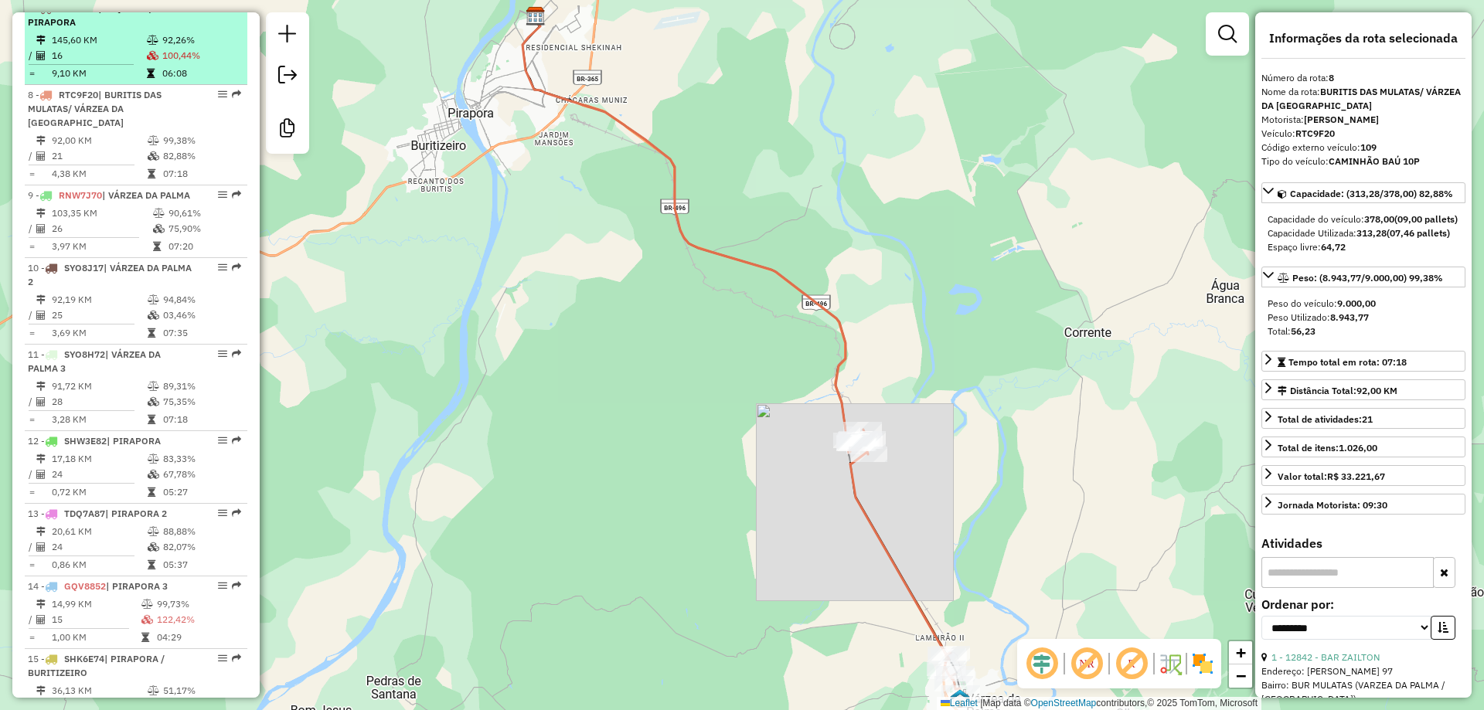
click at [108, 63] on td "16" at bounding box center [98, 55] width 95 height 15
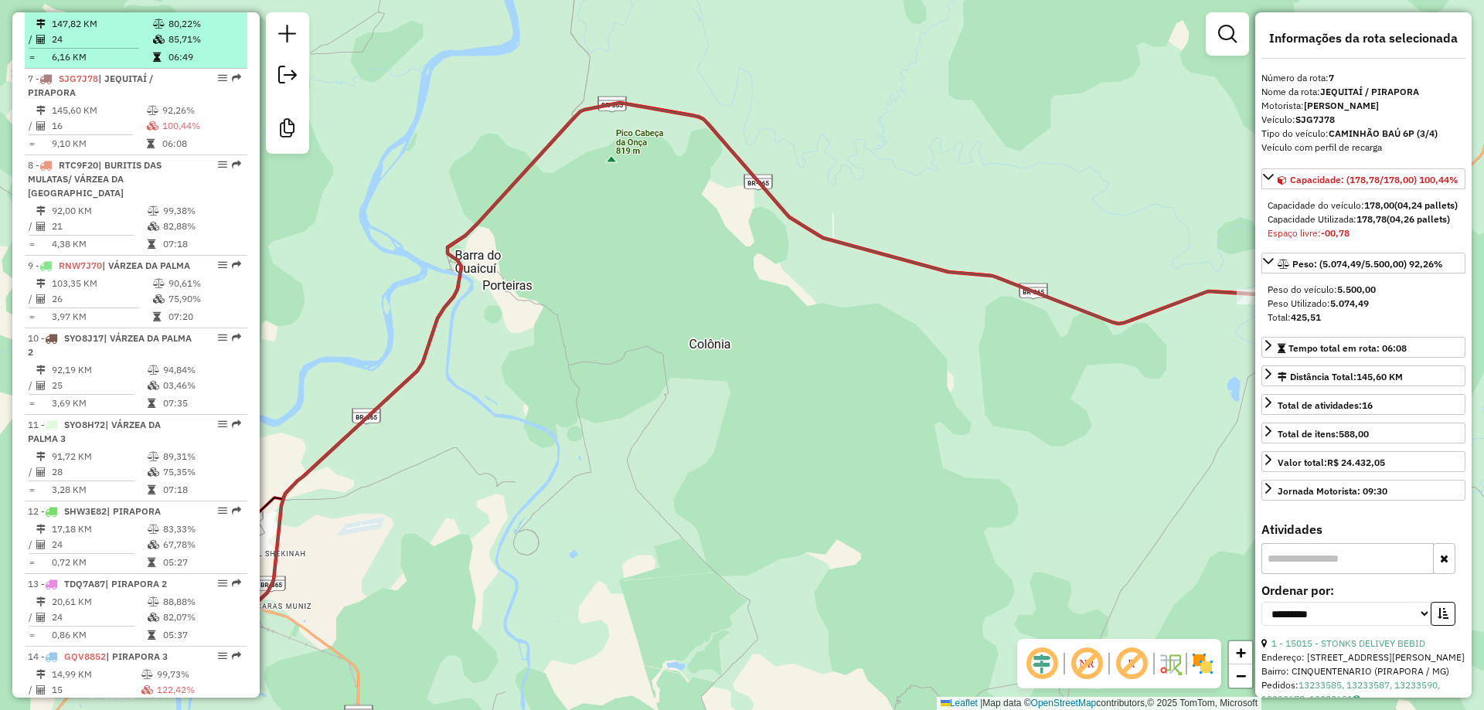
scroll to position [951, 0]
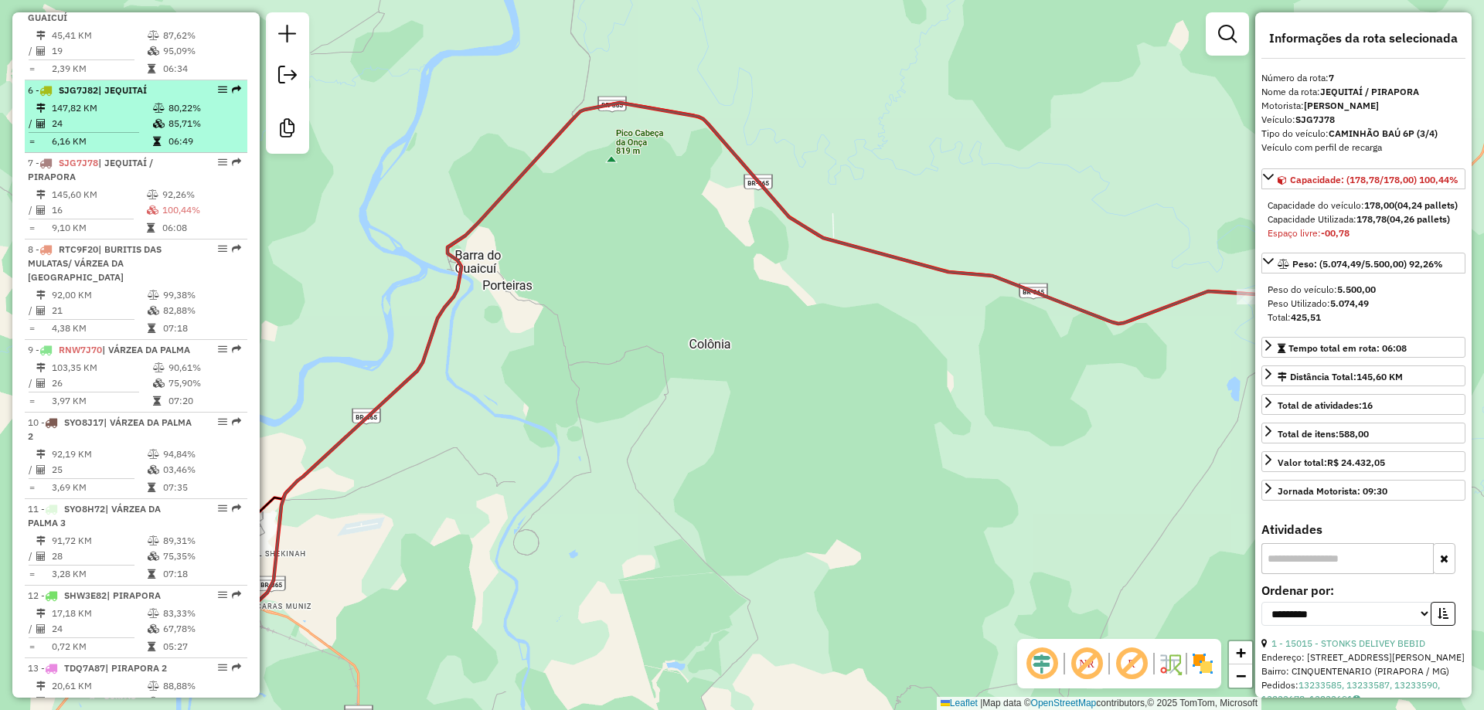
click at [107, 116] on td "147,82 KM" at bounding box center [101, 107] width 101 height 15
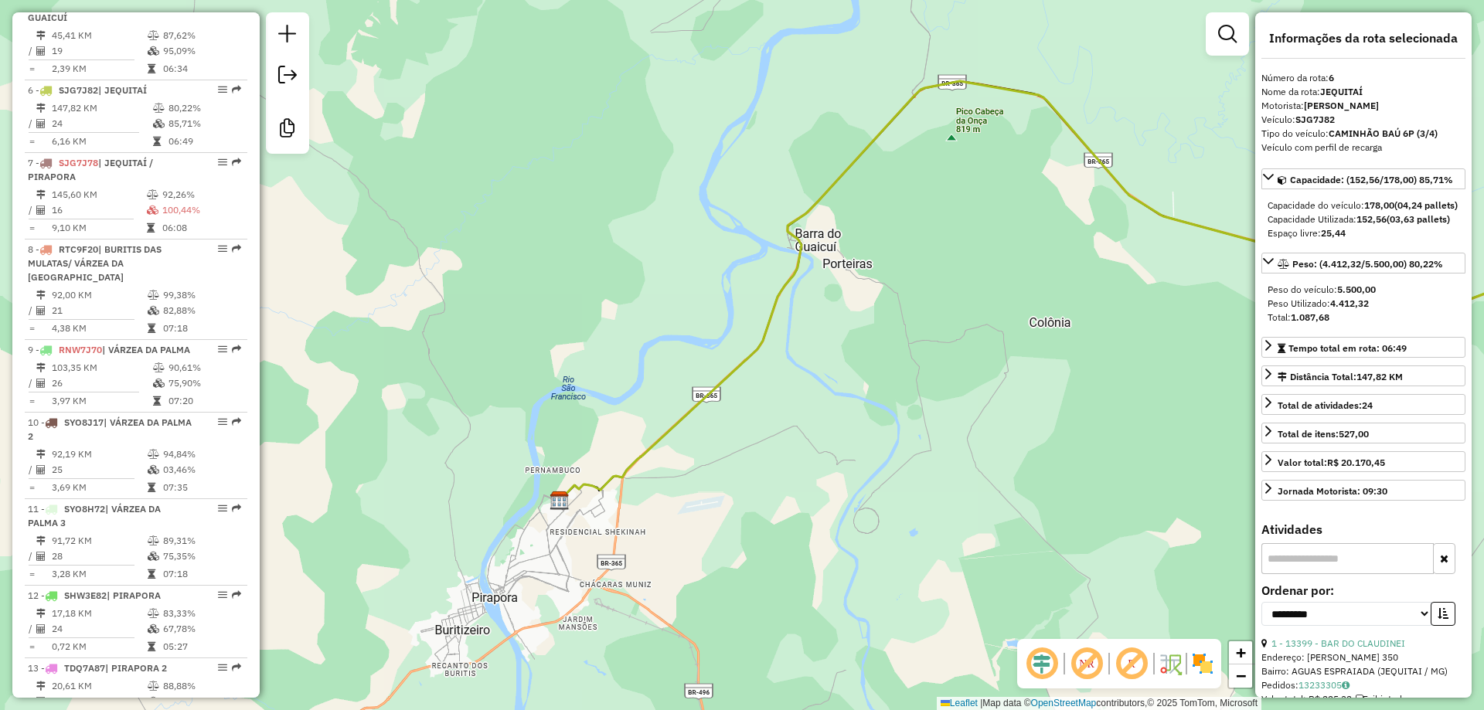
drag, startPoint x: 989, startPoint y: 347, endPoint x: 852, endPoint y: 314, distance: 140.6
click at [852, 314] on div "Janela de atendimento Grade de atendimento Capacidade Transportadoras Veículos …" at bounding box center [742, 355] width 1484 height 710
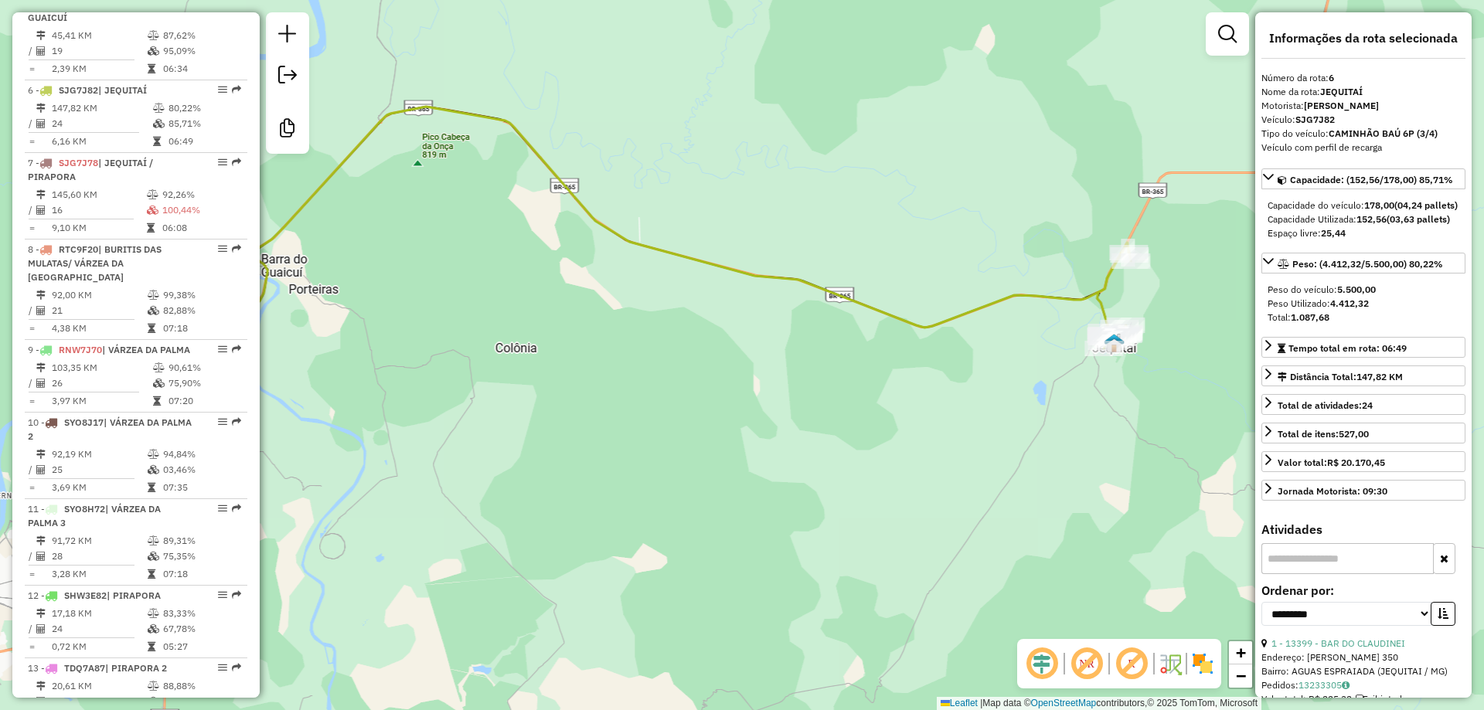
drag, startPoint x: 1252, startPoint y: 314, endPoint x: 877, endPoint y: 315, distance: 374.8
click at [877, 315] on div "Janela de atendimento Grade de atendimento Capacidade Transportadoras Veículos …" at bounding box center [742, 355] width 1484 height 710
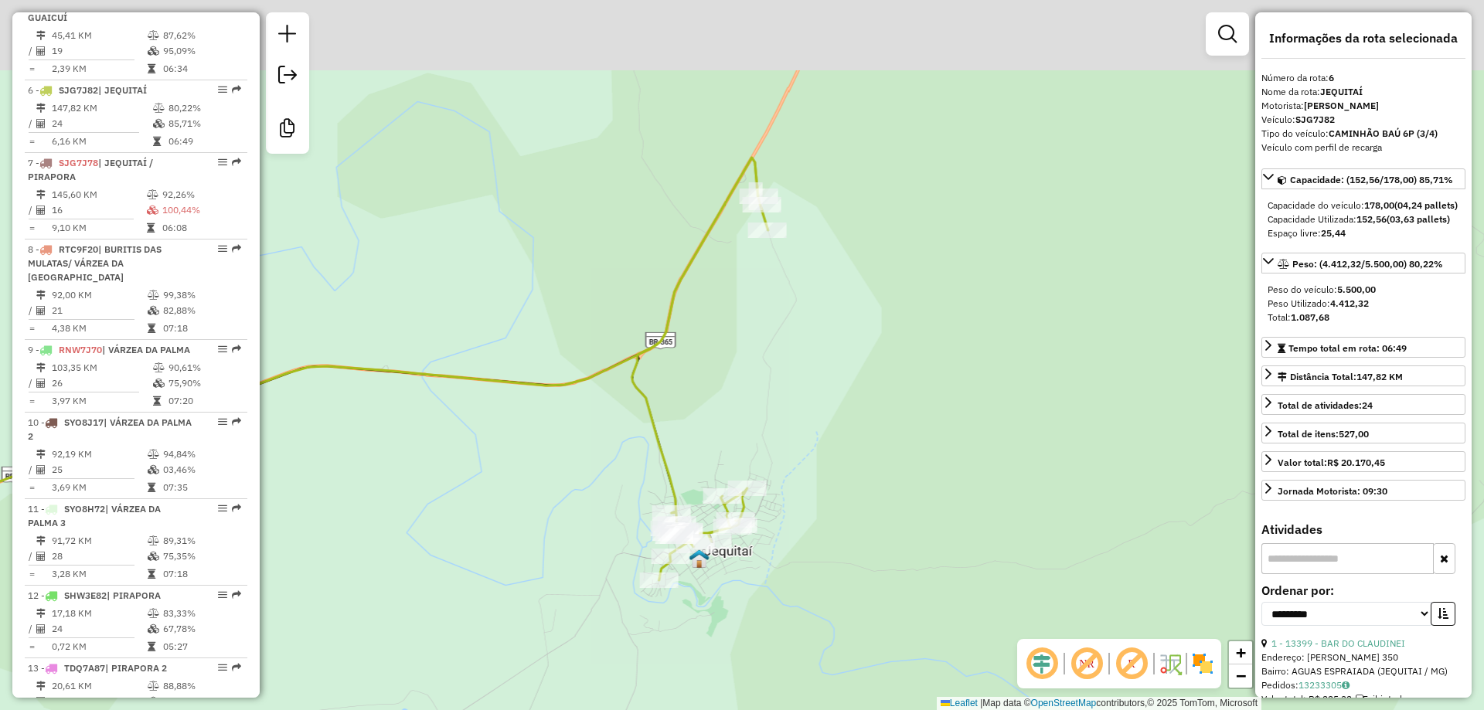
drag, startPoint x: 728, startPoint y: 351, endPoint x: 770, endPoint y: 440, distance: 98.5
click at [770, 440] on div "Janela de atendimento Grade de atendimento Capacidade Transportadoras Veículos …" at bounding box center [742, 355] width 1484 height 710
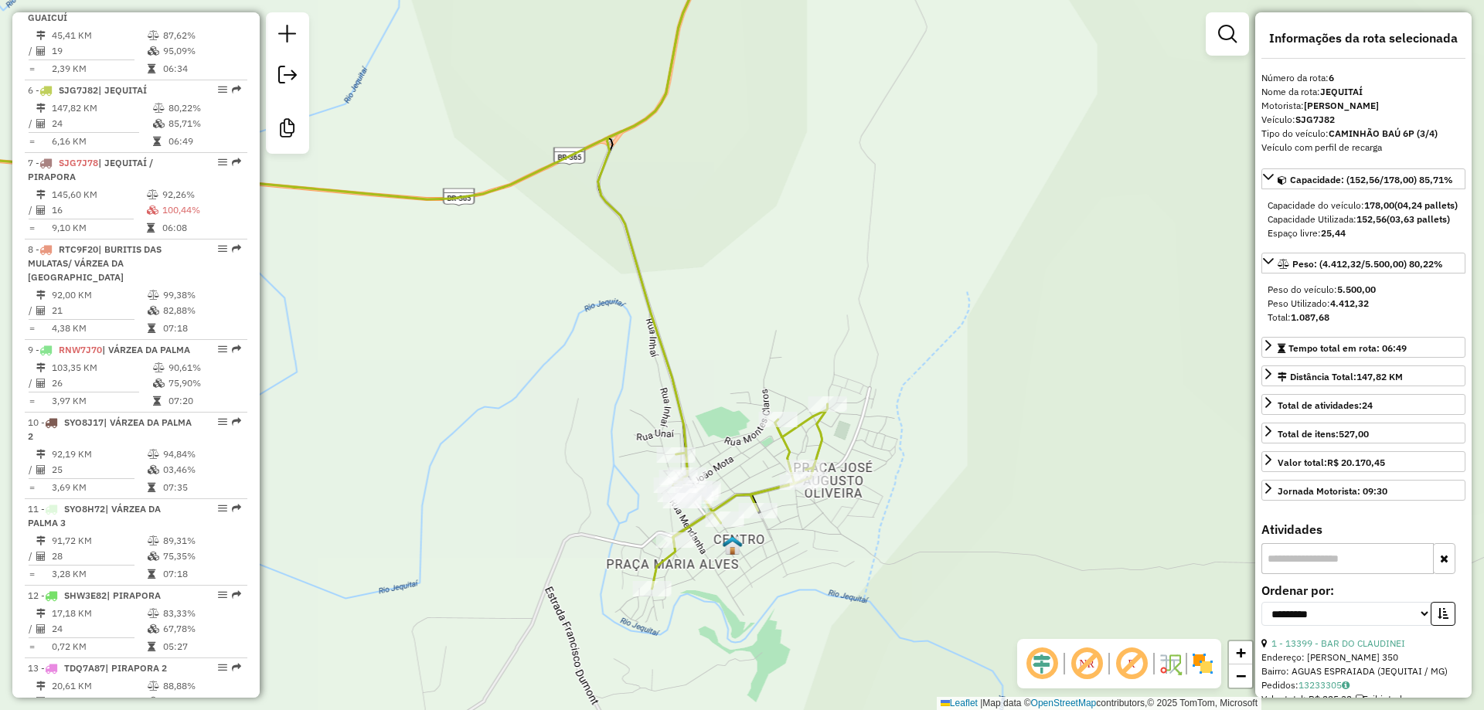
drag, startPoint x: 726, startPoint y: 456, endPoint x: 777, endPoint y: 527, distance: 87.0
click at [777, 534] on div "Janela de atendimento Grade de atendimento Capacidade Transportadoras Veículos …" at bounding box center [742, 355] width 1484 height 710
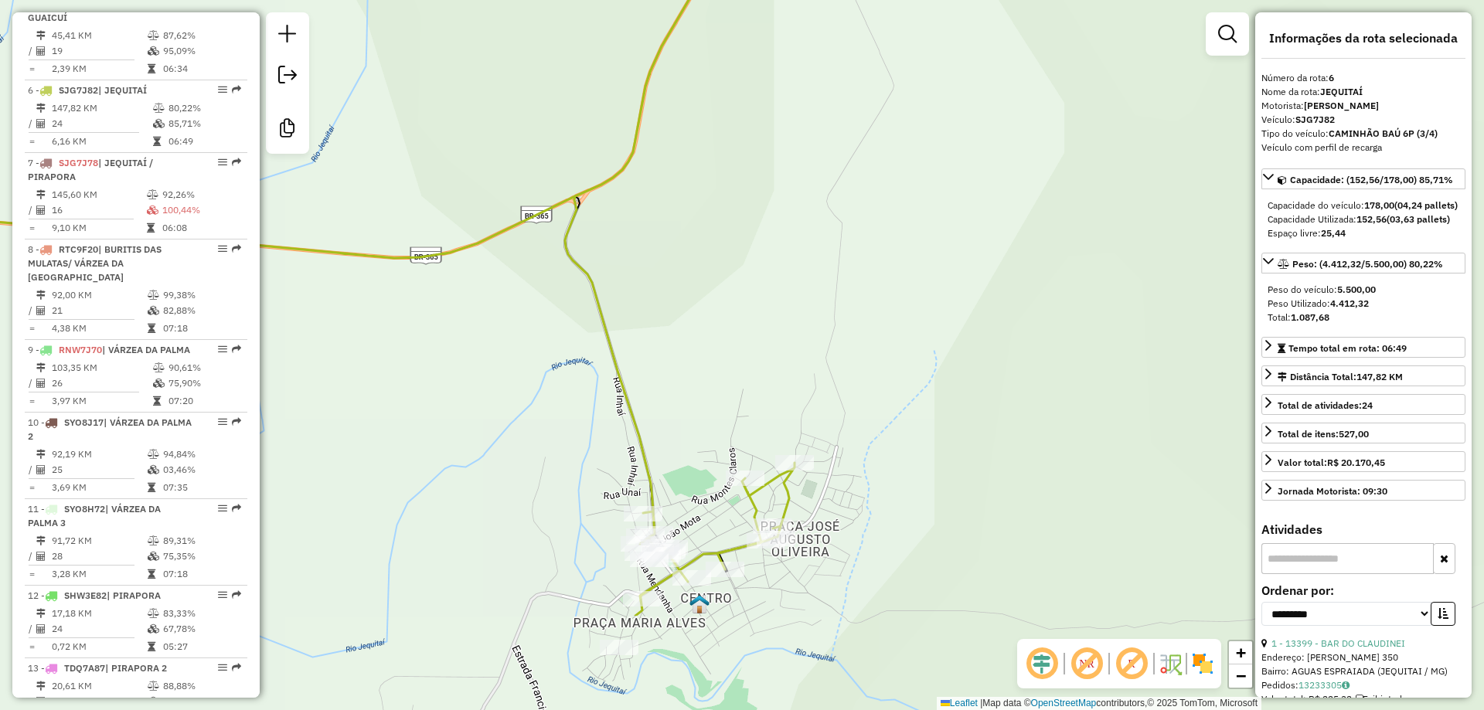
drag, startPoint x: 779, startPoint y: 285, endPoint x: 785, endPoint y: 223, distance: 62.9
click at [785, 223] on div "Janela de atendimento Grade de atendimento Capacidade Transportadoras Veículos …" at bounding box center [742, 355] width 1484 height 710
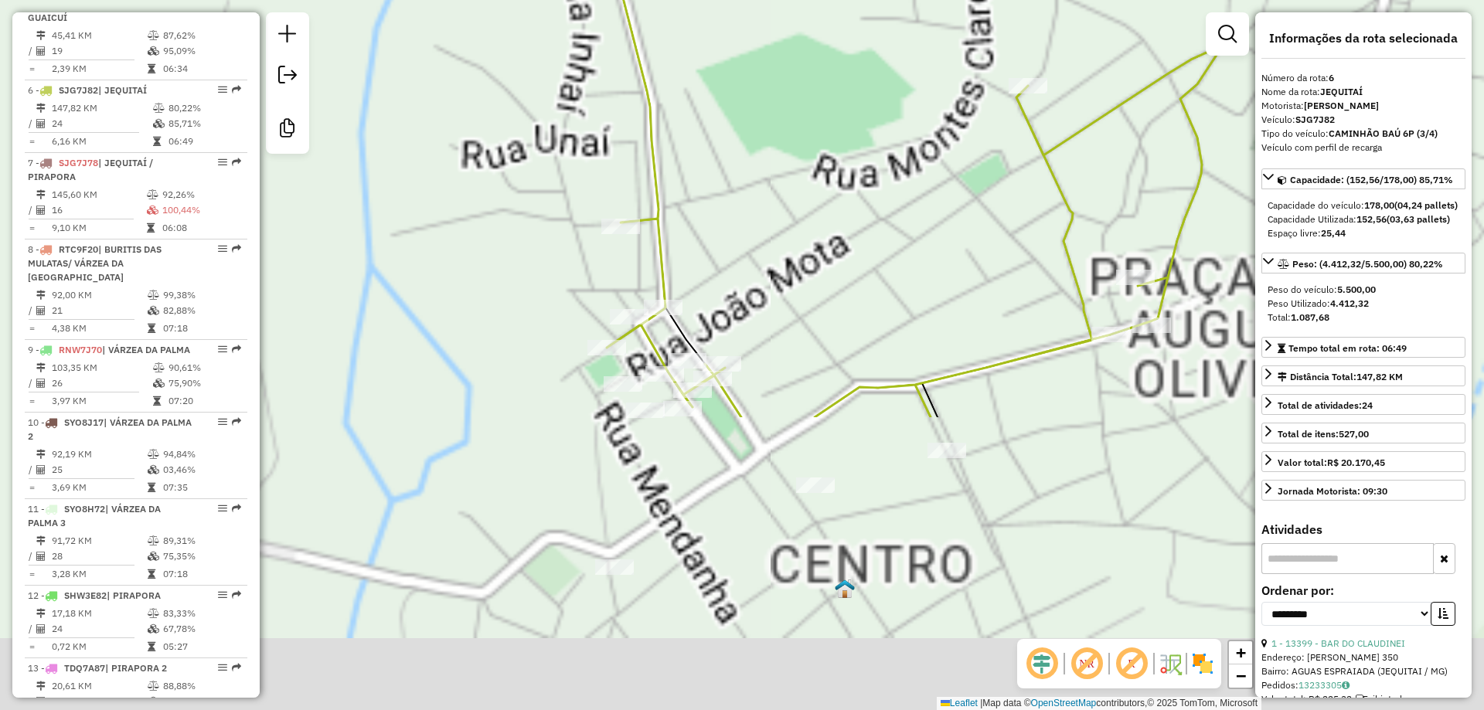
drag, startPoint x: 681, startPoint y: 560, endPoint x: 869, endPoint y: 109, distance: 489.1
click at [875, 100] on div "Janela de atendimento Grade de atendimento Capacidade Transportadoras Veículos …" at bounding box center [742, 355] width 1484 height 710
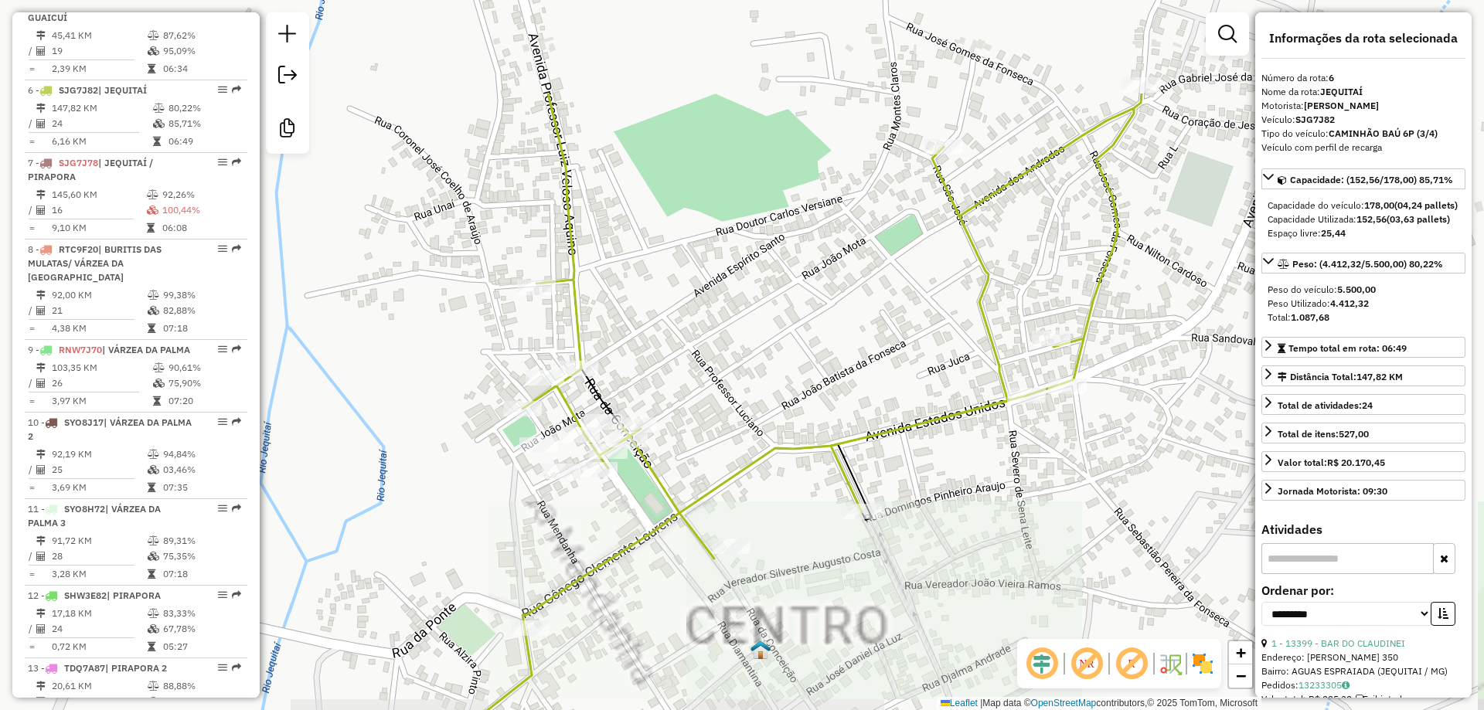
drag, startPoint x: 814, startPoint y: 218, endPoint x: 705, endPoint y: 363, distance: 181.6
click at [698, 382] on div "Janela de atendimento Grade de atendimento Capacidade Transportadoras Veículos …" at bounding box center [742, 355] width 1484 height 710
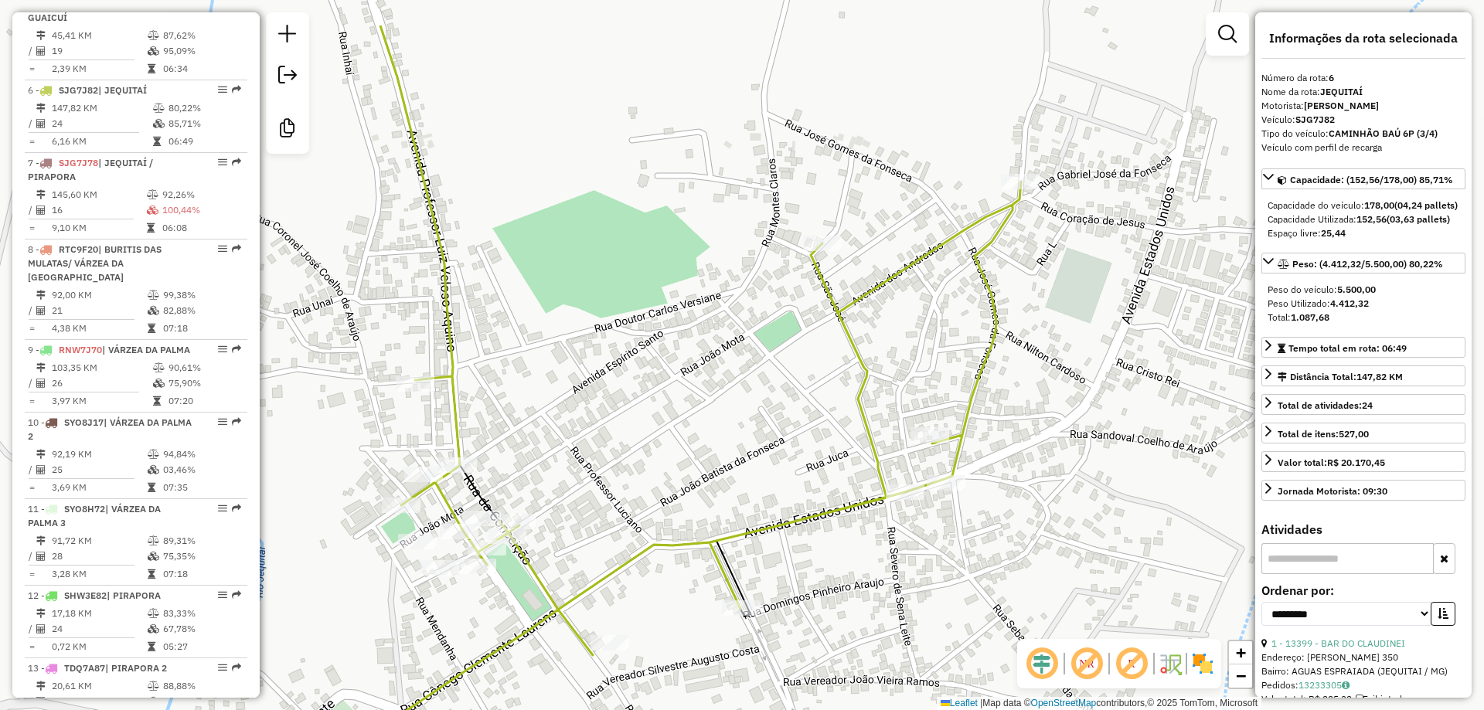
drag, startPoint x: 1017, startPoint y: 282, endPoint x: 888, endPoint y: 377, distance: 160.3
click at [888, 377] on div "Janela de atendimento Grade de atendimento Capacidade Transportadoras Veículos …" at bounding box center [742, 355] width 1484 height 710
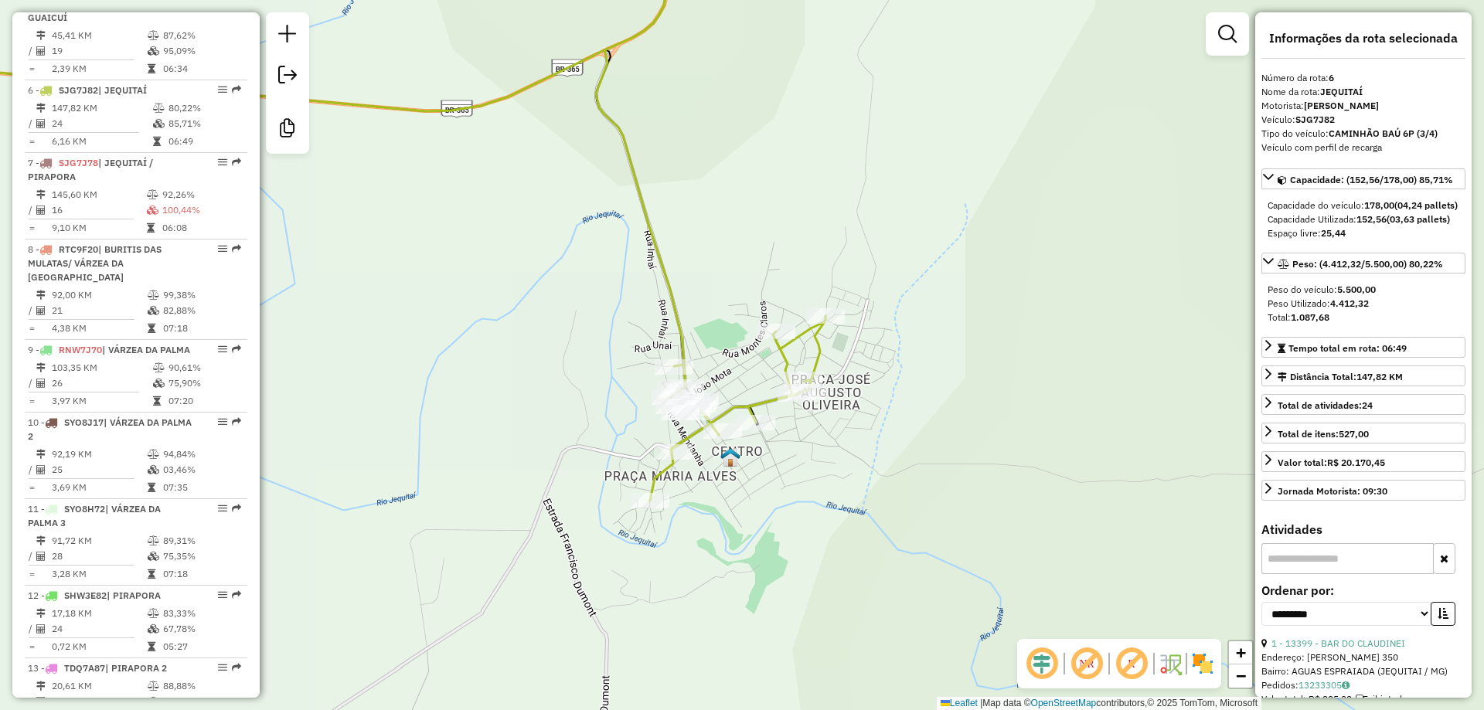
drag, startPoint x: 515, startPoint y: 375, endPoint x: 926, endPoint y: 365, distance: 411.2
click at [834, 375] on div "Rota 6 - Placa SJG7J82 15196 - BAR FONSECA Janela de atendimento Grade de atend…" at bounding box center [742, 355] width 1484 height 710
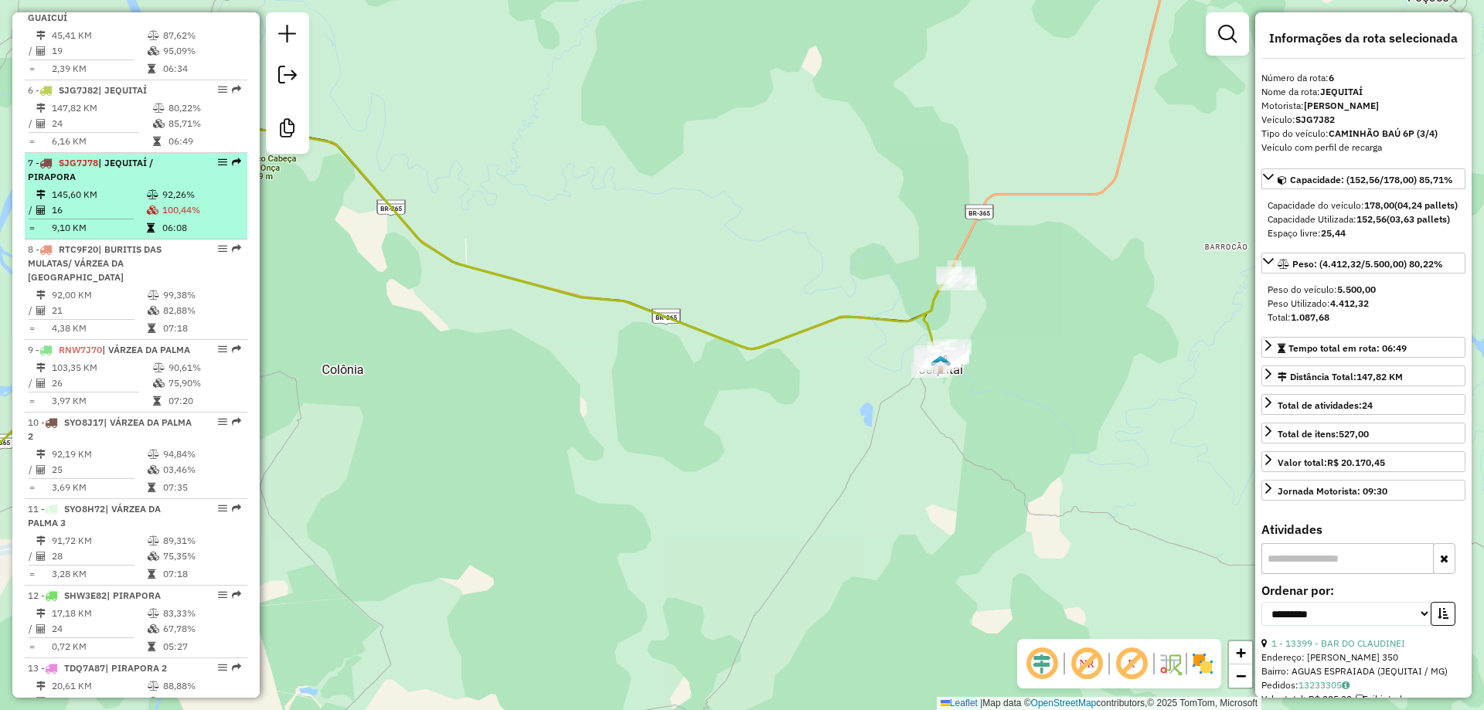
click at [114, 184] on div "7 - SJG7J78 | JEQUITAÍ / PIRAPORA" at bounding box center [110, 170] width 164 height 28
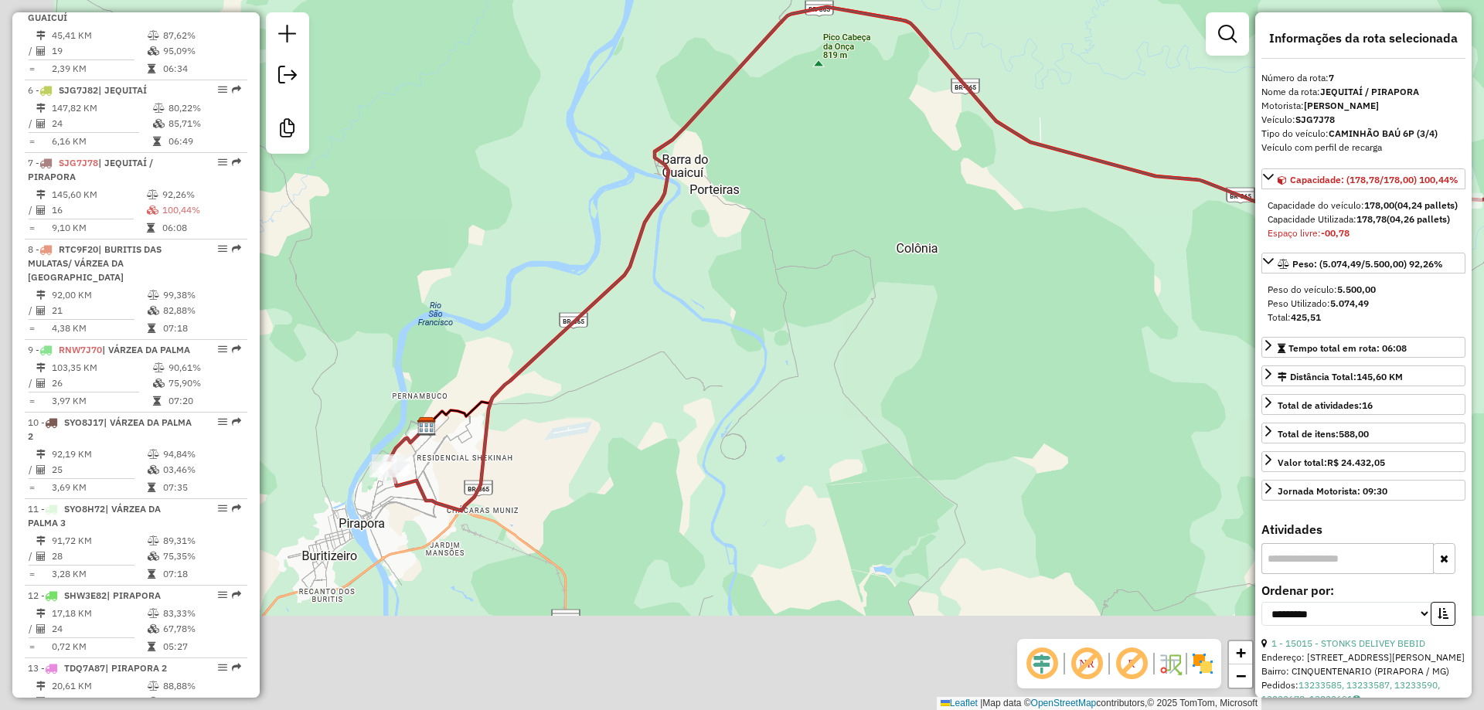
drag, startPoint x: 508, startPoint y: 331, endPoint x: 557, endPoint y: 335, distance: 48.8
click at [586, 287] on div "Janela de atendimento Grade de atendimento Capacidade Transportadoras Veículos …" at bounding box center [742, 355] width 1484 height 710
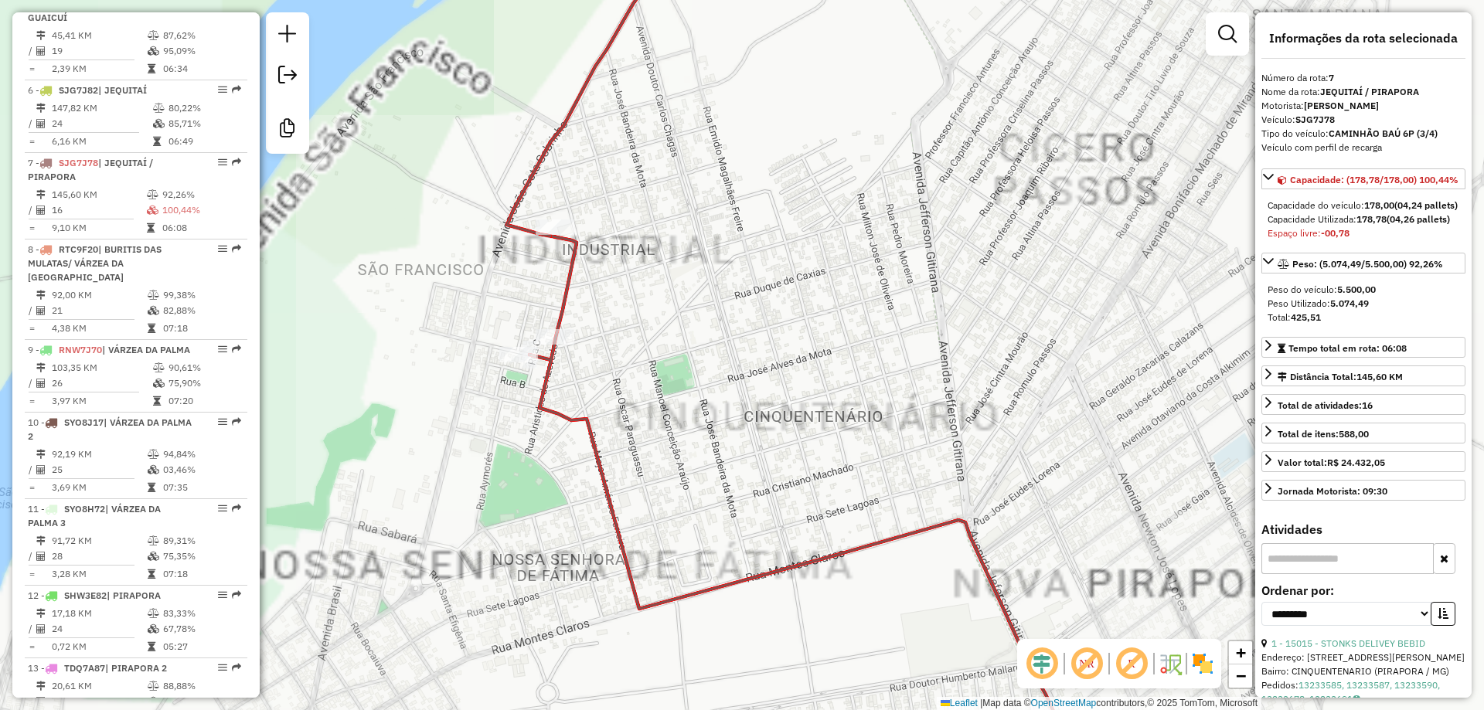
drag, startPoint x: 586, startPoint y: 300, endPoint x: 656, endPoint y: 446, distance: 161.8
click at [656, 446] on div "Janela de atendimento Grade de atendimento Capacidade Transportadoras Veículos …" at bounding box center [742, 355] width 1484 height 710
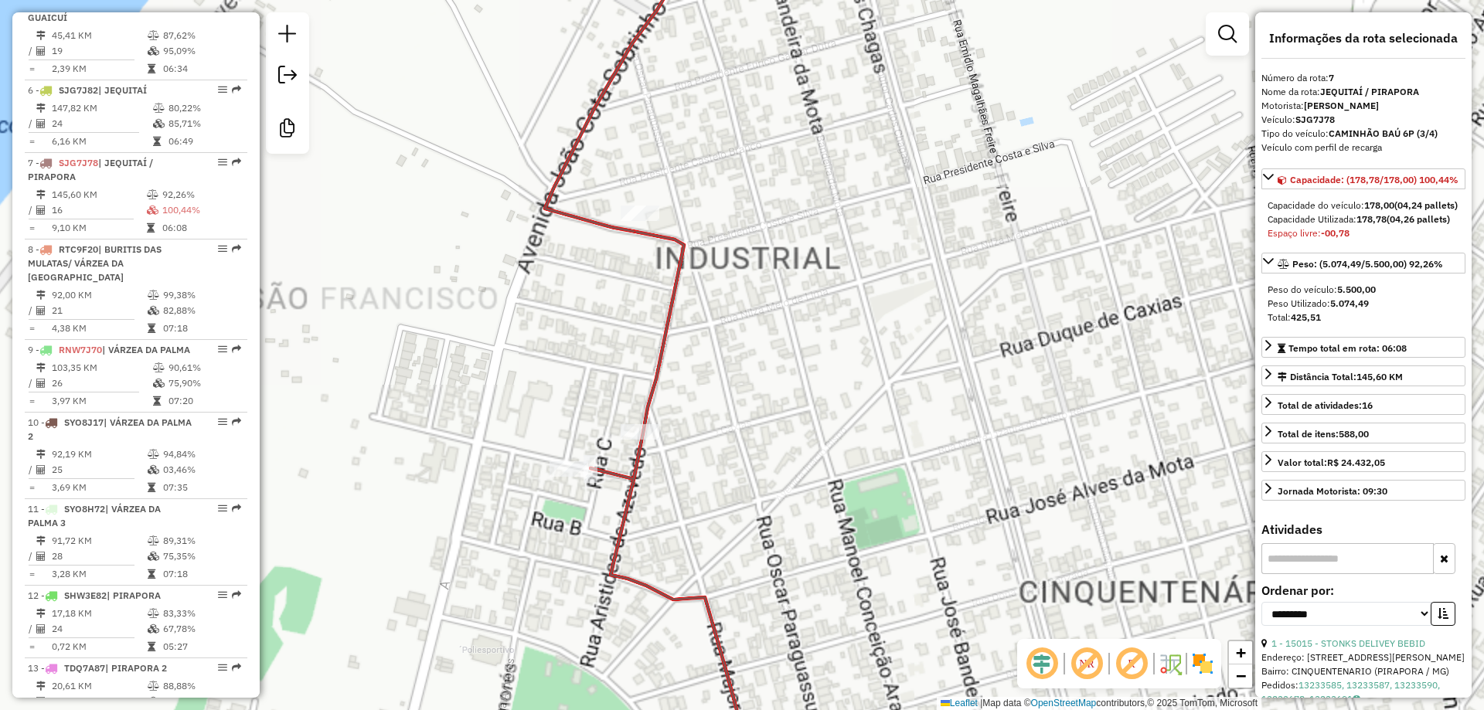
drag, startPoint x: 756, startPoint y: 468, endPoint x: 842, endPoint y: 433, distance: 93.6
click at [845, 433] on div "Janela de atendimento Grade de atendimento Capacidade Transportadoras Veículos …" at bounding box center [742, 355] width 1484 height 710
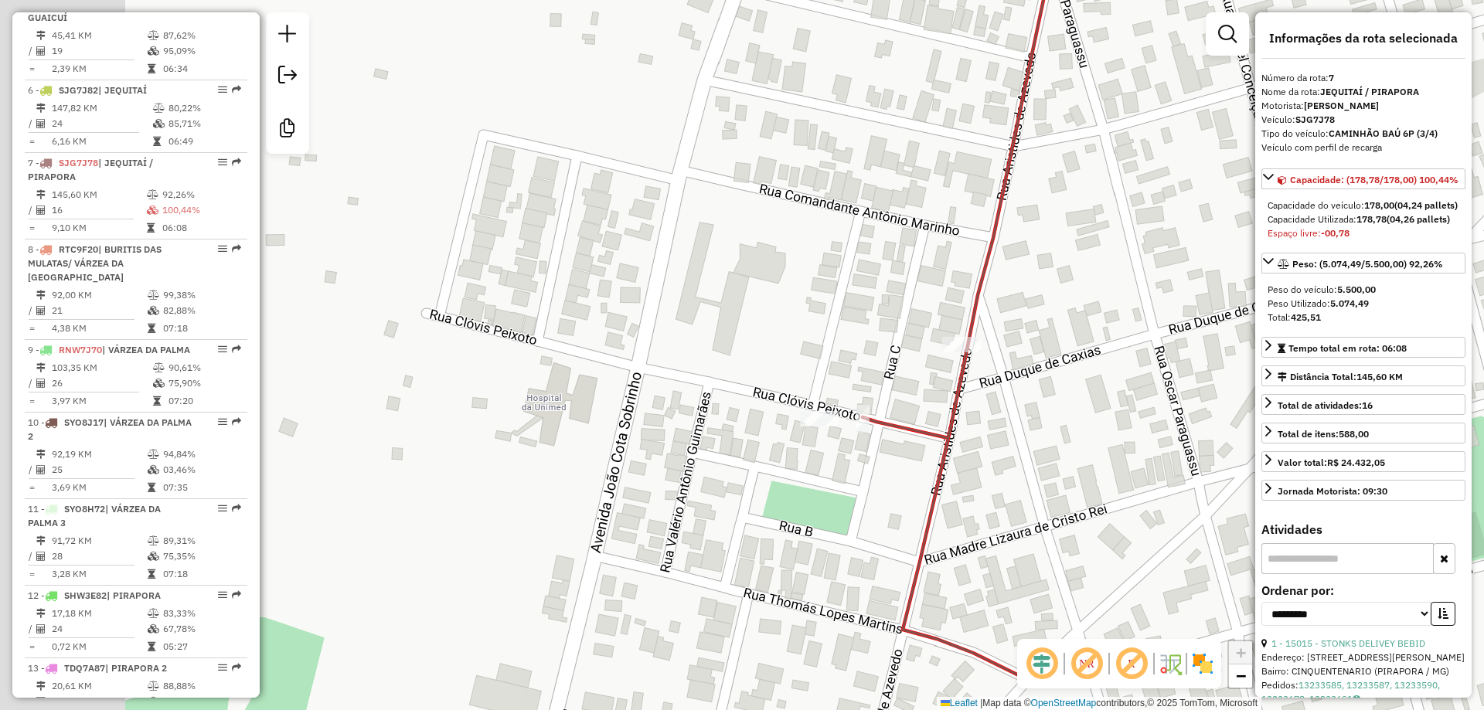
drag, startPoint x: 858, startPoint y: 448, endPoint x: 1128, endPoint y: 175, distance: 384.7
click at [1128, 175] on div "Janela de atendimento Grade de atendimento Capacidade Transportadoras Veículos …" at bounding box center [742, 355] width 1484 height 710
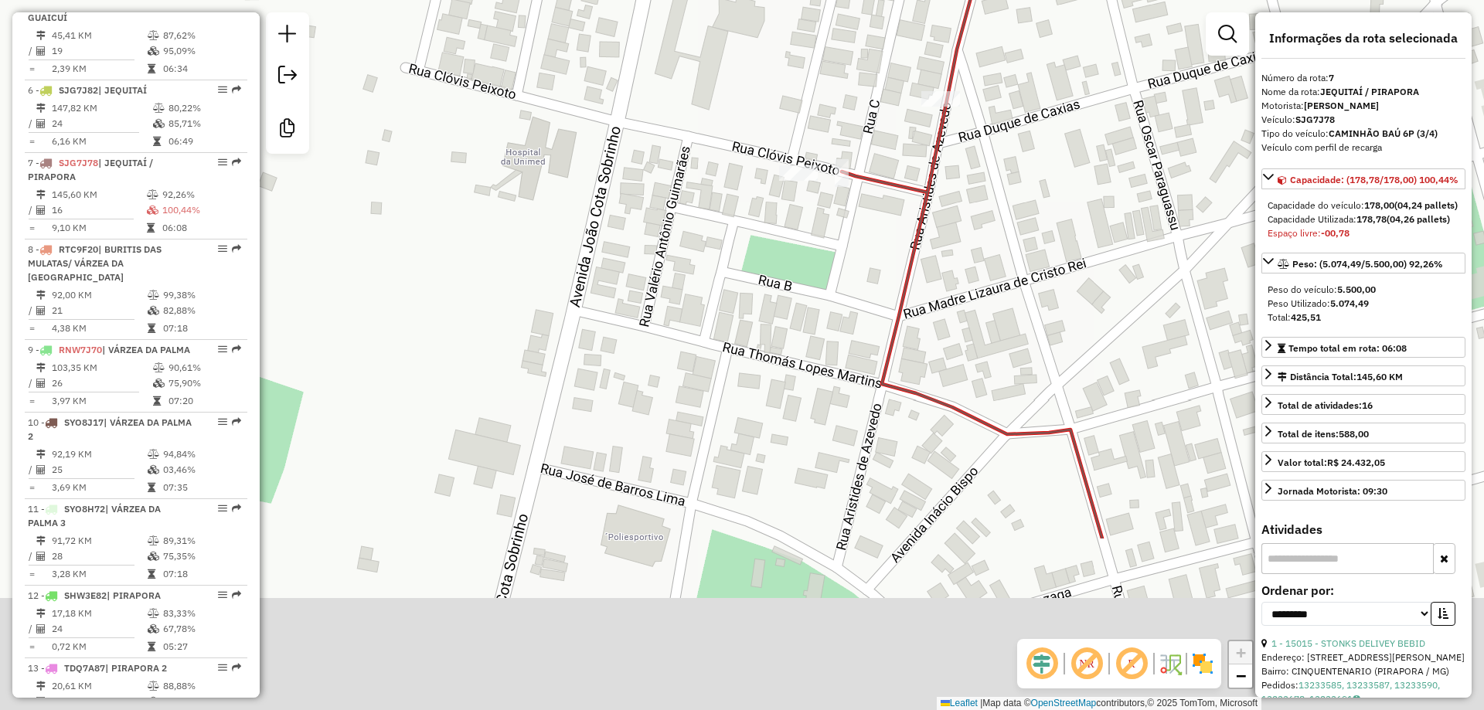
drag, startPoint x: 881, startPoint y: 255, endPoint x: 883, endPoint y: 121, distance: 133.7
click at [883, 121] on div "Janela de atendimento Grade de atendimento Capacidade Transportadoras Veículos …" at bounding box center [742, 355] width 1484 height 710
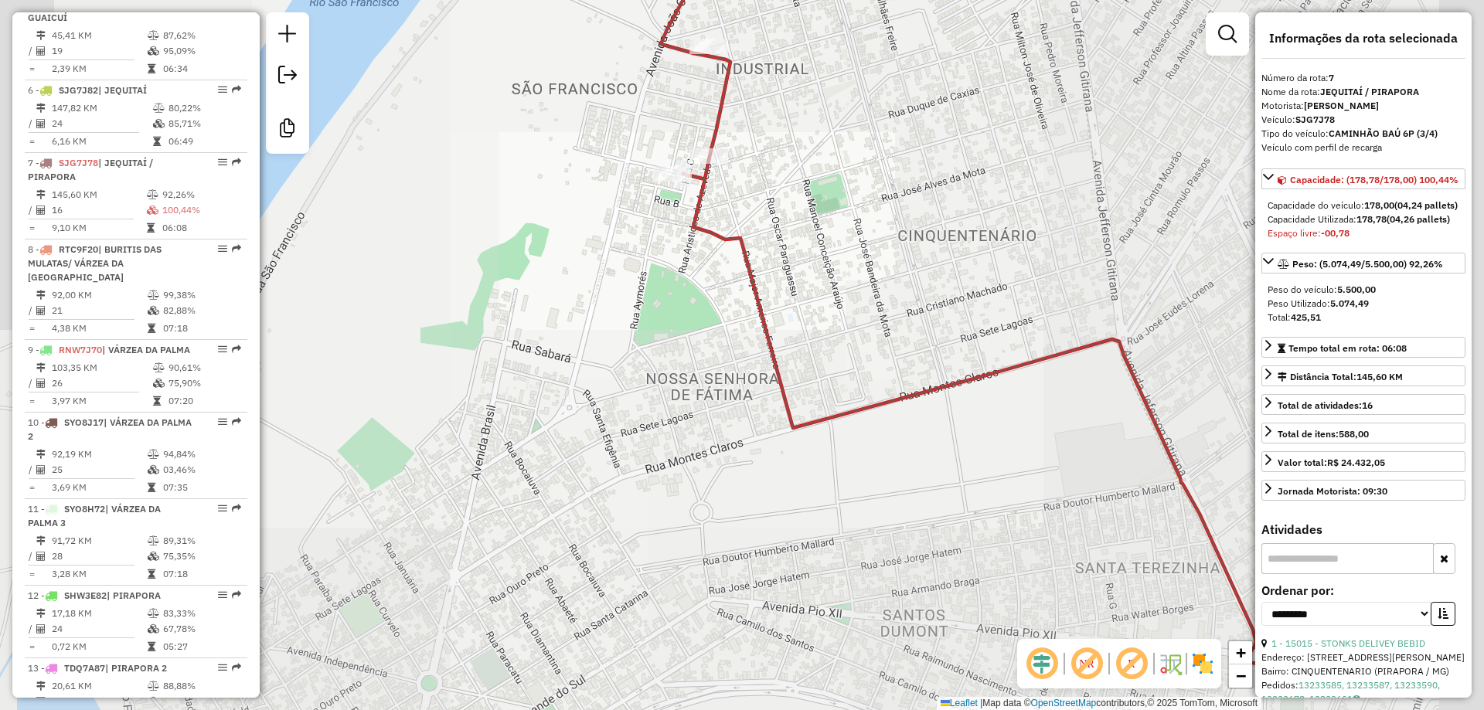
drag, startPoint x: 642, startPoint y: 283, endPoint x: 623, endPoint y: 227, distance: 58.9
click at [623, 227] on div "Janela de atendimento Grade de atendimento Capacidade Transportadoras Veículos …" at bounding box center [742, 355] width 1484 height 710
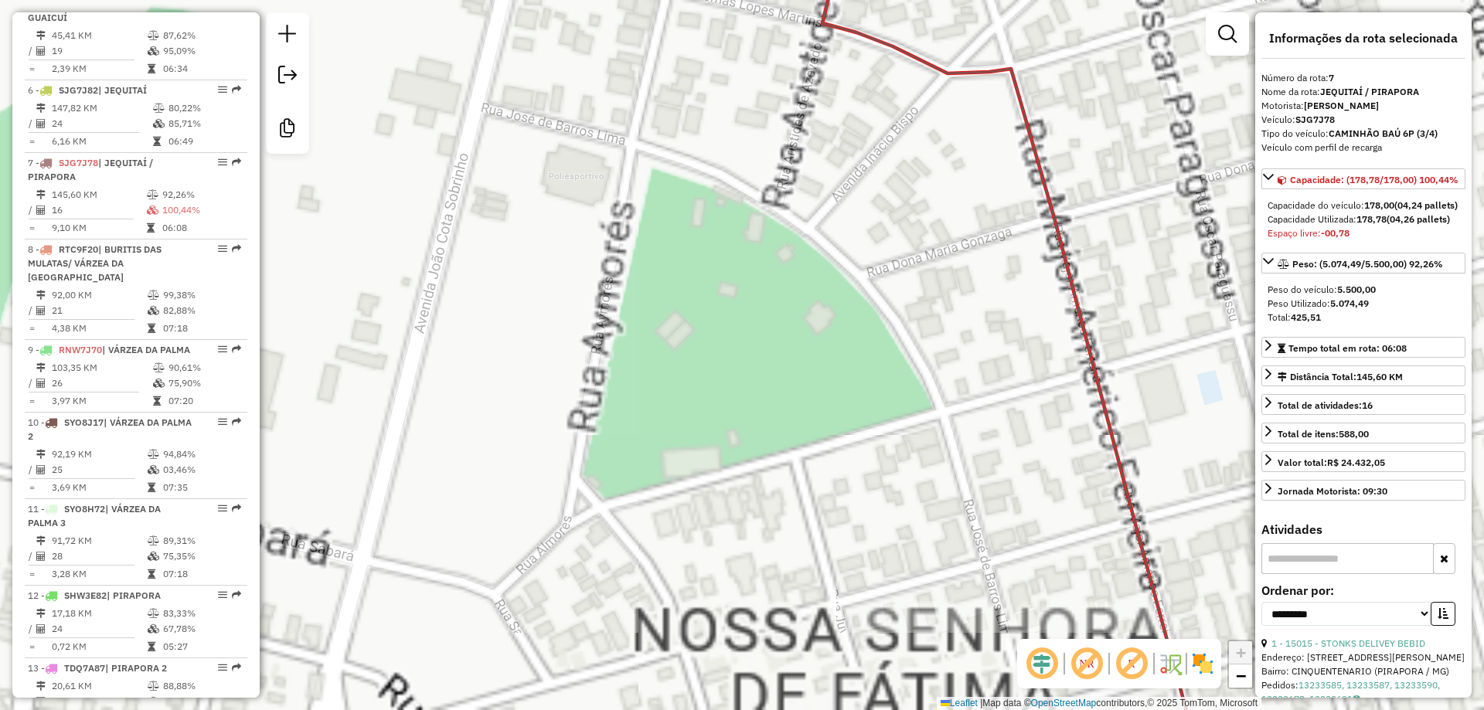
click at [719, 350] on div "Janela de atendimento Grade de atendimento Capacidade Transportadoras Veículos …" at bounding box center [742, 355] width 1484 height 710
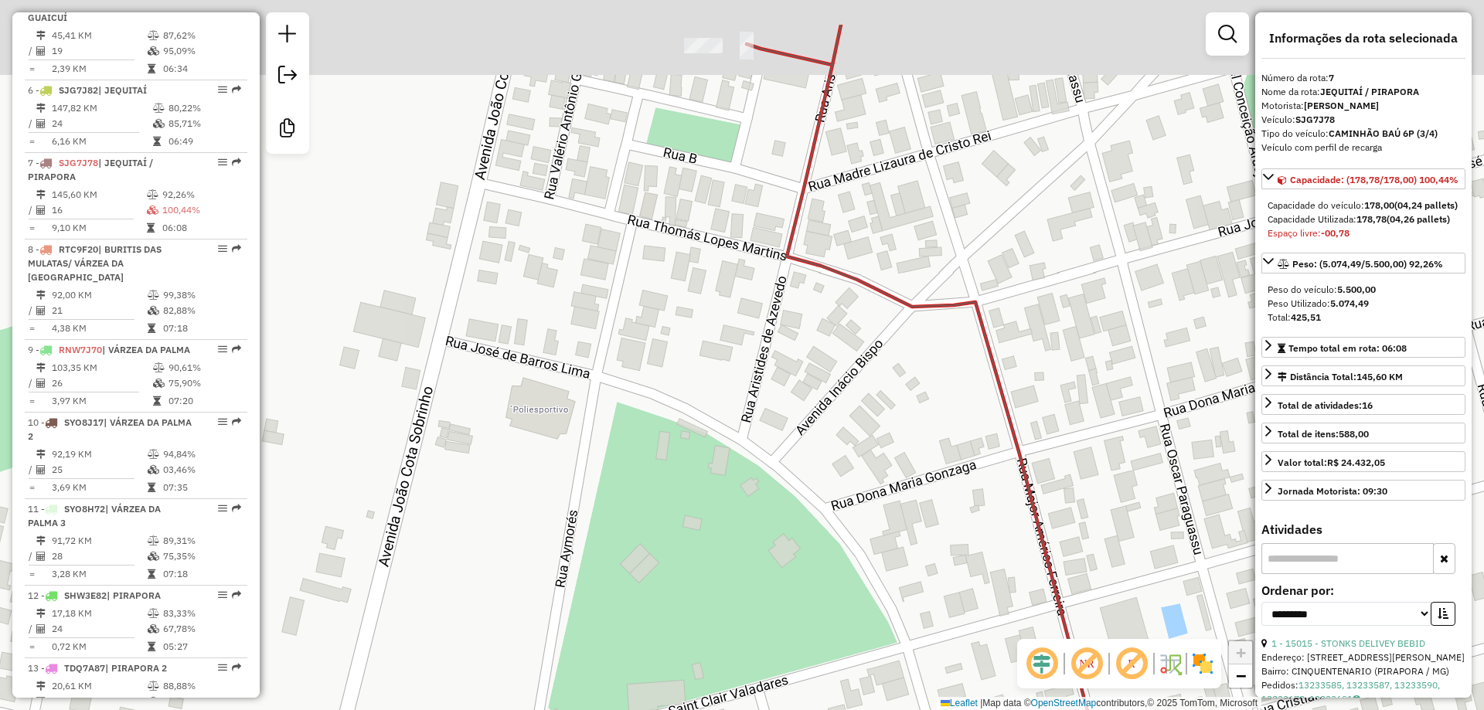
drag, startPoint x: 587, startPoint y: 457, endPoint x: 572, endPoint y: 520, distance: 64.5
click at [572, 520] on div "Janela de atendimento Grade de atendimento Capacidade Transportadoras Veículos …" at bounding box center [742, 355] width 1484 height 710
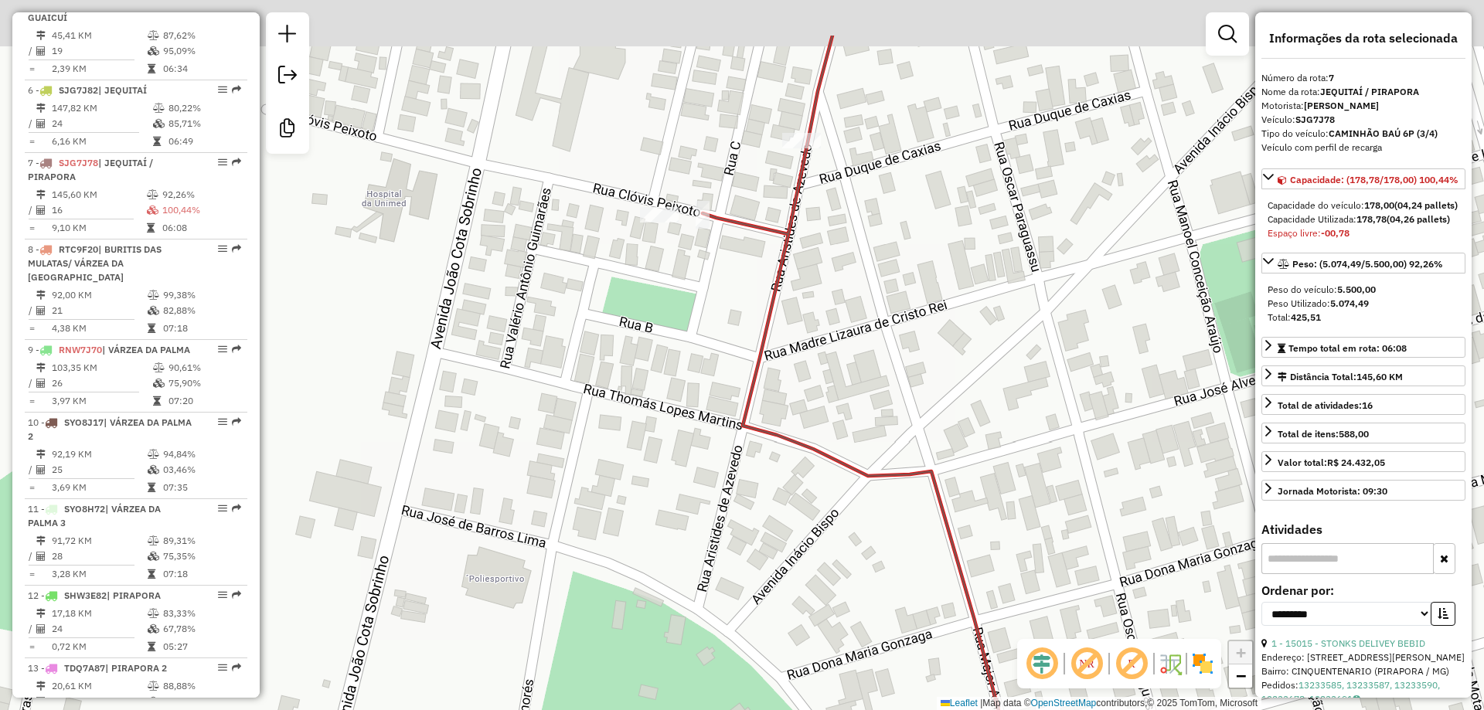
drag, startPoint x: 641, startPoint y: 471, endPoint x: 630, endPoint y: 496, distance: 27.7
click at [630, 496] on div "Janela de atendimento Grade de atendimento Capacidade Transportadoras Veículos …" at bounding box center [742, 355] width 1484 height 710
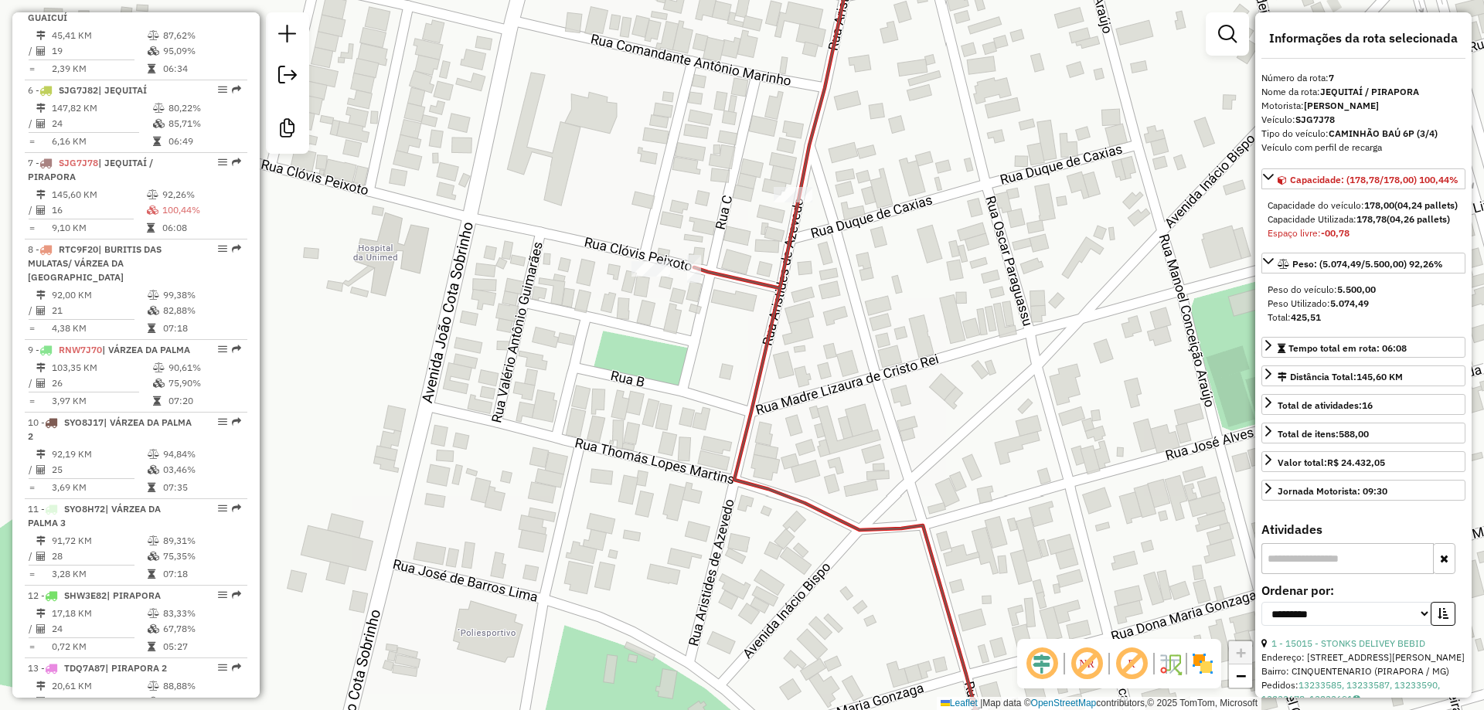
drag, startPoint x: 764, startPoint y: 244, endPoint x: 745, endPoint y: 389, distance: 145.8
click at [745, 389] on div "Janela de atendimento Grade de atendimento Capacidade Transportadoras Veículos …" at bounding box center [742, 355] width 1484 height 710
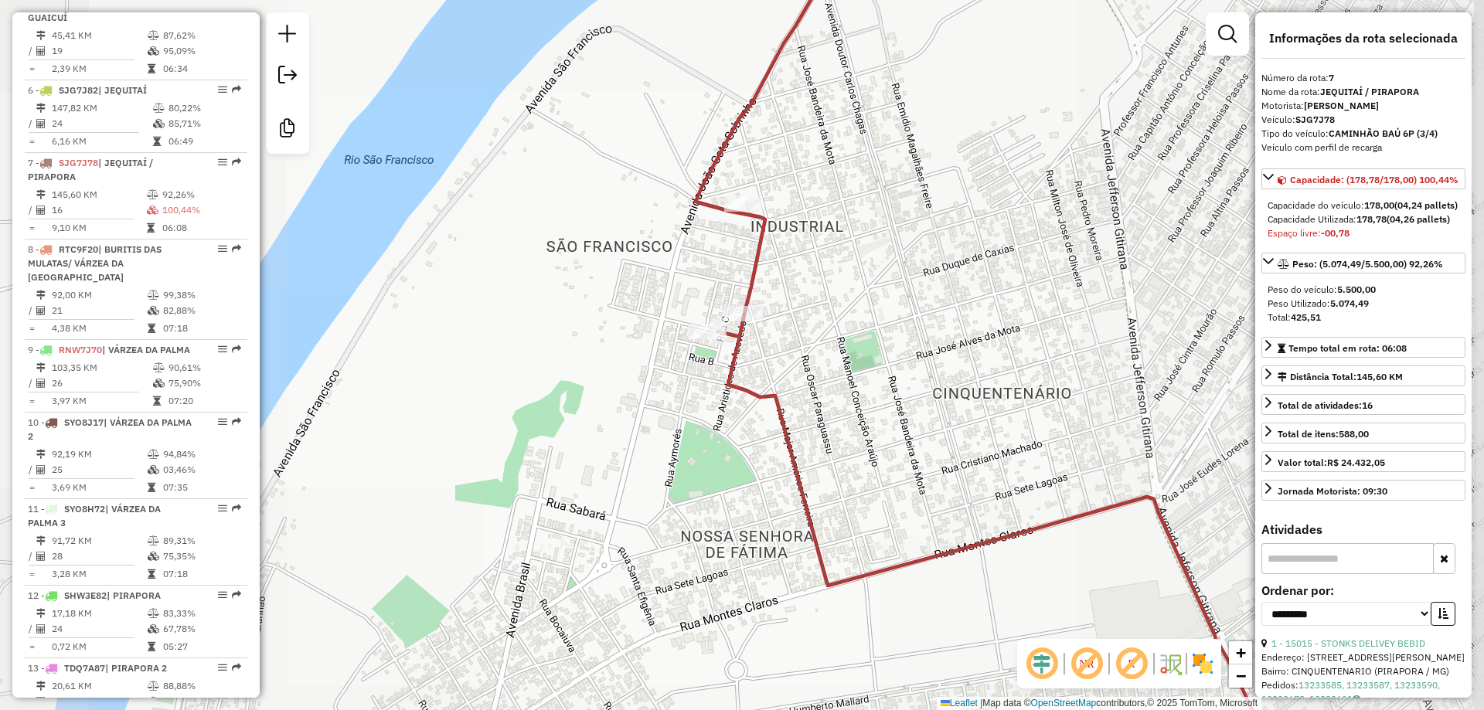
drag, startPoint x: 768, startPoint y: 213, endPoint x: 744, endPoint y: 302, distance: 92.0
click at [745, 301] on icon at bounding box center [1064, 522] width 692 height 619
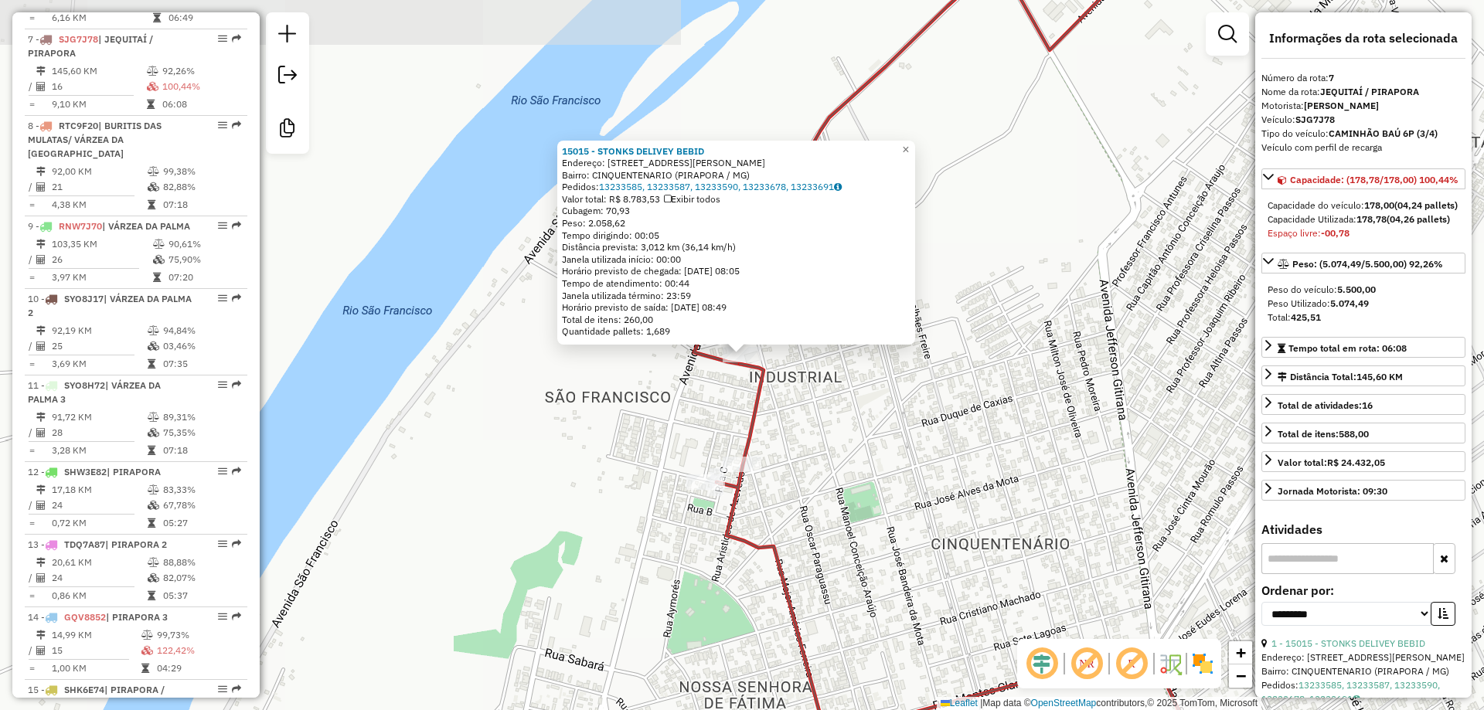
scroll to position [1106, 0]
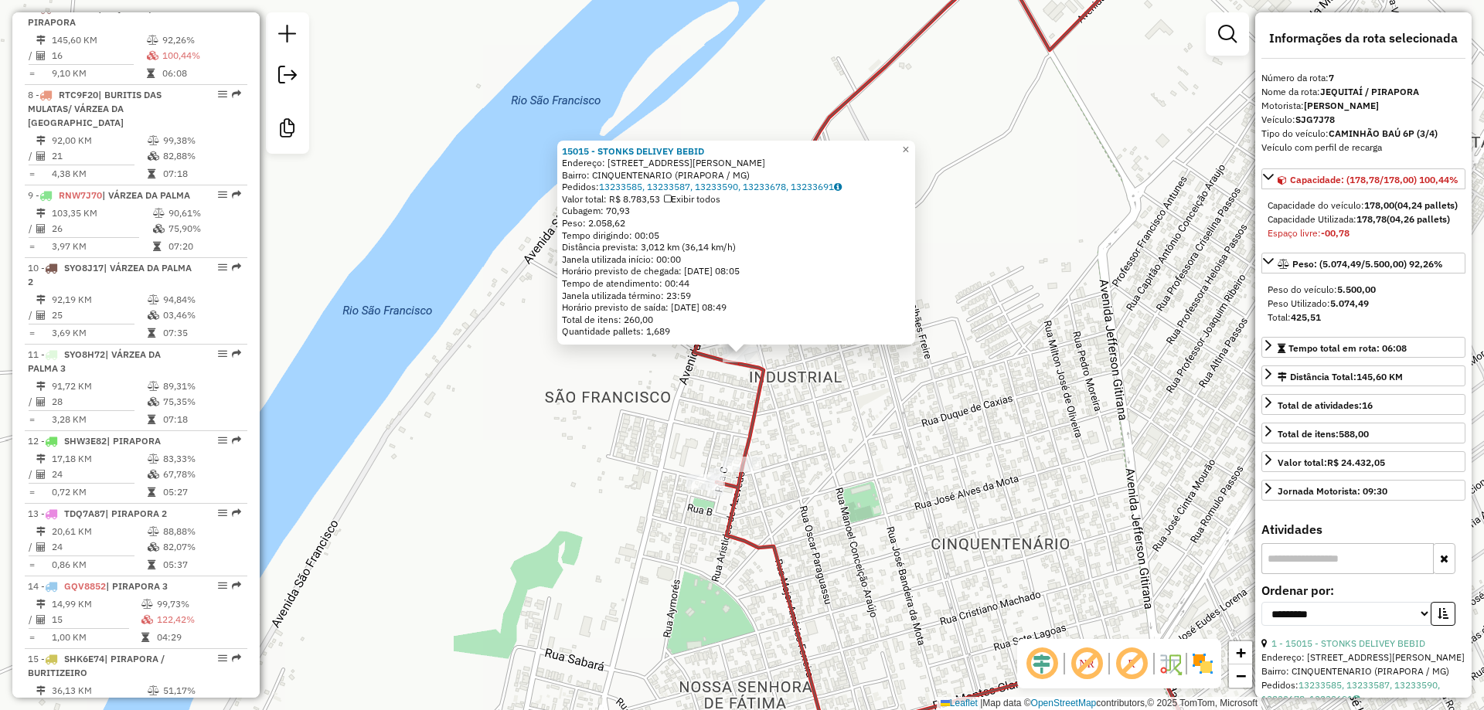
click at [706, 403] on div "15015 - STONKS DELIVEY BEBID Endereço: DR CARLOS CHAGAS 663 Bairro: CINQUENTENA…" at bounding box center [742, 355] width 1484 height 710
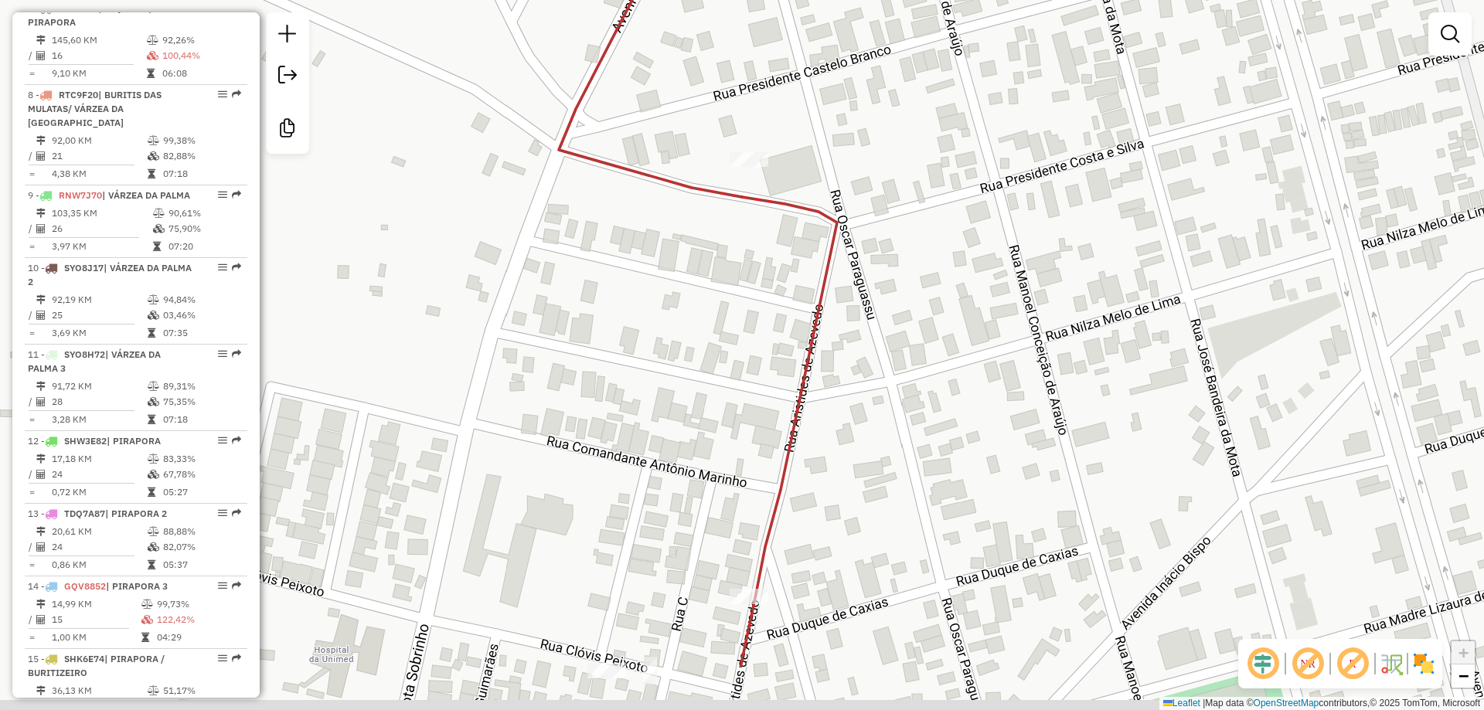
drag, startPoint x: 799, startPoint y: 416, endPoint x: 807, endPoint y: 278, distance: 137.8
click at [807, 278] on div "Janela de atendimento Grade de atendimento Capacidade Transportadoras Veículos …" at bounding box center [742, 355] width 1484 height 710
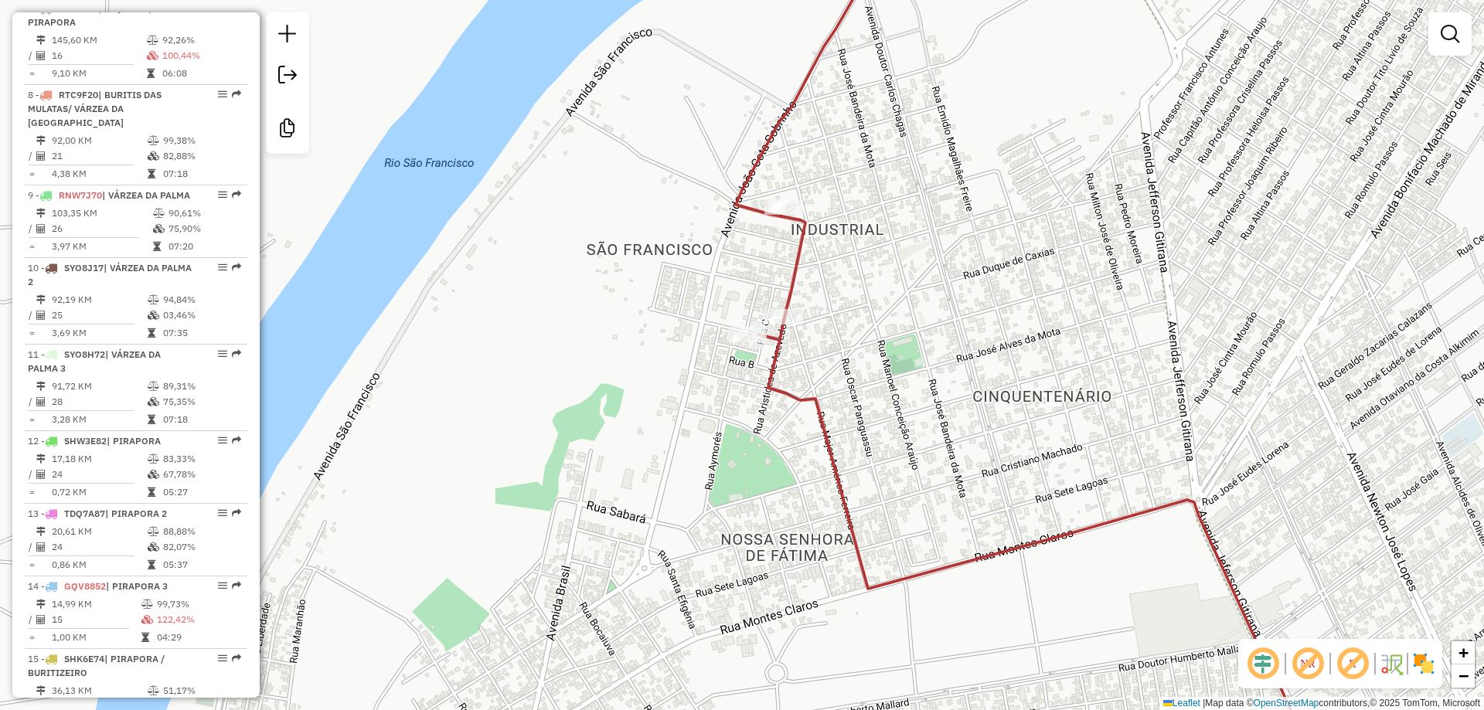
drag, startPoint x: 530, startPoint y: 294, endPoint x: 671, endPoint y: 250, distance: 147.9
click at [671, 250] on div "Janela de atendimento Grade de atendimento Capacidade Transportadoras Veículos …" at bounding box center [742, 355] width 1484 height 710
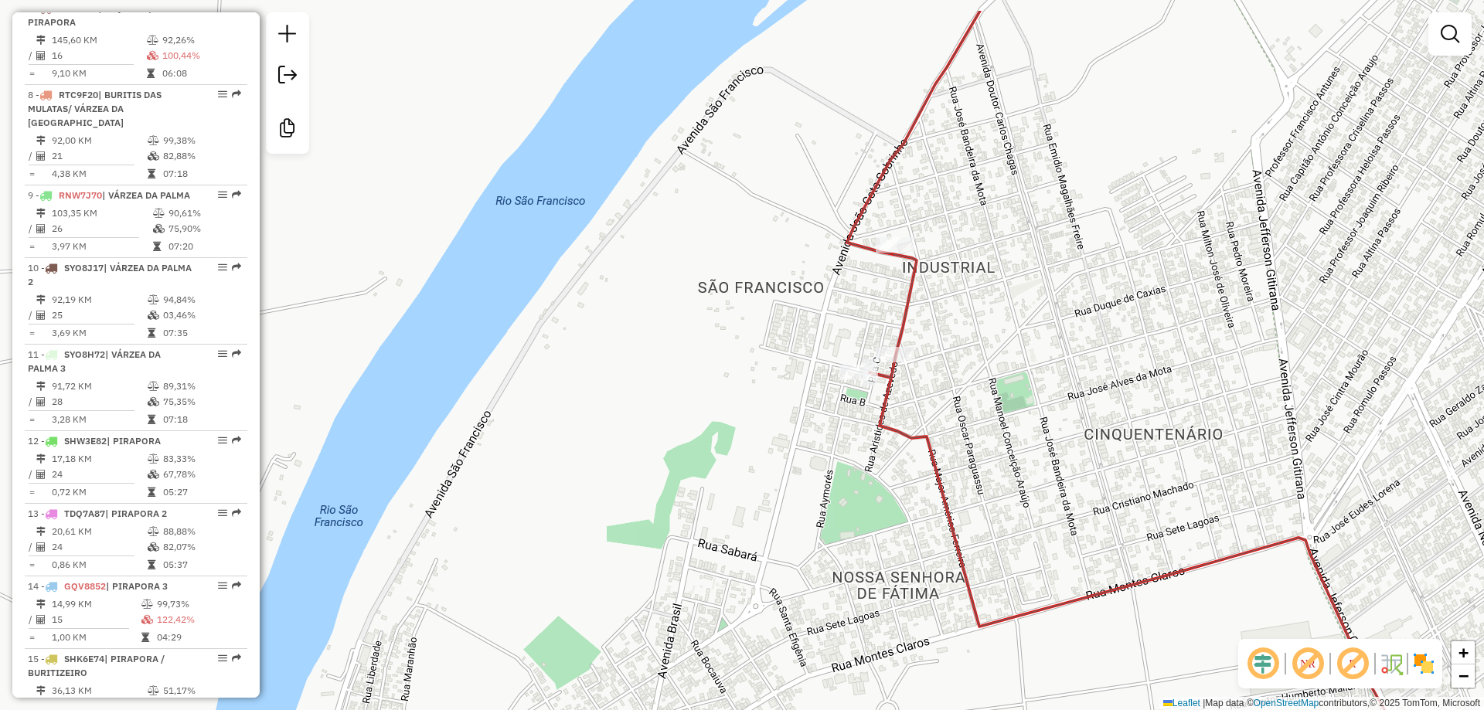
drag, startPoint x: 617, startPoint y: 291, endPoint x: 580, endPoint y: 327, distance: 51.4
click at [590, 322] on div "Janela de atendimento Grade de atendimento Capacidade Transportadoras Veículos …" at bounding box center [742, 355] width 1484 height 710
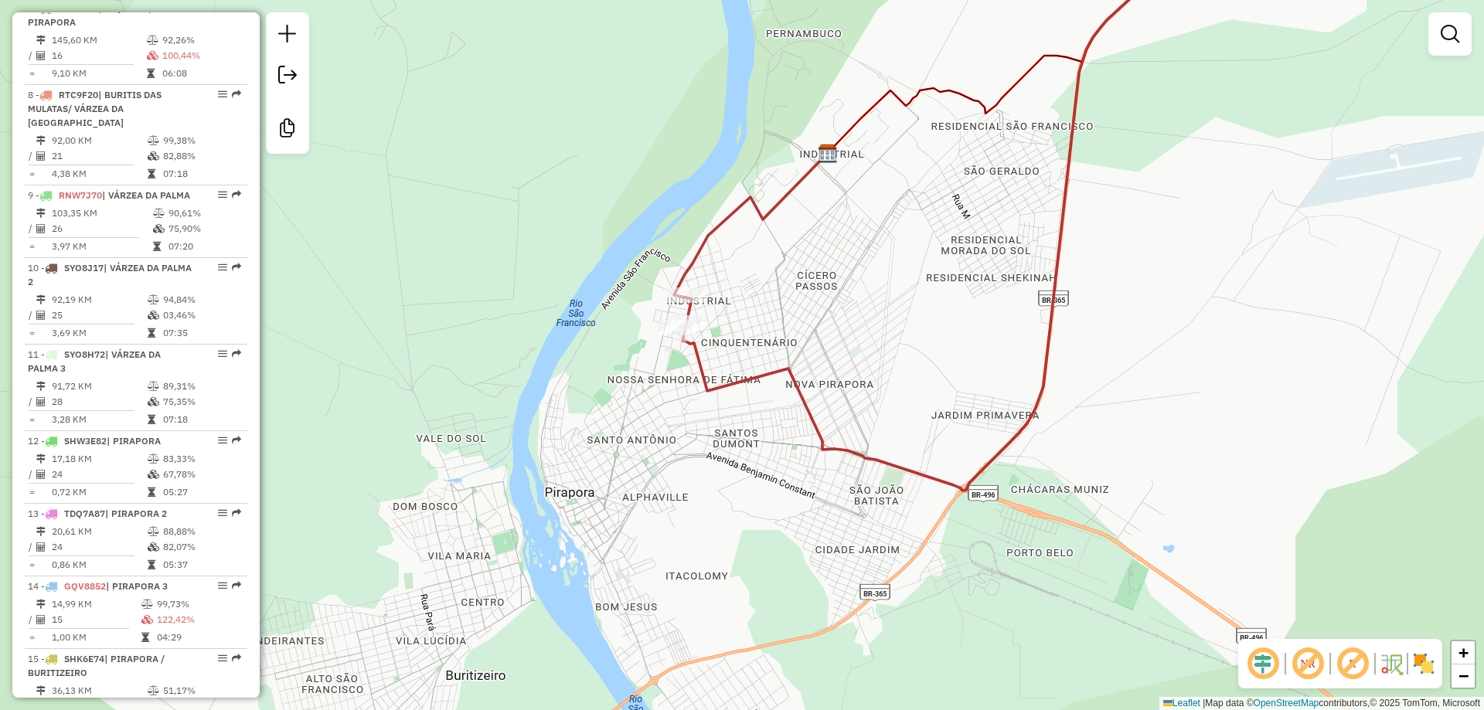
drag, startPoint x: 586, startPoint y: 243, endPoint x: 574, endPoint y: 321, distance: 79.8
click at [574, 321] on div "Janela de atendimento Grade de atendimento Capacidade Transportadoras Veículos …" at bounding box center [742, 355] width 1484 height 710
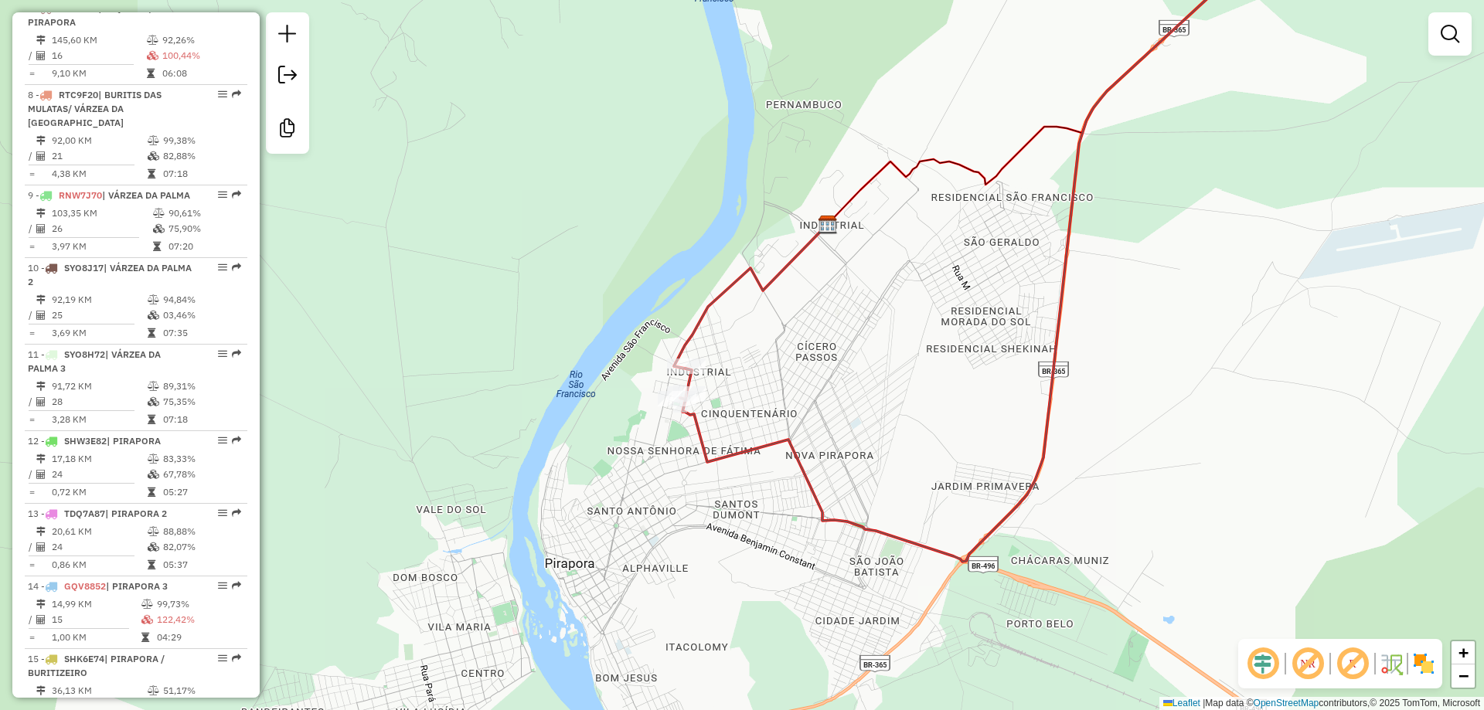
drag, startPoint x: 527, startPoint y: 404, endPoint x: 636, endPoint y: 303, distance: 148.7
click at [629, 311] on div "Janela de atendimento Grade de atendimento Capacidade Transportadoras Veículos …" at bounding box center [742, 355] width 1484 height 710
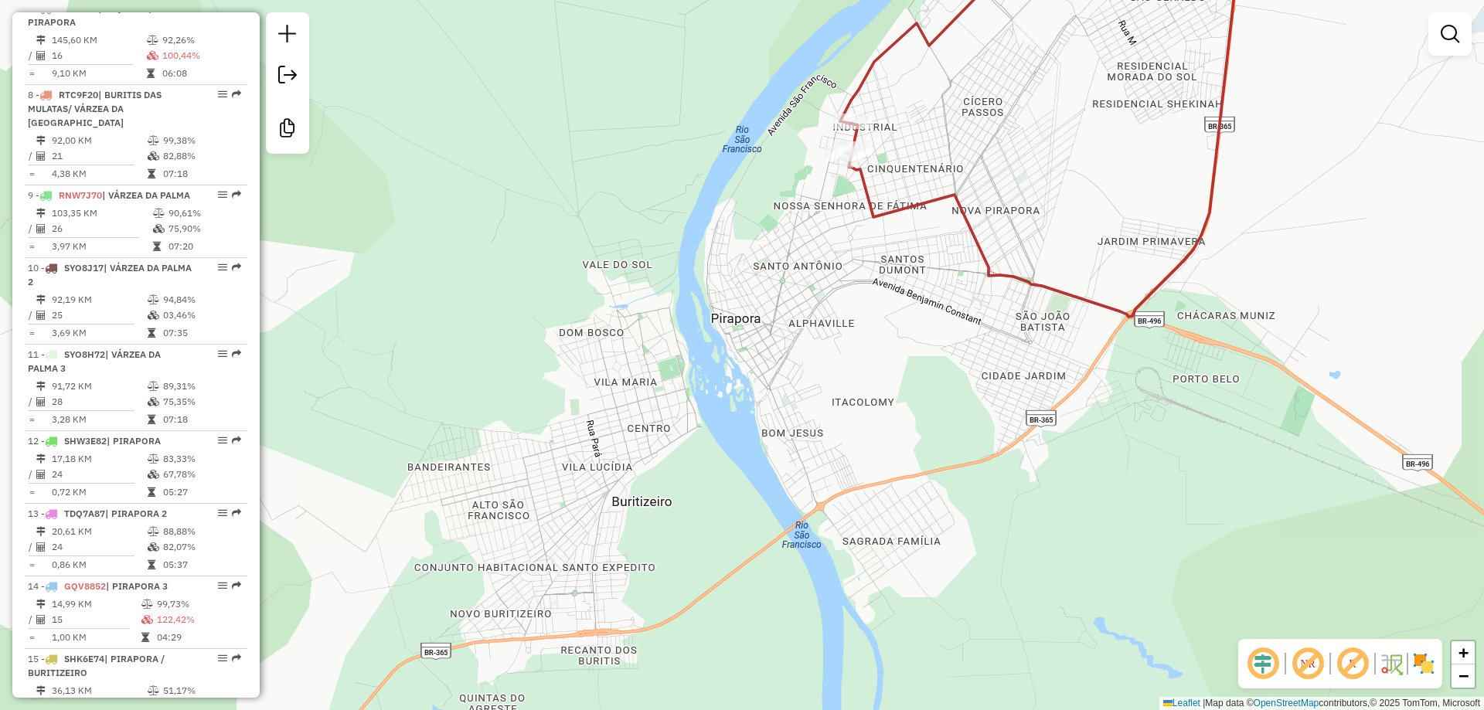
drag, startPoint x: 819, startPoint y: 343, endPoint x: 686, endPoint y: 260, distance: 156.9
click at [741, 292] on div "Janela de atendimento Grade de atendimento Capacidade Transportadoras Veículos …" at bounding box center [742, 355] width 1484 height 710
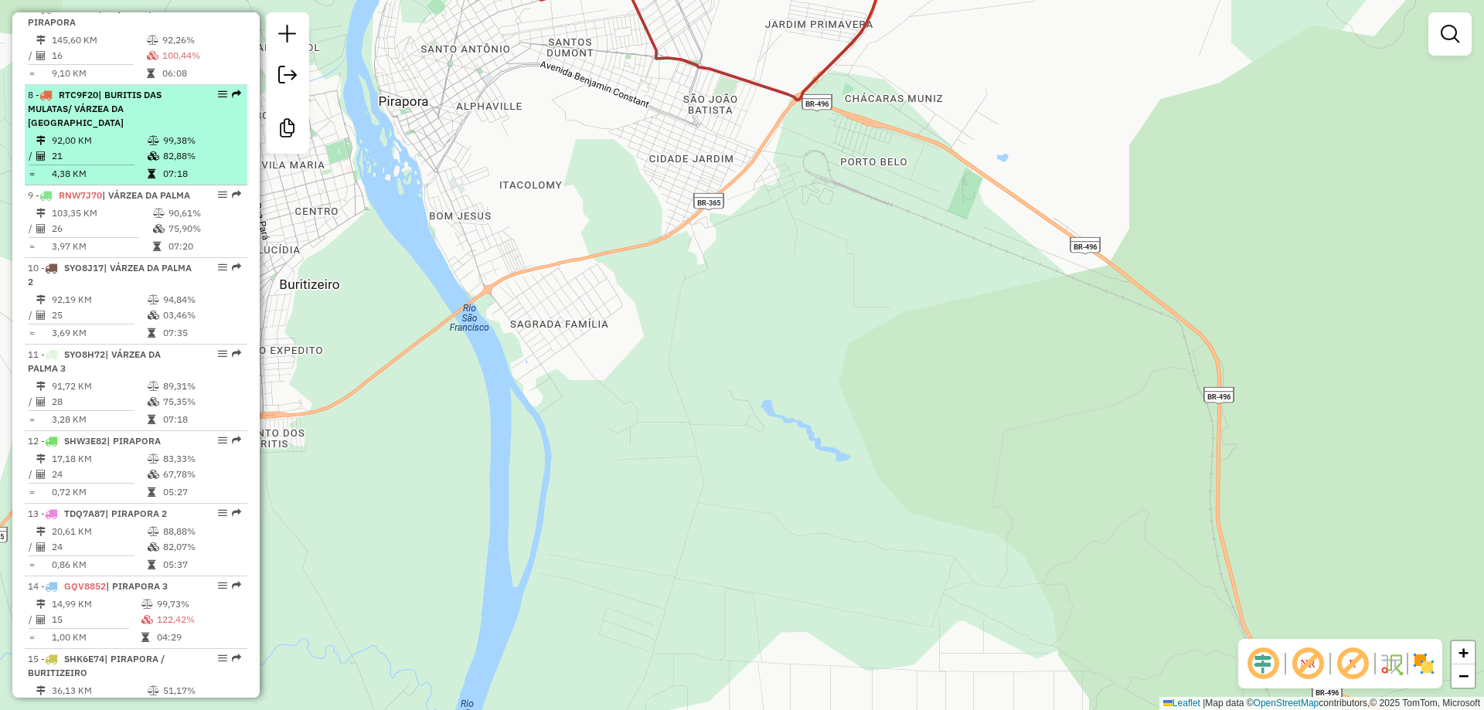
click at [111, 151] on td "21" at bounding box center [99, 155] width 96 height 15
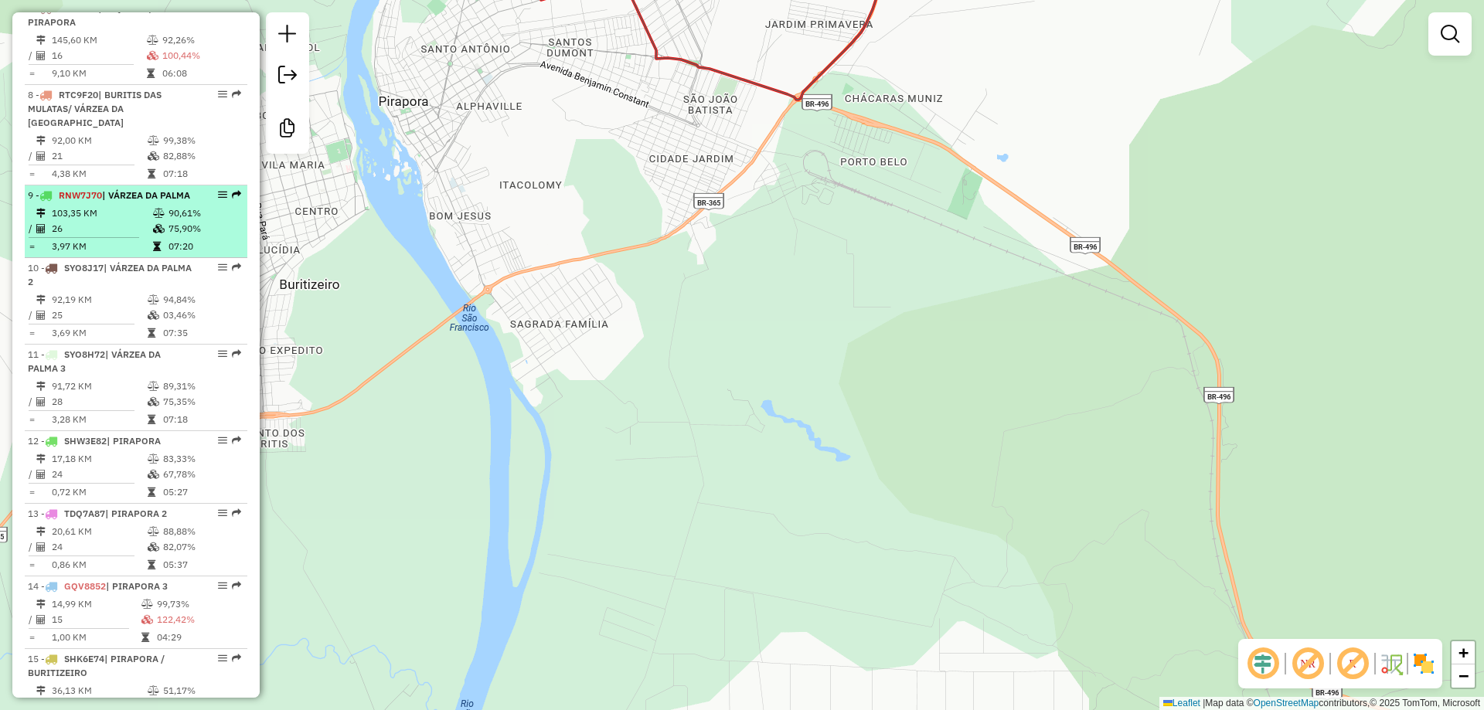
select select "**********"
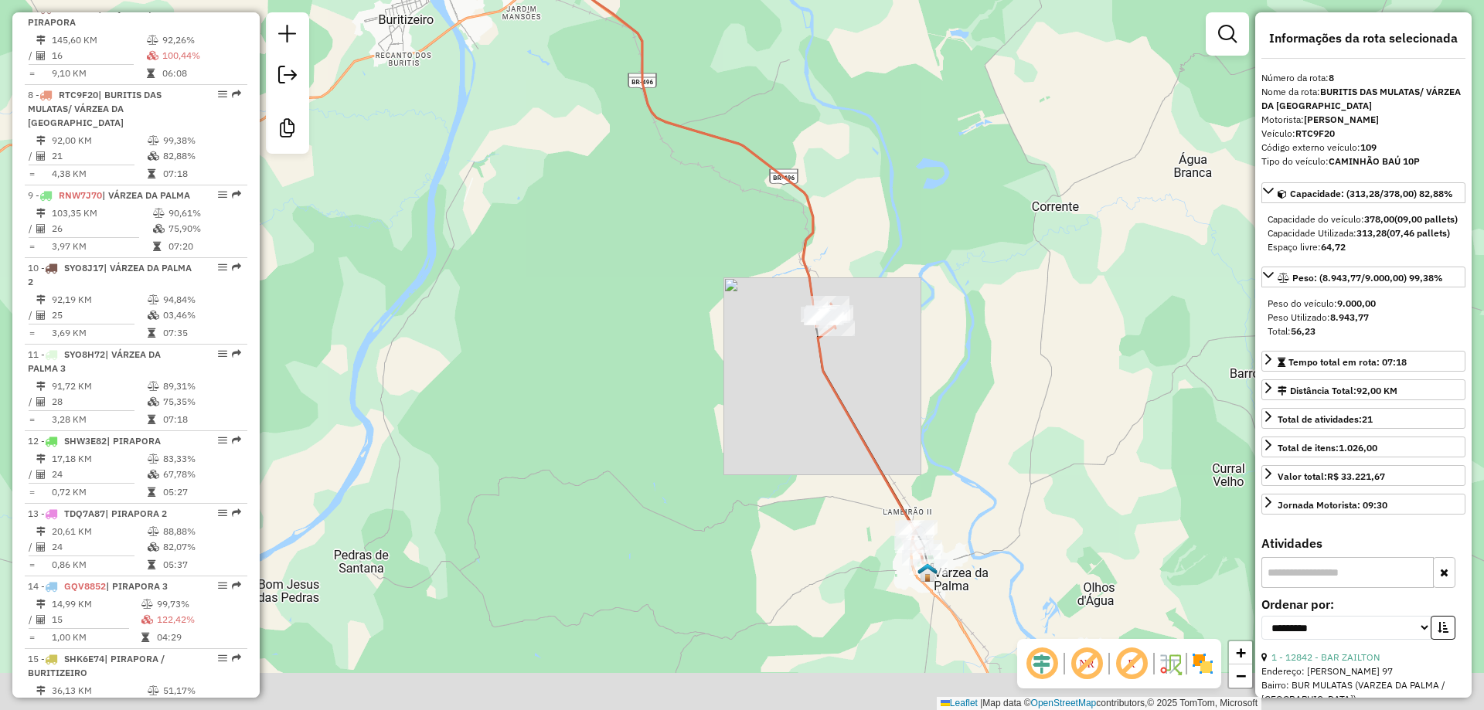
drag, startPoint x: 620, startPoint y: 495, endPoint x: 587, endPoint y: 387, distance: 112.4
click at [586, 387] on div "Janela de atendimento Grade de atendimento Capacidade Transportadoras Veículos …" at bounding box center [742, 355] width 1484 height 710
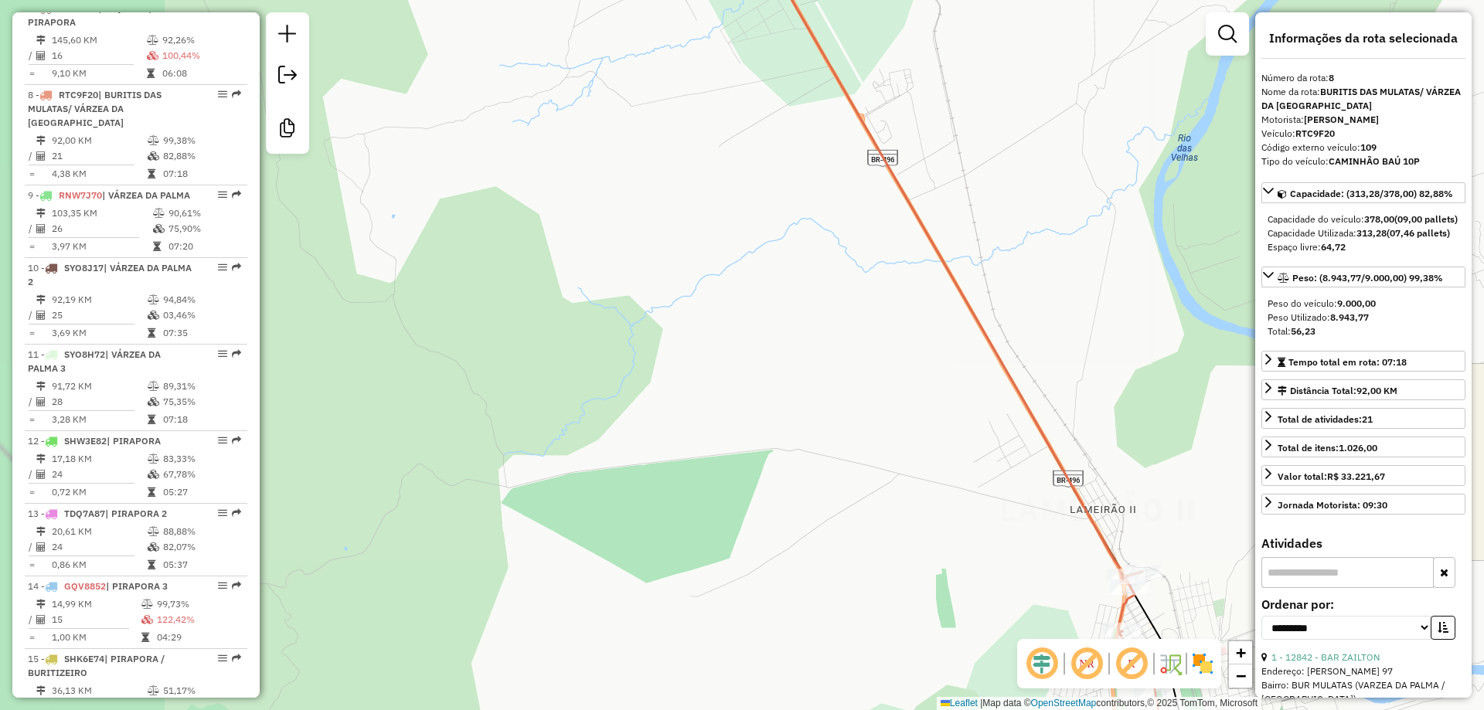
drag, startPoint x: 938, startPoint y: 557, endPoint x: 752, endPoint y: 423, distance: 229.2
click at [753, 425] on div "Janela de atendimento Grade de atendimento Capacidade Transportadoras Veículos …" at bounding box center [742, 355] width 1484 height 710
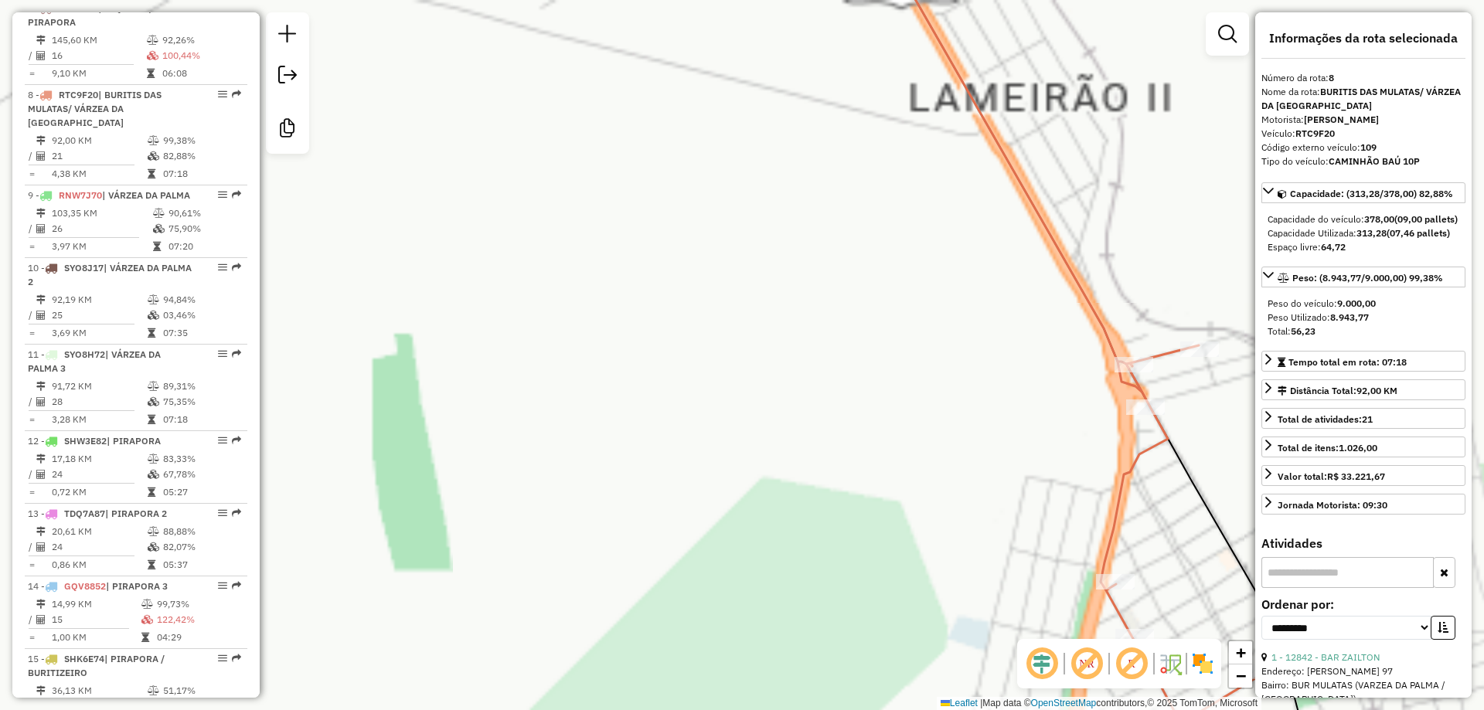
drag, startPoint x: 598, startPoint y: 272, endPoint x: 581, endPoint y: 249, distance: 28.7
click at [581, 249] on div "Janela de atendimento Grade de atendimento Capacidade Transportadoras Veículos …" at bounding box center [742, 355] width 1484 height 710
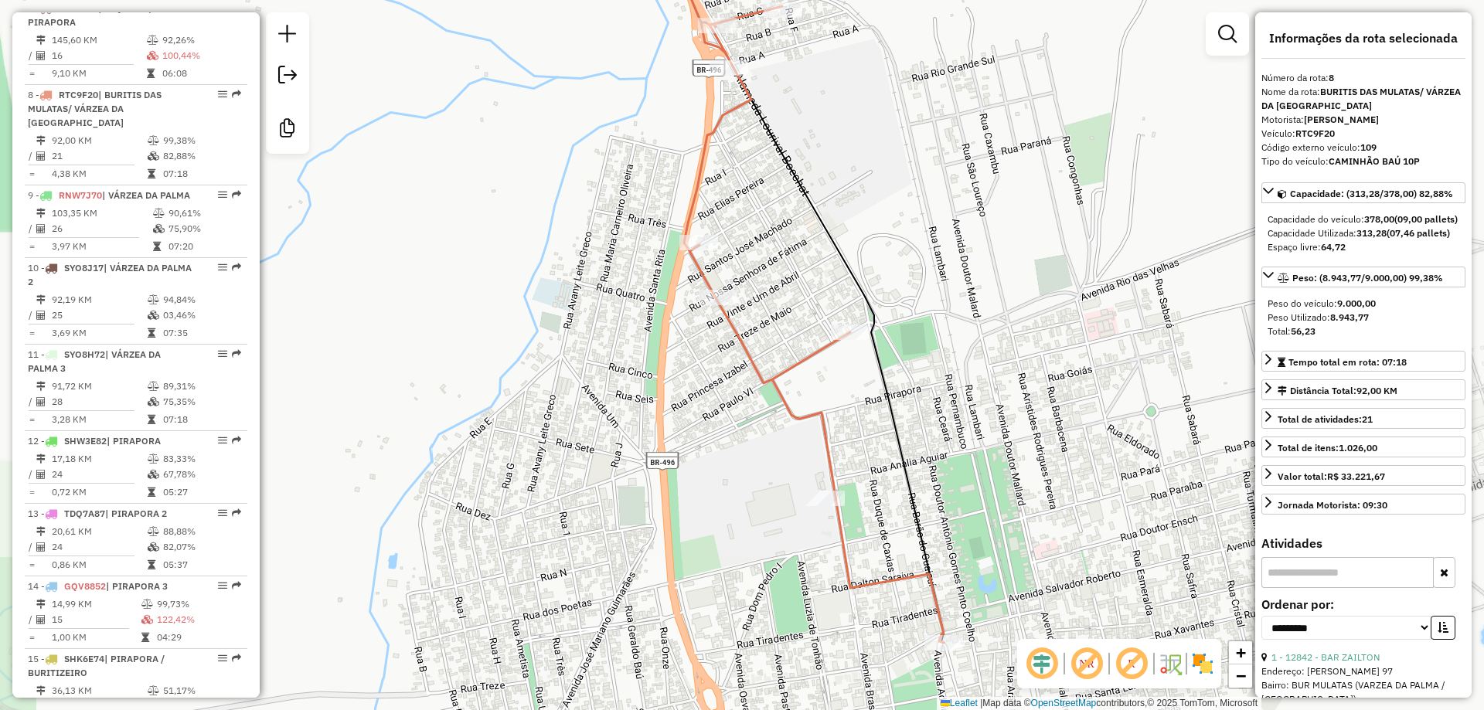
drag, startPoint x: 675, startPoint y: 422, endPoint x: 600, endPoint y: 242, distance: 195.0
click at [600, 242] on div "Janela de atendimento Grade de atendimento Capacidade Transportadoras Veículos …" at bounding box center [742, 355] width 1484 height 710
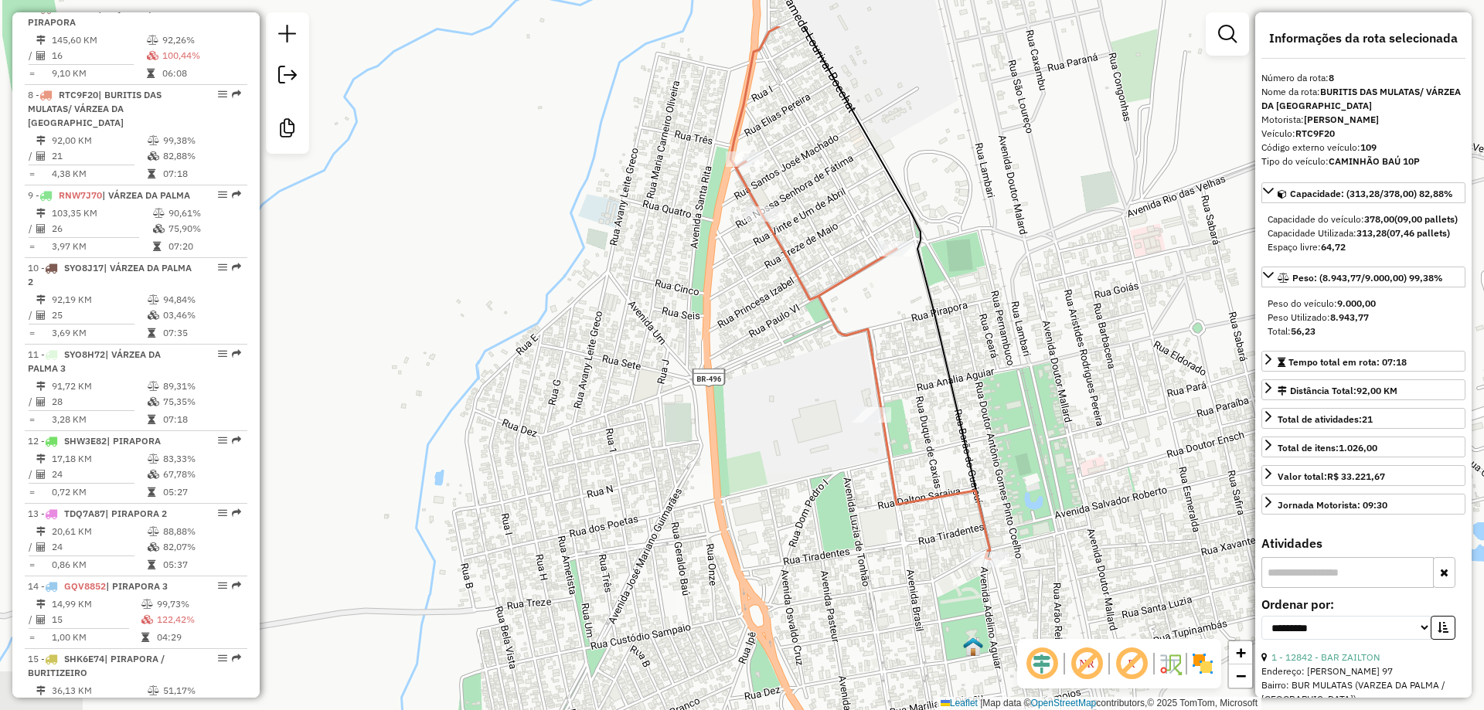
drag, startPoint x: 645, startPoint y: 345, endPoint x: 745, endPoint y: 381, distance: 105.8
click at [745, 381] on div "Janela de atendimento Grade de atendimento Capacidade Transportadoras Veículos …" at bounding box center [742, 355] width 1484 height 710
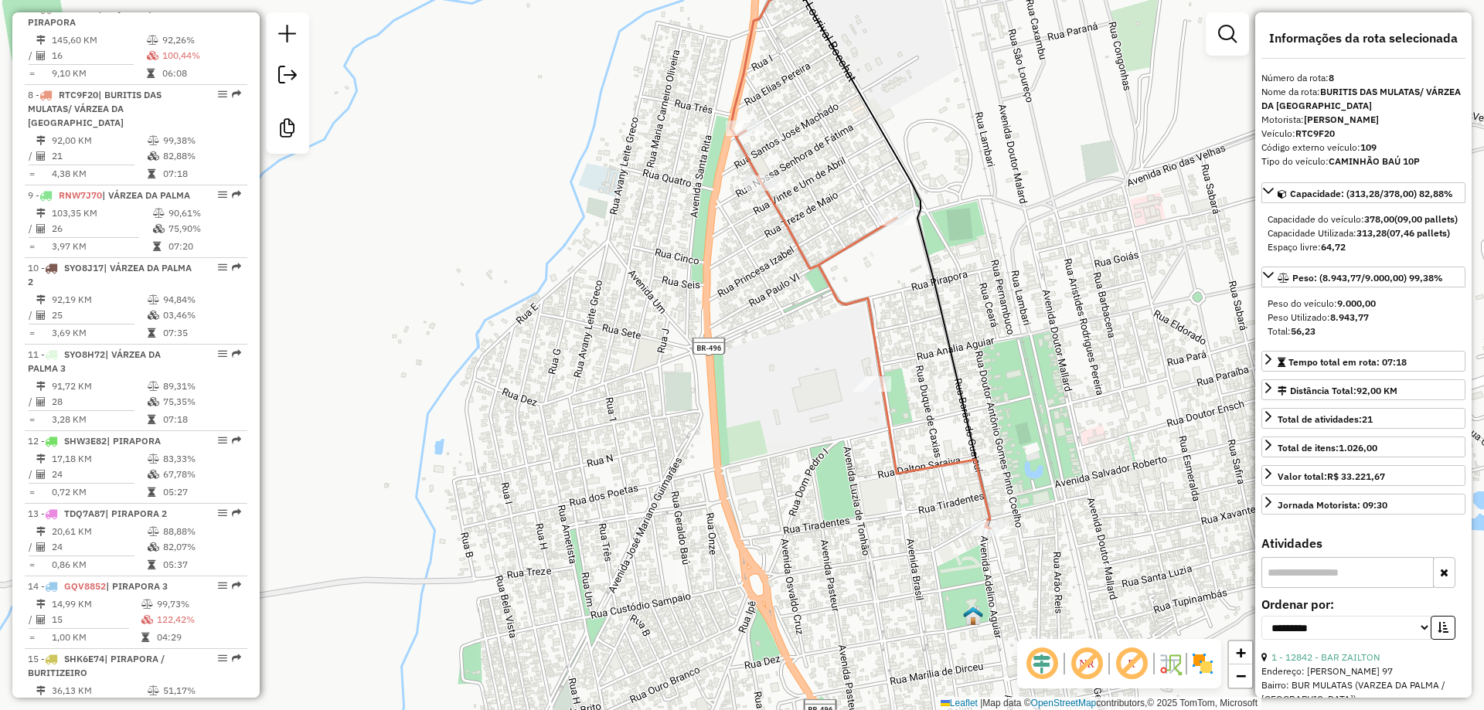
drag, startPoint x: 778, startPoint y: 525, endPoint x: 782, endPoint y: 533, distance: 8.6
click at [780, 530] on div "Janela de atendimento Grade de atendimento Capacidade Transportadoras Veículos …" at bounding box center [742, 355] width 1484 height 710
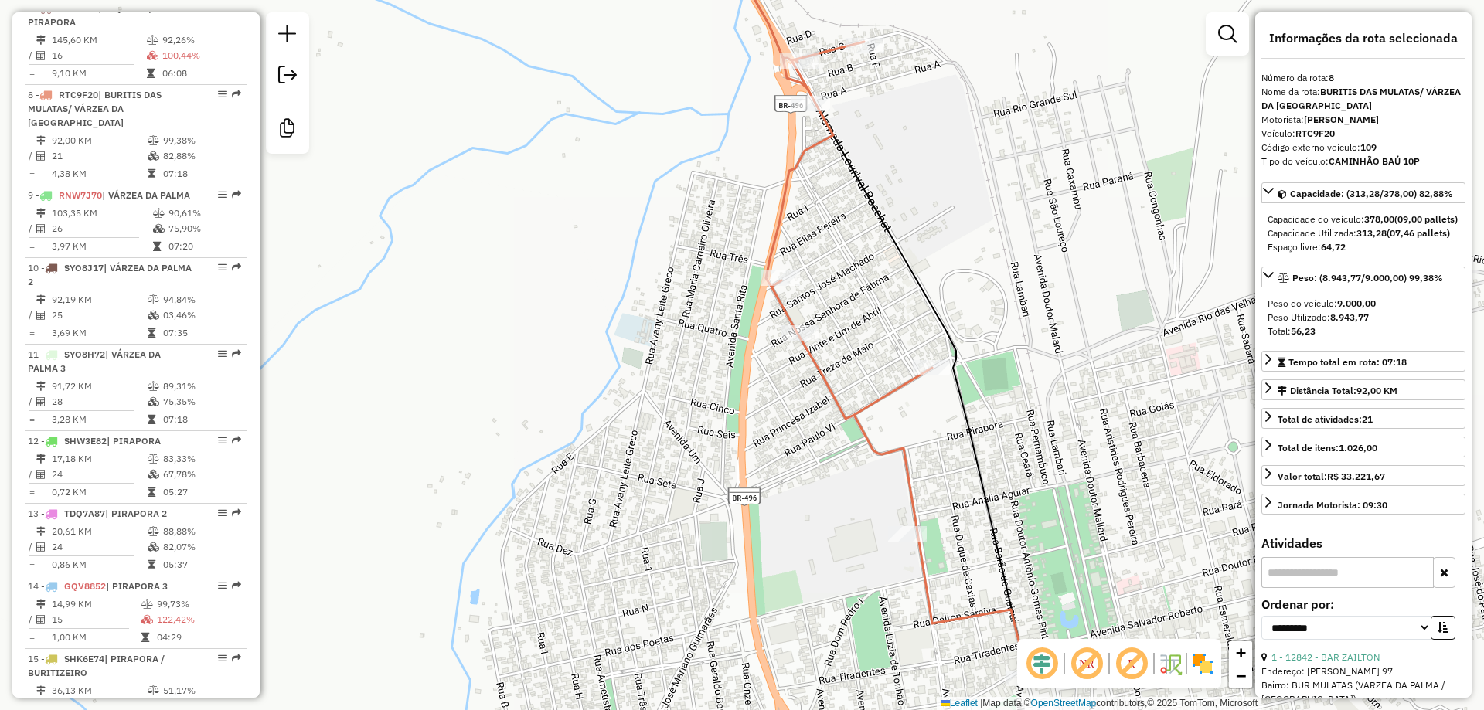
drag, startPoint x: 800, startPoint y: 517, endPoint x: 803, endPoint y: 456, distance: 61.1
click at [803, 456] on div "Janela de atendimento Grade de atendimento Capacidade Transportadoras Veículos …" at bounding box center [742, 355] width 1484 height 710
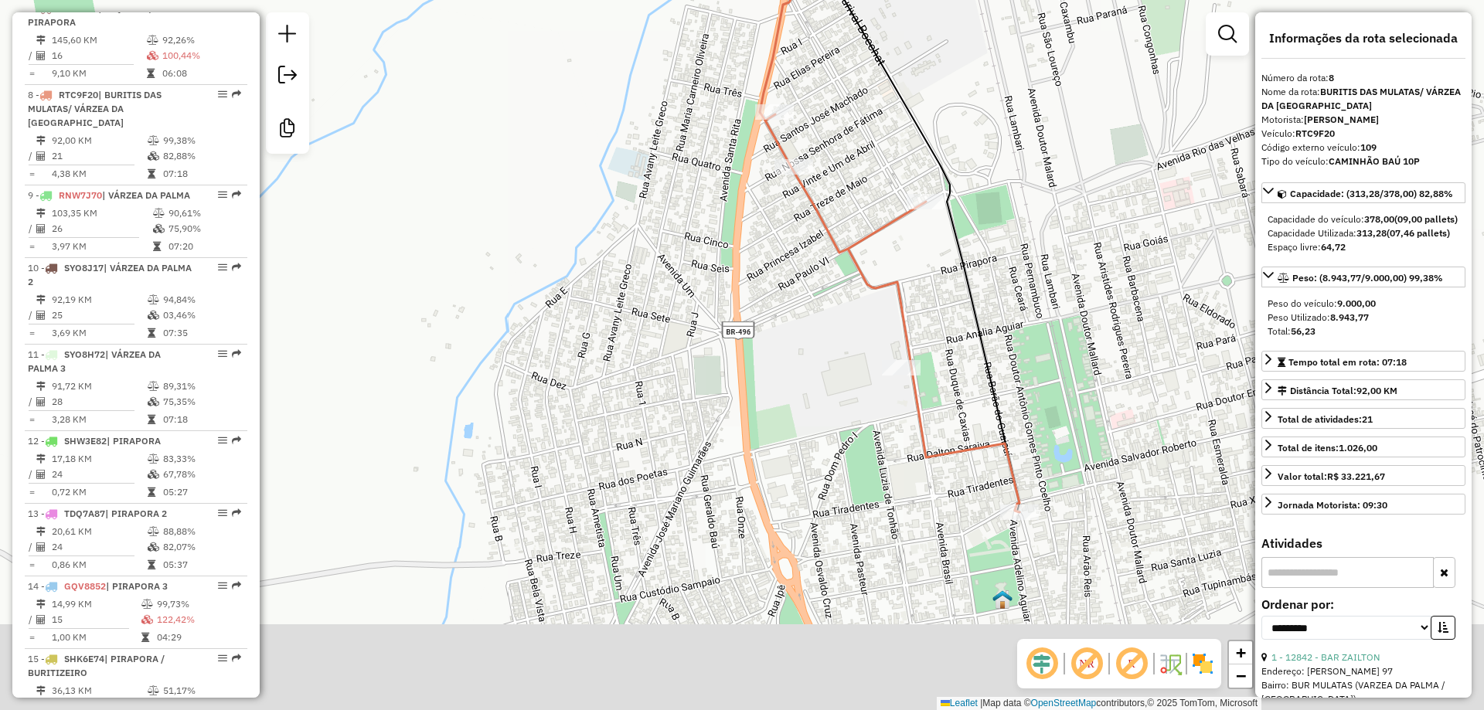
drag, startPoint x: 757, startPoint y: 363, endPoint x: 769, endPoint y: 250, distance: 113.4
click at [769, 250] on div "Janela de atendimento Grade de atendimento Capacidade Transportadoras Veículos …" at bounding box center [742, 355] width 1484 height 710
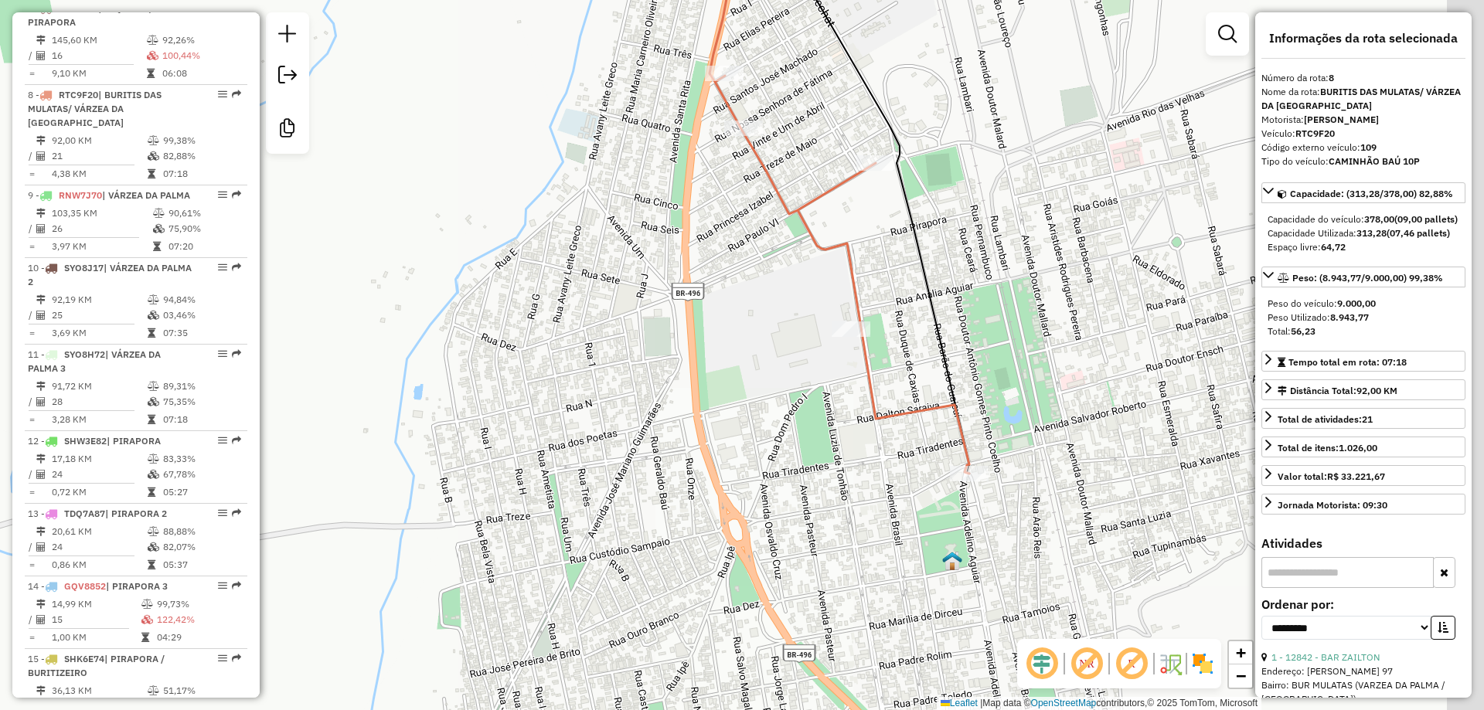
drag, startPoint x: 993, startPoint y: 440, endPoint x: 480, endPoint y: 404, distance: 514.4
click at [942, 414] on icon at bounding box center [839, 188] width 260 height 570
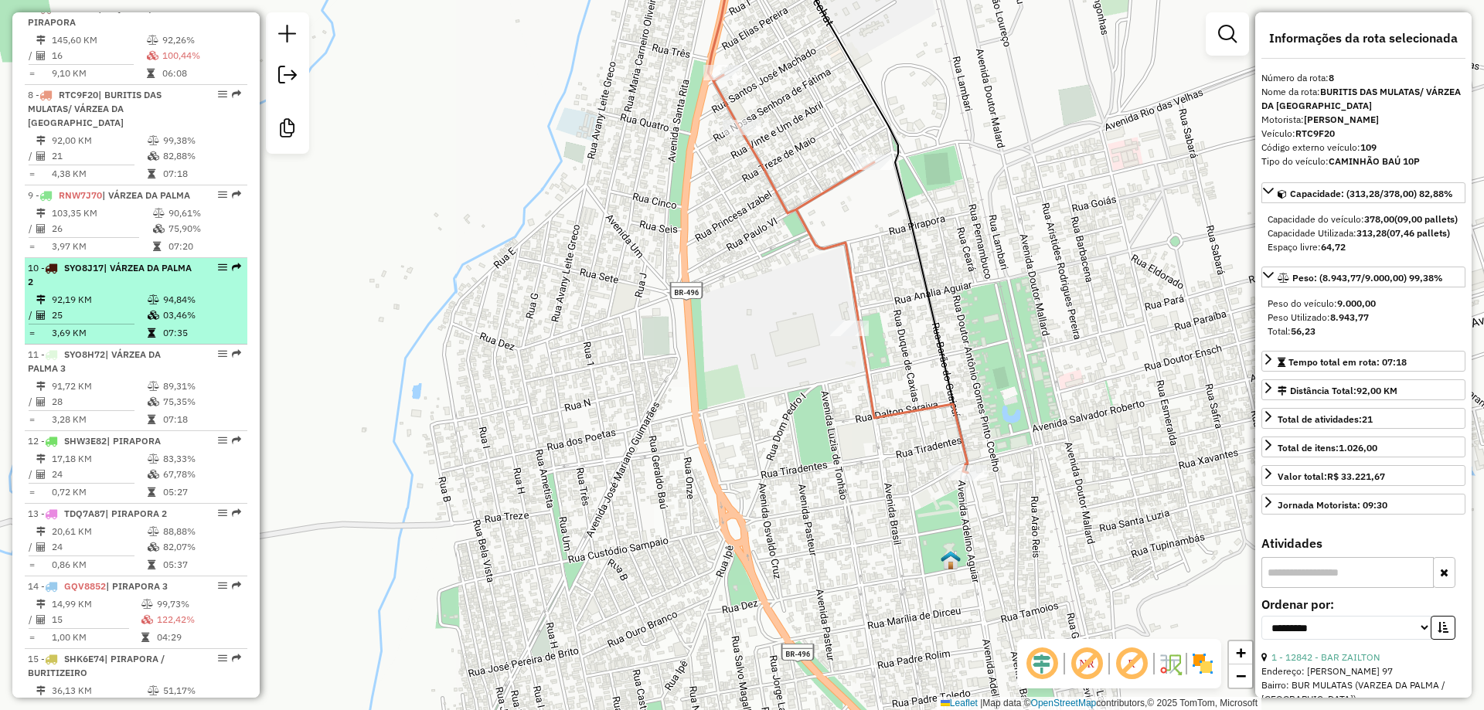
click at [97, 274] on span "SYO8J17" at bounding box center [83, 268] width 39 height 12
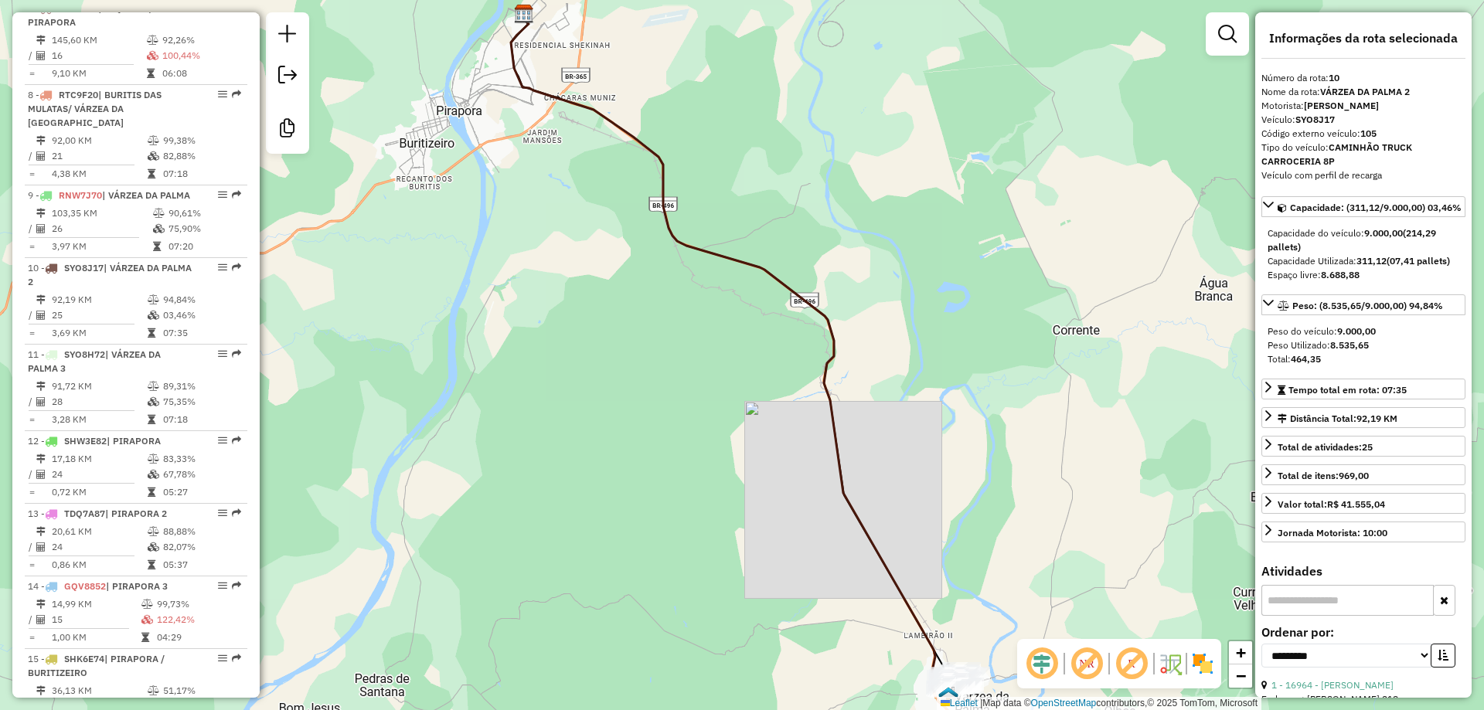
drag, startPoint x: 838, startPoint y: 635, endPoint x: 763, endPoint y: 457, distance: 193.6
click at [763, 457] on div "Janela de atendimento Grade de atendimento Capacidade Transportadoras Veículos …" at bounding box center [742, 355] width 1484 height 710
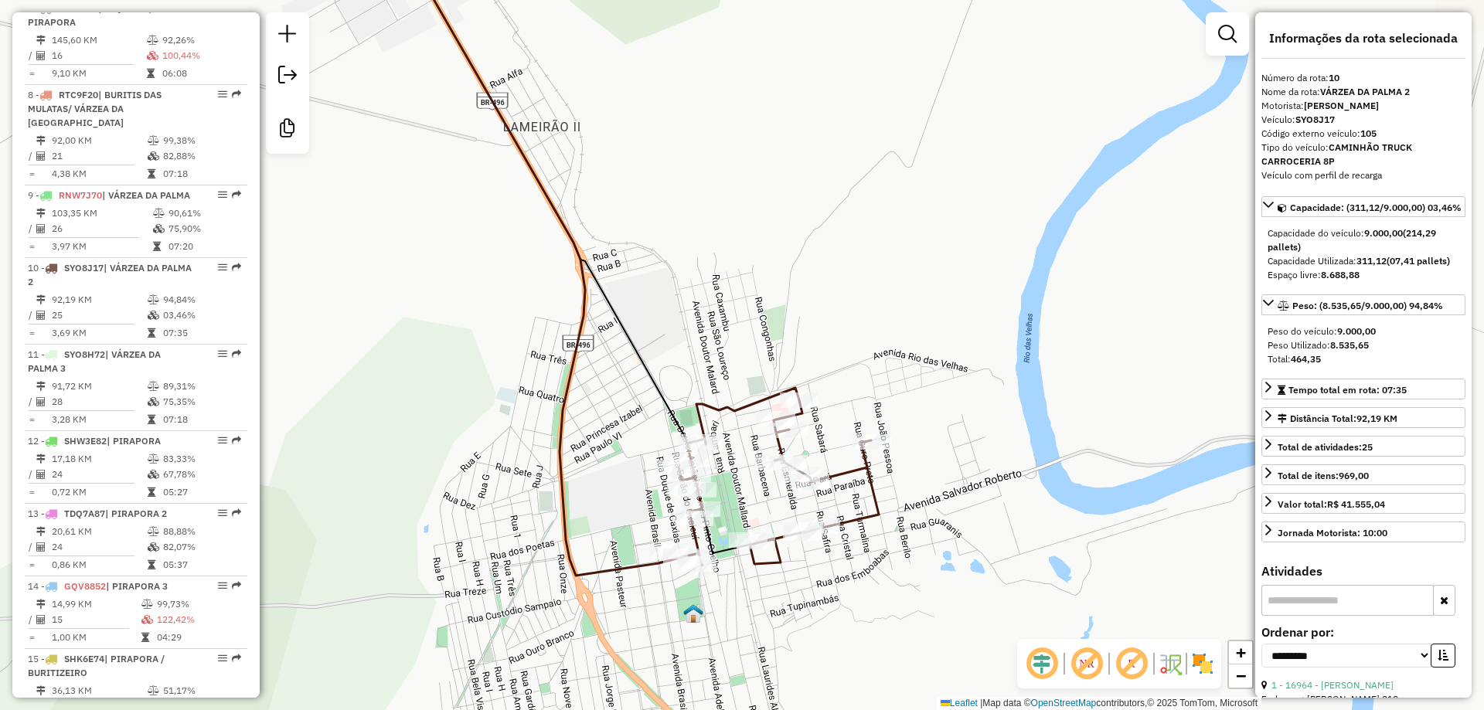
drag, startPoint x: 754, startPoint y: 565, endPoint x: 638, endPoint y: 479, distance: 144.2
click at [769, 489] on div "Janela de atendimento Grade de atendimento Capacidade Transportadoras Veículos …" at bounding box center [742, 355] width 1484 height 710
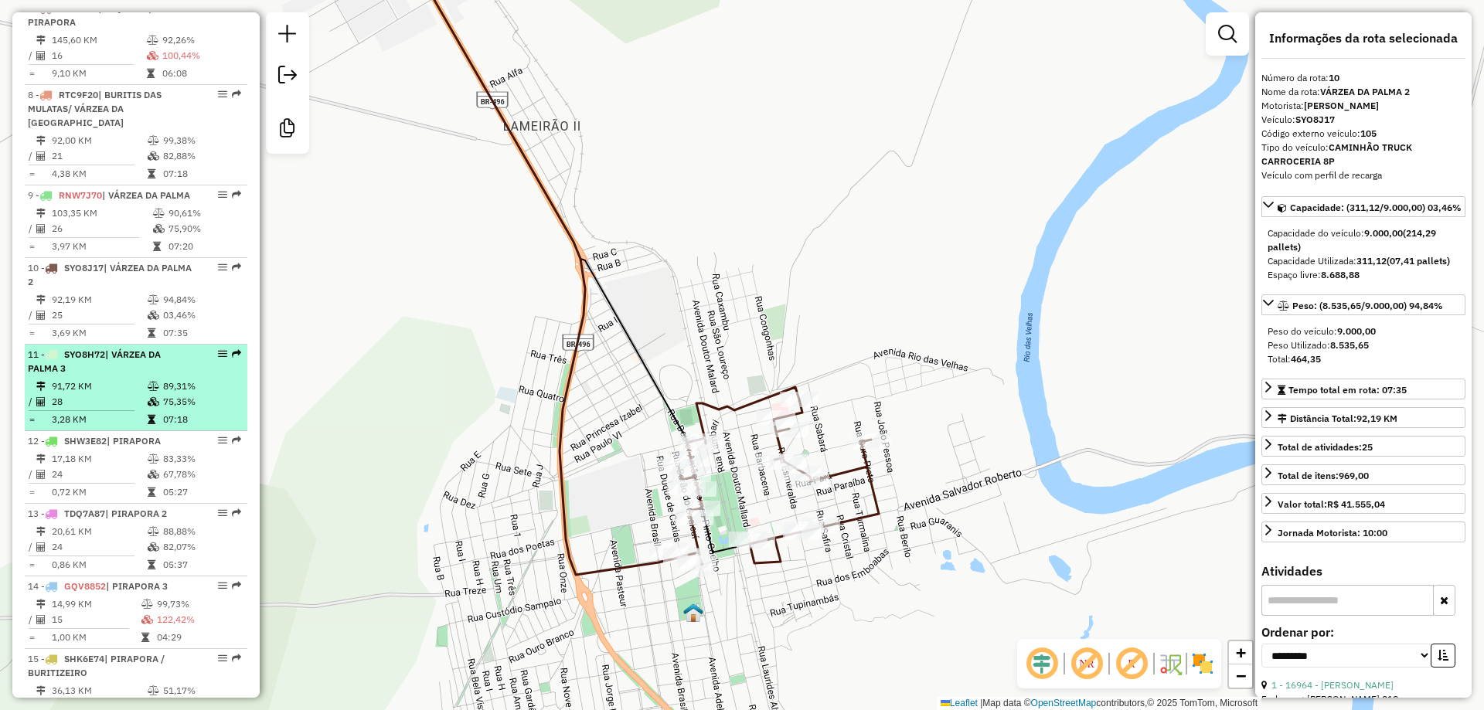
click at [128, 394] on td "91,72 KM" at bounding box center [99, 386] width 96 height 15
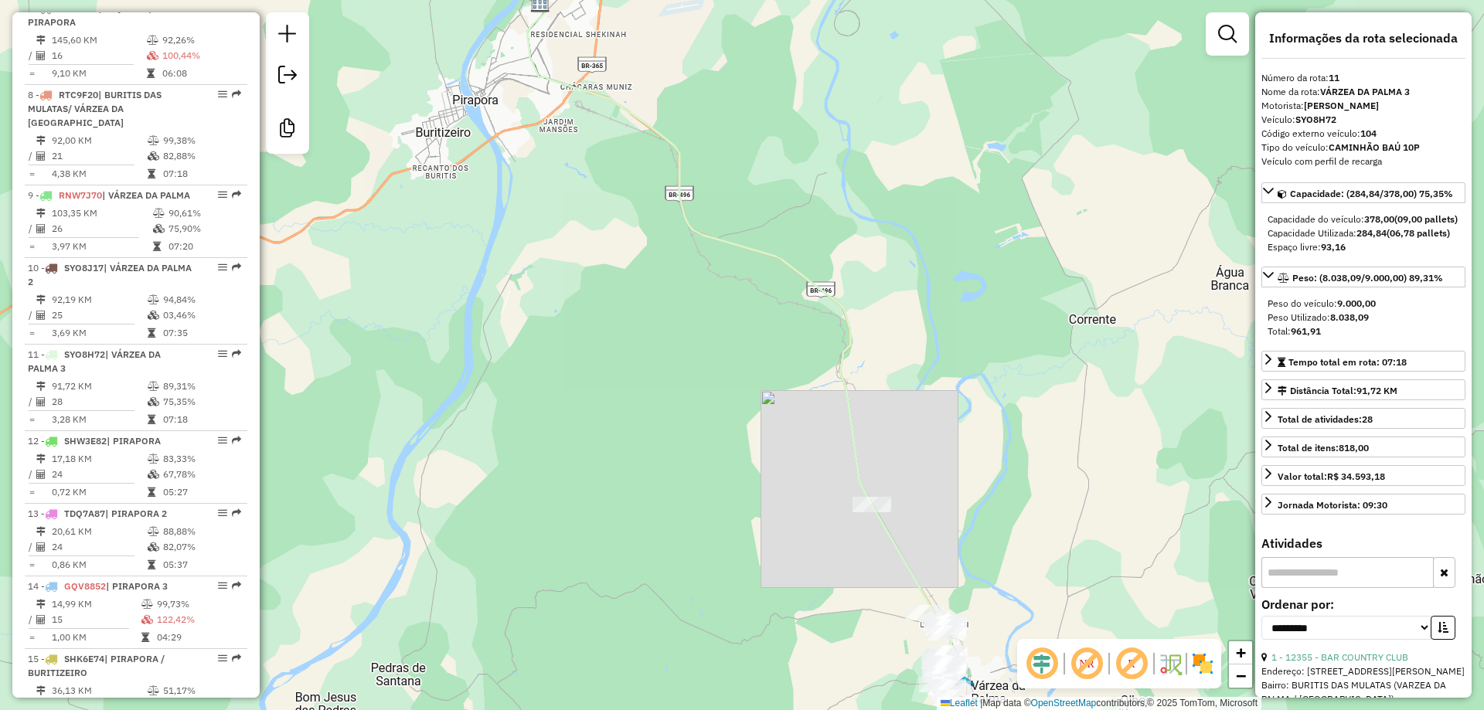
drag, startPoint x: 627, startPoint y: 562, endPoint x: 591, endPoint y: 394, distance: 171.6
click at [591, 394] on div "Janela de atendimento Grade de atendimento Capacidade Transportadoras Veículos …" at bounding box center [742, 355] width 1484 height 710
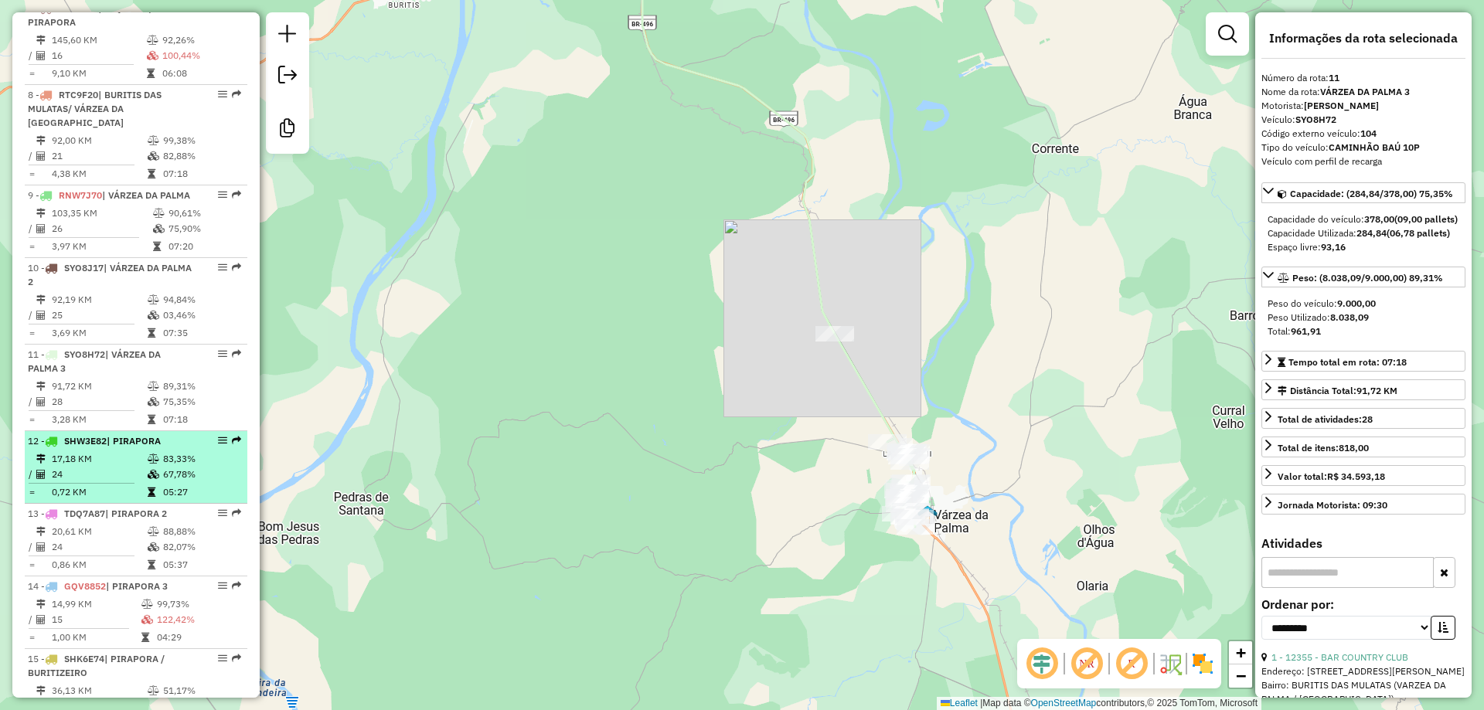
click at [132, 448] on div "12 - SHW3E82 | PIRAPORA" at bounding box center [110, 441] width 164 height 14
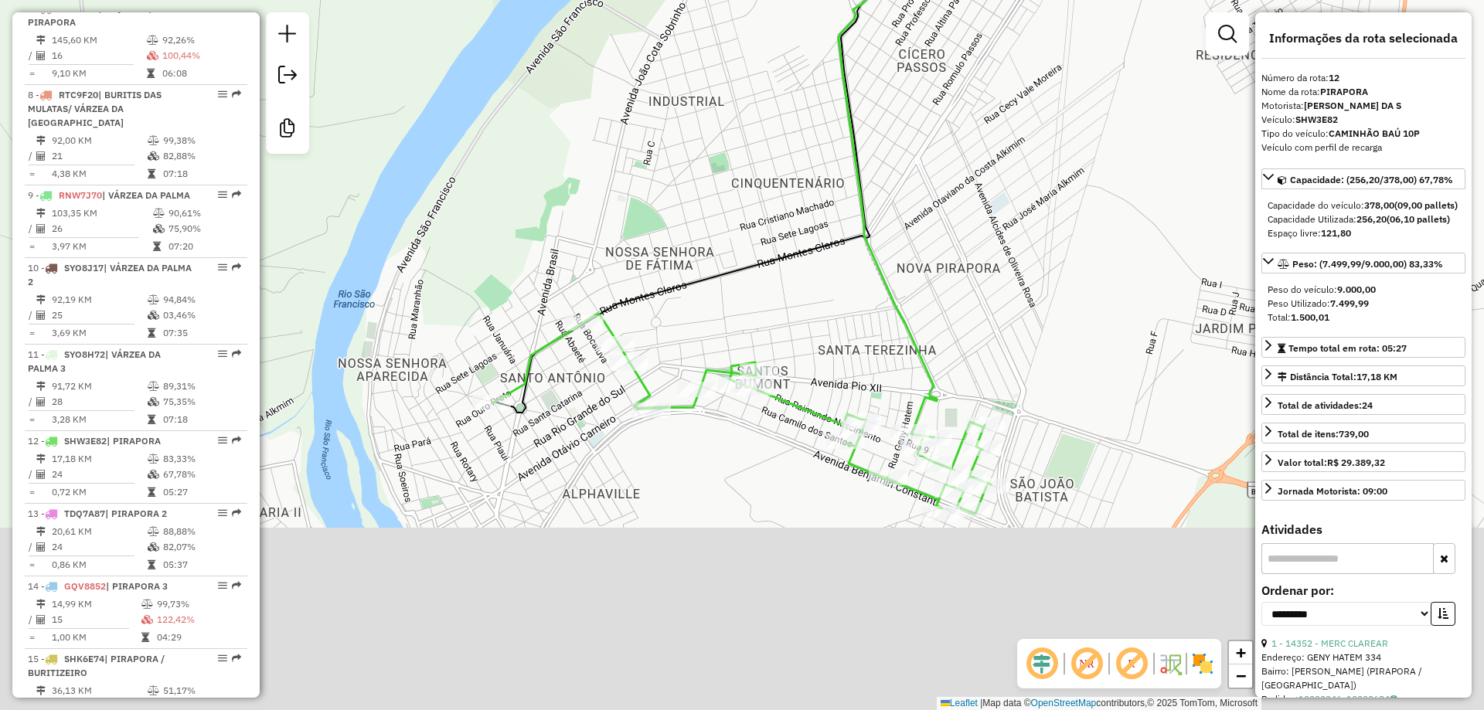
drag, startPoint x: 837, startPoint y: 369, endPoint x: 834, endPoint y: 293, distance: 75.8
click at [835, 291] on div "Janela de atendimento Grade de atendimento Capacidade Transportadoras Veículos …" at bounding box center [742, 355] width 1484 height 710
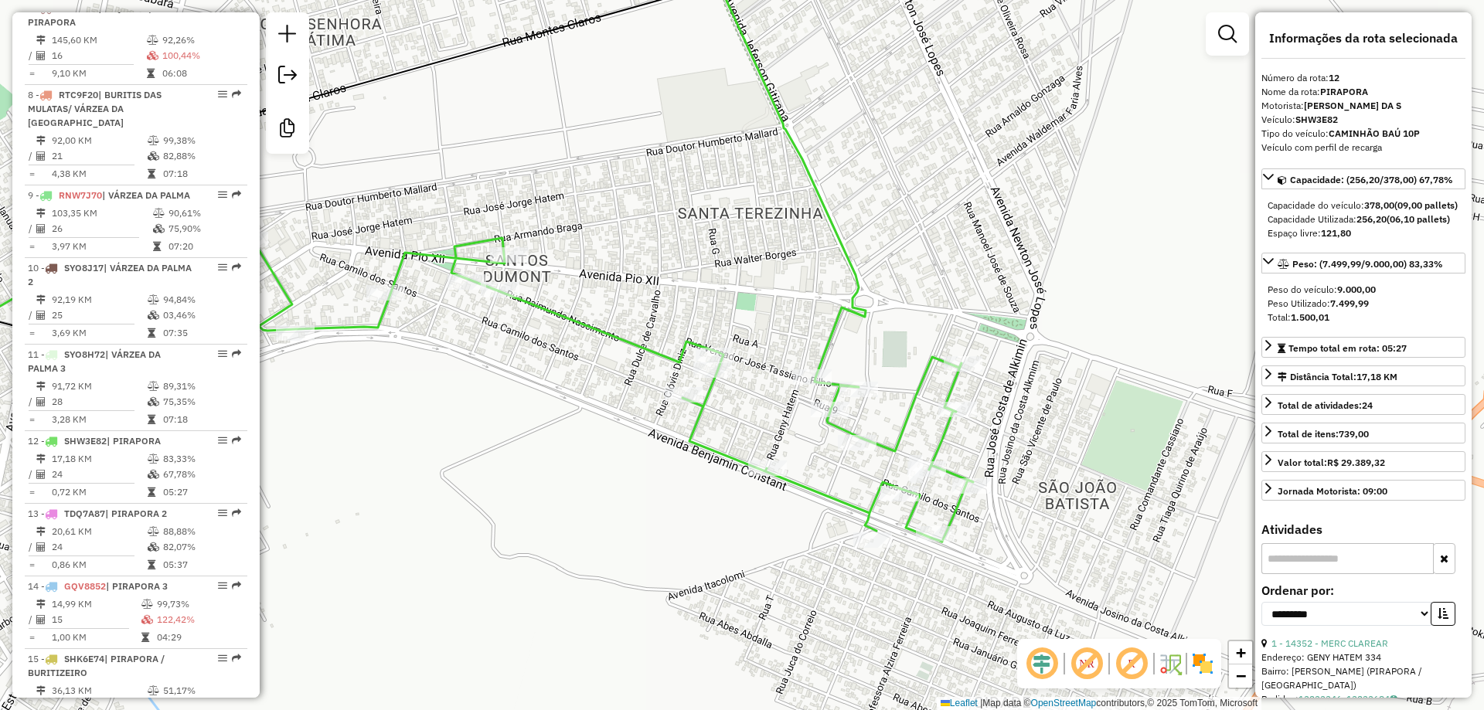
click at [610, 416] on div "Rota 12 - Placa SHW3E82 12807 - MERCEARIA AZ FREITAS Janela de atendimento Grad…" at bounding box center [742, 355] width 1484 height 710
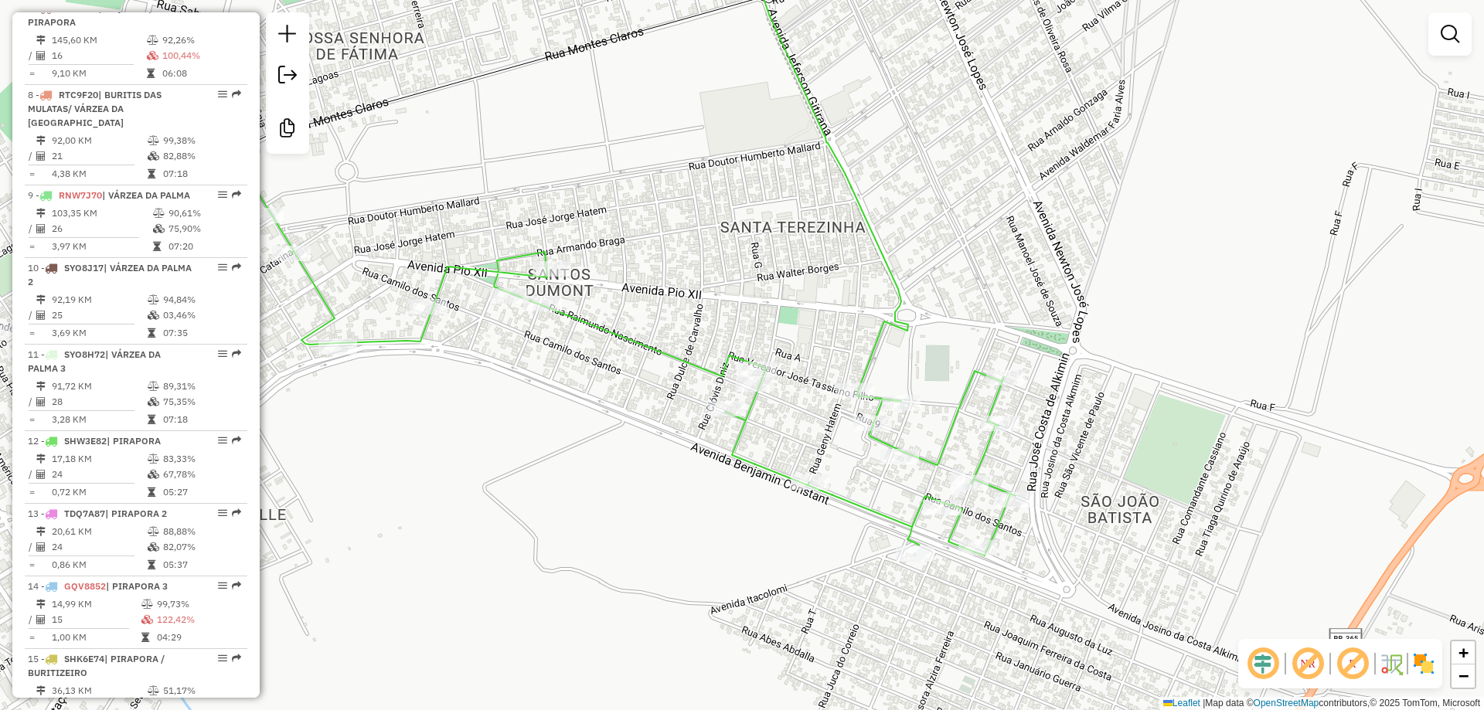
drag, startPoint x: 628, startPoint y: 447, endPoint x: 681, endPoint y: 456, distance: 53.4
click at [681, 456] on div "Janela de atendimento Grade de atendimento Capacidade Transportadoras Veículos …" at bounding box center [742, 355] width 1484 height 710
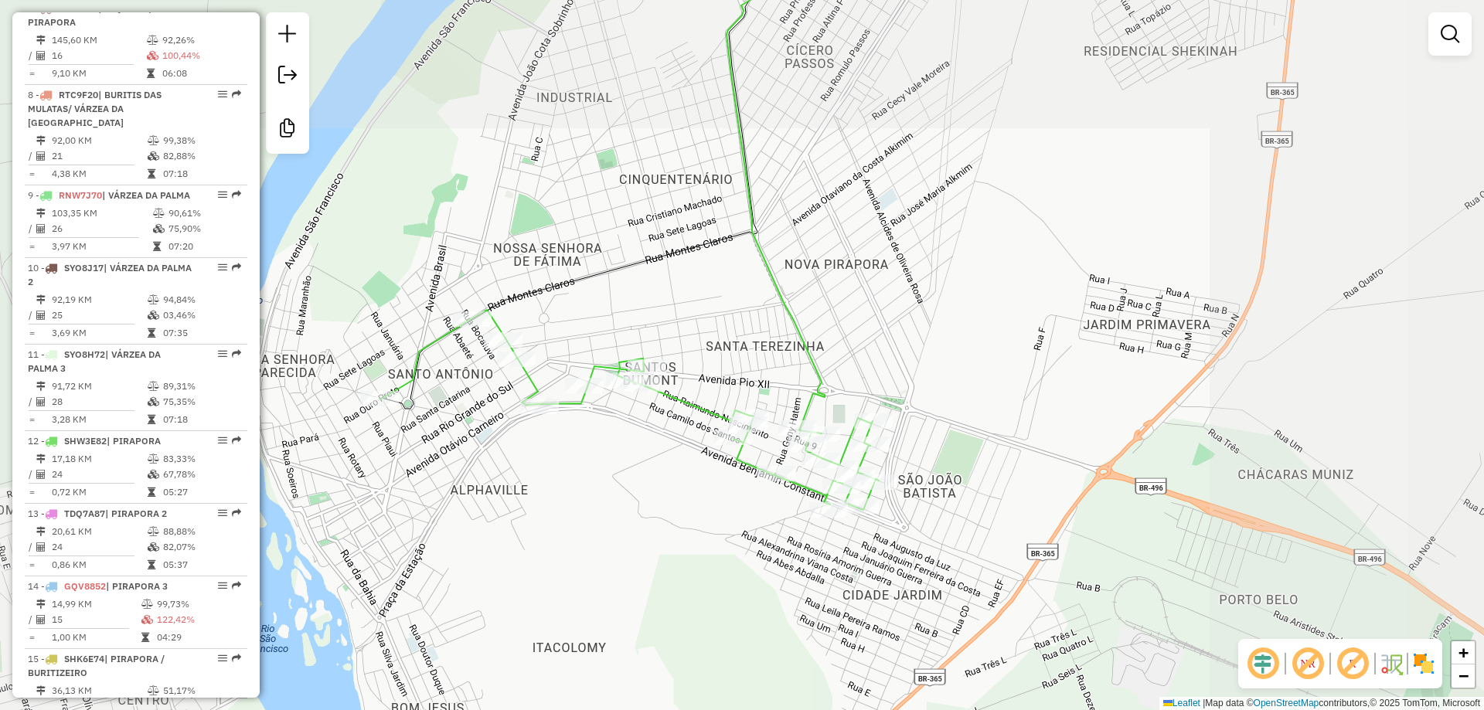
click at [698, 472] on div "Janela de atendimento Grade de atendimento Capacidade Transportadoras Veículos …" at bounding box center [742, 355] width 1484 height 710
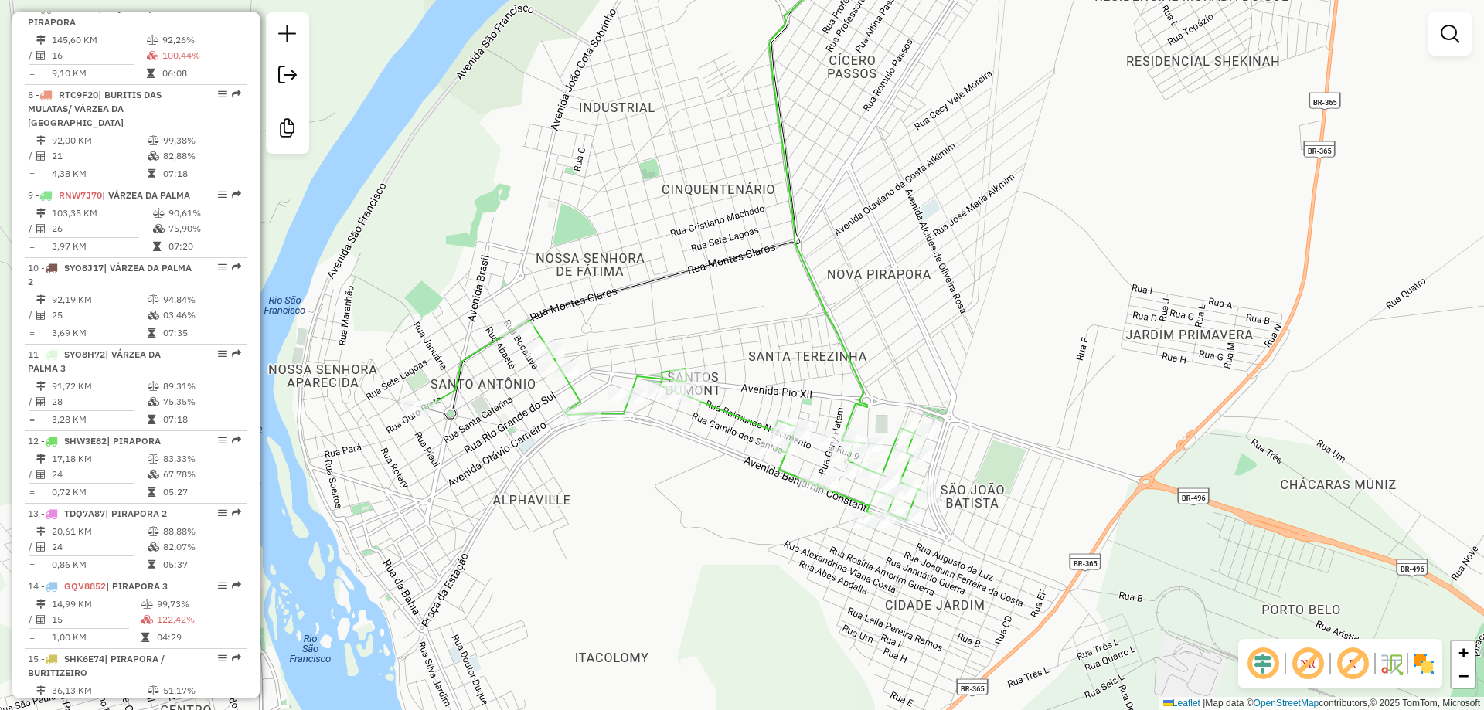
drag, startPoint x: 765, startPoint y: 245, endPoint x: 751, endPoint y: 359, distance: 114.4
click at [751, 359] on icon at bounding box center [647, 174] width 448 height 488
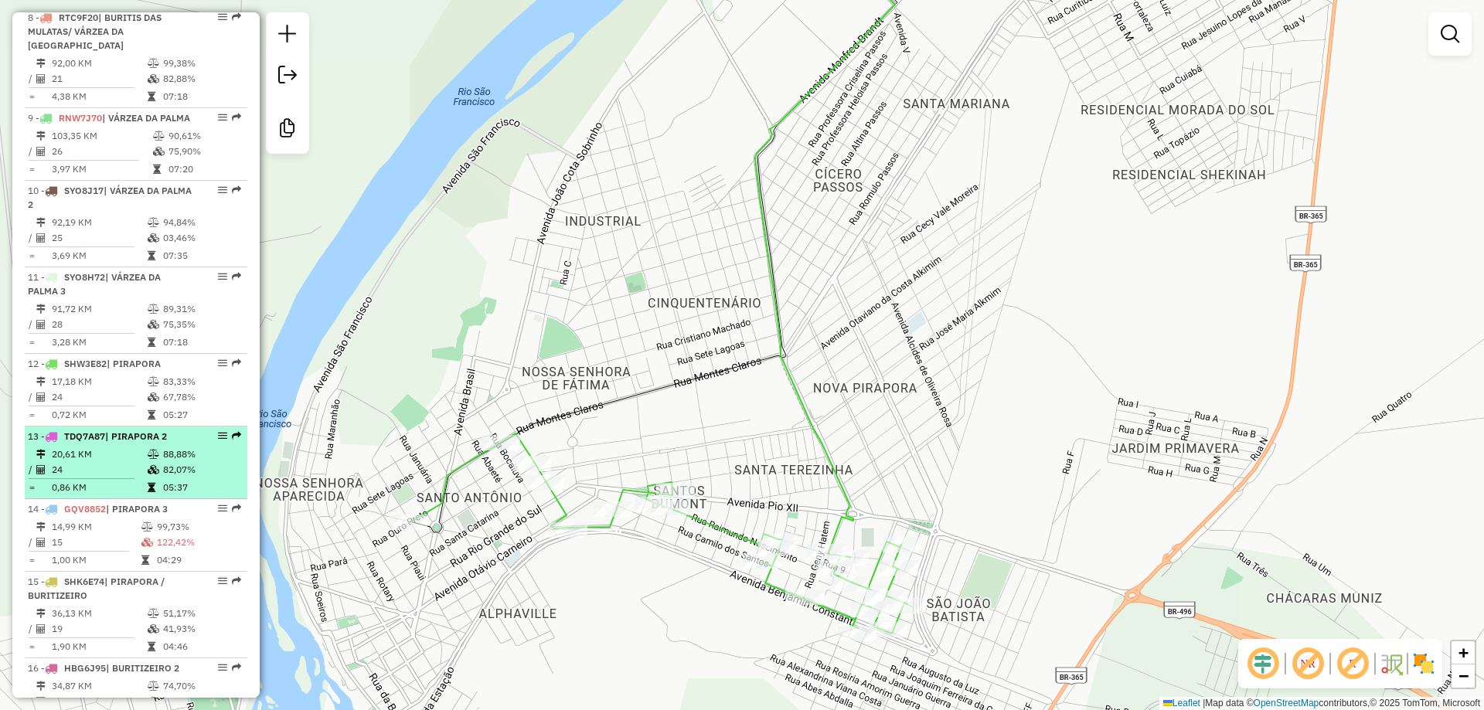
scroll to position [1492, 0]
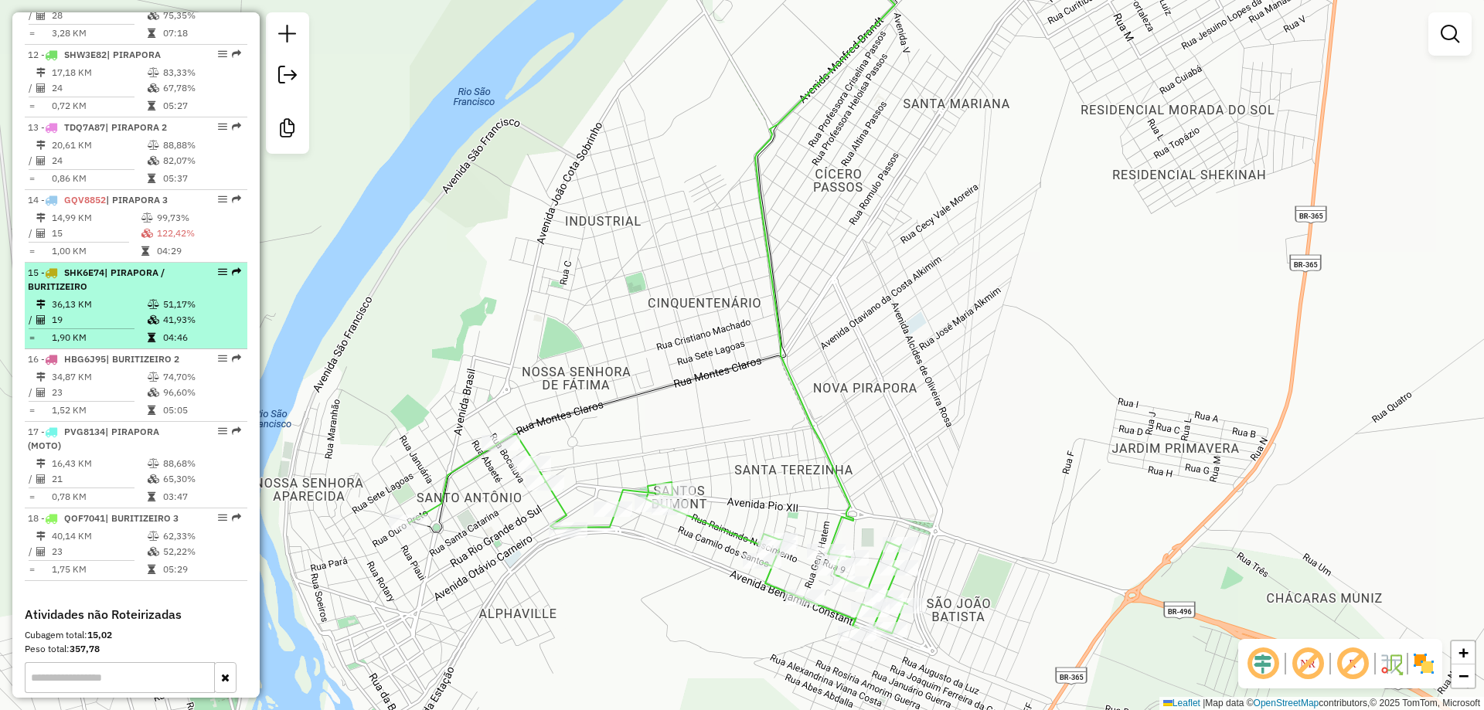
click at [106, 328] on td "19" at bounding box center [99, 319] width 96 height 15
select select "**********"
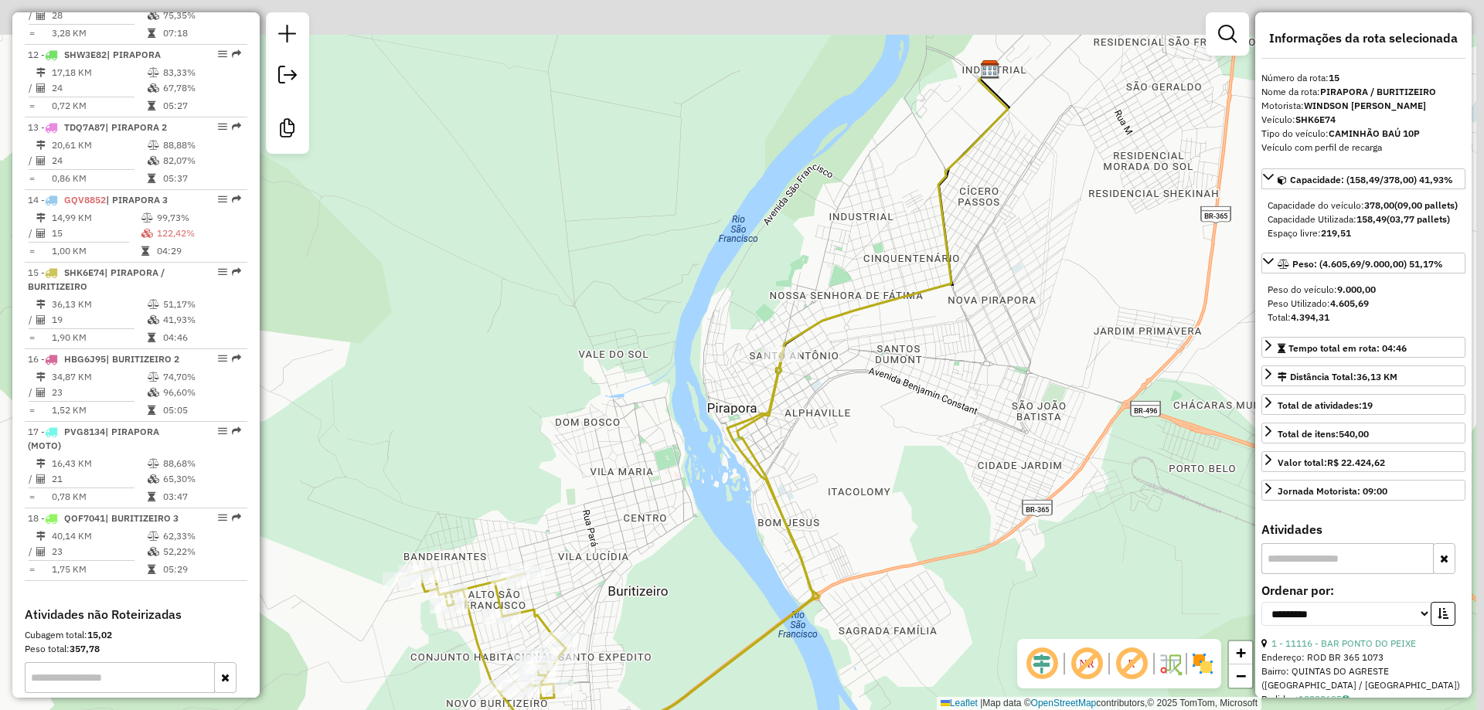
drag, startPoint x: 808, startPoint y: 343, endPoint x: 772, endPoint y: 383, distance: 54.2
click at [773, 382] on div "Janela de atendimento Grade de atendimento Capacidade Transportadoras Veículos …" at bounding box center [742, 355] width 1484 height 710
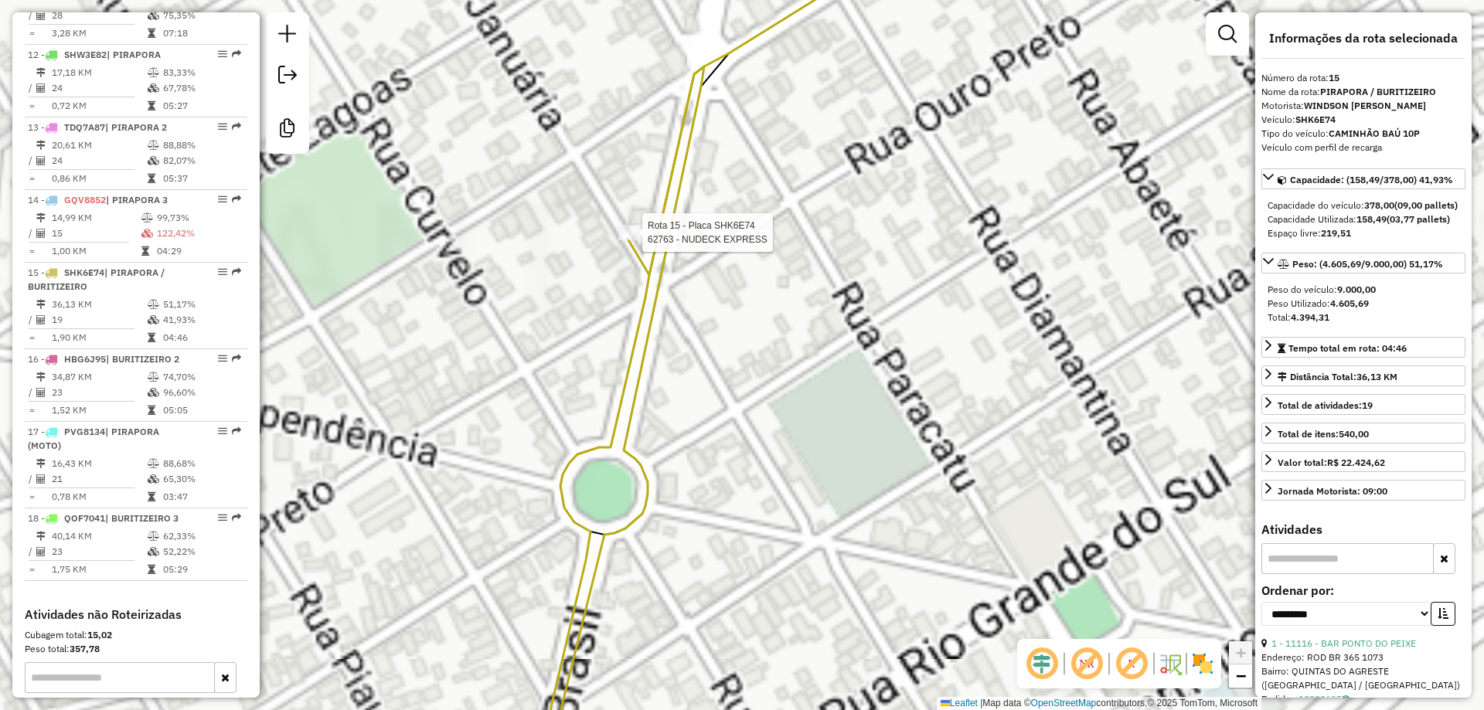
drag, startPoint x: 628, startPoint y: 389, endPoint x: 858, endPoint y: 341, distance: 235.2
click at [933, 347] on div "Rota 15 - Placa SHK6E74 62763 - NUDECK EXPRESS Janela de atendimento Grade de a…" at bounding box center [742, 355] width 1484 height 710
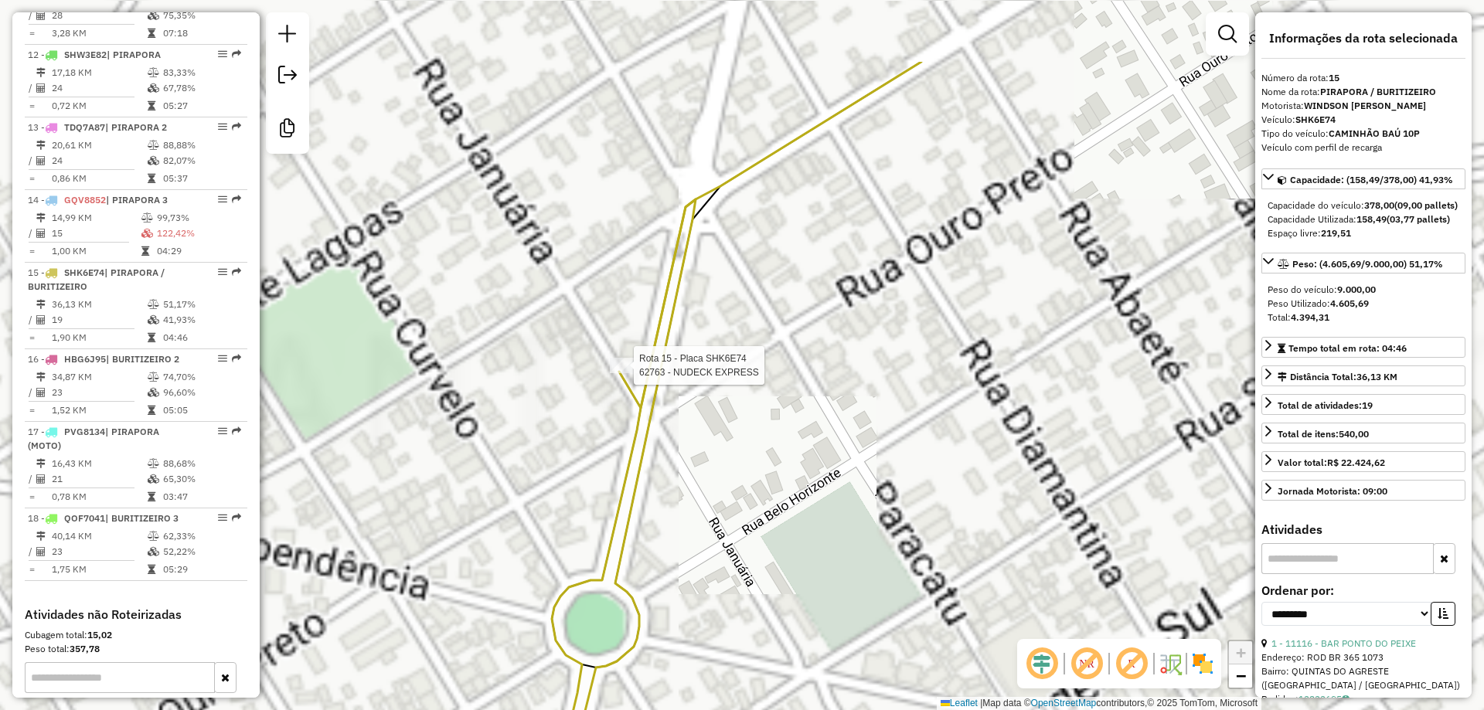
drag, startPoint x: 750, startPoint y: 471, endPoint x: 741, endPoint y: 460, distance: 14.2
click at [751, 473] on div "Rota 15 - Placa SHK6E74 62763 - NUDECK EXPRESS Janela de atendimento Grade de a…" at bounding box center [742, 355] width 1484 height 710
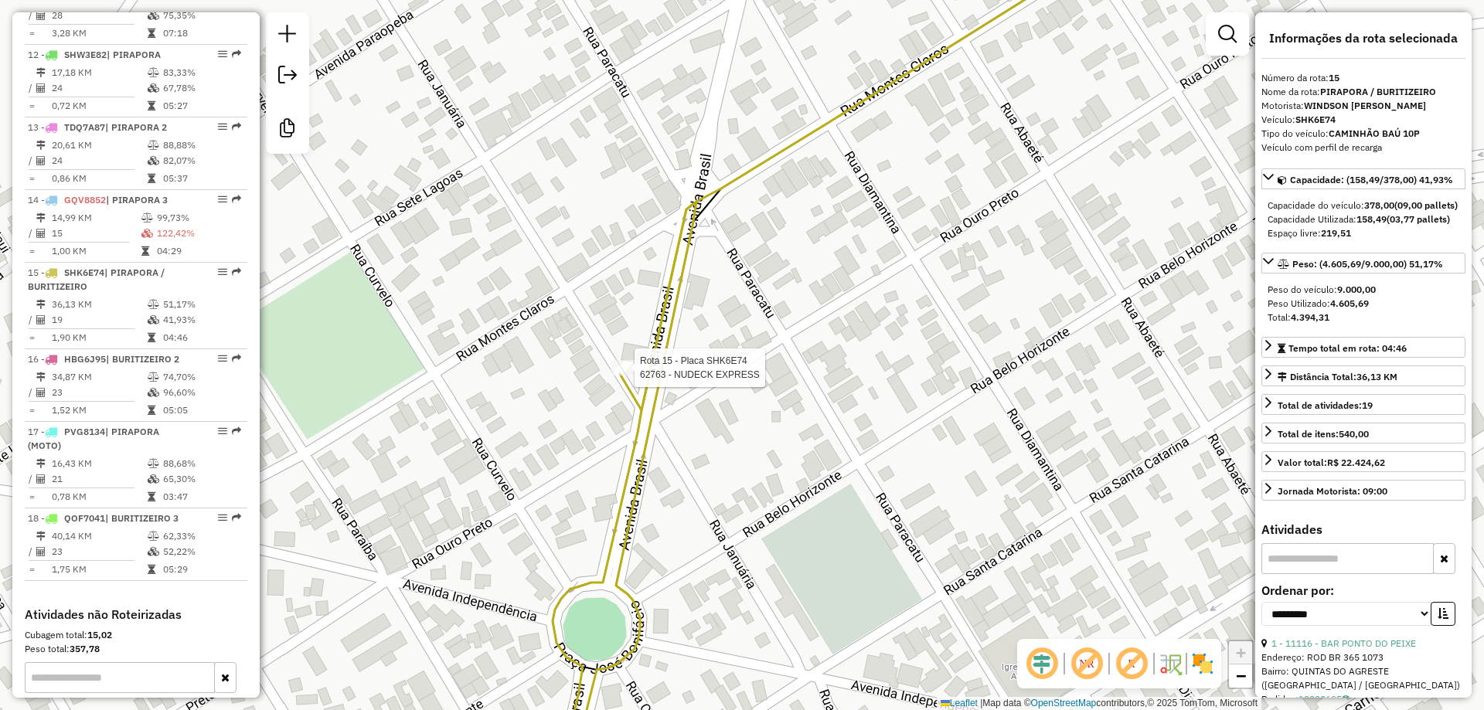
click at [814, 325] on div "Rota 15 - Placa SHK6E74 62763 - NUDECK EXPRESS Janela de atendimento Grade de a…" at bounding box center [742, 355] width 1484 height 710
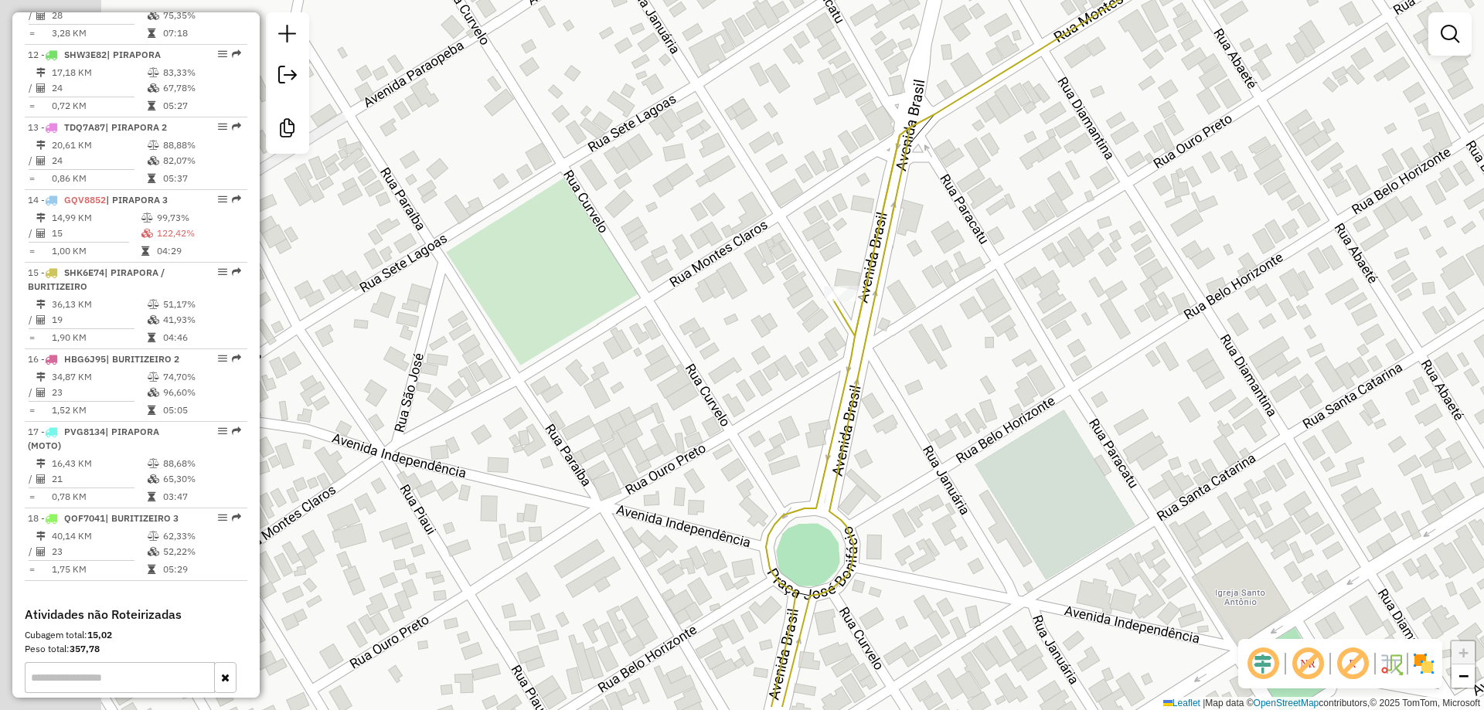
drag, startPoint x: 720, startPoint y: 441, endPoint x: 790, endPoint y: 503, distance: 93.0
click at [790, 503] on icon at bounding box center [845, 417] width 127 height 580
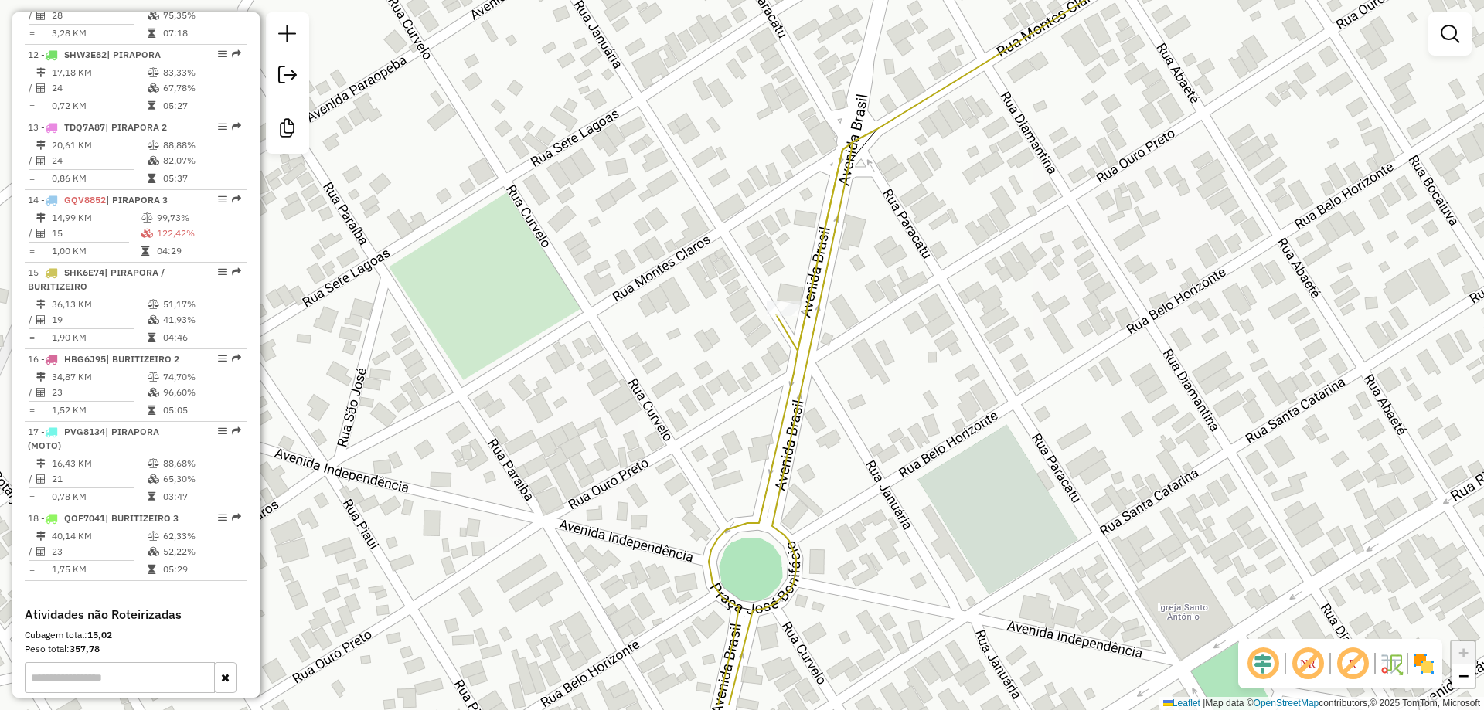
drag, startPoint x: 847, startPoint y: 495, endPoint x: 845, endPoint y: 421, distance: 74.2
click at [845, 421] on div "Janela de atendimento Grade de atendimento Capacidade Transportadoras Veículos …" at bounding box center [742, 355] width 1484 height 710
click at [828, 426] on div "Janela de atendimento Grade de atendimento Capacidade Transportadoras Veículos …" at bounding box center [742, 355] width 1484 height 710
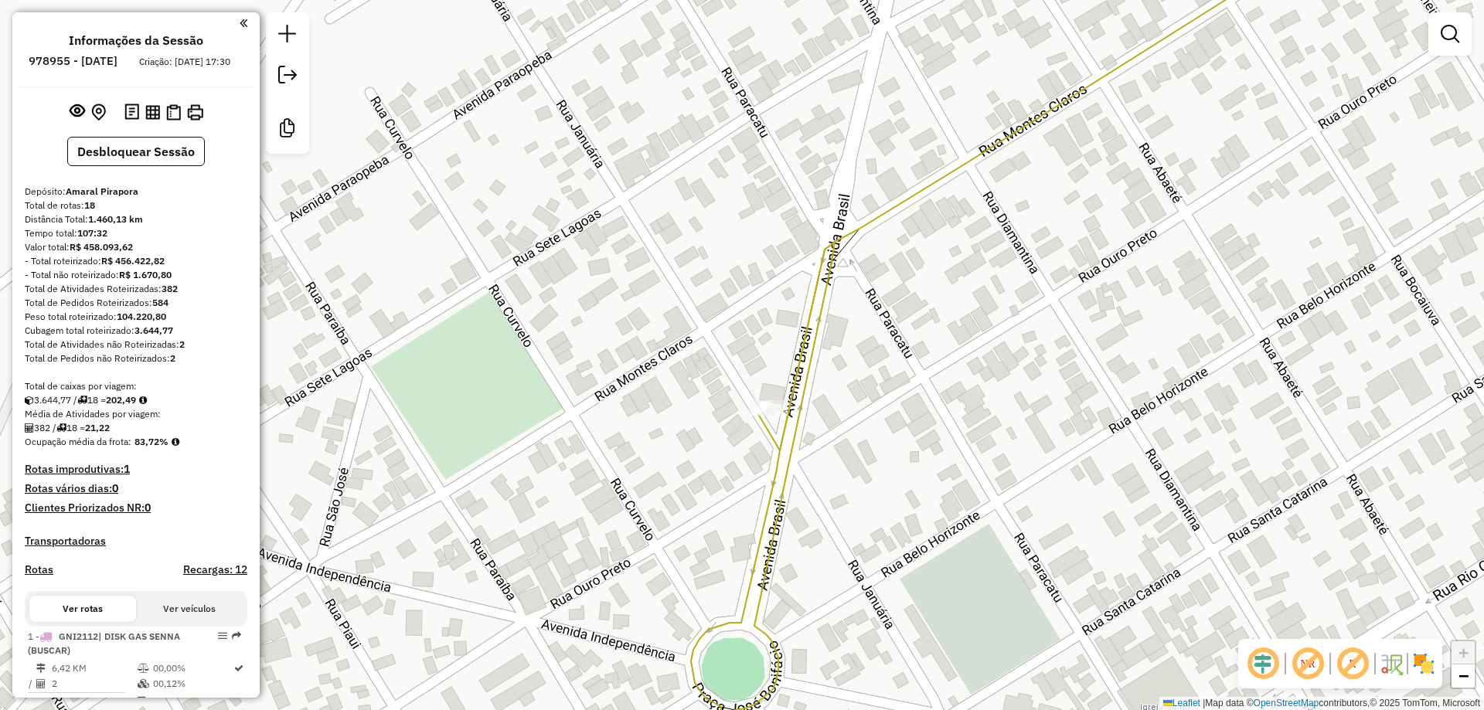
scroll to position [1492, 0]
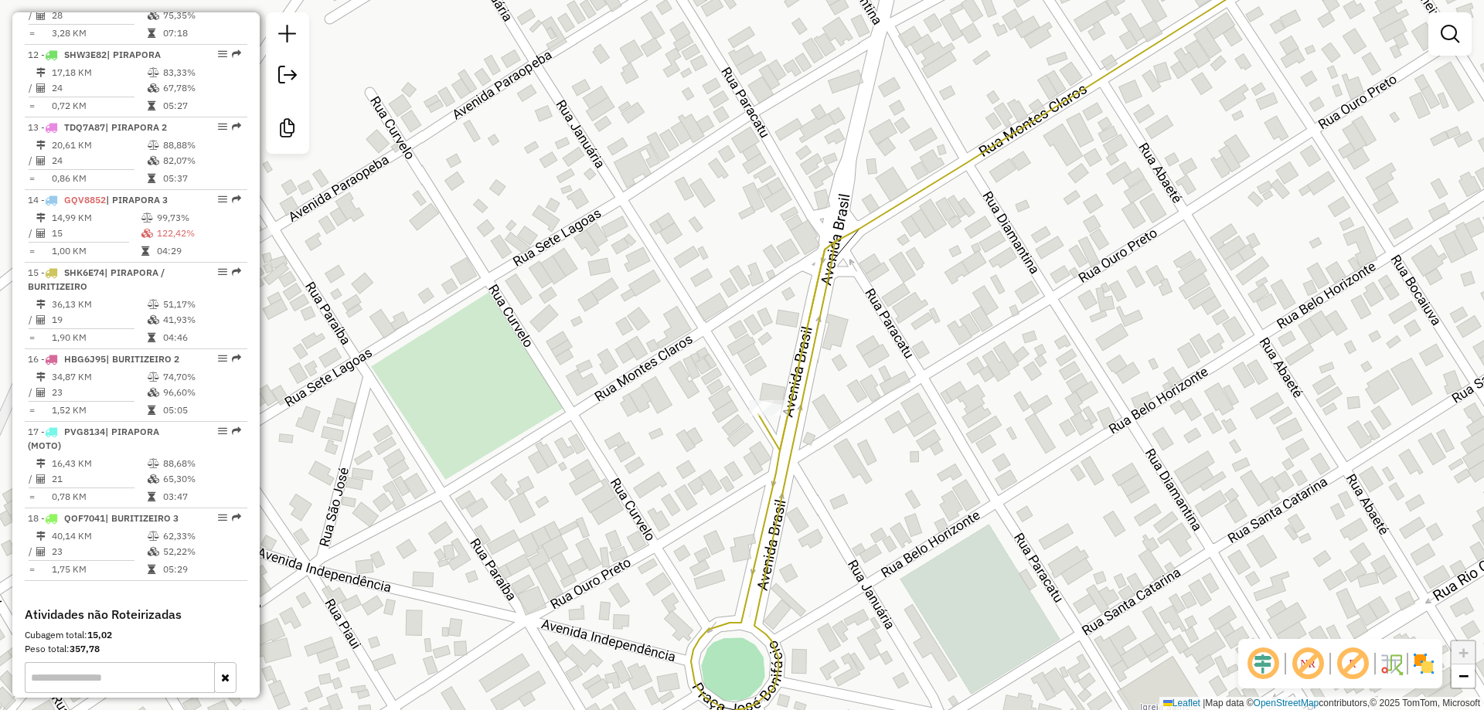
drag, startPoint x: 597, startPoint y: 357, endPoint x: 926, endPoint y: 147, distance: 390.6
click at [836, 195] on div "Janela de atendimento Grade de atendimento Capacidade Transportadoras Veículos …" at bounding box center [742, 355] width 1484 height 710
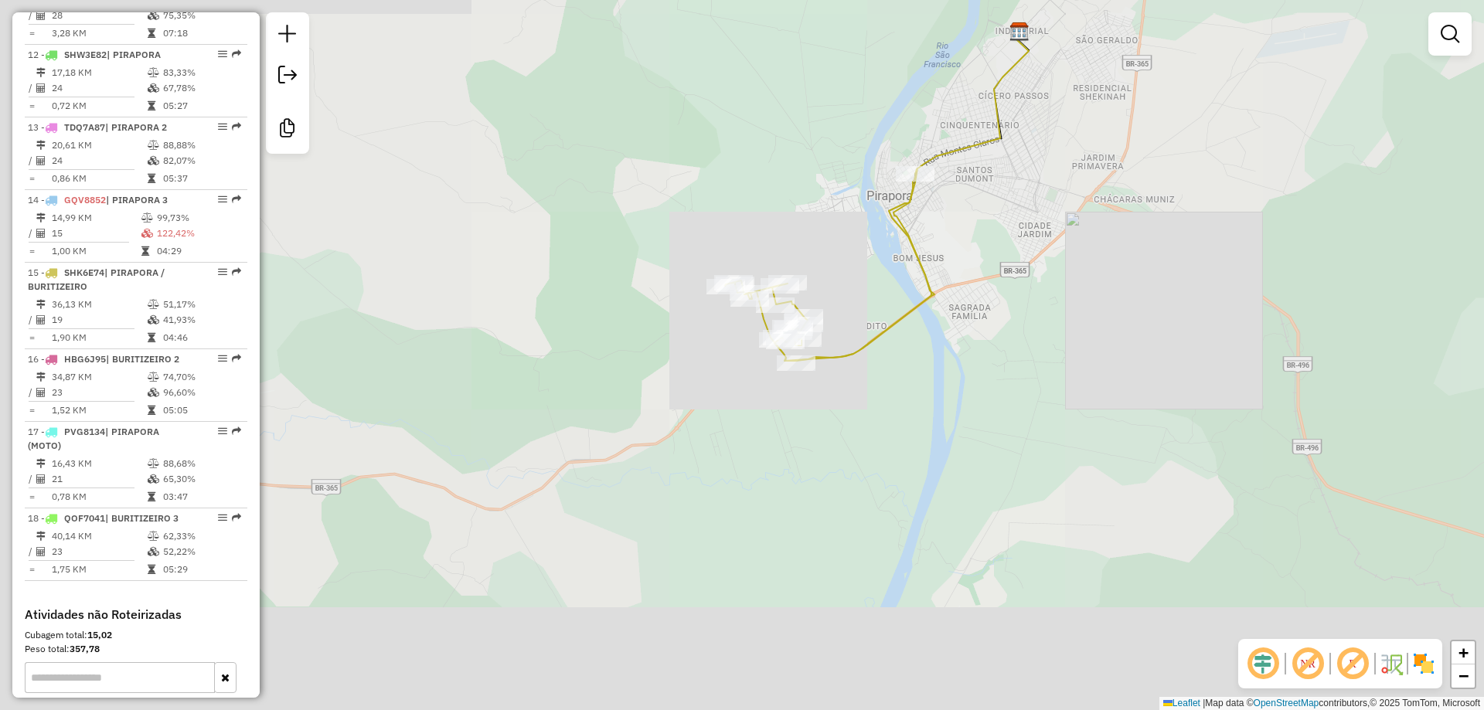
click at [820, 192] on div "Janela de atendimento Grade de atendimento Capacidade Transportadoras Veículos …" at bounding box center [742, 355] width 1484 height 710
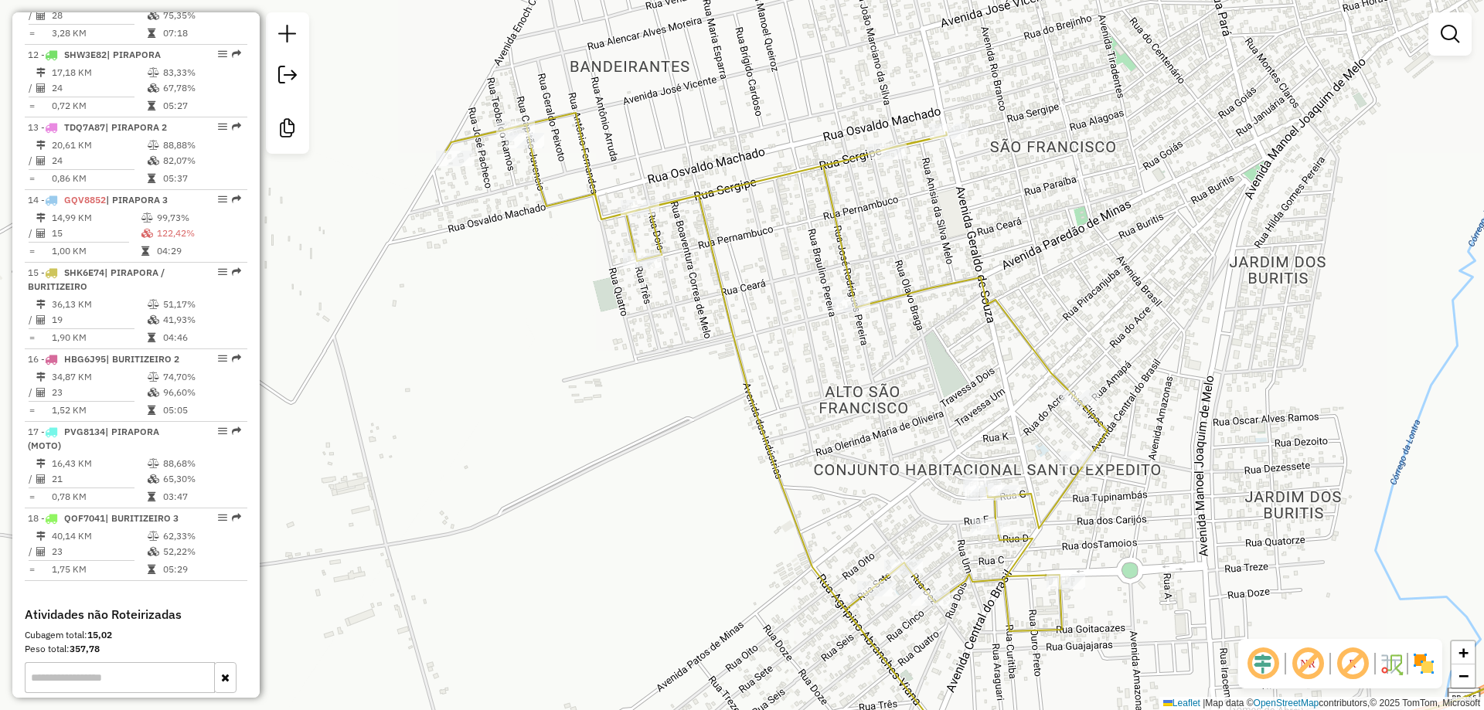
drag, startPoint x: 756, startPoint y: 305, endPoint x: 751, endPoint y: 277, distance: 28.3
click at [751, 277] on div "Janela de atendimento Grade de atendimento Capacidade Transportadoras Veículos …" at bounding box center [742, 355] width 1484 height 710
drag, startPoint x: 654, startPoint y: 382, endPoint x: 585, endPoint y: 175, distance: 218.2
click at [585, 175] on div "Janela de atendimento Grade de atendimento Capacidade Transportadoras Veículos …" at bounding box center [742, 355] width 1484 height 710
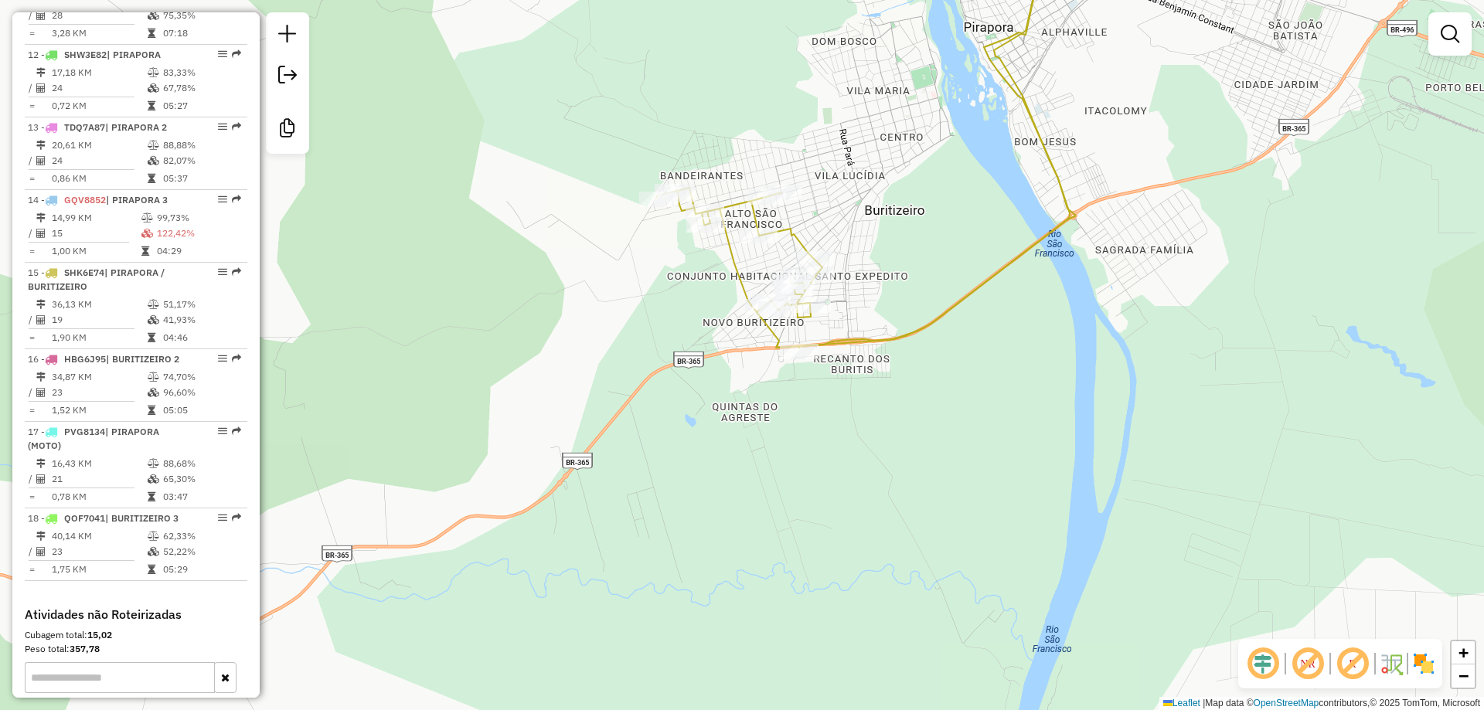
drag, startPoint x: 651, startPoint y: 454, endPoint x: 627, endPoint y: 469, distance: 28.5
click at [629, 464] on div "Janela de atendimento Grade de atendimento Capacidade Transportadoras Veículos …" at bounding box center [742, 355] width 1484 height 710
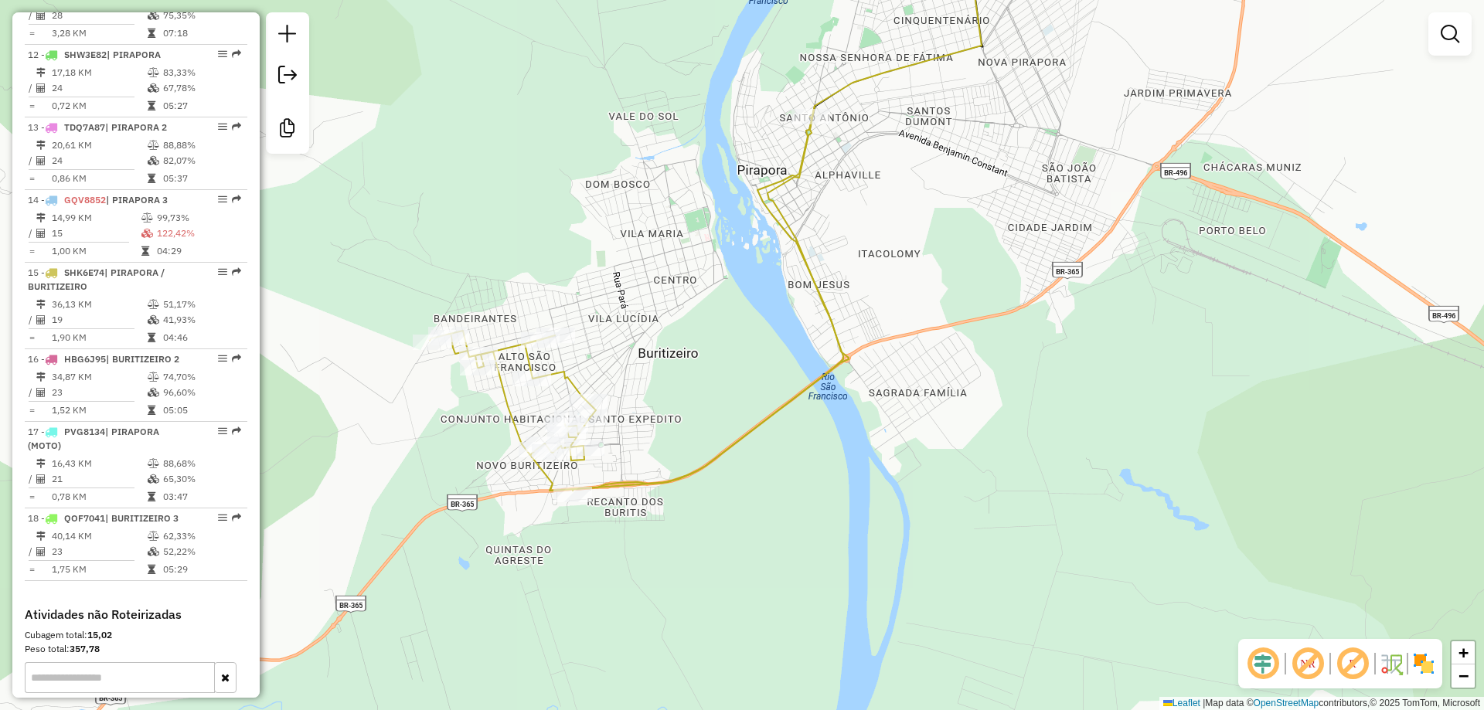
drag, startPoint x: 729, startPoint y: 427, endPoint x: 733, endPoint y: 457, distance: 30.5
click at [733, 455] on icon at bounding box center [639, 298] width 419 height 385
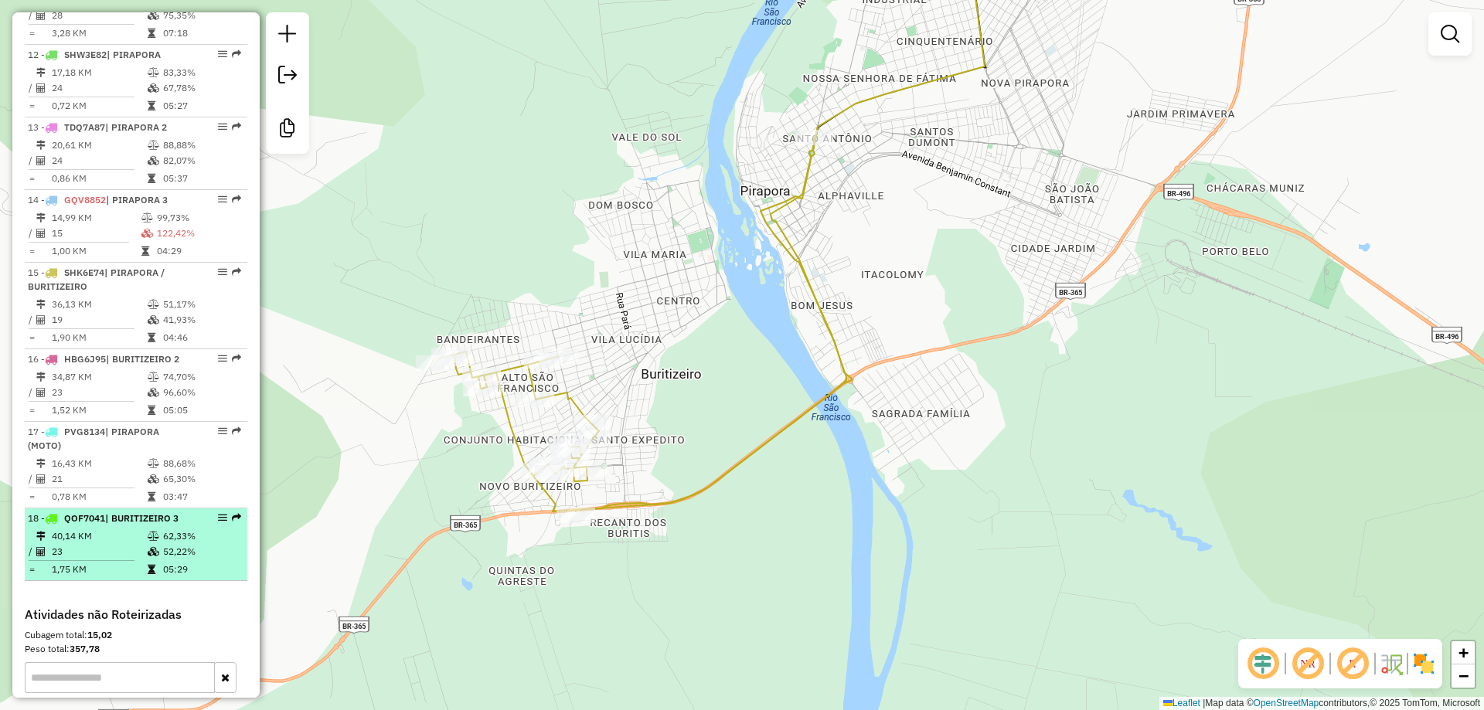
click at [121, 542] on td "40,14 KM" at bounding box center [99, 536] width 96 height 15
select select "**********"
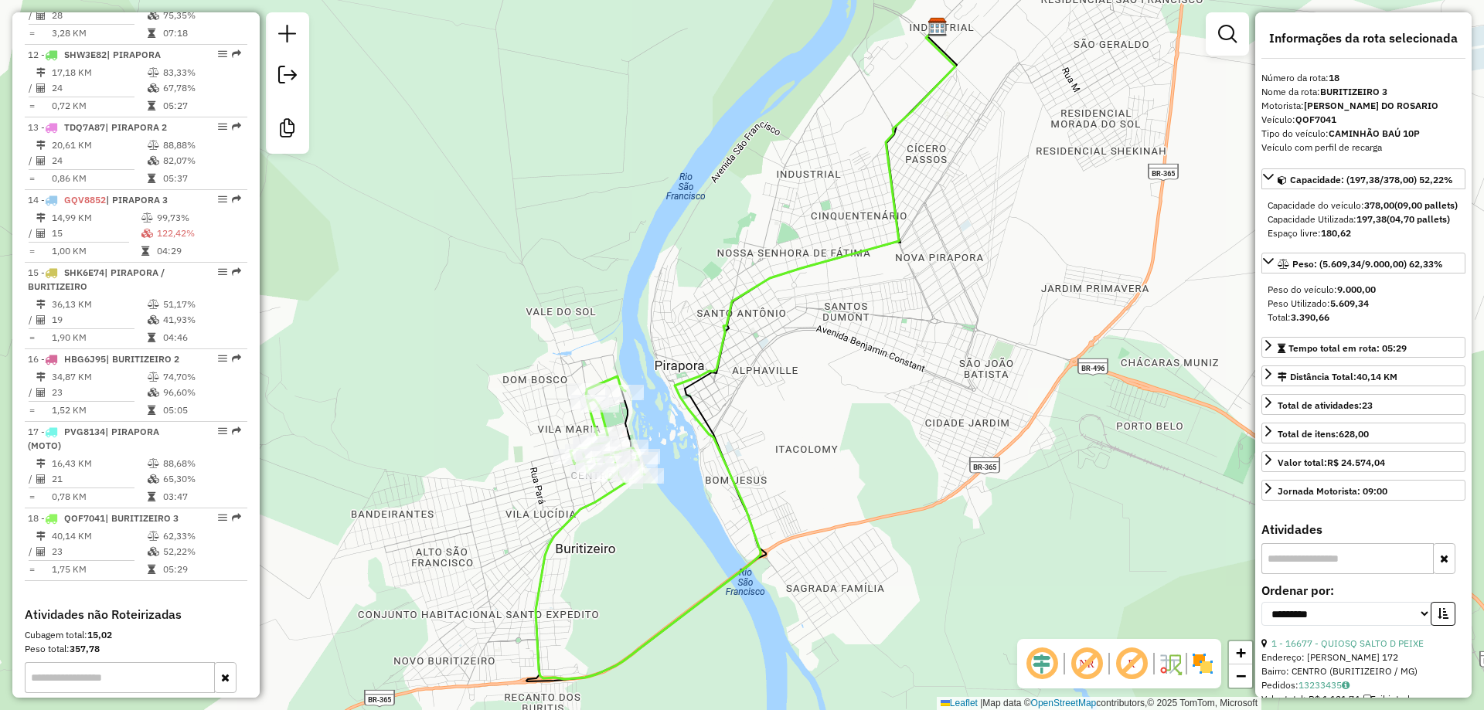
drag, startPoint x: 744, startPoint y: 392, endPoint x: 740, endPoint y: 382, distance: 10.0
click at [745, 385] on div "Rota 18 - Placa QOF7041 20297 - BAR DA SALVINA Rota 18 - Placa QOF7041 20541 - …" at bounding box center [742, 355] width 1484 height 710
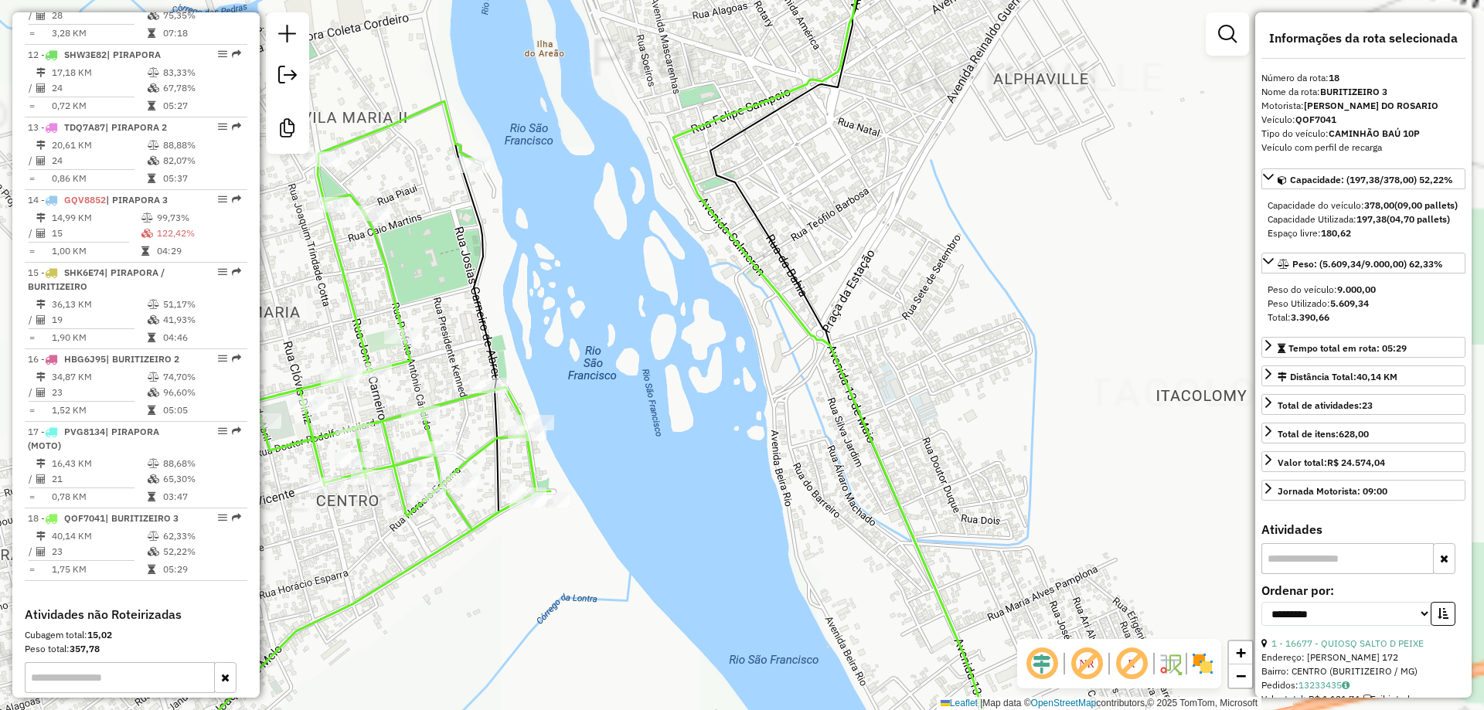
drag, startPoint x: 608, startPoint y: 429, endPoint x: 676, endPoint y: 423, distance: 68.2
click at [675, 423] on div "Janela de atendimento Grade de atendimento Capacidade Transportadoras Veículos …" at bounding box center [742, 355] width 1484 height 710
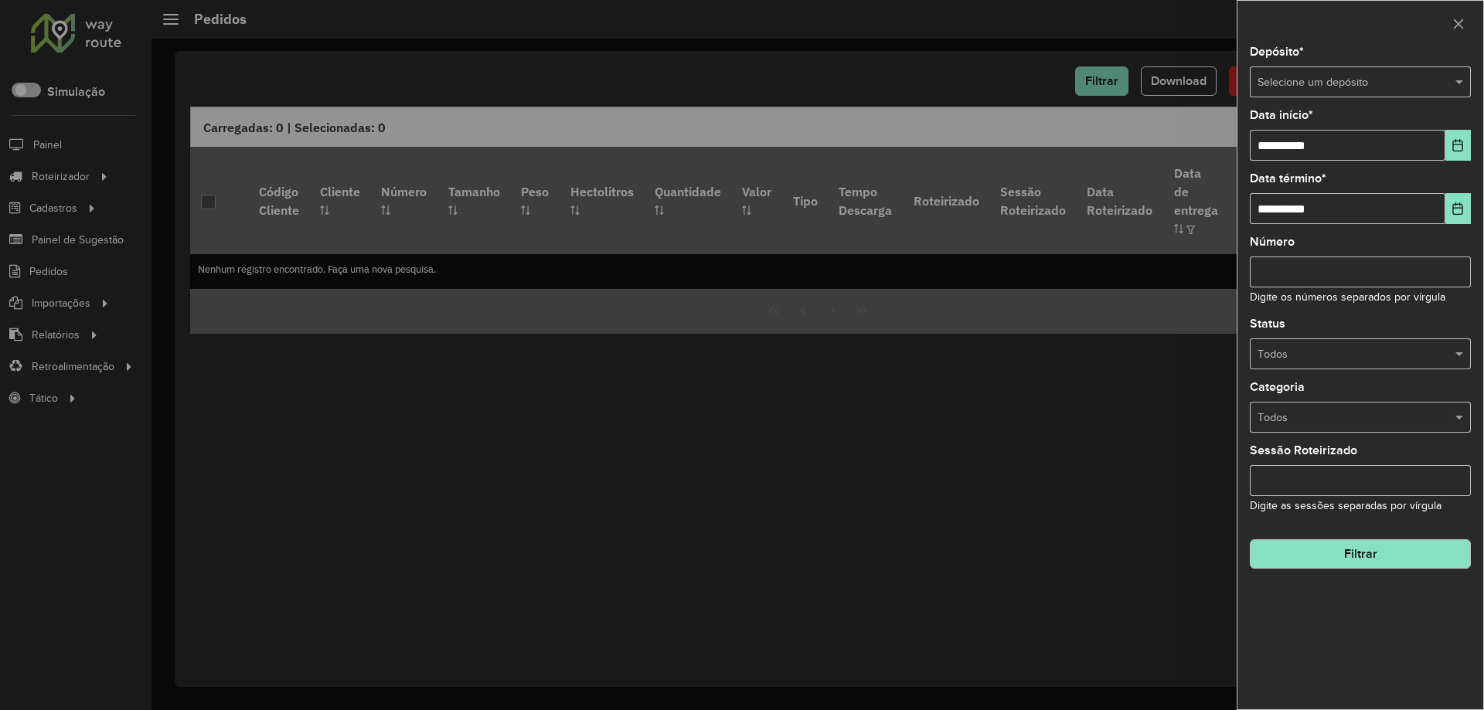
click at [1317, 83] on input "text" at bounding box center [1344, 82] width 175 height 17
click at [1314, 122] on span "Amaral Curvelo" at bounding box center [1294, 125] width 76 height 12
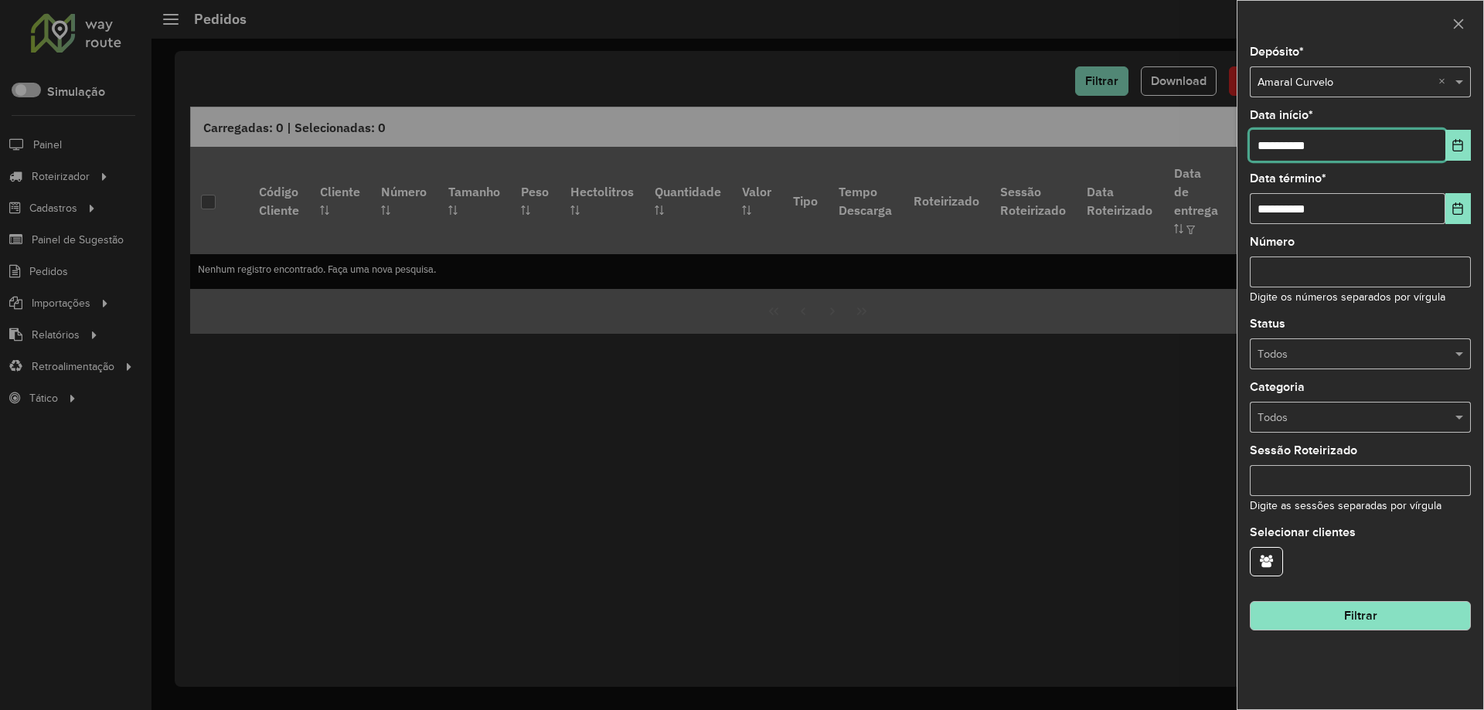
click at [1317, 138] on input "**********" at bounding box center [1346, 145] width 195 height 31
type input "**********"
click at [1379, 625] on button "Filtrar" at bounding box center [1359, 615] width 221 height 29
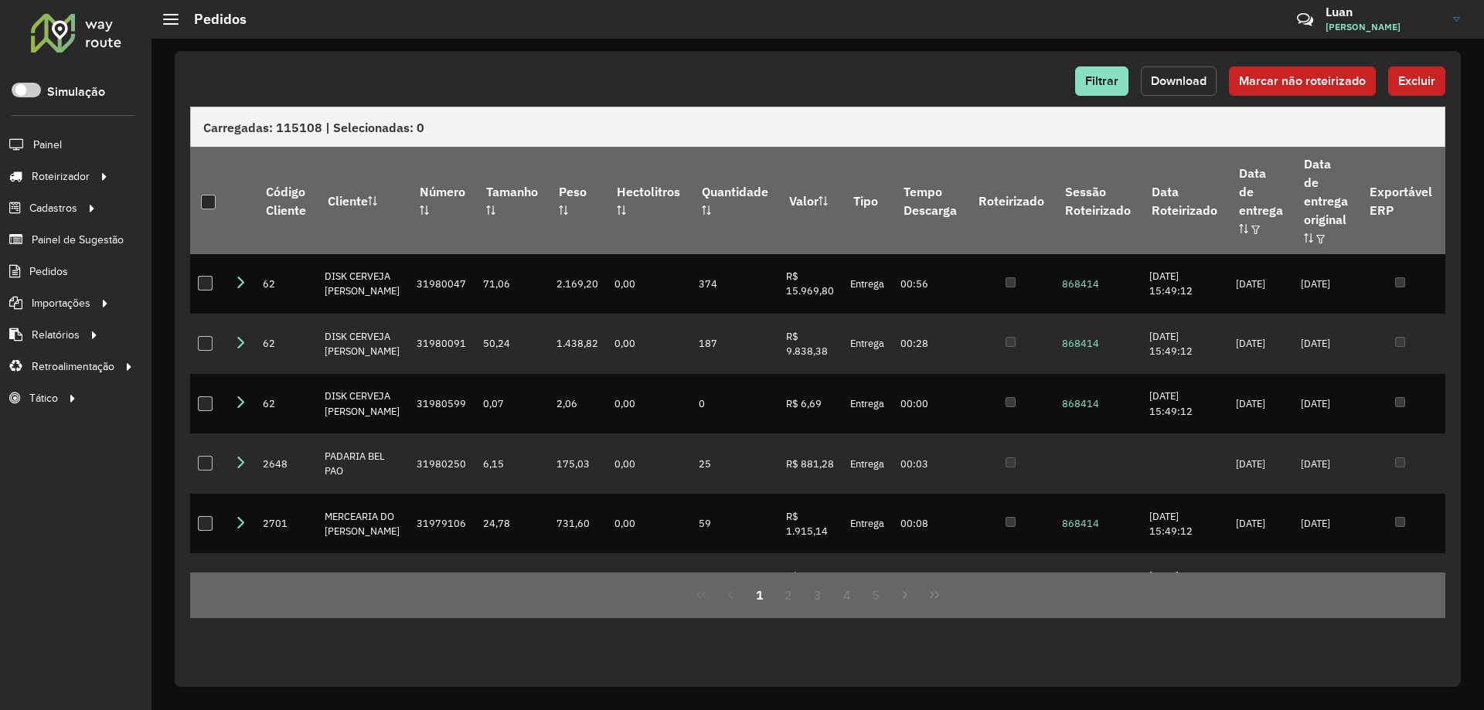
click at [1165, 76] on span "Download" at bounding box center [1179, 80] width 56 height 13
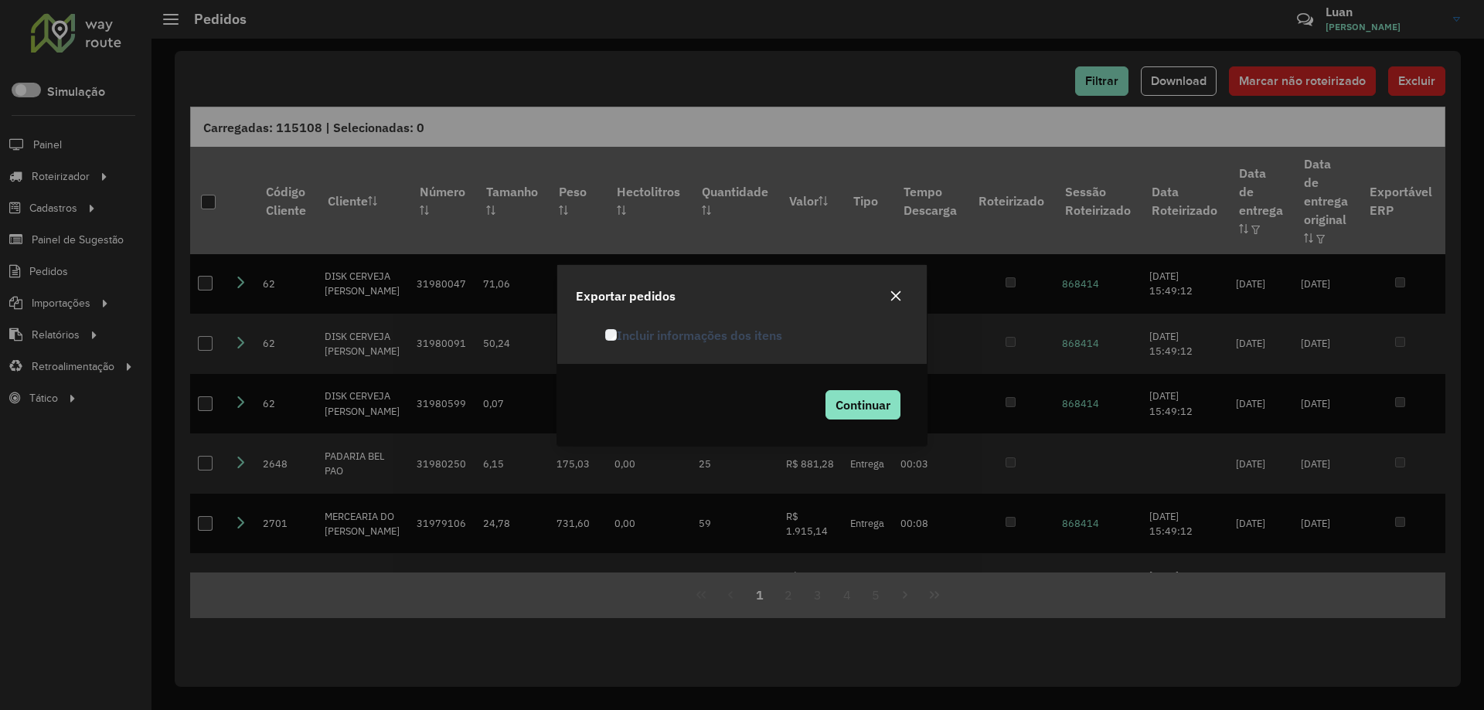
click at [659, 338] on label "Incluir informações dos itens" at bounding box center [693, 335] width 177 height 19
click at [859, 416] on button "Continuar" at bounding box center [862, 404] width 75 height 29
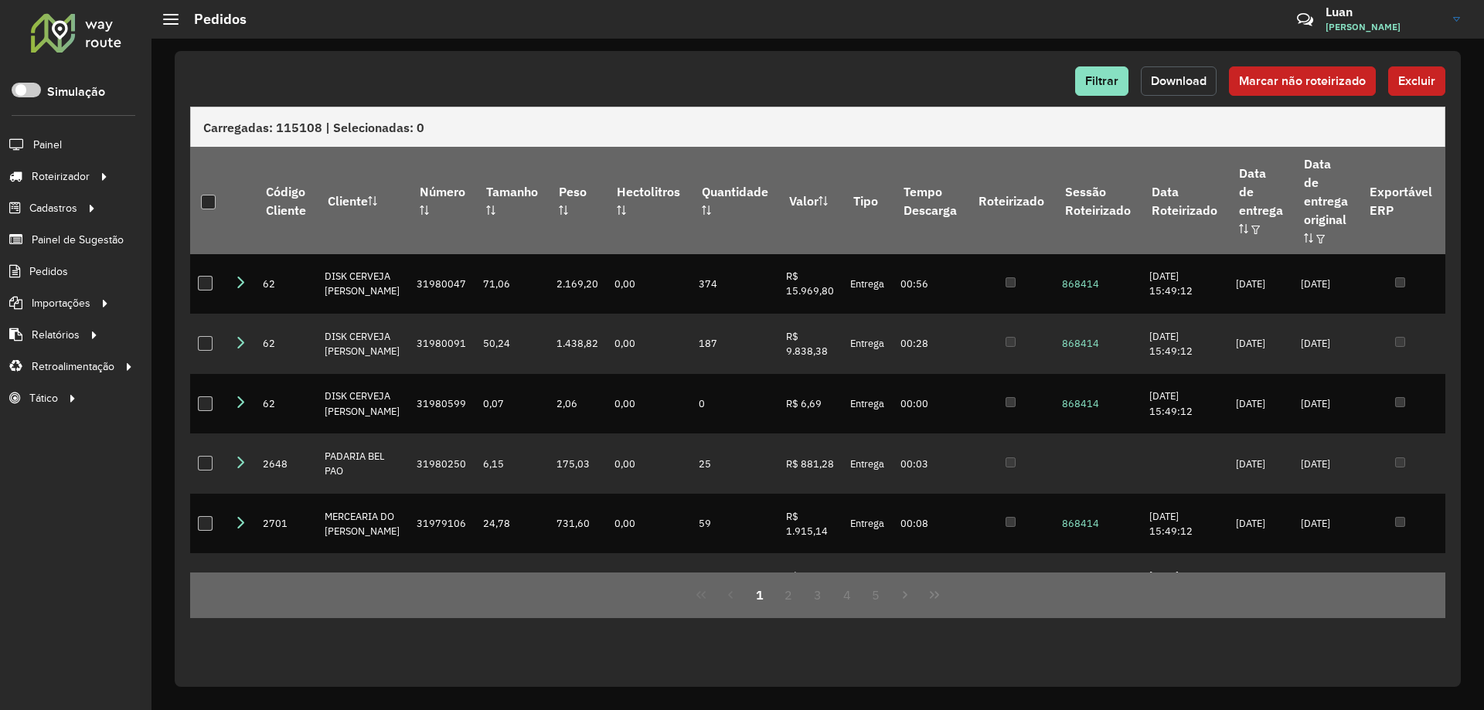
click at [1171, 68] on button "Download" at bounding box center [1179, 80] width 76 height 29
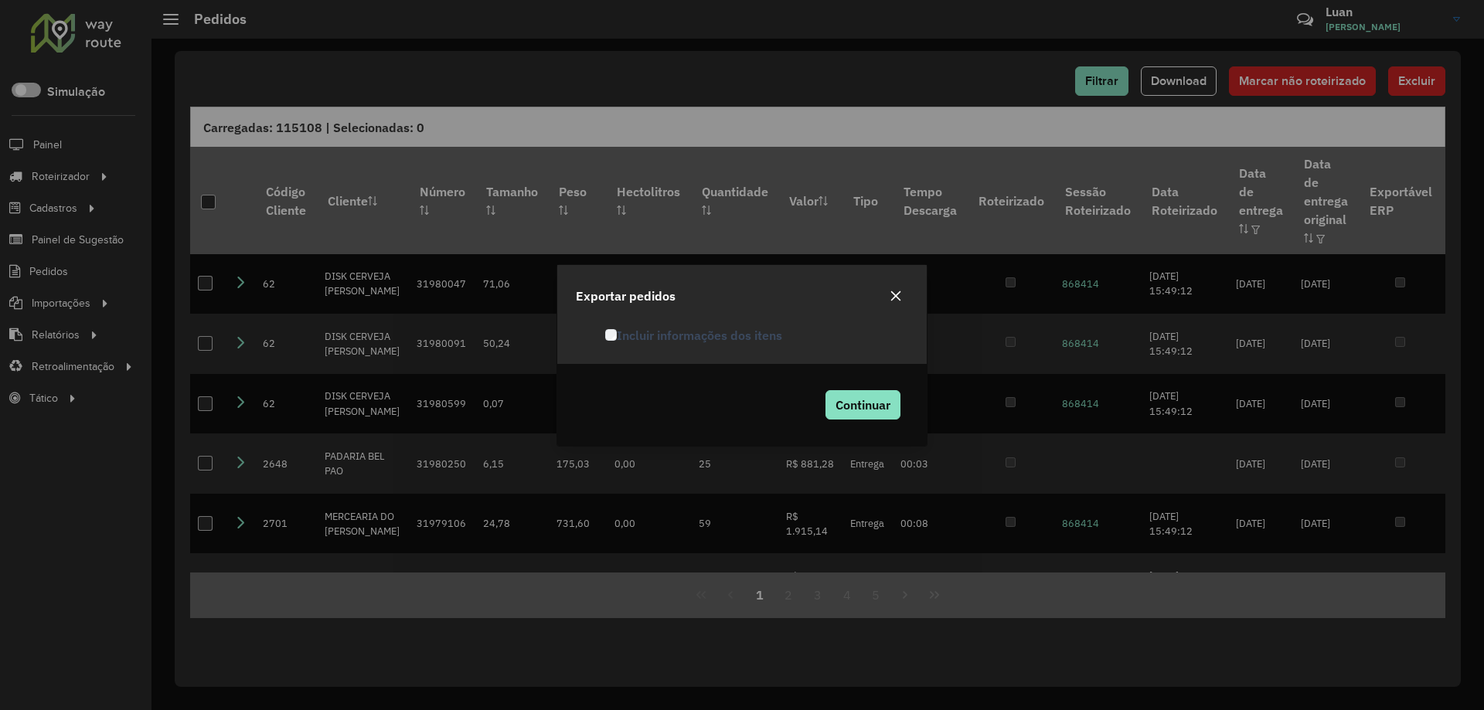
click at [894, 296] on icon "button" at bounding box center [895, 296] width 12 height 12
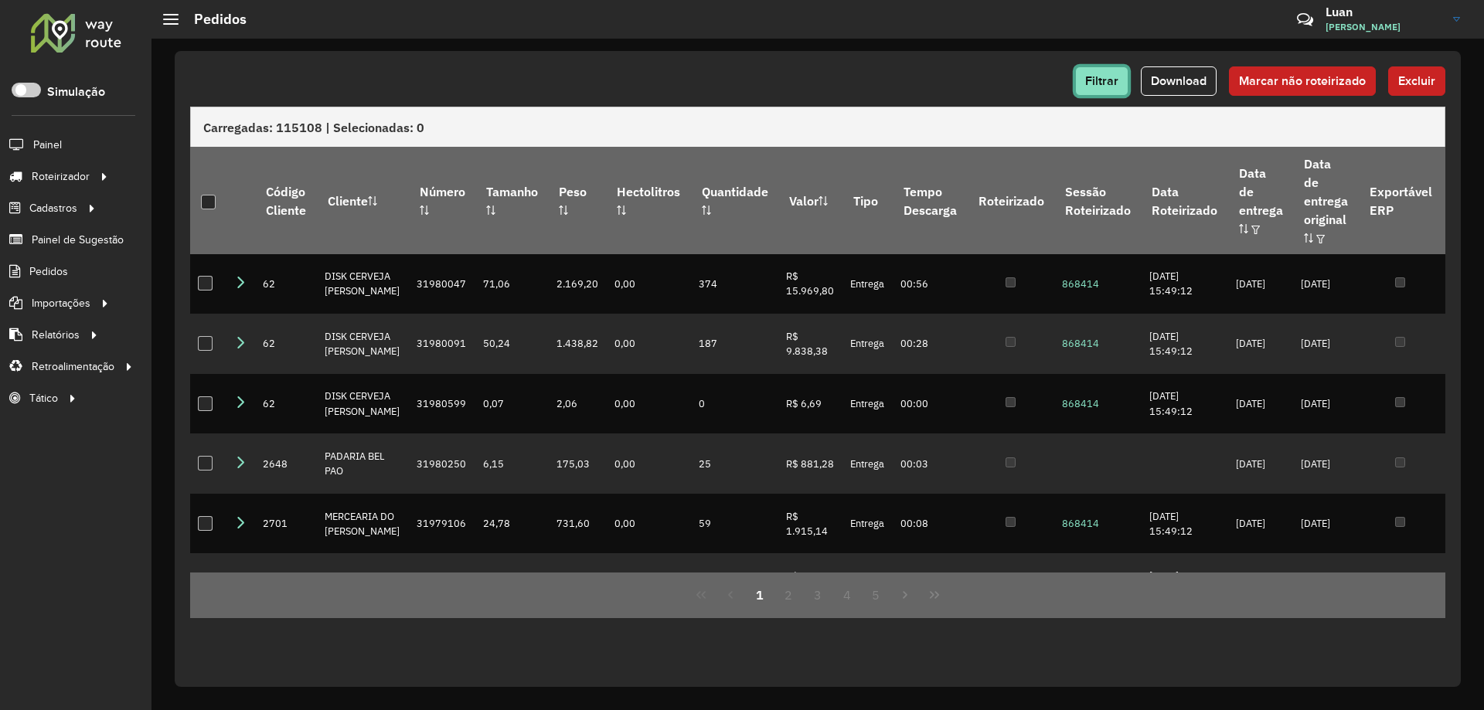
click at [1086, 84] on button "Filtrar" at bounding box center [1101, 80] width 53 height 29
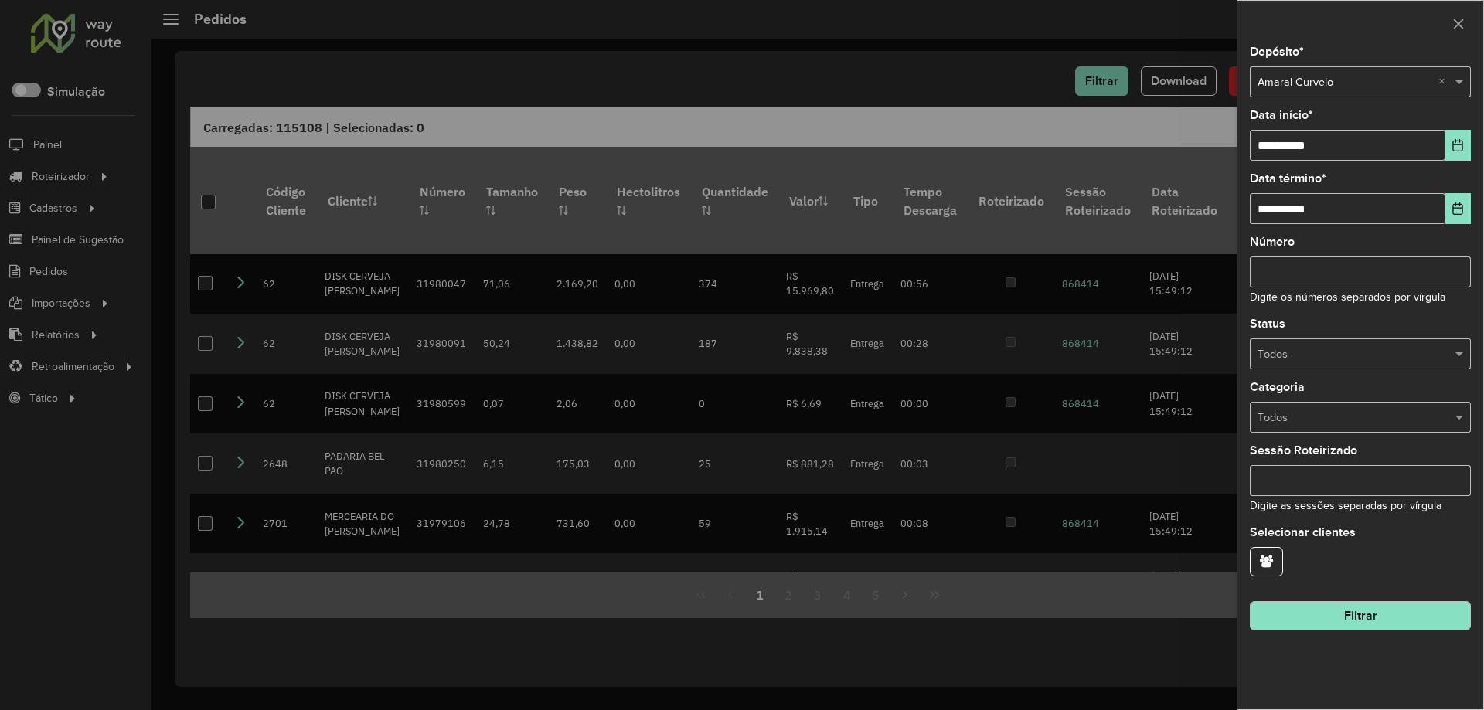
click at [1334, 93] on div "Selecione um depósito × Amaral Curvelo ×" at bounding box center [1359, 81] width 221 height 31
click at [1293, 126] on span "Amaral Pirapora" at bounding box center [1295, 125] width 79 height 12
click at [1345, 620] on button "Filtrar" at bounding box center [1359, 615] width 221 height 29
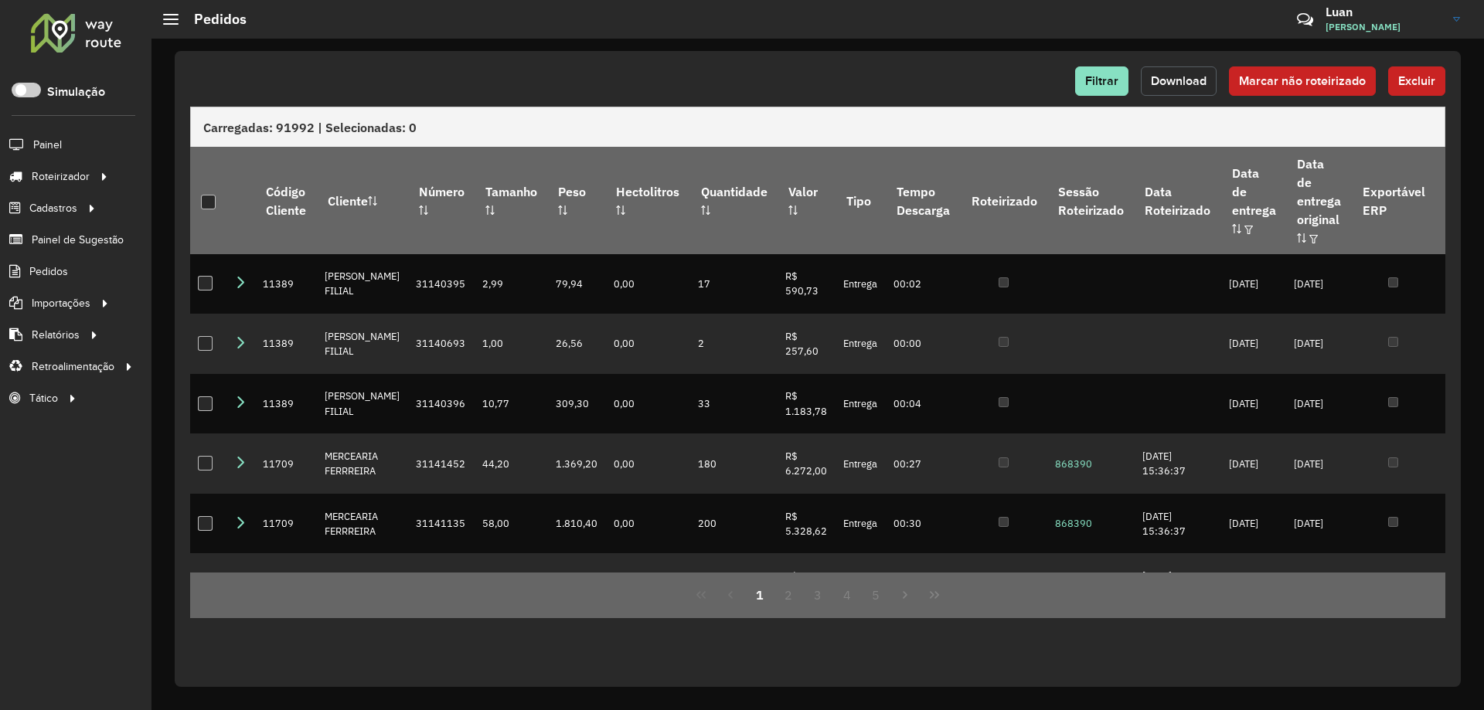
click at [1168, 72] on button "Download" at bounding box center [1179, 80] width 76 height 29
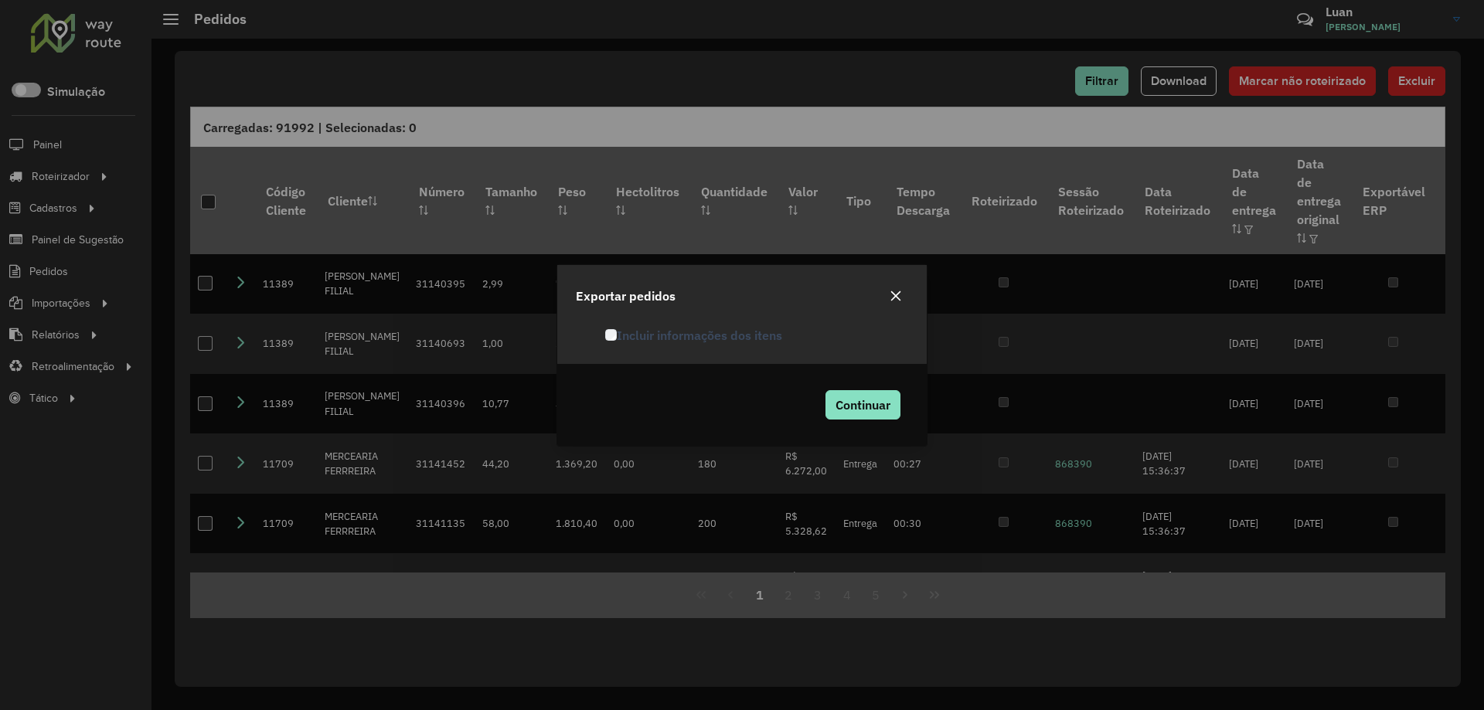
click at [723, 333] on label "Incluir informações dos itens" at bounding box center [693, 335] width 177 height 19
click at [859, 409] on span "Continuar" at bounding box center [862, 404] width 55 height 15
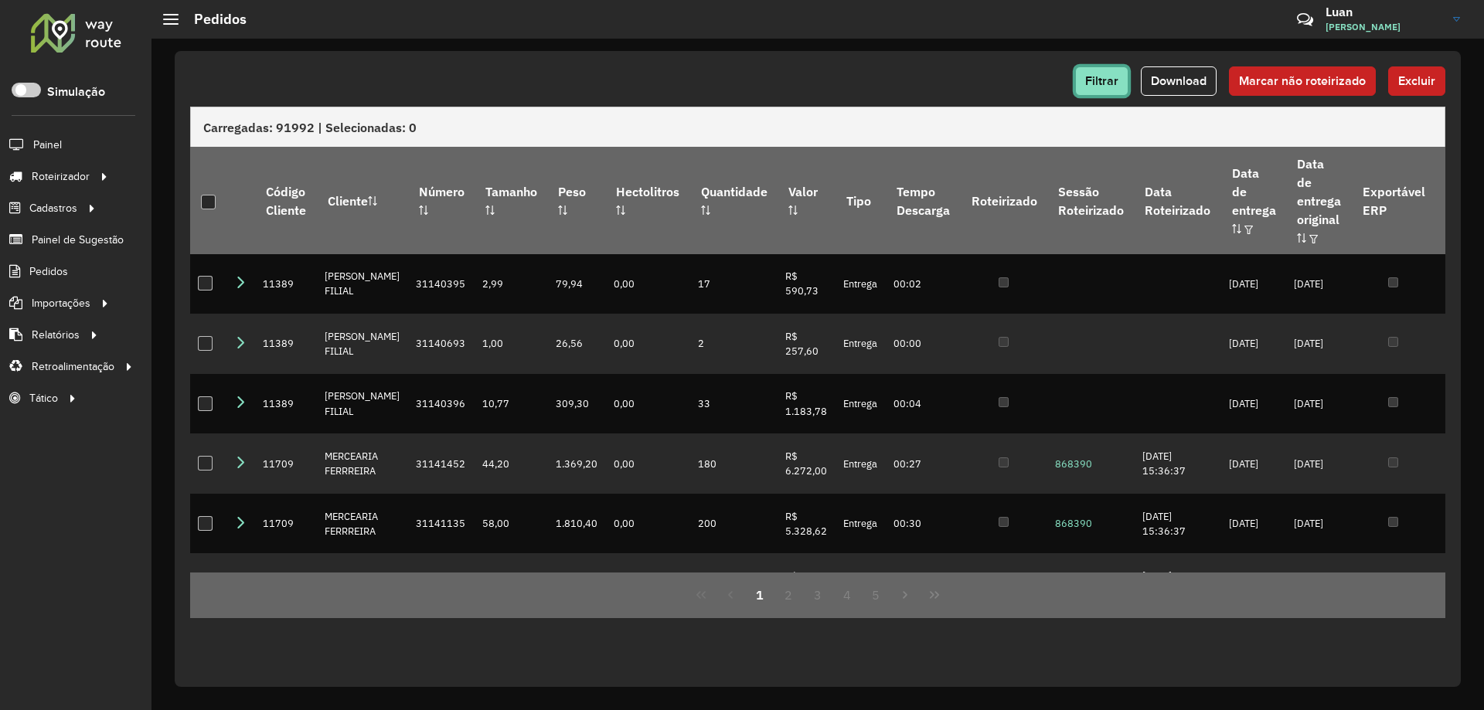
click at [1111, 83] on span "Filtrar" at bounding box center [1101, 80] width 33 height 13
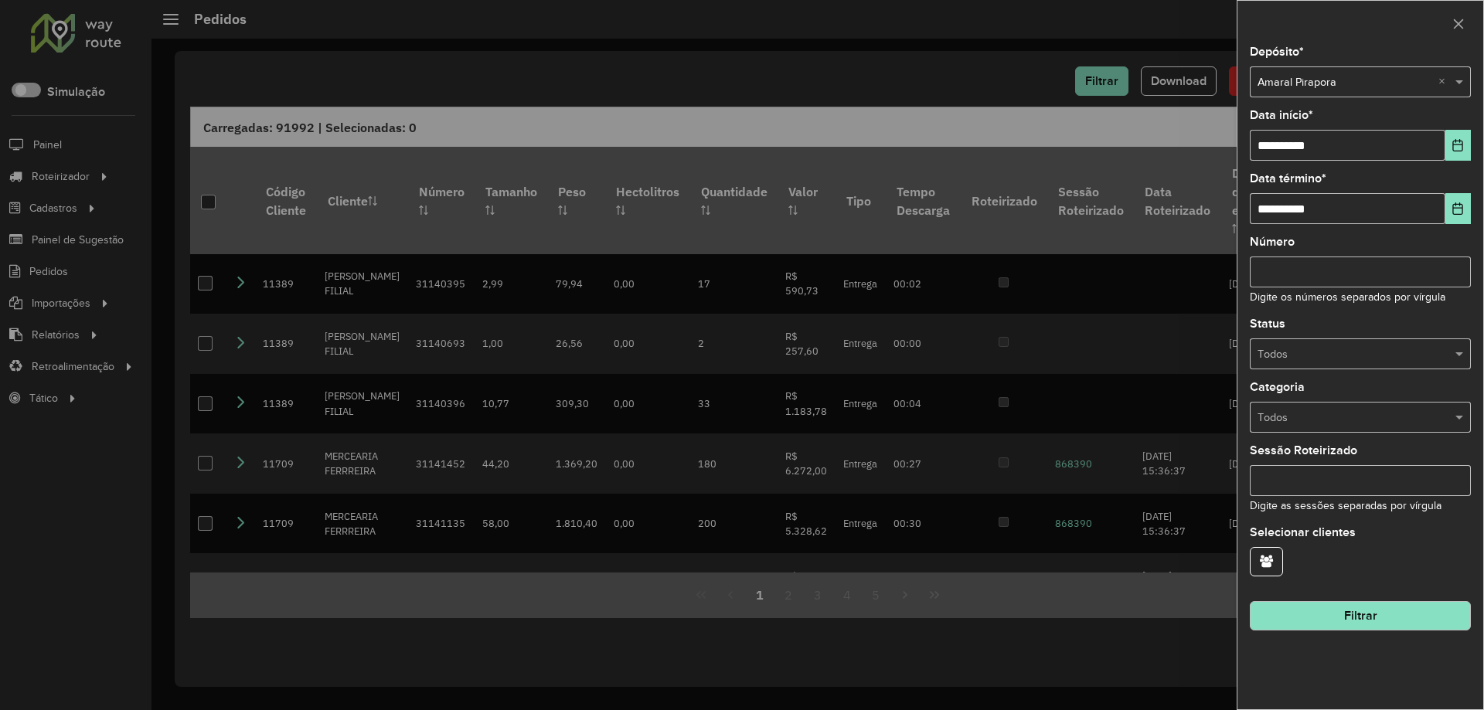
click at [1308, 90] on input "text" at bounding box center [1344, 82] width 175 height 17
click at [1295, 121] on span "Amaral Curvelo" at bounding box center [1294, 125] width 76 height 12
click at [1336, 613] on button "Filtrar" at bounding box center [1359, 615] width 221 height 29
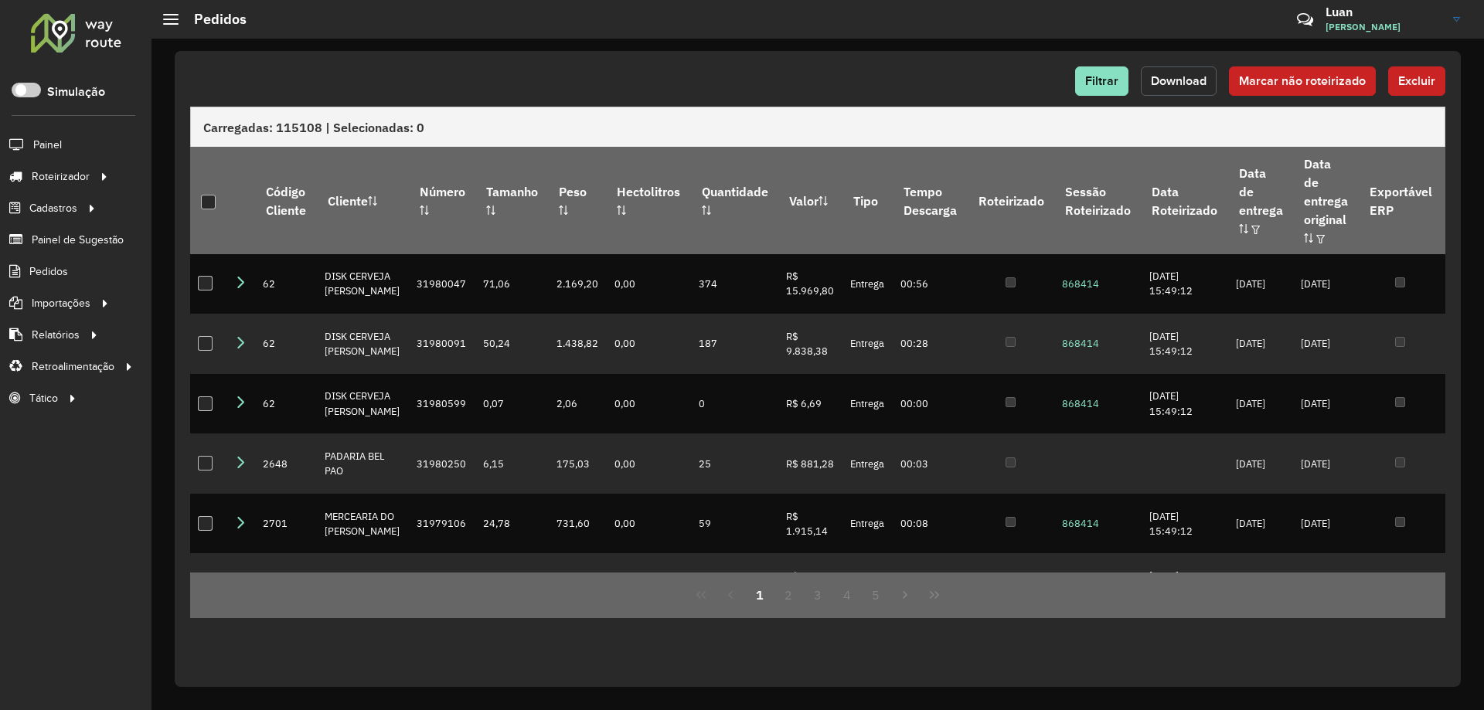
click at [1168, 77] on span "Download" at bounding box center [1179, 80] width 56 height 13
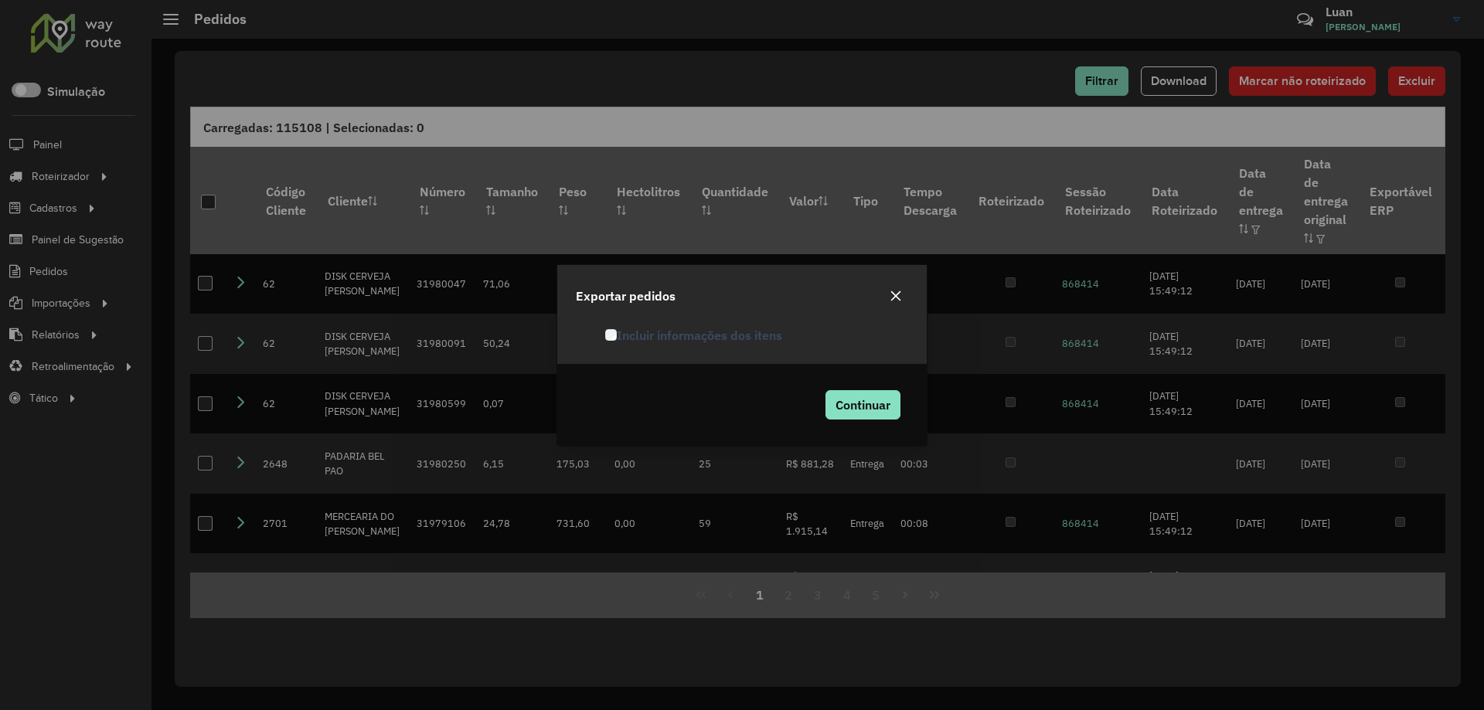
click at [624, 338] on label "Incluir informações dos itens" at bounding box center [693, 335] width 177 height 19
click at [862, 401] on span "Continuar" at bounding box center [862, 404] width 55 height 15
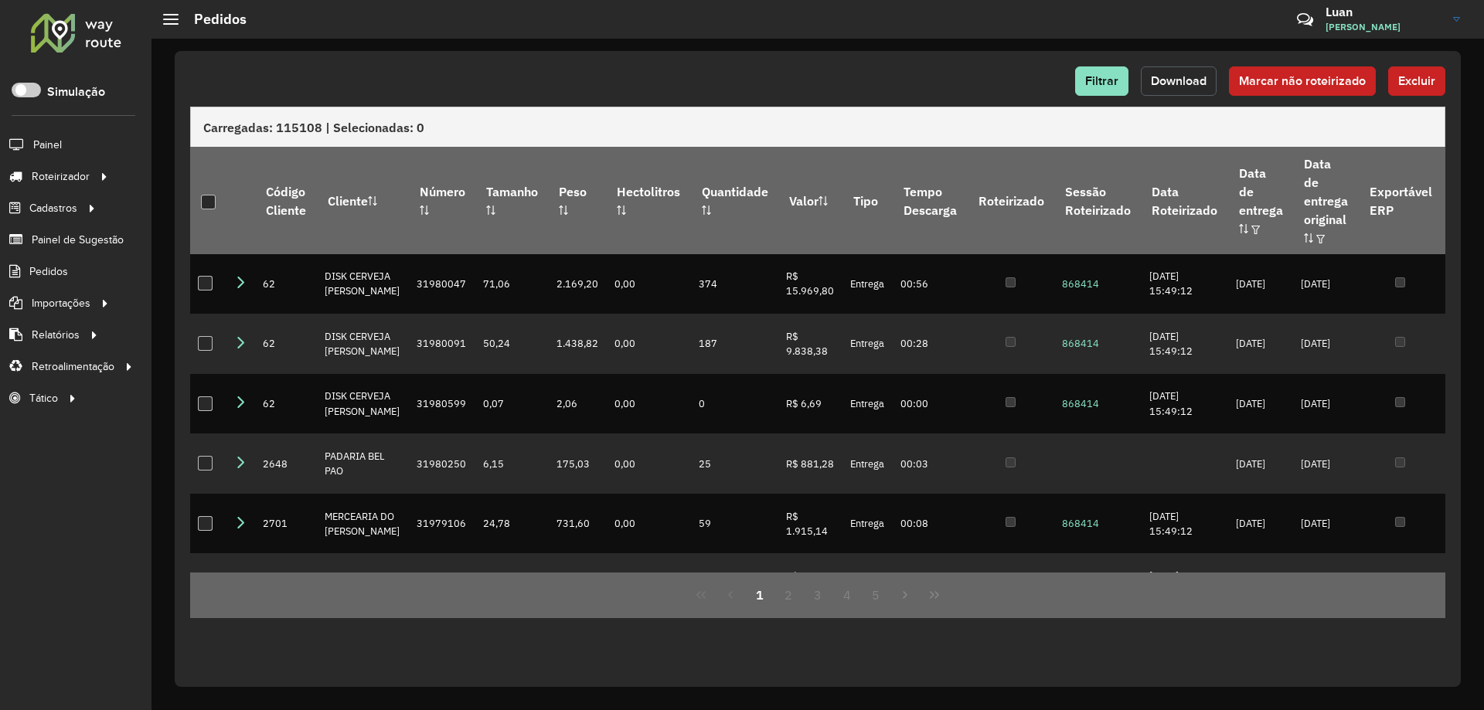
click at [1204, 70] on button "Download" at bounding box center [1179, 80] width 76 height 29
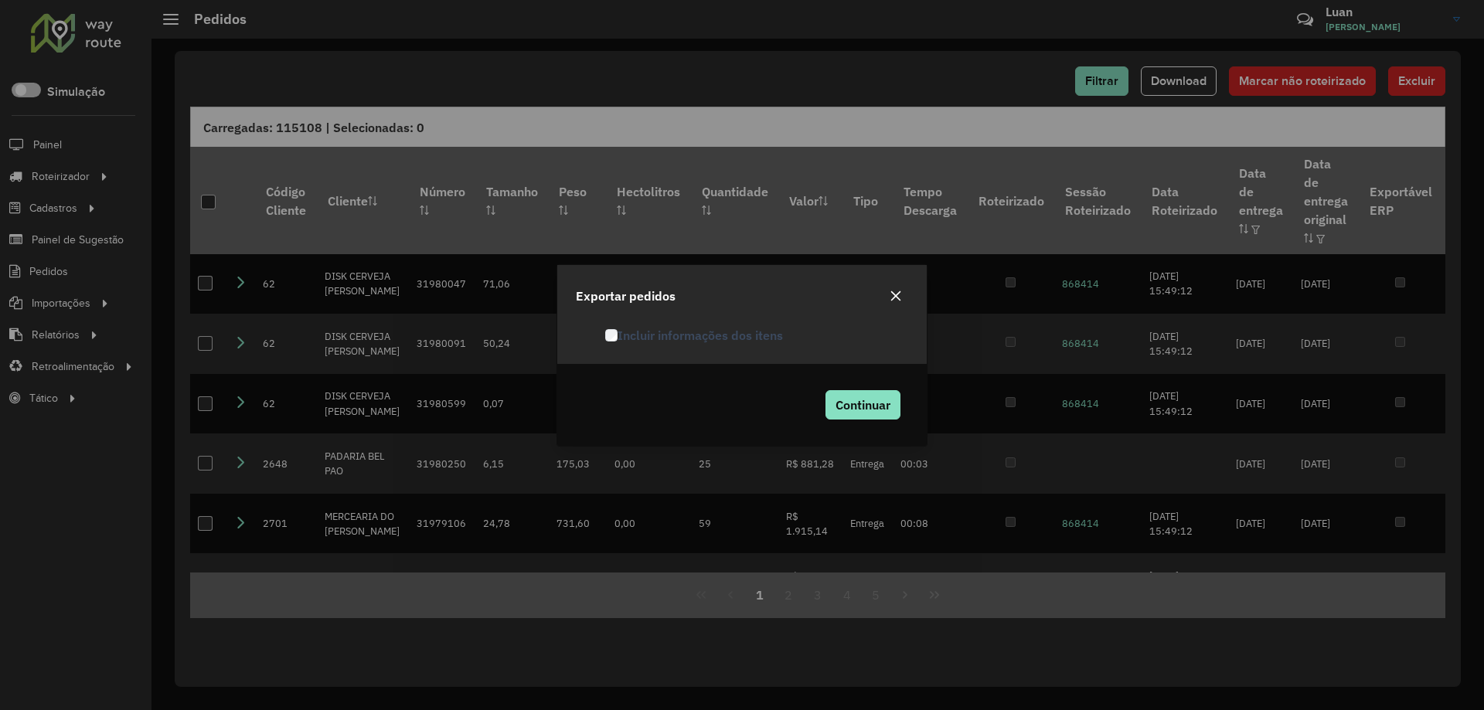
click at [644, 330] on label "Incluir informações dos itens" at bounding box center [694, 335] width 178 height 19
click at [846, 405] on span "Continuar" at bounding box center [862, 404] width 55 height 15
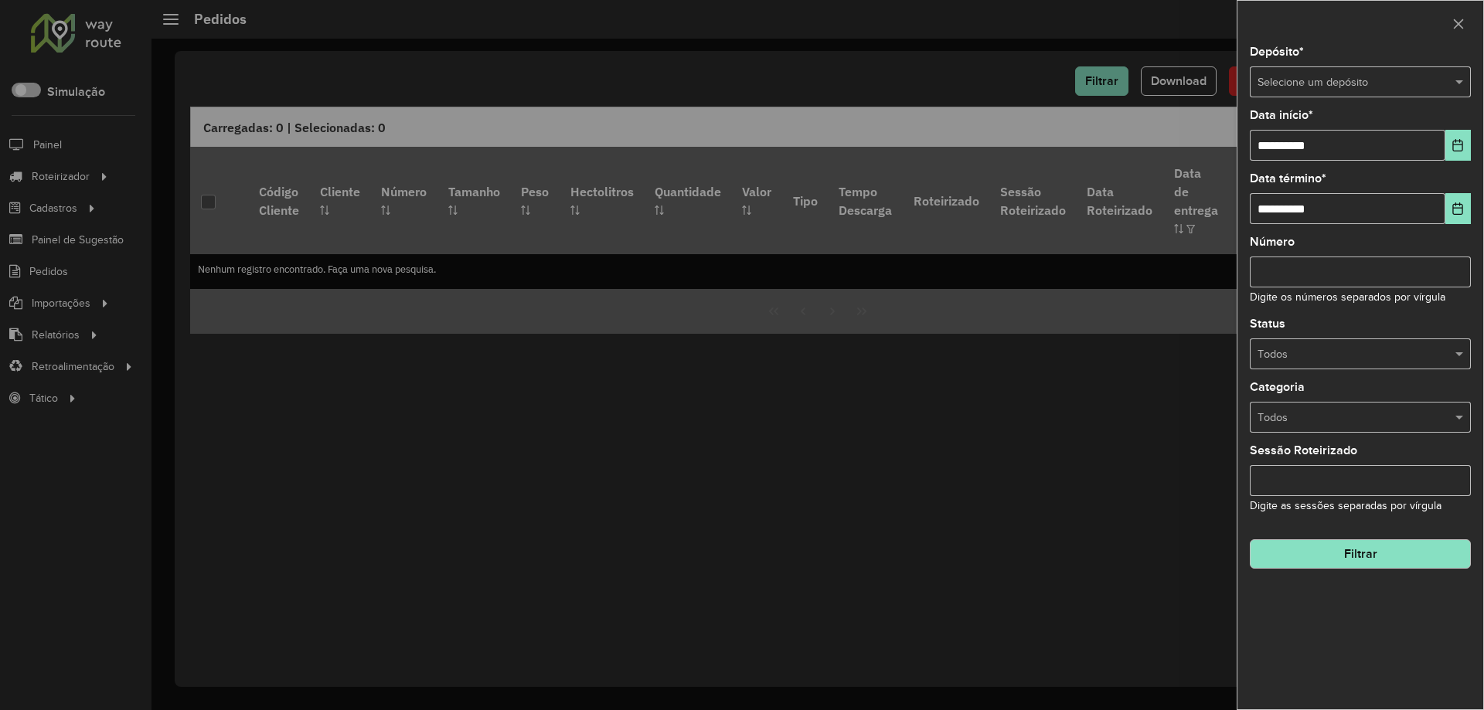
click at [51, 271] on div at bounding box center [742, 355] width 1484 height 710
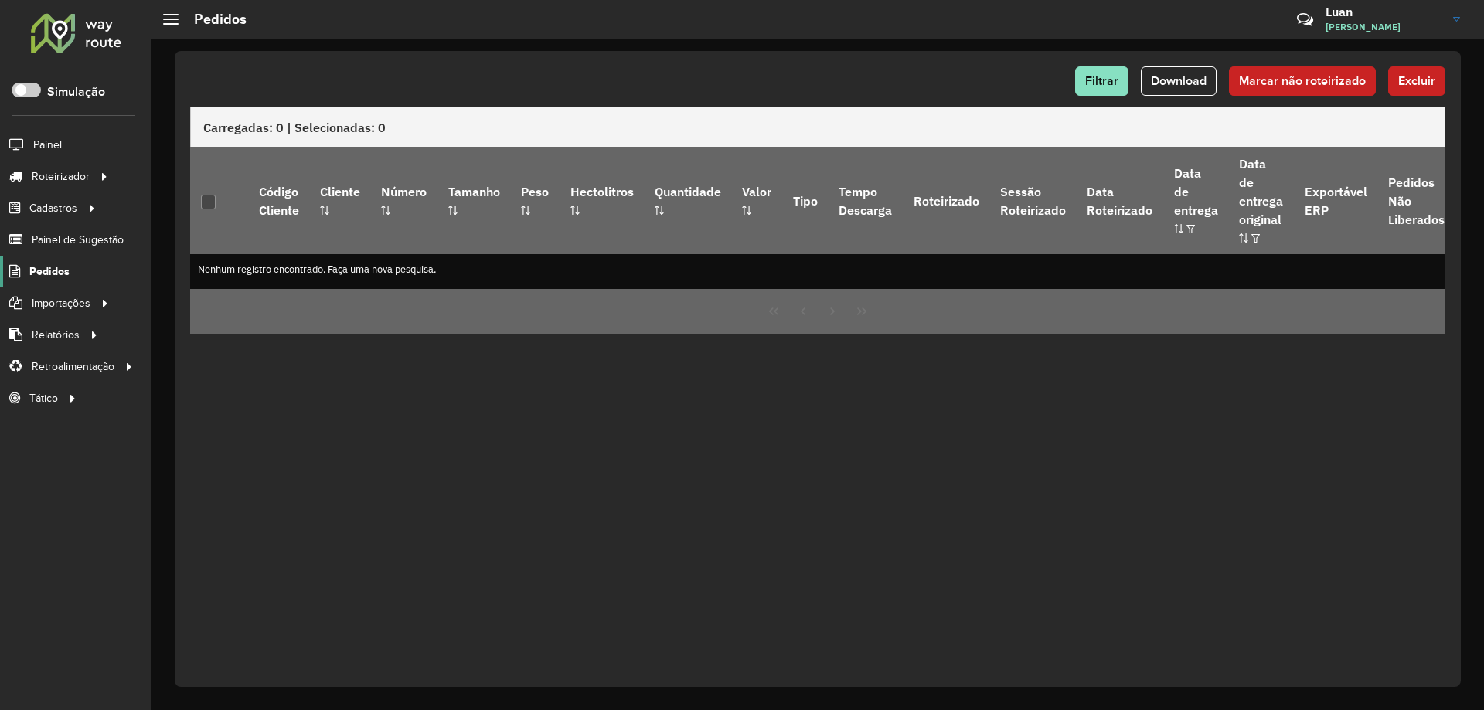
click at [51, 270] on span "Pedidos" at bounding box center [49, 271] width 40 height 16
click at [1128, 72] on button "Filtrar" at bounding box center [1101, 80] width 53 height 29
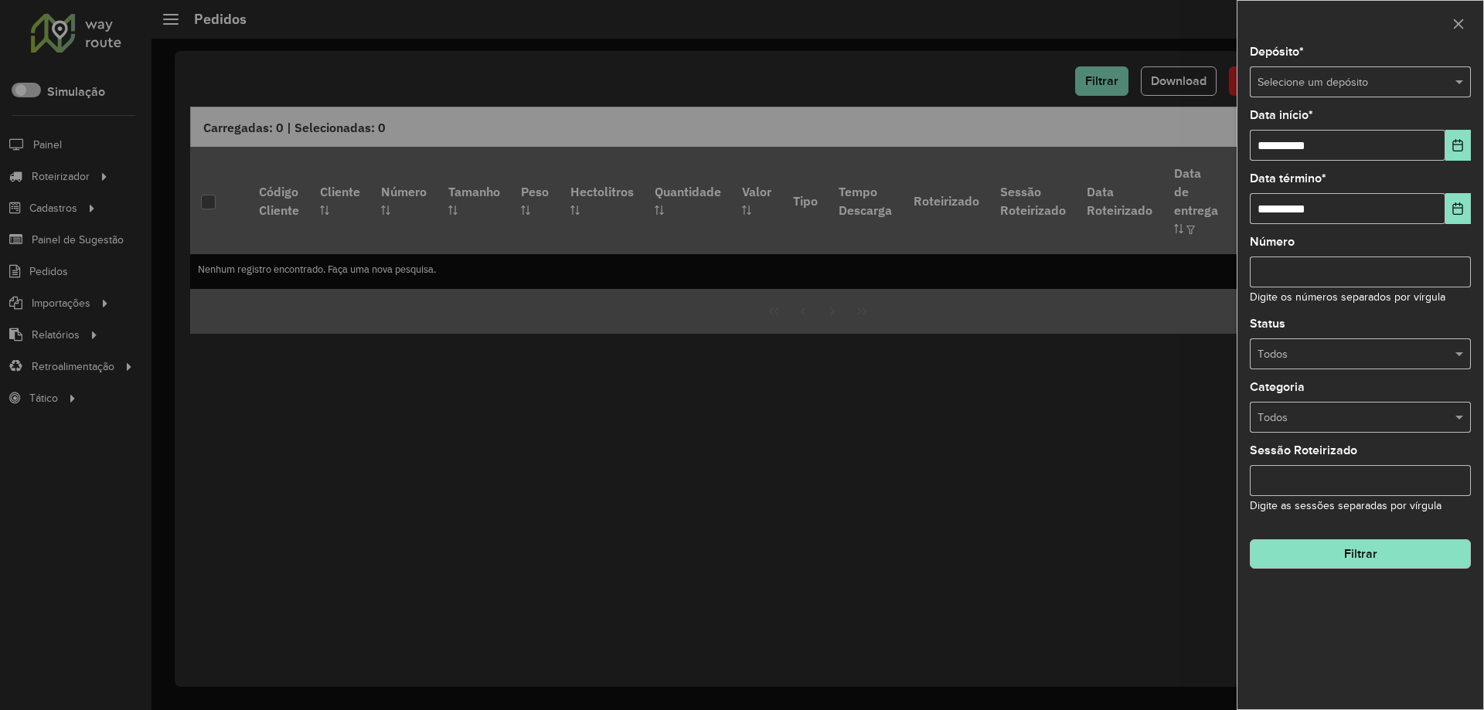
click at [1390, 74] on input "text" at bounding box center [1344, 82] width 175 height 17
click at [1324, 128] on span "Amaral Curvelo" at bounding box center [1294, 125] width 76 height 12
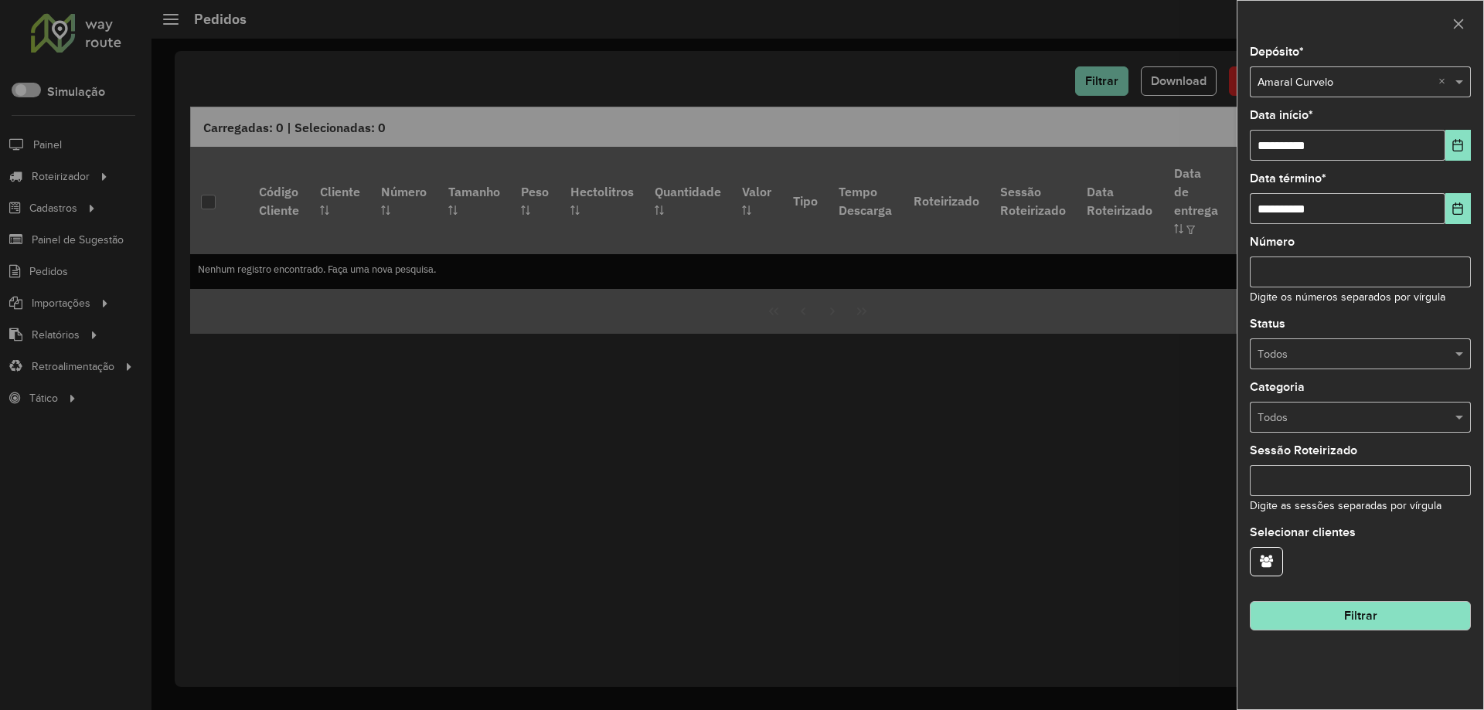
click at [1306, 164] on div "**********" at bounding box center [1360, 377] width 246 height 663
click at [1301, 153] on input "**********" at bounding box center [1346, 145] width 195 height 31
type input "**********"
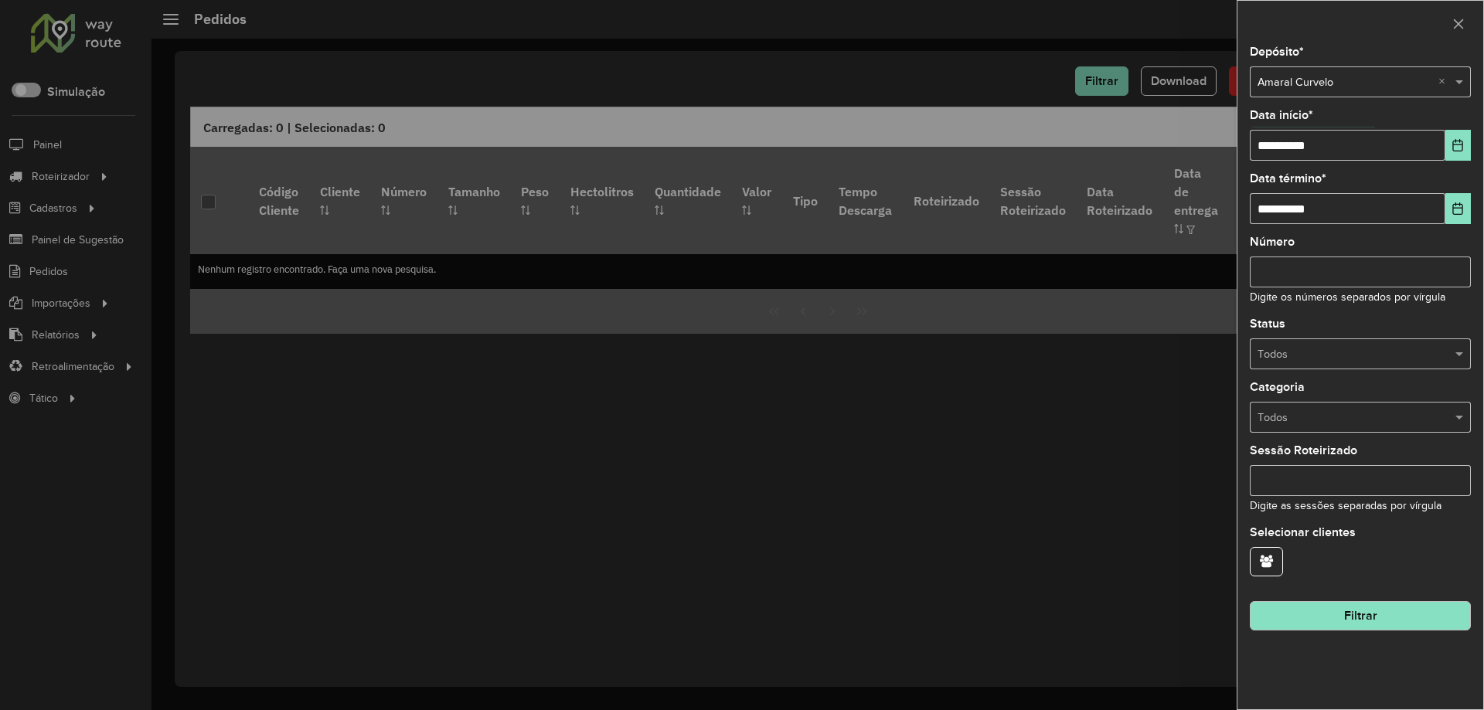
click at [1402, 622] on button "Filtrar" at bounding box center [1359, 615] width 221 height 29
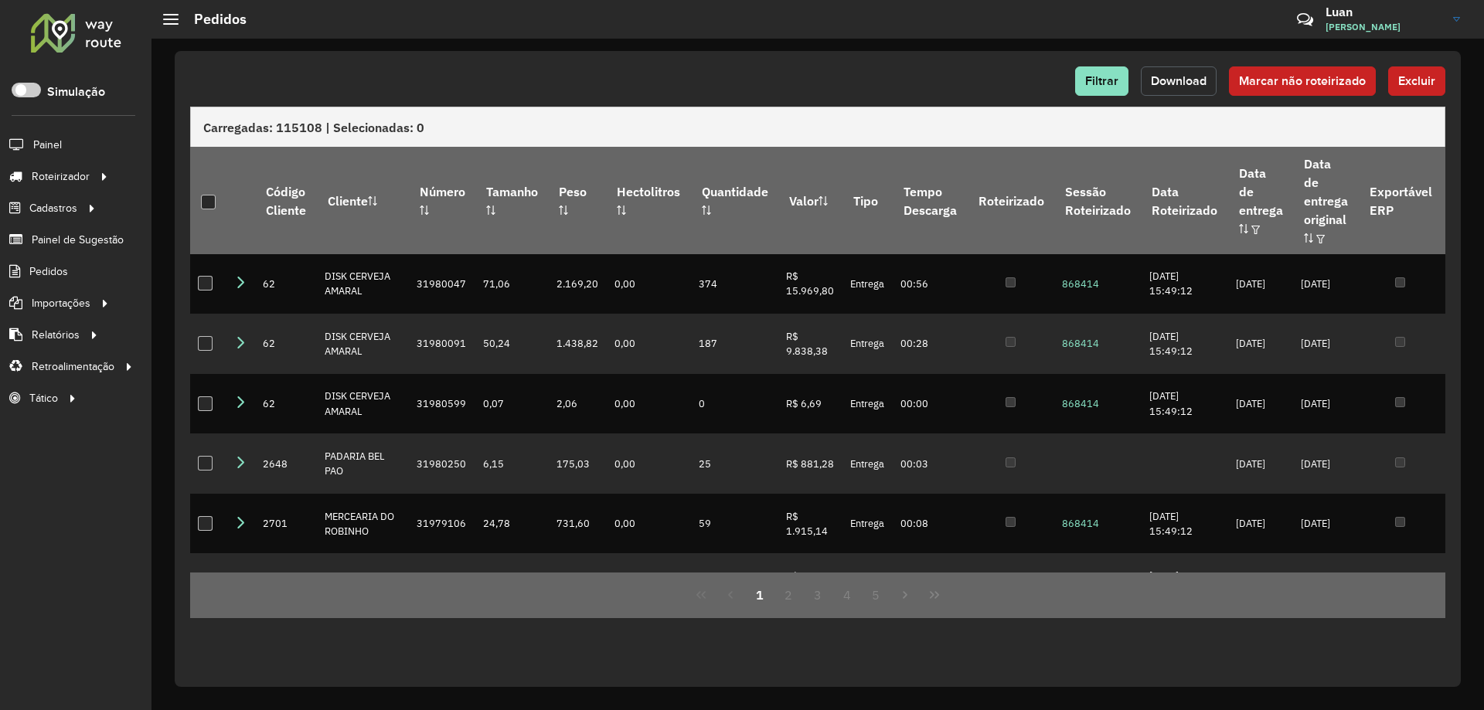
click at [1181, 82] on span "Download" at bounding box center [1179, 80] width 56 height 13
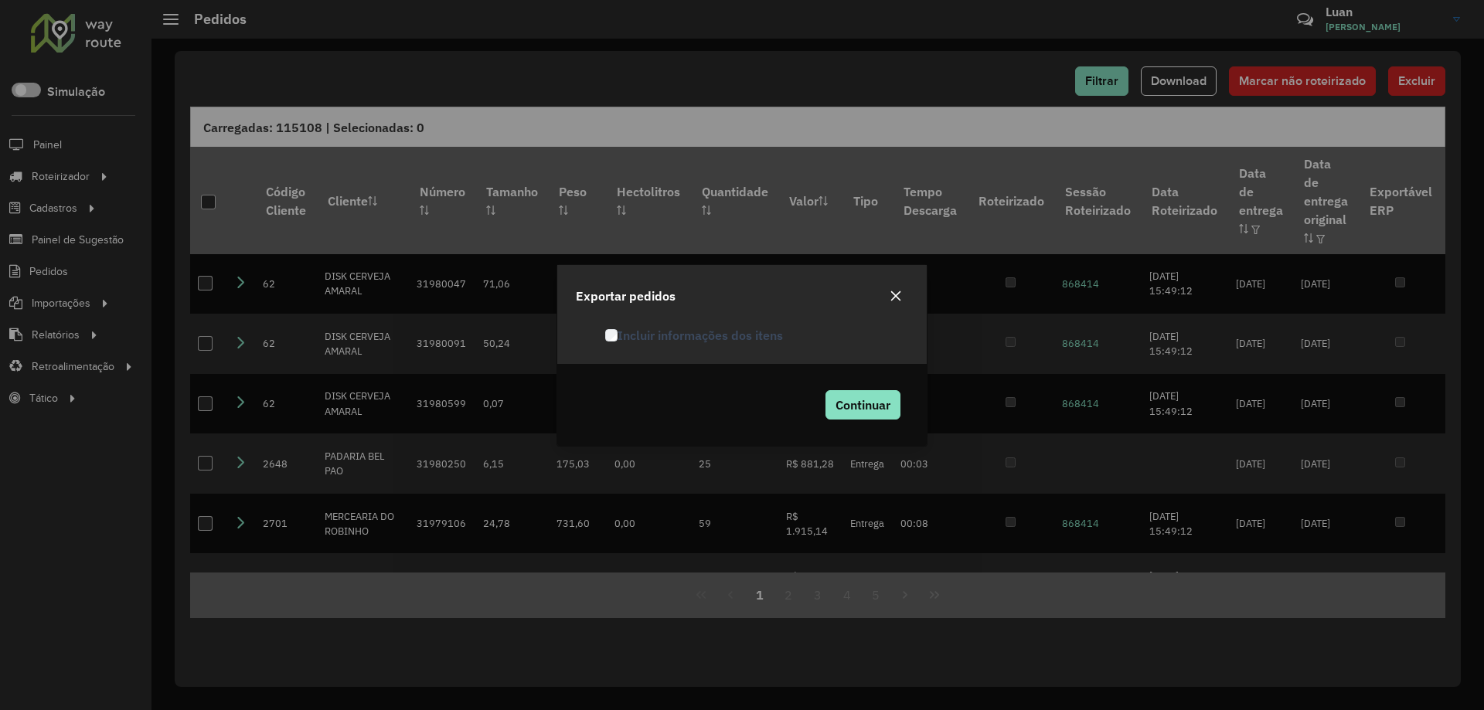
click at [615, 328] on label "Incluir informações dos itens" at bounding box center [694, 335] width 178 height 19
click at [858, 398] on span "Continuar" at bounding box center [862, 404] width 55 height 15
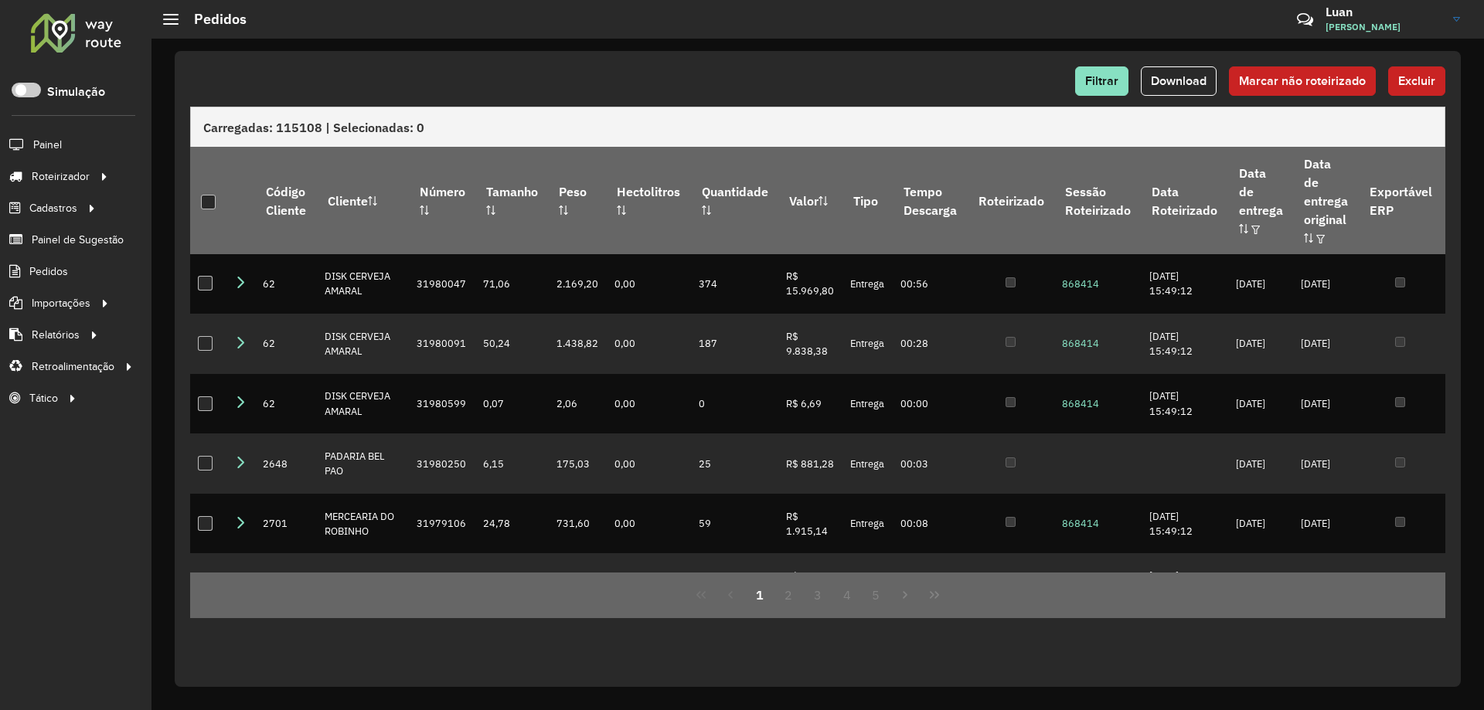
click at [209, 707] on div "Filtrar Download Marcar não roteirizado Excluir Carregadas: 115108 | Selecionad…" at bounding box center [817, 374] width 1332 height 671
